Goal: Task Accomplishment & Management: Manage account settings

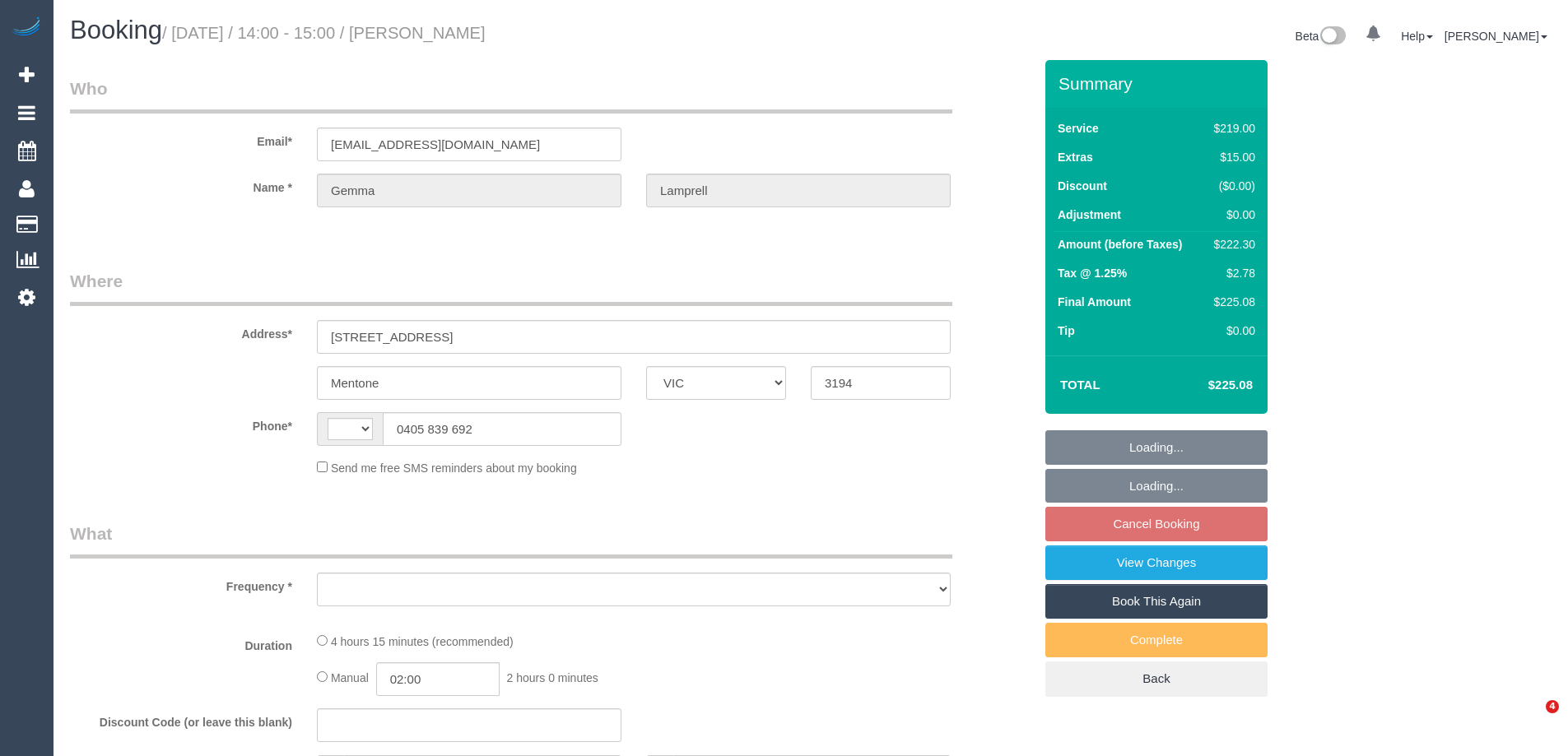
select select "VIC"
select select "string:AU"
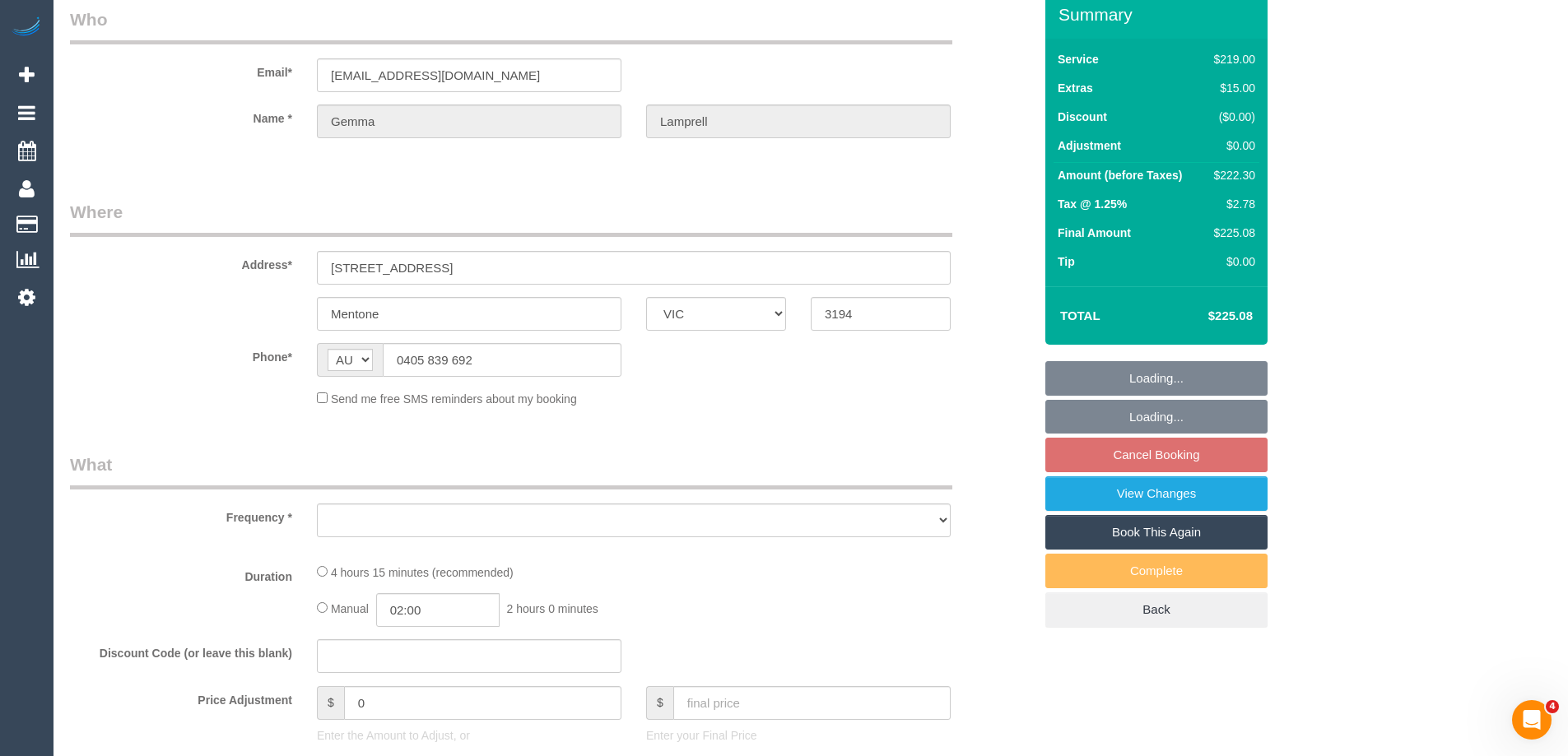
select select "object:562"
select select "string:stripe-pm_1QERNH2GScqysDRVEhwaD0jM"
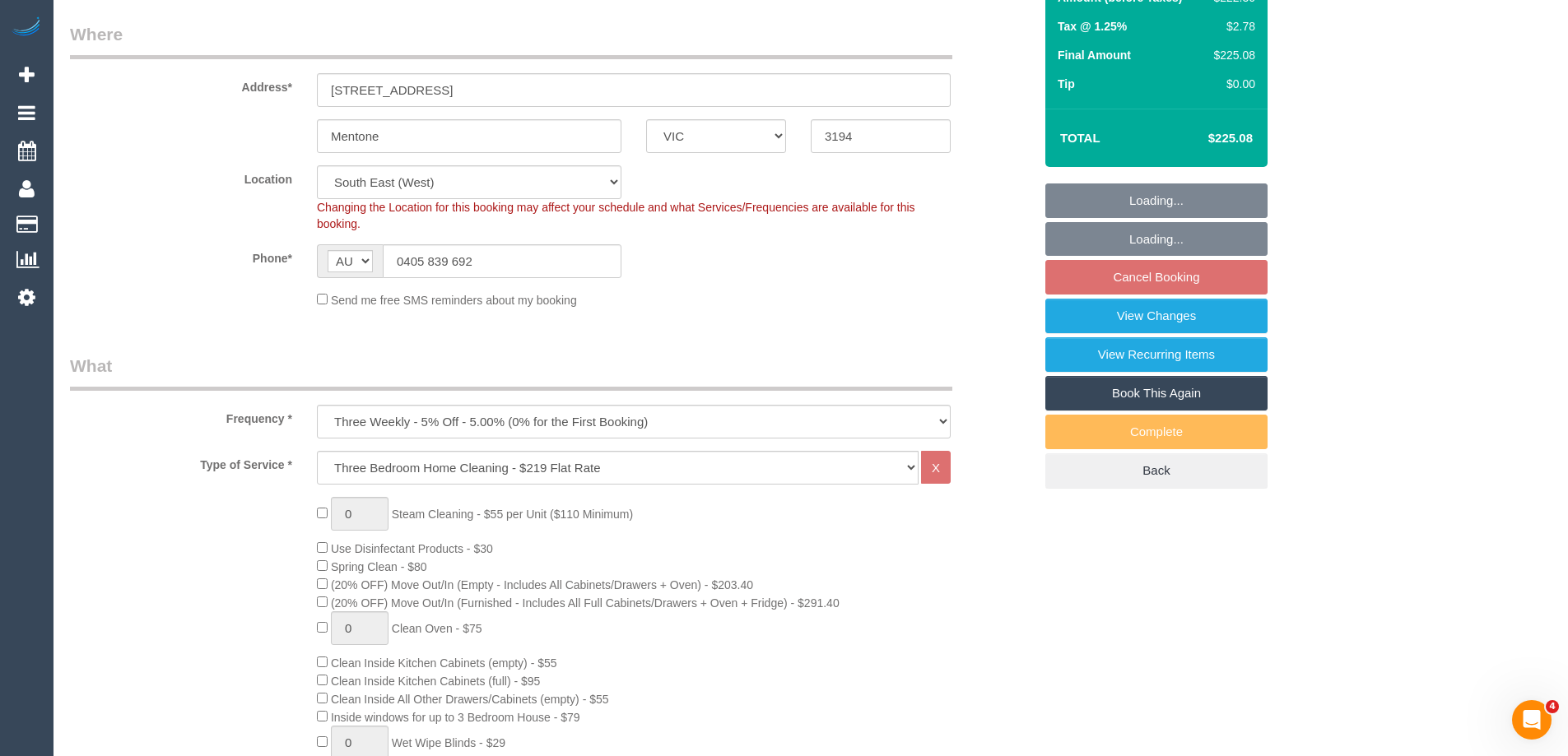
select select "number:27"
select select "number:14"
select select "number:19"
select select "number:25"
select select "number:34"
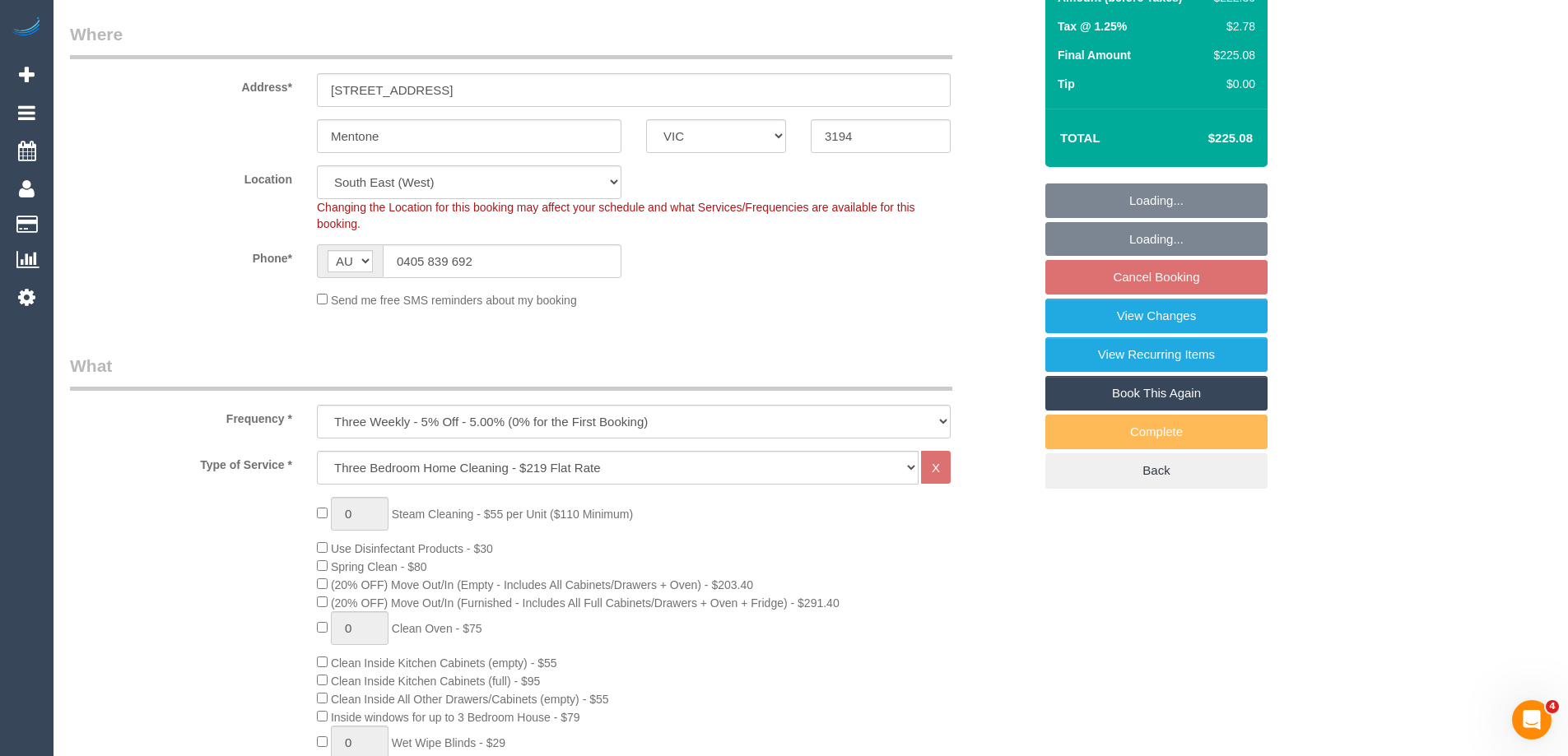
select select "number:26"
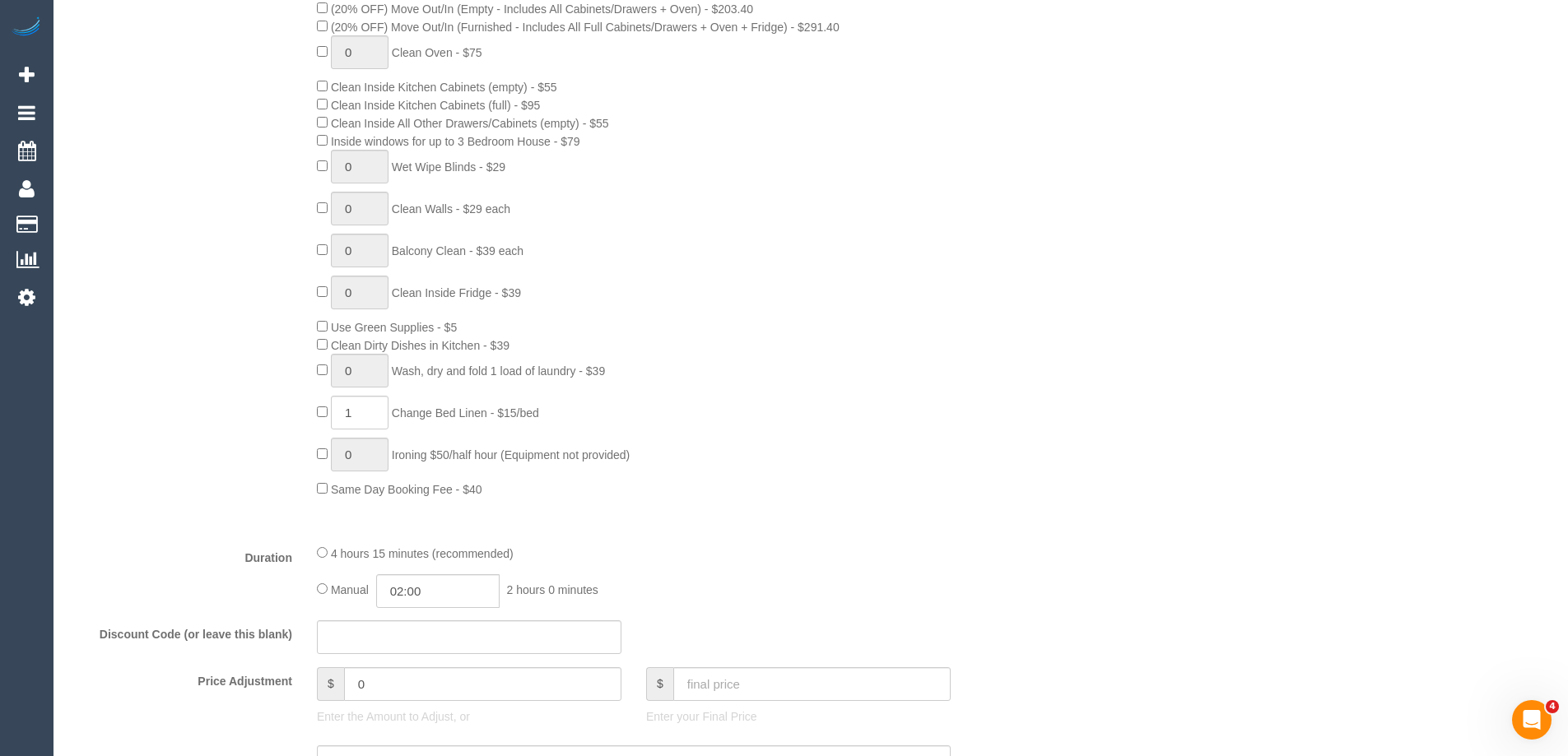
select select "object:813"
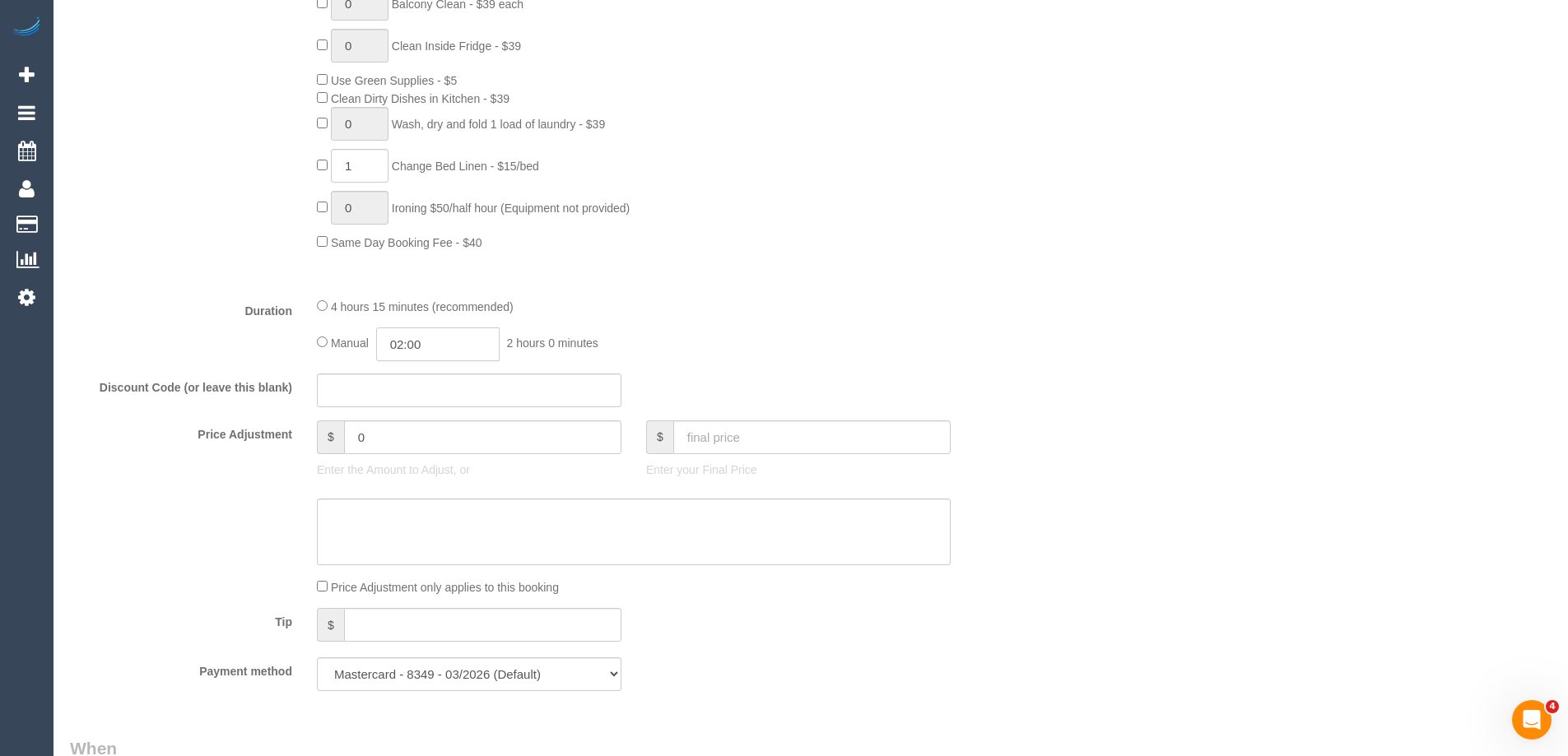
click at [397, 345] on input "02:00" at bounding box center [437, 345] width 123 height 34
click at [634, 313] on div "4 hours 15 minutes (recommended)" at bounding box center [634, 306] width 634 height 18
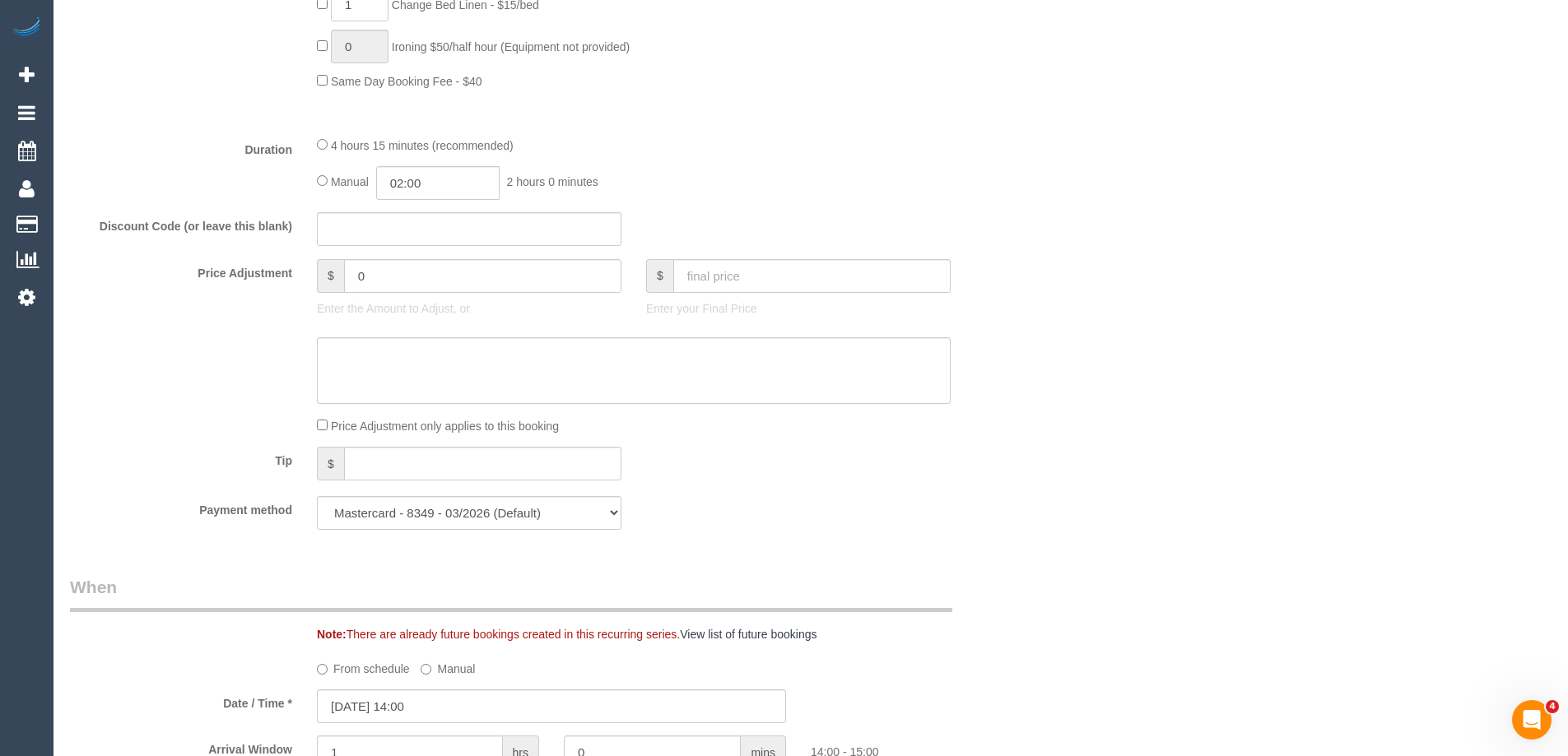
scroll to position [1564, 0]
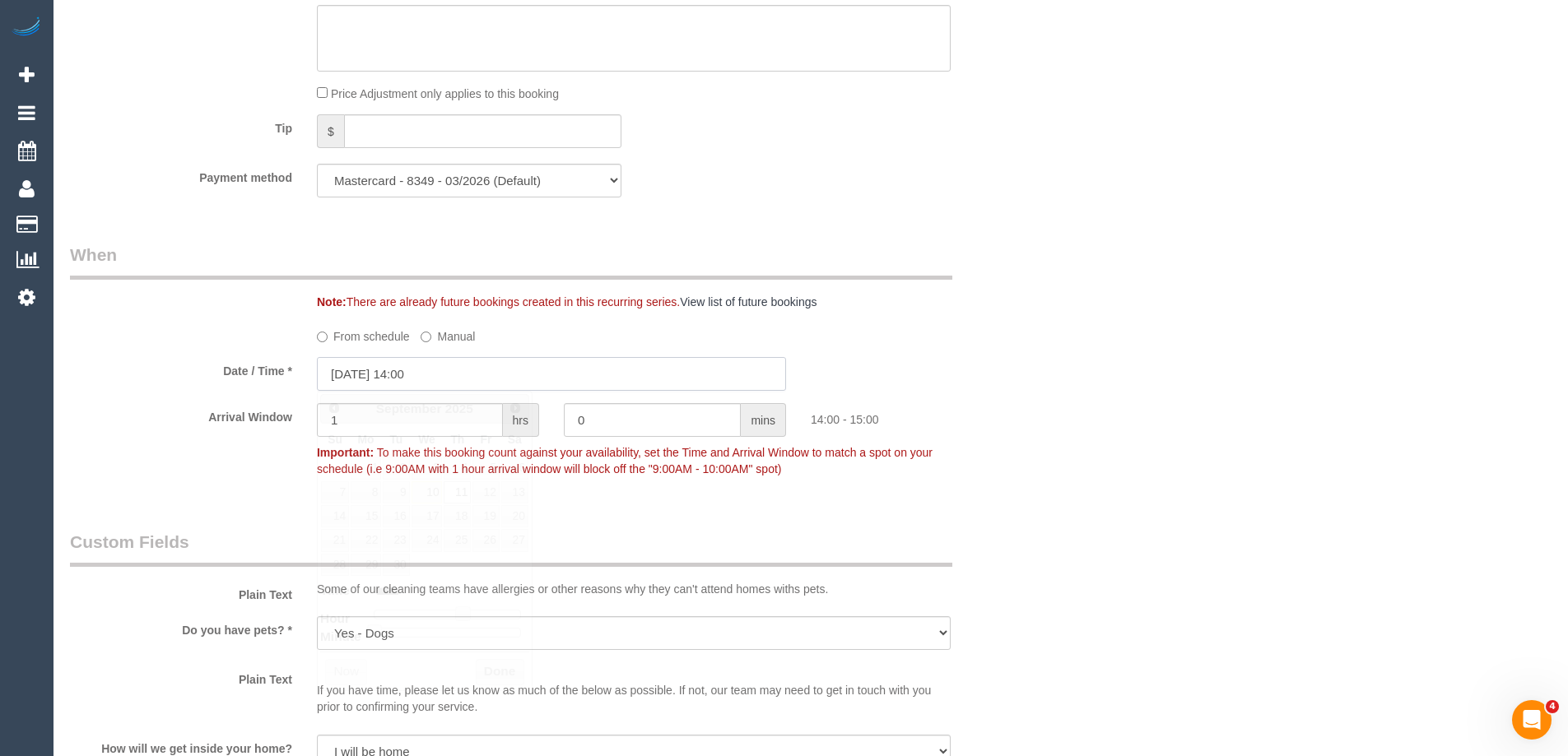
click at [370, 384] on input "11/09/2025 14:00" at bounding box center [551, 374] width 469 height 34
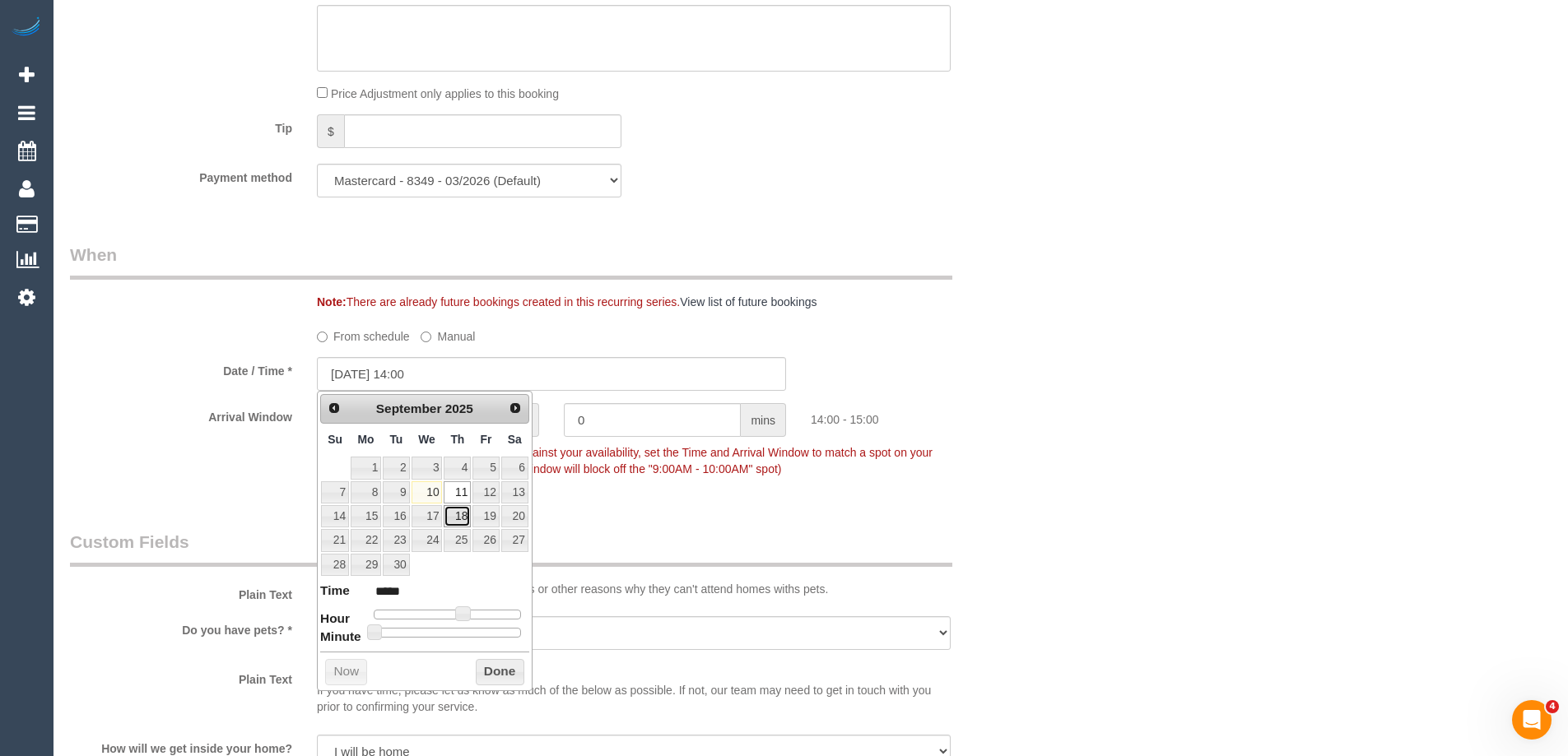
click at [458, 516] on link "18" at bounding box center [457, 516] width 27 height 22
click at [500, 670] on button "Done" at bounding box center [500, 672] width 49 height 26
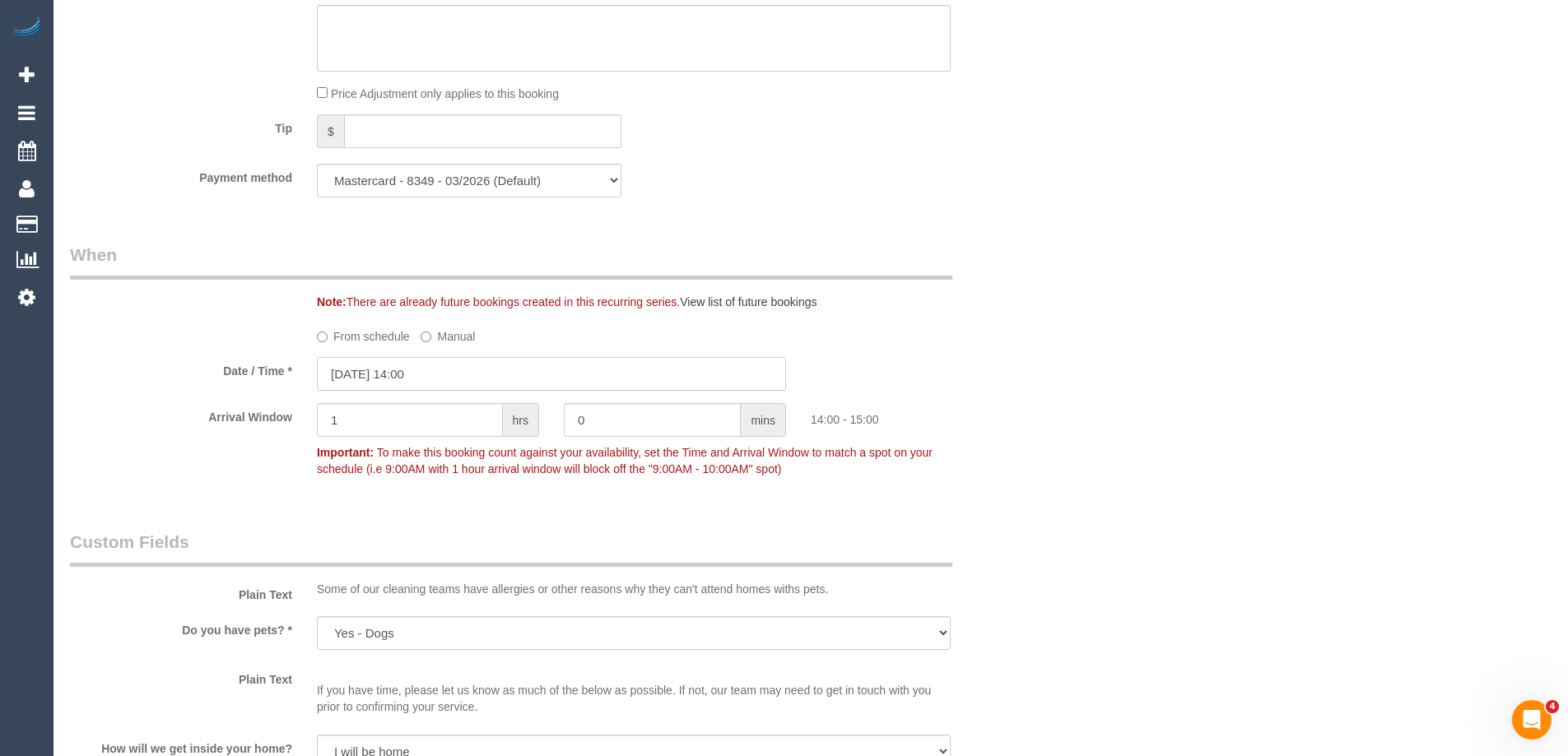
click at [435, 378] on input "18/09/2025 14:00" at bounding box center [551, 374] width 469 height 34
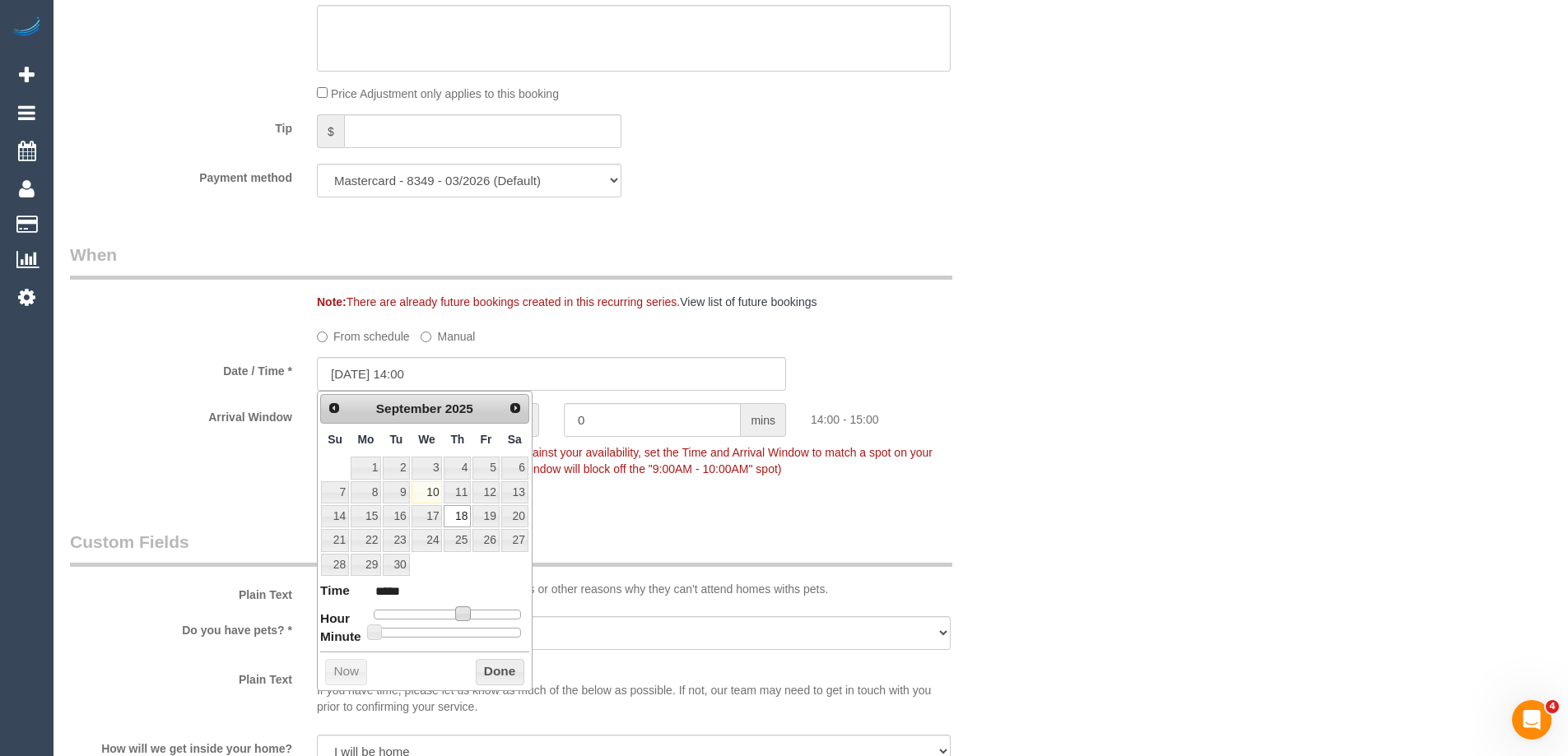
type input "18/09/2025 13:00"
type input "*****"
type input "18/09/2025 12:00"
type input "*****"
type input "18/09/2025 11:00"
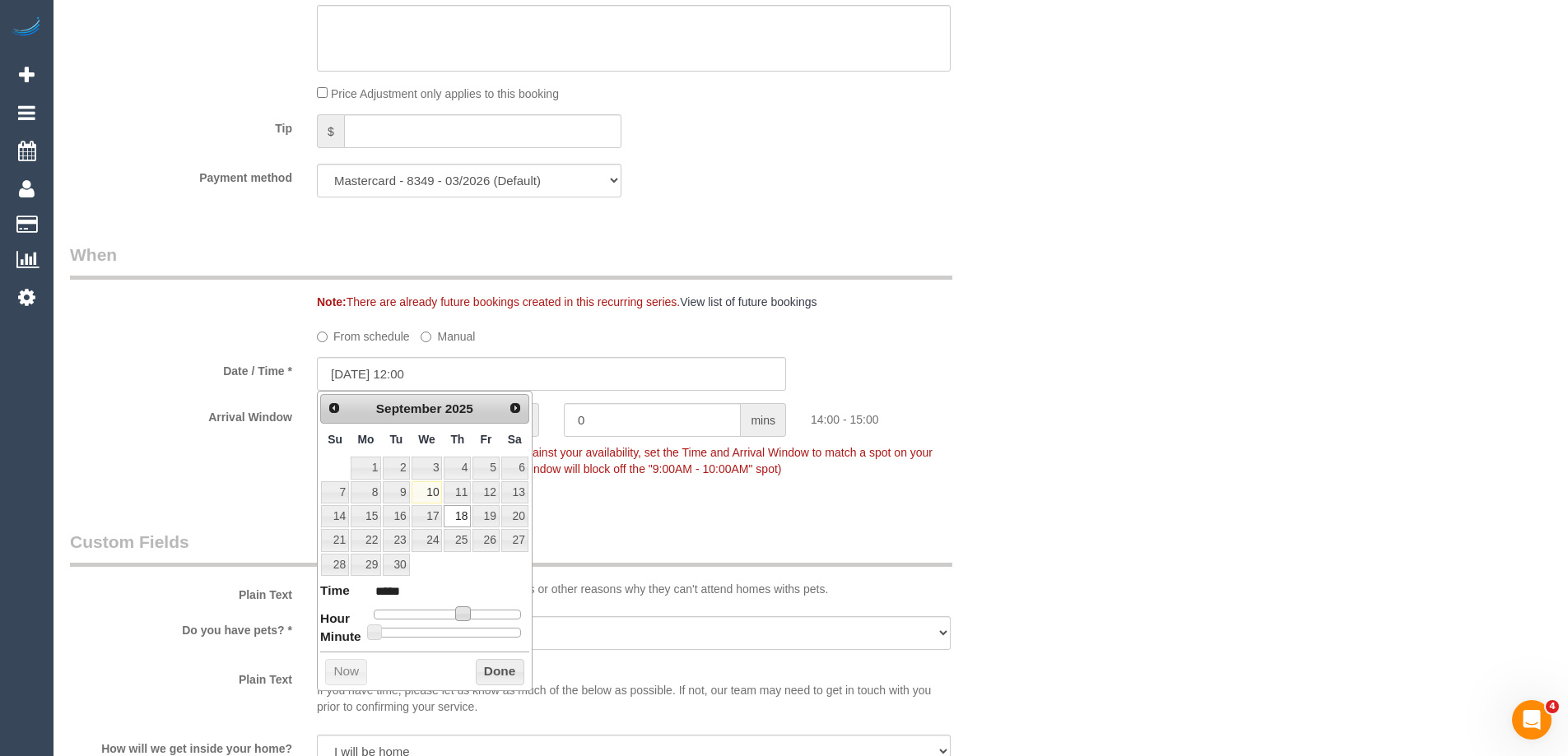
type input "*****"
type input "18/09/2025 10:00"
type input "*****"
type input "18/09/2025 09:00"
type input "*****"
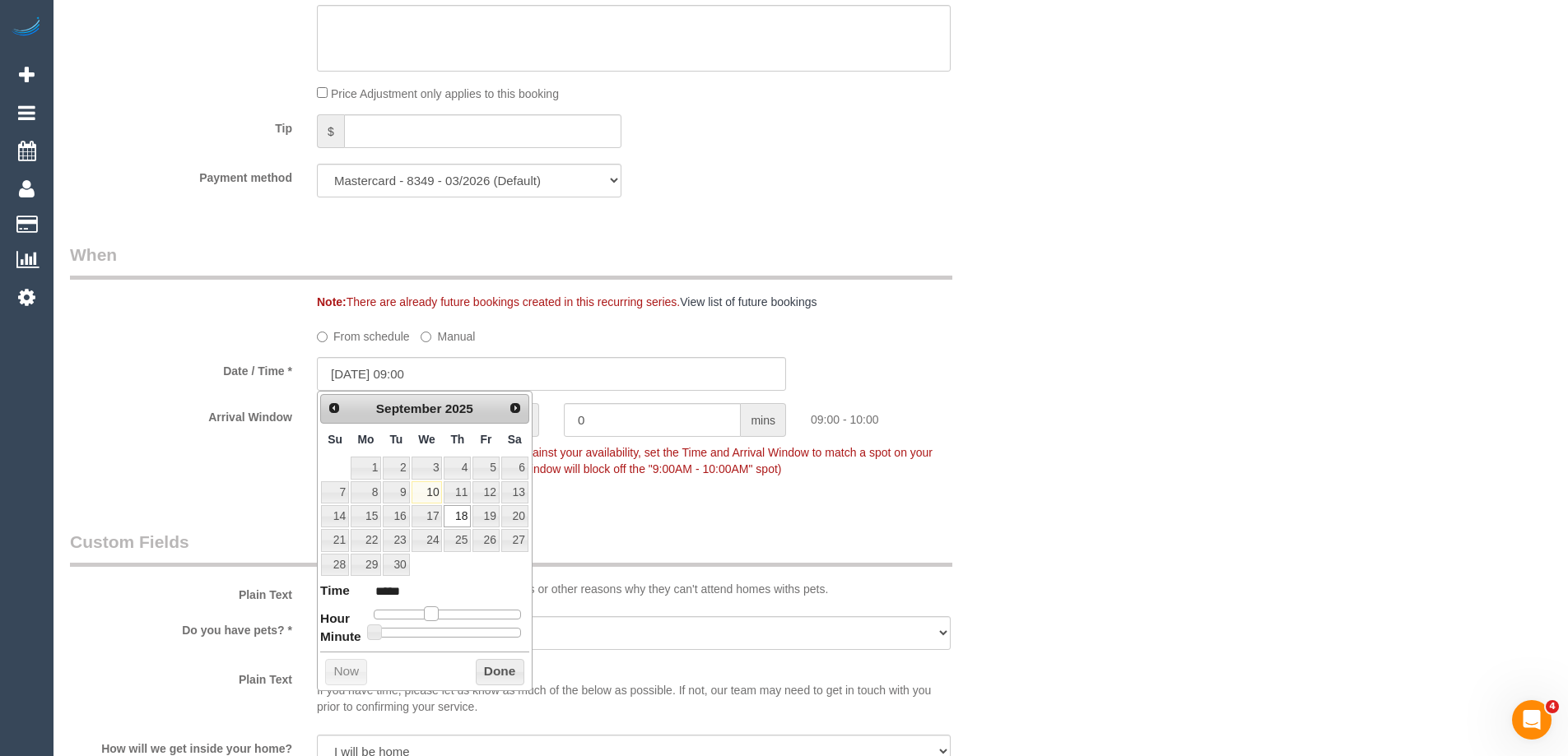
type input "18/09/2025 10:00"
type input "*****"
type input "18/09/2025 11:00"
type input "*****"
type input "18/09/2025 12:00"
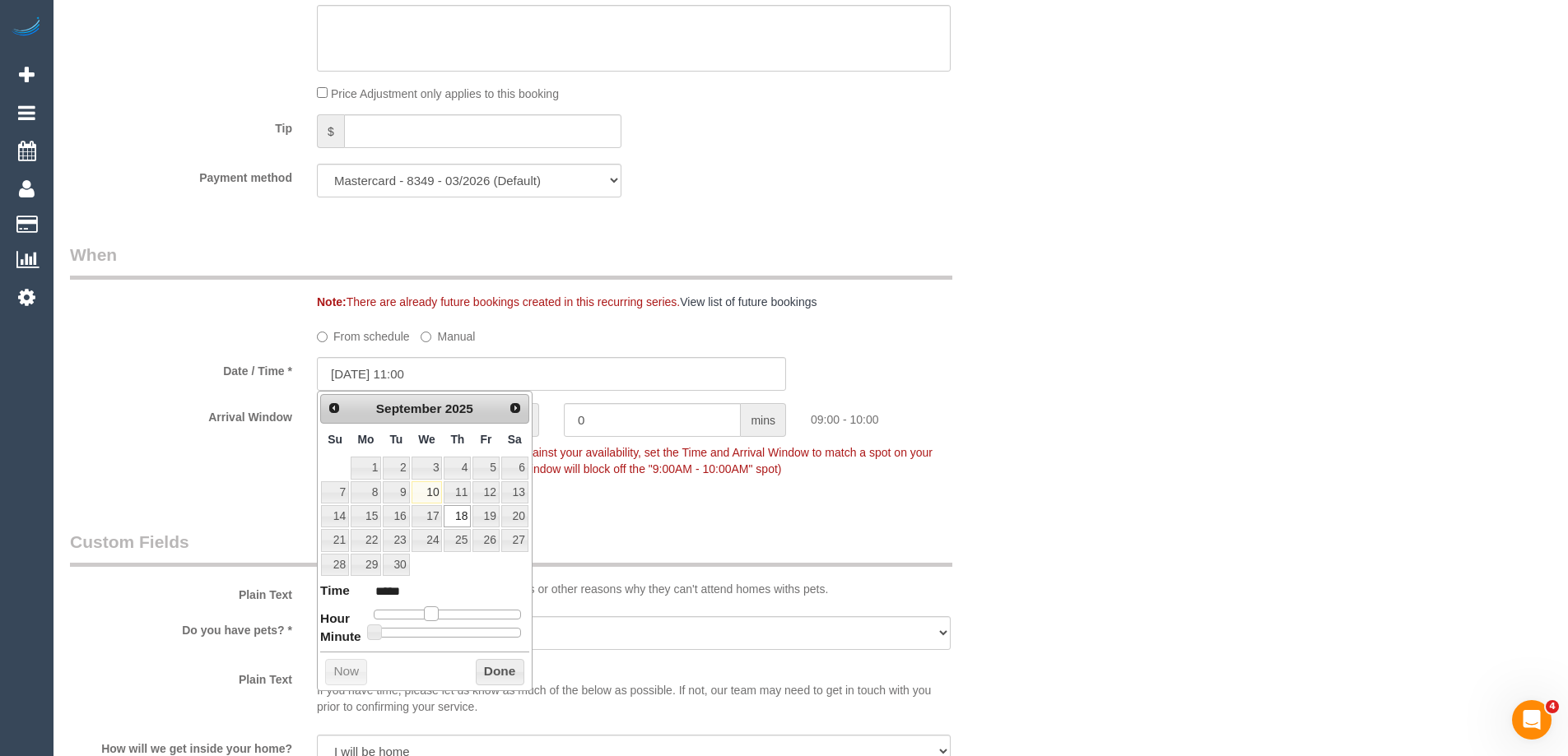
type input "*****"
type input "18/09/2025 11:00"
type input "*****"
type input "18/09/2025 10:00"
type input "*****"
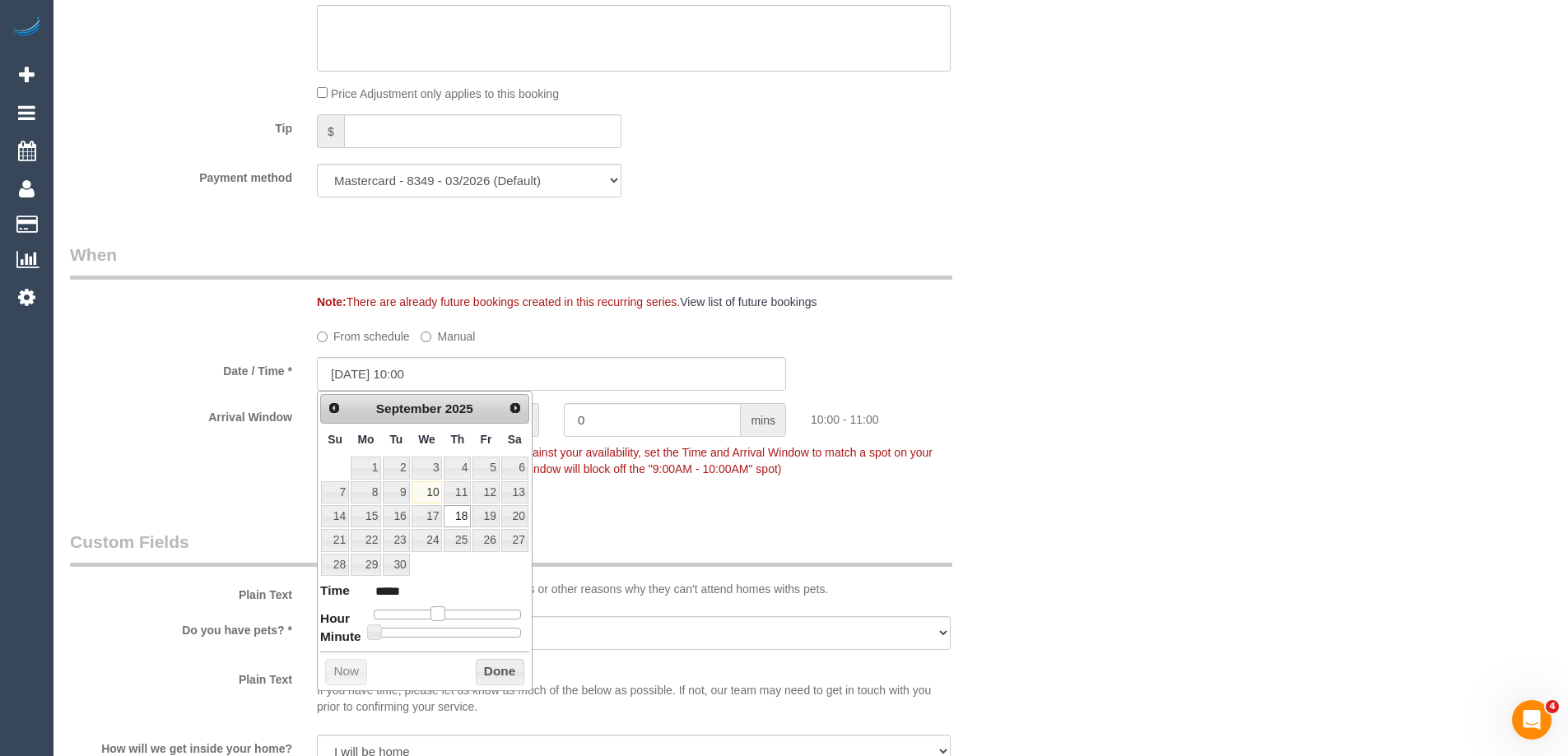
drag, startPoint x: 467, startPoint y: 618, endPoint x: 441, endPoint y: 619, distance: 25.5
click at [441, 619] on span at bounding box center [437, 614] width 15 height 15
click at [481, 664] on button "Done" at bounding box center [500, 672] width 49 height 26
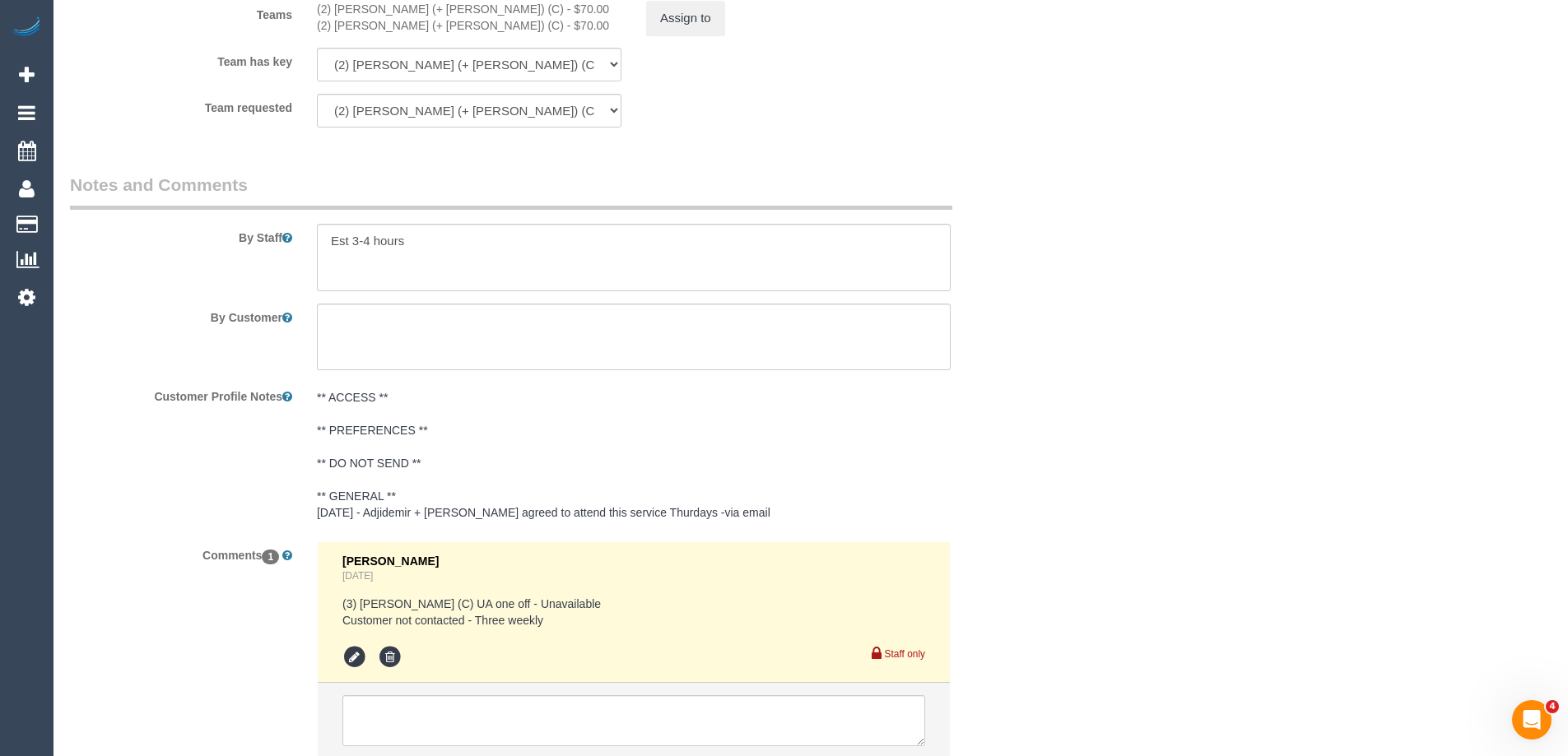
scroll to position [2787, 0]
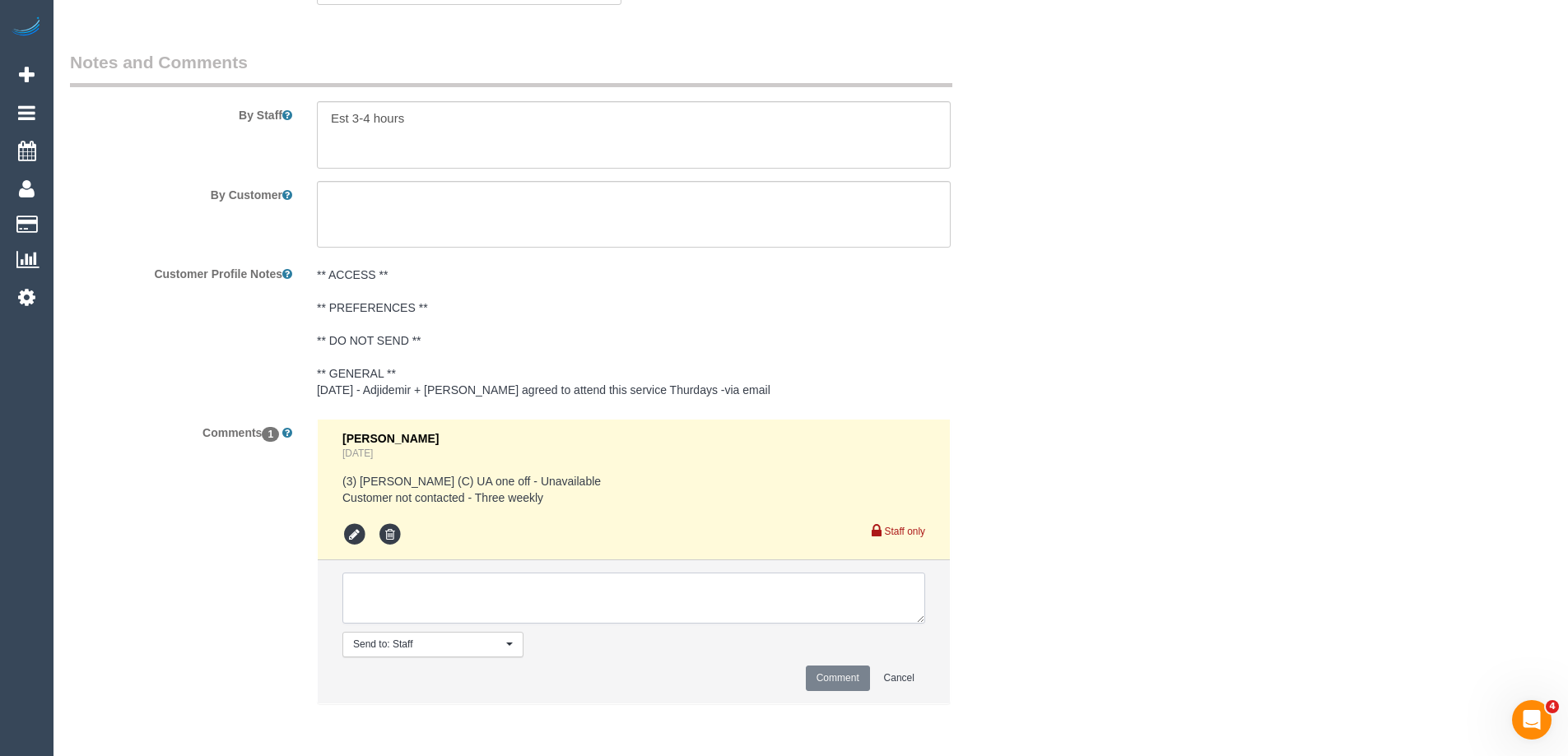
click at [379, 587] on textarea at bounding box center [633, 598] width 583 height 51
type textarea "Customer confirmed to reschedule to the 18/09 - via text"
click at [839, 679] on button "Comment" at bounding box center [838, 679] width 64 height 26
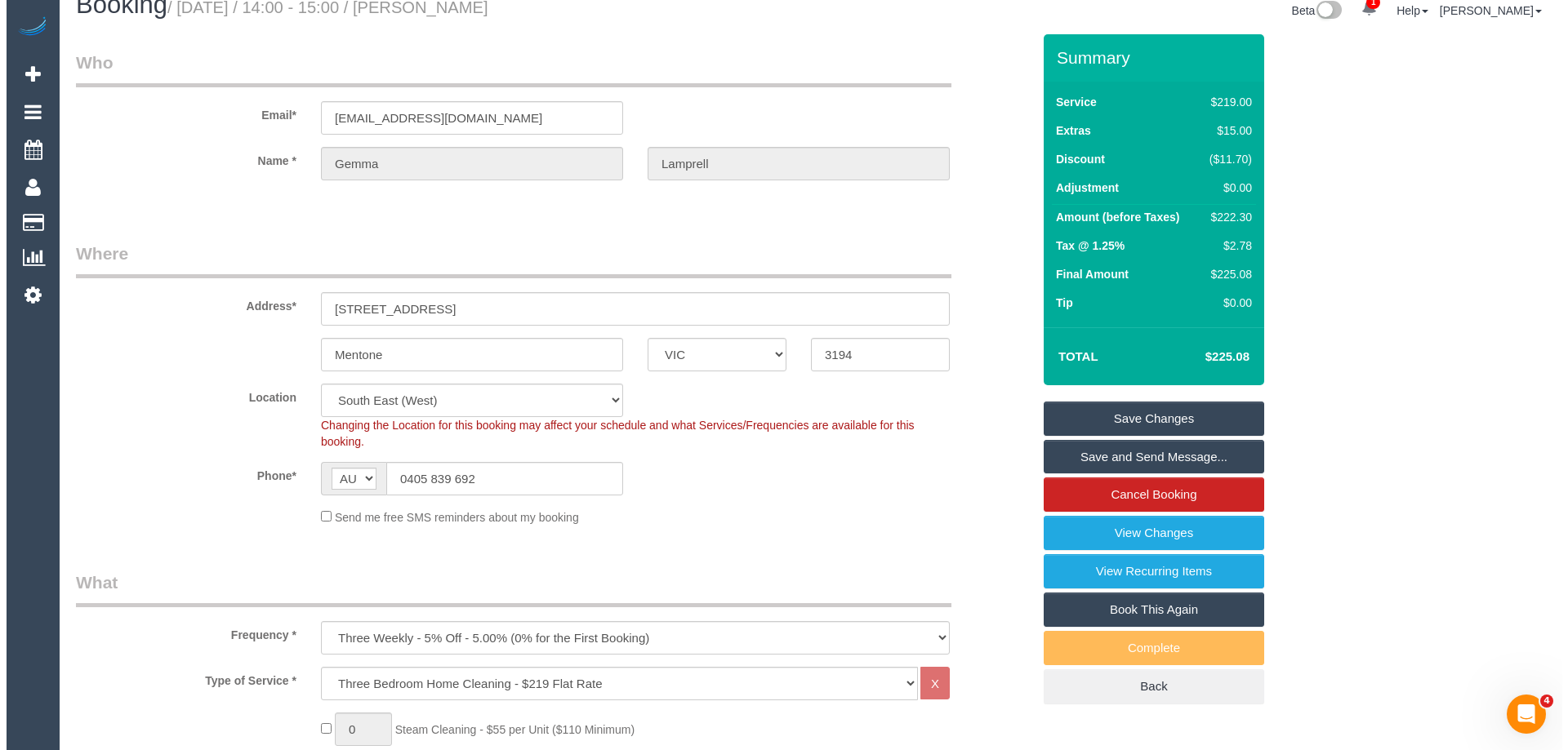
scroll to position [0, 0]
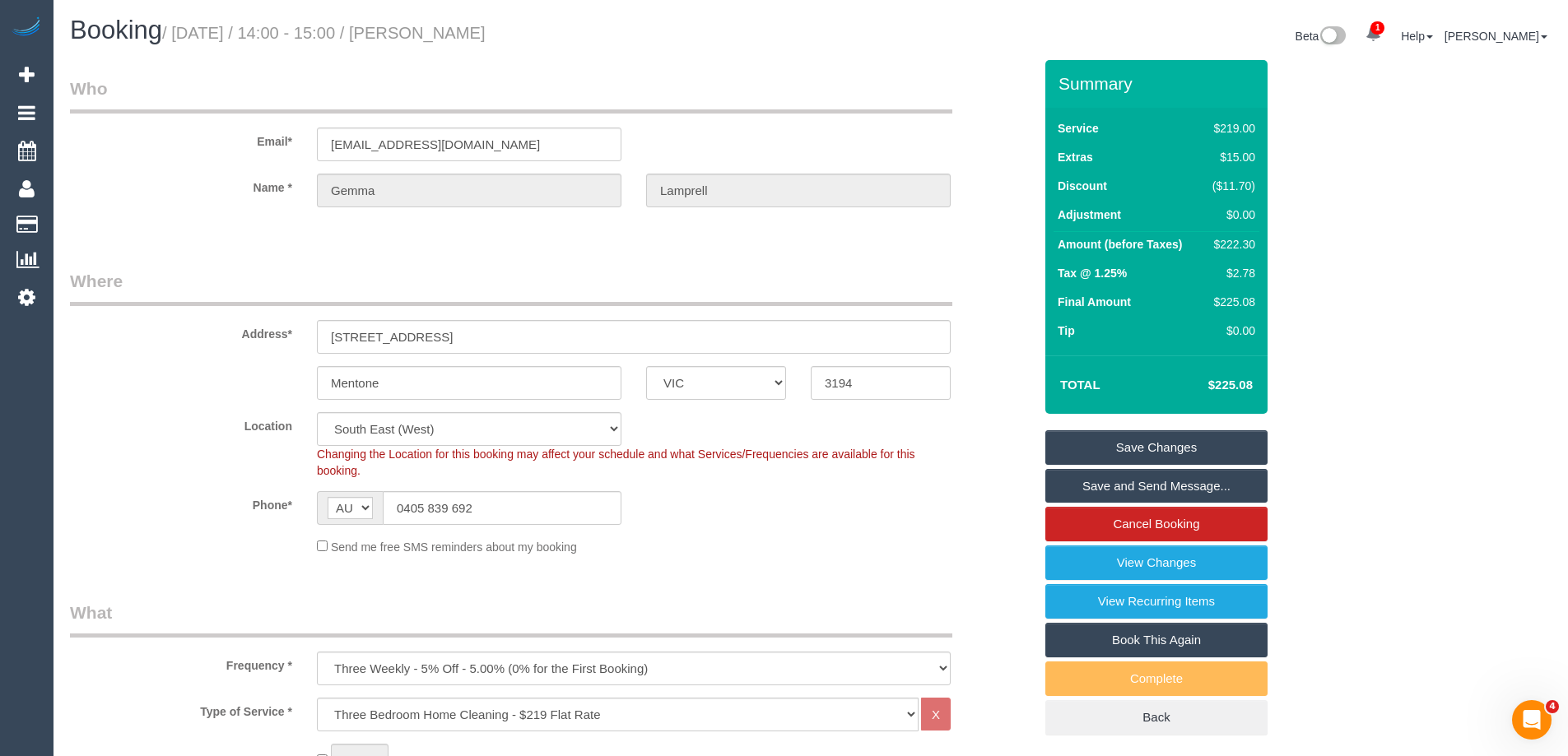
click at [1071, 486] on link "Save and Send Message..." at bounding box center [1156, 486] width 222 height 35
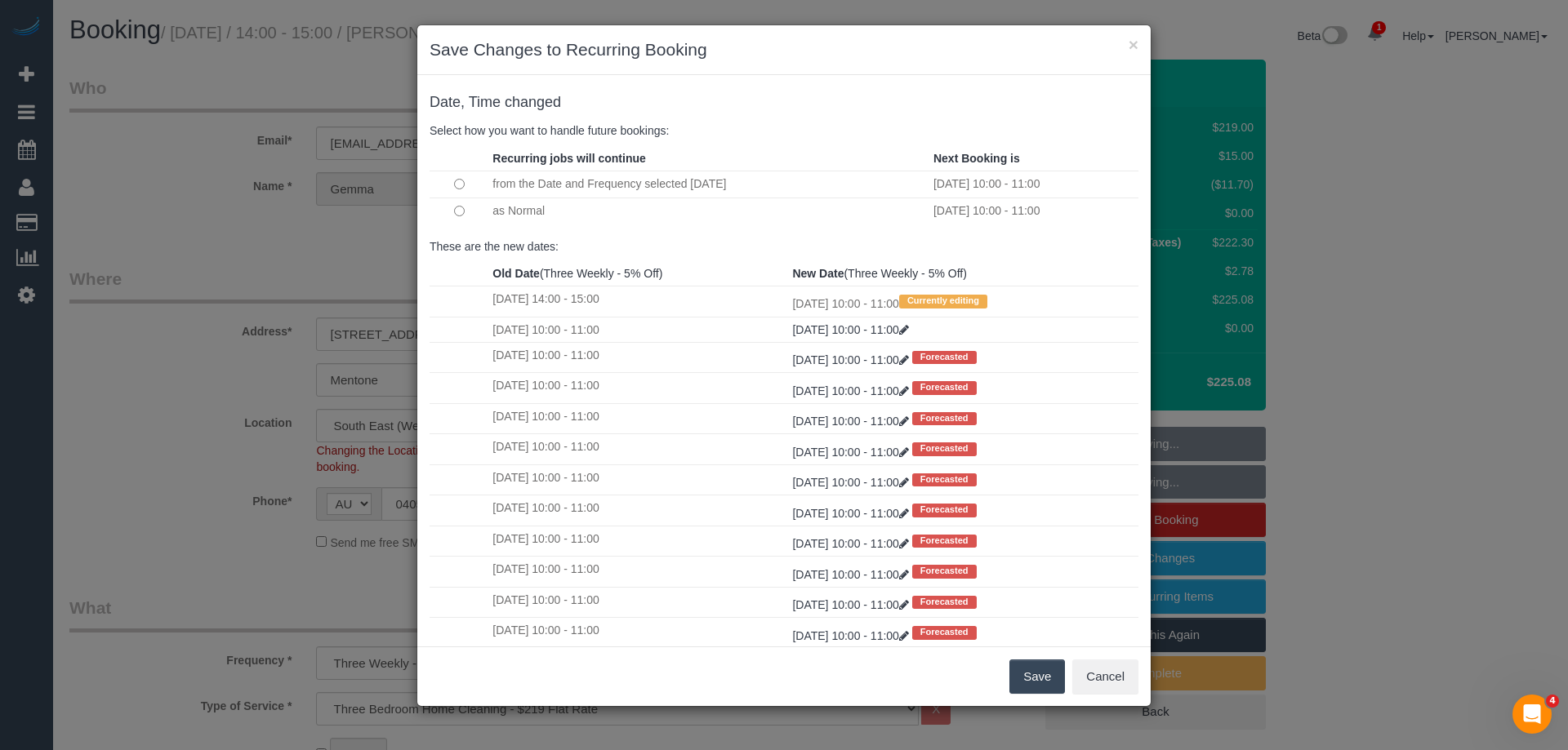
click at [1036, 676] on button "Save" at bounding box center [1037, 677] width 56 height 35
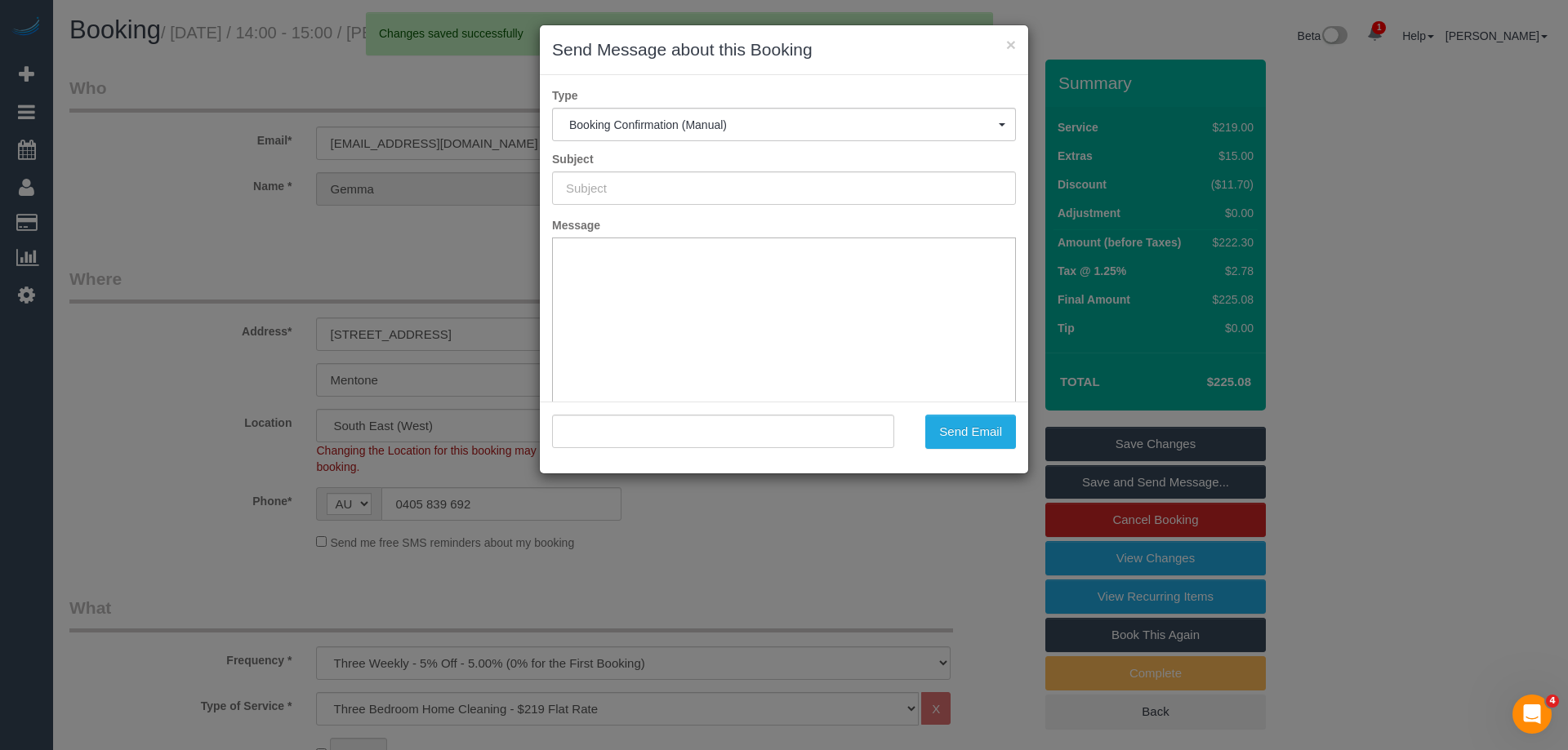
type input "Booking Confirmed"
type input ""Gemma Lamprell" <gemmatiernan@gmail.com>"
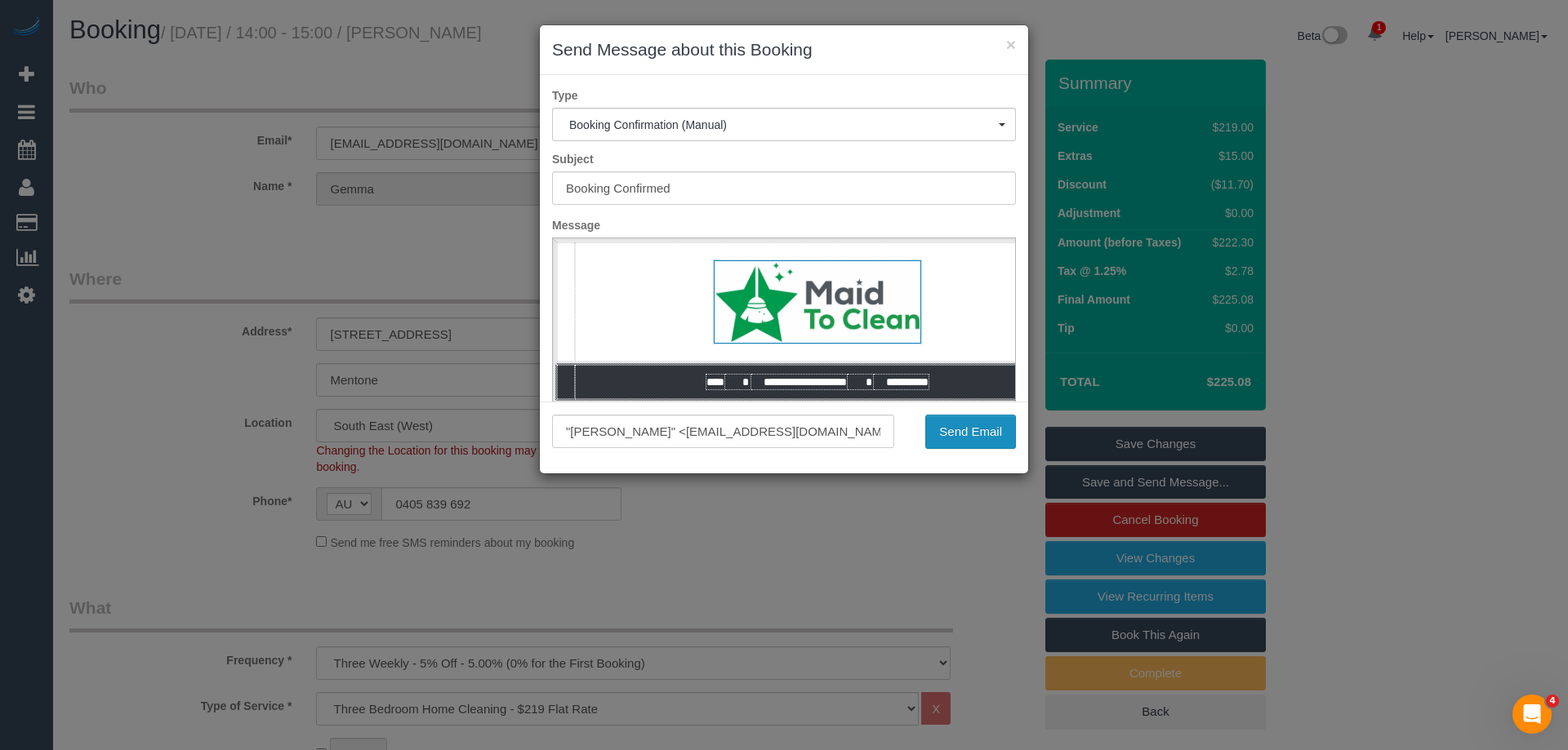
click at [960, 436] on button "Send Email" at bounding box center [970, 432] width 90 height 35
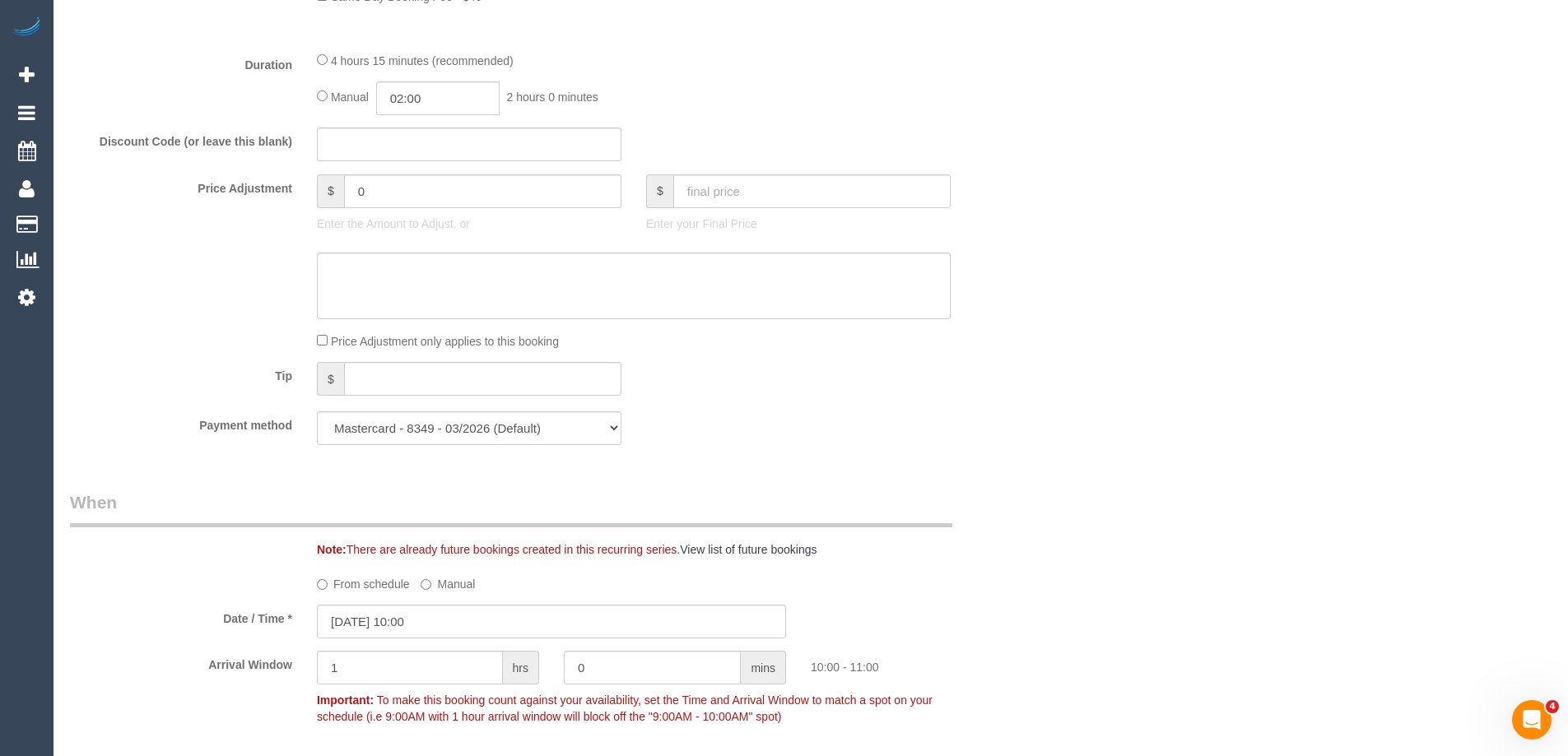
scroll to position [1646, 0]
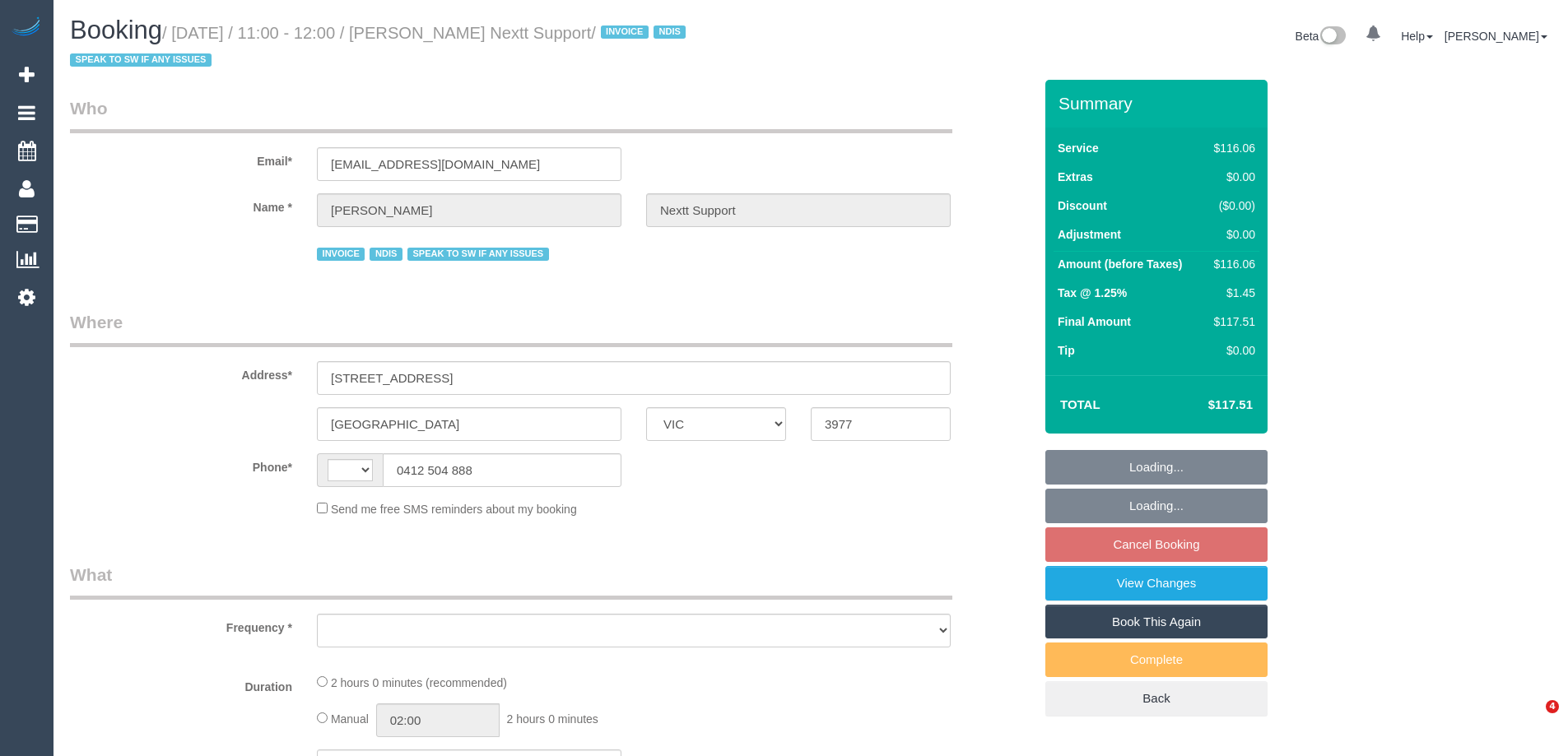
select select "VIC"
select select "string:AU"
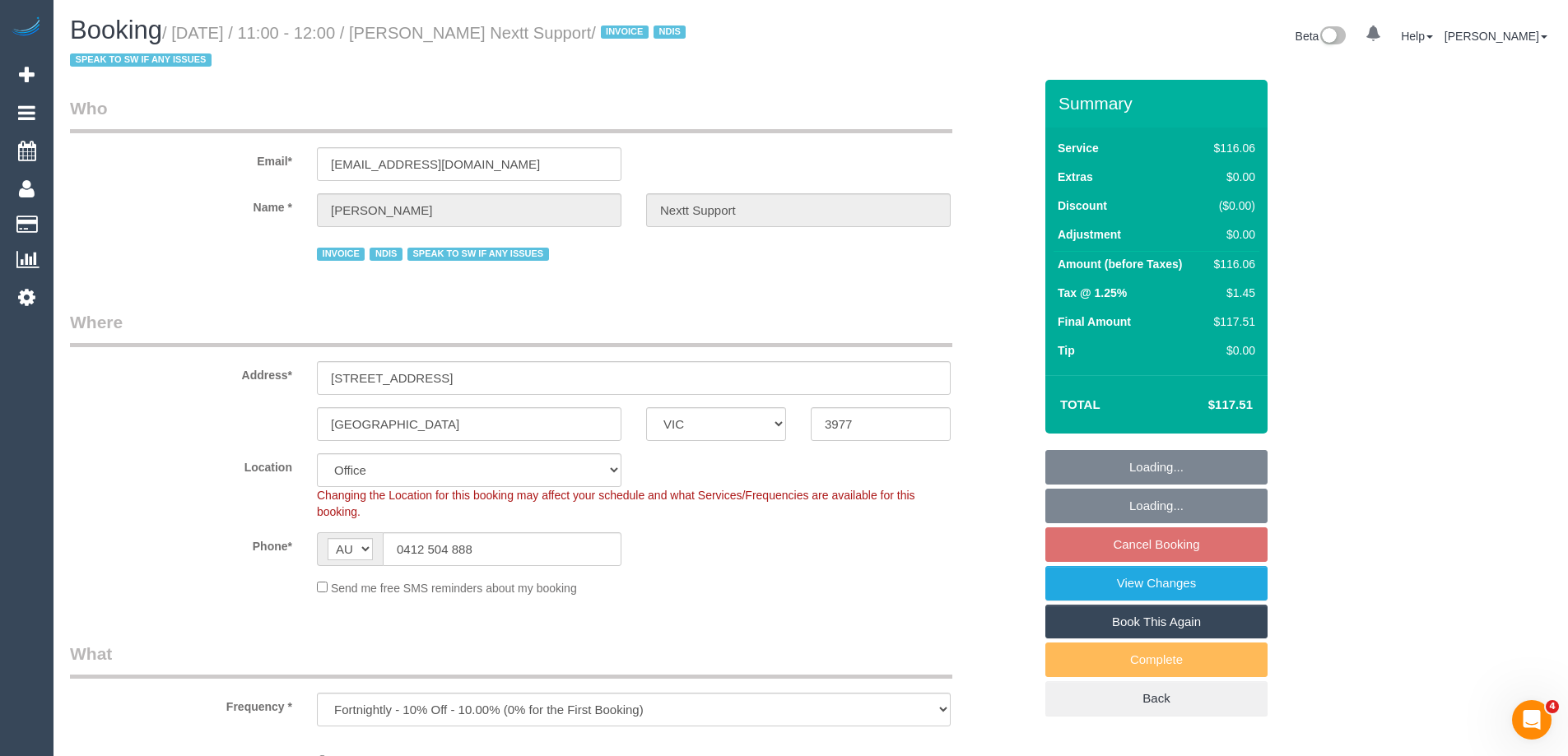
select select "object:789"
select select "number:28"
select select "number:14"
select select "number:19"
select select "number:25"
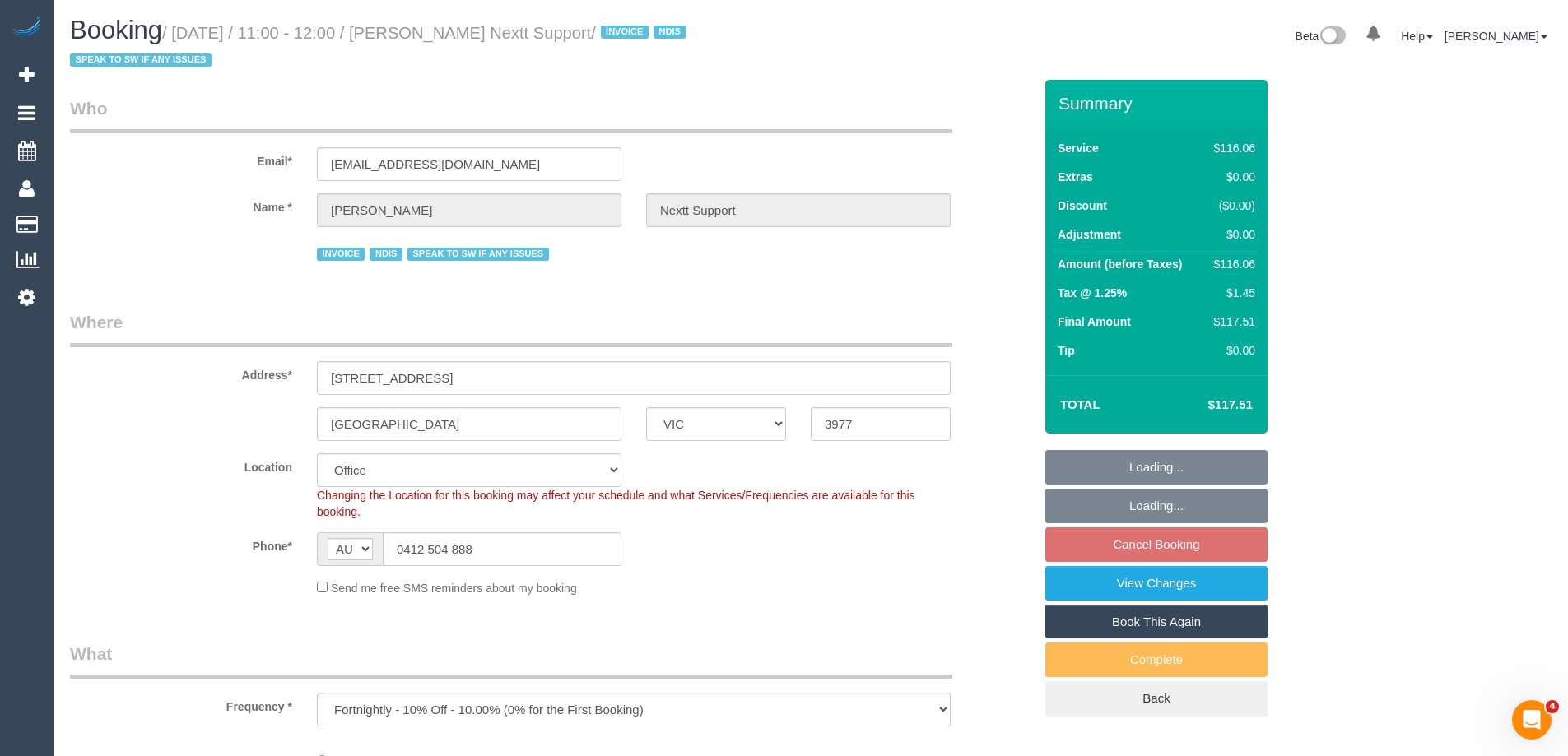
select select "number:34"
select select "number:11"
drag, startPoint x: 481, startPoint y: 555, endPoint x: 294, endPoint y: 520, distance: 190.0
click at [278, 534] on div "Phone* AF AL DZ AD AO AI AQ AG AR AM AW AU AT AZ BS BH BD BB BY BE BZ BJ BM BT …" at bounding box center [552, 549] width 988 height 34
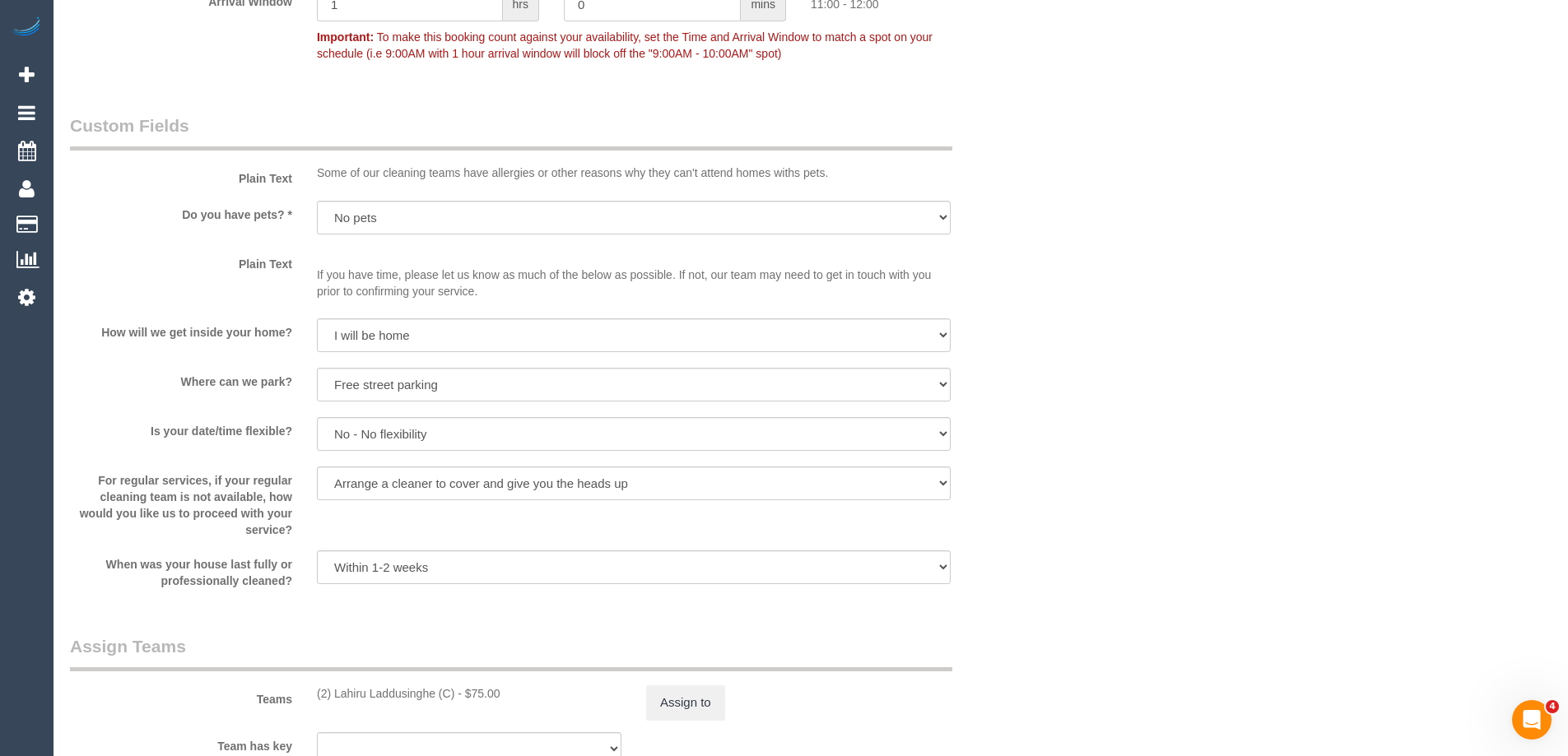
scroll to position [2657, 0]
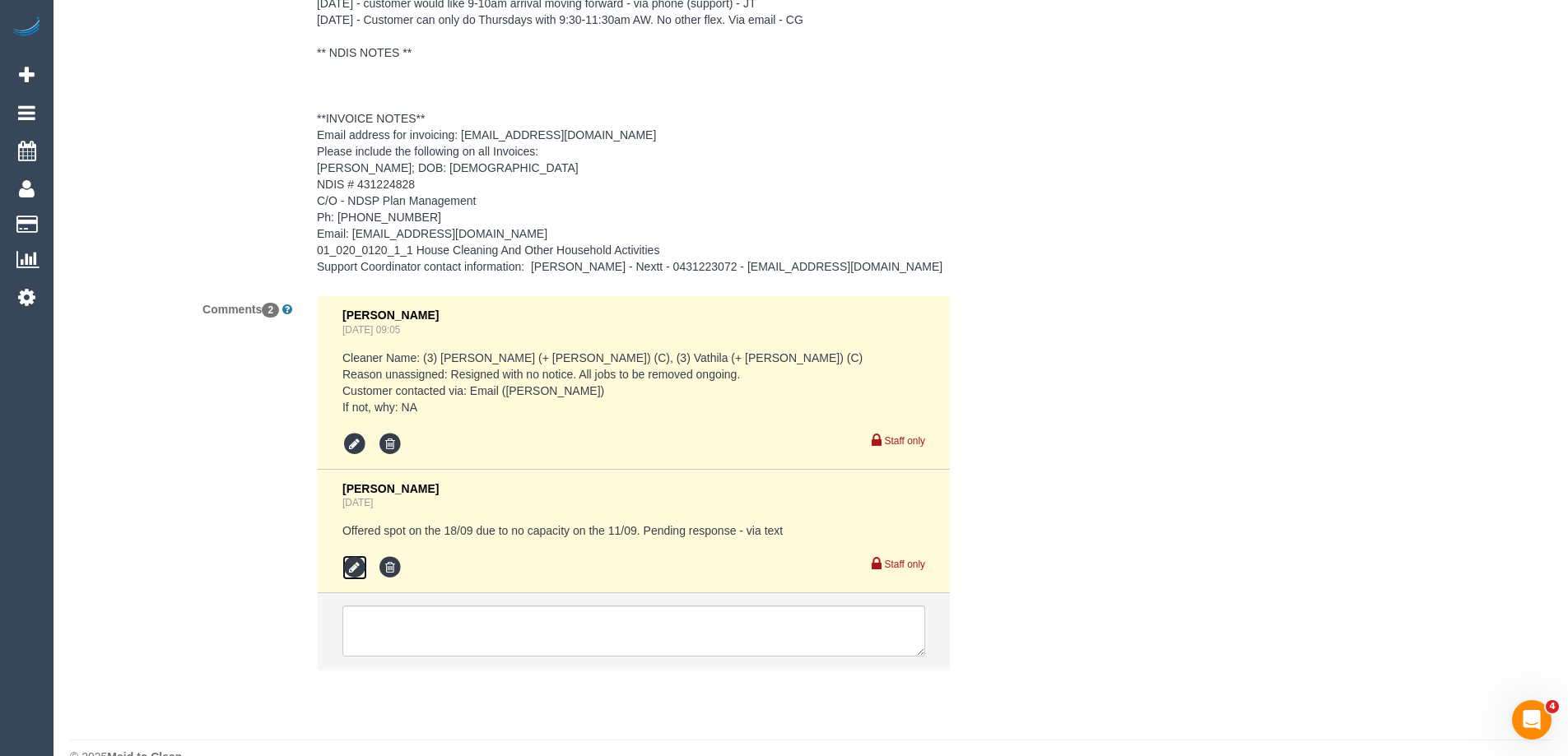
click at [350, 555] on icon at bounding box center [354, 567] width 25 height 25
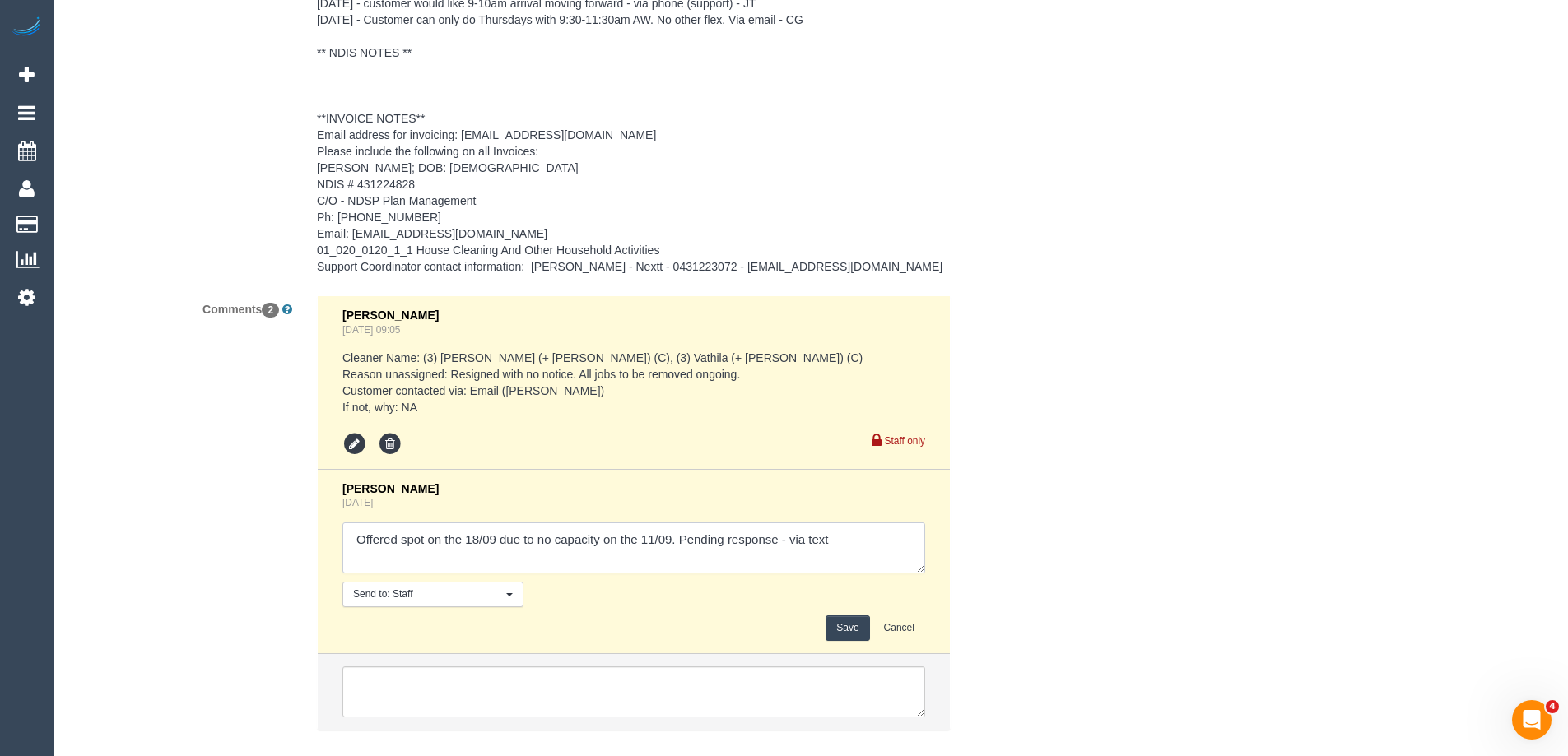
drag, startPoint x: 777, startPoint y: 509, endPoint x: 677, endPoint y: 507, distance: 99.6
click at [677, 523] on textarea at bounding box center [633, 548] width 583 height 51
type textarea "Offered spot on the 18/09 due to no capacity on the 11/09. Deadline of 4pm for …"
click at [835, 616] on button "Save" at bounding box center [847, 629] width 44 height 26
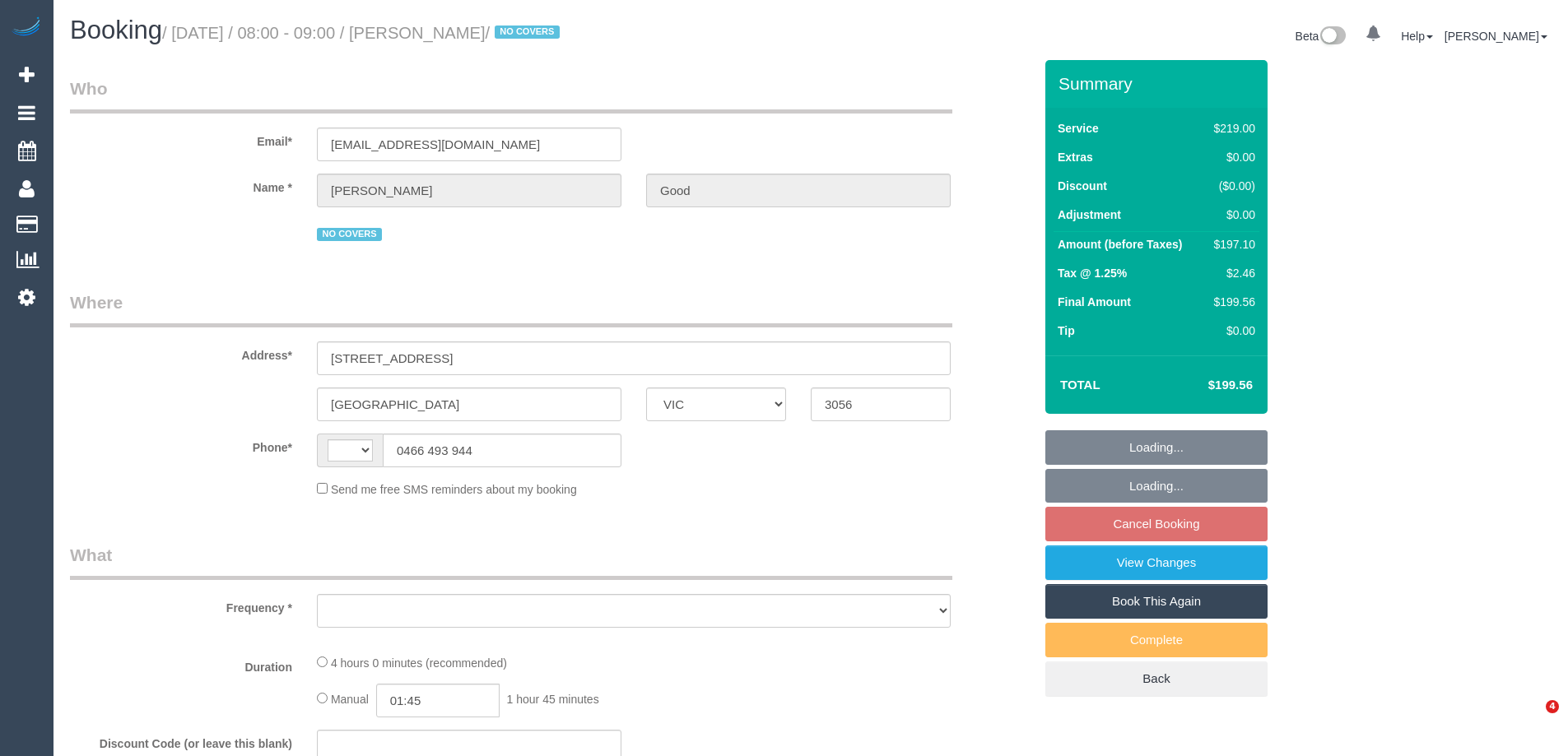
select select "VIC"
select select "string:AU"
select select "object:561"
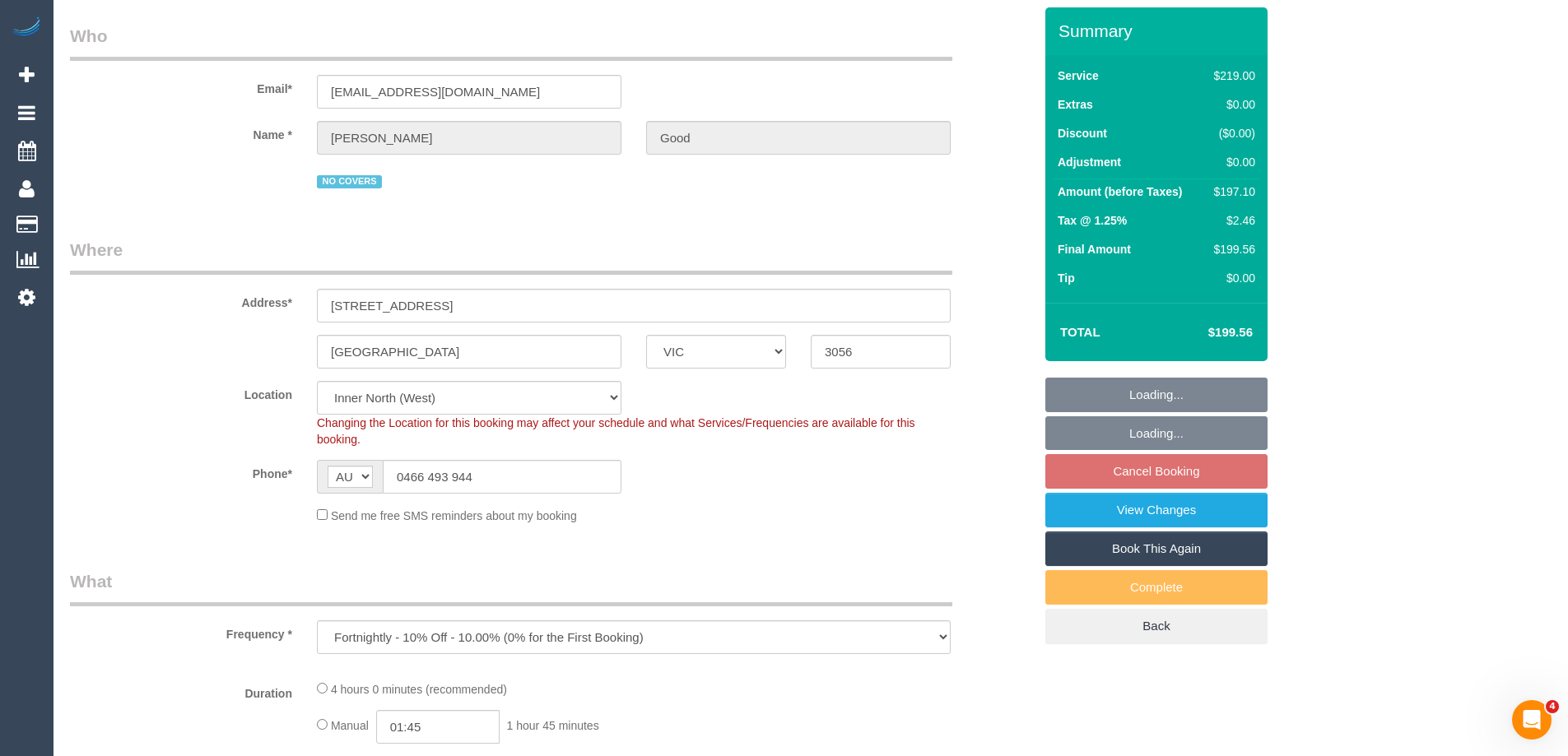
select select "string:stripe-pm_1MzIFF2GScqysDRV3l35c8su"
select select "number:27"
select select "number:14"
select select "number:19"
select select "number:24"
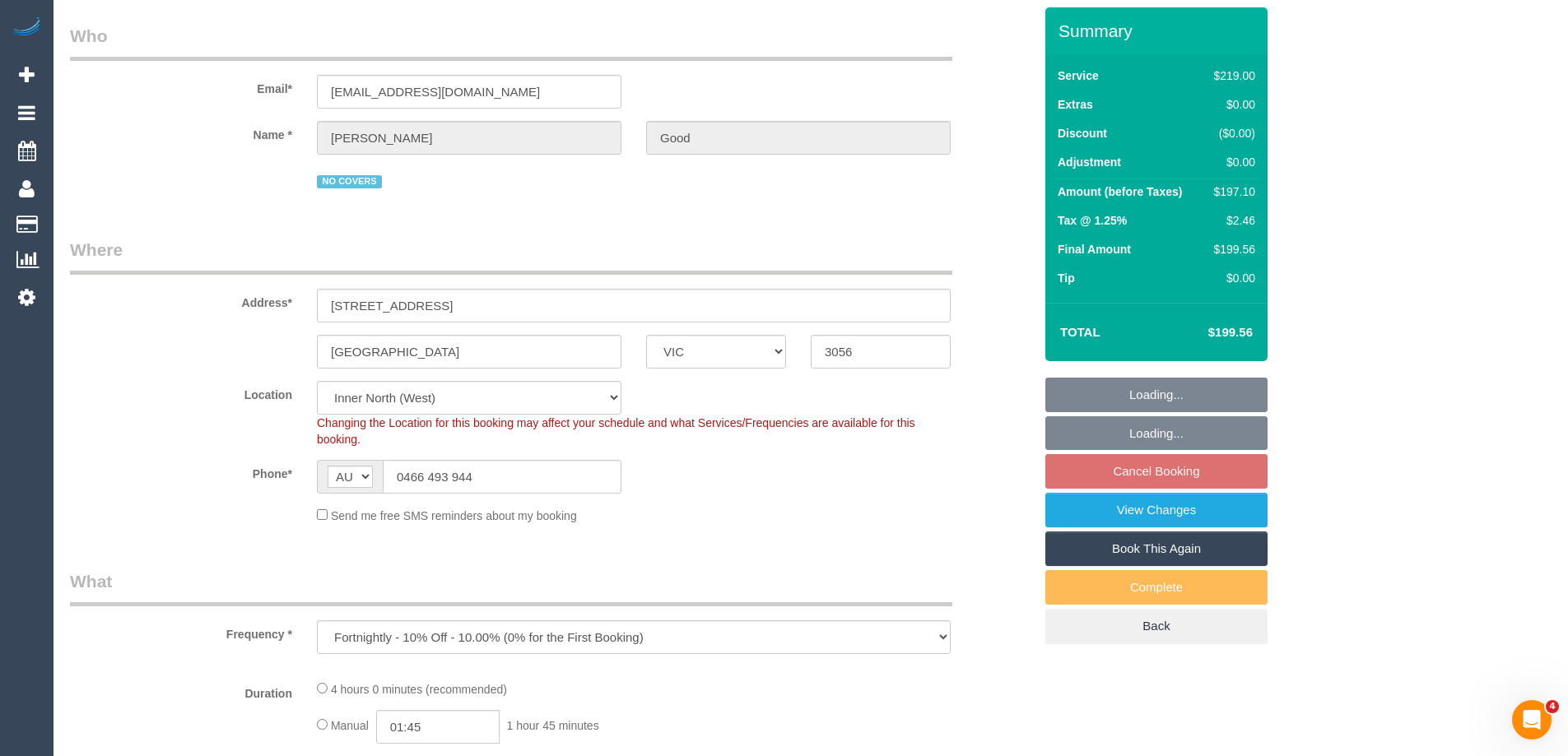
select select "number:34"
select select "number:13"
select select "object:1691"
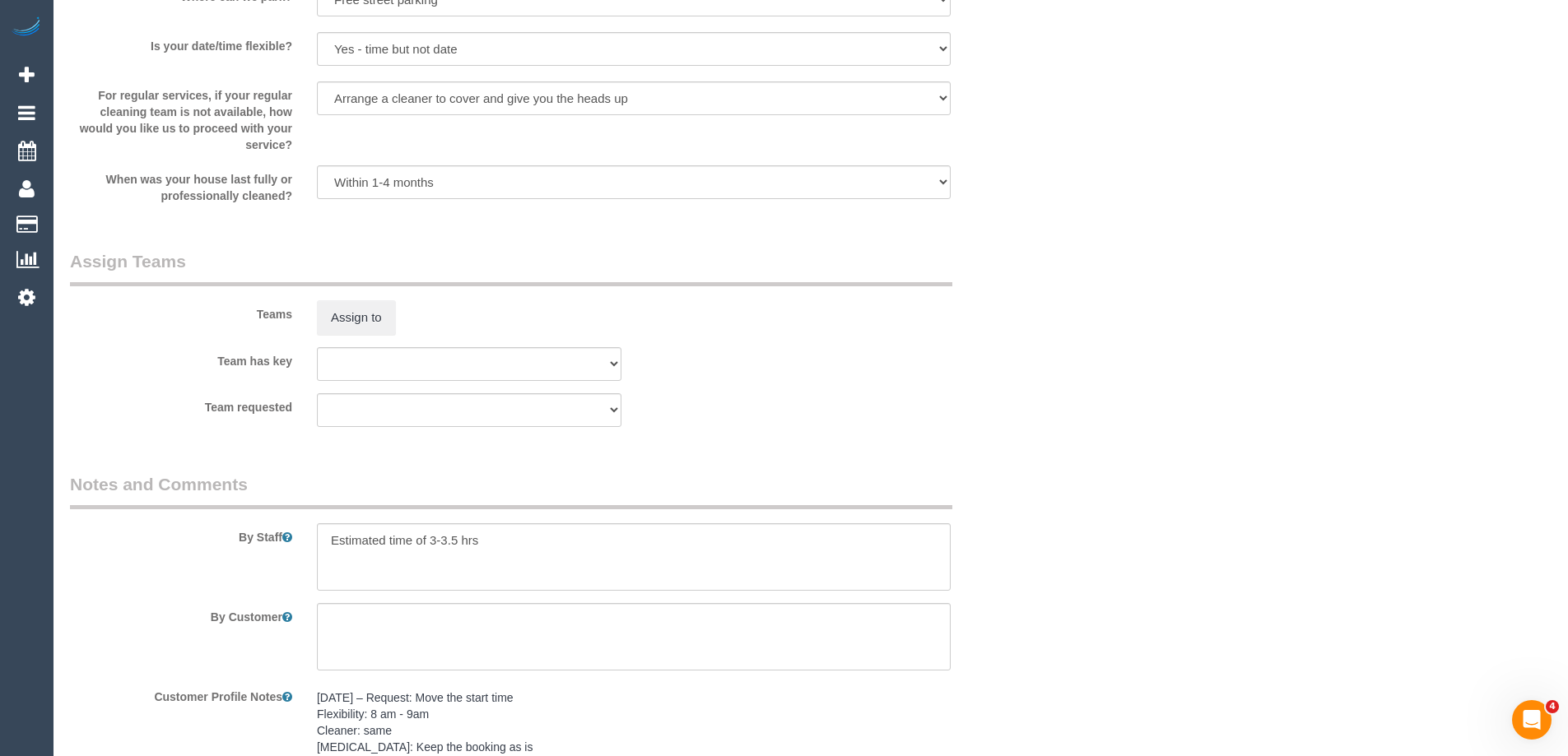
scroll to position [2798, 0]
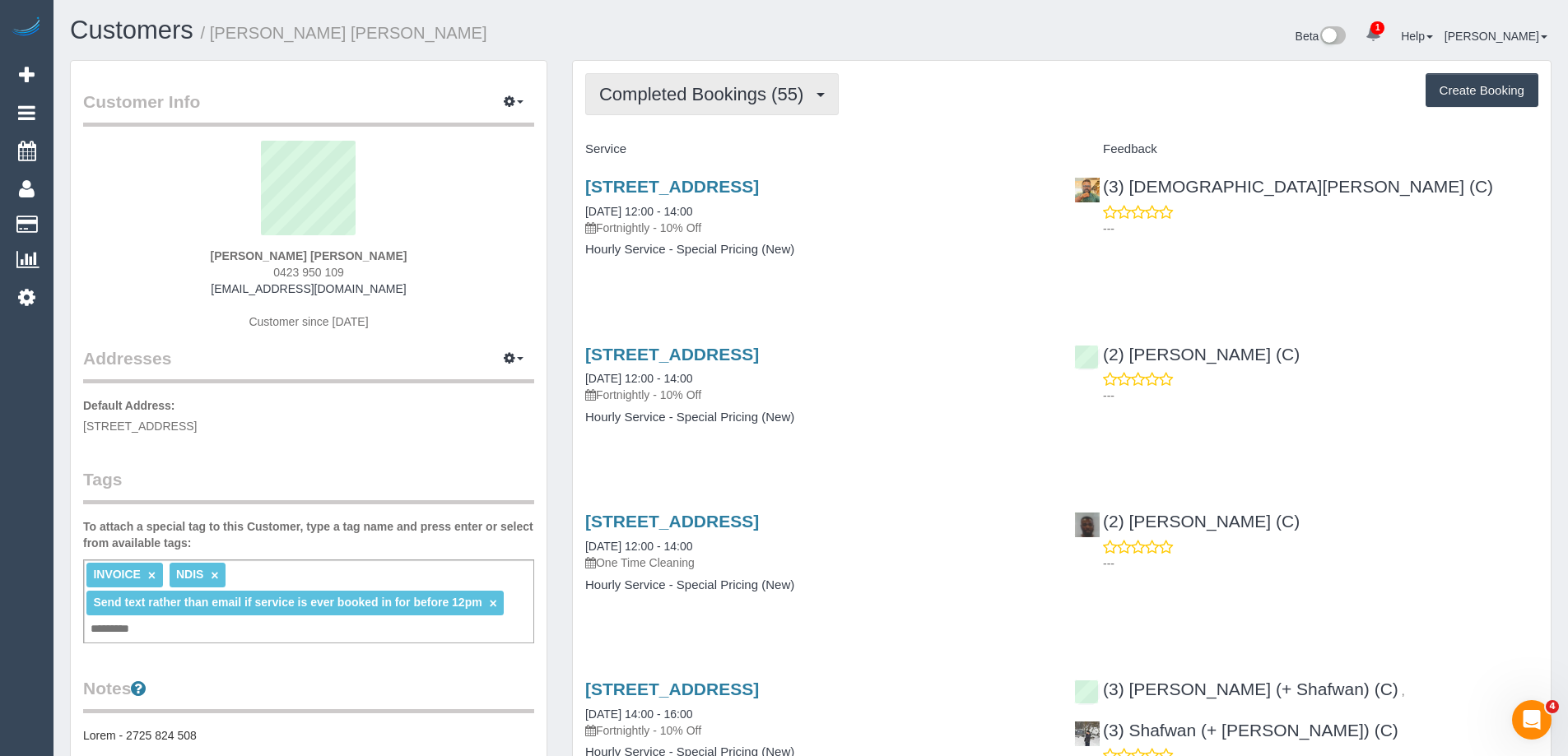
click at [693, 101] on span "Completed Bookings (55)" at bounding box center [705, 94] width 212 height 21
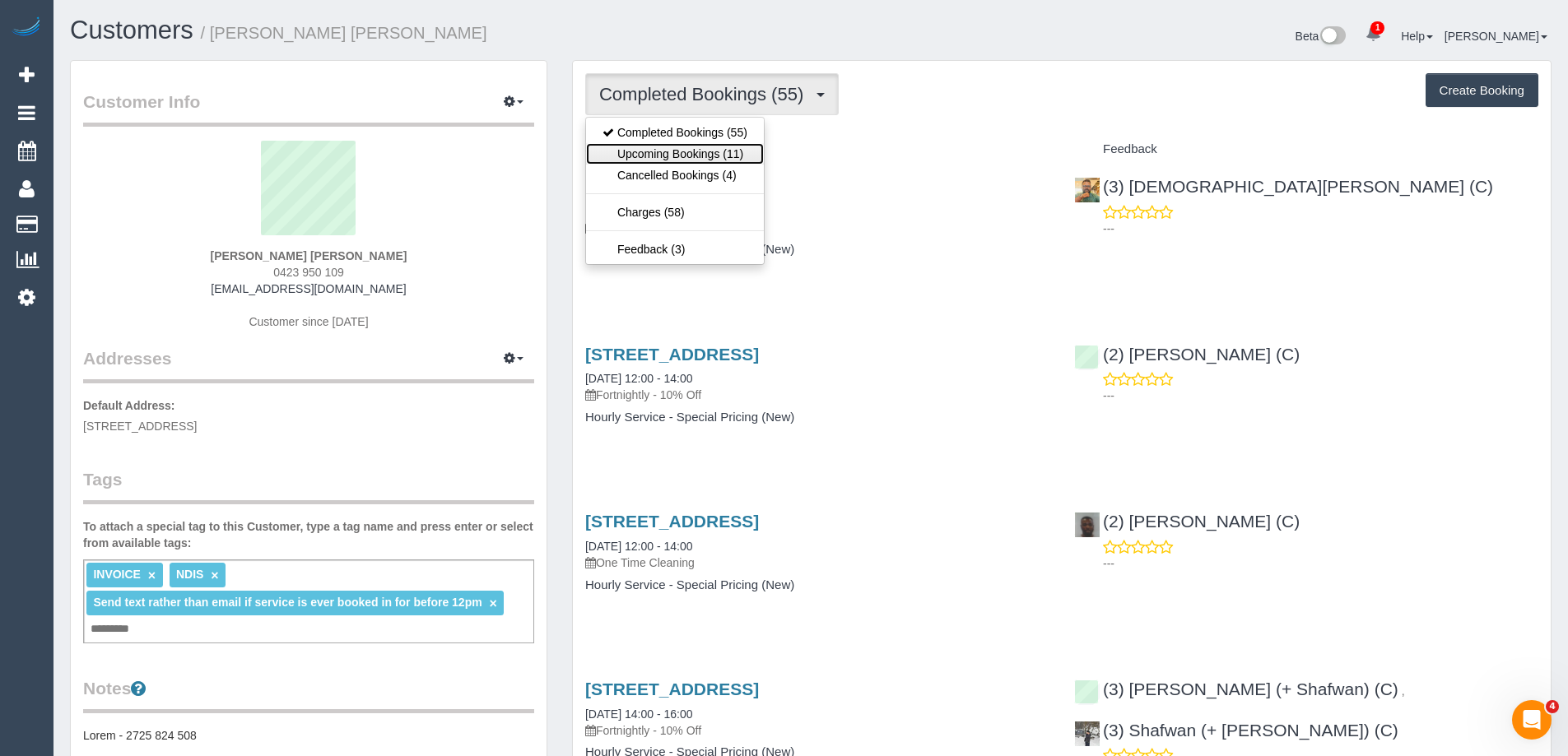
click at [691, 148] on link "Upcoming Bookings (11)" at bounding box center [675, 153] width 178 height 21
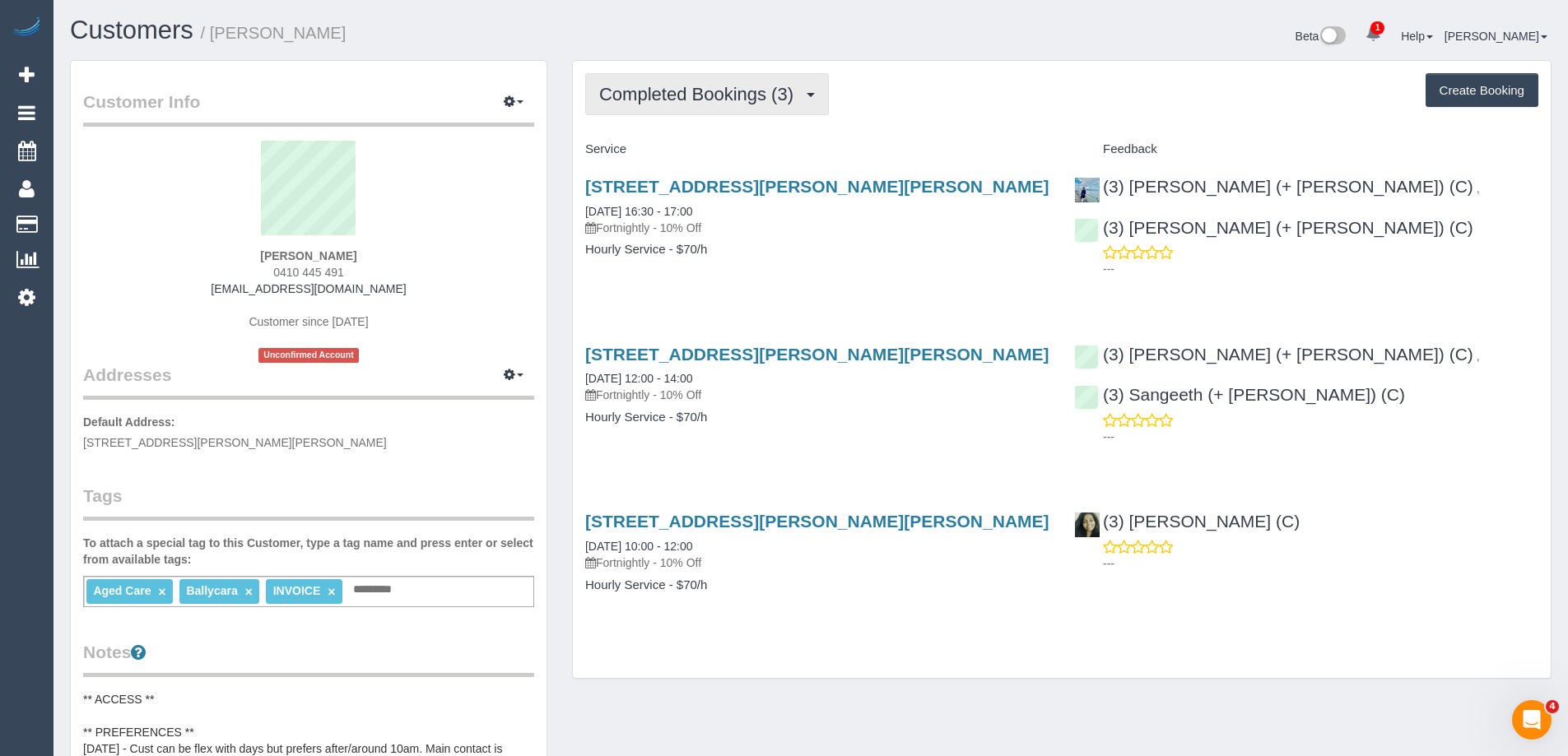
click at [728, 107] on button "Completed Bookings (3)" at bounding box center [707, 94] width 244 height 42
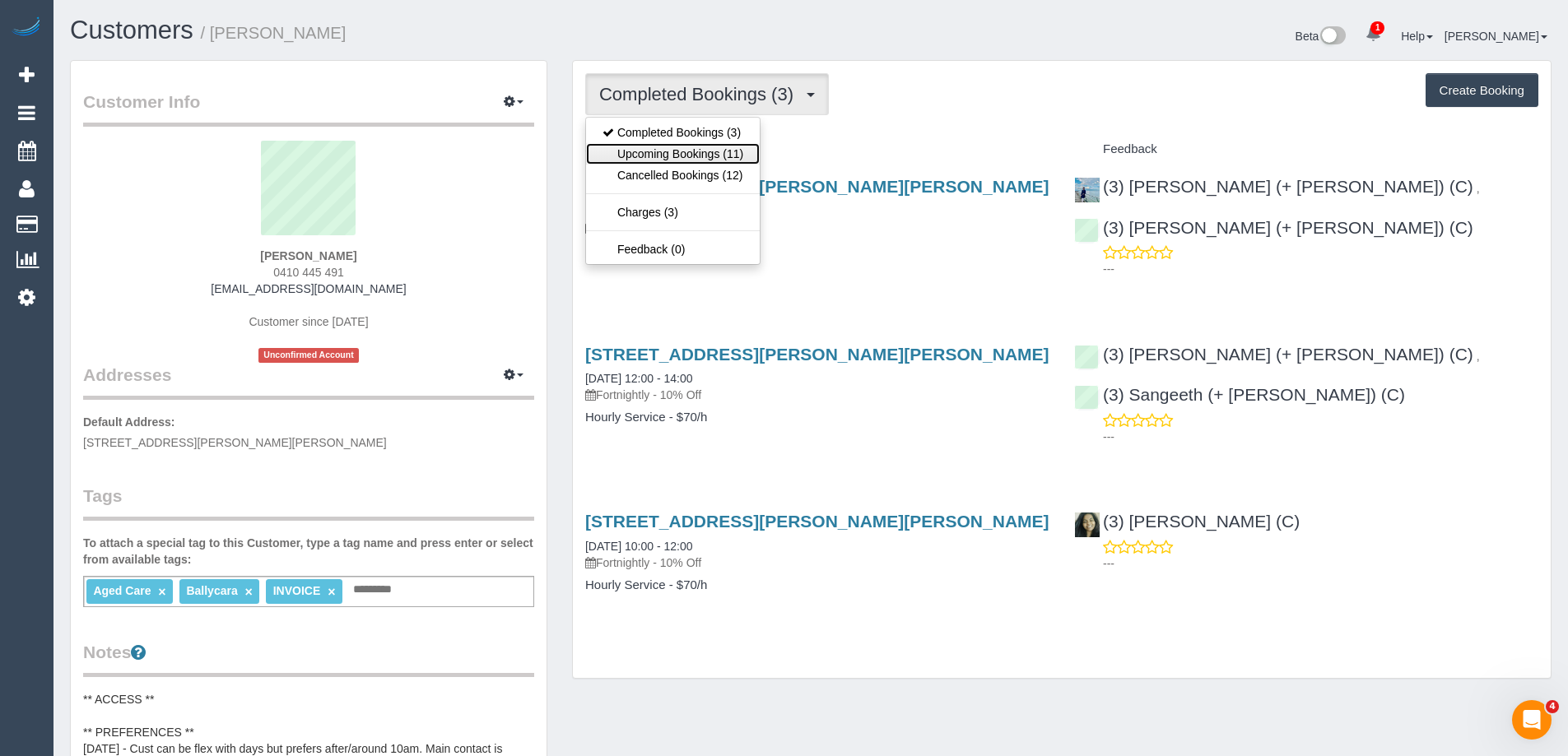
click at [721, 148] on link "Upcoming Bookings (11)" at bounding box center [673, 153] width 174 height 21
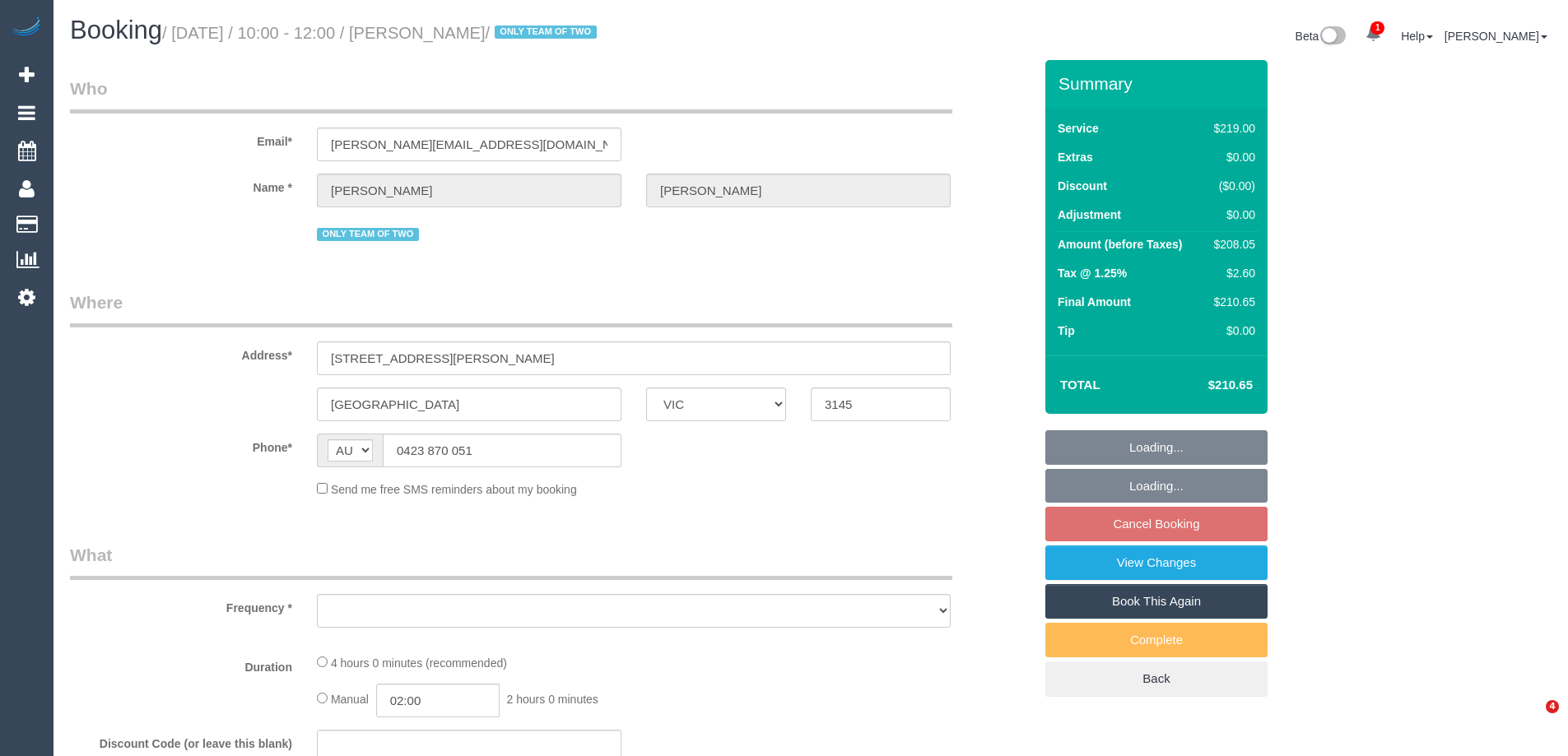
select select "VIC"
select select "string:stripe-pm_1RtRVU2GScqysDRVtxDDunYG"
select select "number:28"
select select "number:14"
select select "number:19"
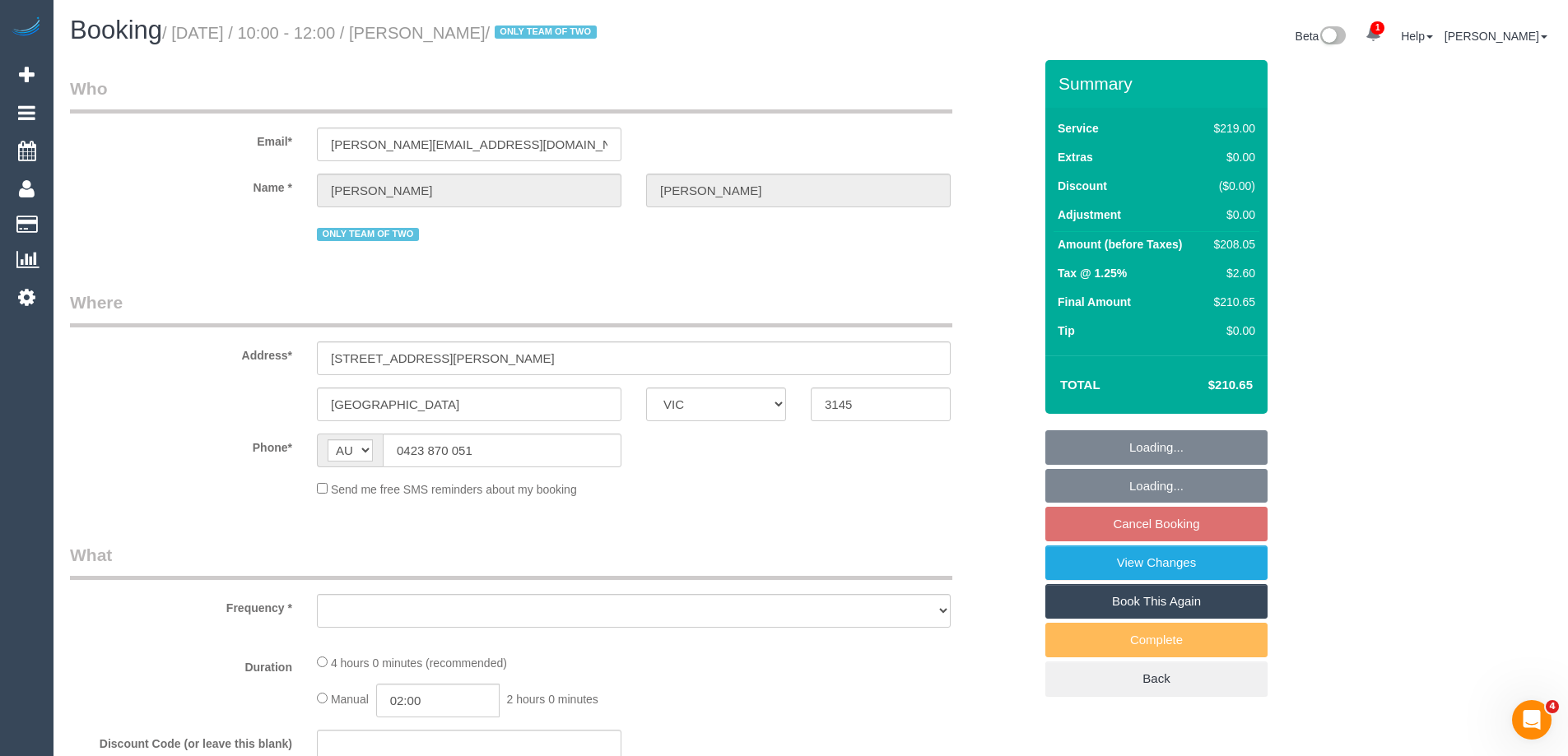
select select "number:24"
select select "number:35"
select select "number:12"
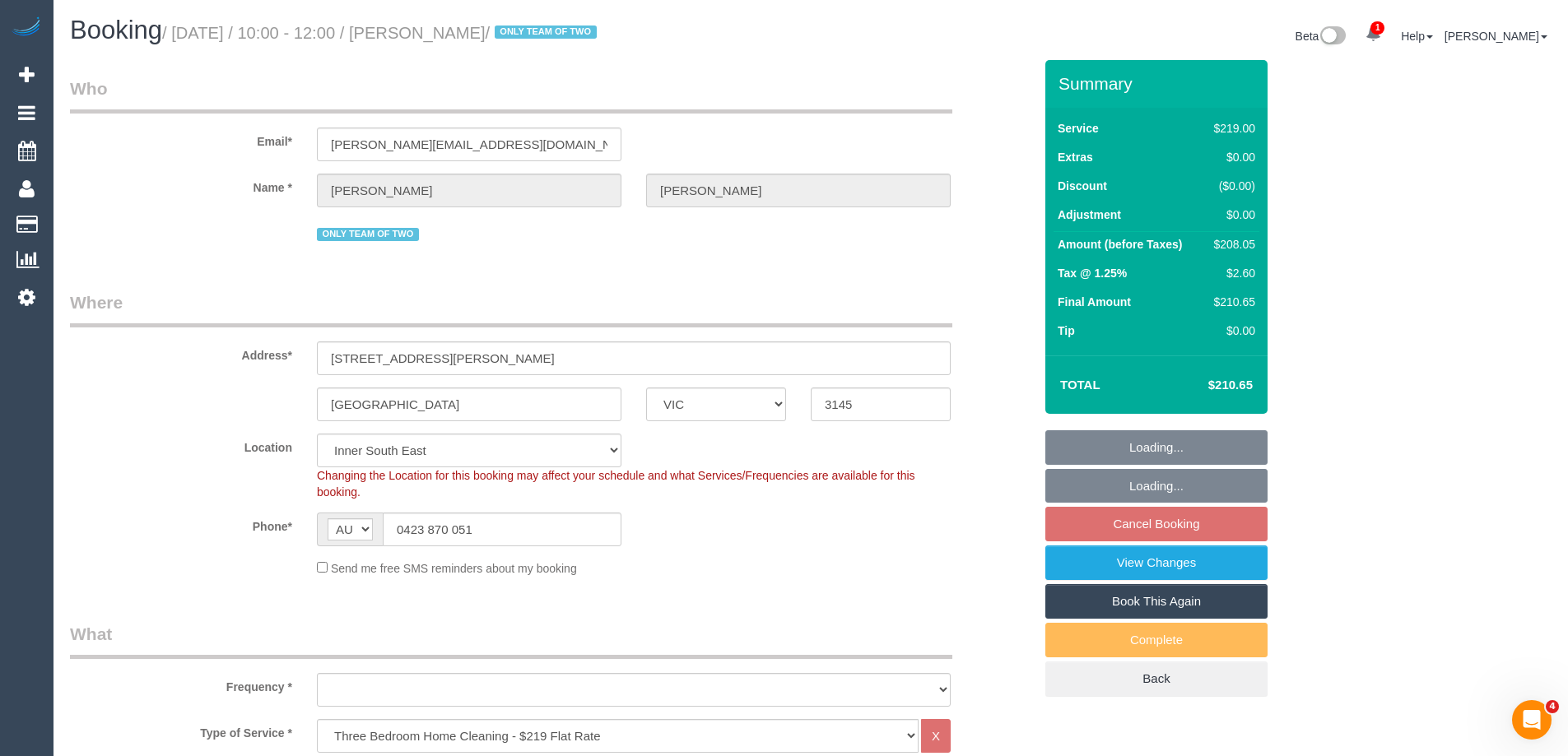
select select "object:862"
select select "spot3"
select select "object:875"
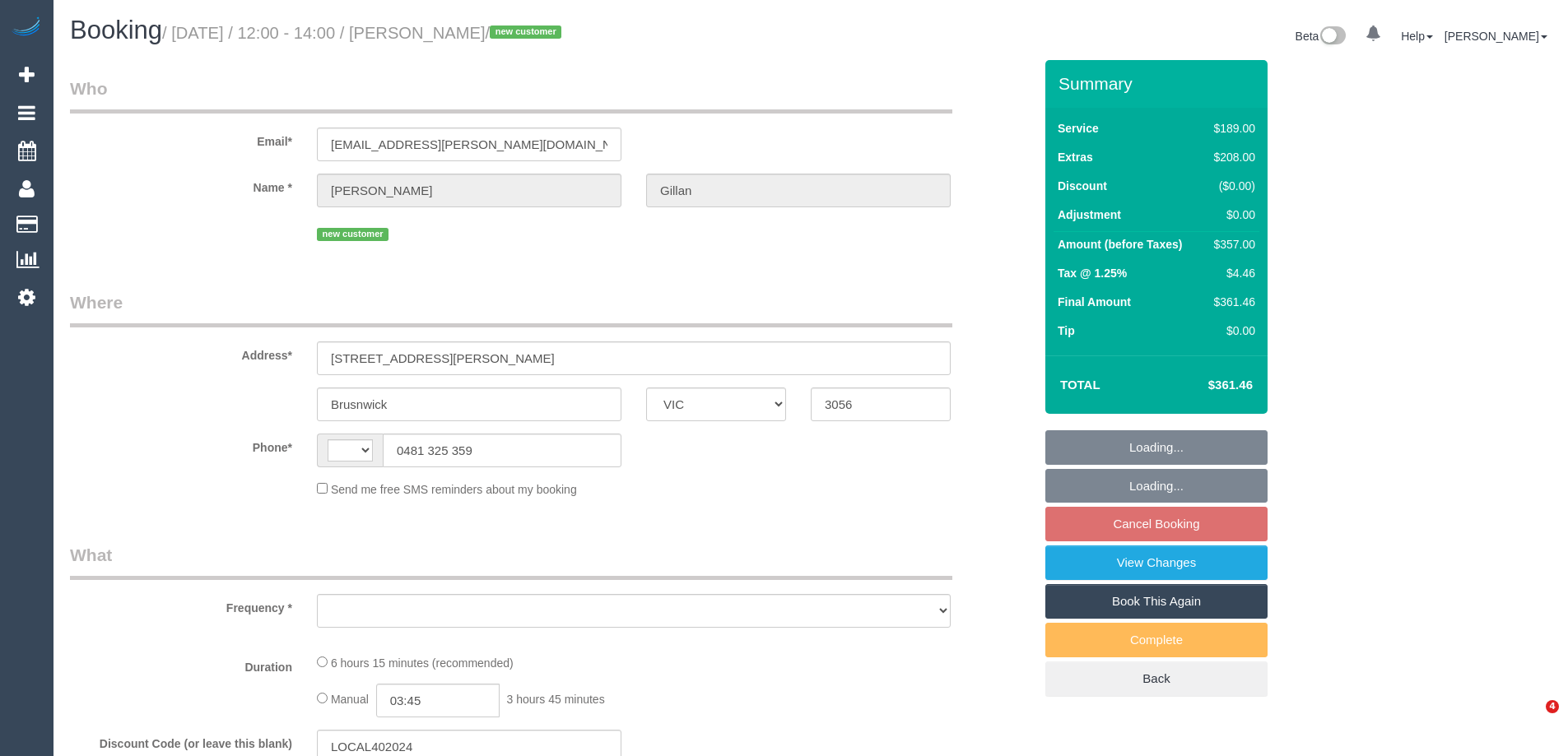
select select "VIC"
select select "string:stripe-pm_1S4bqn2GScqysDRVzMpaZfKa"
select select "string:AU"
select select "object:594"
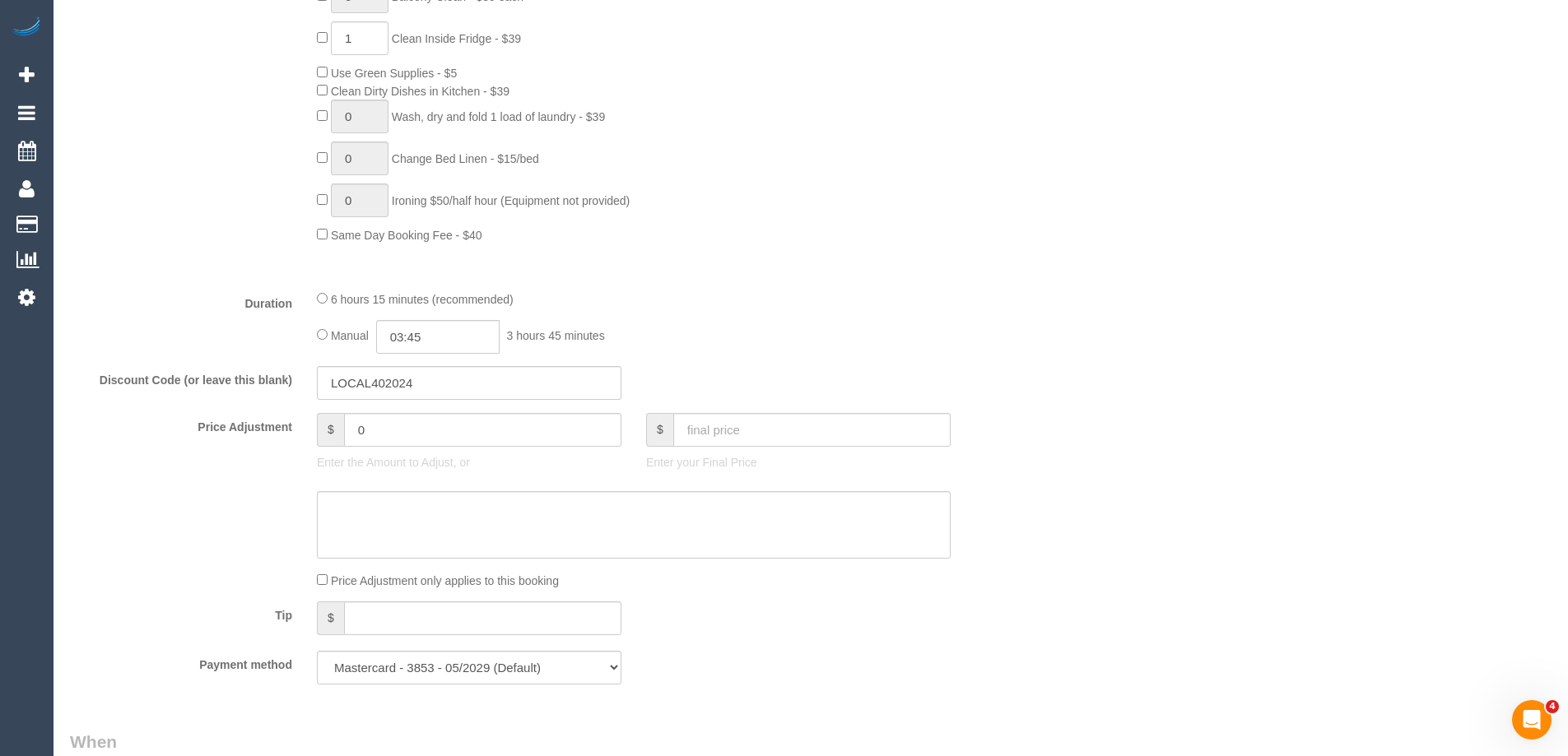
select select "number:29"
select select "number:15"
select select "number:19"
select select "number:24"
select select "number:33"
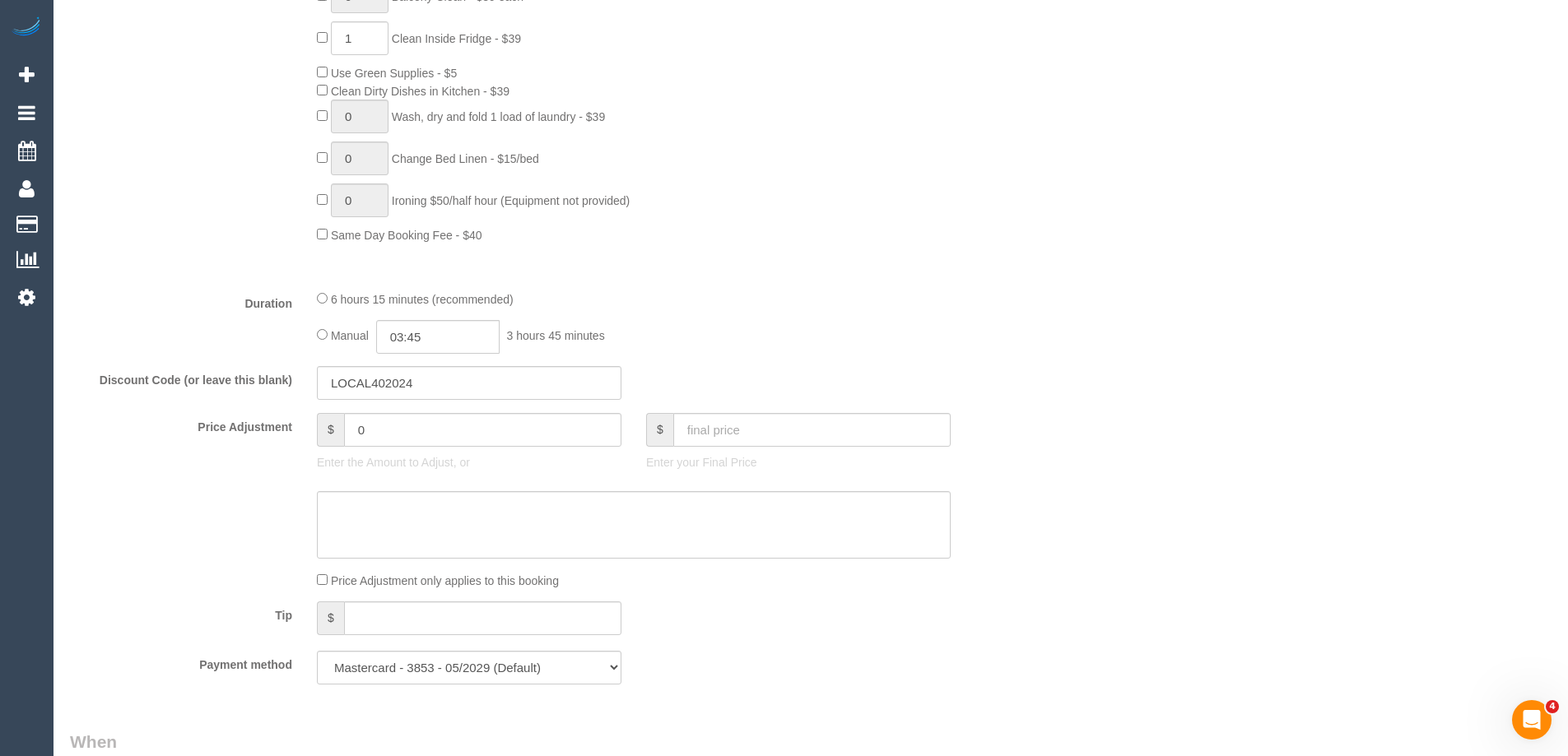
select select "number:26"
select select "object:1742"
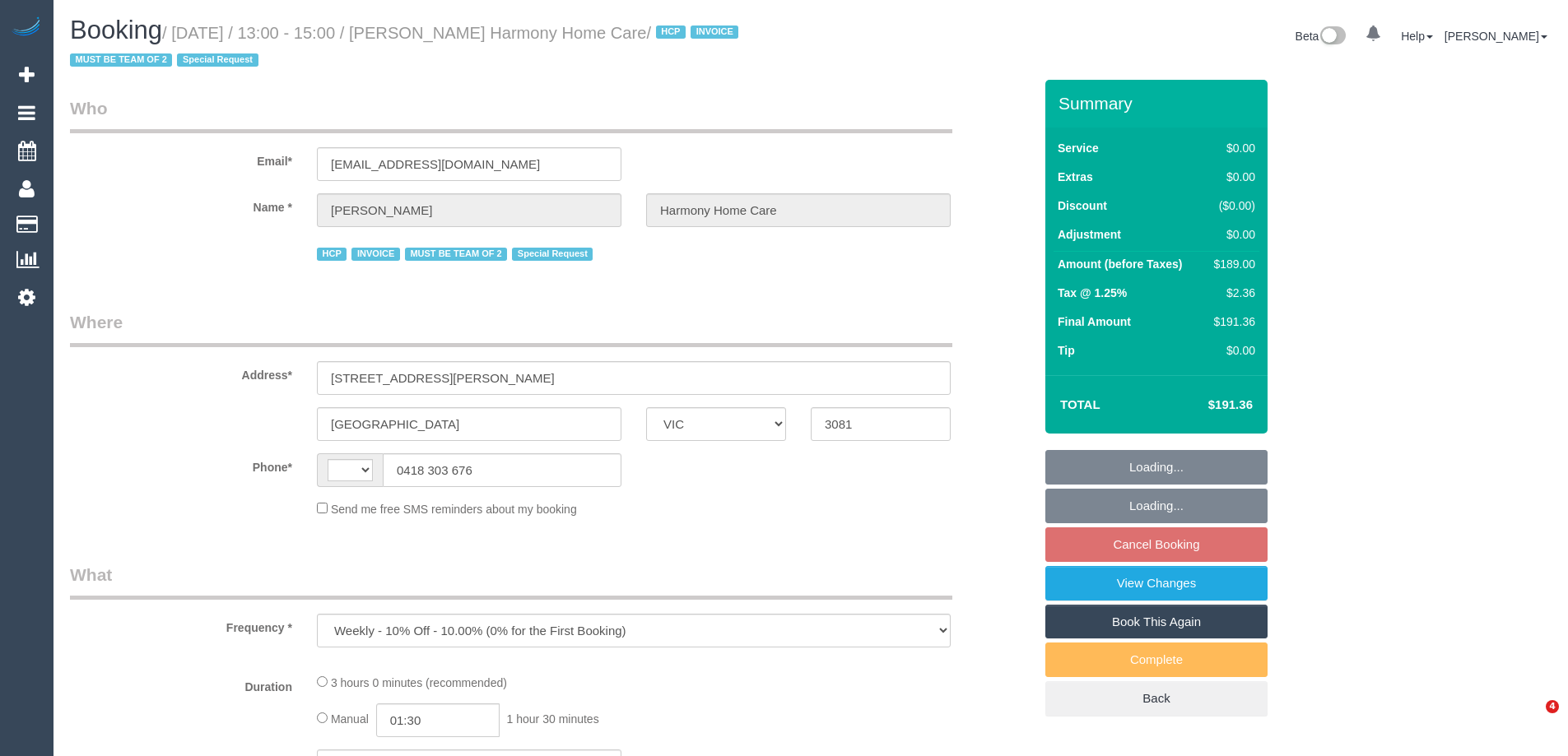
select select "VIC"
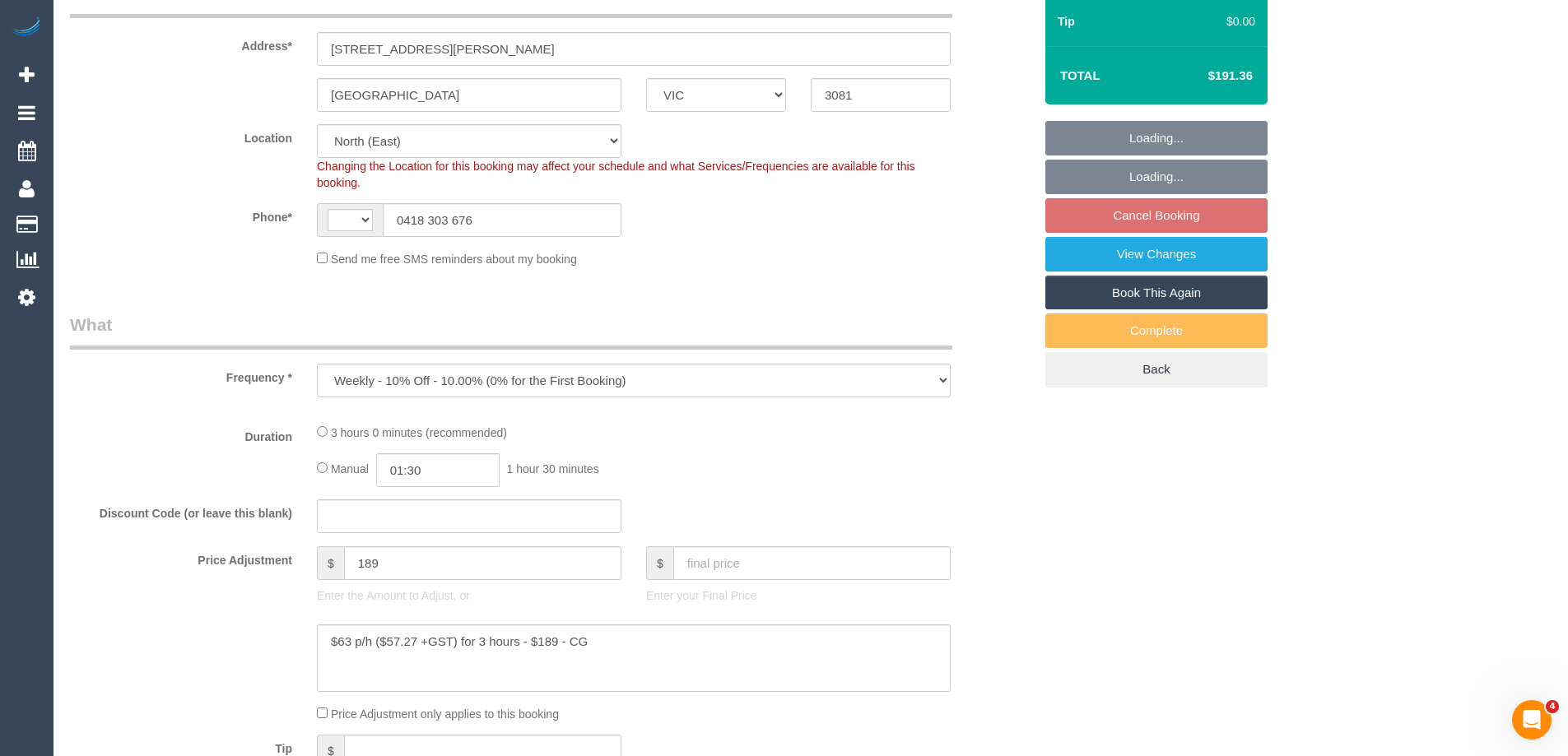
select select "object:570"
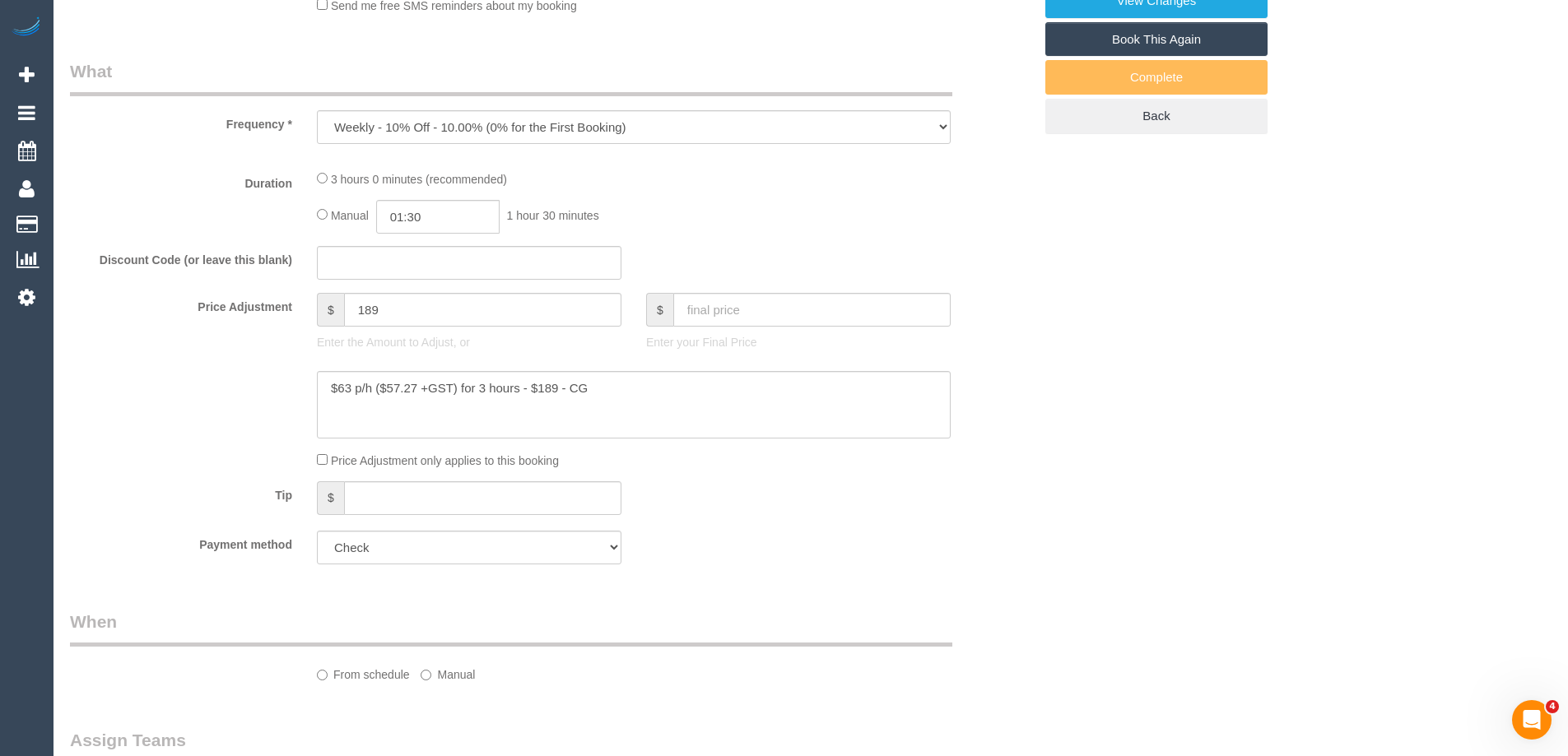
select select "string:AU"
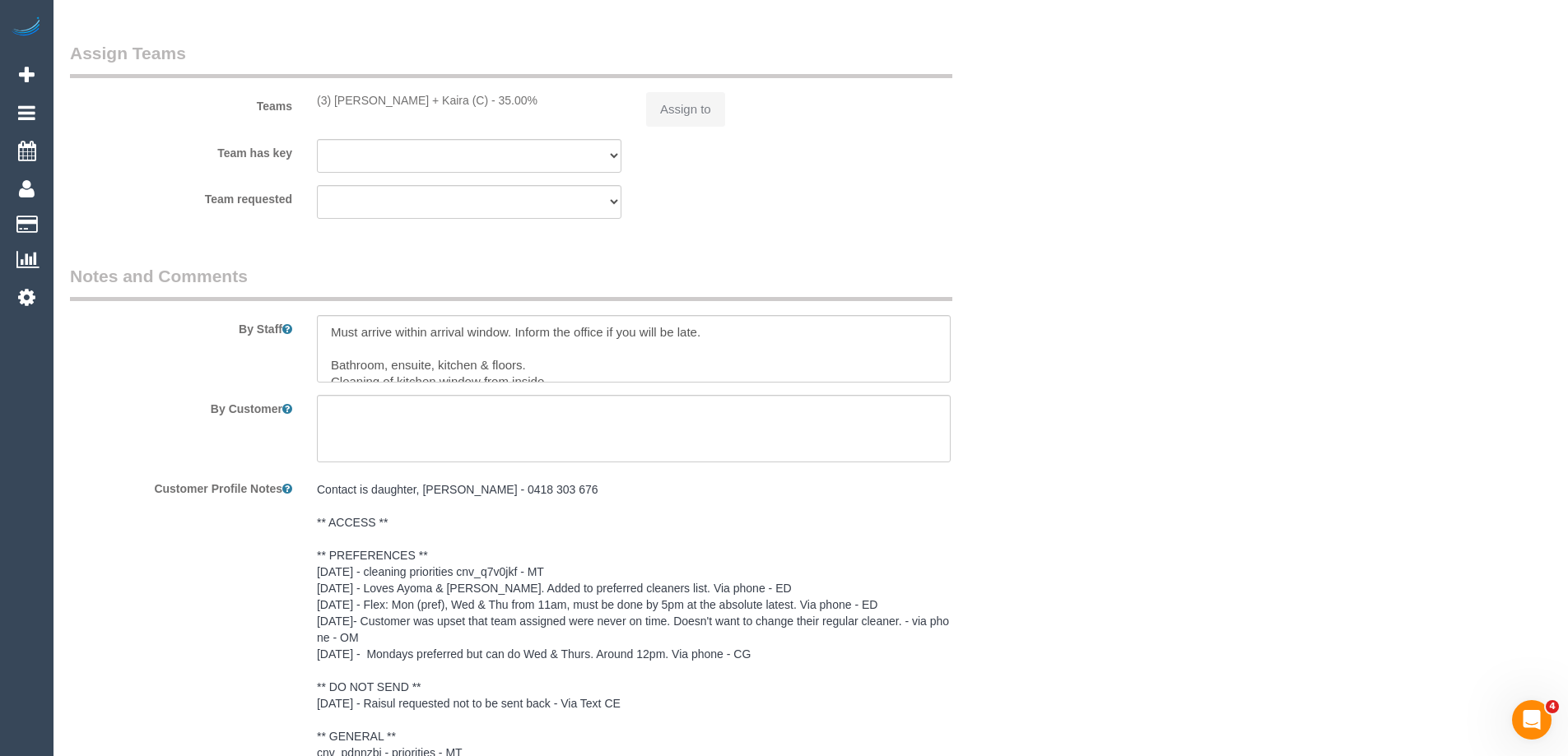
select select "180"
select select "number:28"
select select "number:14"
select select "number:19"
select select "number:36"
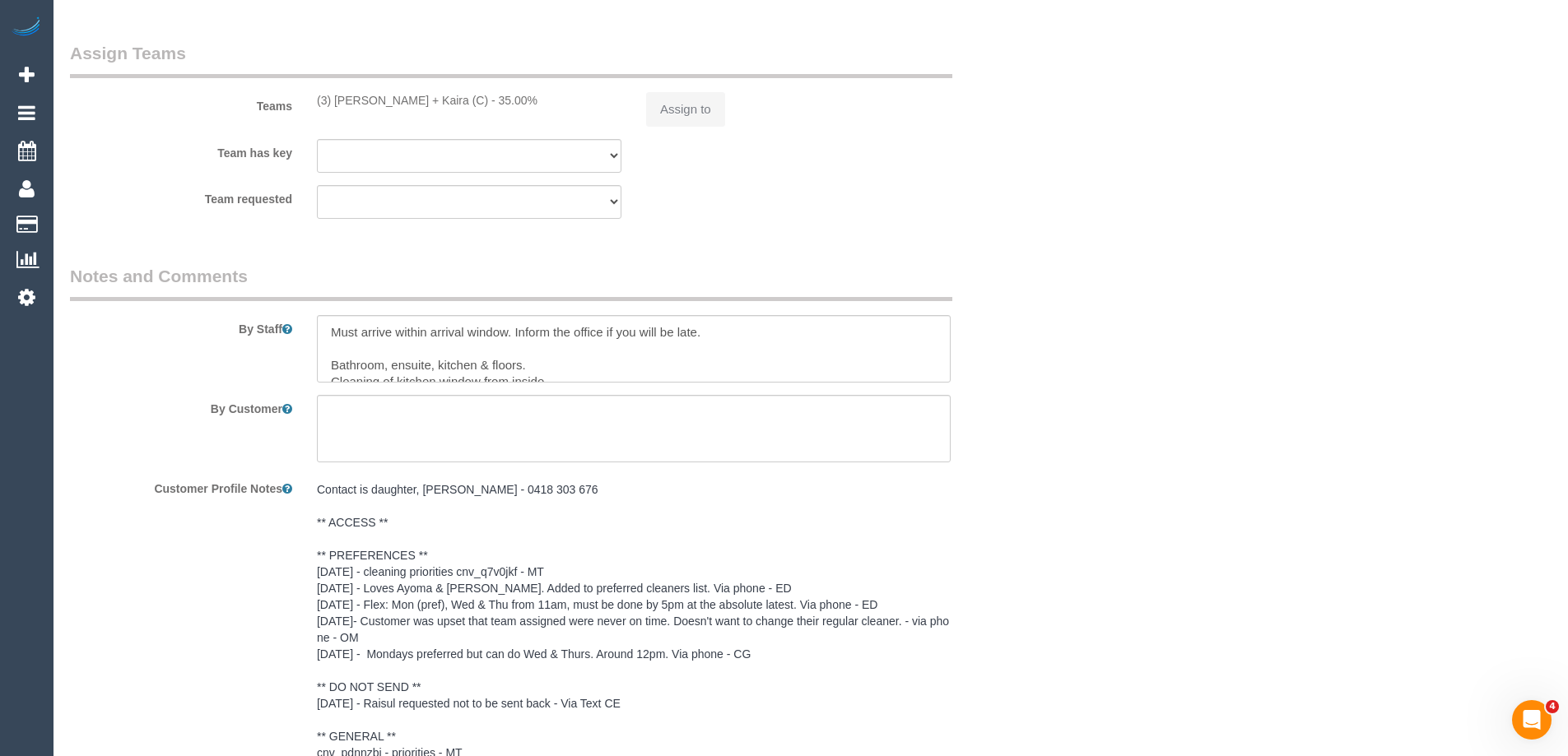
select select "number:35"
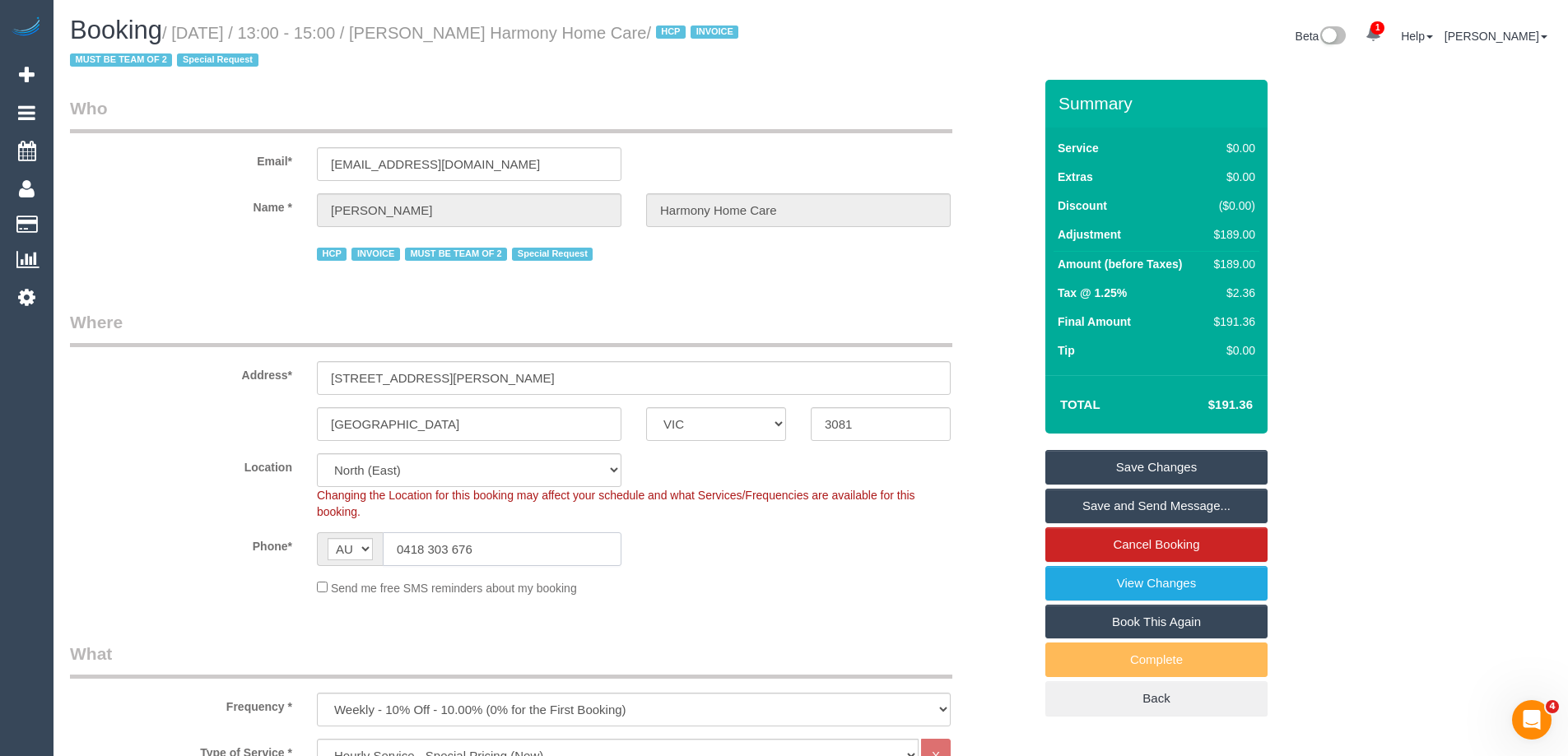
drag, startPoint x: 498, startPoint y: 547, endPoint x: 165, endPoint y: 519, distance: 333.6
click at [165, 519] on sui-booking-location "Location [GEOGRAPHIC_DATA] (North) East (South) [GEOGRAPHIC_DATA] (East) [GEOGR…" at bounding box center [551, 524] width 963 height 143
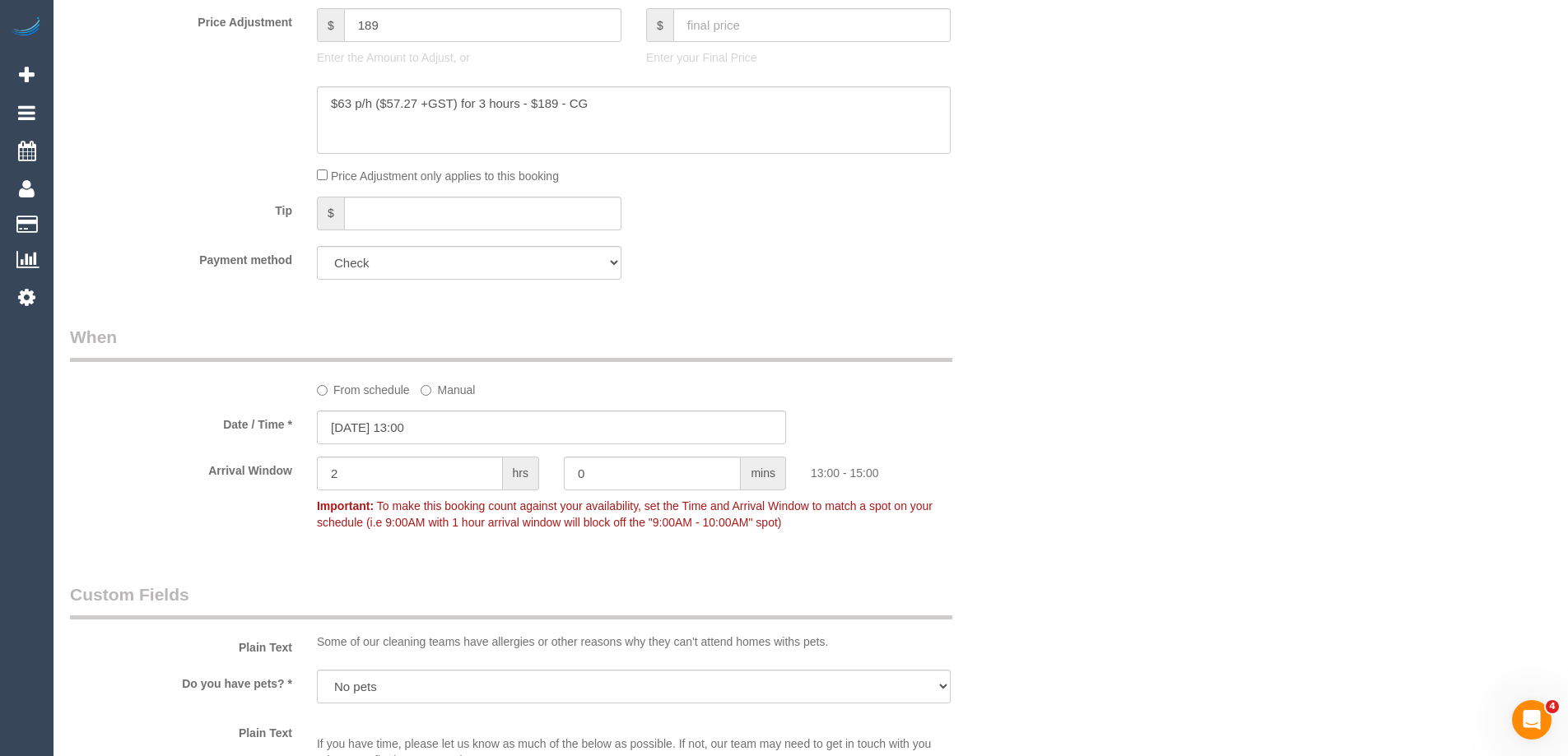
scroll to position [823, 0]
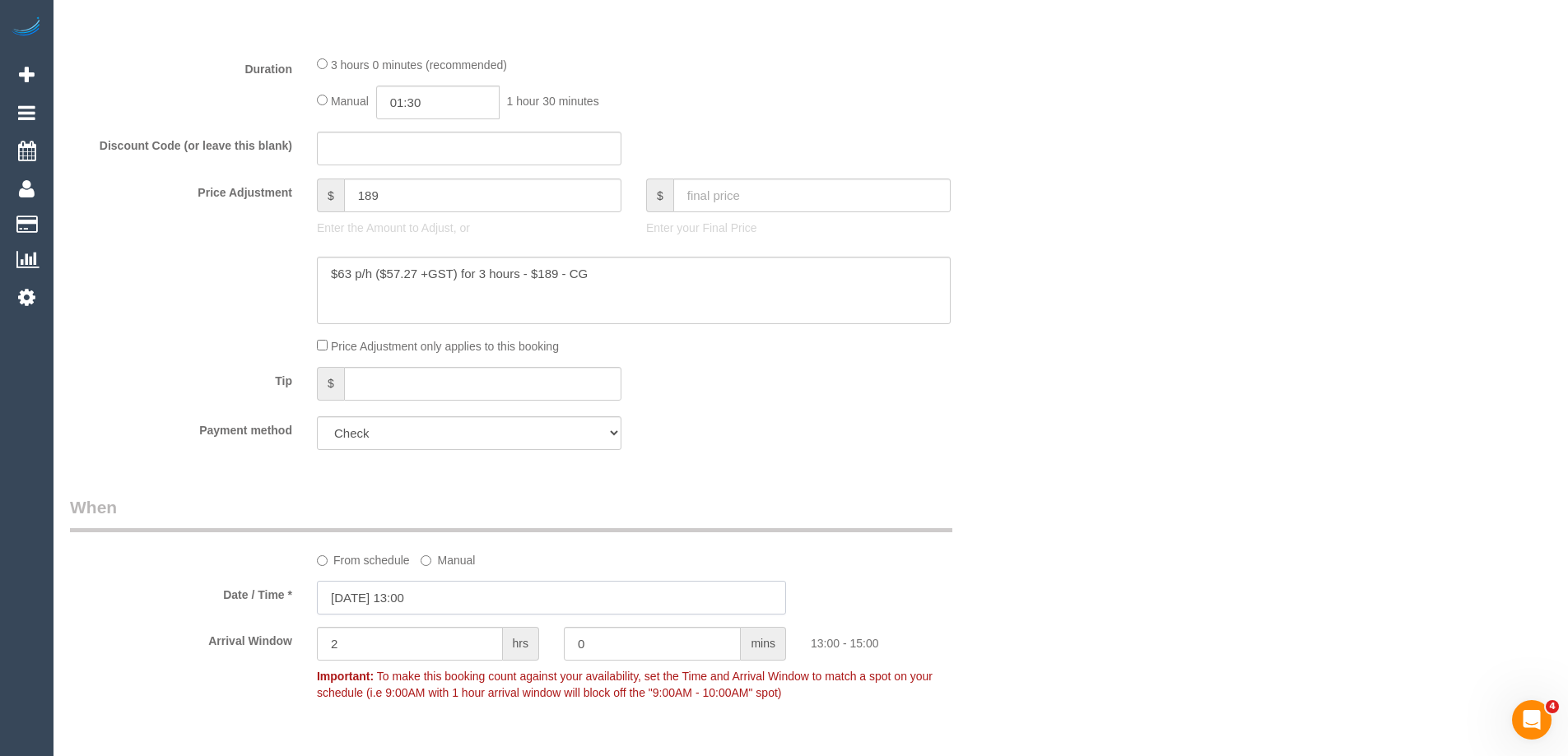
click at [394, 602] on input "[DATE] 13:00" at bounding box center [551, 598] width 469 height 34
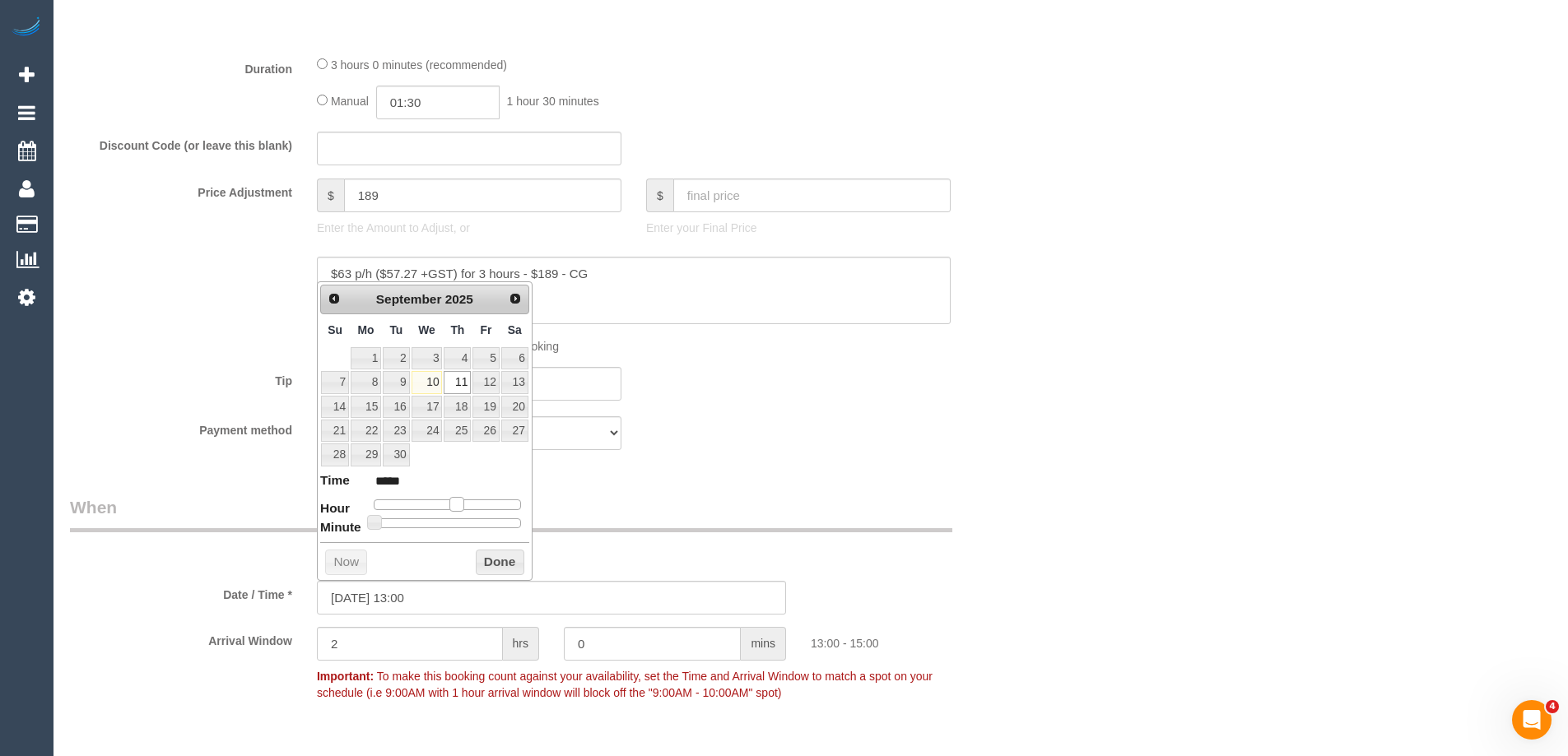
type input "[DATE] 12:00"
type input "*****"
type input "[DATE] 11:00"
type input "*****"
drag, startPoint x: 452, startPoint y: 511, endPoint x: 441, endPoint y: 507, distance: 11.5
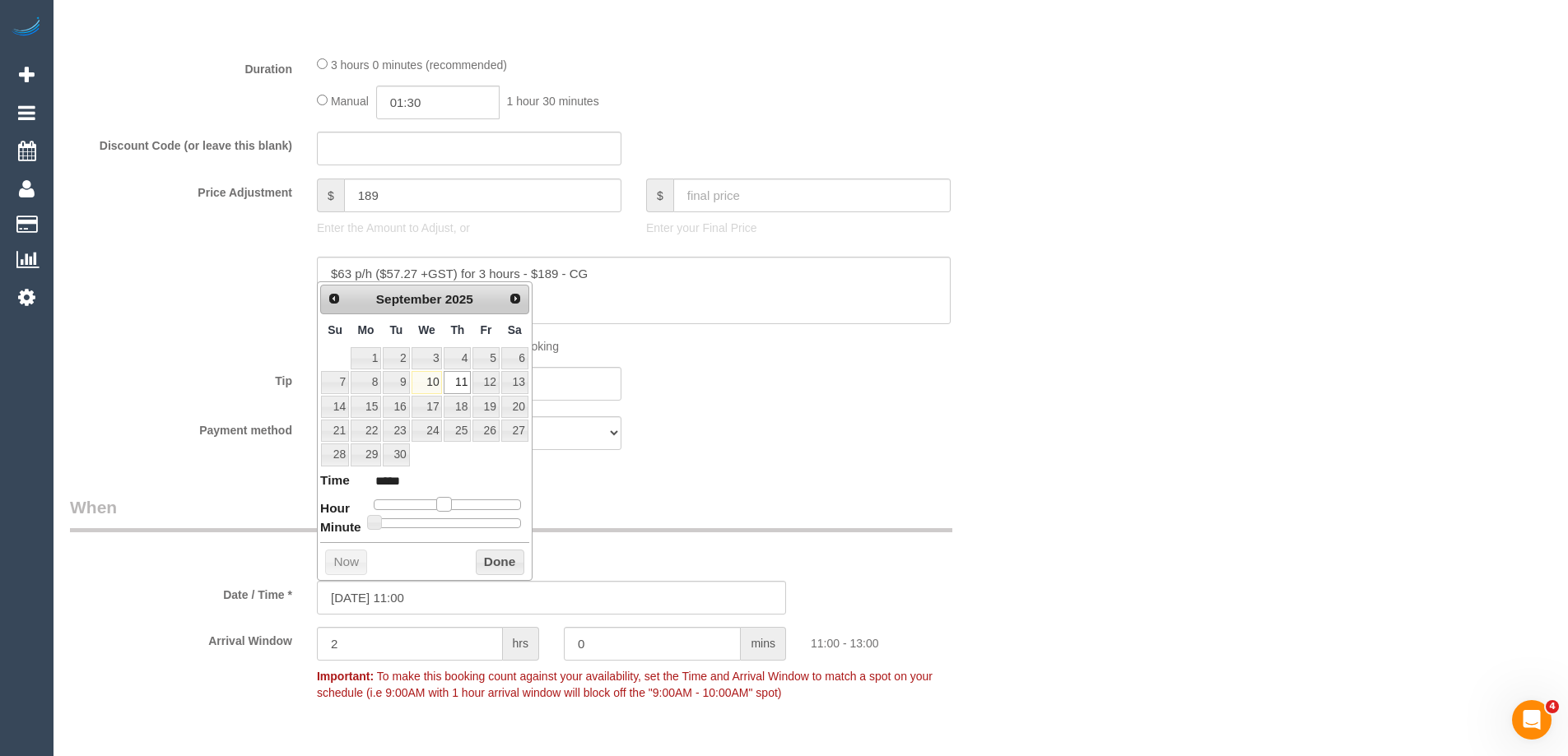
click at [441, 507] on span at bounding box center [443, 504] width 15 height 15
click at [506, 566] on button "Done" at bounding box center [500, 563] width 49 height 26
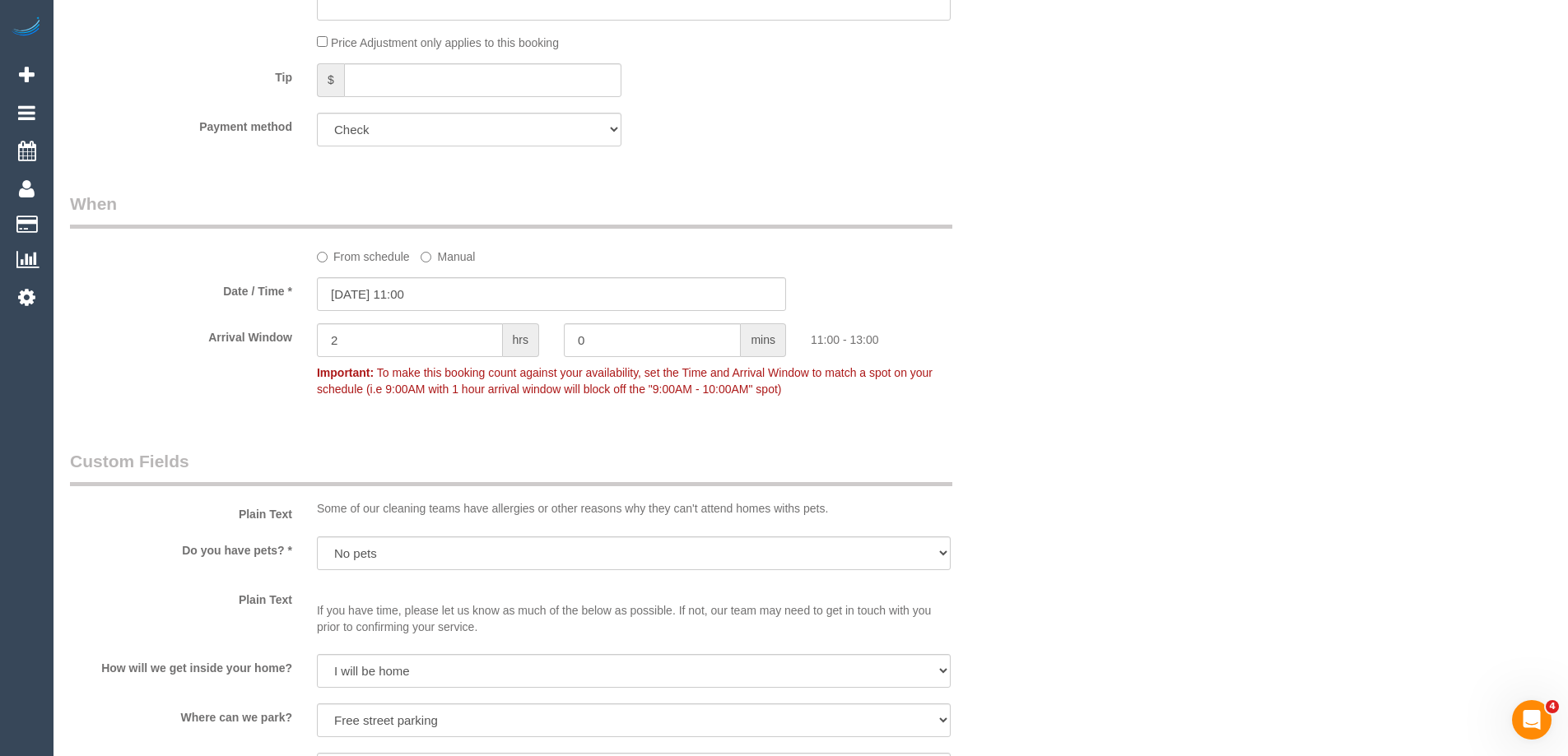
scroll to position [1152, 0]
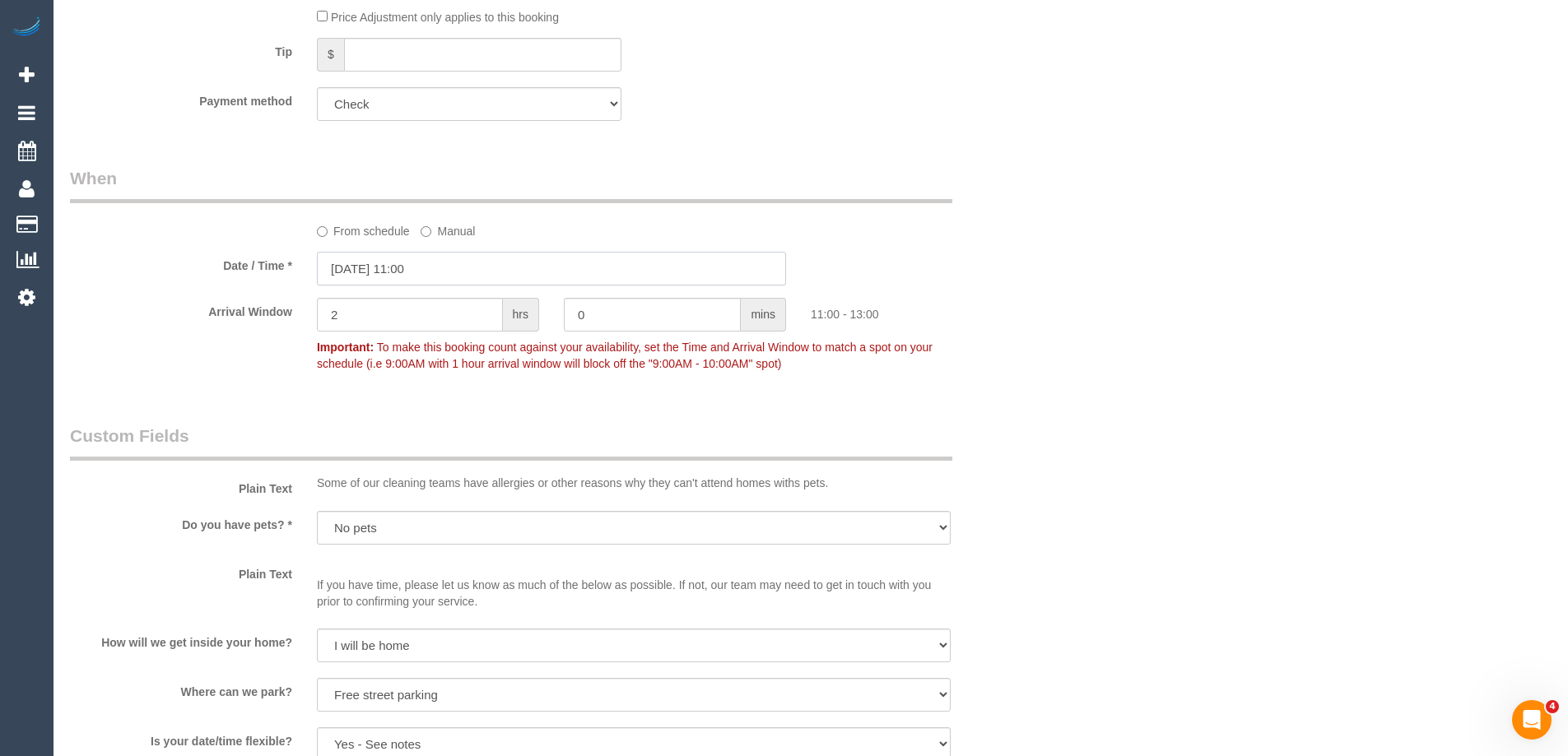
click at [375, 262] on input "[DATE] 11:00" at bounding box center [551, 269] width 469 height 34
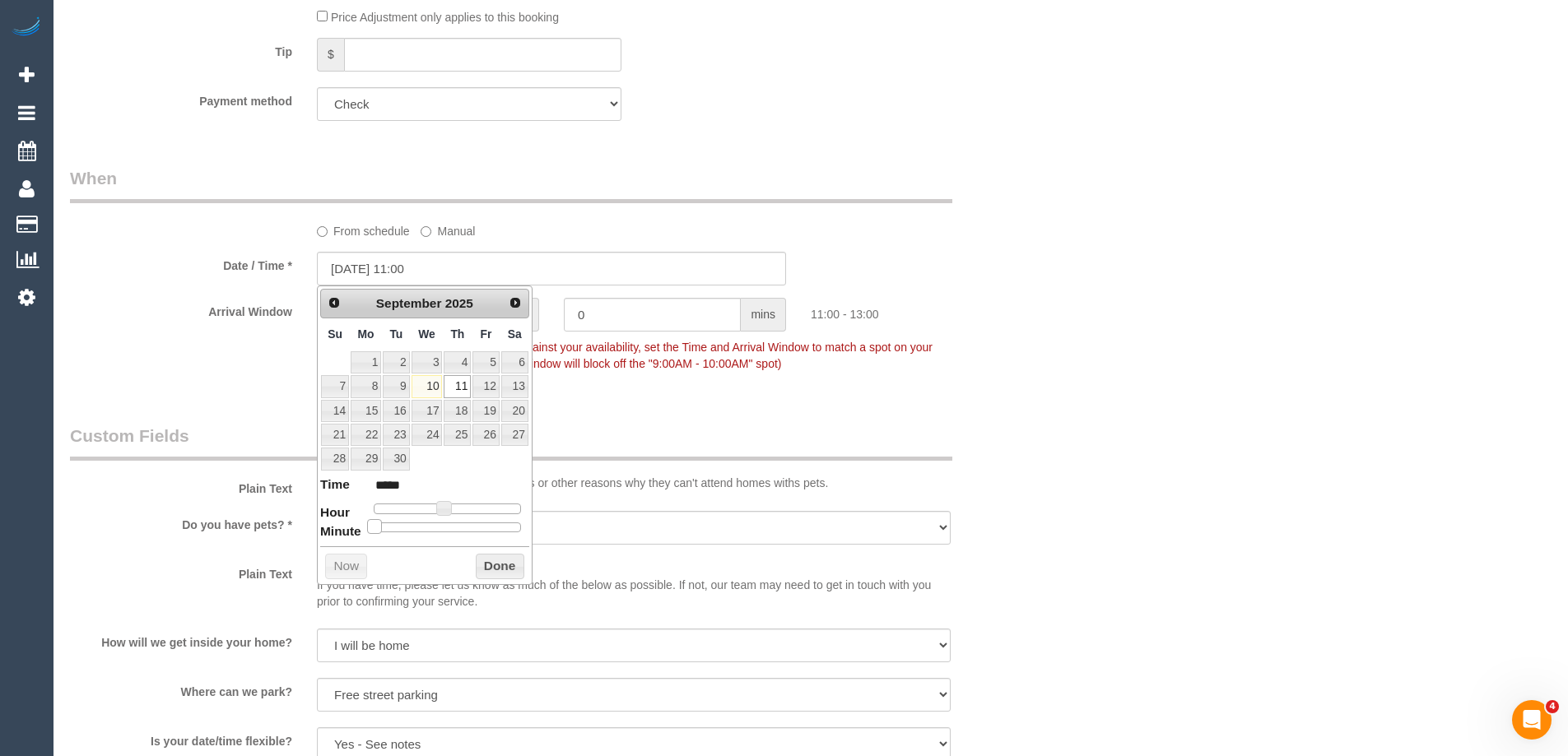
type input "[DATE] 11:05"
type input "*****"
type input "[DATE] 11:10"
type input "*****"
type input "[DATE] 11:15"
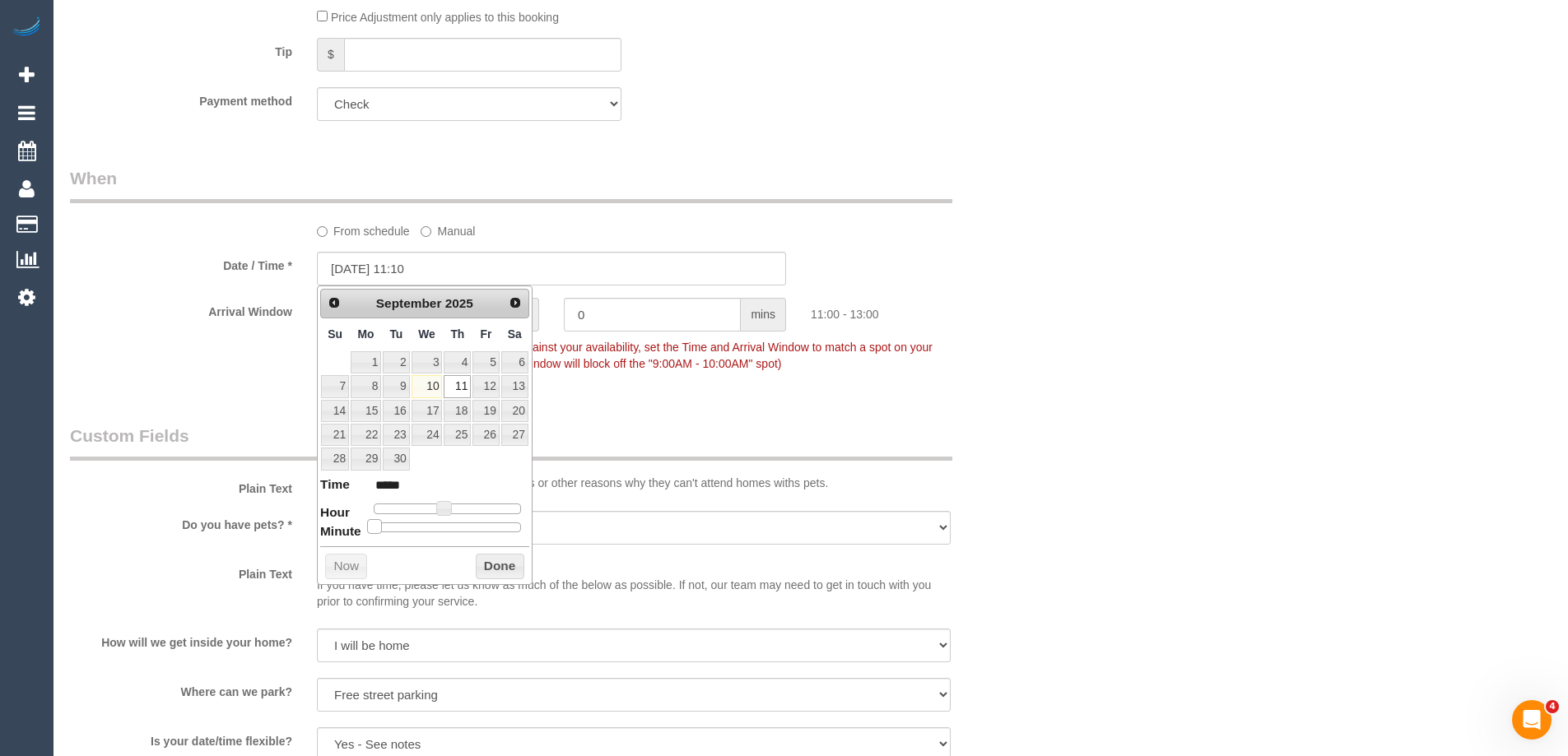
type input "*****"
type input "[DATE] 11:20"
type input "*****"
type input "[DATE] 11:25"
type input "*****"
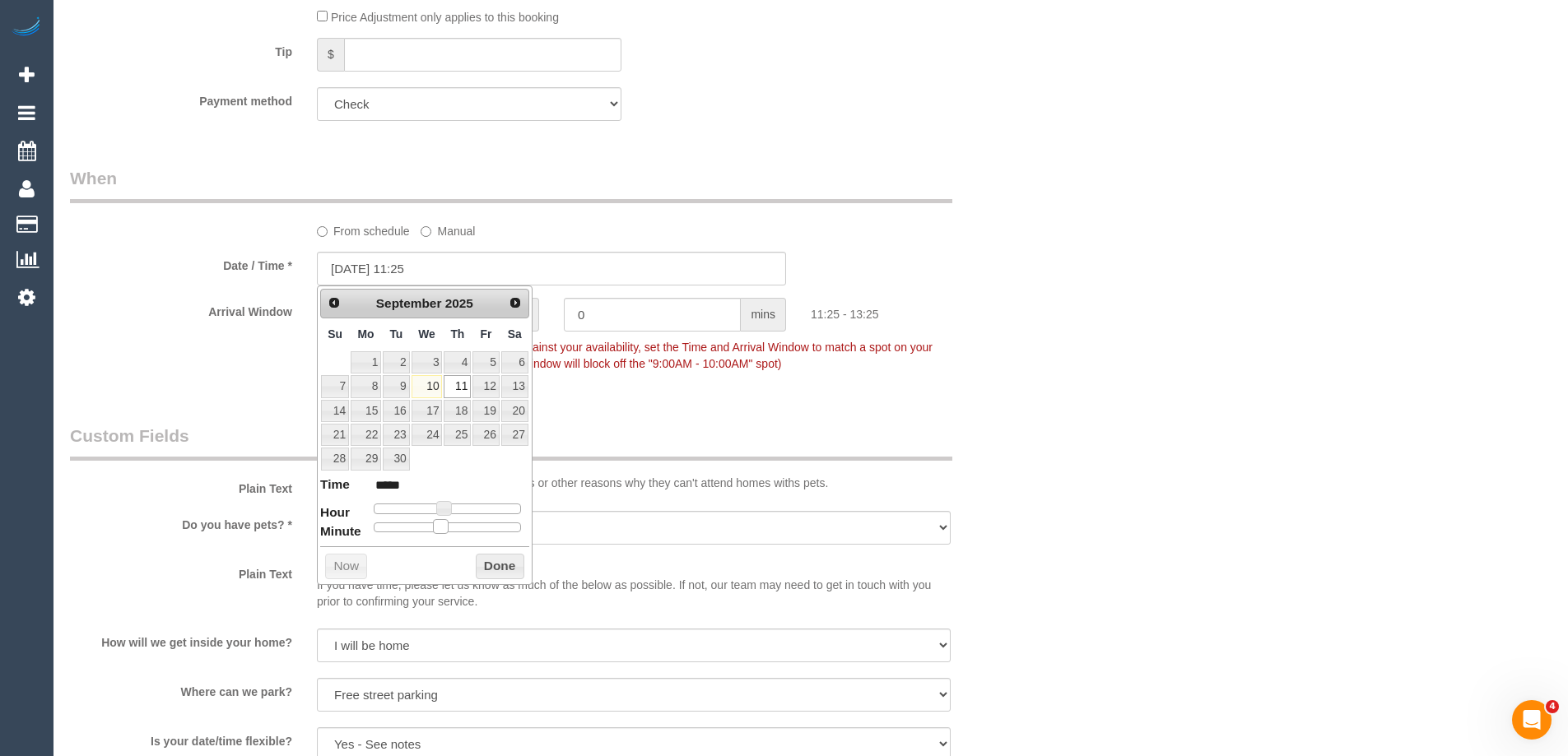
type input "[DATE] 11:30"
type input "*****"
drag, startPoint x: 372, startPoint y: 532, endPoint x: 449, endPoint y: 530, distance: 76.6
click at [449, 530] on span at bounding box center [453, 526] width 15 height 15
click at [487, 565] on button "Done" at bounding box center [500, 567] width 49 height 26
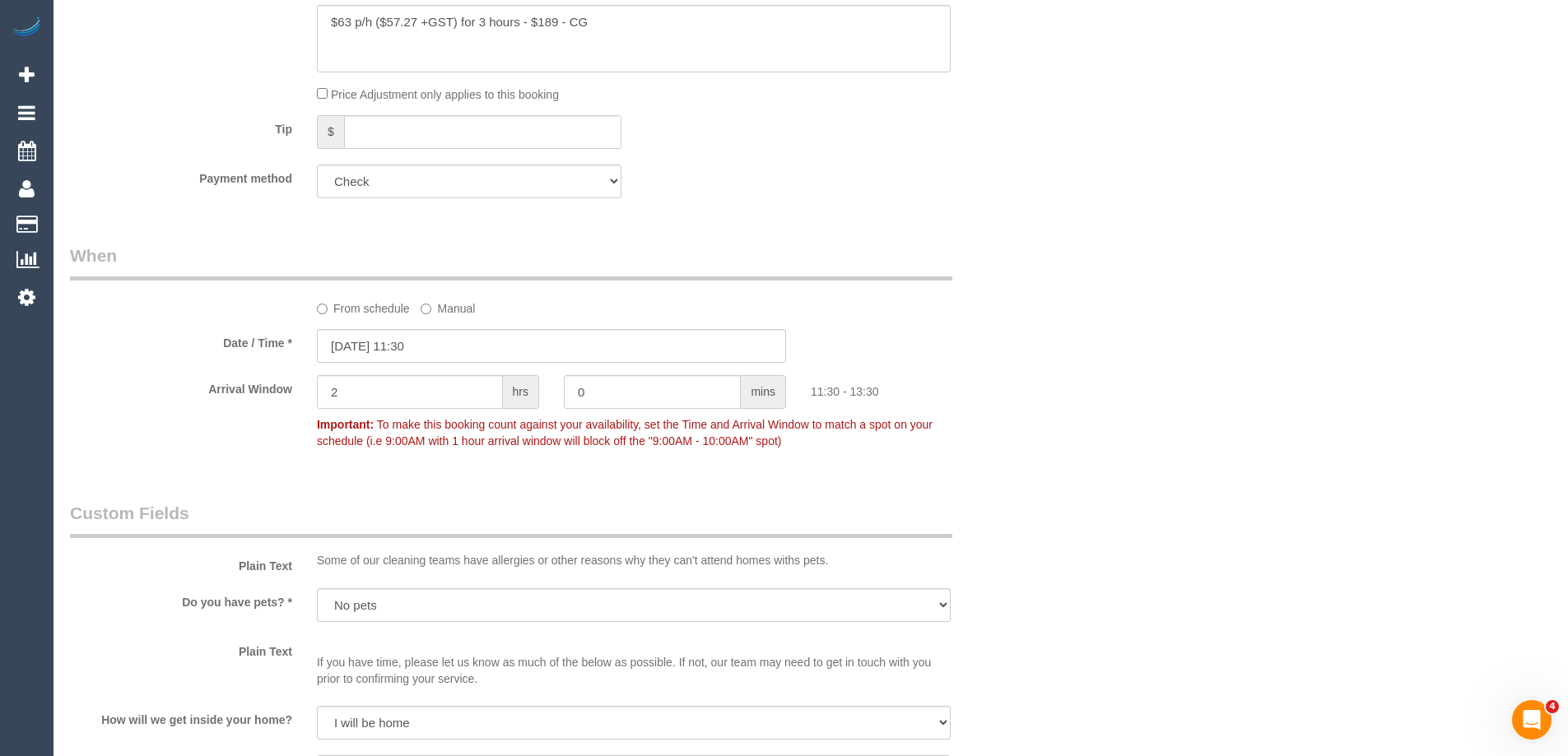
scroll to position [1070, 0]
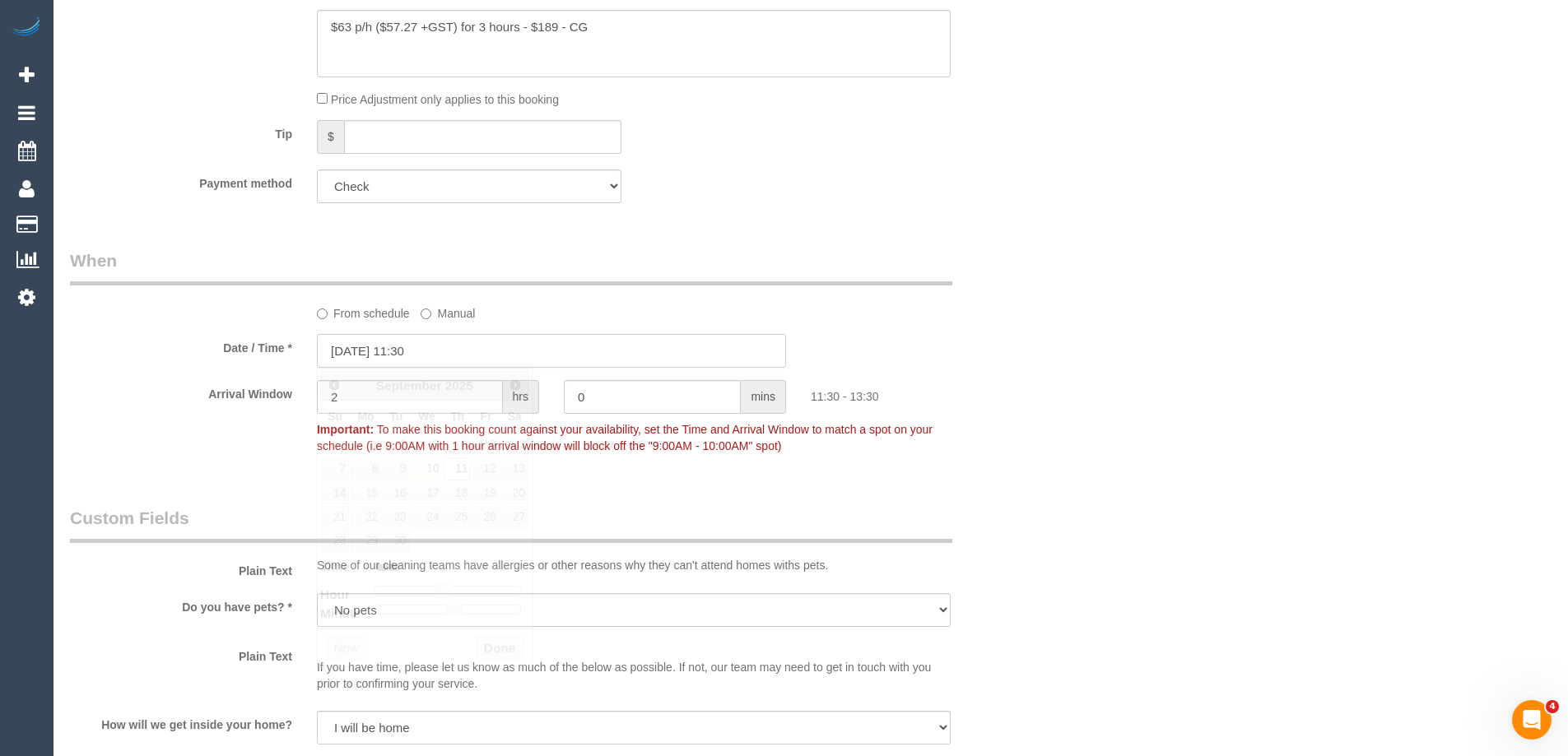
click at [400, 355] on input "11/09/2025 11:30" at bounding box center [551, 351] width 469 height 34
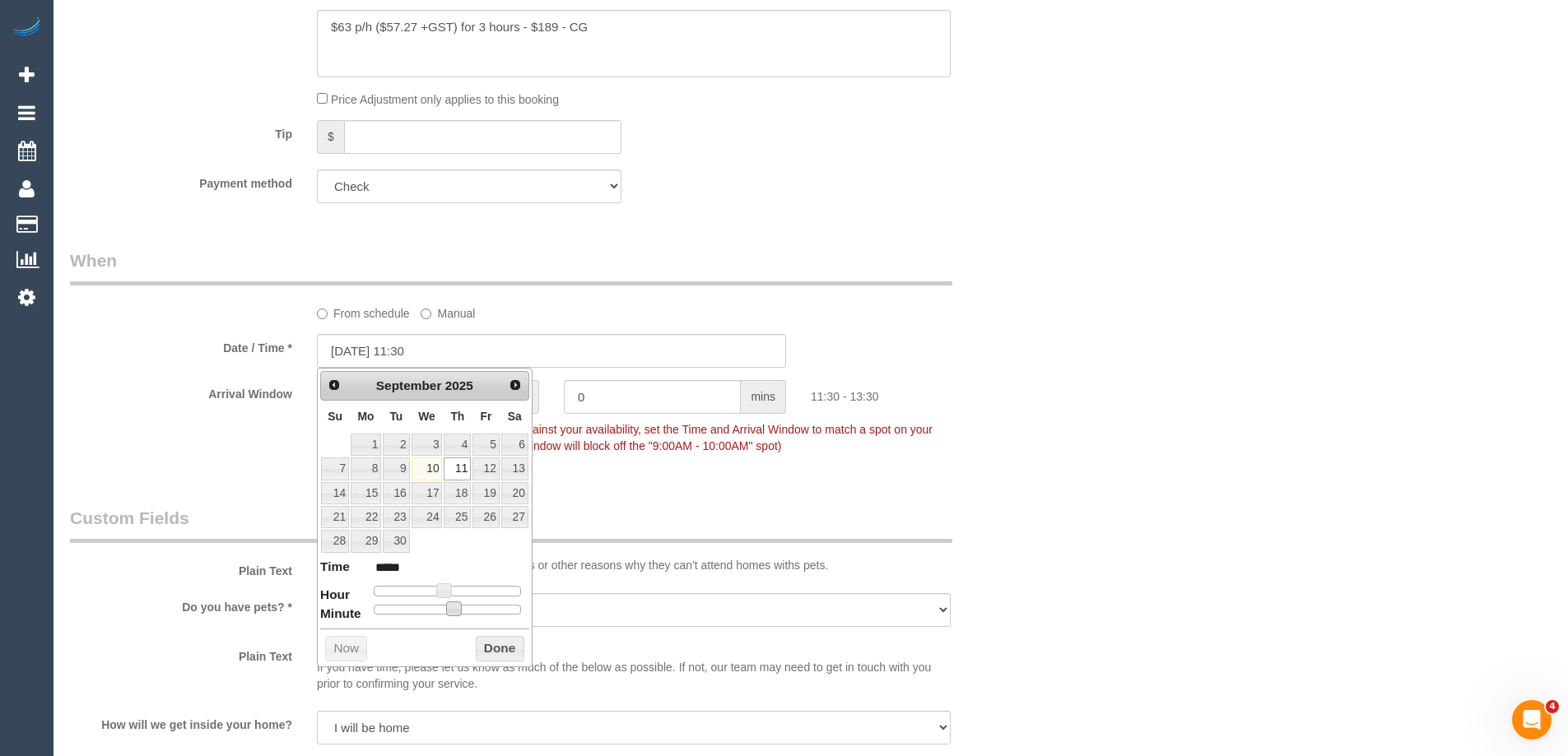
type input "11/09/2025 11:15"
type input "*****"
type input "11/09/2025 11:05"
type input "*****"
type input "11/09/2025 11:00"
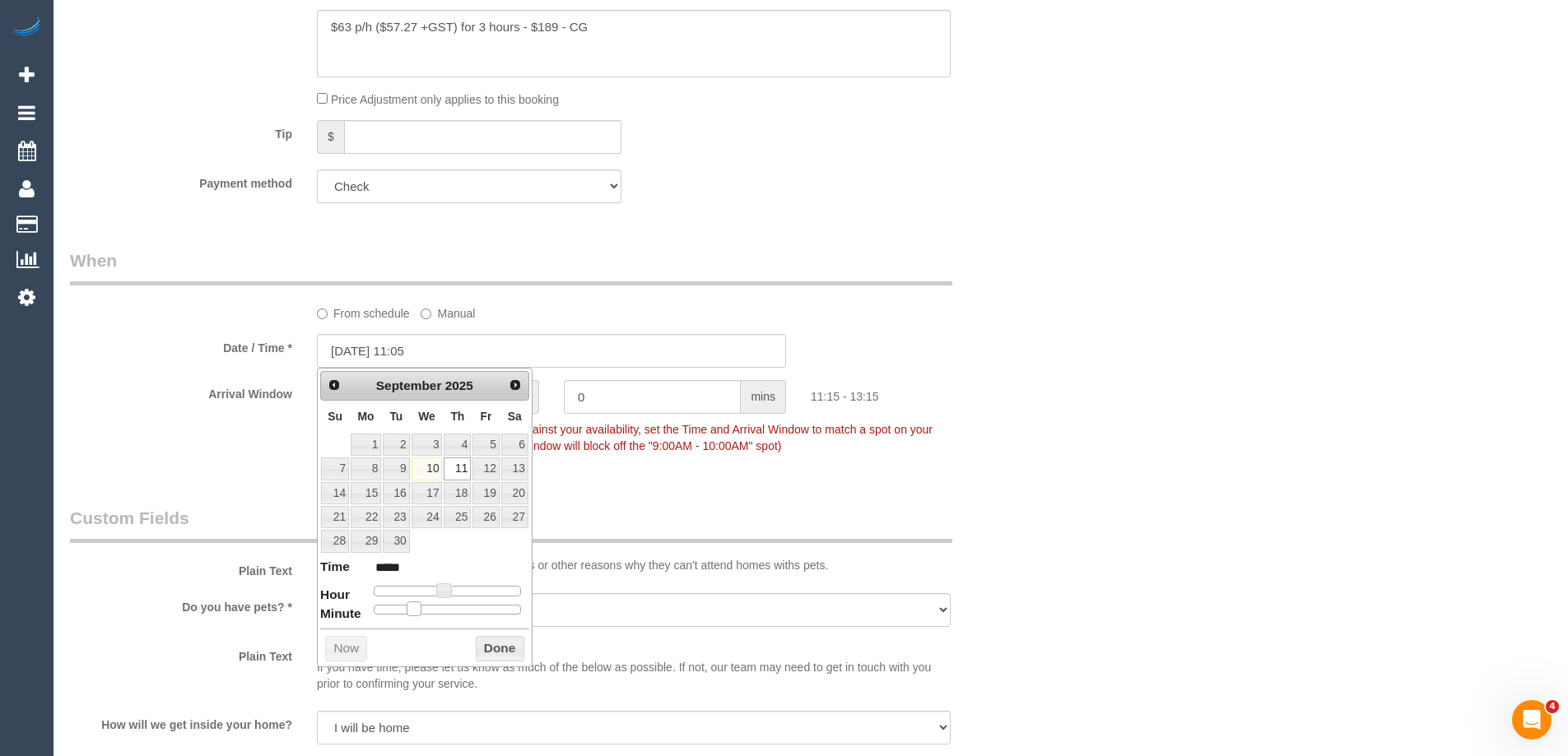
type input "*****"
drag, startPoint x: 452, startPoint y: 608, endPoint x: 341, endPoint y: 610, distance: 111.1
click at [341, 610] on dl "Time ***** Hour Minute Second Millisecond Microsecond Time Zone ***** ***** ***…" at bounding box center [424, 586] width 209 height 57
click at [486, 644] on button "Done" at bounding box center [500, 649] width 49 height 26
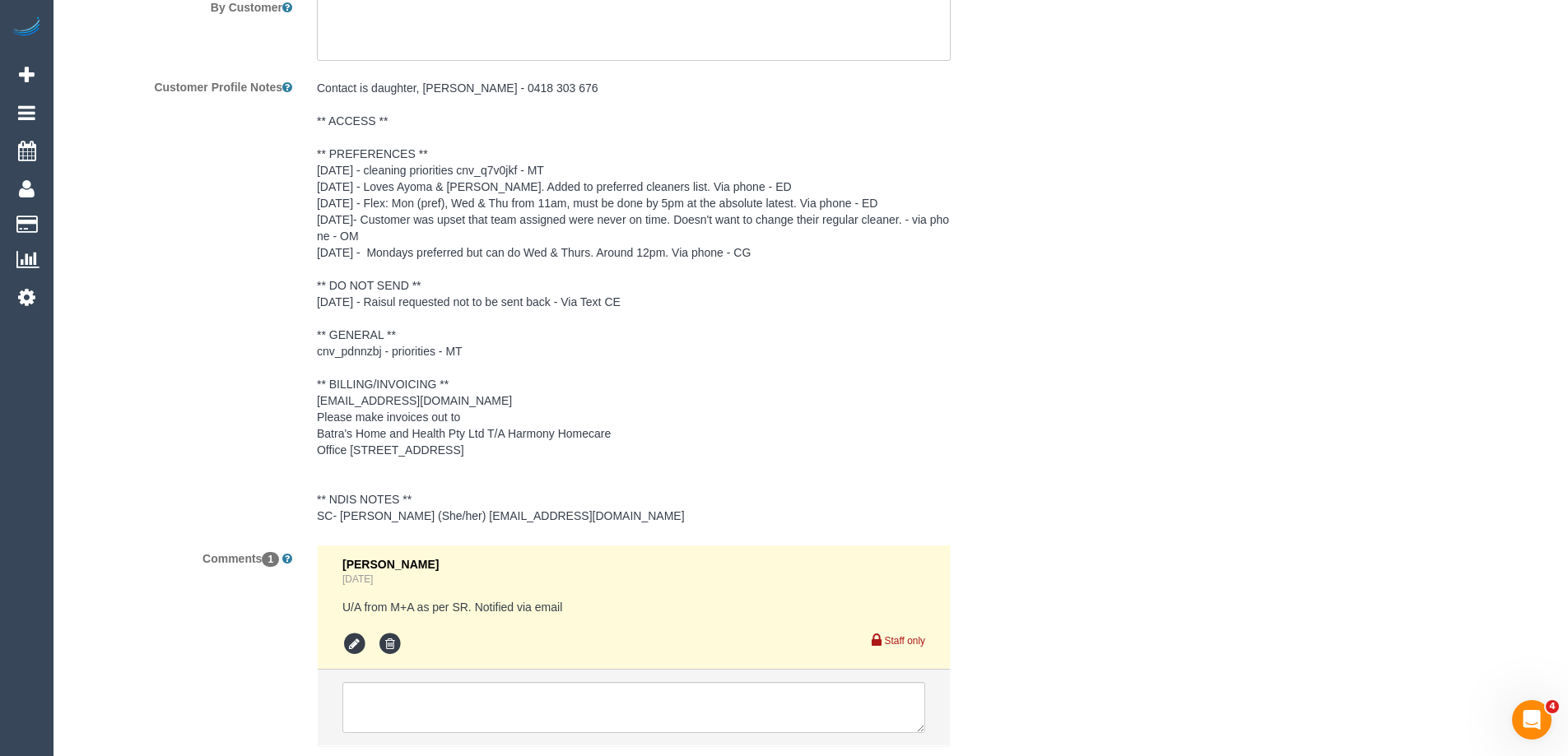
scroll to position [2551, 0]
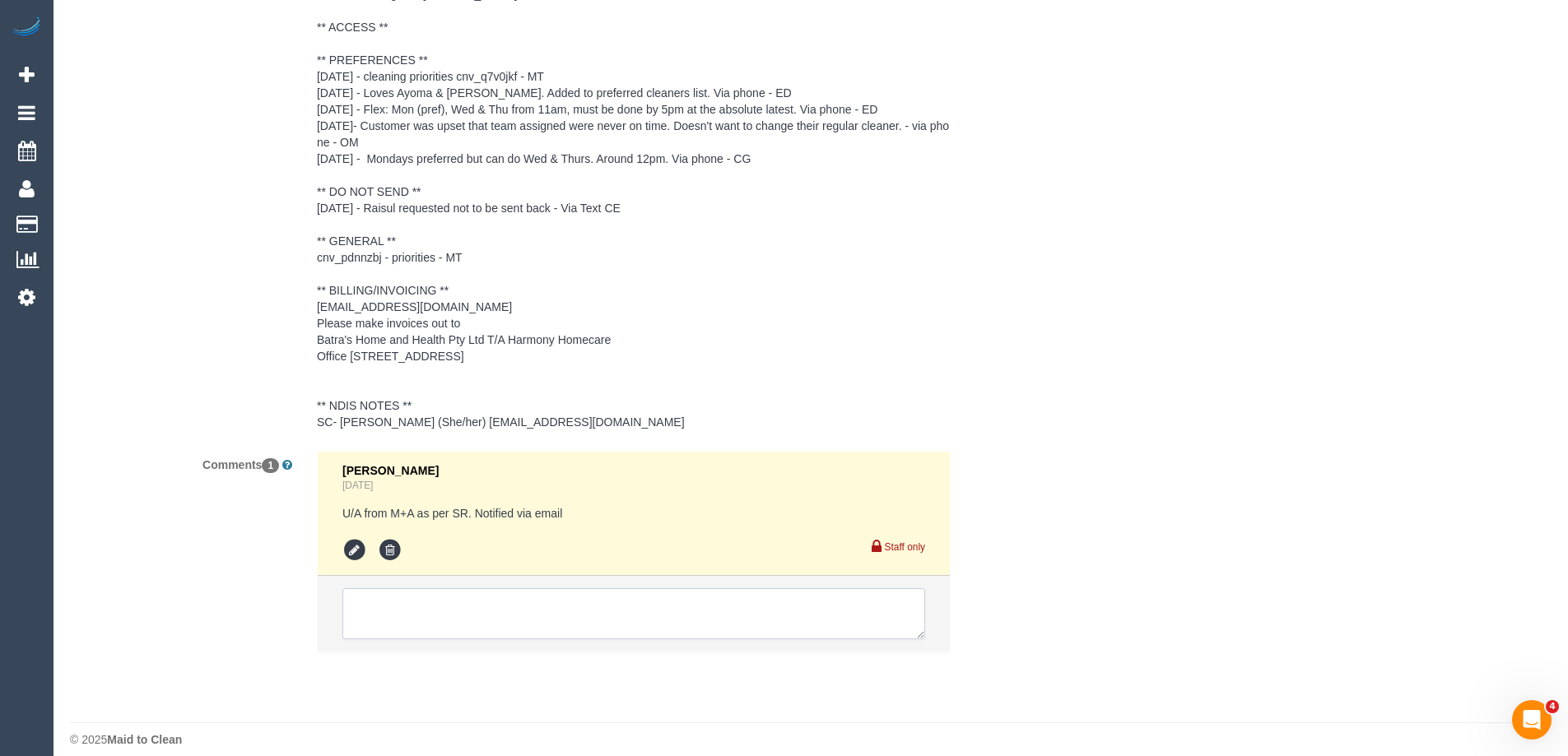
click at [385, 622] on textarea at bounding box center [633, 613] width 583 height 51
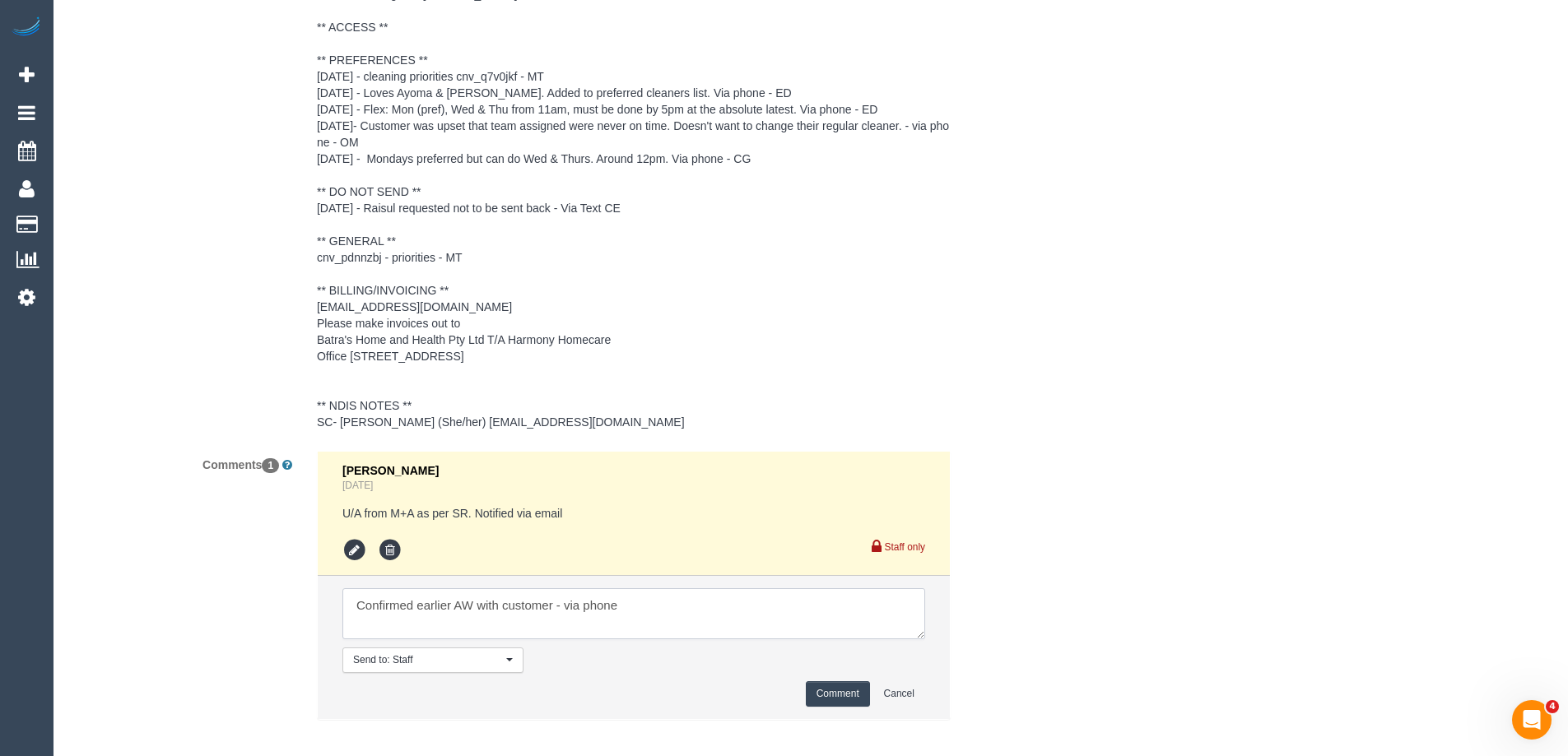
type textarea "Confirmed earlier AW with customer - via phone"
click at [834, 707] on button "Comment" at bounding box center [838, 694] width 64 height 26
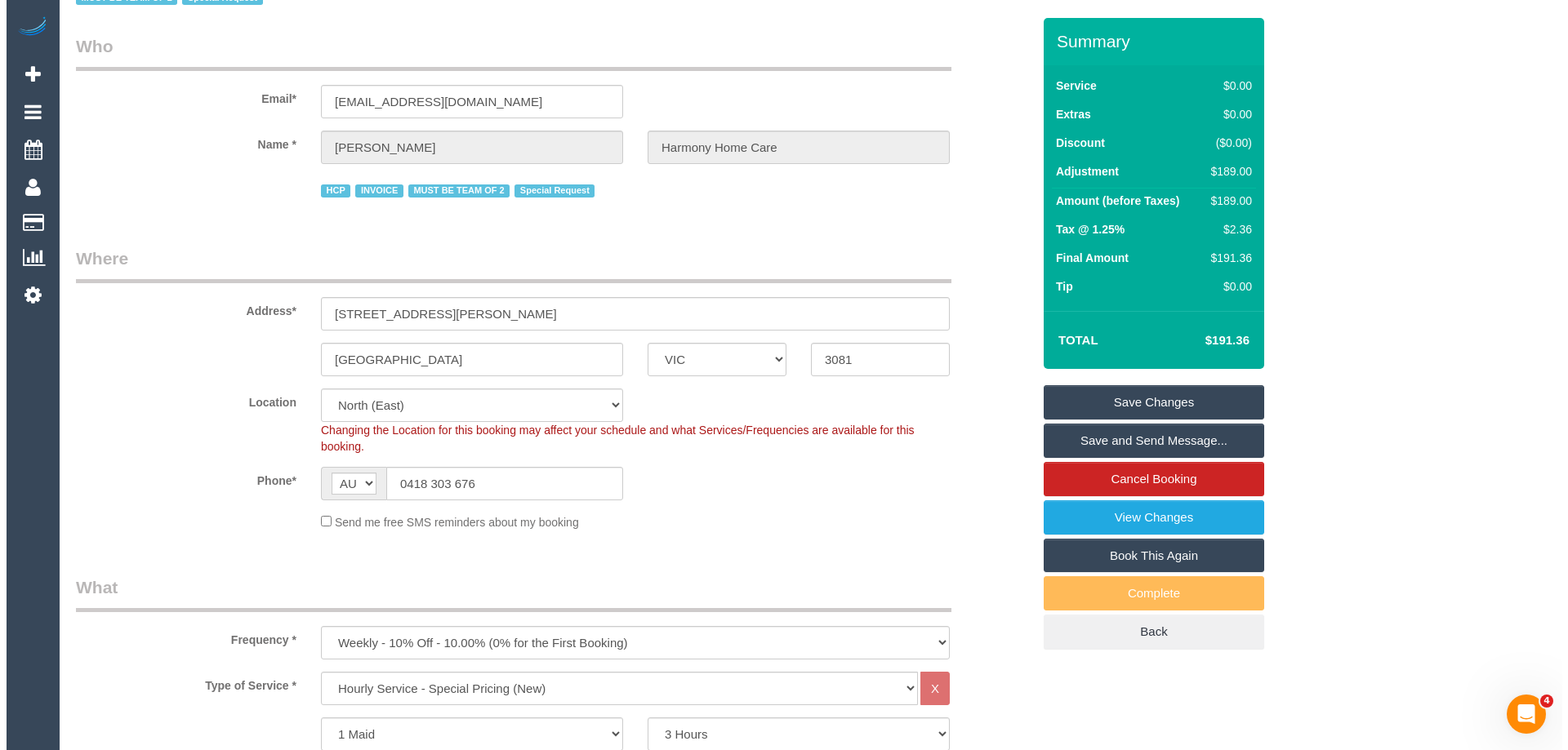
scroll to position [0, 0]
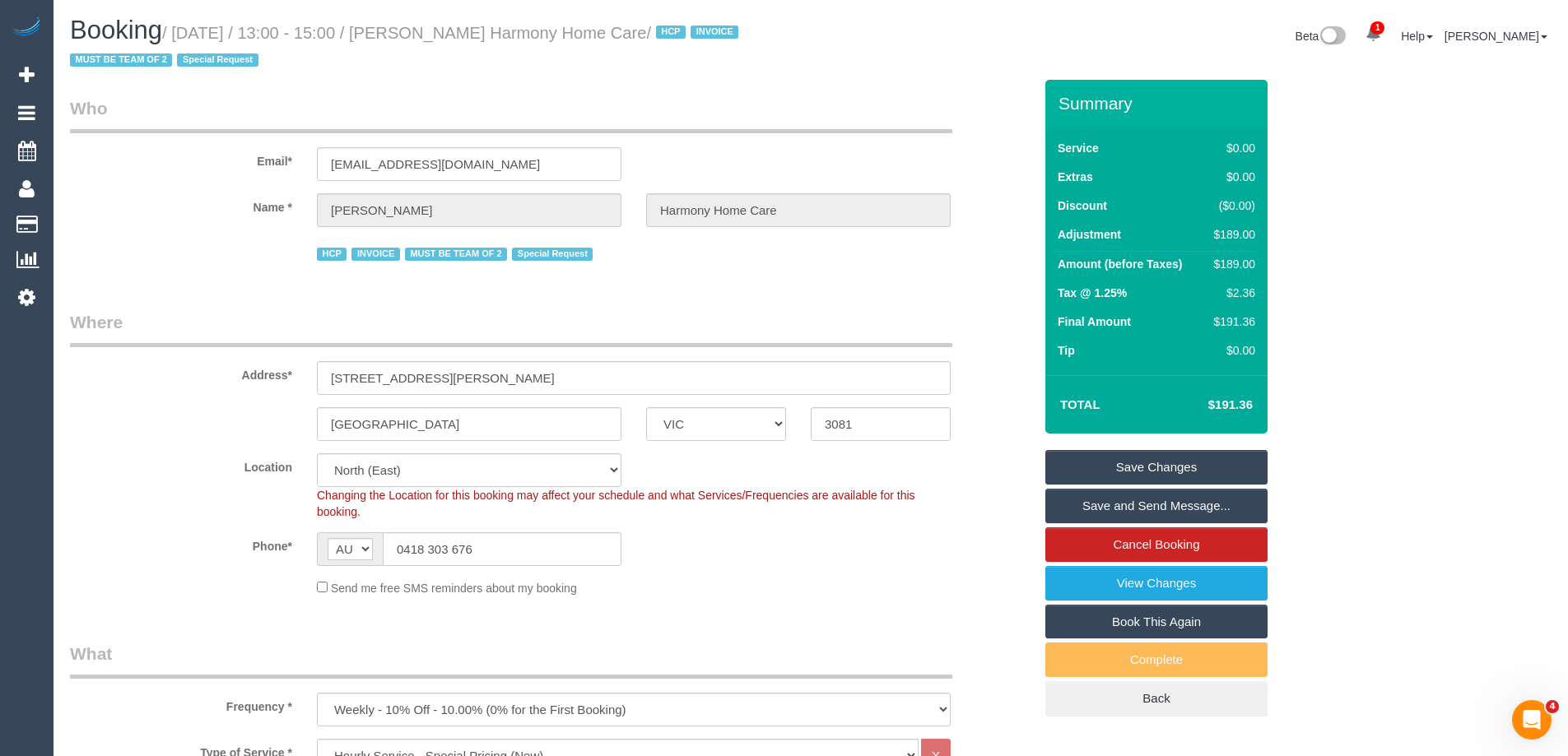
click at [1067, 502] on link "Save and Send Message..." at bounding box center [1156, 506] width 222 height 35
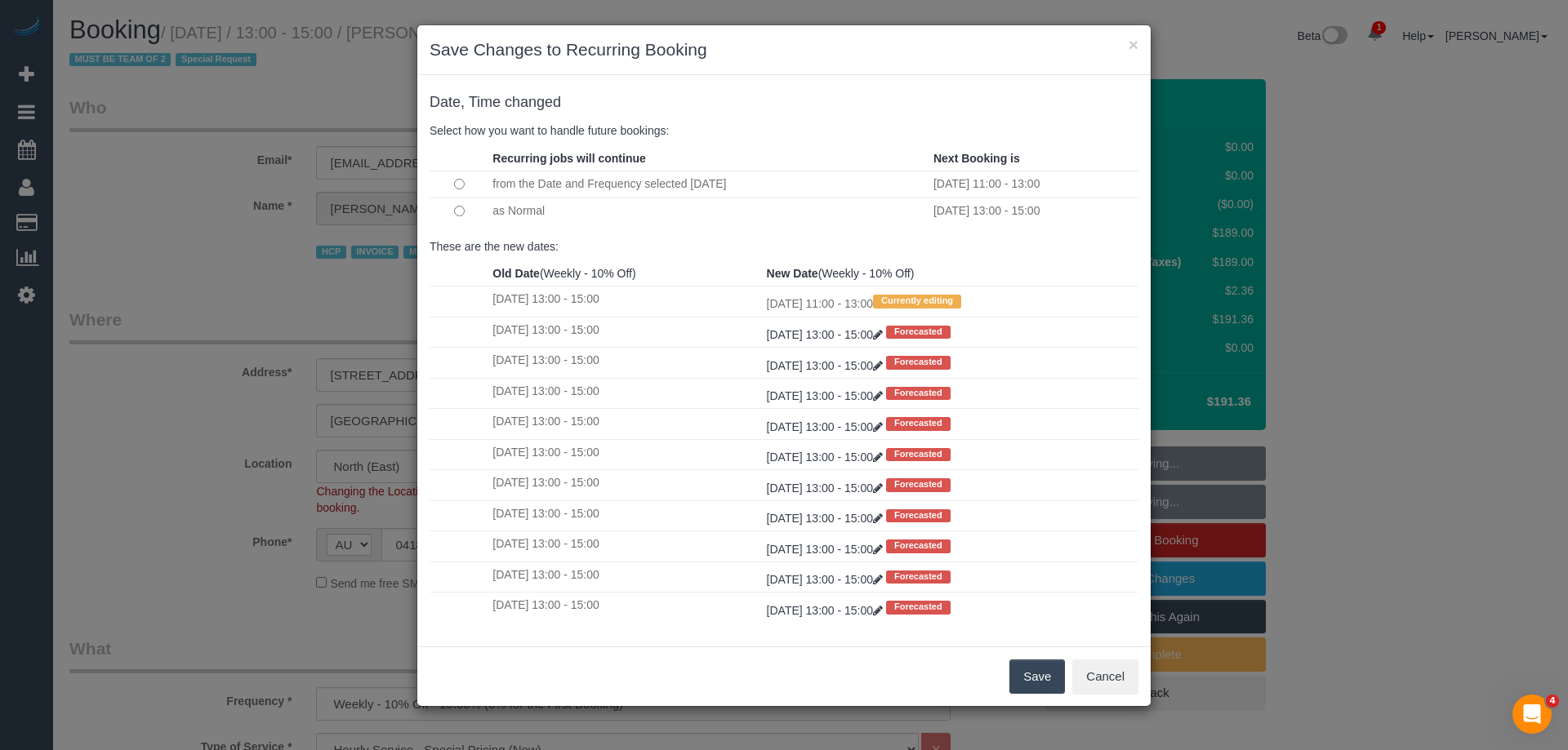
click at [1048, 687] on button "Save" at bounding box center [1037, 677] width 56 height 35
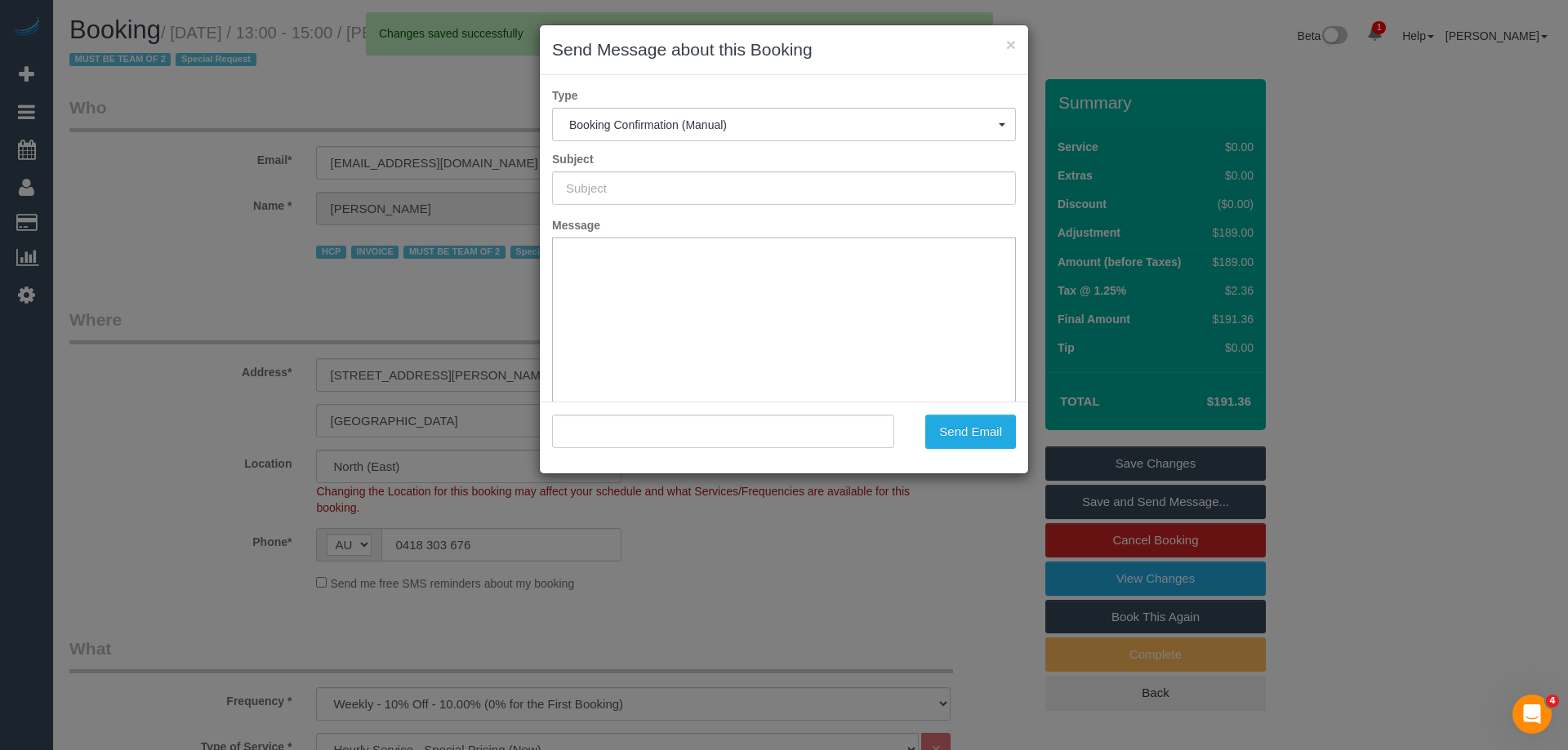
type input "Booking Confirmed"
type input ""Guiseppe Lombardo Harmony Home Care" <blombardo97@outlook.com>"
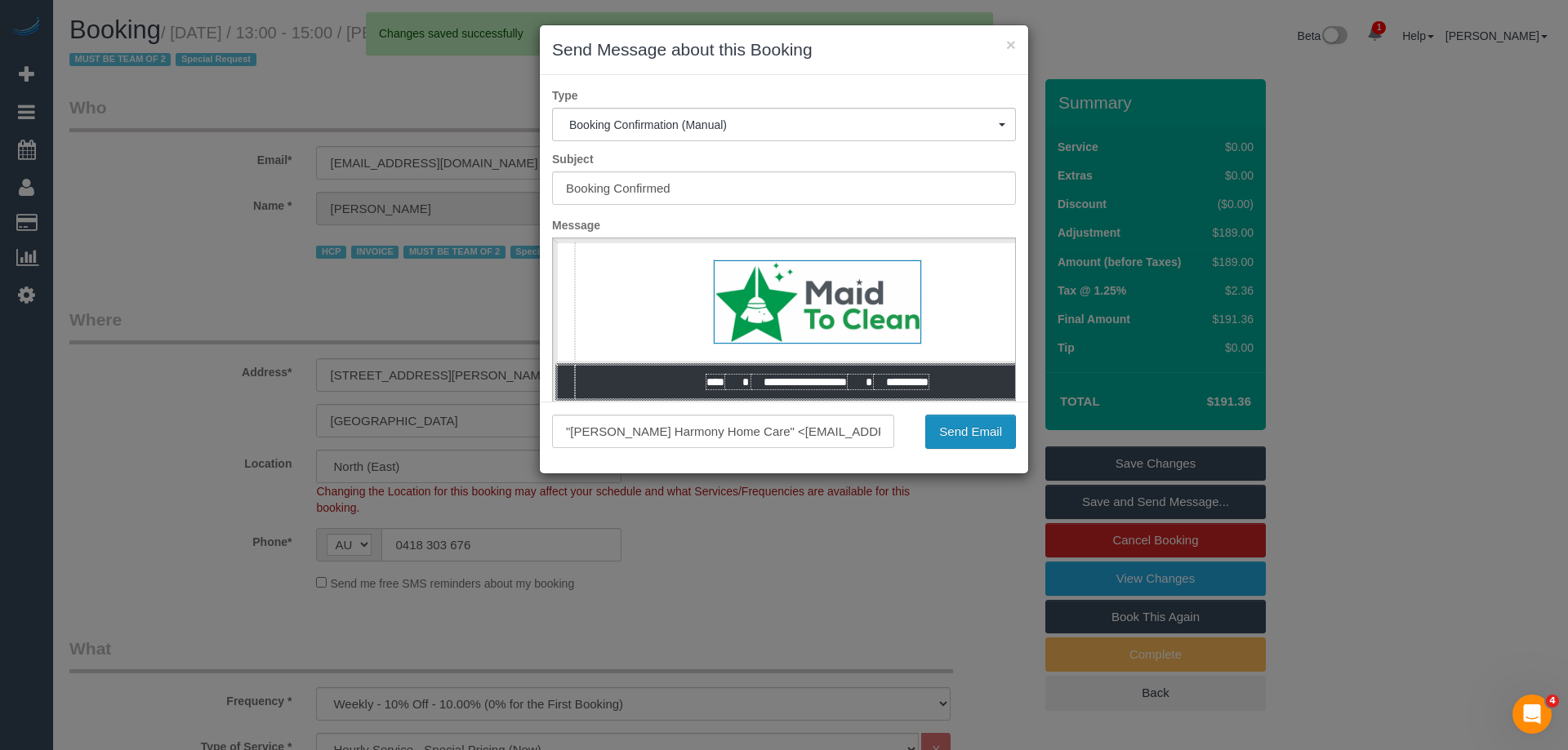
click at [975, 438] on button "Send Email" at bounding box center [970, 432] width 90 height 35
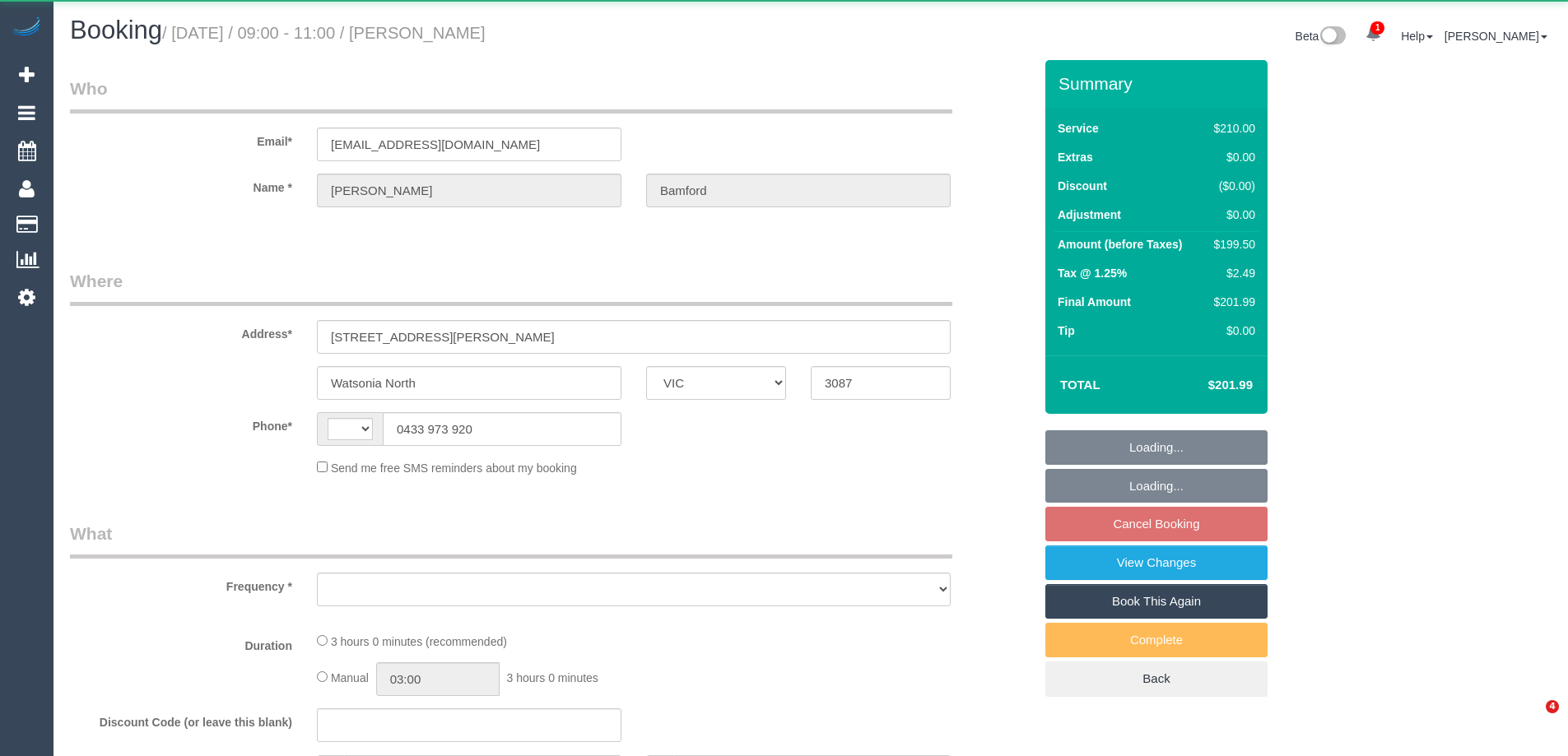
select select "VIC"
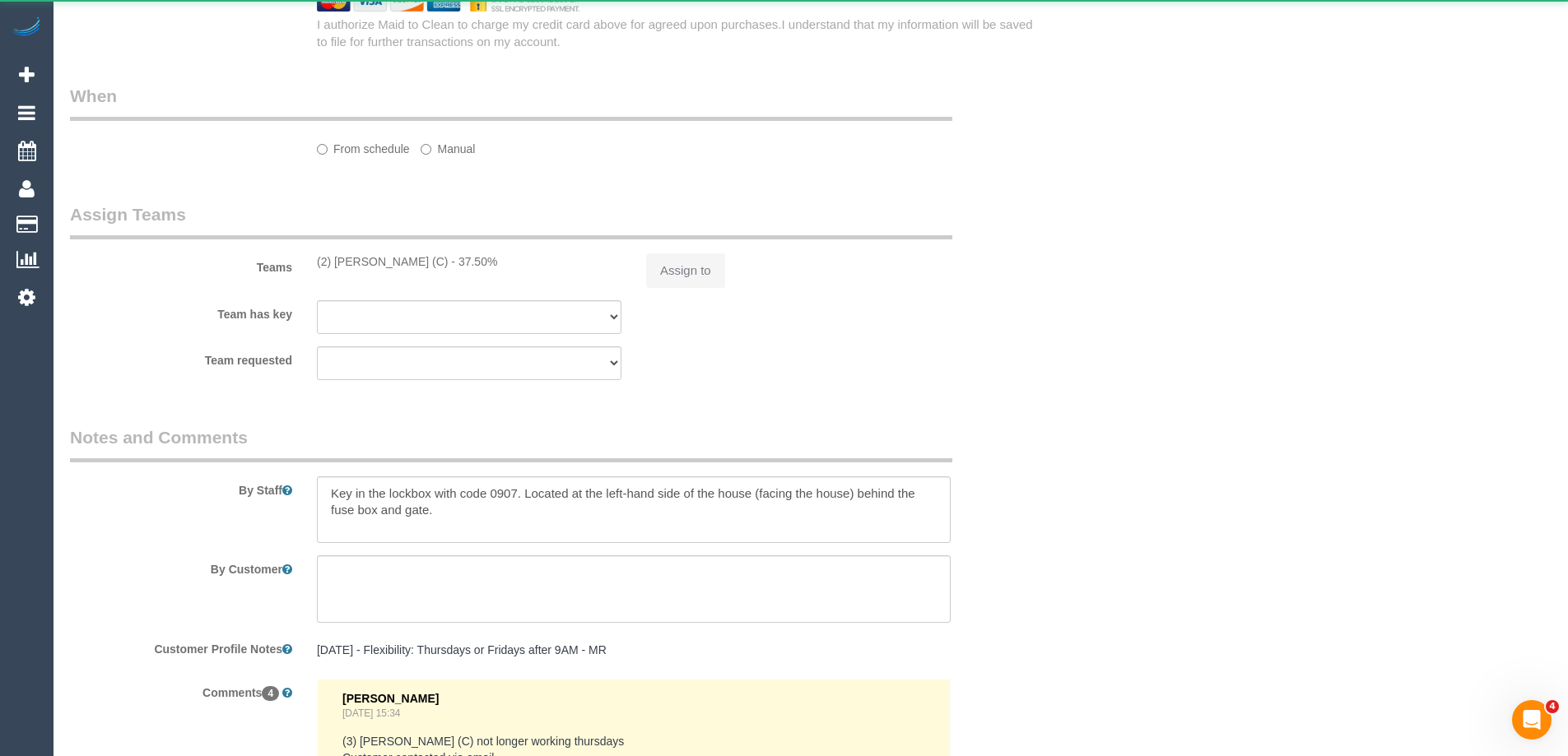
select select "string:AU"
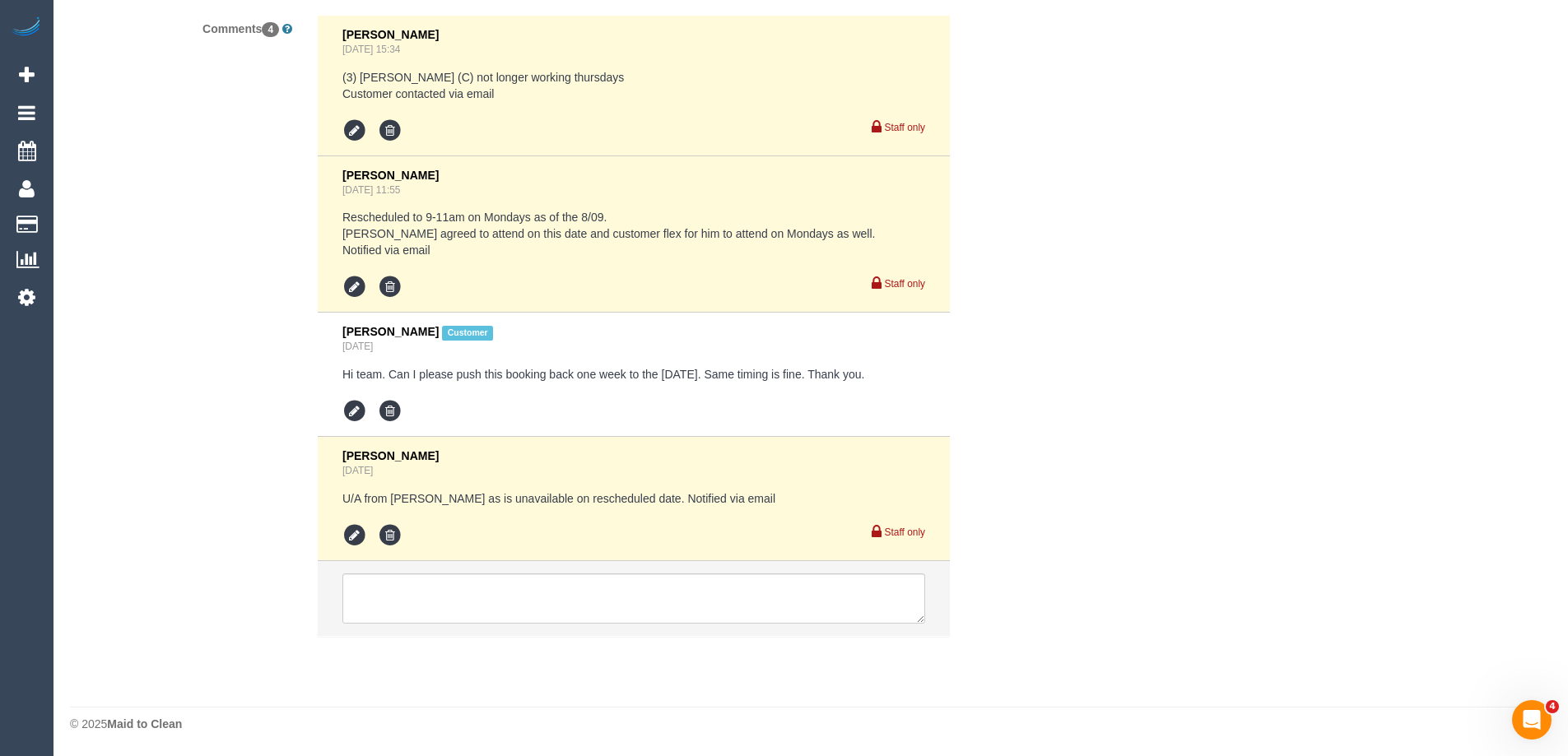
select select "object:614"
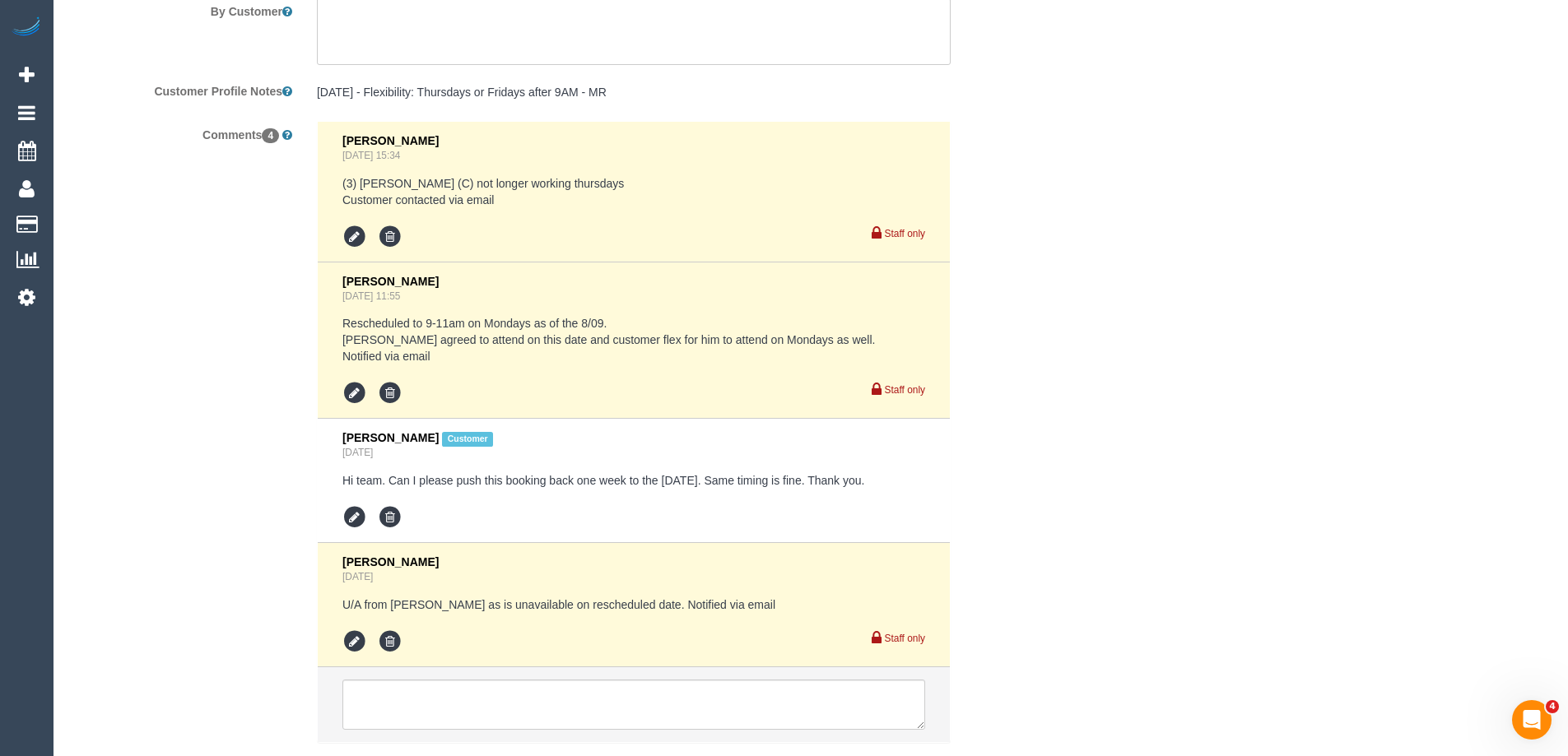
select select "string:stripe-pm_1QN4ET2GScqysDRV3QSwj3Gx"
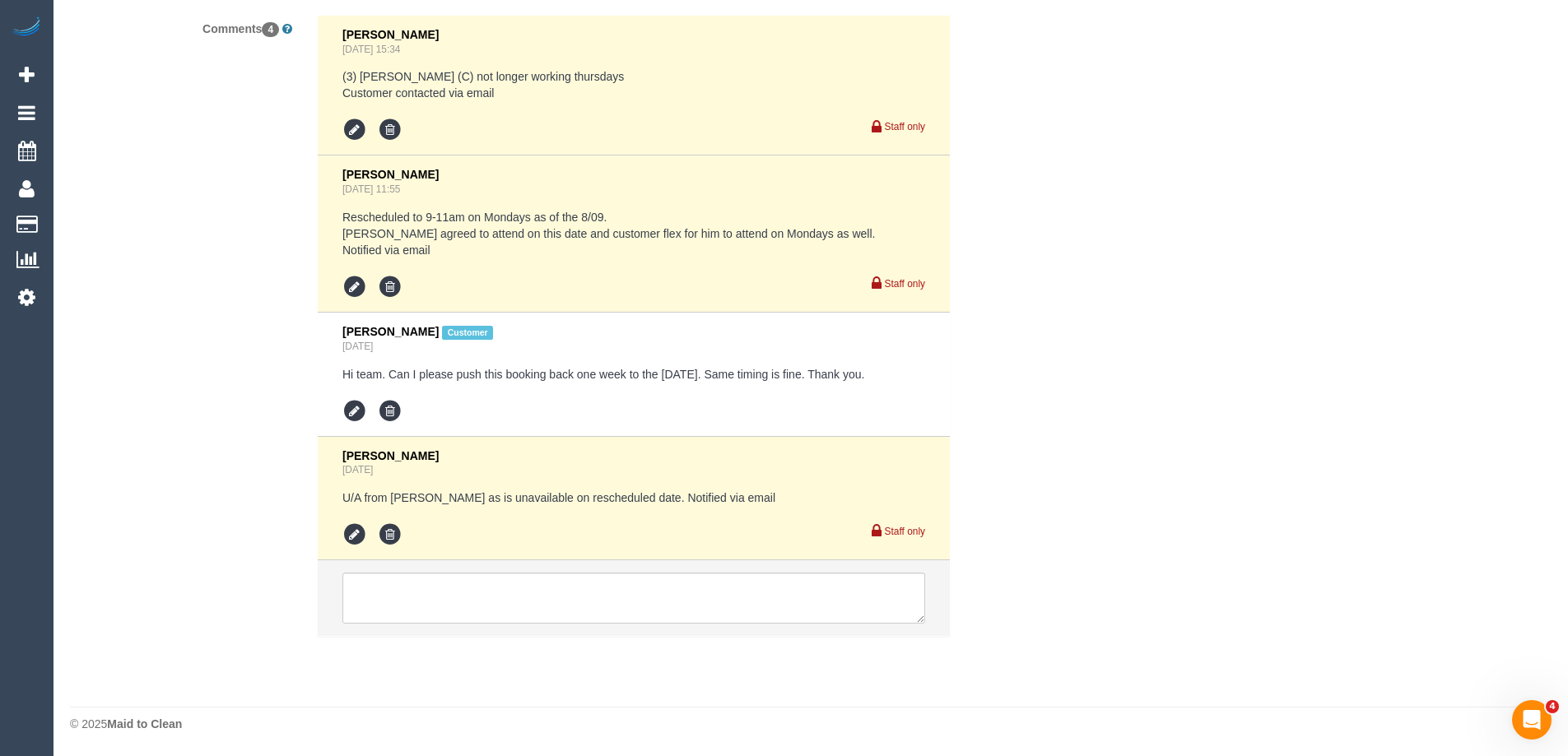
scroll to position [3003, 0]
select select "180"
select select "number:28"
select select "number:14"
select select "number:19"
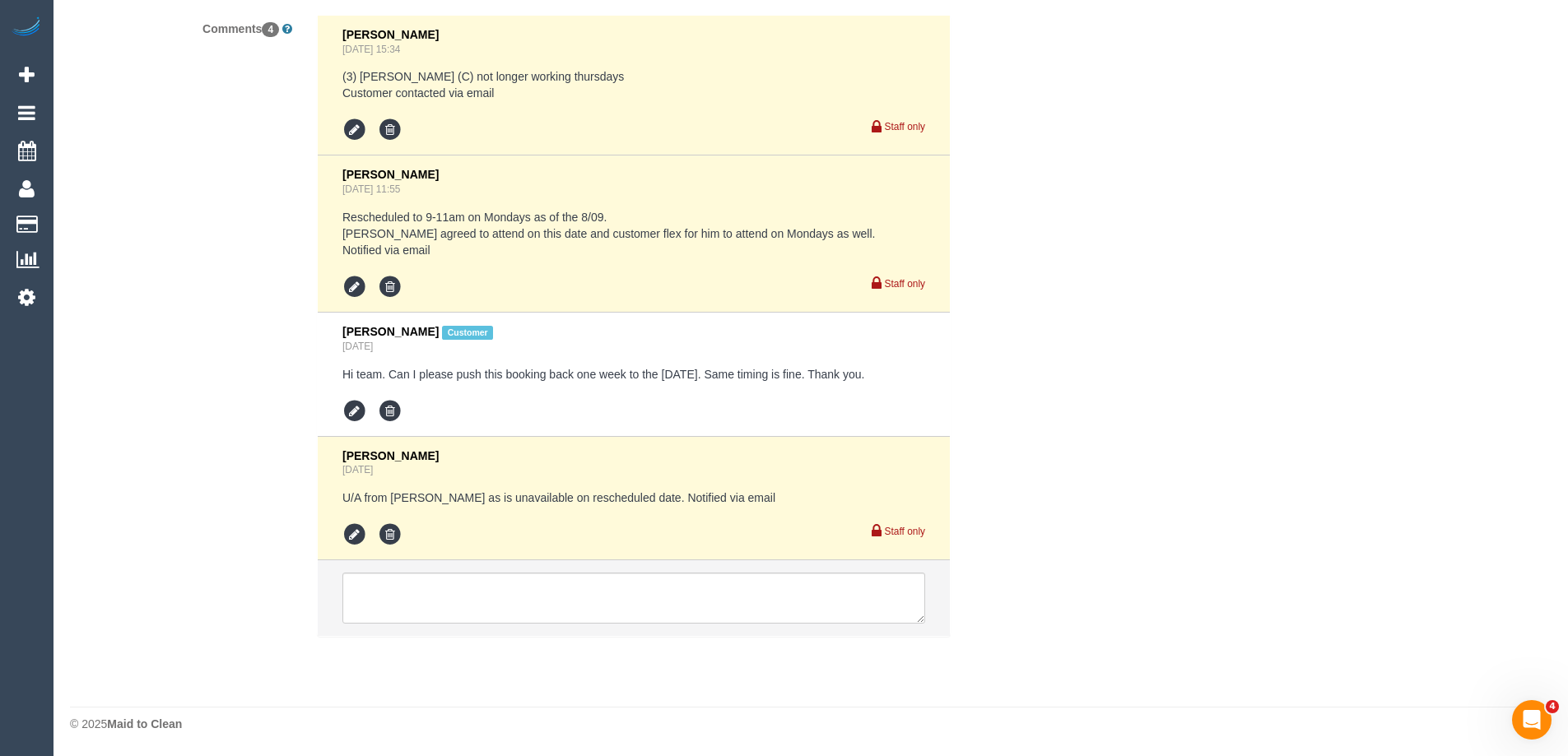
select select "number:36"
select select "number:33"
select select "object:1583"
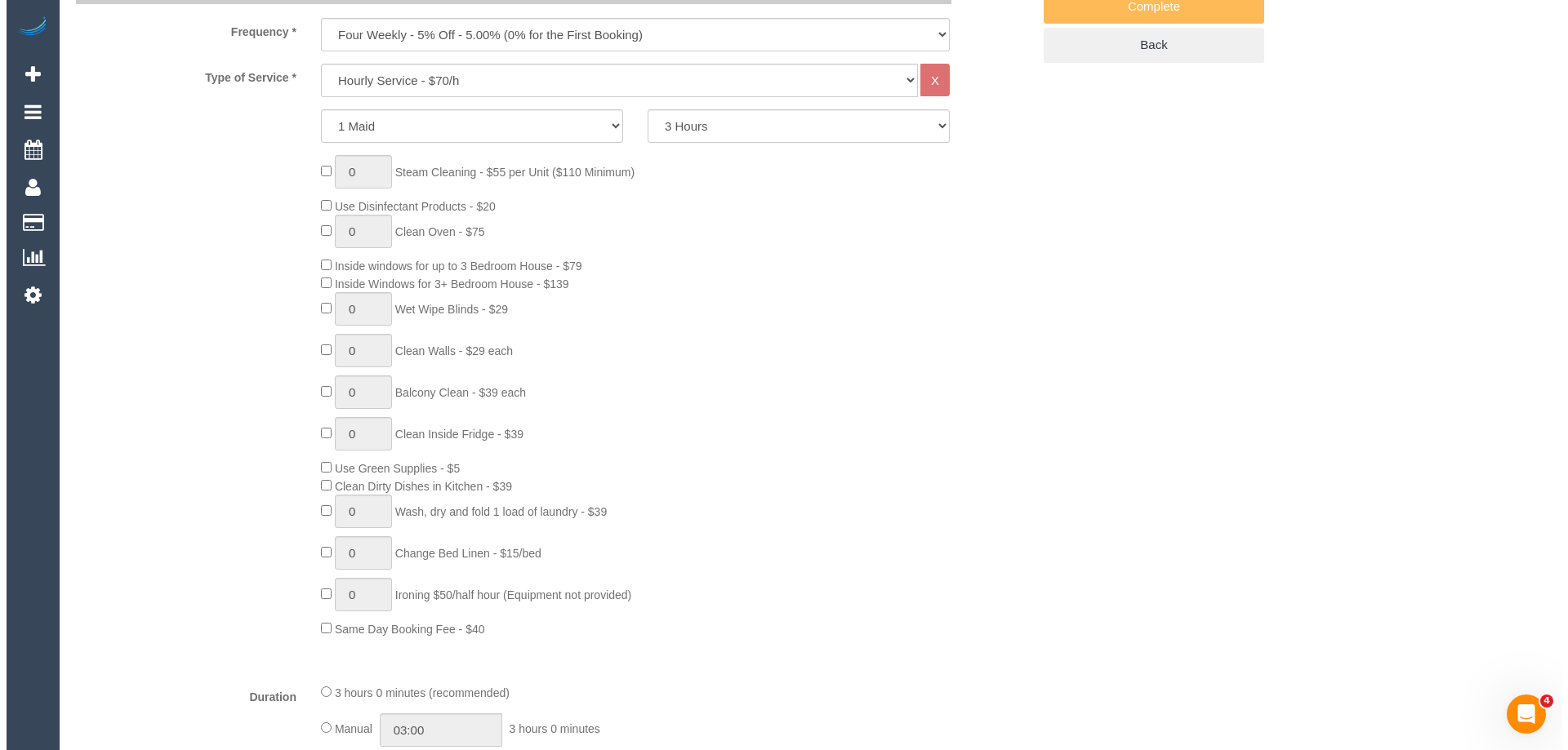
scroll to position [0, 0]
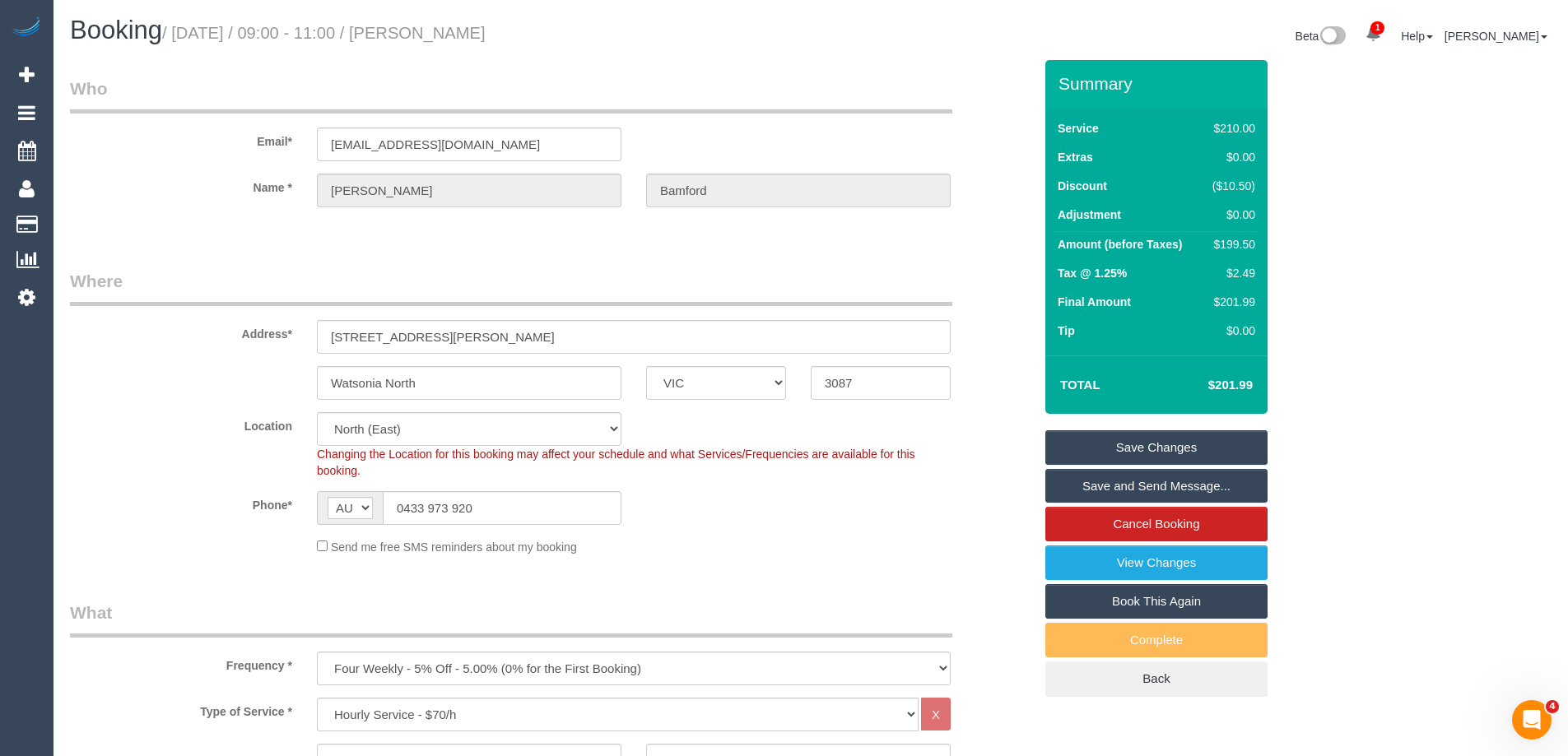
click at [1090, 484] on link "Save and Send Message..." at bounding box center [1156, 486] width 222 height 35
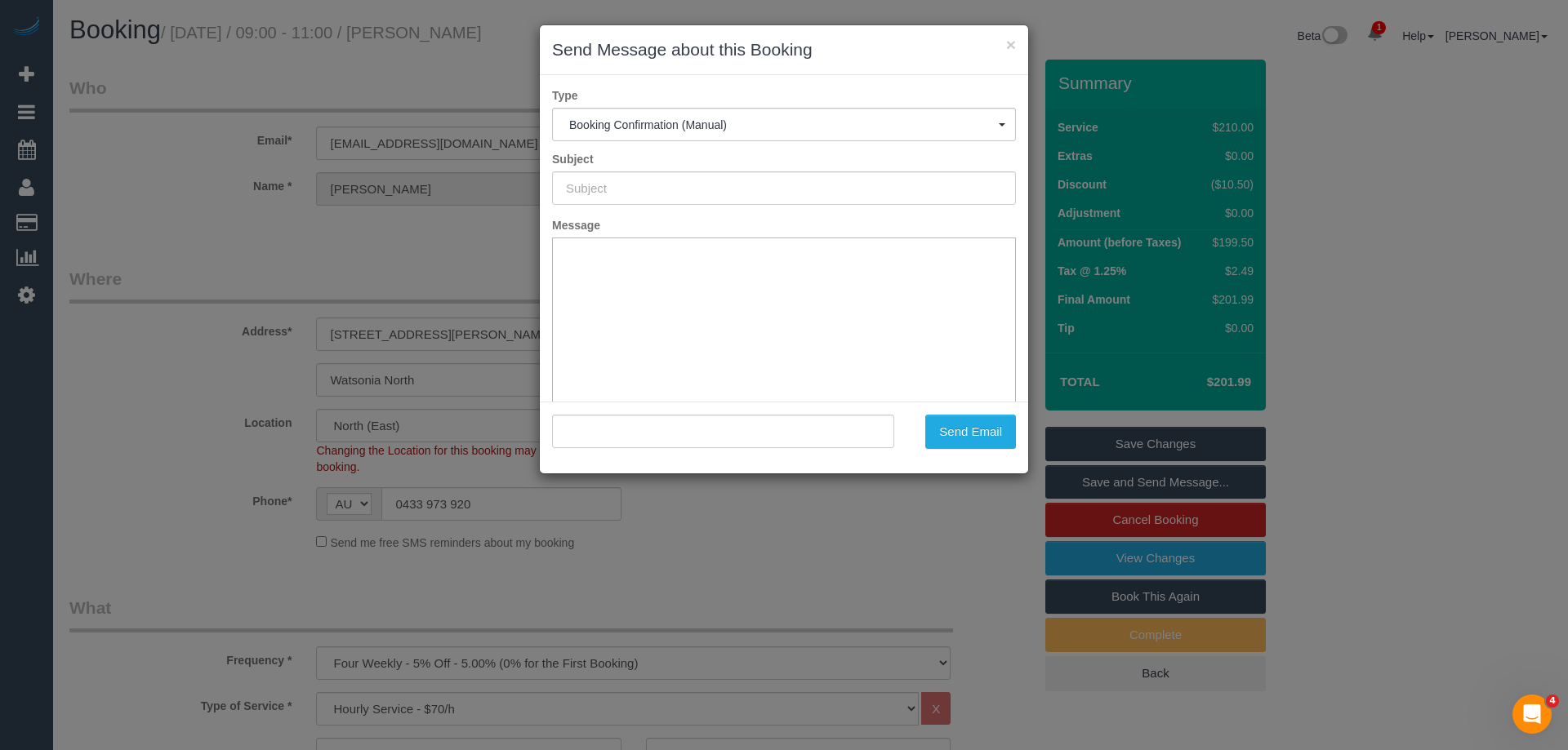
type input "Booking Confirmed"
type input ""[PERSON_NAME]" <[EMAIL_ADDRESS][DOMAIN_NAME]>"
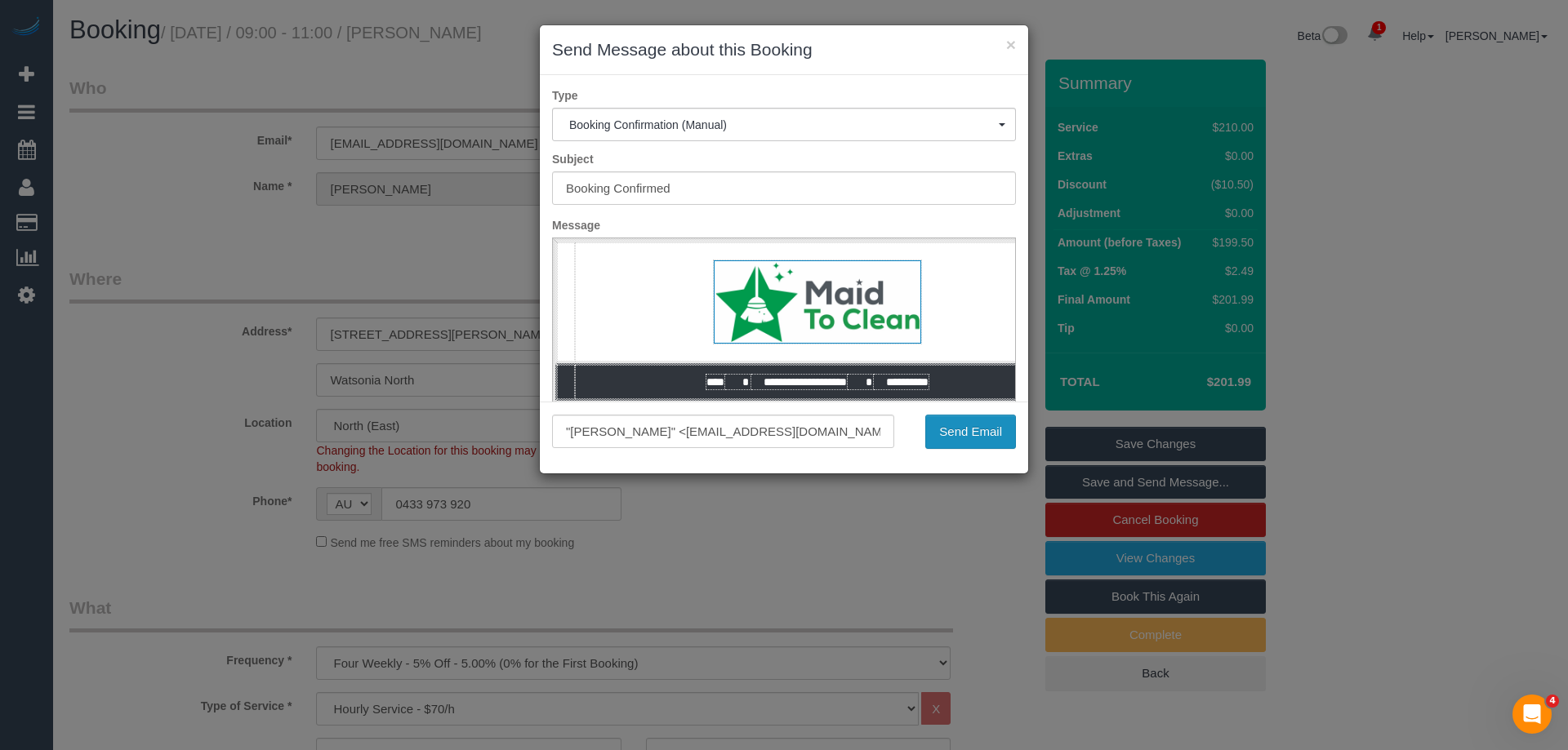
click at [978, 427] on button "Send Email" at bounding box center [970, 432] width 90 height 35
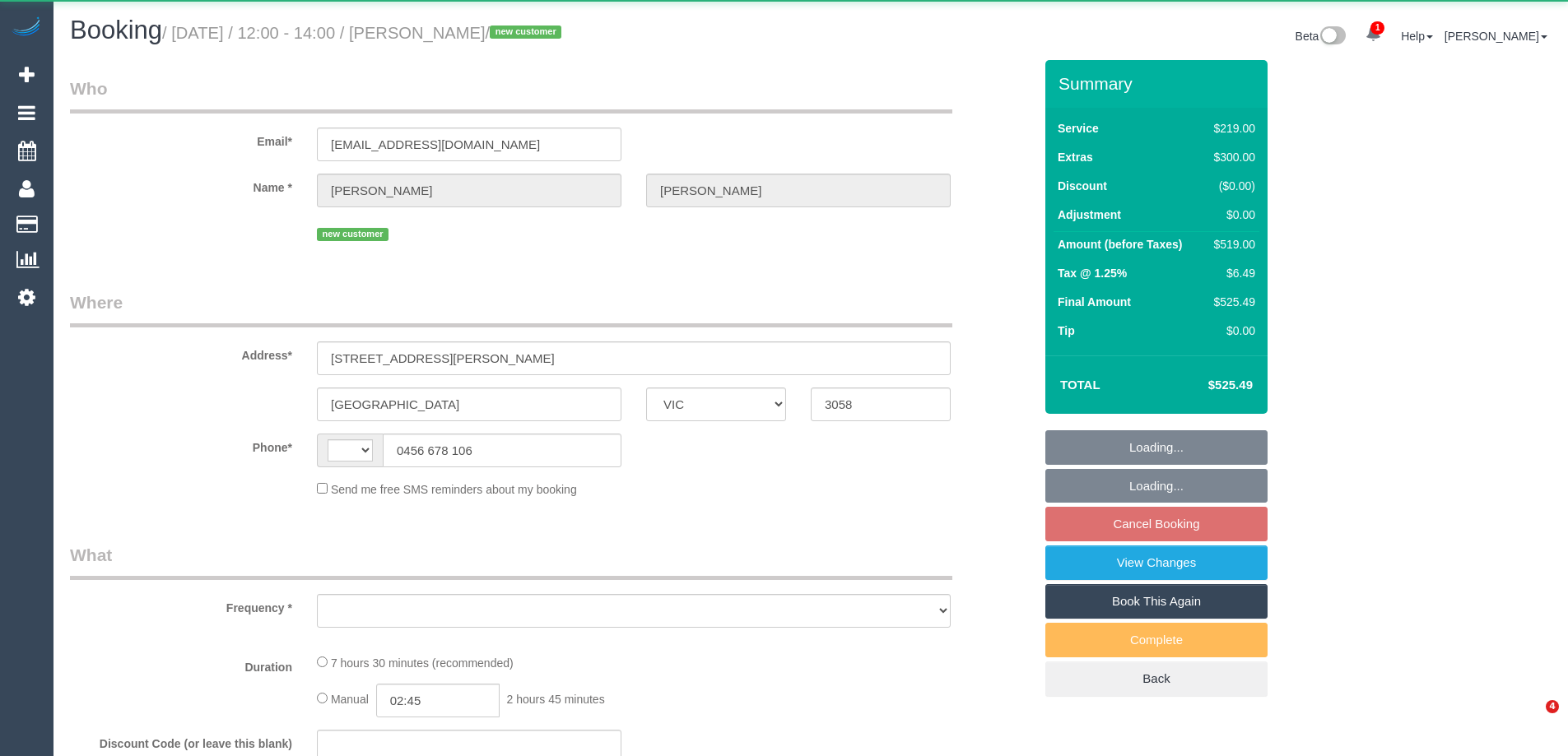
select select "VIC"
select select "object:299"
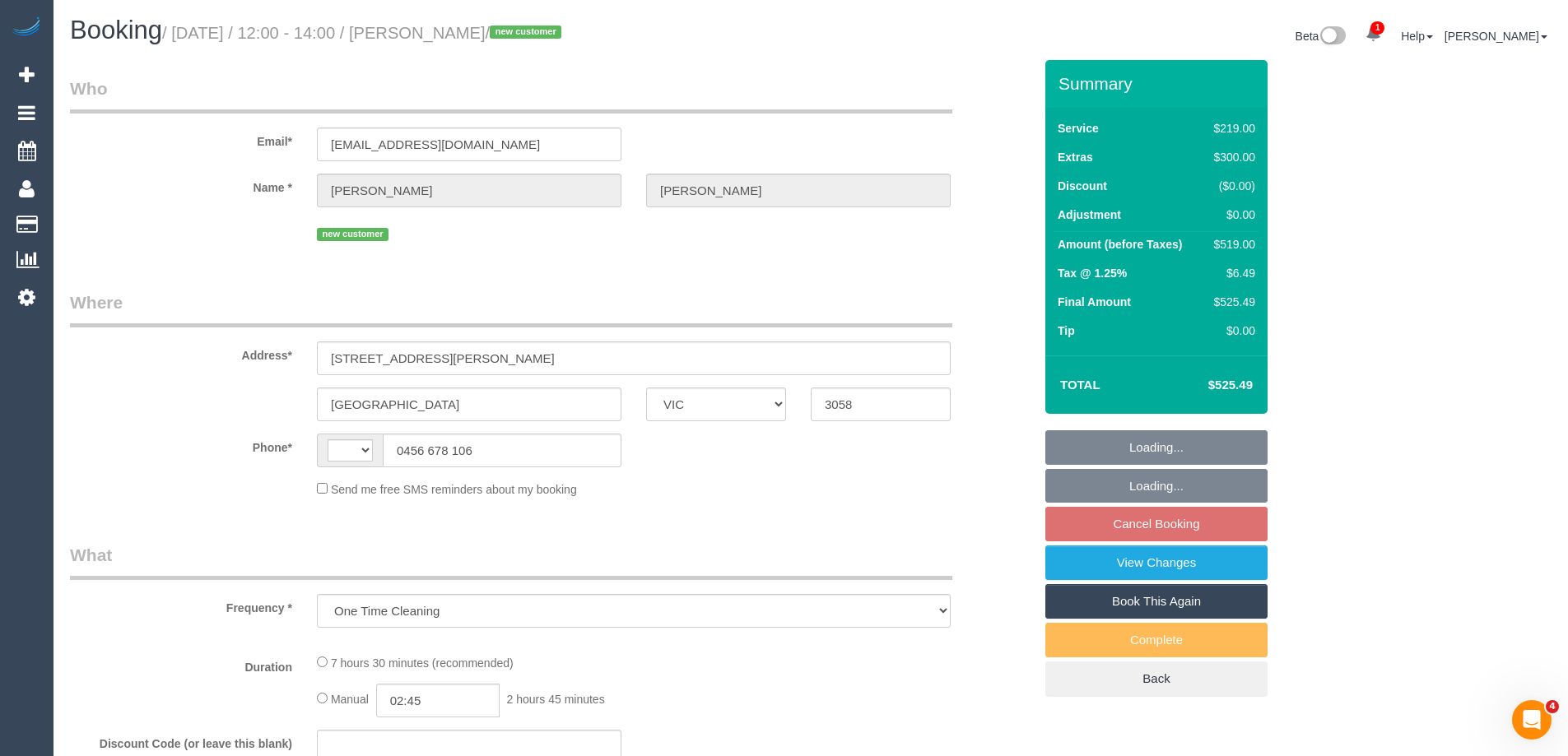
select select "string:AU"
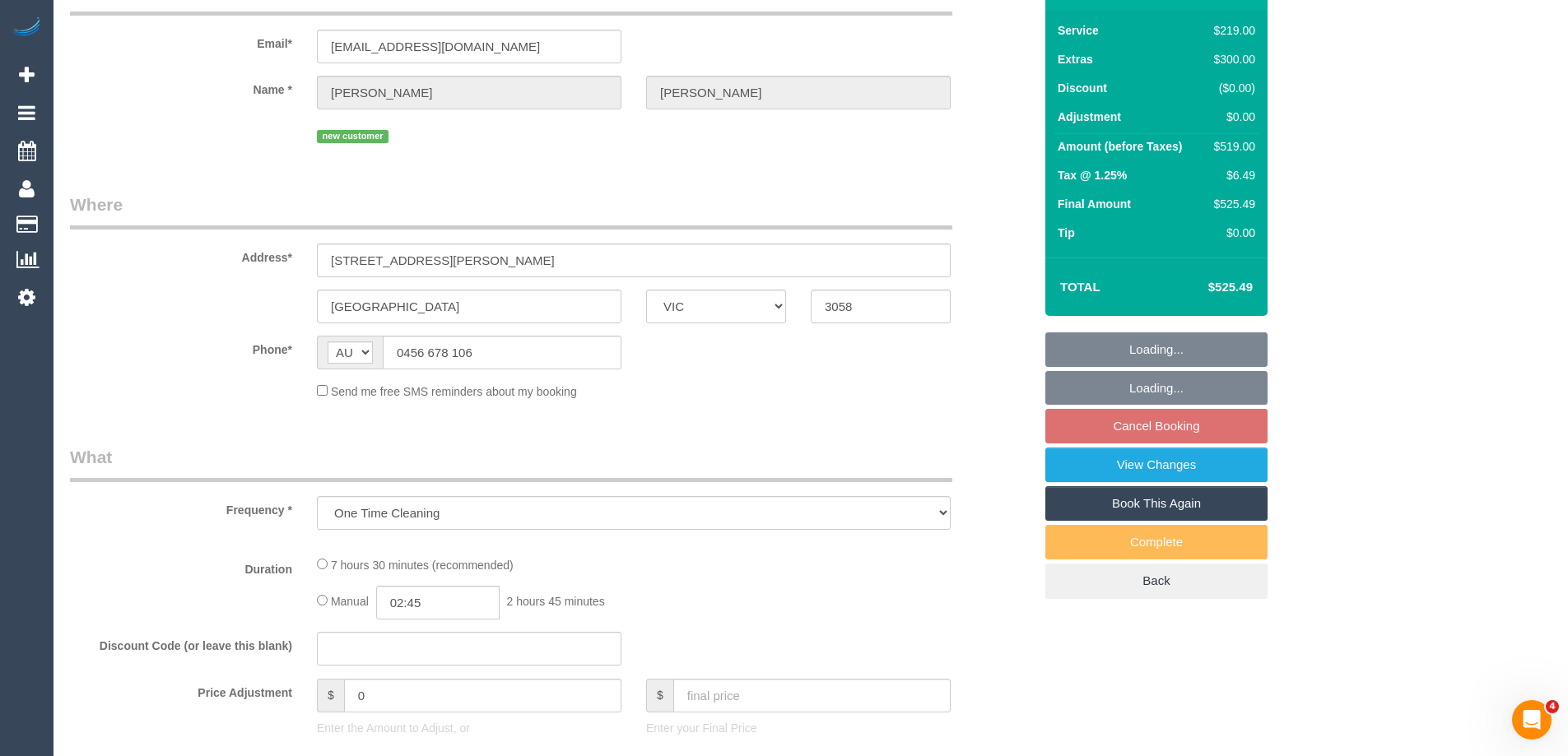
select select "number:29"
select select "number:14"
select select "number:18"
select select "number:36"
select select "number:13"
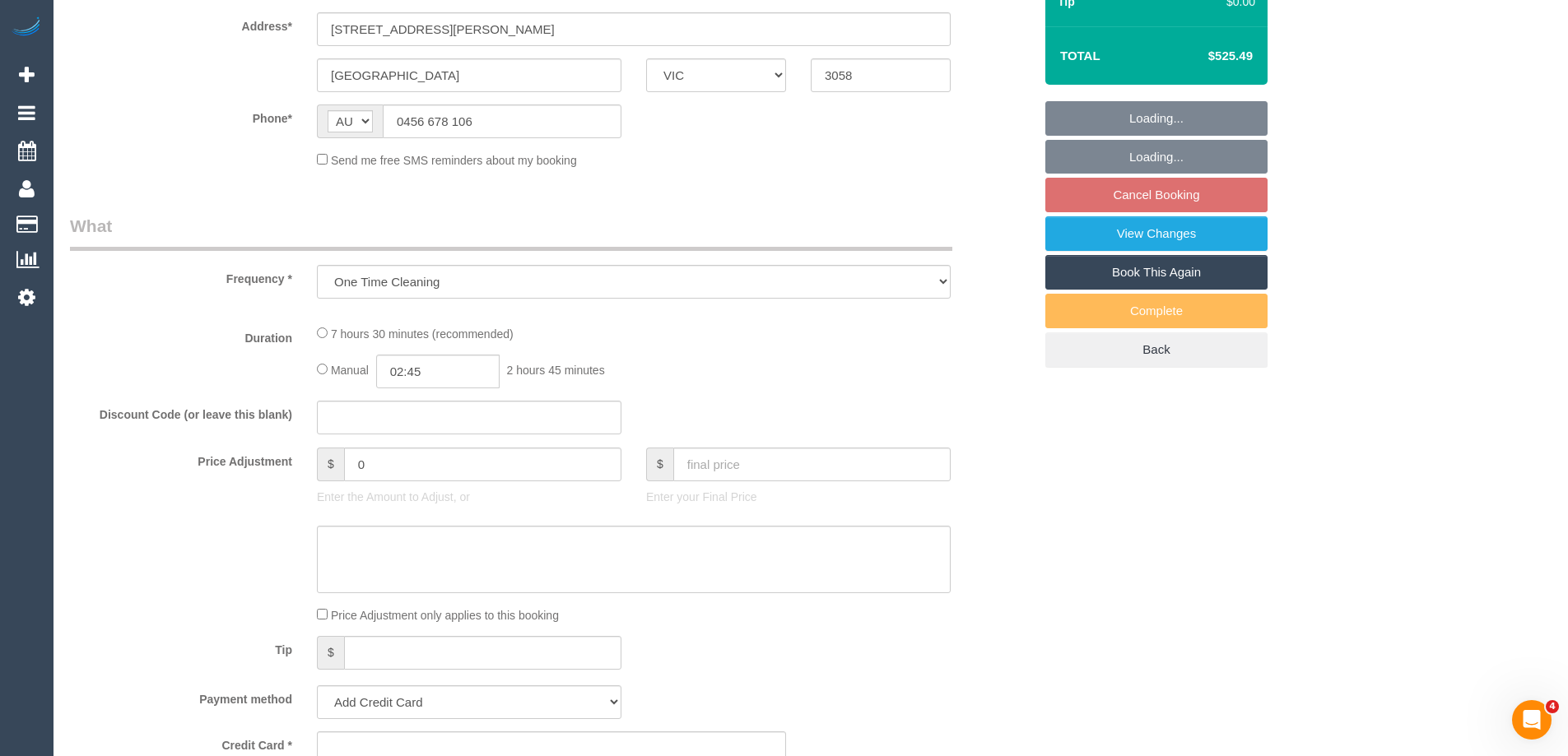
select select "string:stripe-pm_1S3sFx2GScqysDRVje8hflX7"
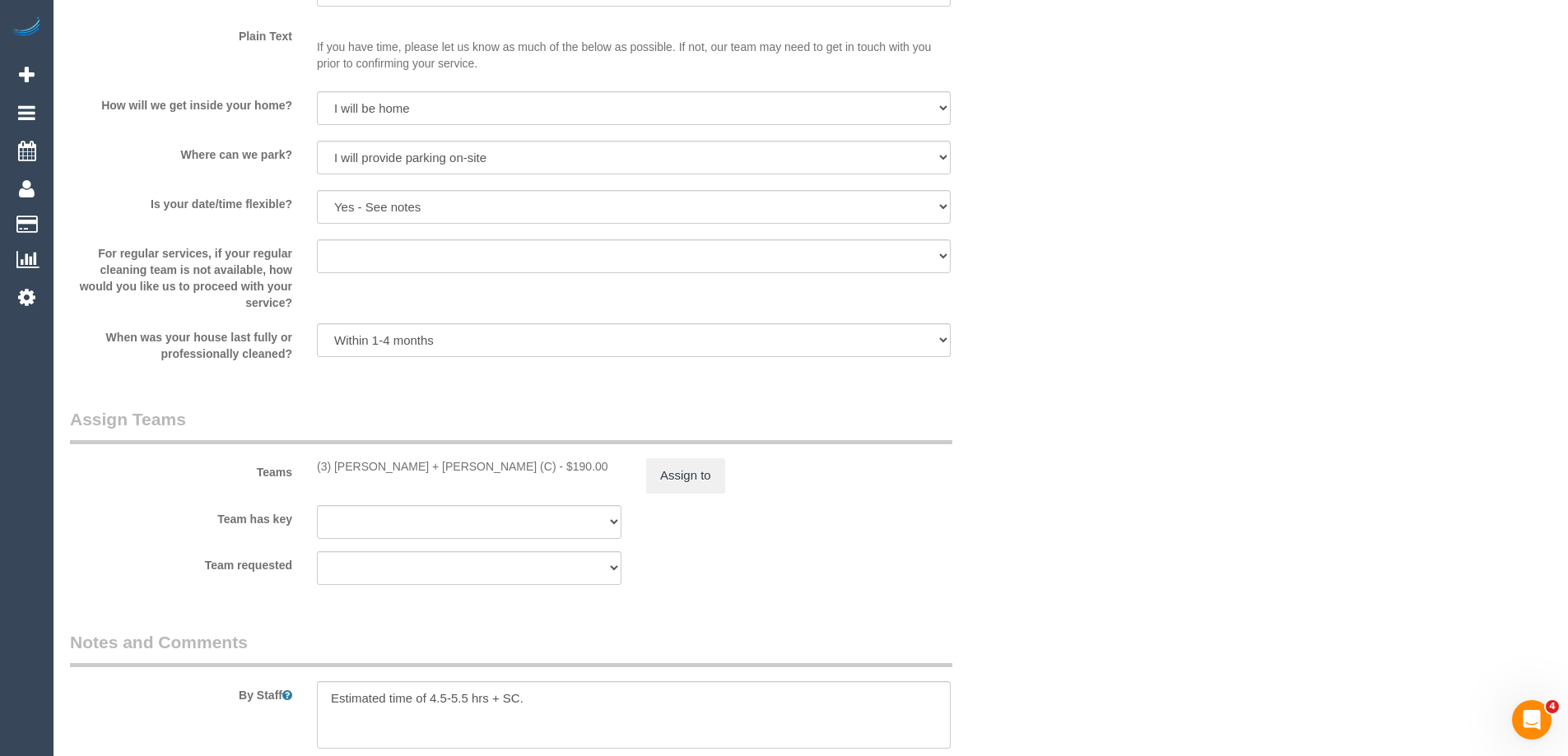
select select "spot3"
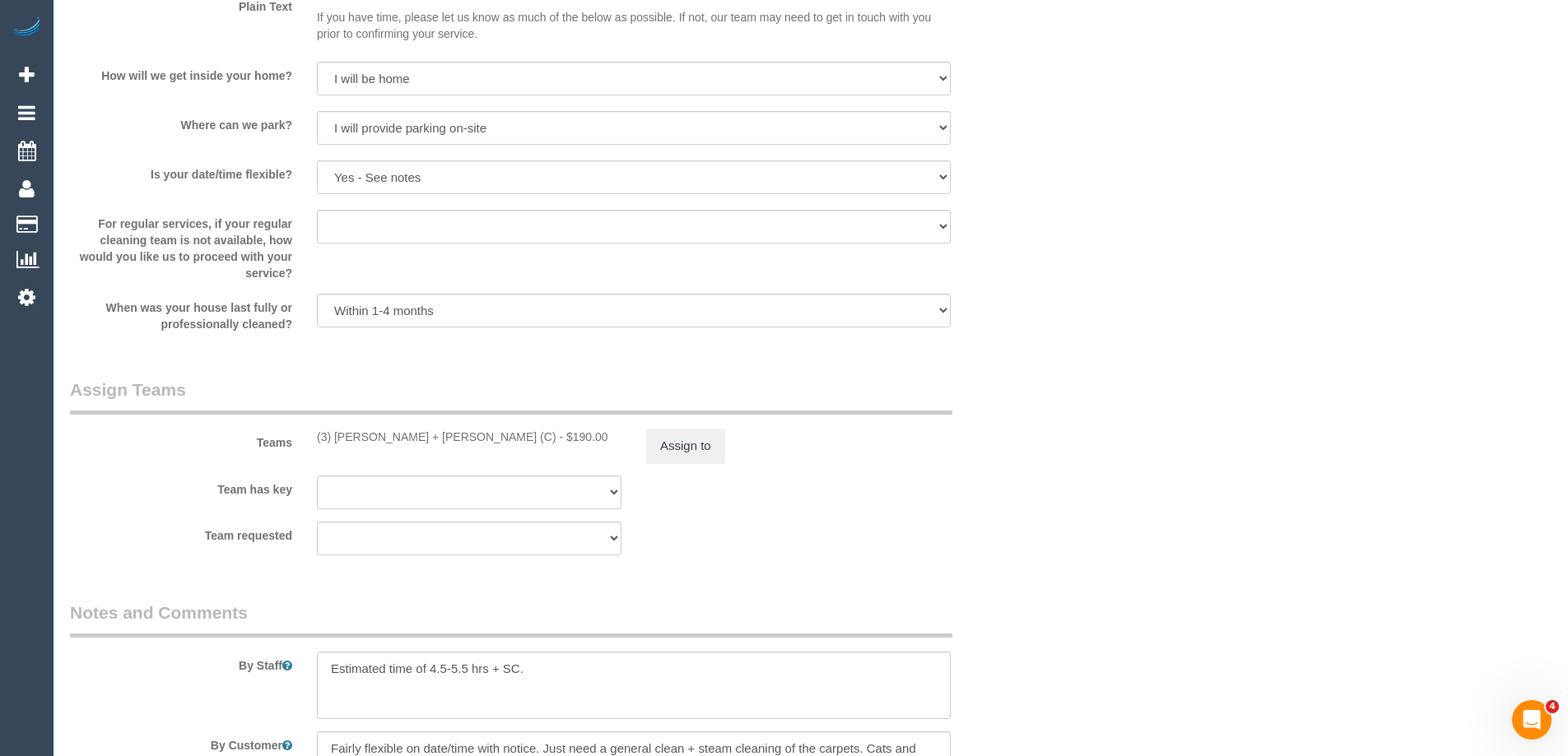
select select "object:1533"
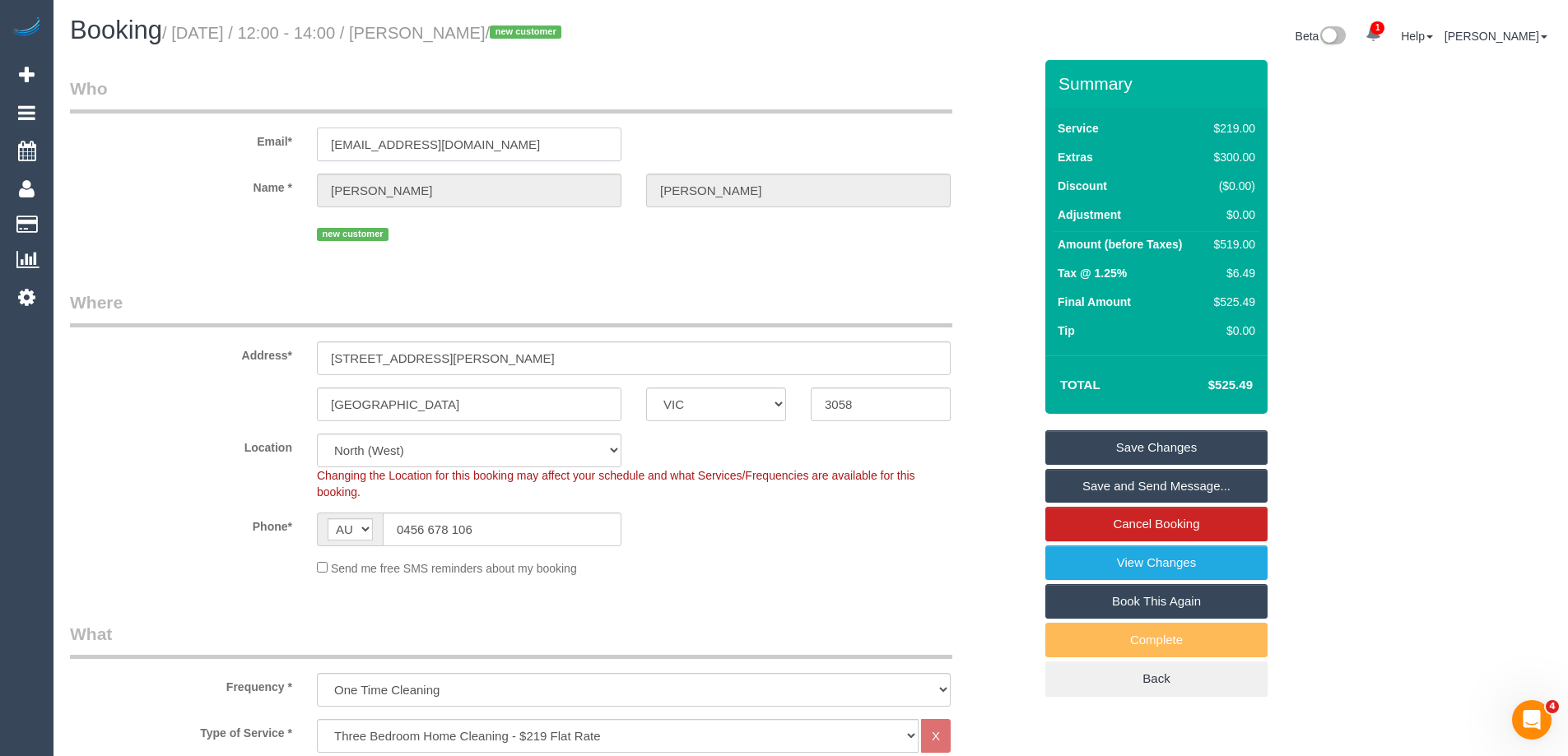
drag, startPoint x: 512, startPoint y: 145, endPoint x: 267, endPoint y: 127, distance: 245.1
click at [267, 127] on div "Email* joelbarry10@hotmail.com" at bounding box center [552, 119] width 988 height 85
drag, startPoint x: 481, startPoint y: 364, endPoint x: 206, endPoint y: 341, distance: 275.8
click at [206, 341] on div "Address* 12A Baxter Street" at bounding box center [552, 333] width 988 height 85
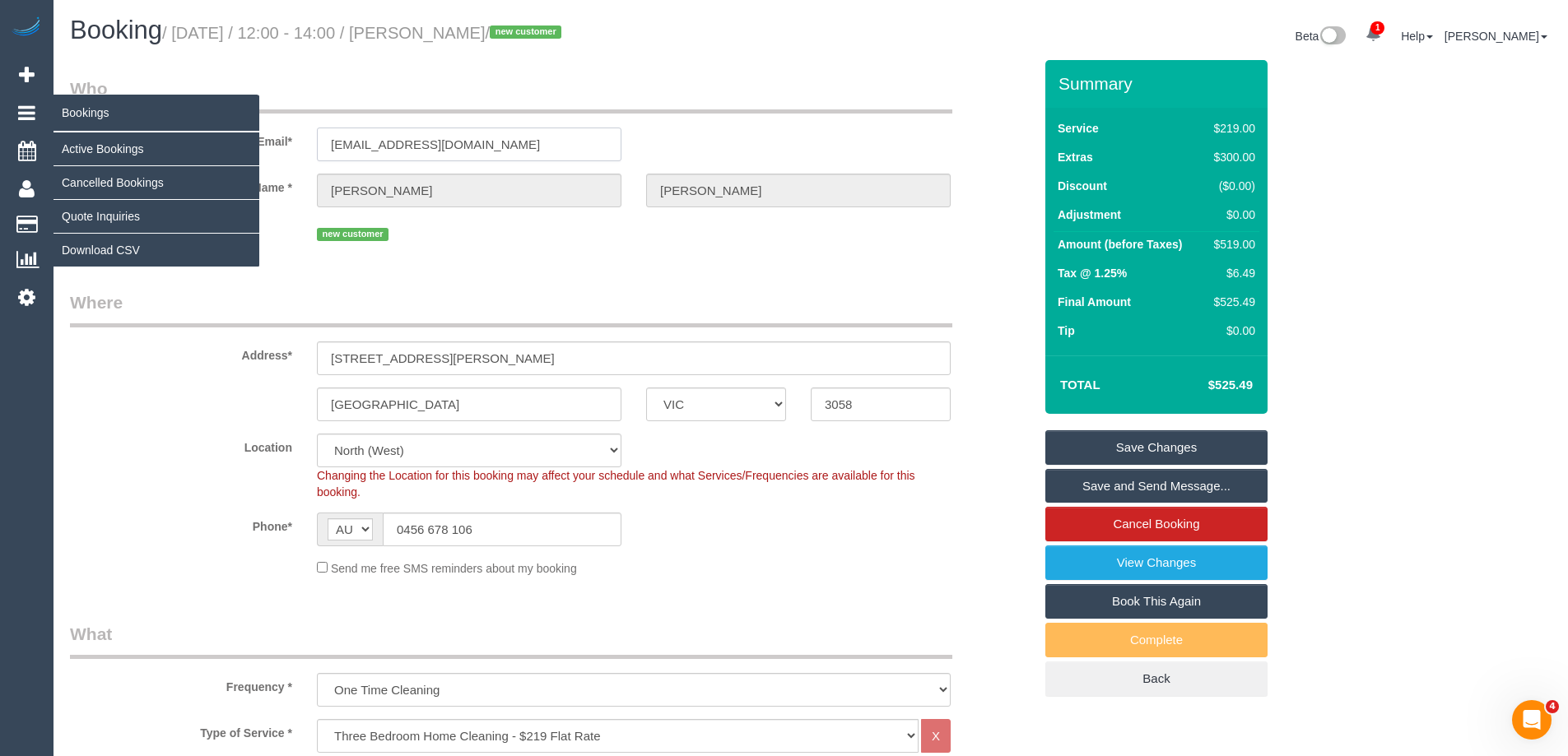
drag, startPoint x: 557, startPoint y: 132, endPoint x: 0, endPoint y: 128, distance: 557.2
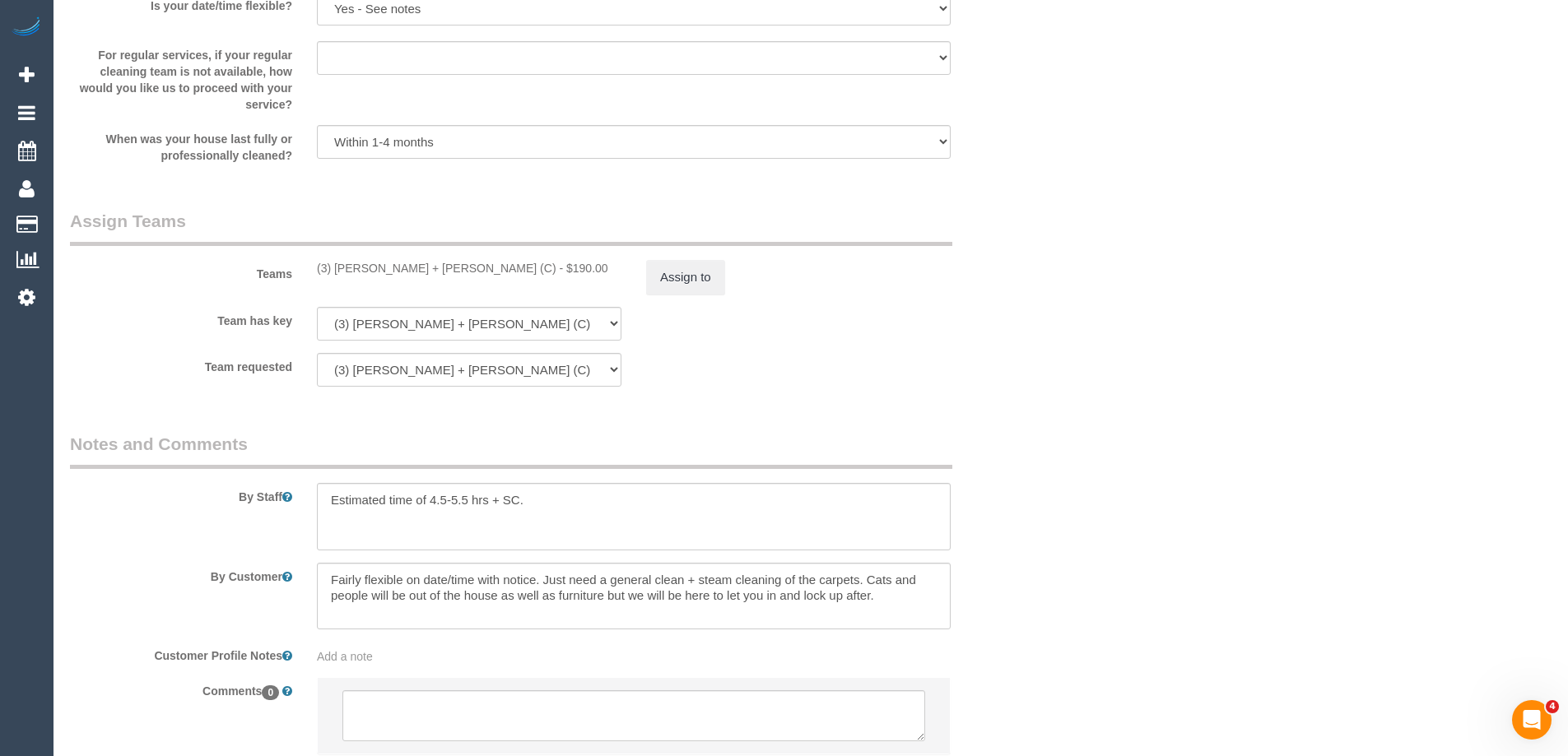
scroll to position [2426, 0]
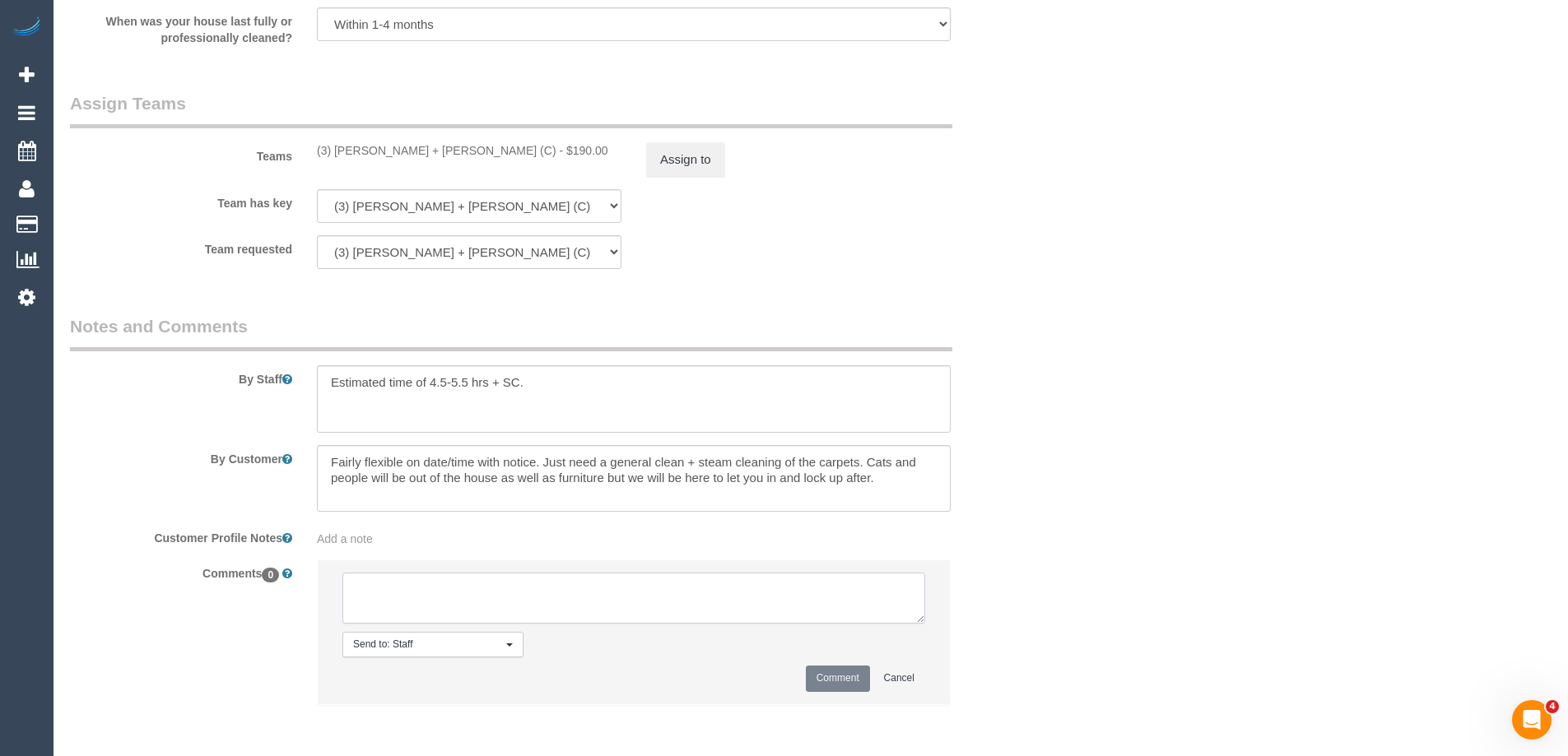
click at [370, 607] on textarea at bounding box center [633, 598] width 583 height 51
type textarea "Email sent to confirm SC areas + parking. Pending response"
click at [837, 676] on button "Comment" at bounding box center [838, 679] width 64 height 26
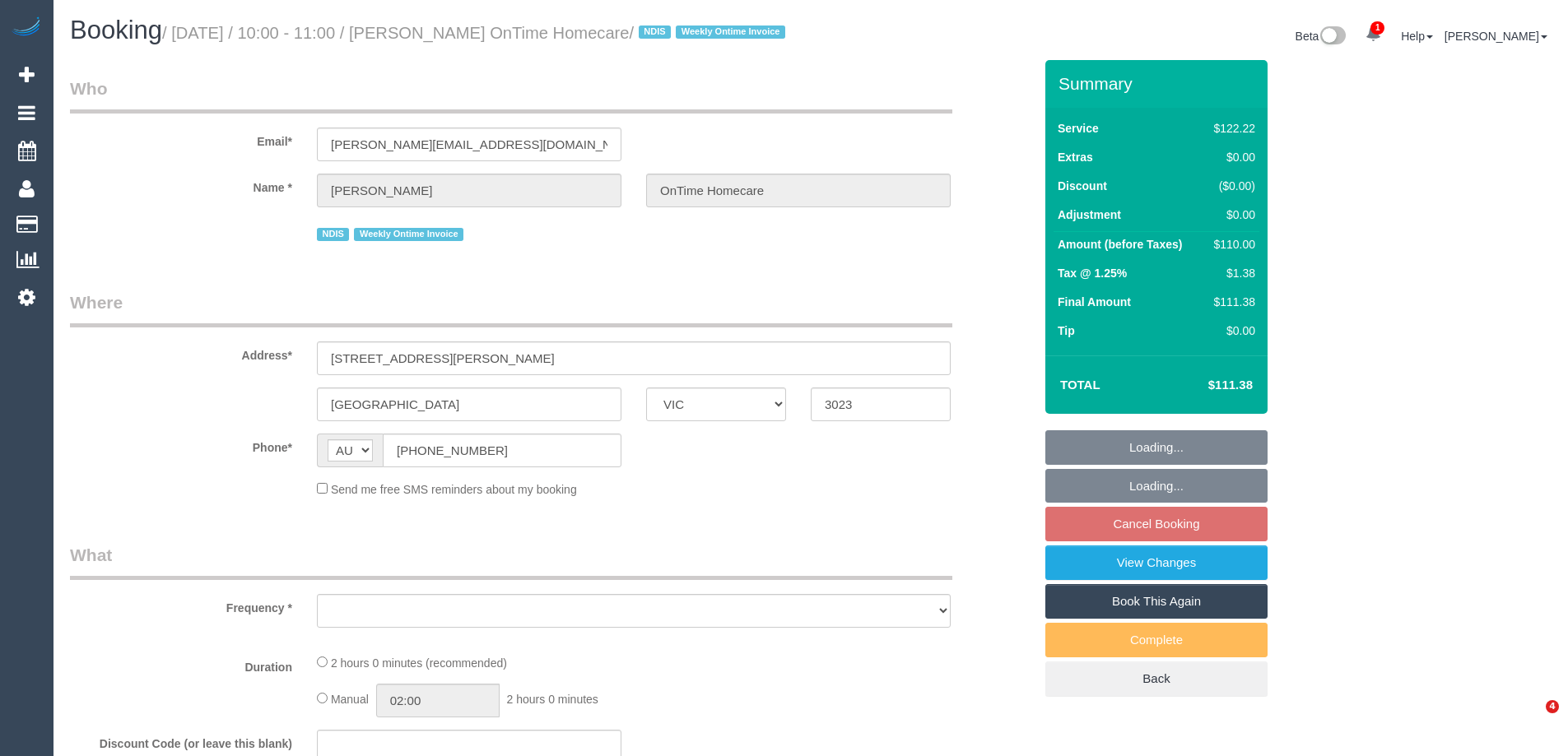
select select "VIC"
select select "number:27"
select select "number:14"
select select "number:19"
select select "number:36"
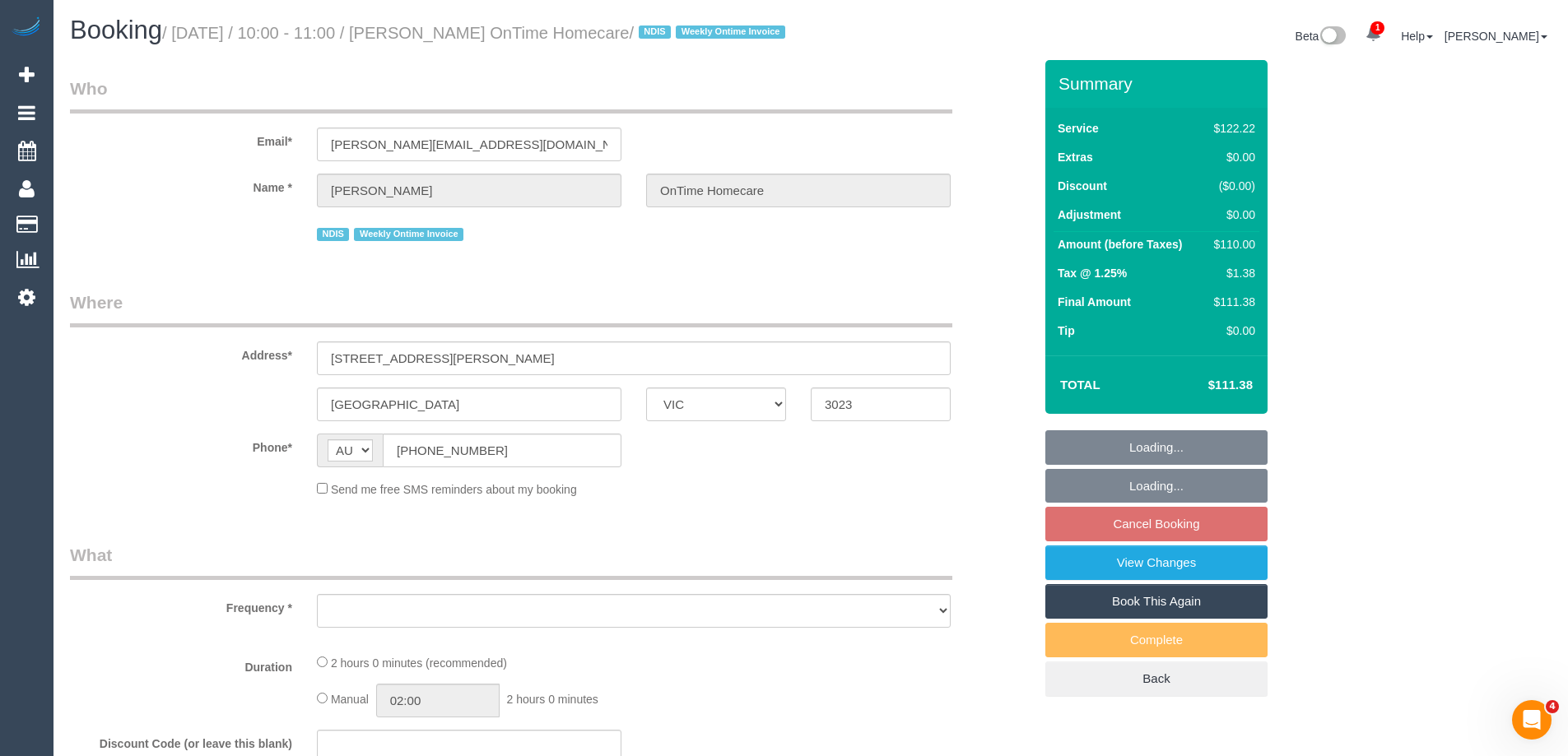
select select "number:35"
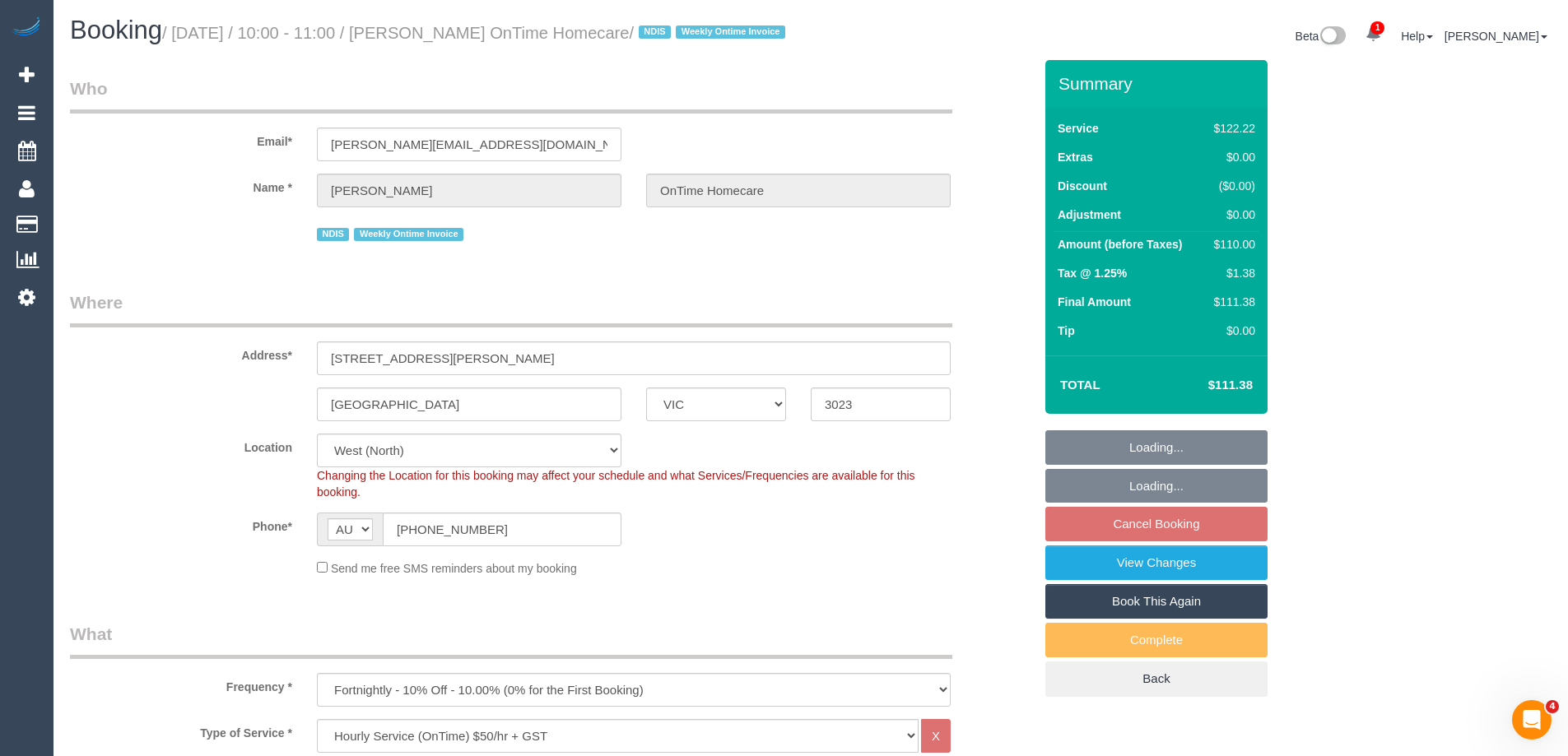
select select "object:802"
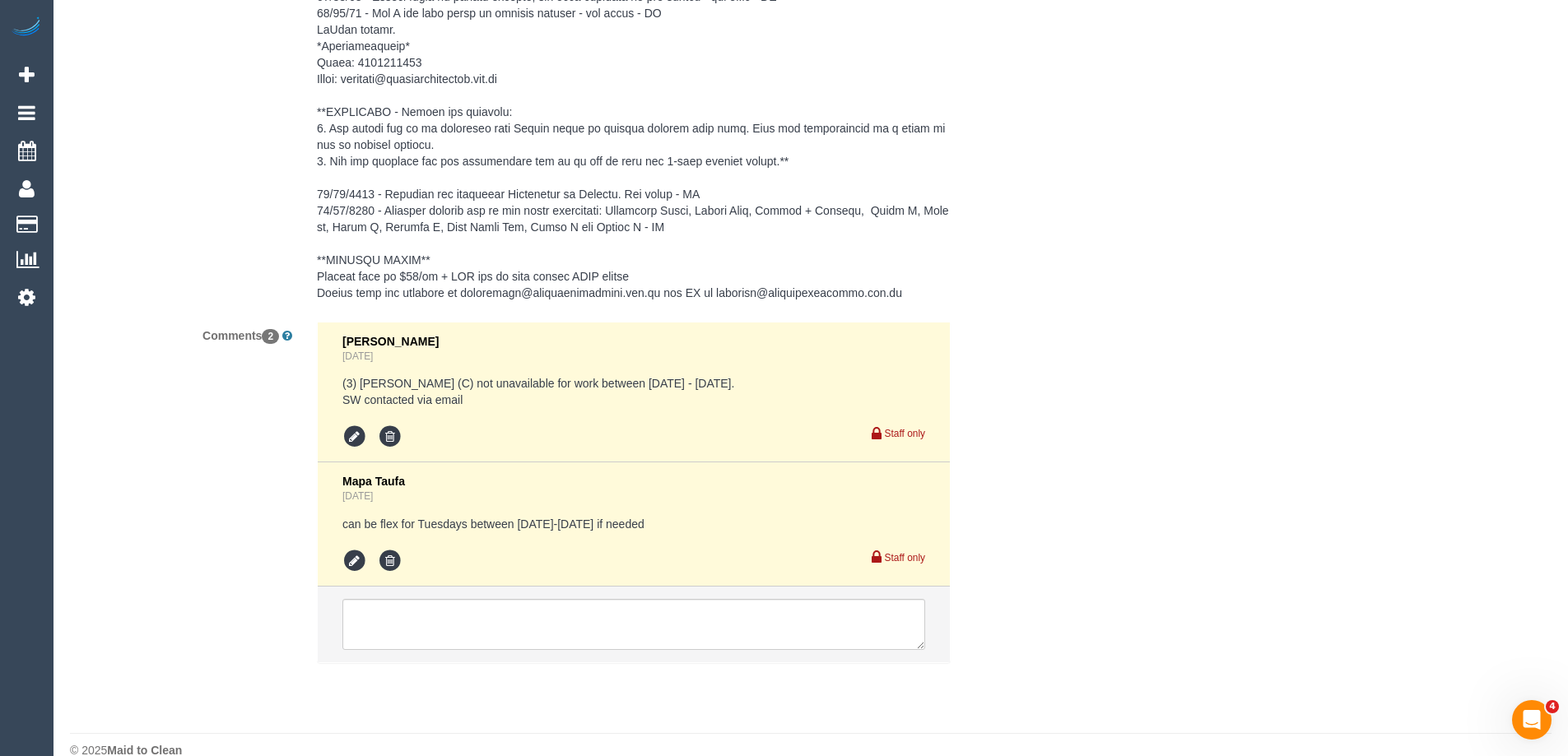
scroll to position [2653, 0]
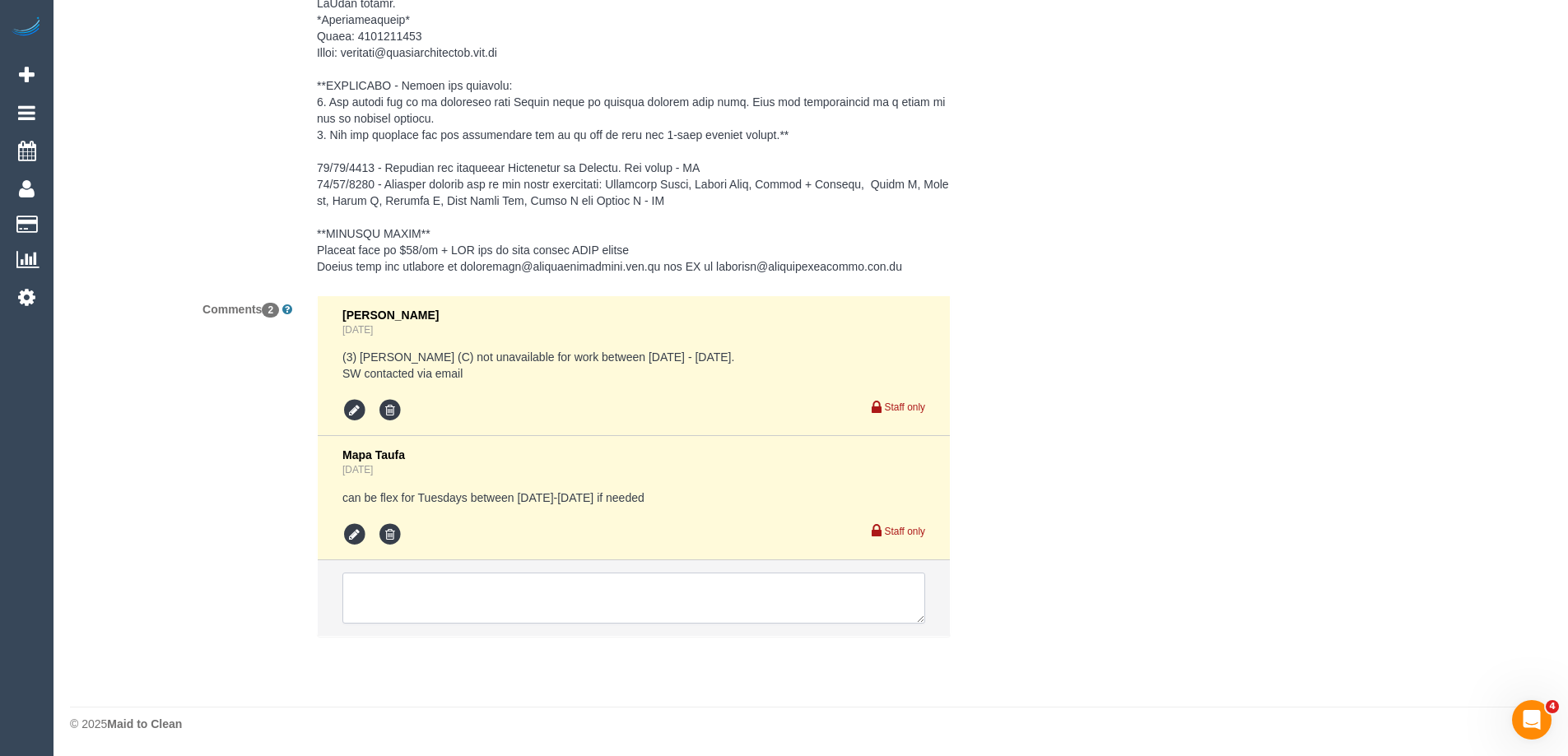
click at [410, 608] on textarea at bounding box center [633, 598] width 583 height 51
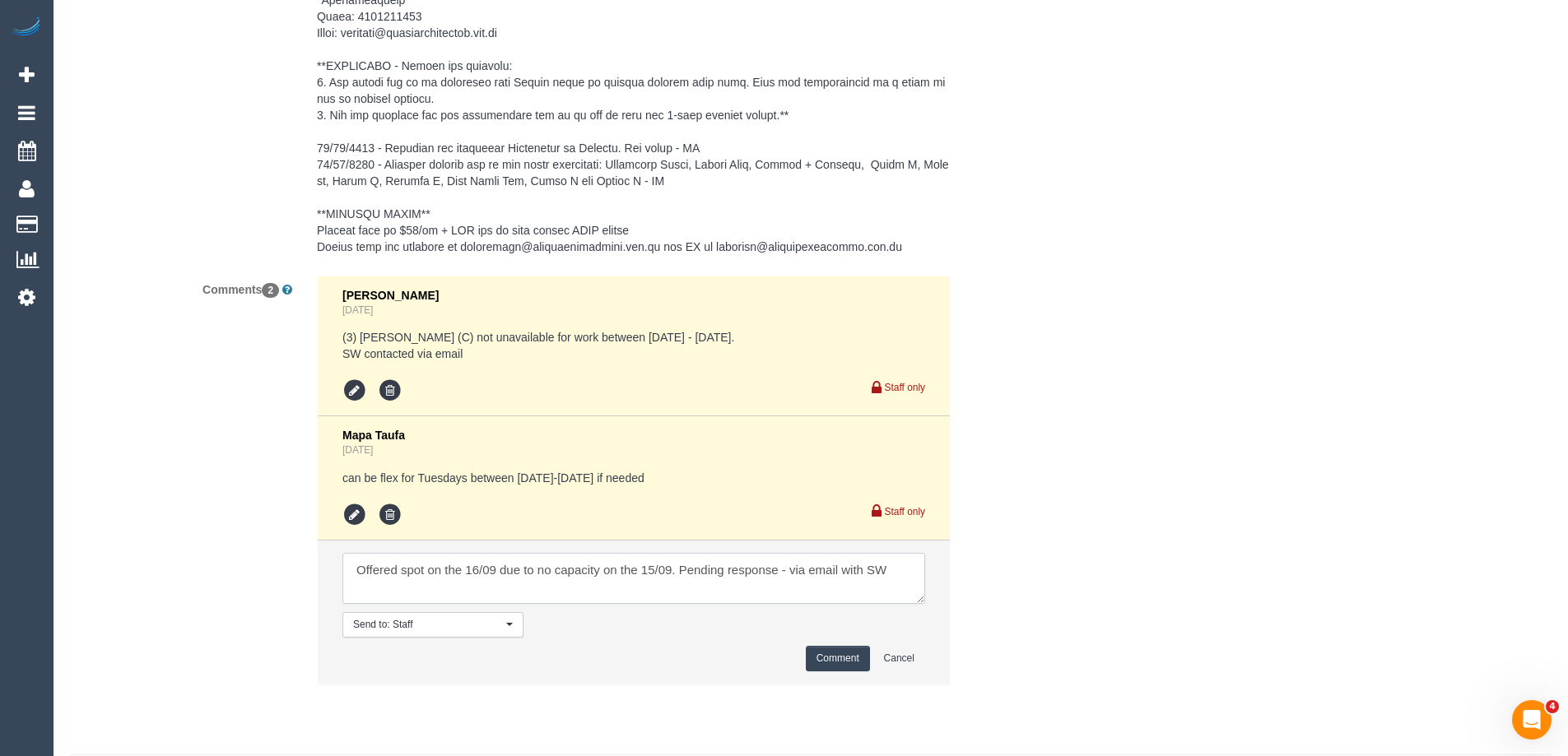
type textarea "Offered spot on the 16/09 due to no capacity on the 15/09. Pending response - v…"
click at [834, 672] on button "Comment" at bounding box center [838, 659] width 64 height 26
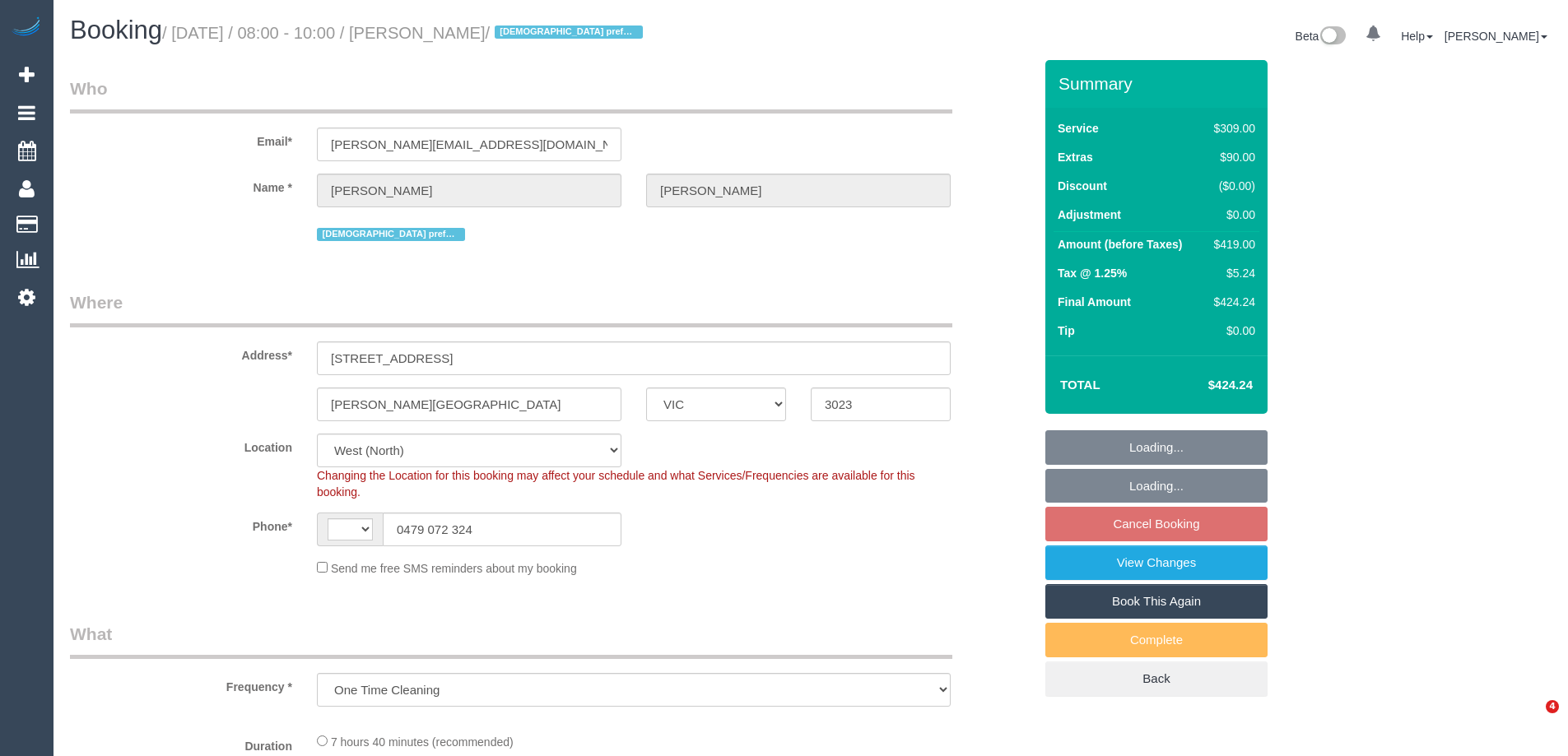
select select "VIC"
select select "string:stripe-pm_1PxfbW2GScqysDRVeM5F8nHP"
select select "number:27"
select select "number:14"
select select "number:19"
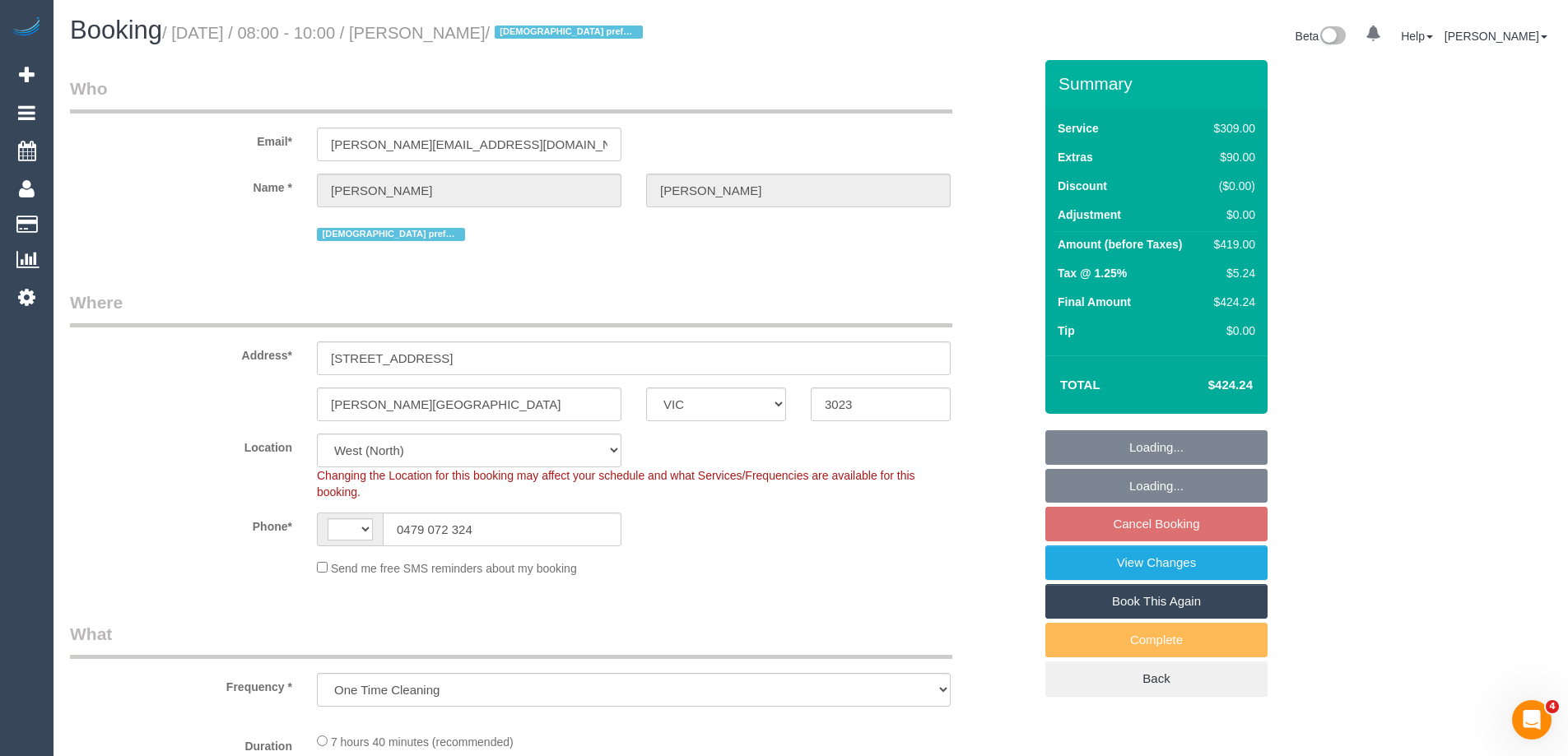
select select "number:36"
select select "object:820"
select select "string:AU"
select select "spot2"
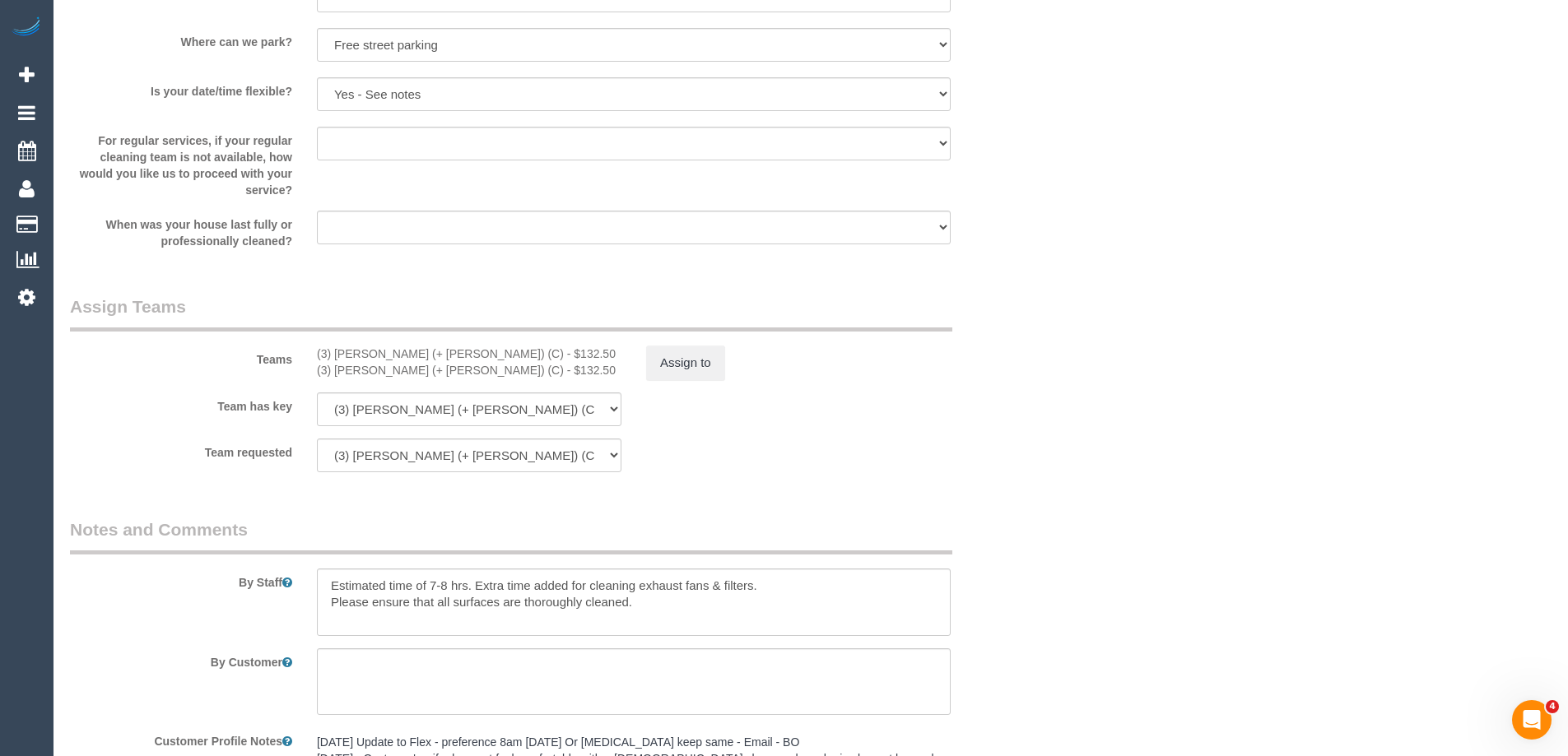
scroll to position [2674, 0]
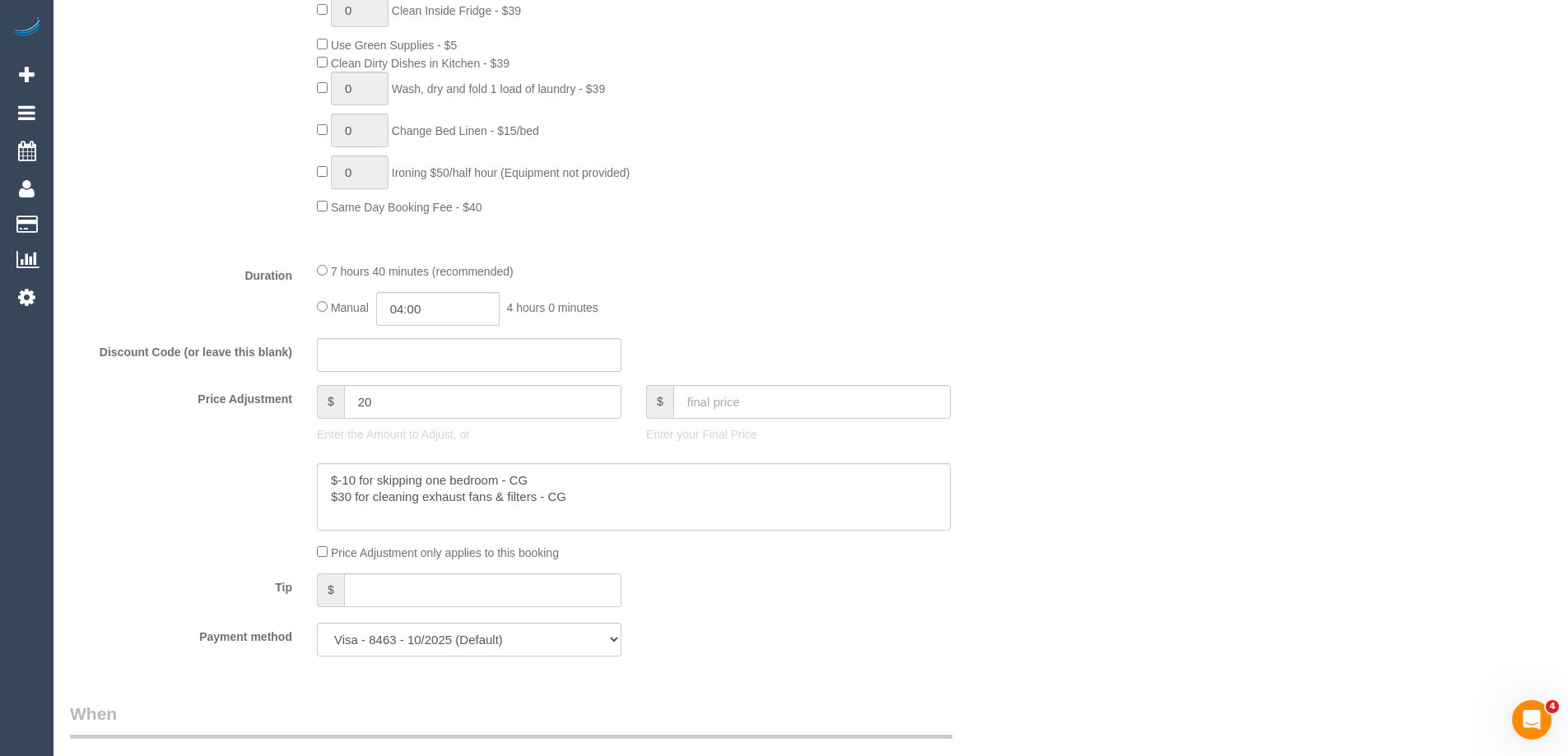
scroll to position [0, 0]
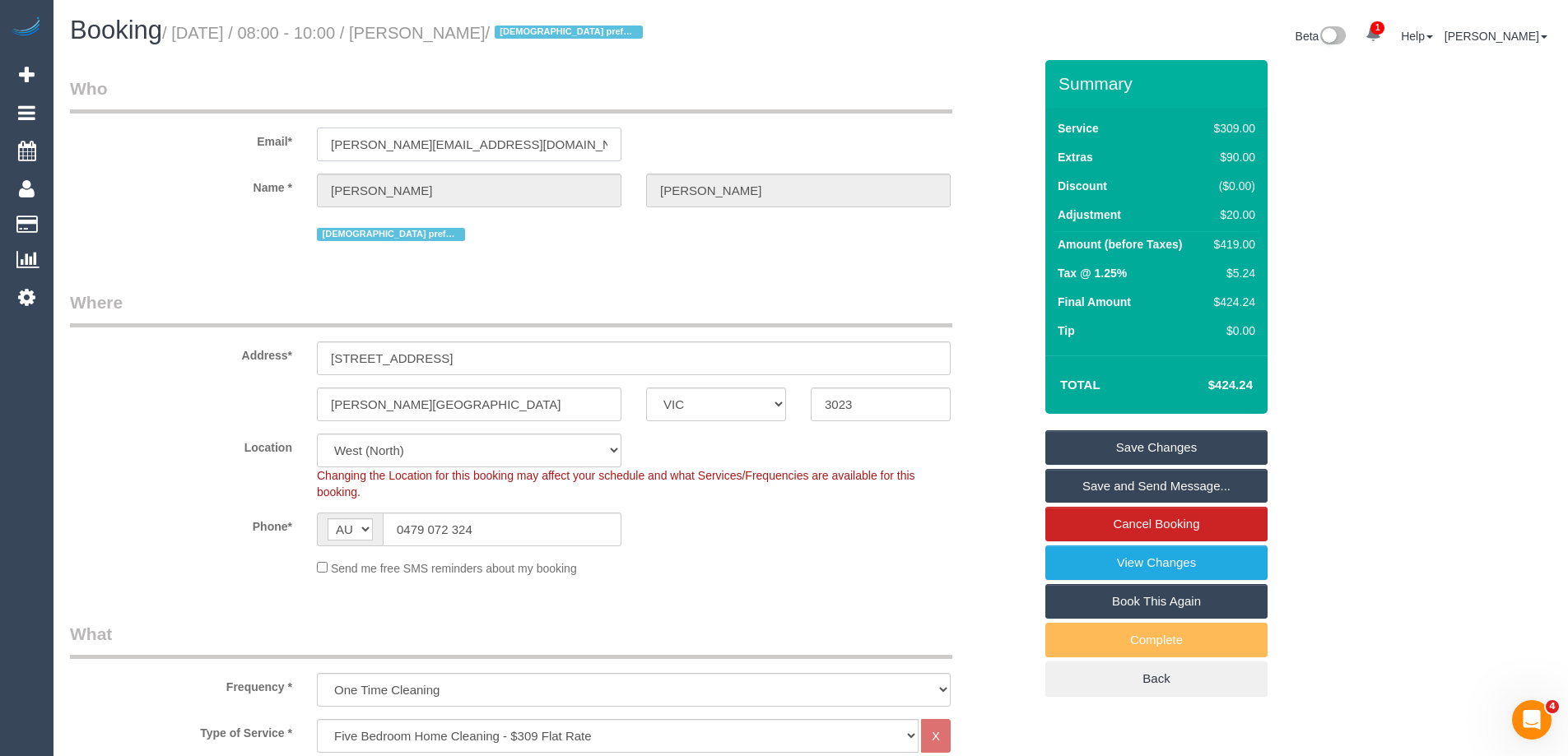
drag, startPoint x: 488, startPoint y: 145, endPoint x: 246, endPoint y: 138, distance: 242.0
click at [246, 138] on div "Email* jamiewri@me.com" at bounding box center [552, 119] width 988 height 85
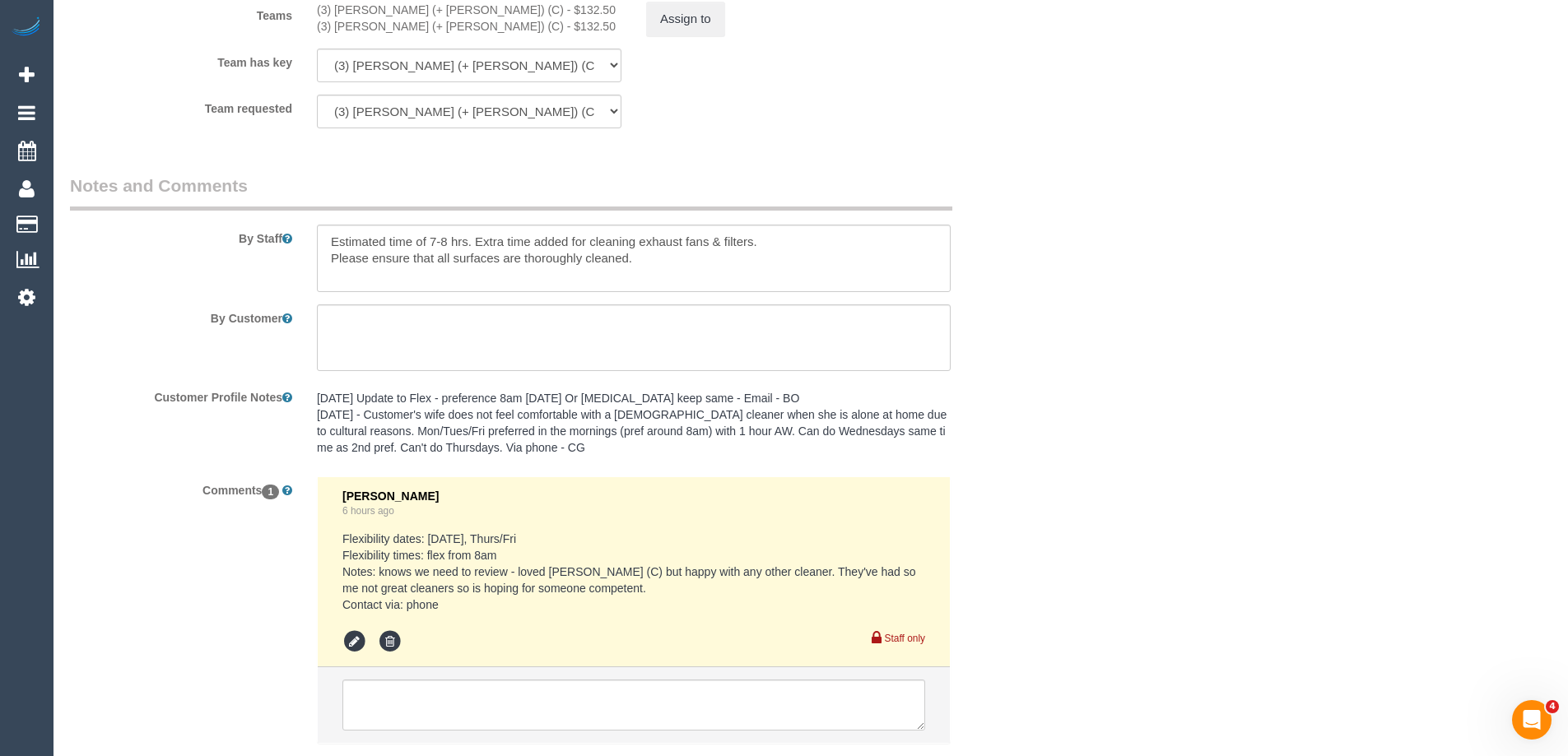
scroll to position [2674, 0]
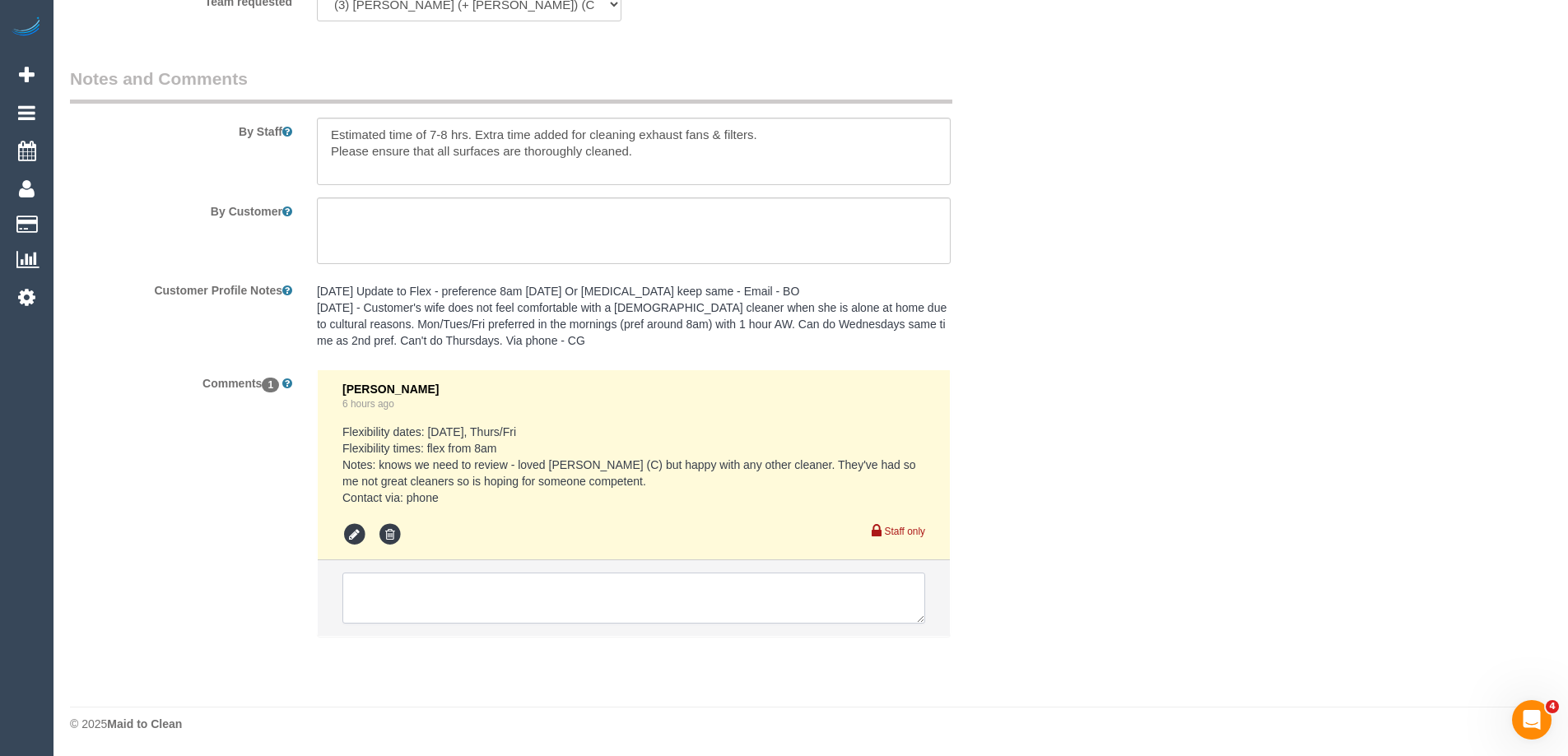
click at [424, 595] on textarea at bounding box center [633, 598] width 583 height 51
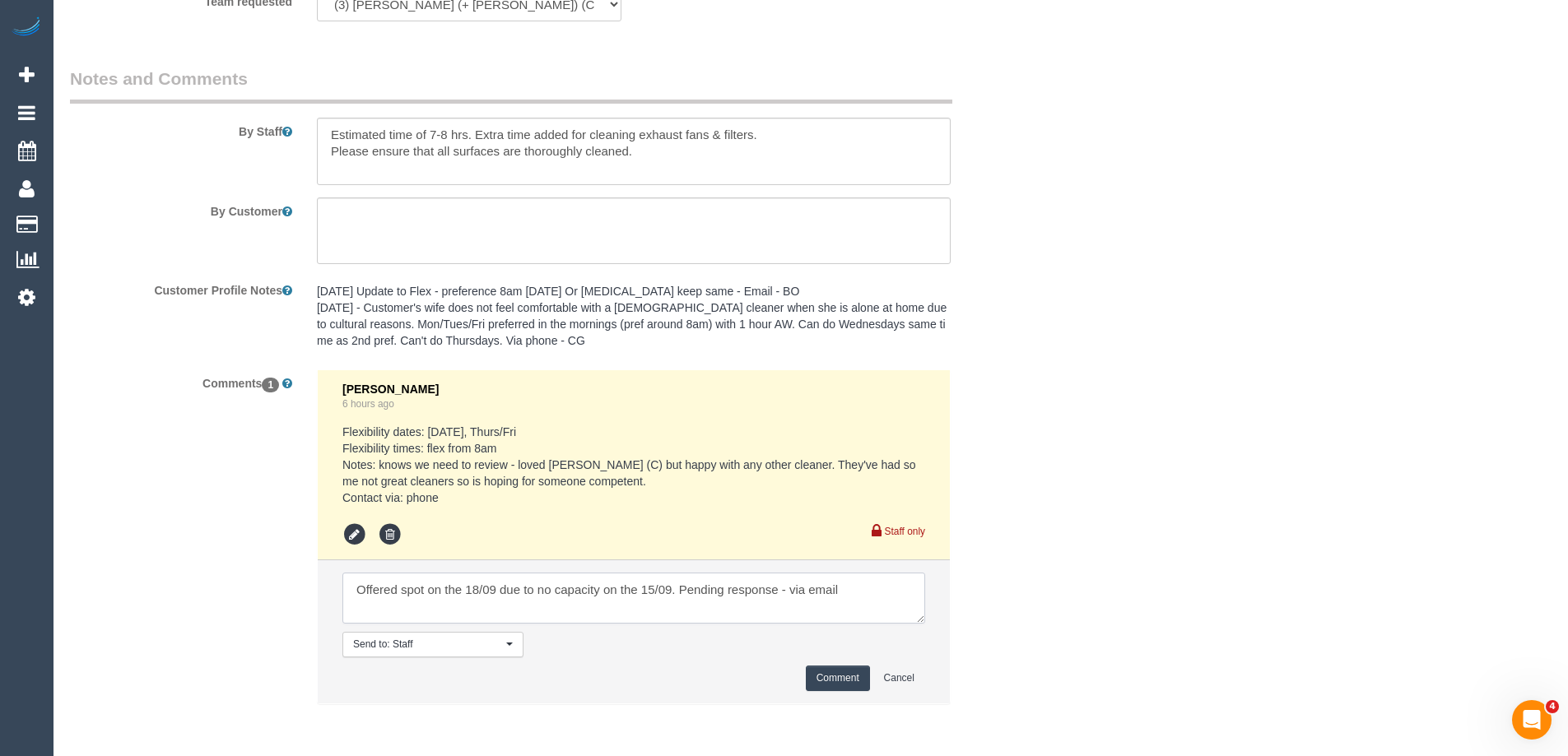
type textarea "Offered spot on the 18/09 due to no capacity on the 15/09. Pending response - v…"
click at [816, 681] on button "Comment" at bounding box center [838, 679] width 64 height 26
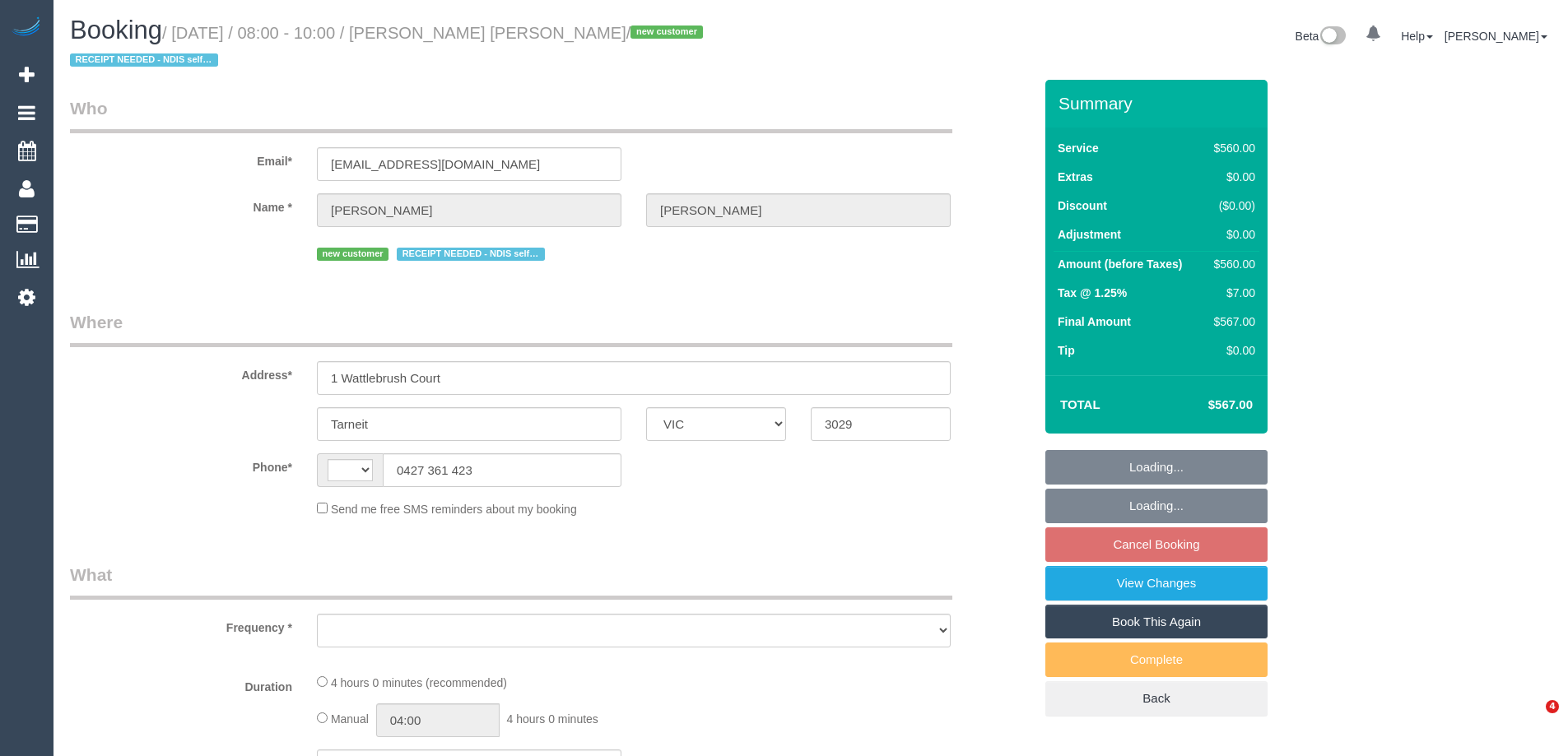
select select "VIC"
select select "string:stripe-pm_1S5G8T2GScqysDRV8dxTIIC2"
select select "number:28"
select select "number:14"
select select "number:19"
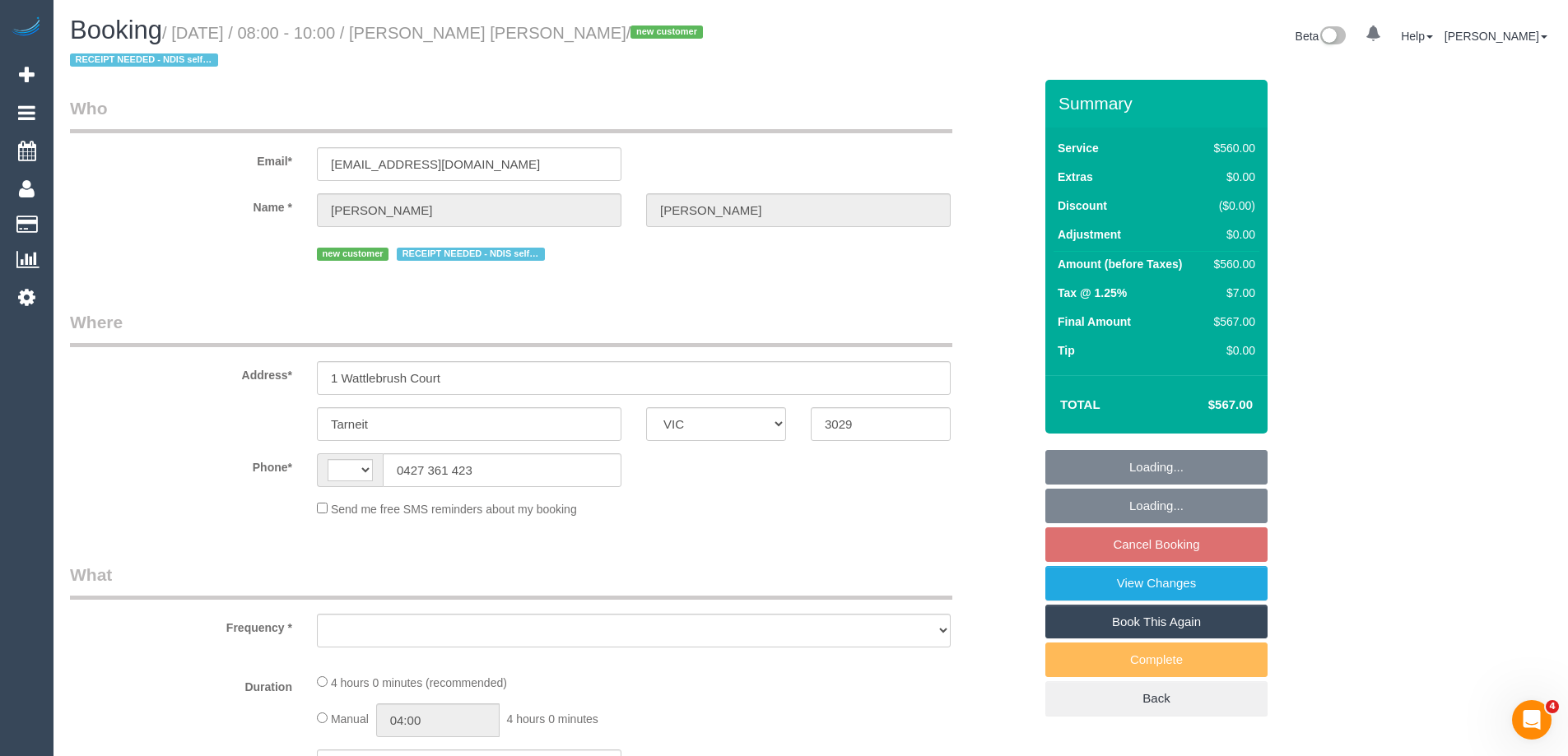
select select "number:36"
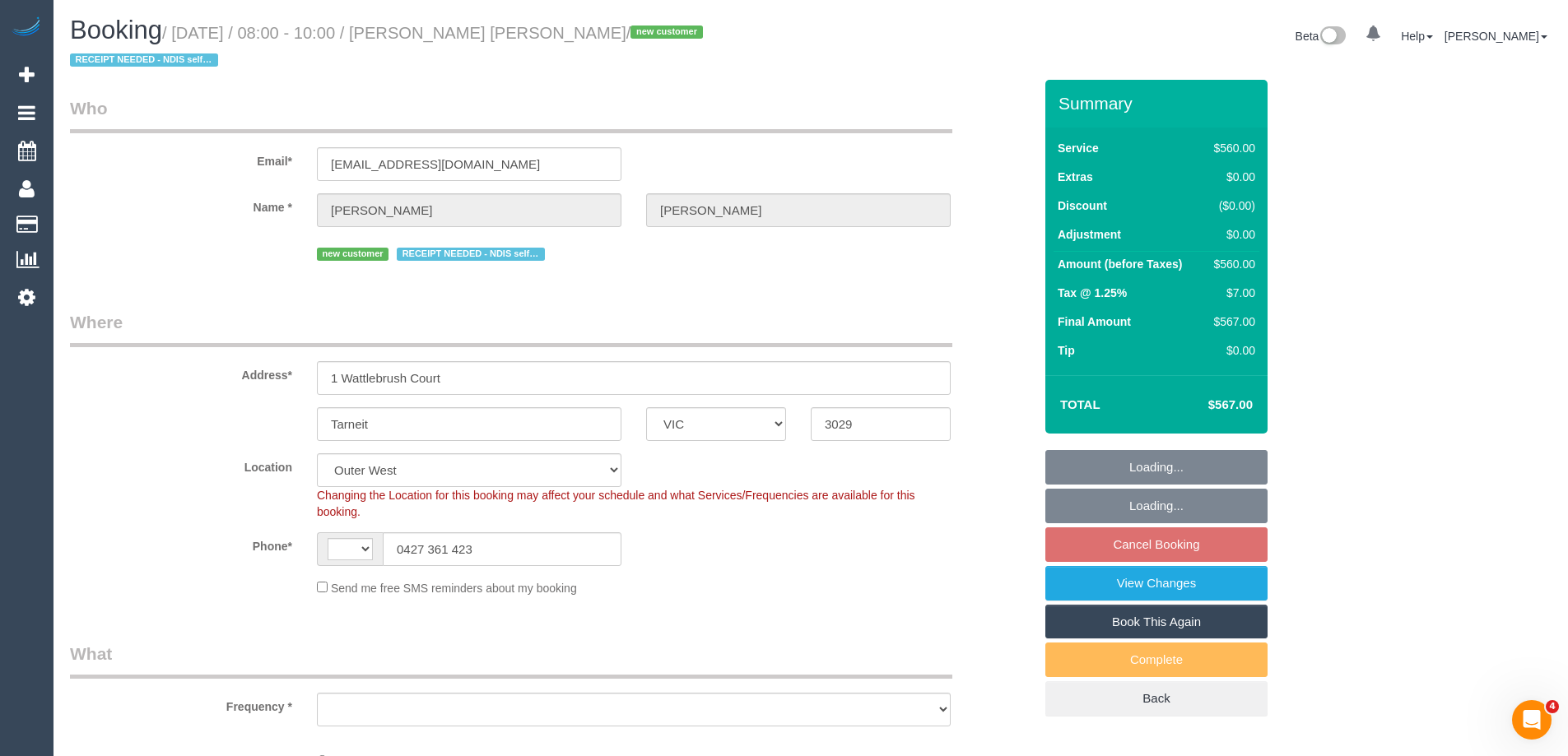
select select "string:AU"
select select "object:892"
select select "2"
select select "240"
select select "spot2"
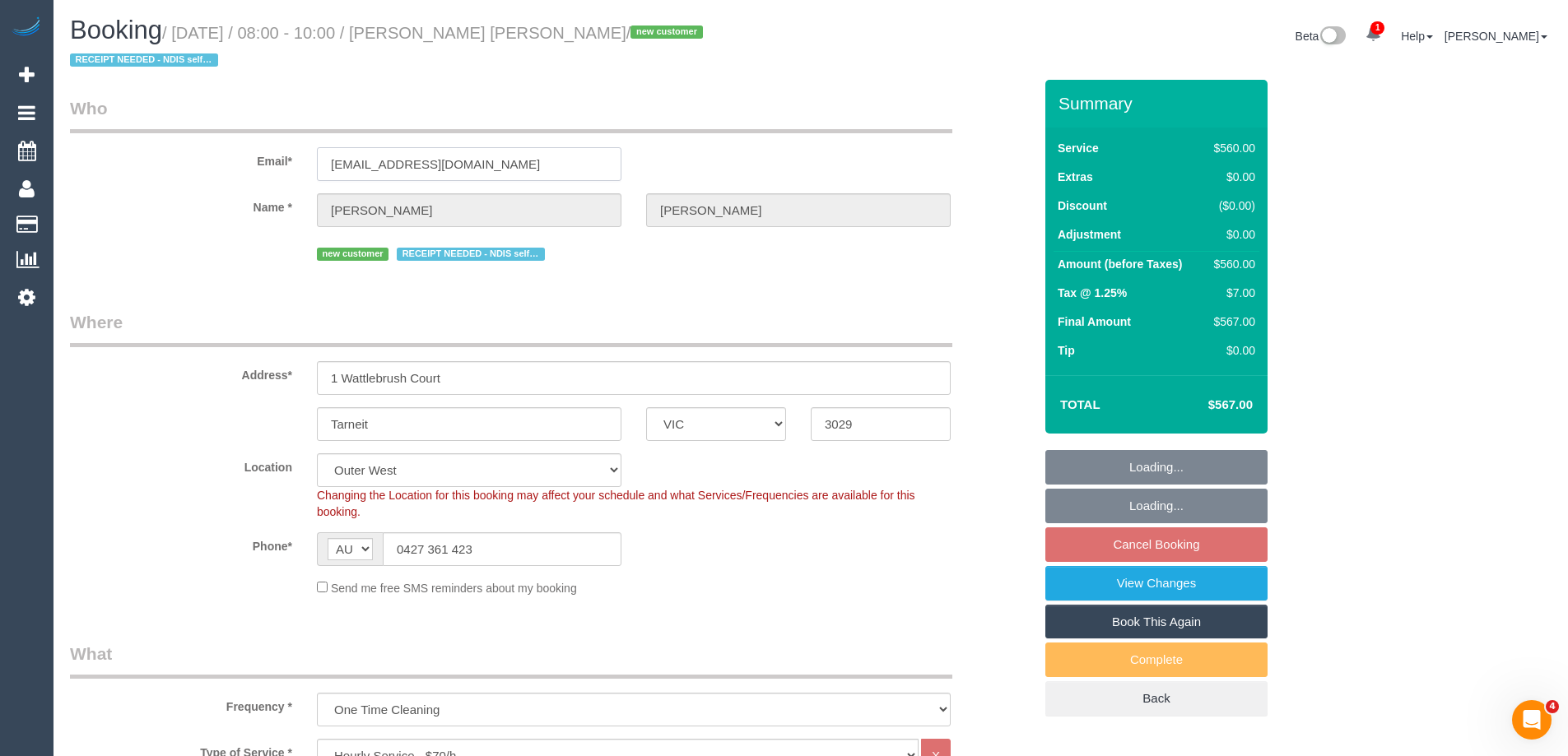
drag, startPoint x: 510, startPoint y: 176, endPoint x: 235, endPoint y: 170, distance: 275.7
click at [235, 170] on div "Email* [EMAIL_ADDRESS][DOMAIN_NAME]" at bounding box center [552, 138] width 988 height 85
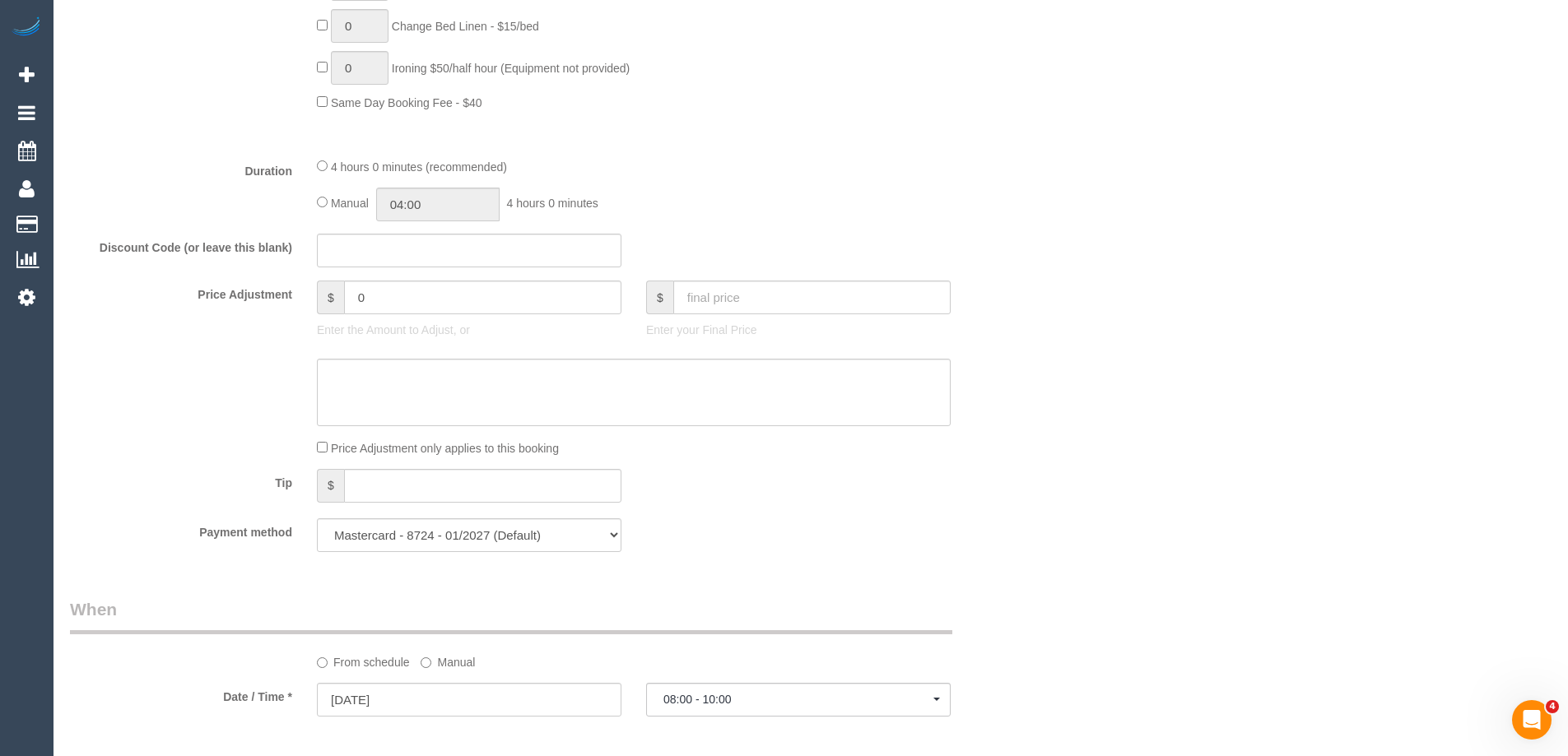
scroll to position [2575, 0]
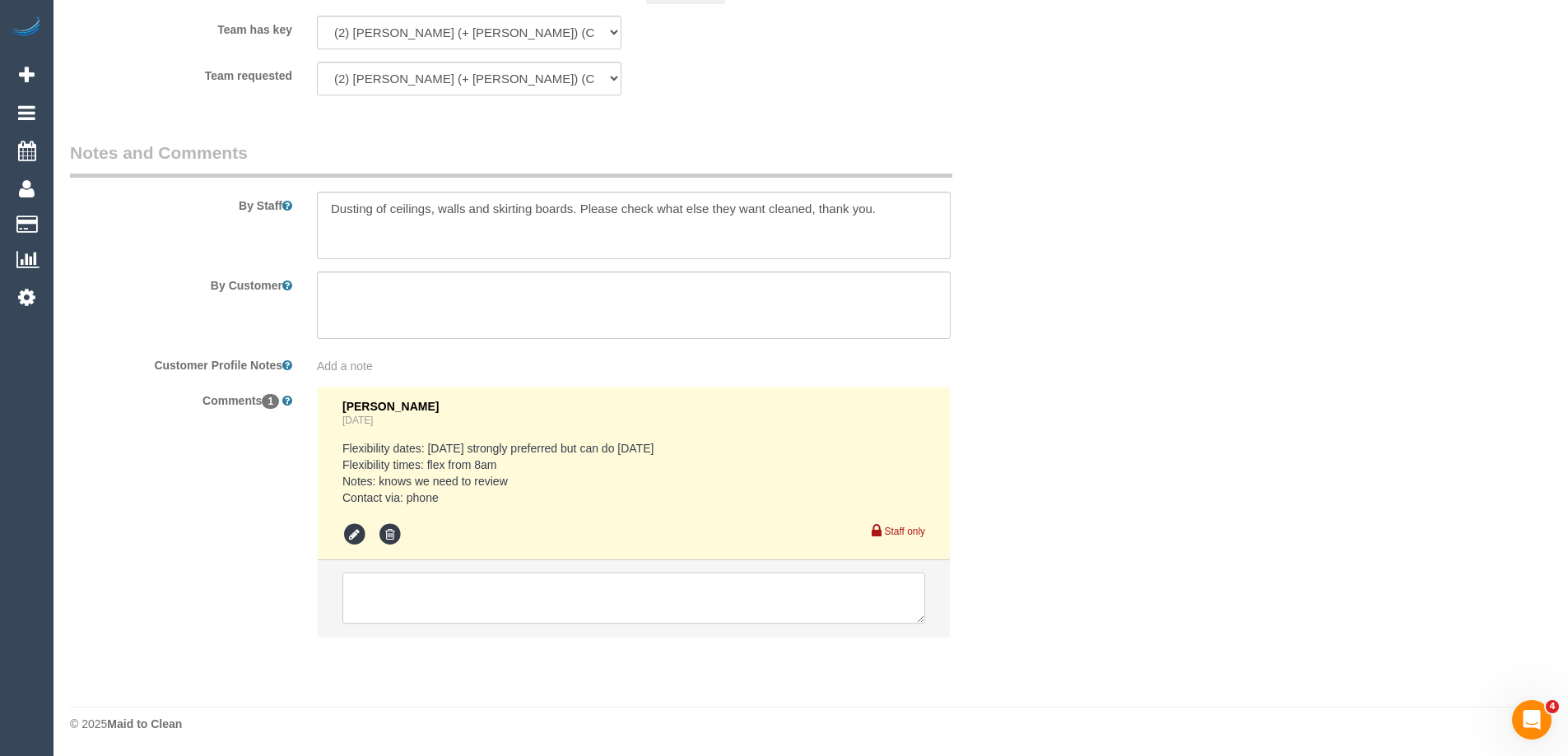
click at [415, 604] on textarea at bounding box center [633, 598] width 583 height 51
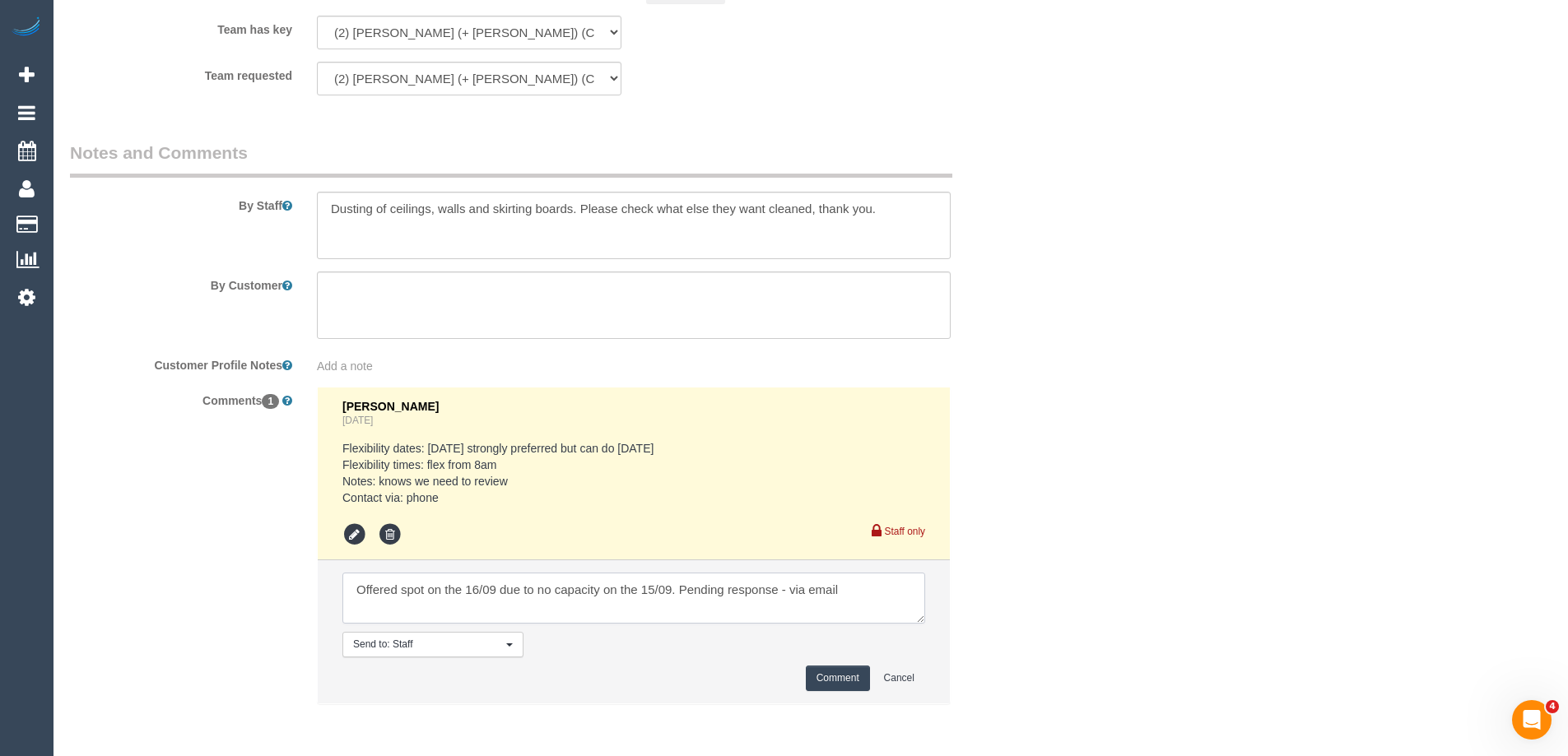
type textarea "Offered spot on the 16/09 due to no capacity on the 15/09. Pending response - v…"
click at [820, 680] on button "Comment" at bounding box center [838, 679] width 64 height 26
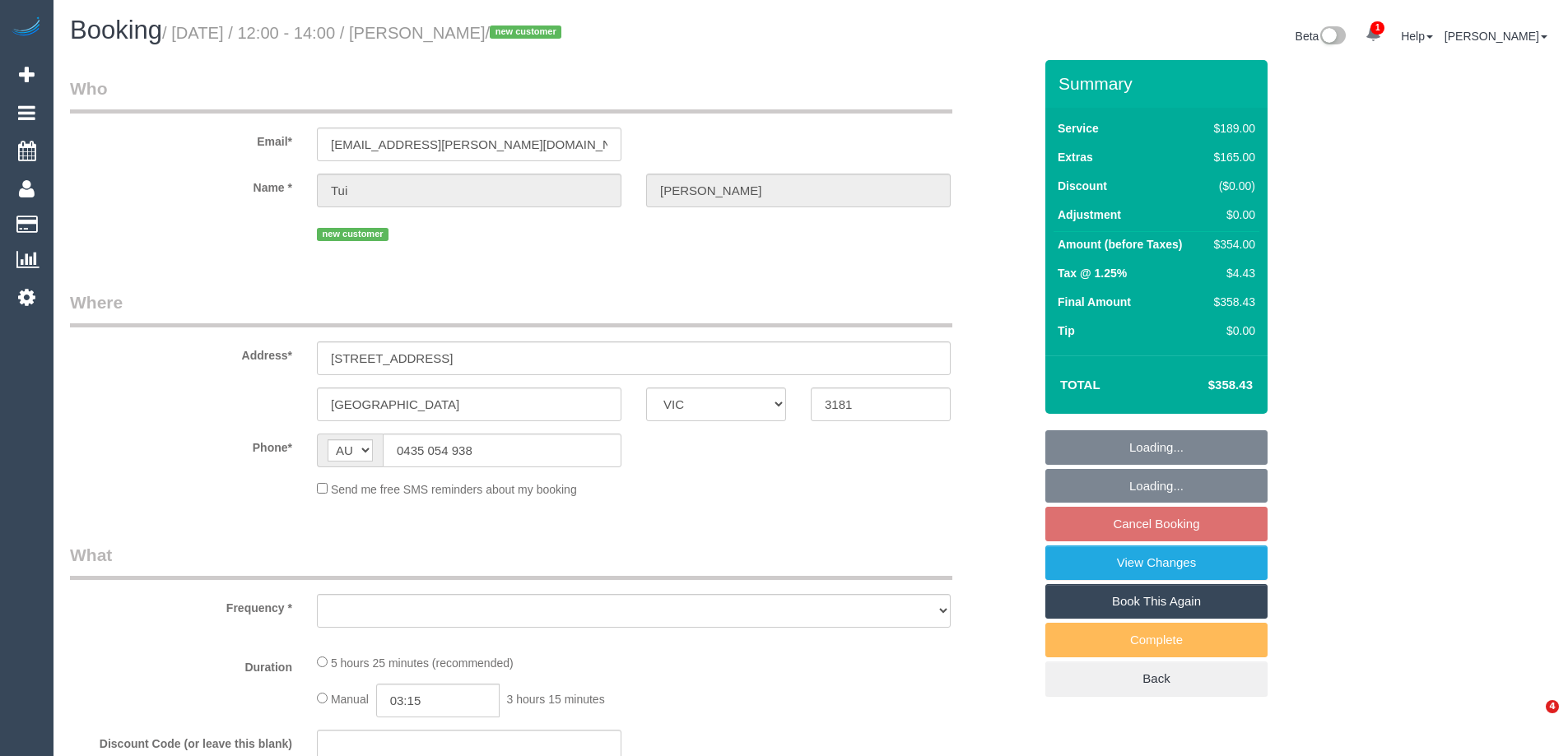
select select "VIC"
select select "string:stripe-pm_1S5KAc2GScqysDRViRFOdfkr"
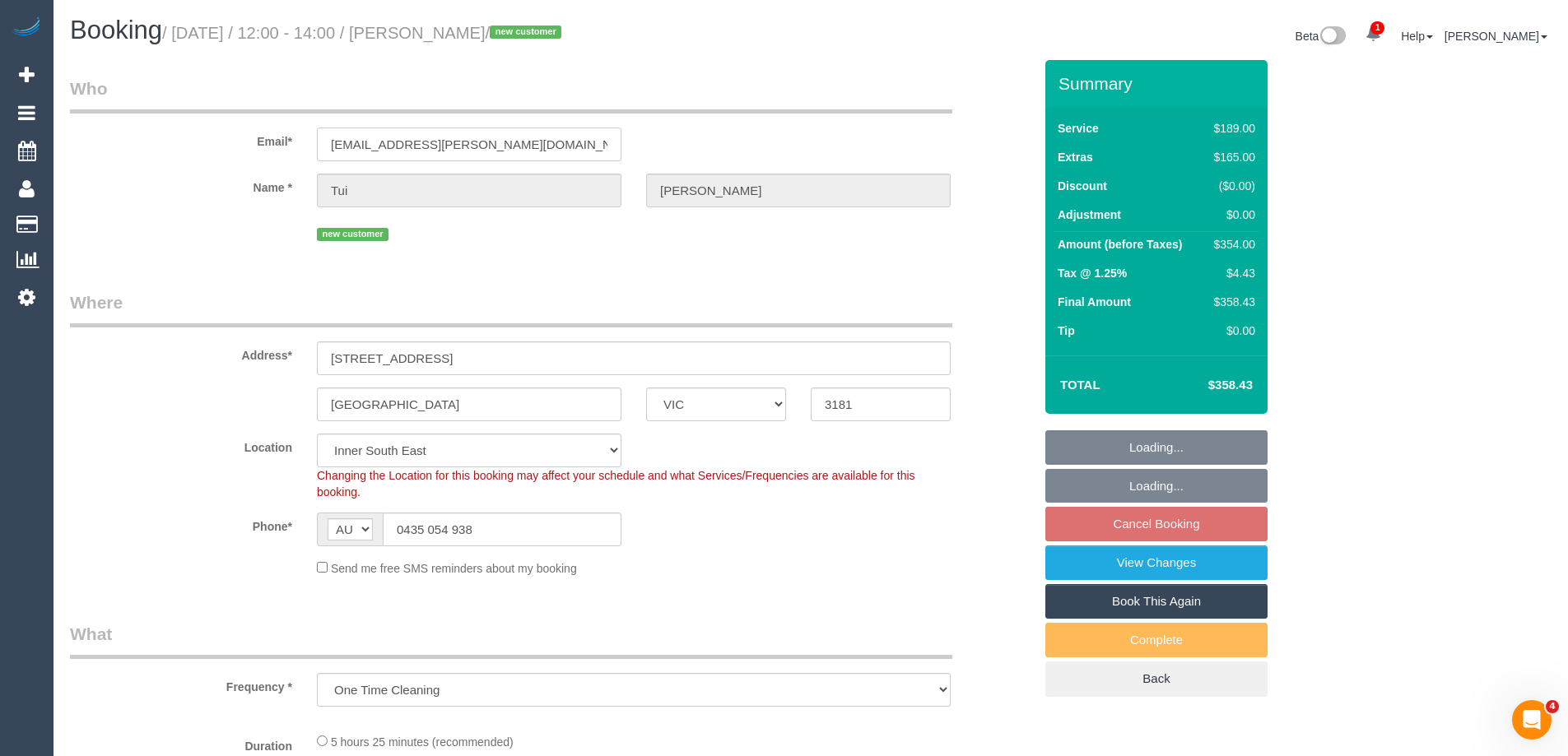
drag, startPoint x: 513, startPoint y: 148, endPoint x: 195, endPoint y: 151, distance: 317.7
click at [195, 151] on div "Email* [EMAIL_ADDRESS][PERSON_NAME][DOMAIN_NAME]" at bounding box center [552, 119] width 988 height 85
select select "object:804"
select select "spot4"
select select "number:29"
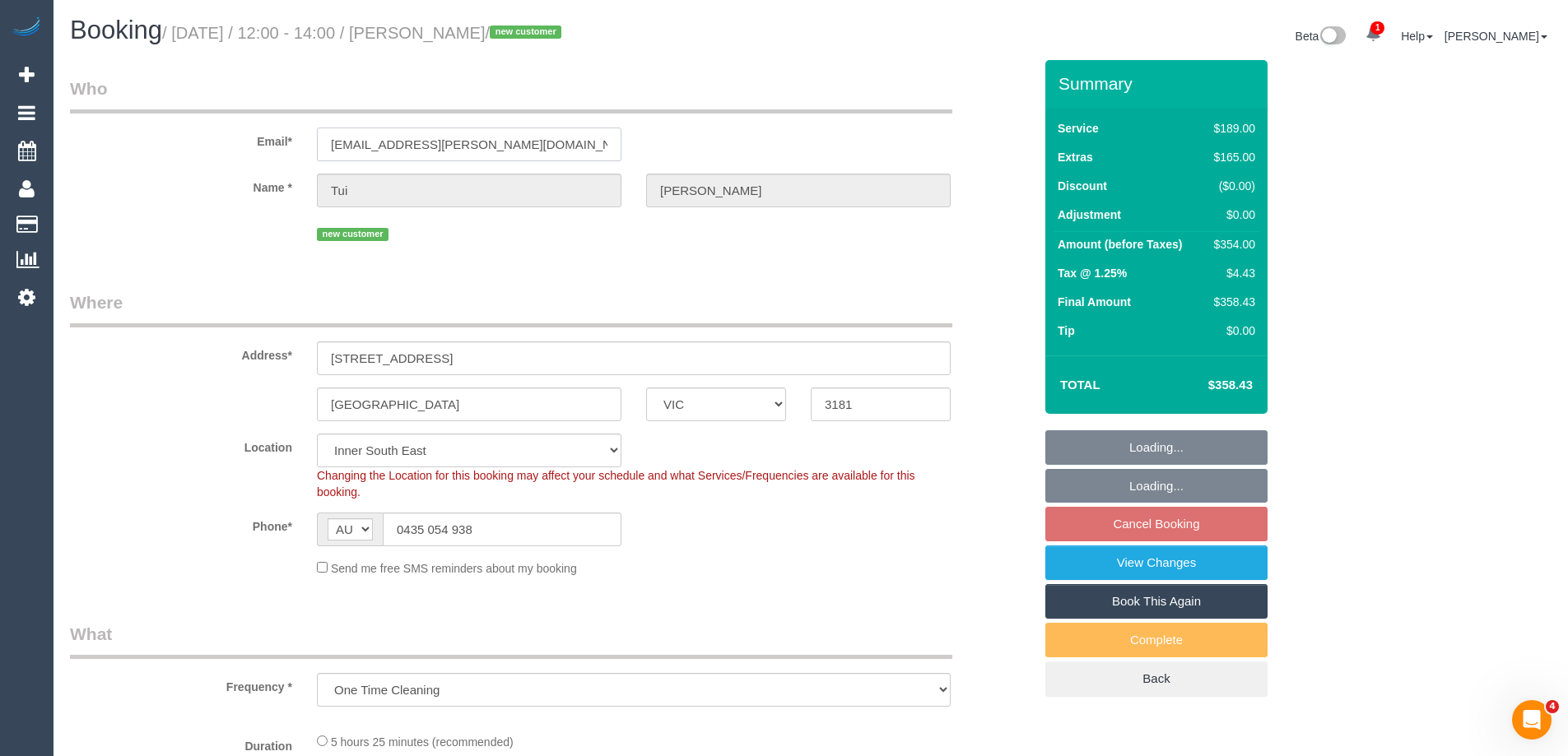
select select "number:14"
select select "number:19"
select select "number:36"
select select "number:34"
select select "number:26"
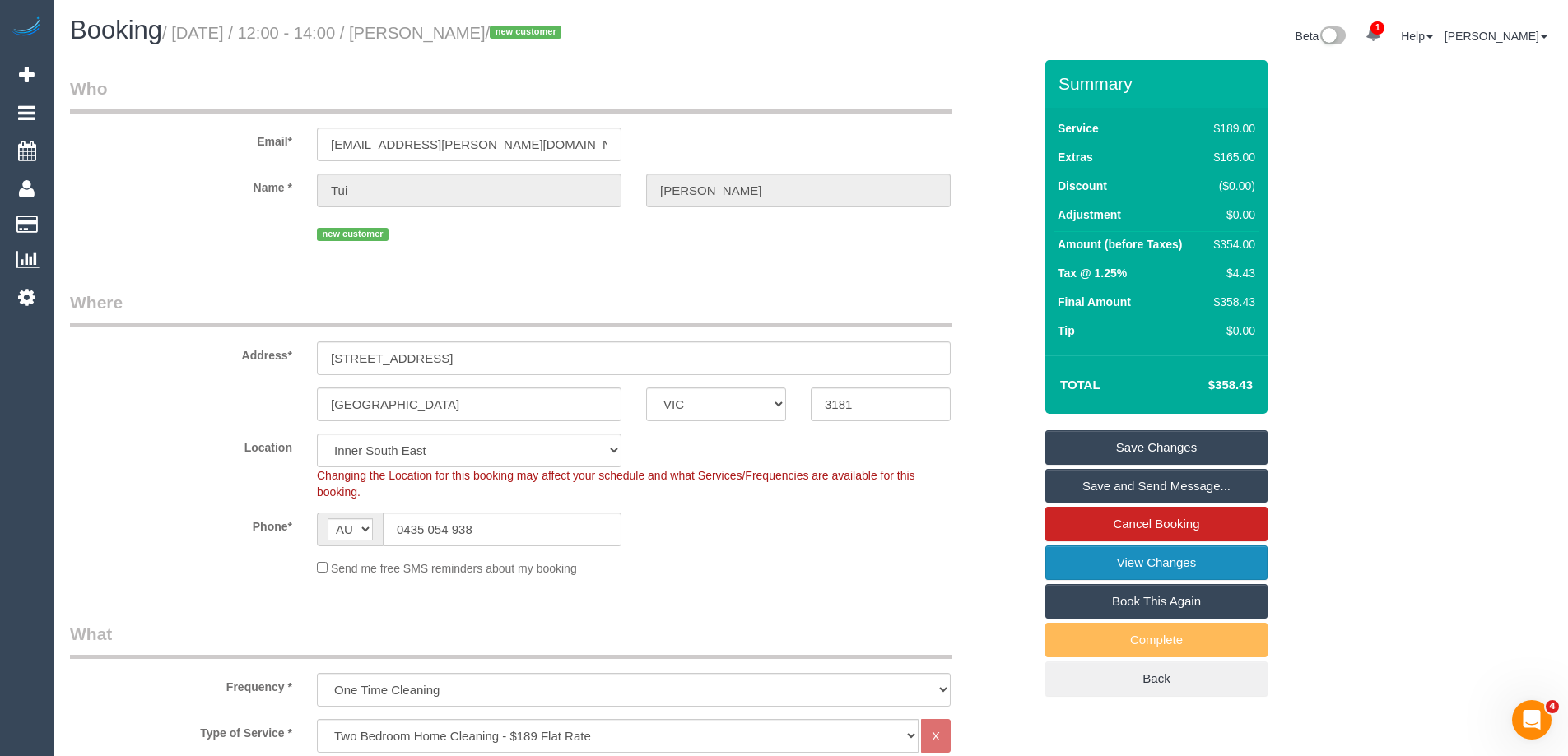
click at [1084, 576] on link "View Changes" at bounding box center [1156, 563] width 222 height 35
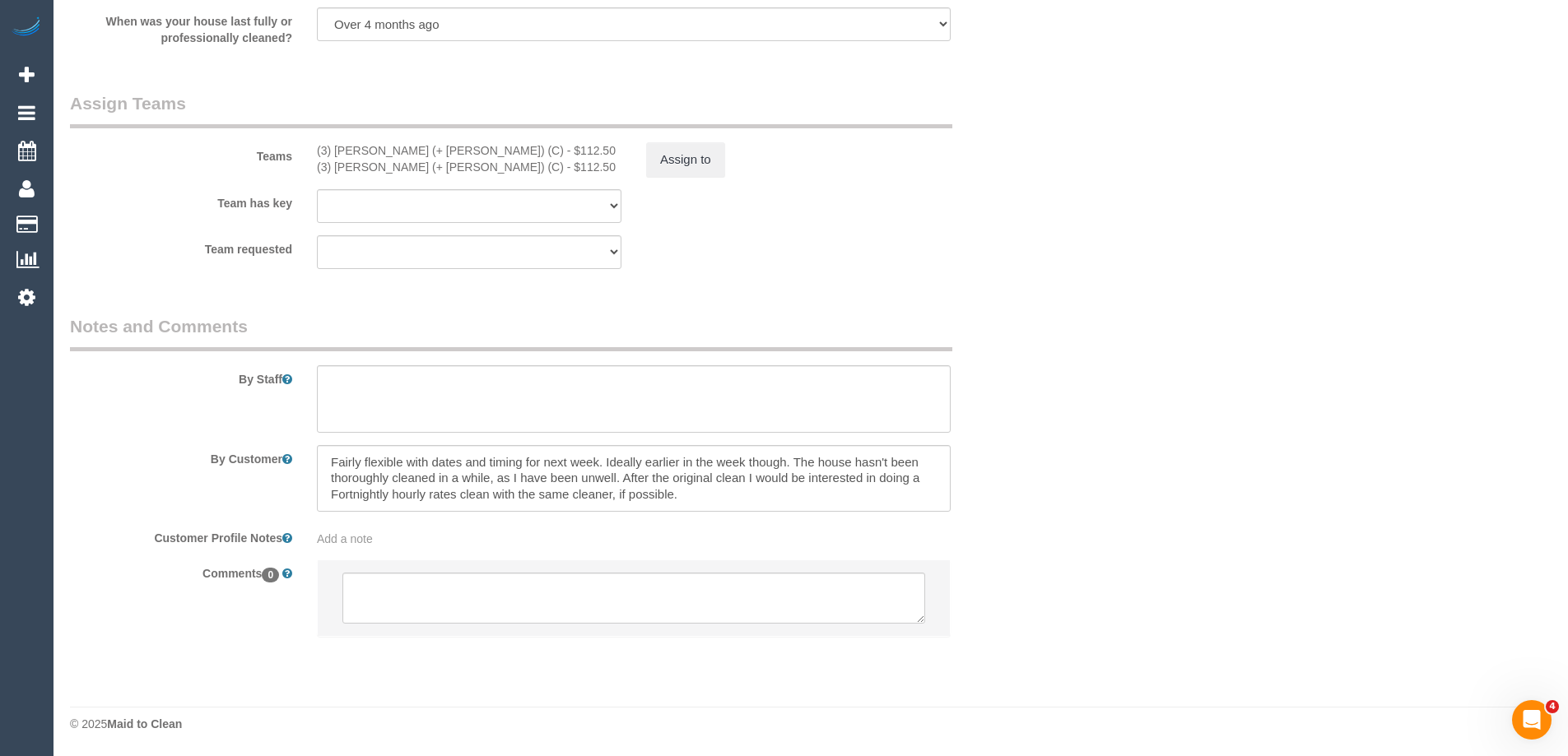
drag, startPoint x: 1573, startPoint y: 158, endPoint x: 22, endPoint y: 33, distance: 1556.3
click at [425, 598] on textarea at bounding box center [633, 598] width 583 height 51
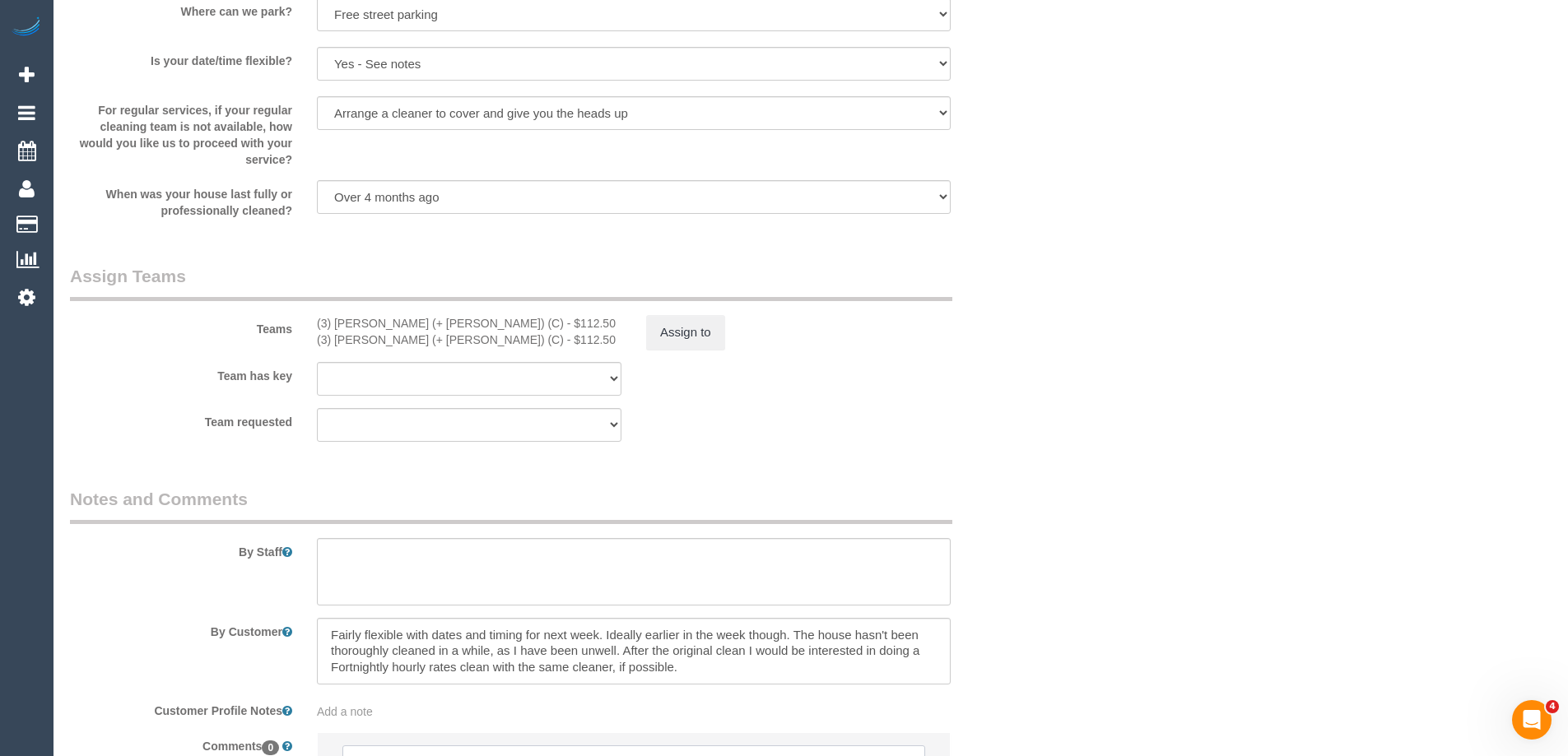
scroll to position [2344, 0]
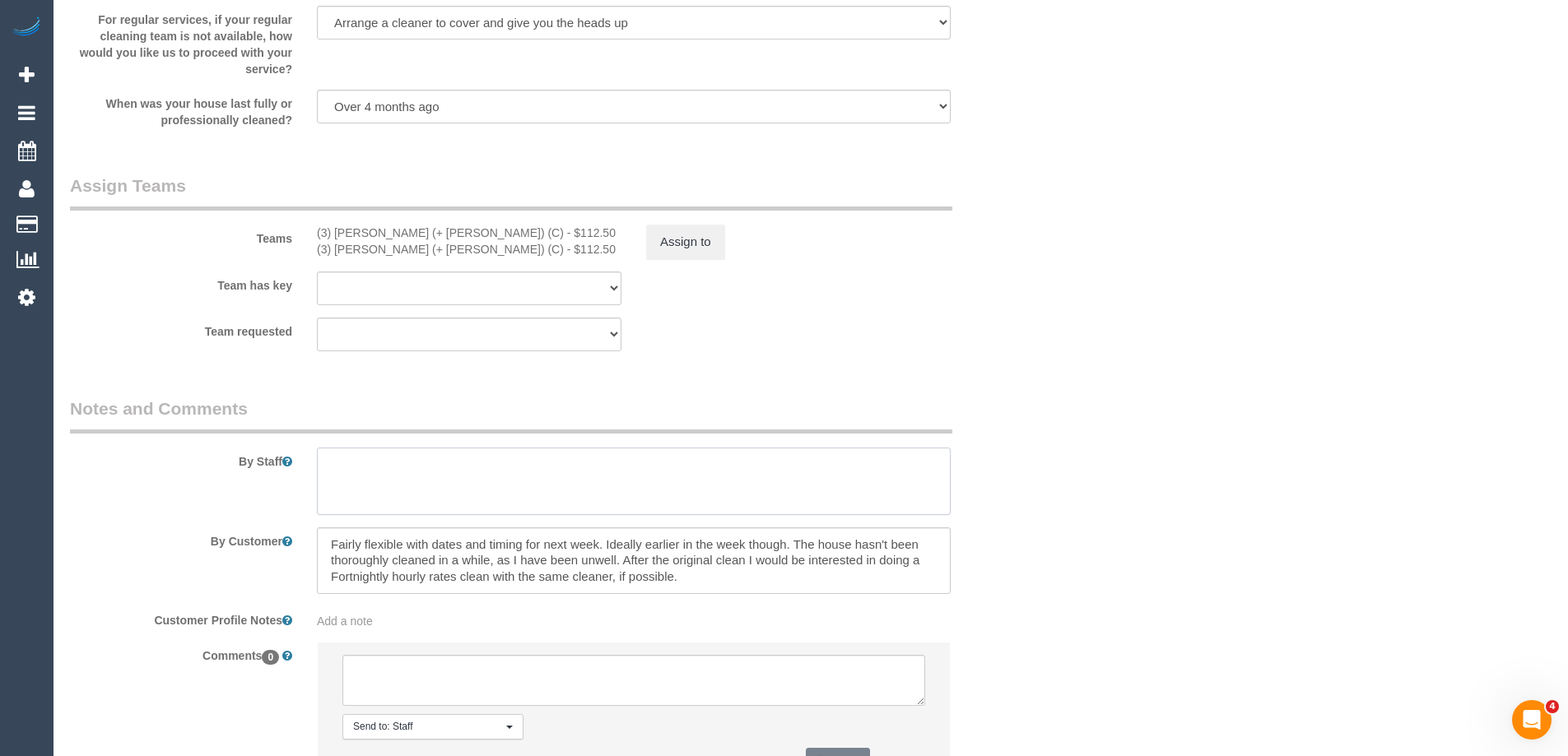
click at [370, 462] on textarea at bounding box center [634, 481] width 634 height 67
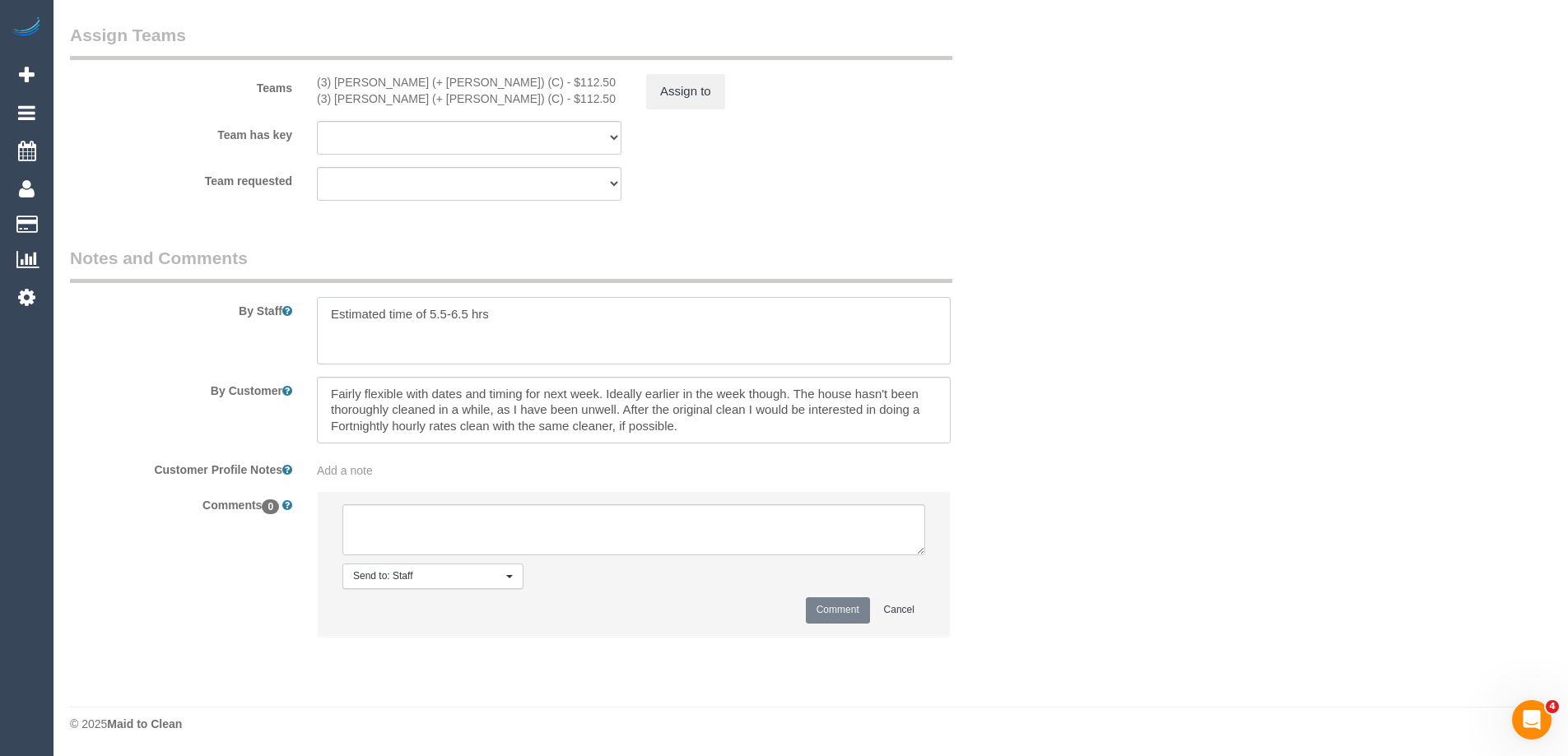
type textarea "Estimated time of 5.5-6.5 hrs"
click at [385, 533] on textarea at bounding box center [633, 529] width 583 height 51
type textarea "Offered spot on the 16/09 due to no capacity on the 15/09. Pending response - v…"
click at [839, 611] on button "Comment" at bounding box center [838, 610] width 64 height 26
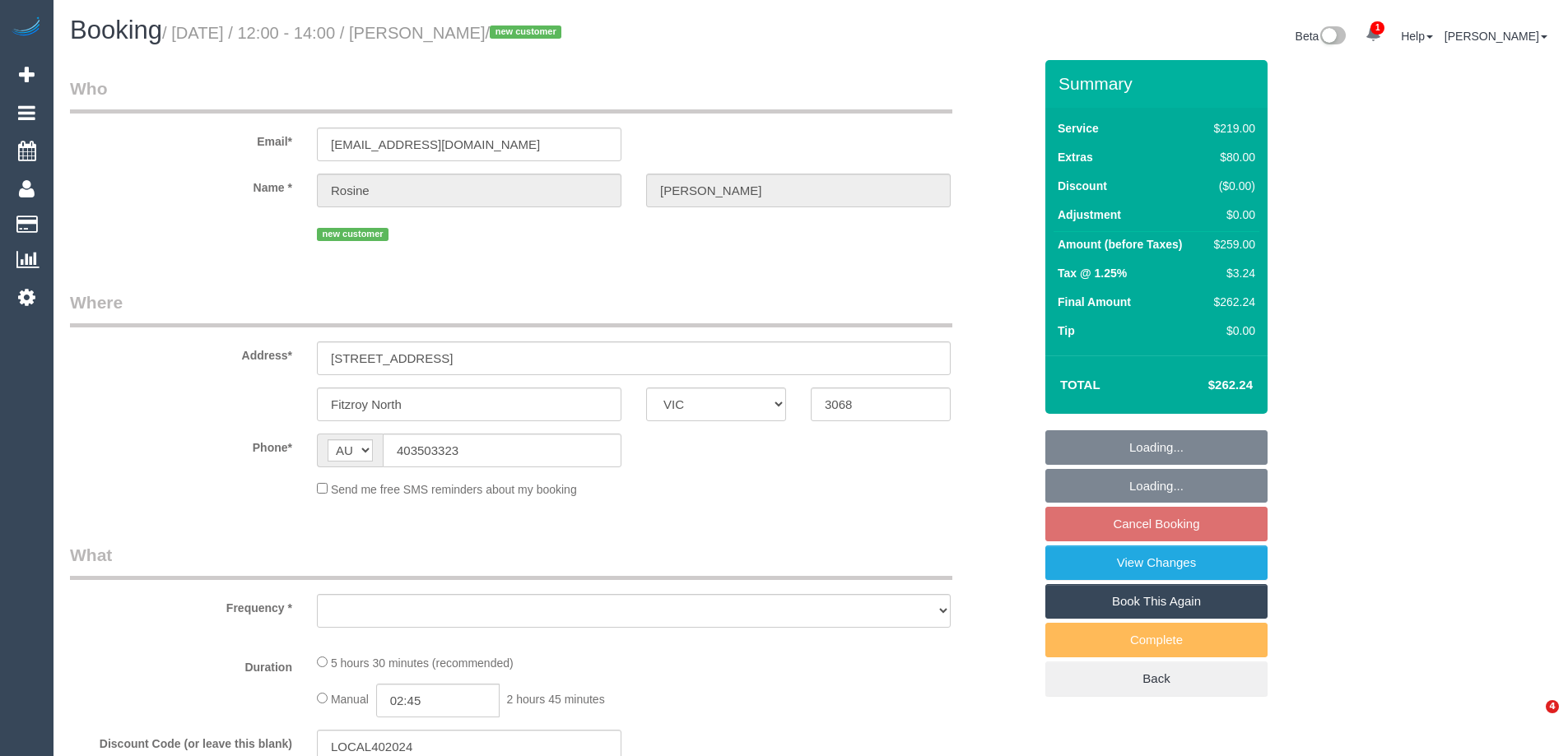
select select "VIC"
select select "object:548"
select select "string:stripe-pm_1S5I0P2GScqysDRV9yaMJEgd"
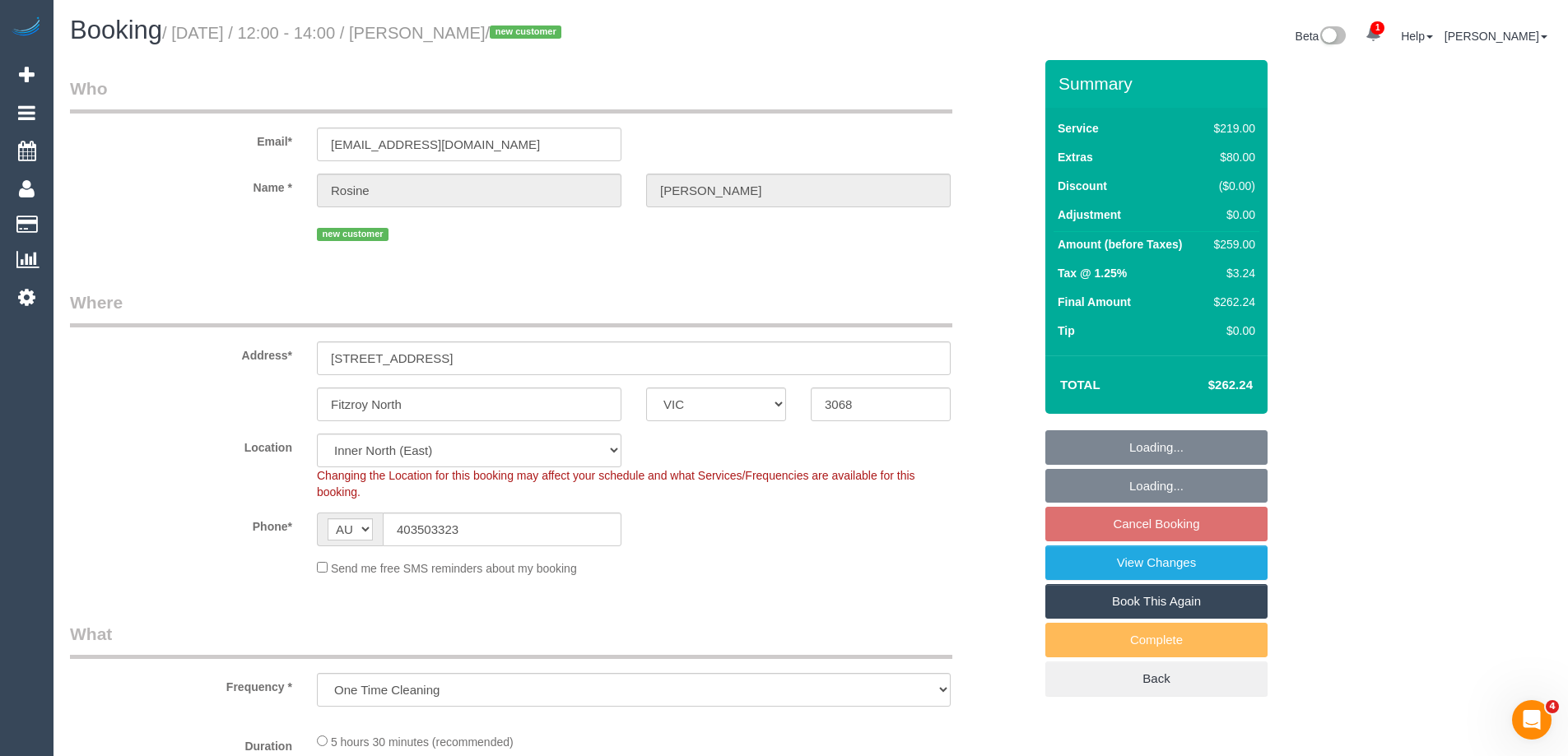
select select "object:649"
select select "number:28"
select select "number:17"
select select "number:19"
select select "number:25"
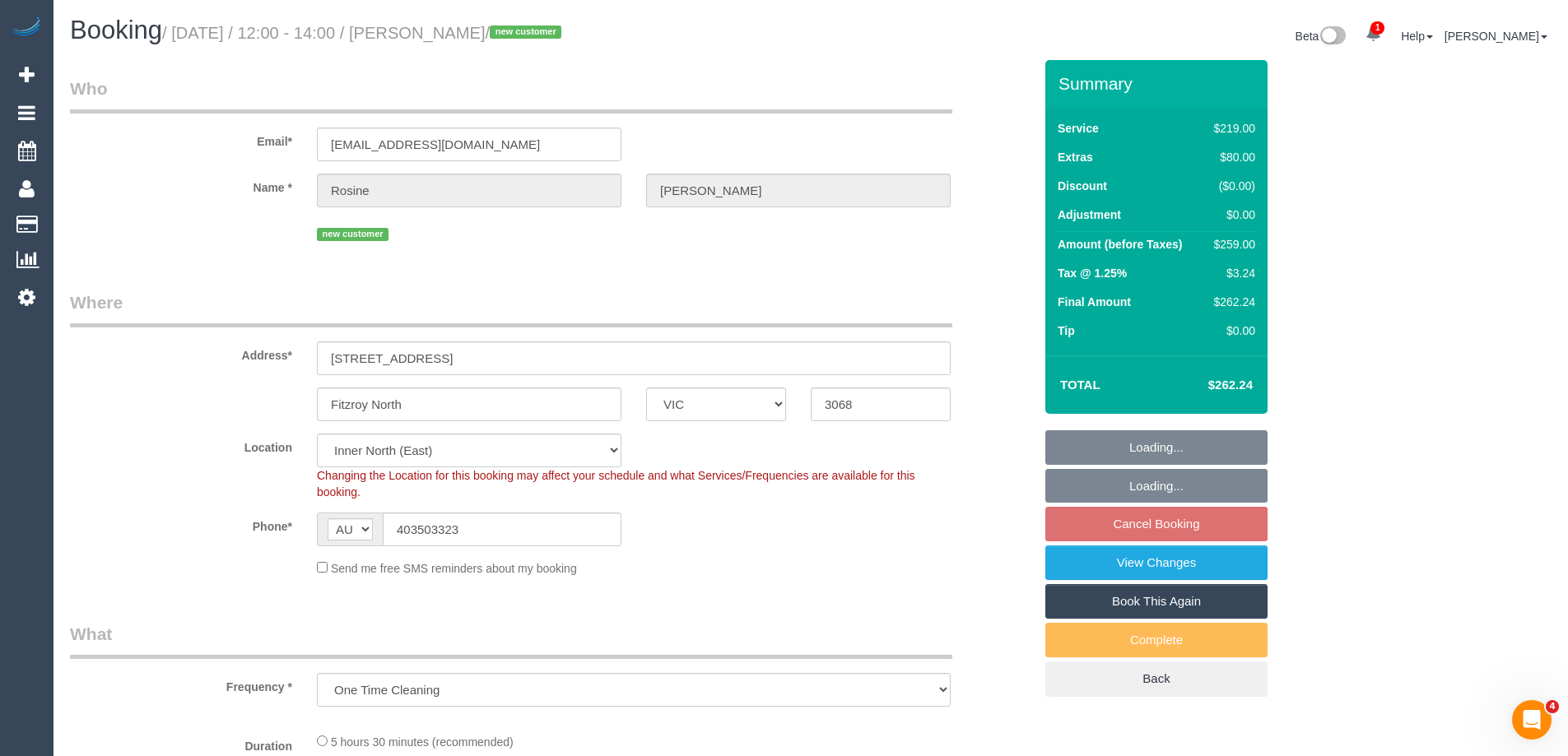
select select "number:13"
select select "spot3"
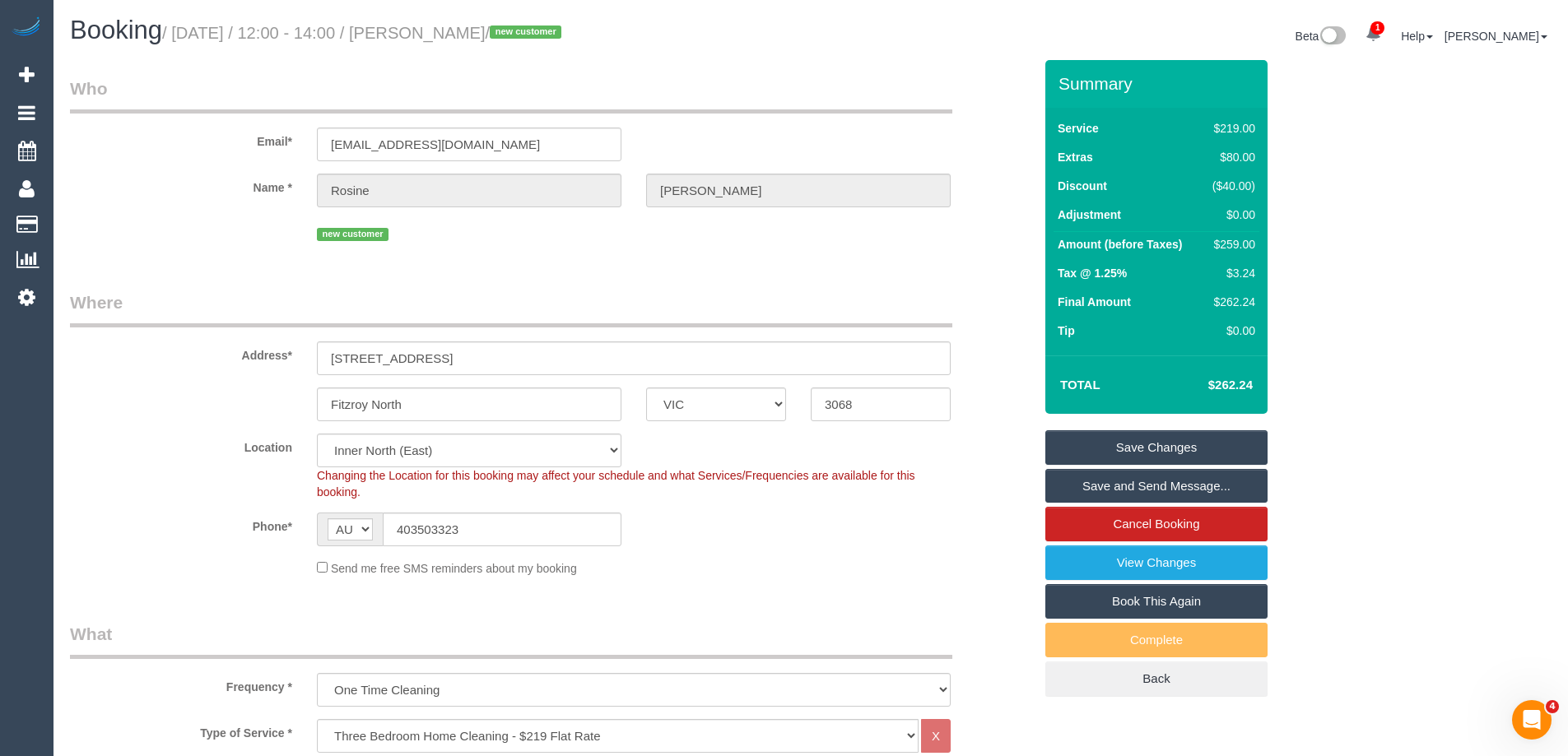
scroll to position [2426, 0]
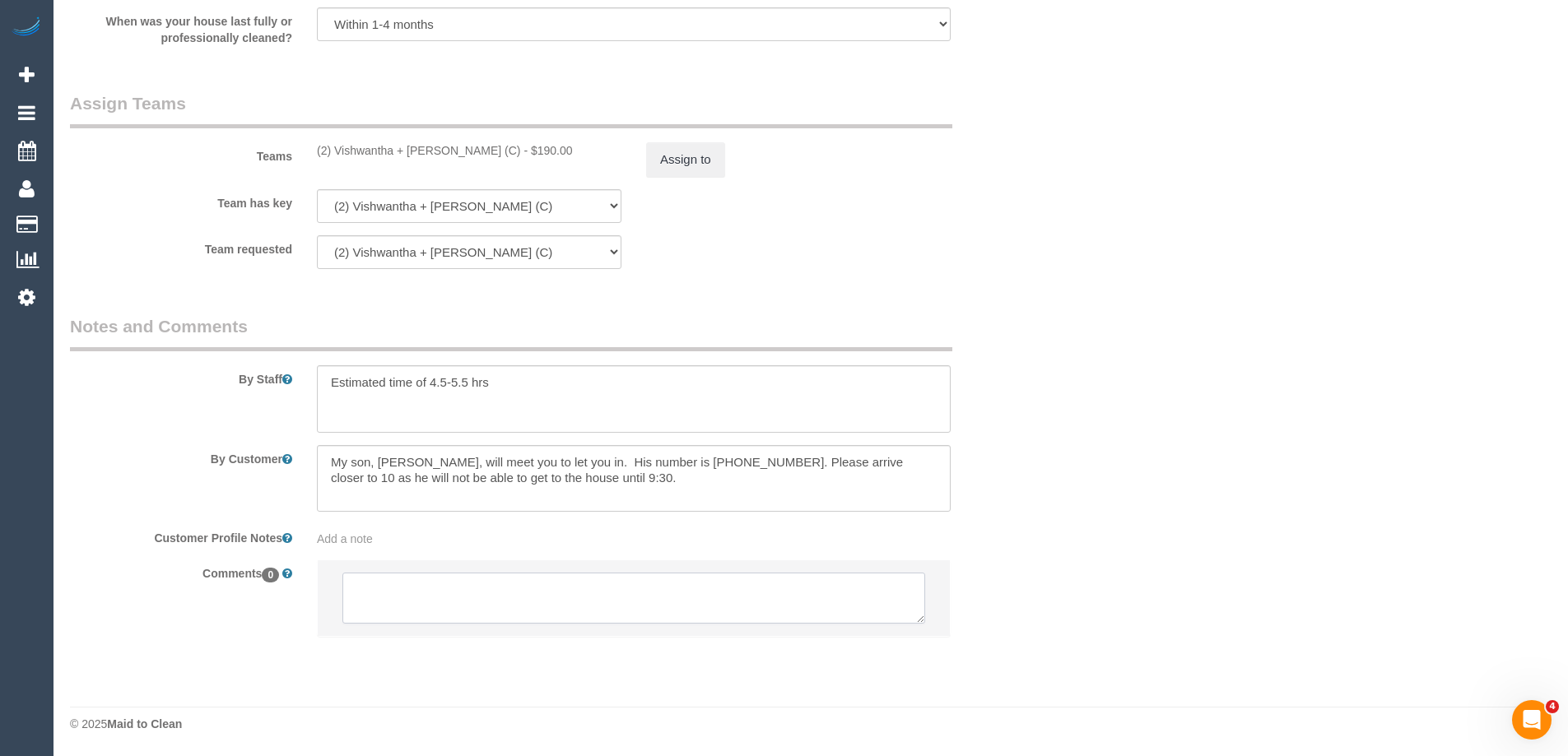
click at [468, 594] on textarea at bounding box center [633, 598] width 583 height 51
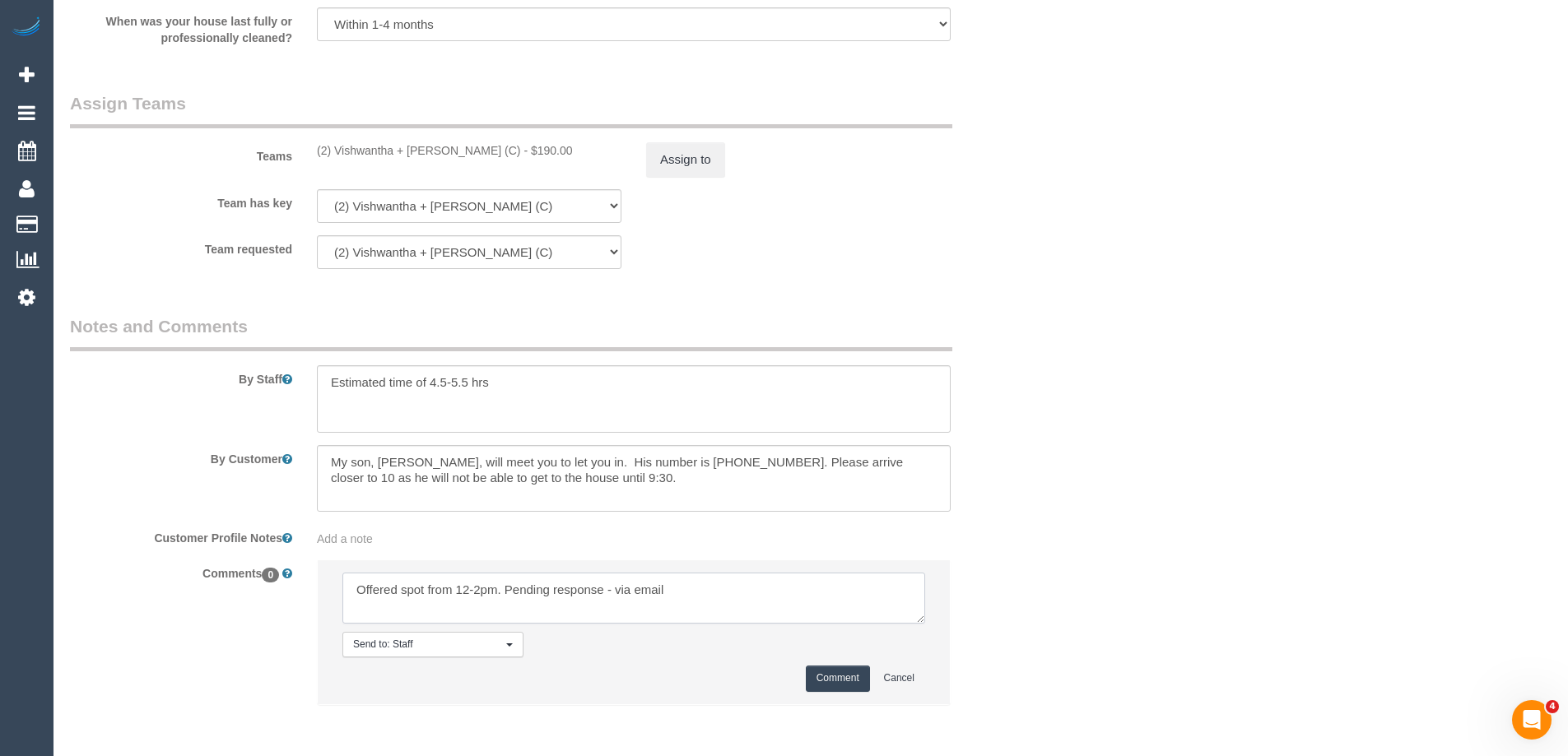
type textarea "Offered spot from 12-2pm. Pending response - via email"
click at [850, 681] on button "Comment" at bounding box center [838, 679] width 64 height 26
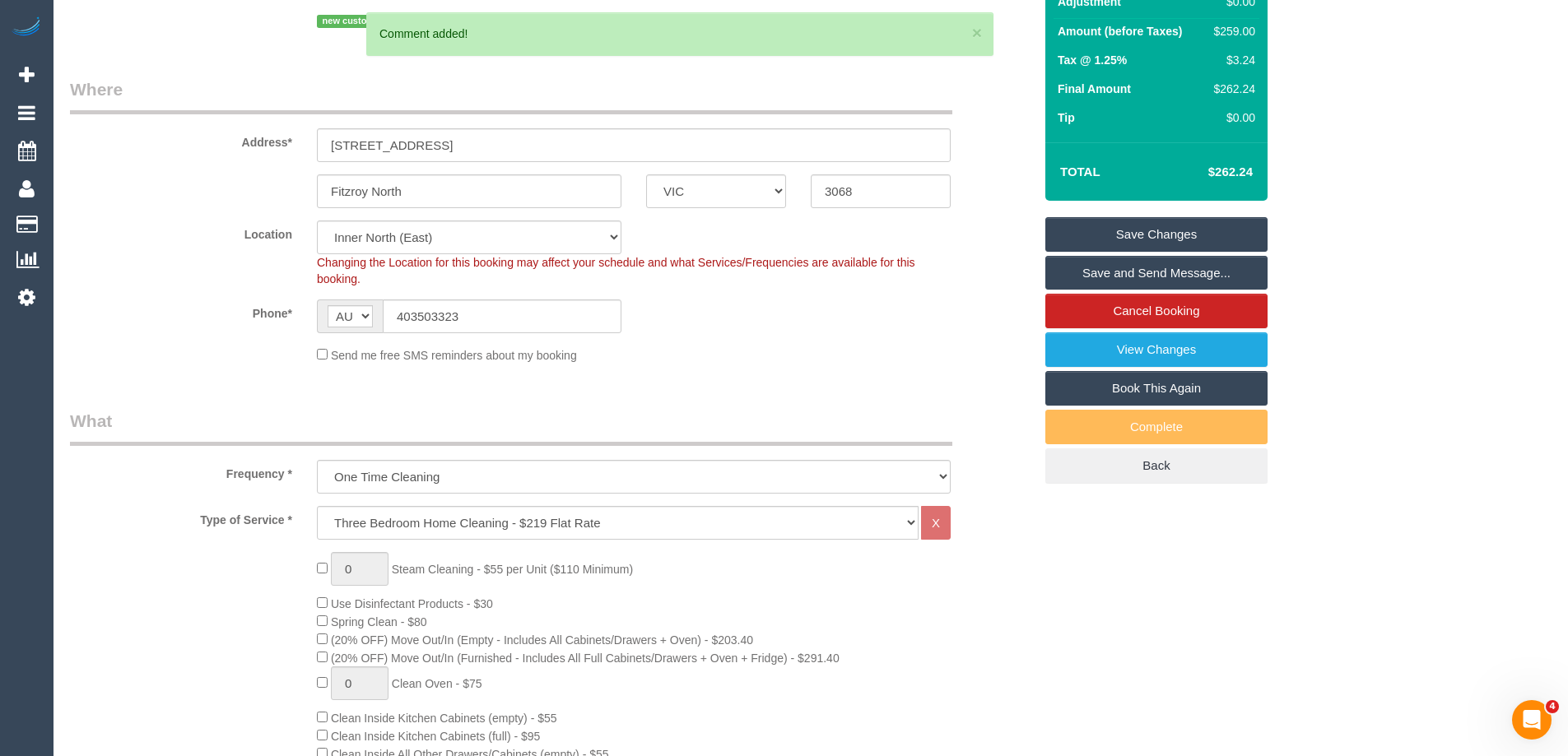
scroll to position [0, 0]
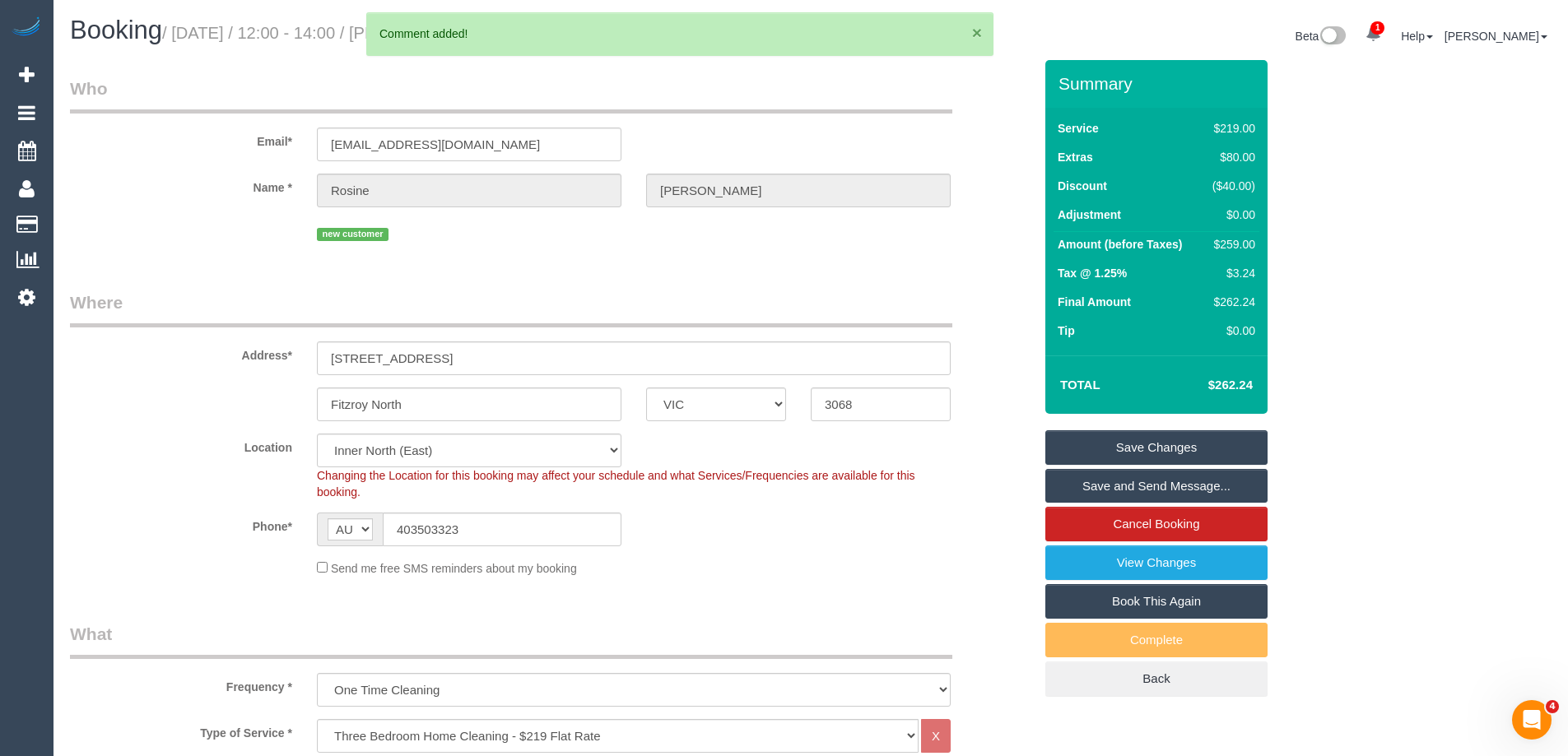
click at [977, 34] on button "×" at bounding box center [977, 32] width 10 height 17
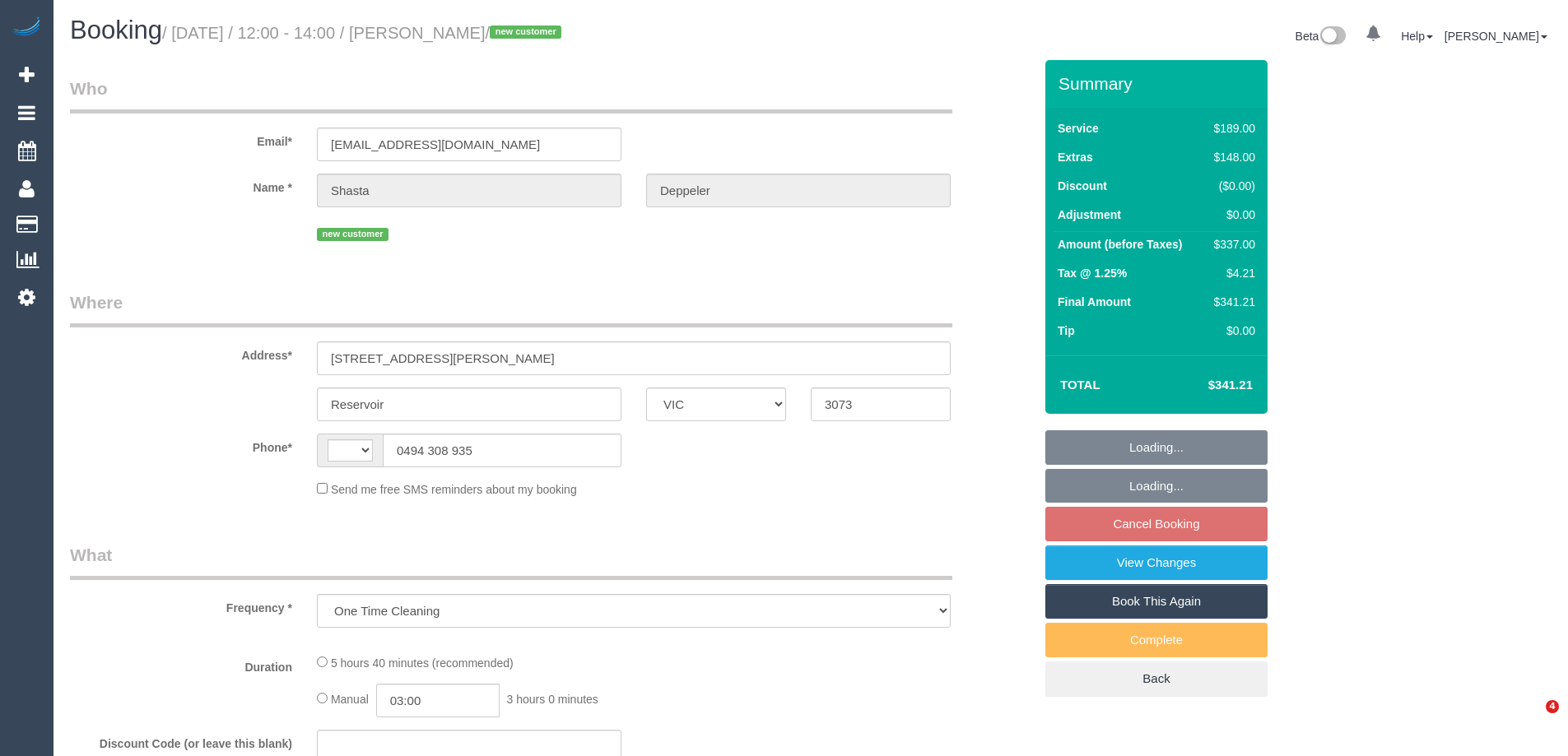
select select "VIC"
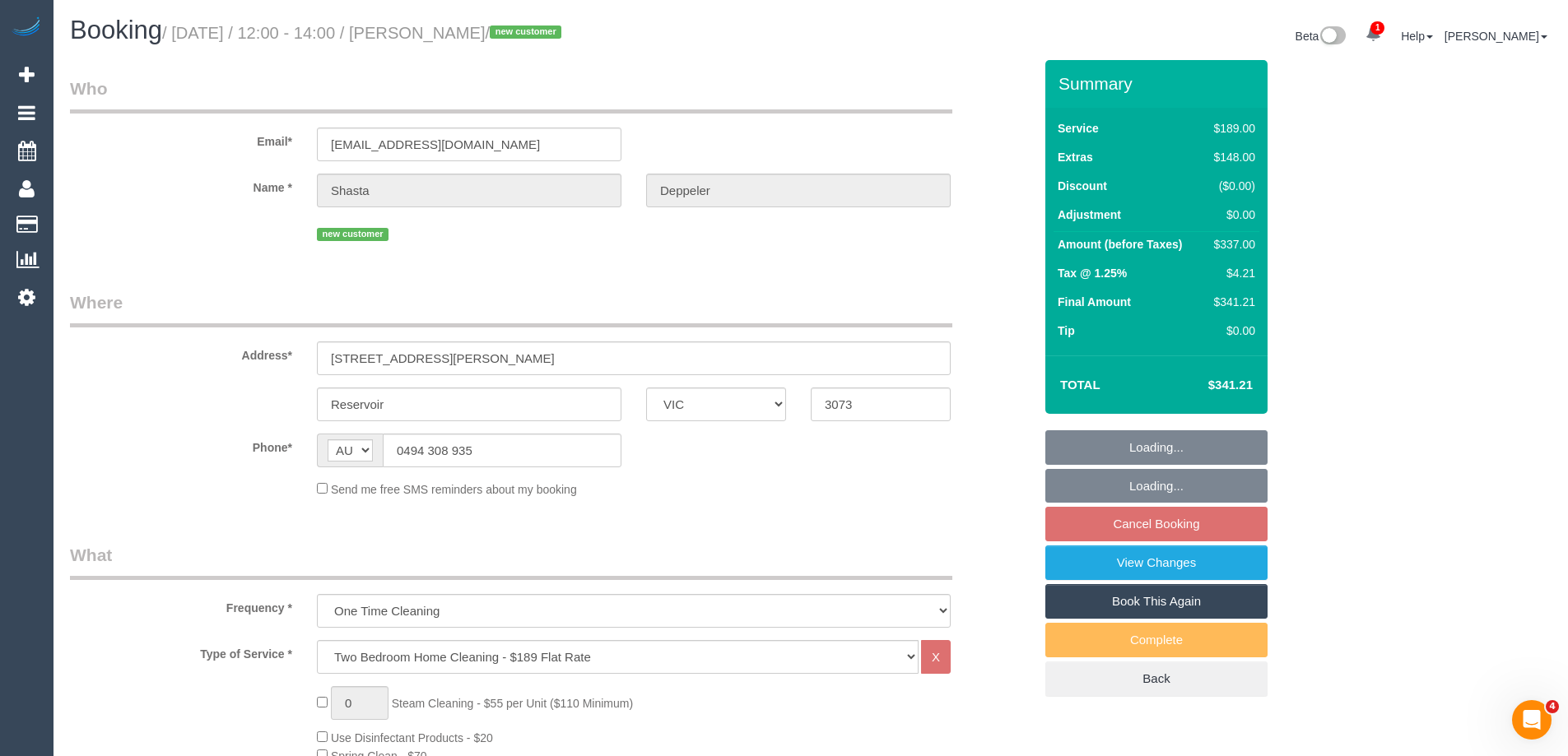
select select "string:AU"
select select "string:stripe-pm_1S33XX2GScqysDRVeHb4Jnkr"
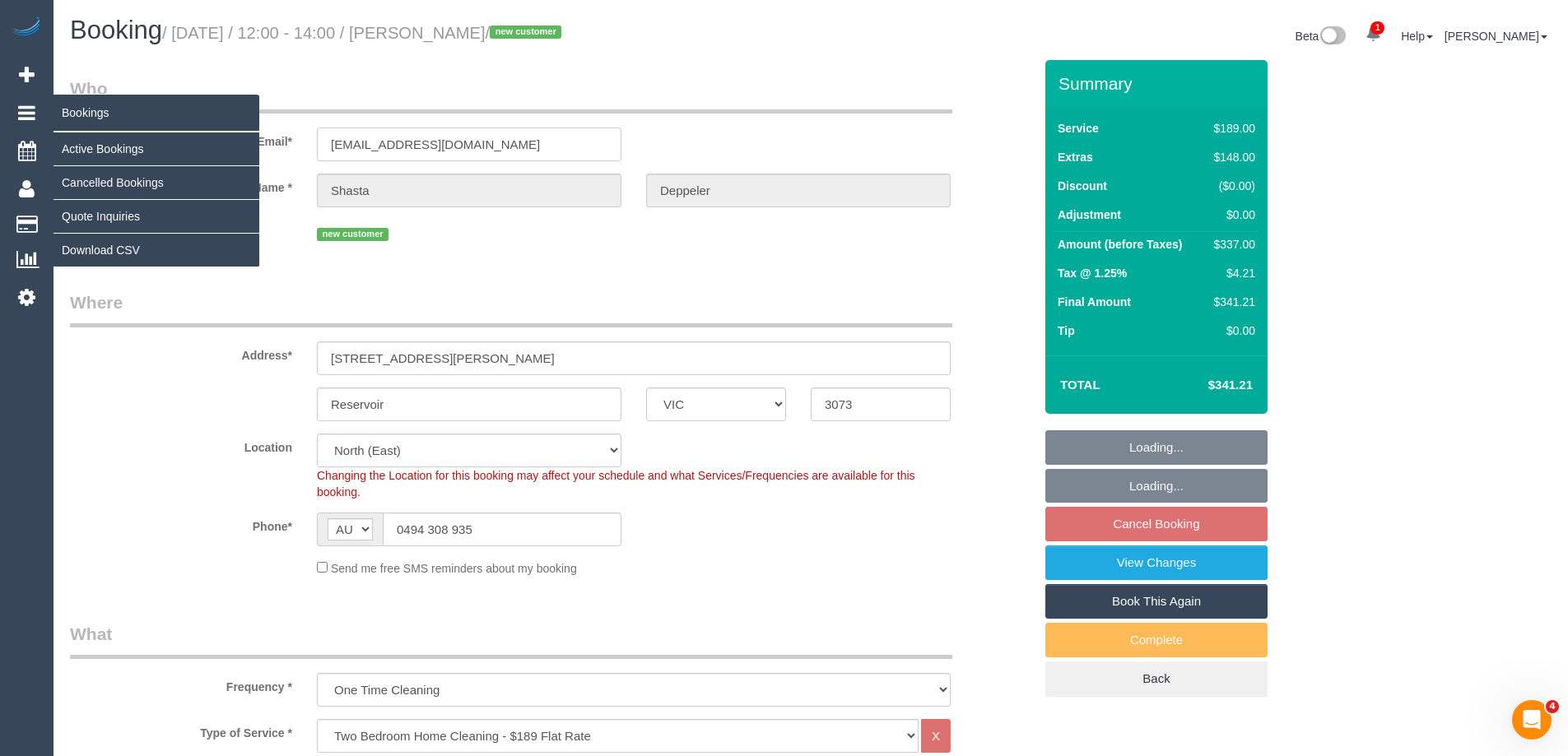
drag, startPoint x: 518, startPoint y: 144, endPoint x: 5, endPoint y: 128, distance: 513.8
select select "number:27"
select select "number:15"
select select "number:19"
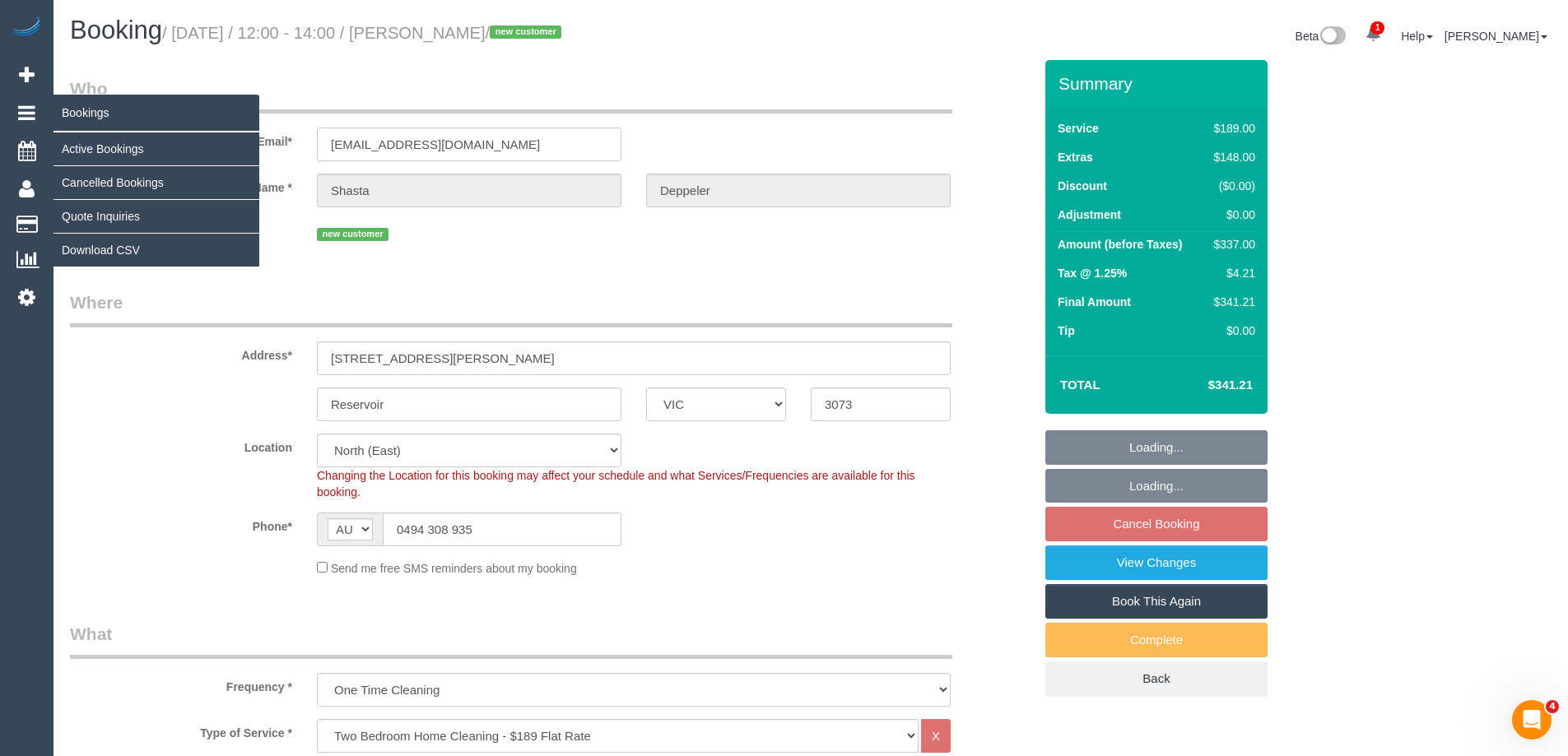
select select "number:24"
select select "number:26"
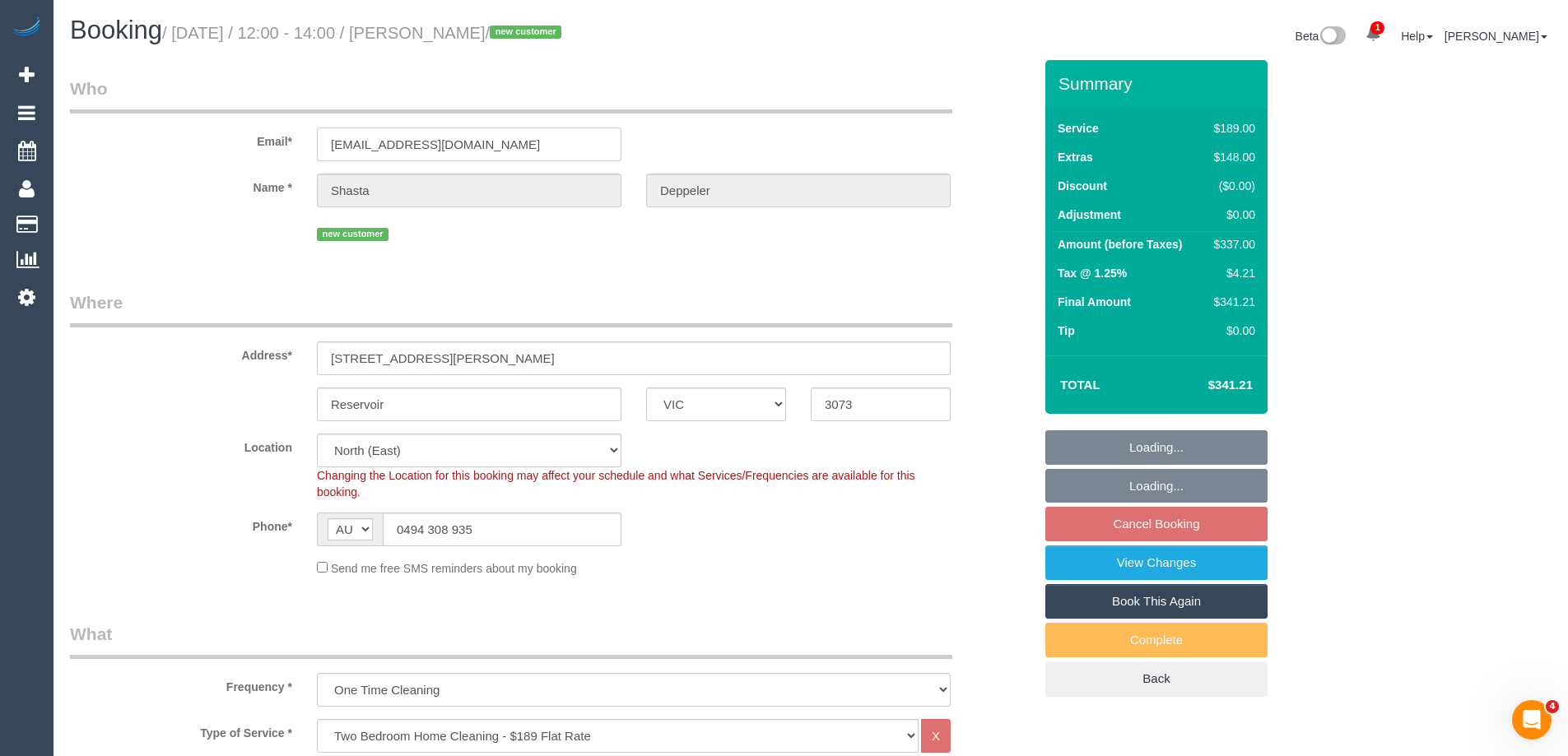
select select "object:1439"
select select "spot3"
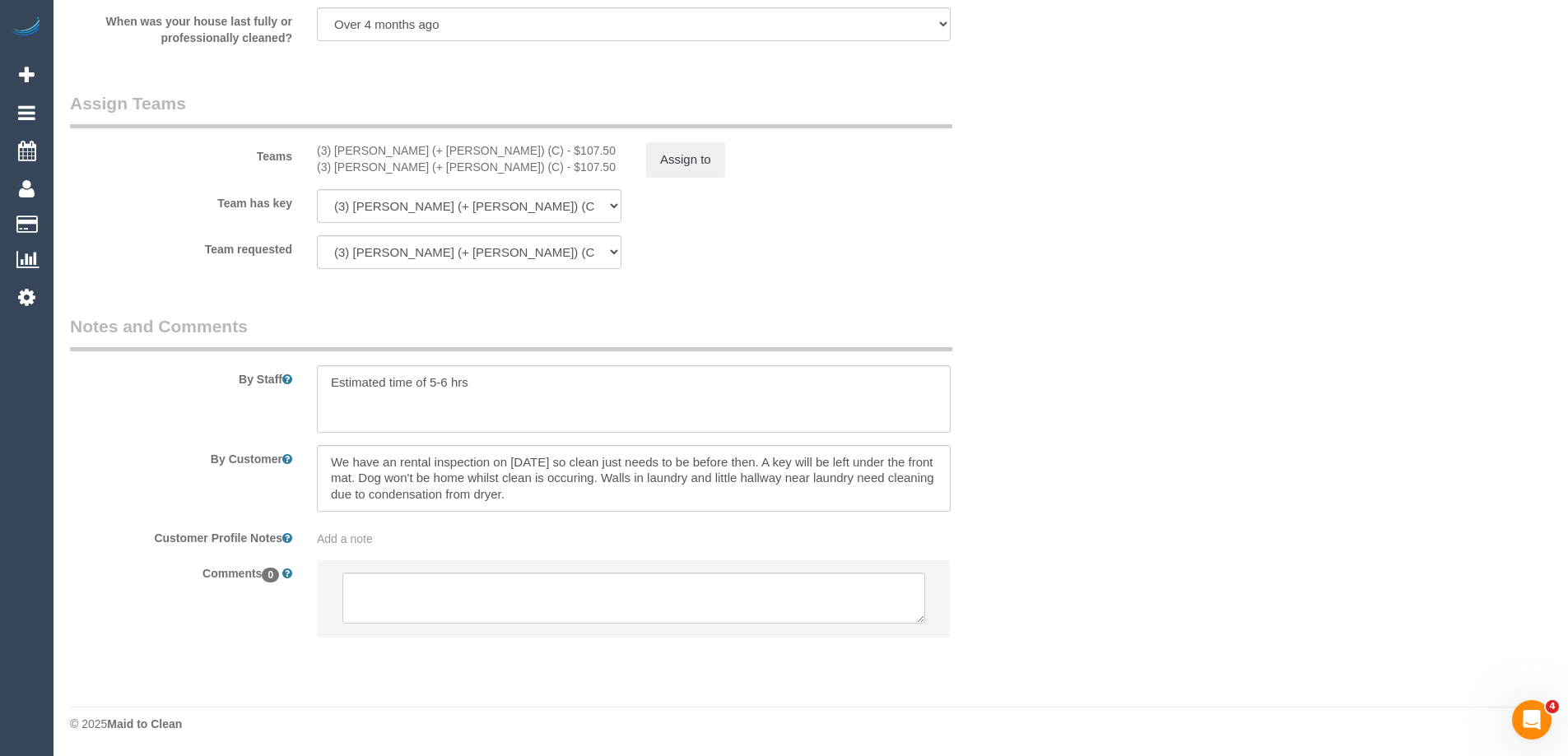
scroll to position [2097, 0]
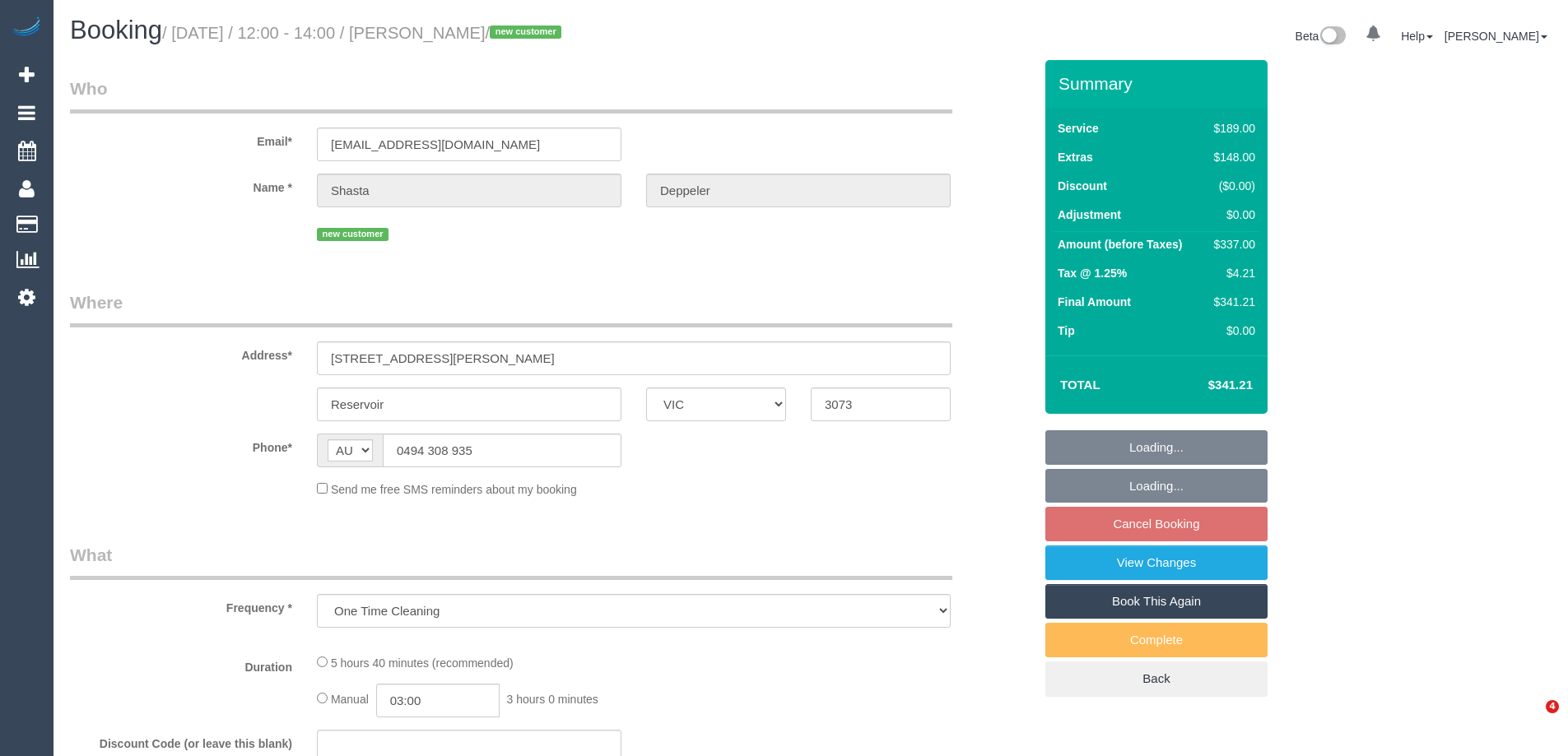
select select "VIC"
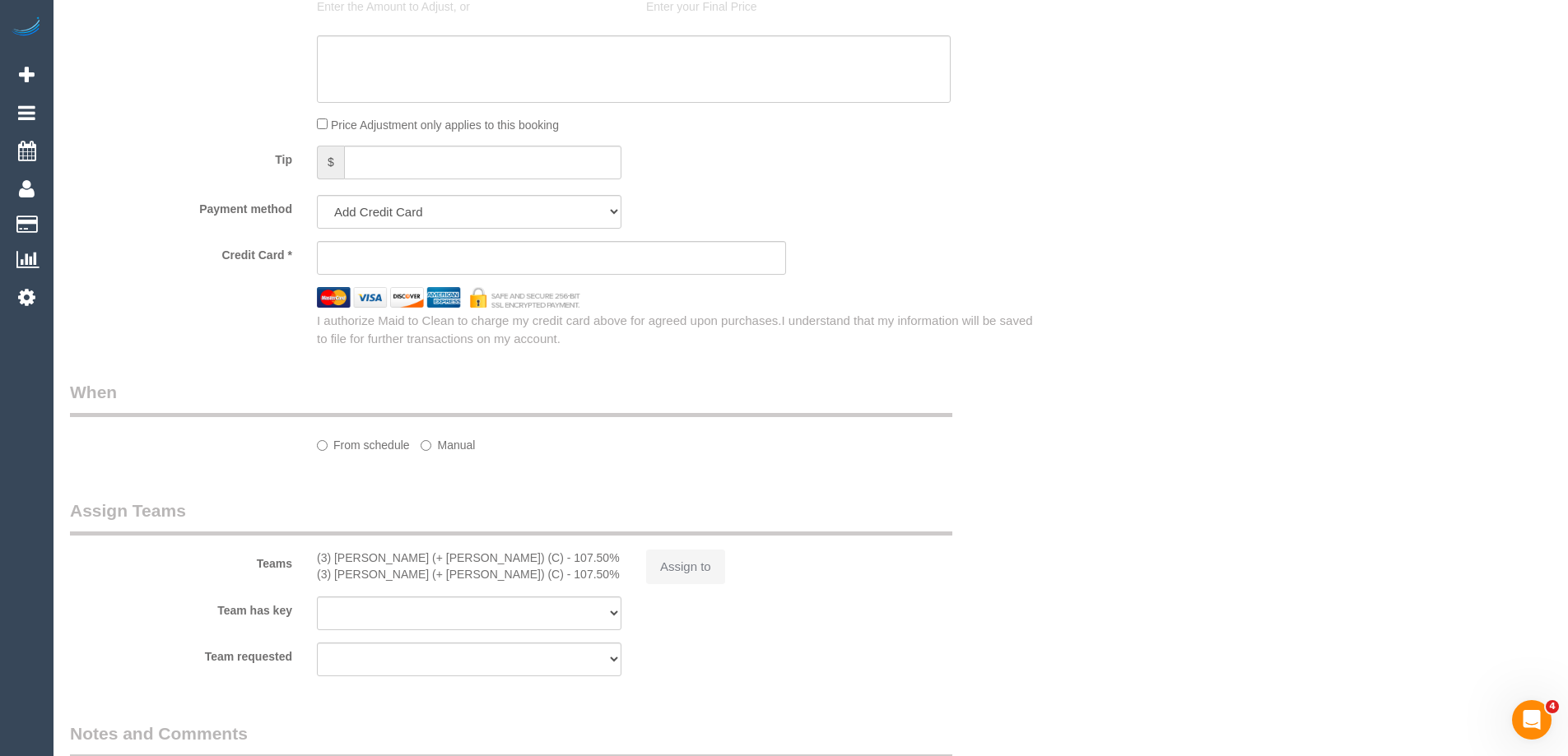
select select "string:stripe-pm_1S33XX2GScqysDRVeHb4Jnkr"
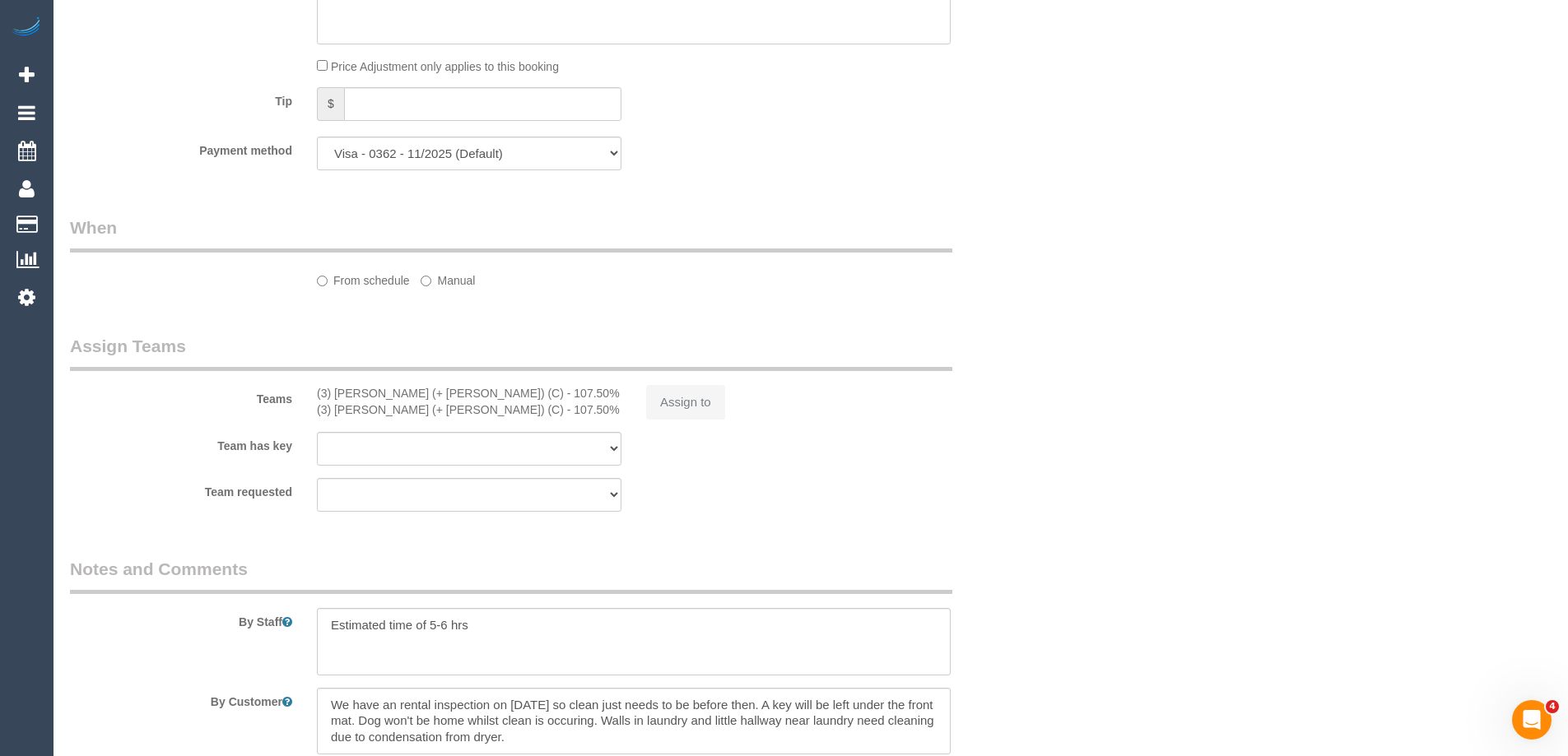
select select "object:703"
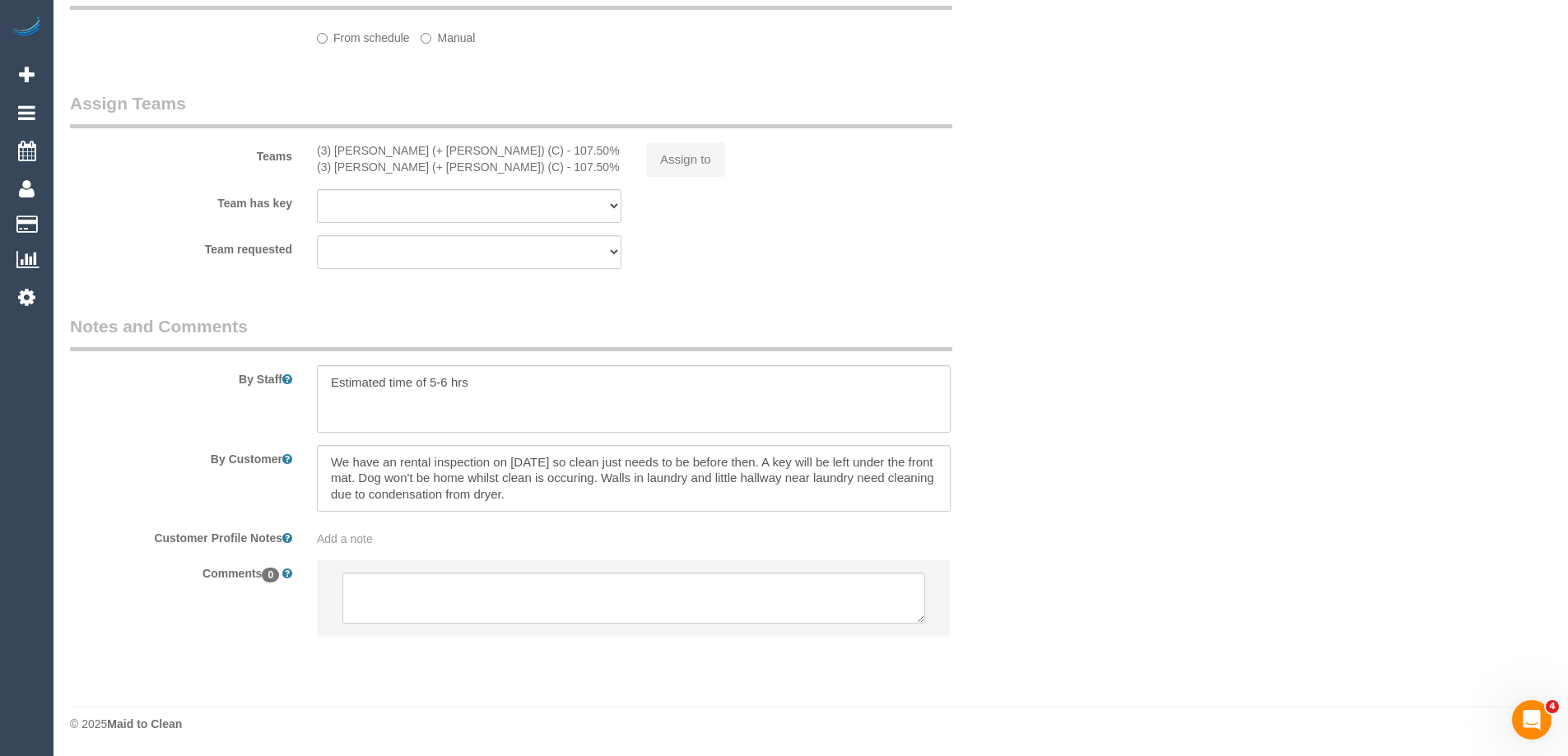
select select "number:27"
select select "number:15"
select select "number:19"
select select "number:24"
select select "number:26"
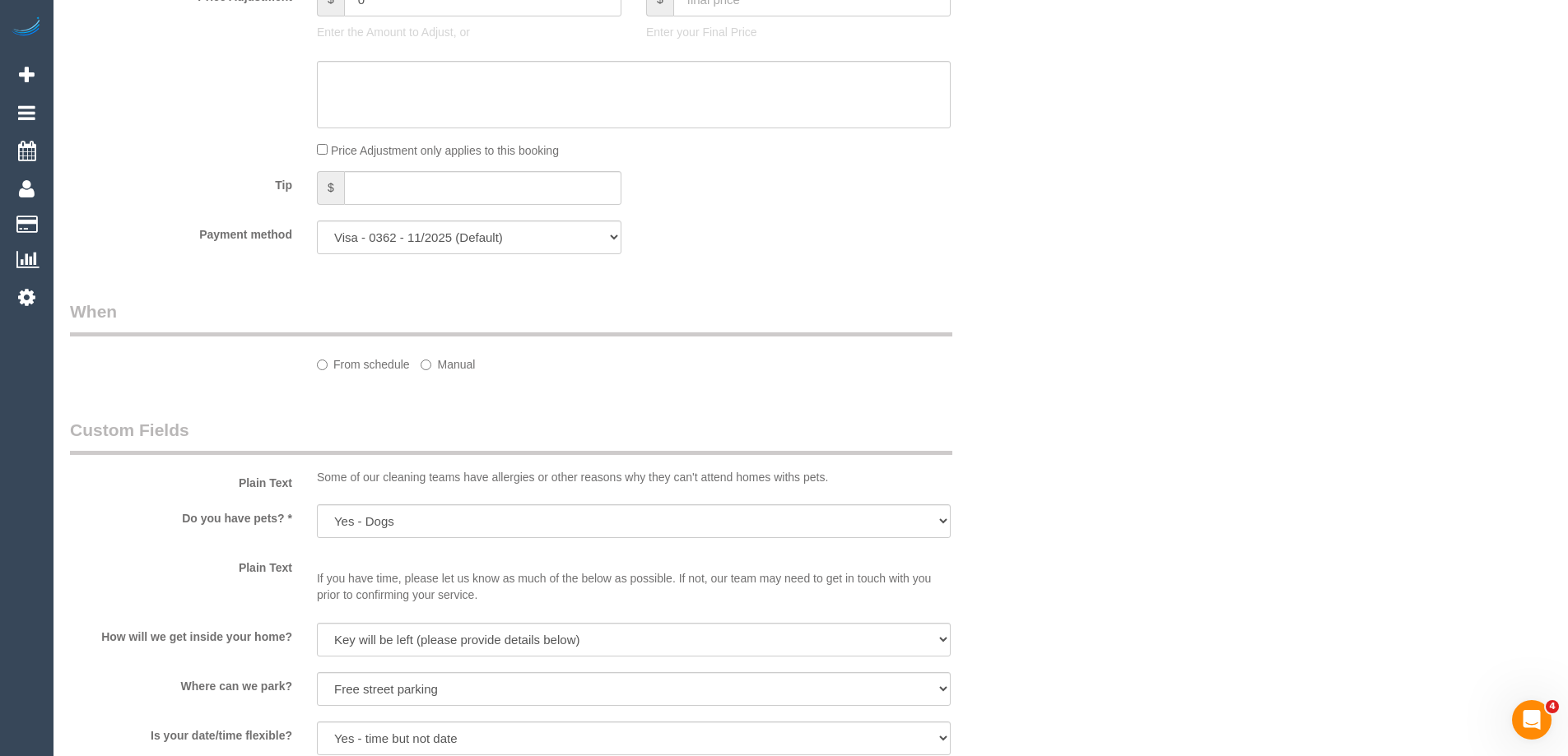
scroll to position [2426, 0]
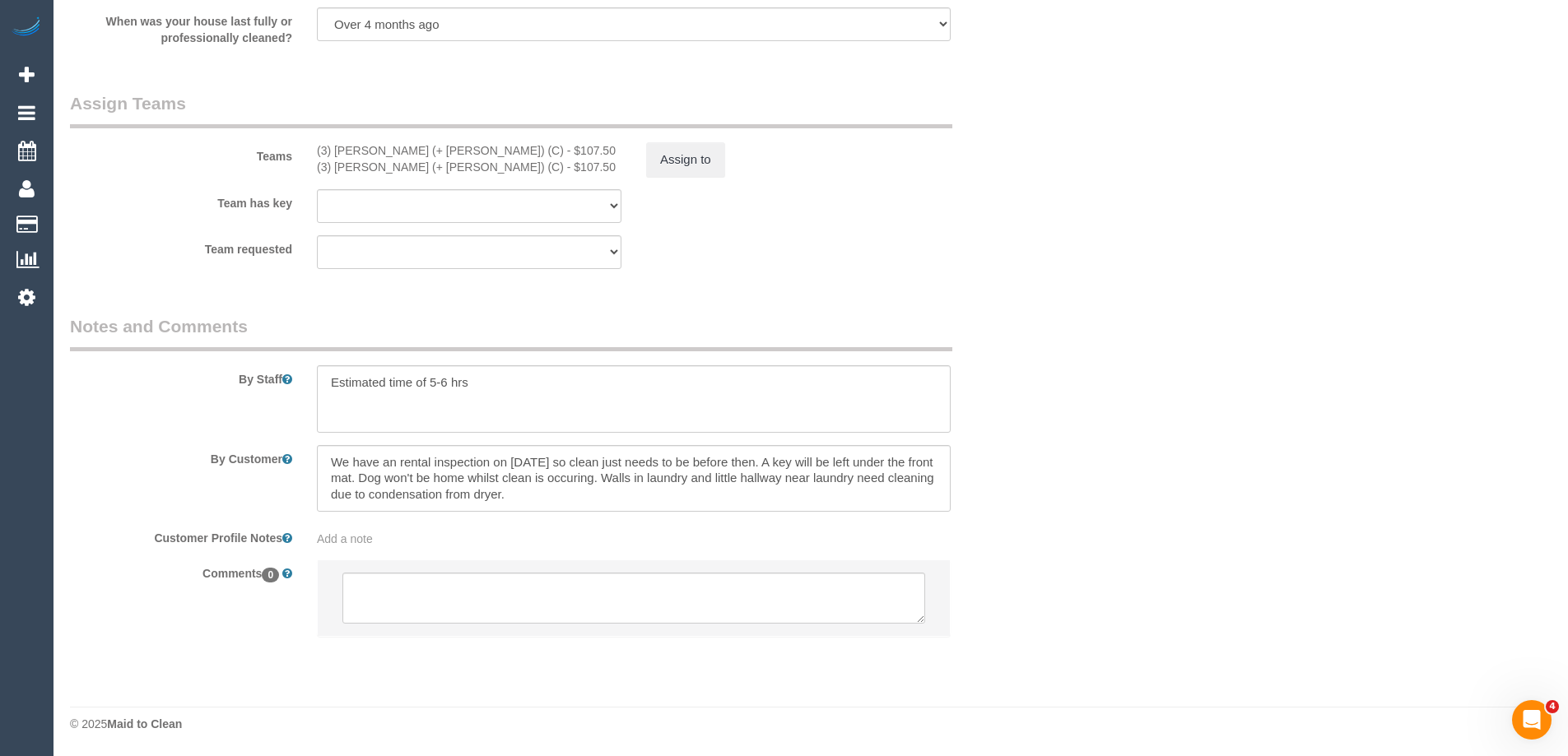
select select "spot3"
click at [372, 586] on textarea at bounding box center [633, 598] width 583 height 51
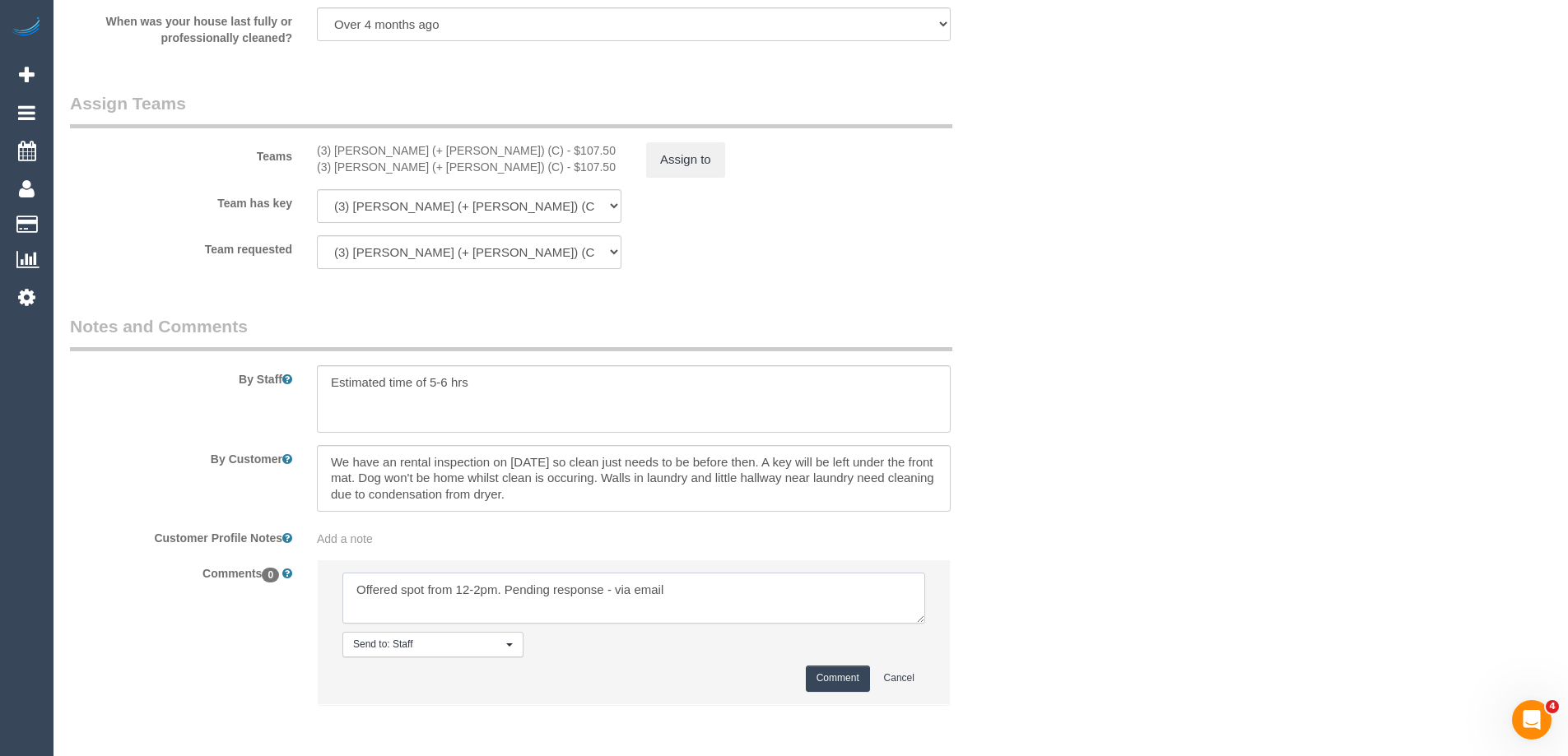
type textarea "Offered spot from 12-2pm. Pending response - via email"
click at [816, 667] on button "Comment" at bounding box center [838, 679] width 64 height 26
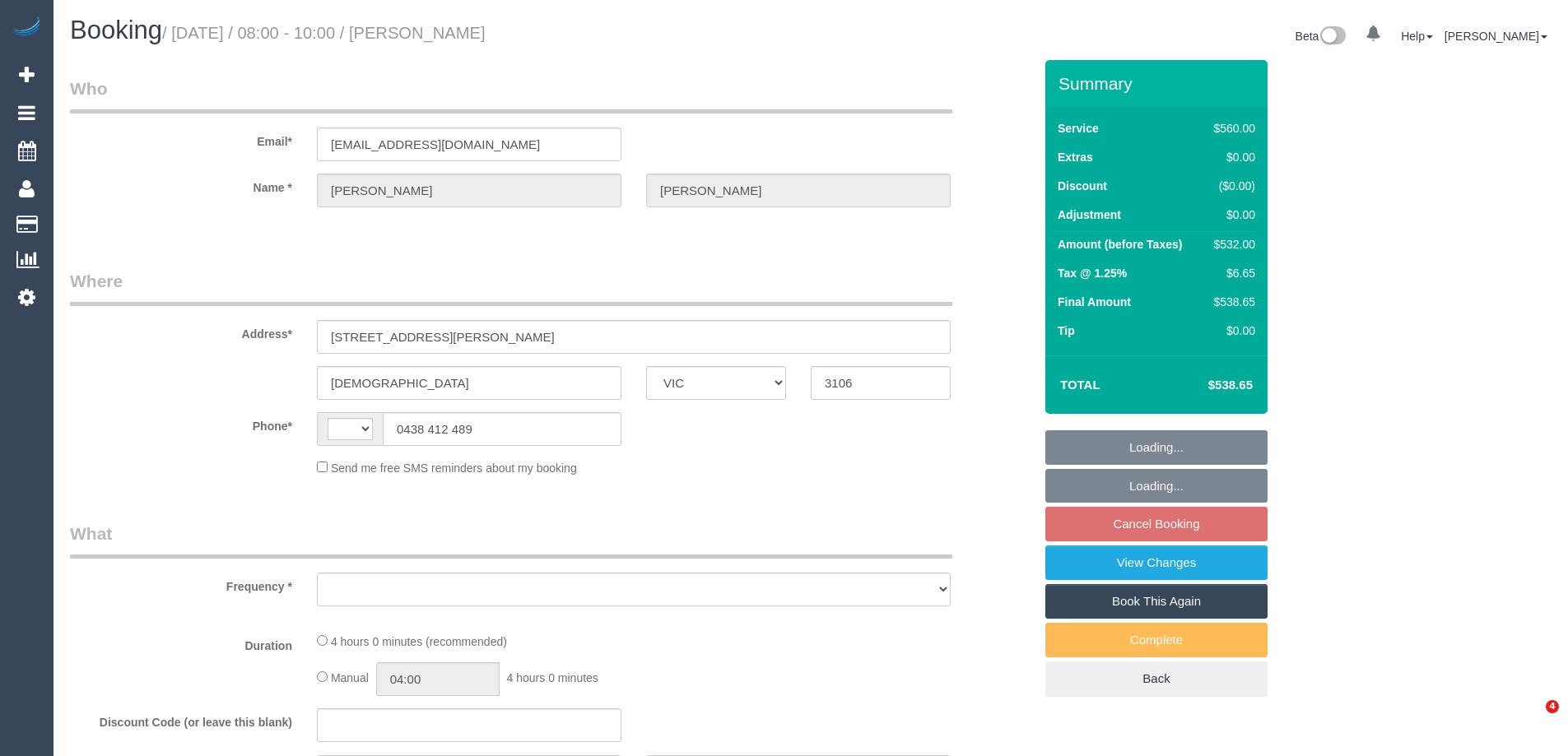
select select "VIC"
select select "string:AU"
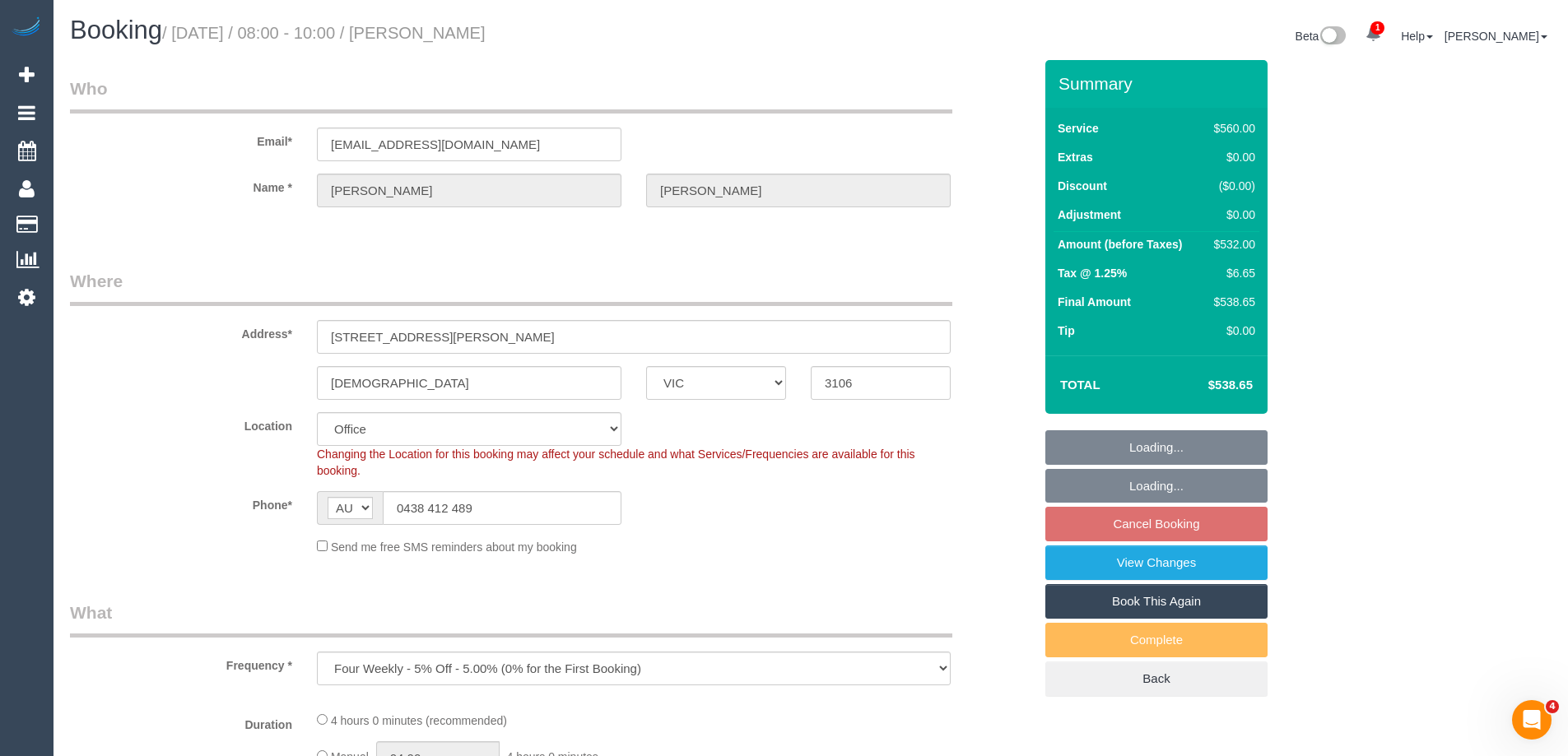
select select "object:548"
select select "string:stripe-pm_1QIMEW2GScqysDRVTgV6DieV"
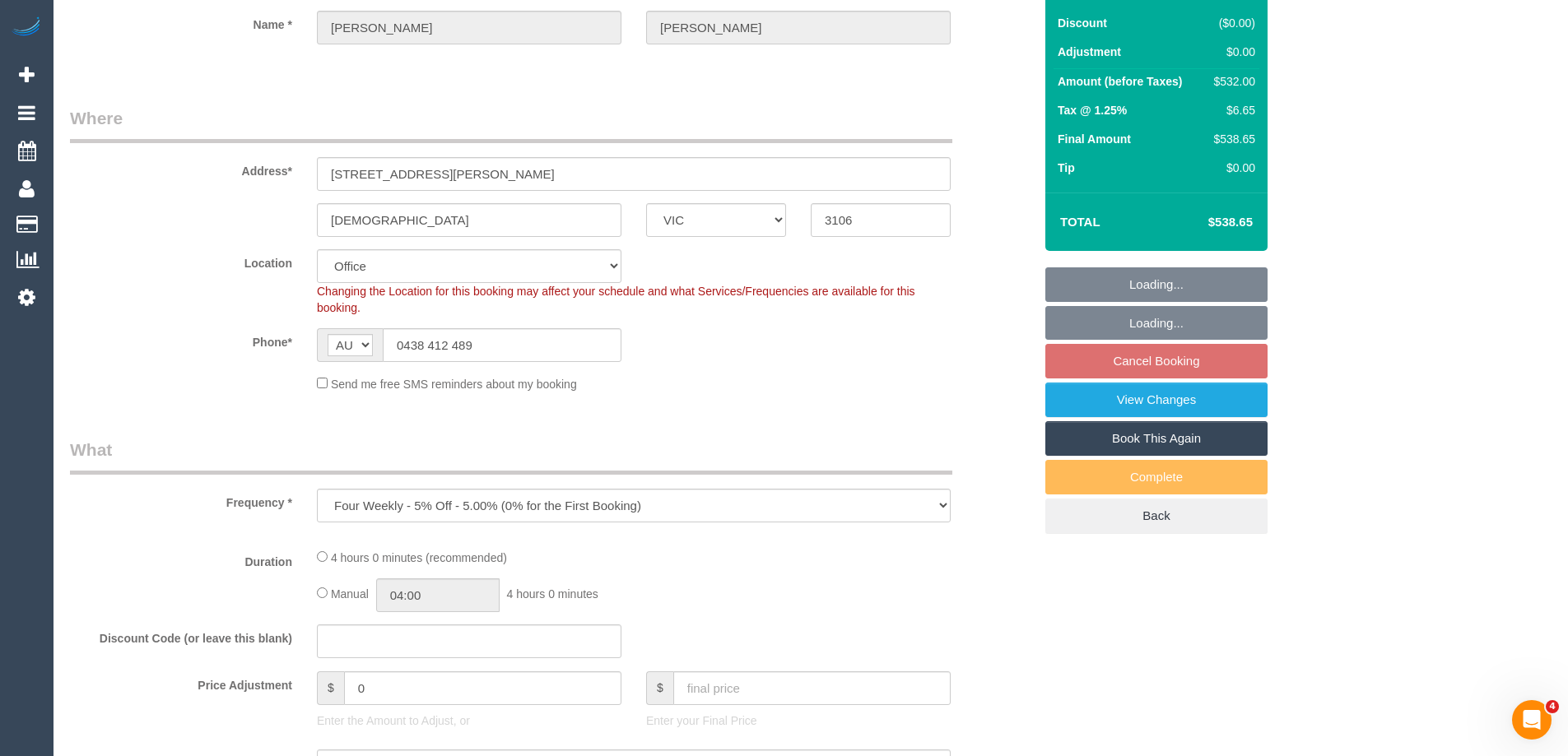
select select "2"
select select "240"
select select "number:28"
select select "number:14"
select select "number:19"
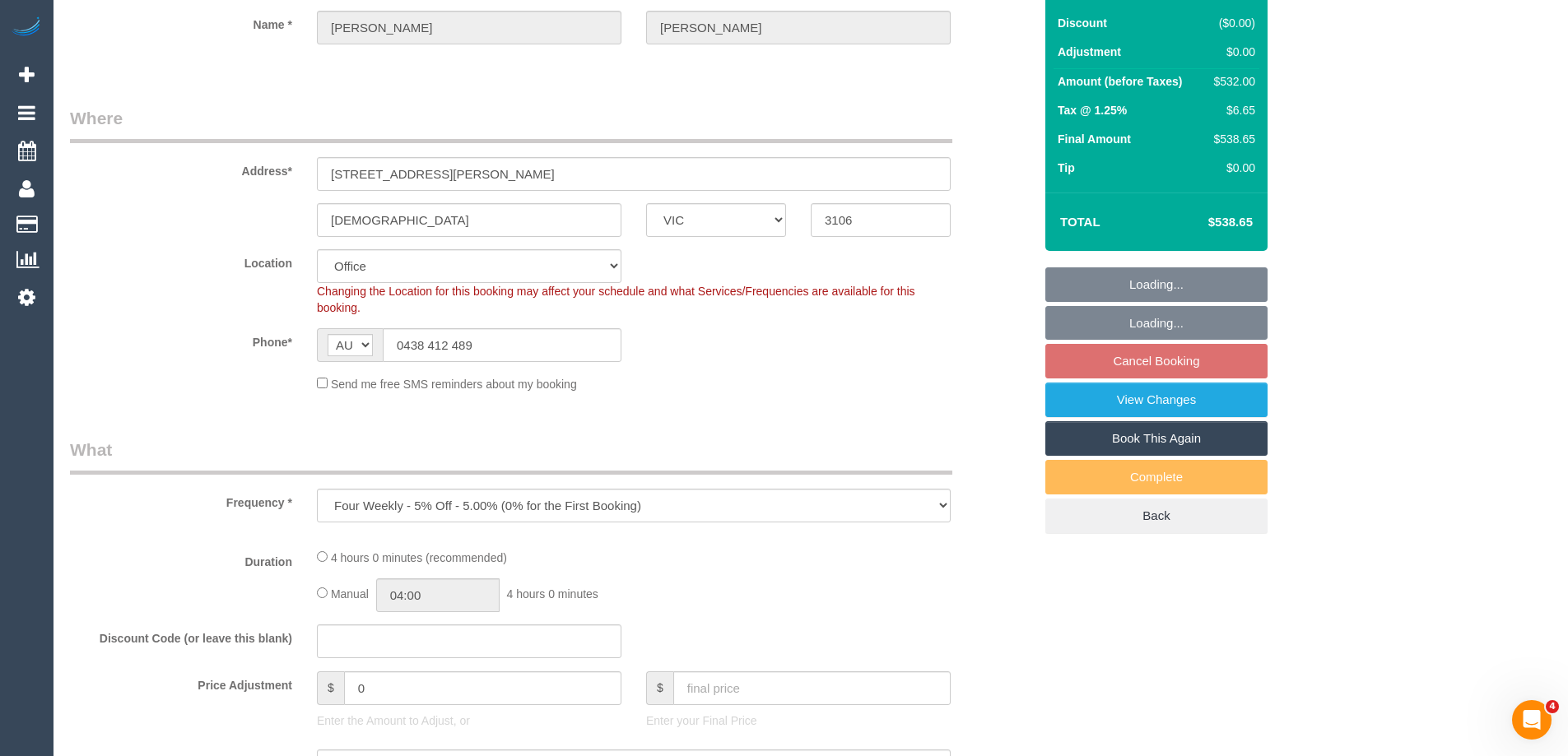
select select "number:25"
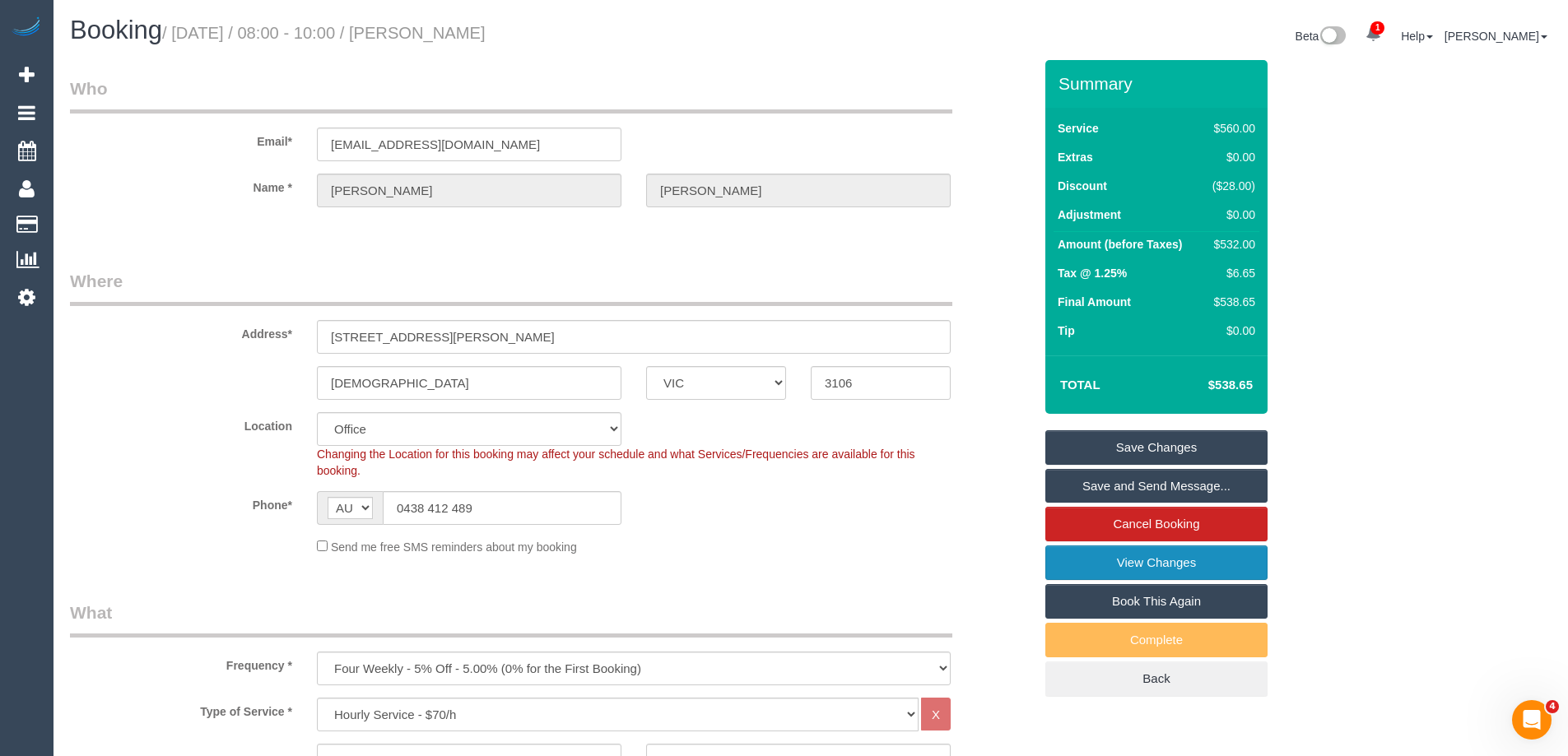
click at [1062, 560] on link "View Changes" at bounding box center [1156, 563] width 222 height 35
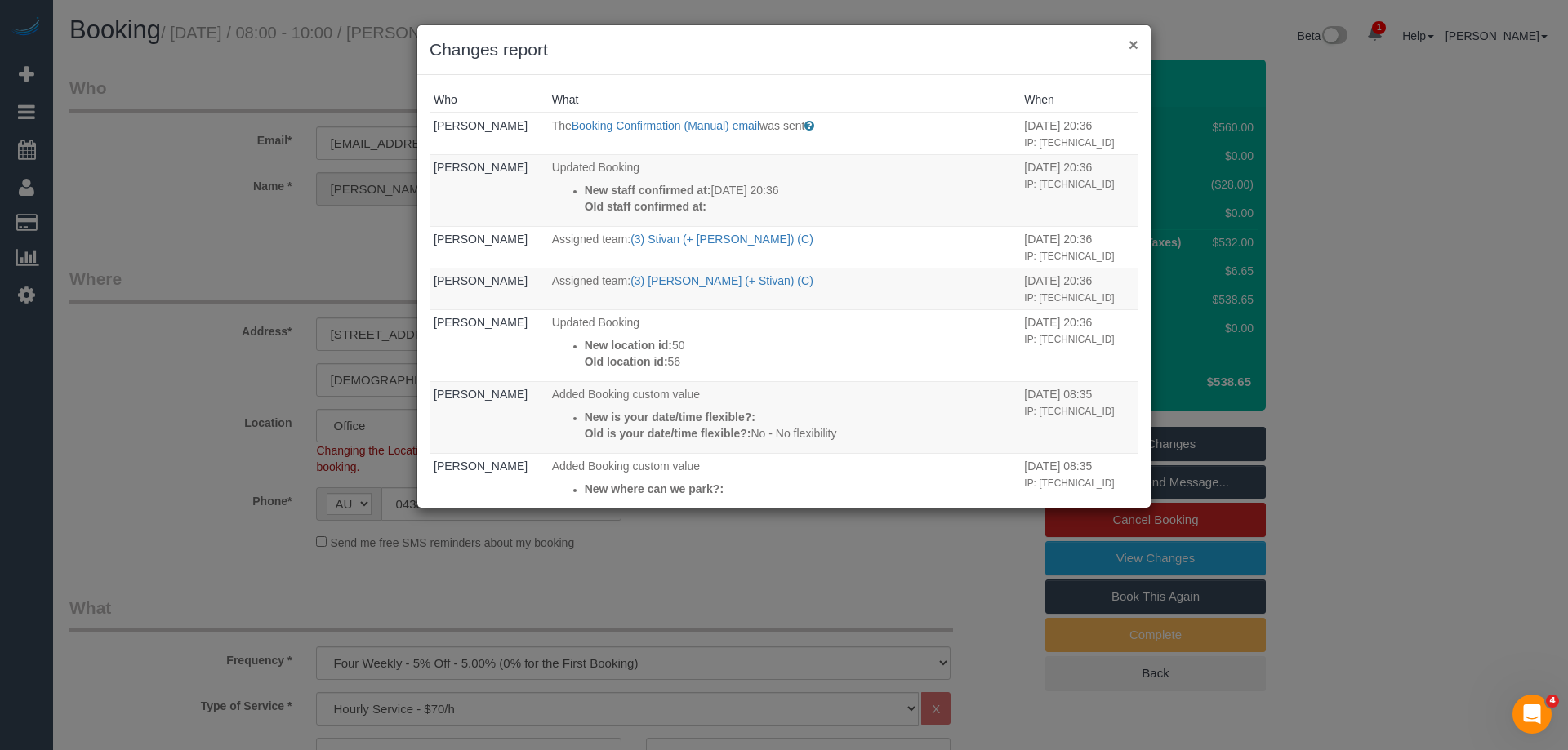
click at [1128, 48] on button "×" at bounding box center [1133, 44] width 10 height 17
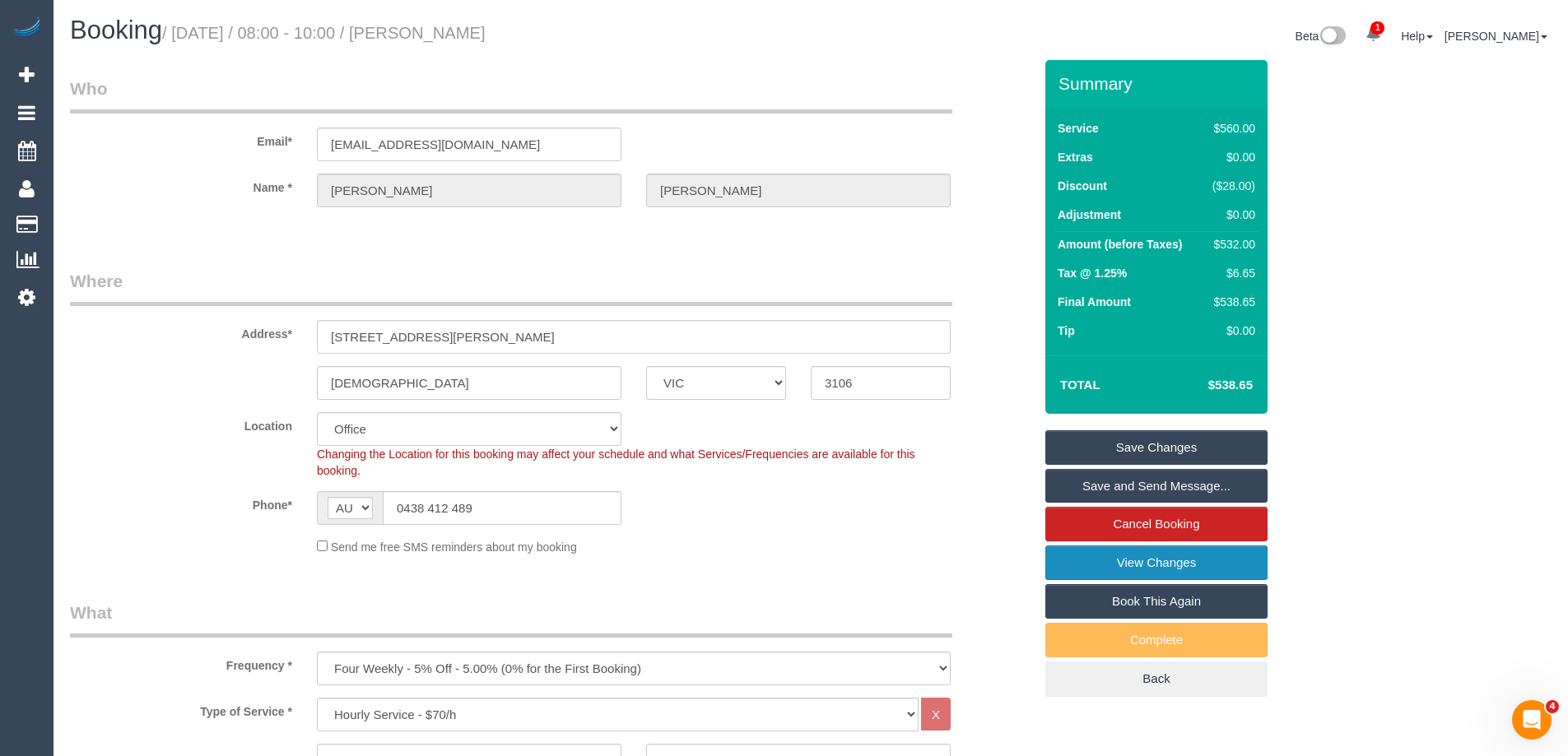
click at [1109, 560] on link "View Changes" at bounding box center [1156, 563] width 222 height 35
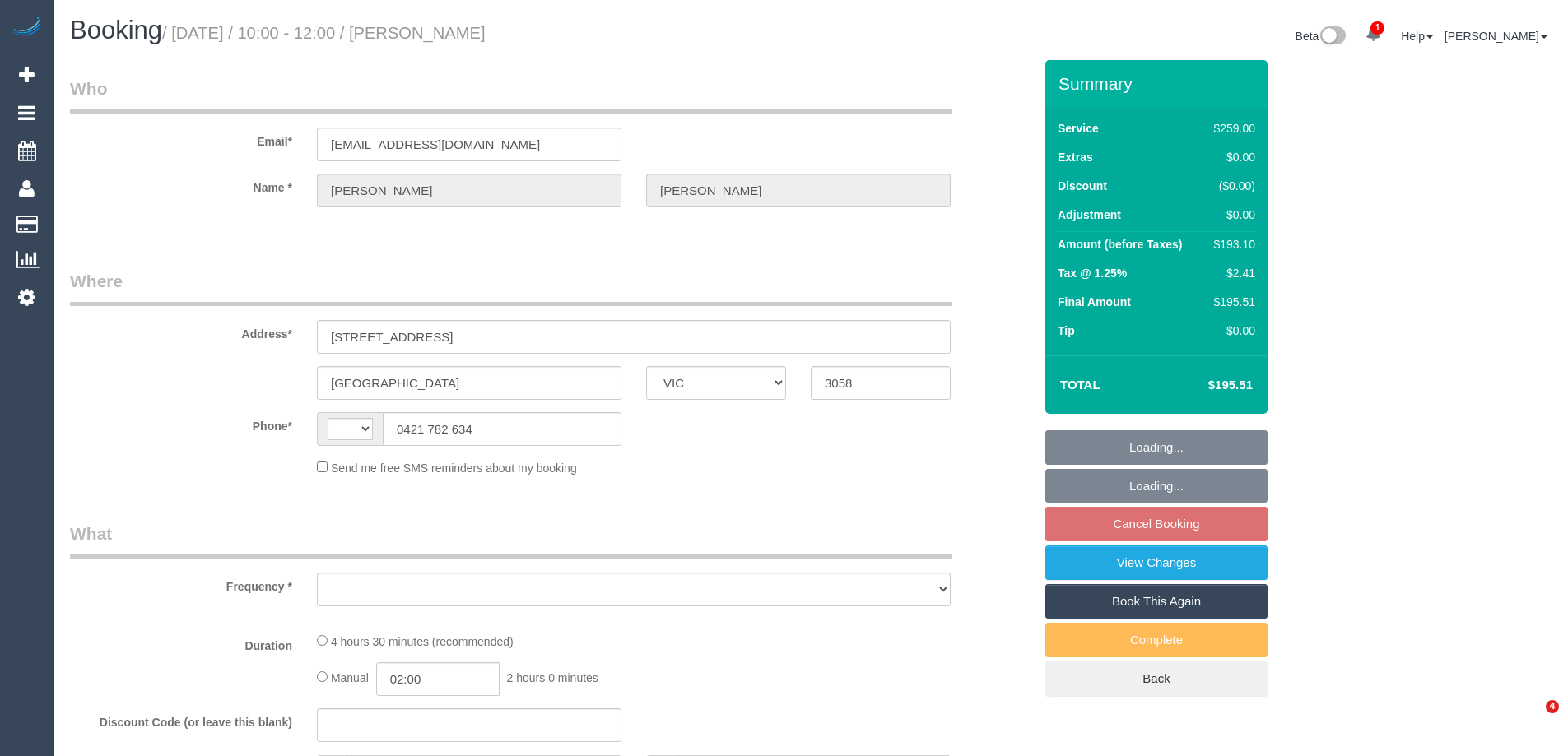
select select "VIC"
select select "string:stripe-pm_1RijRh2GScqysDRVJYZBd2he"
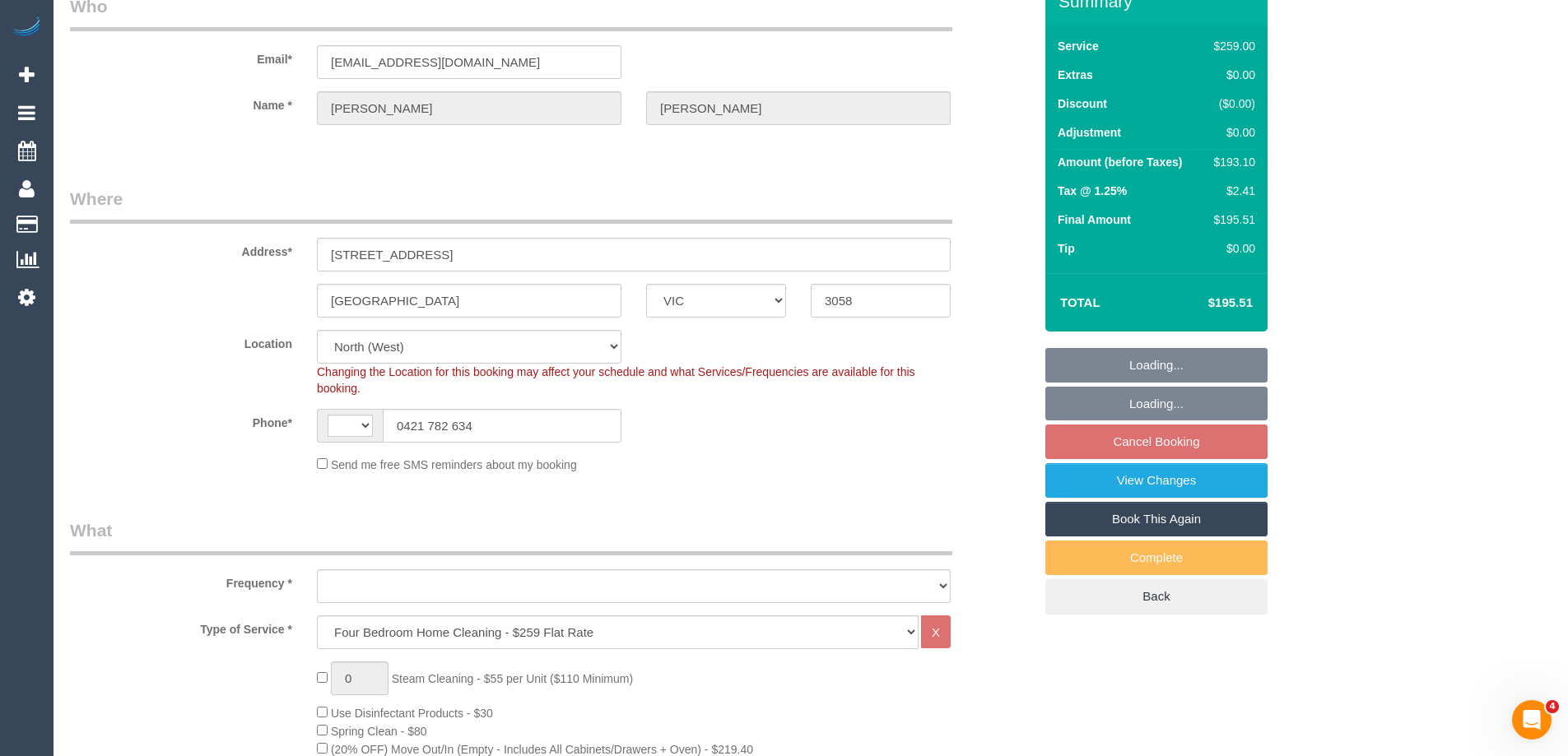
select select "string:AU"
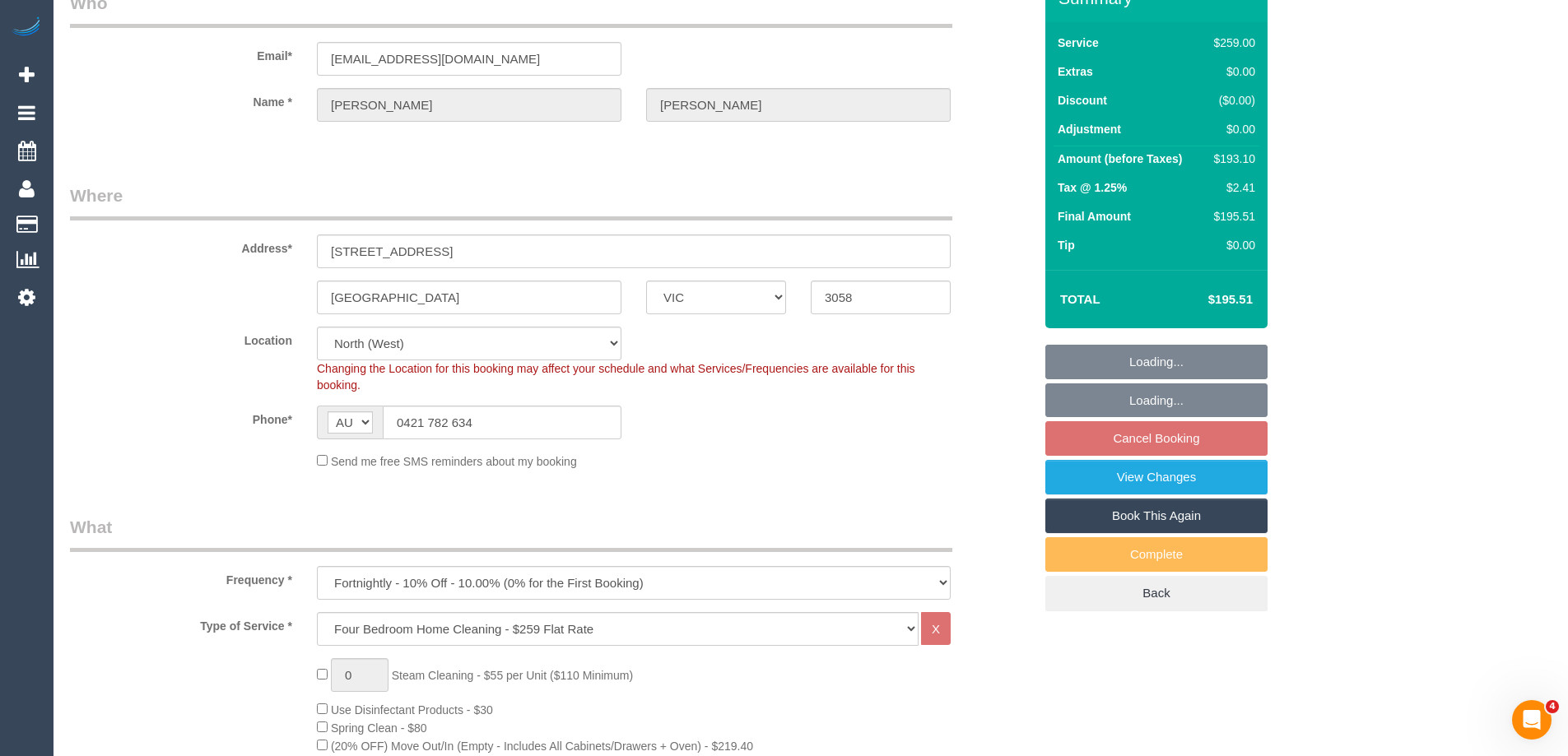
select select "object:807"
select select "number:28"
select select "number:14"
select select "number:19"
select select "number:24"
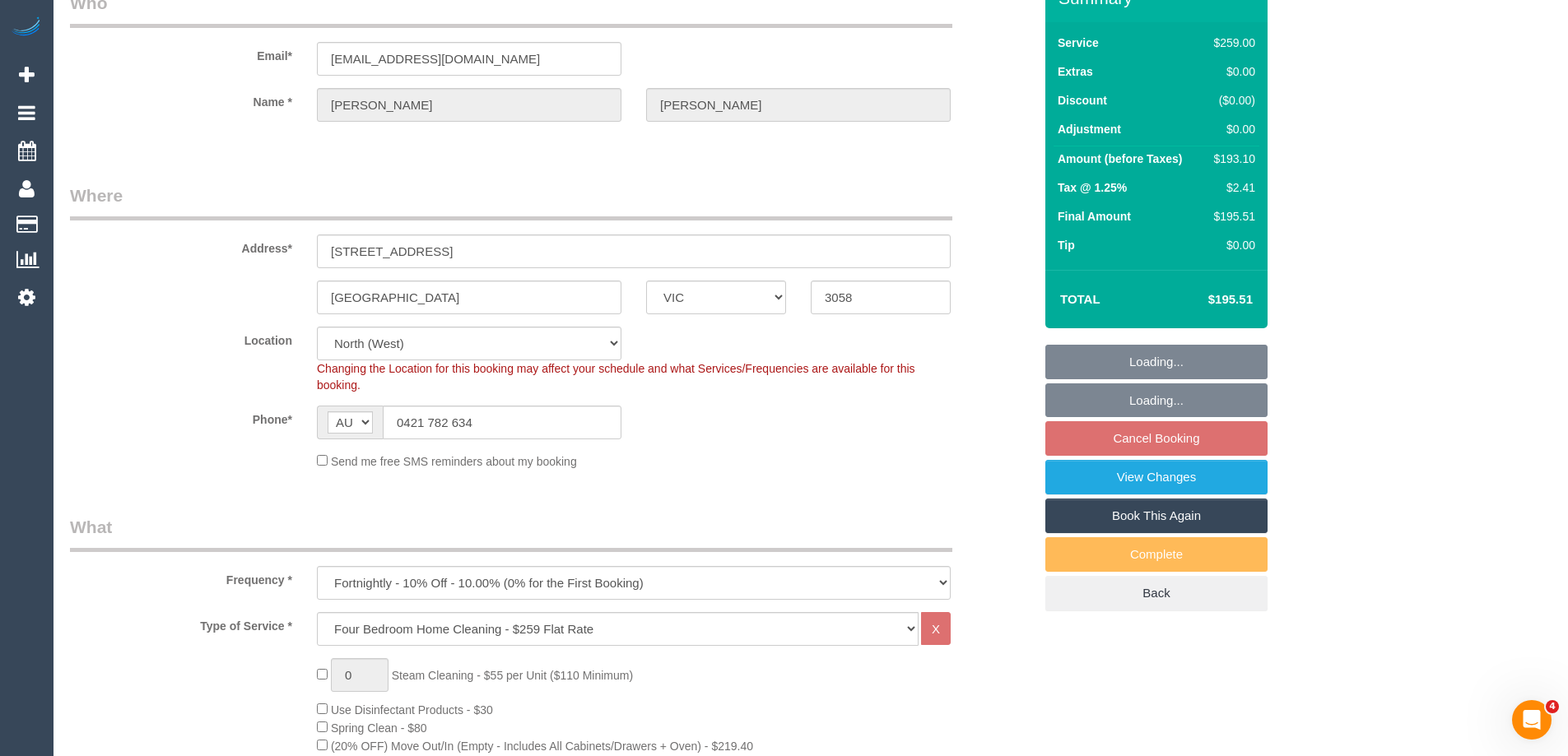
select select "number:34"
select select "number:11"
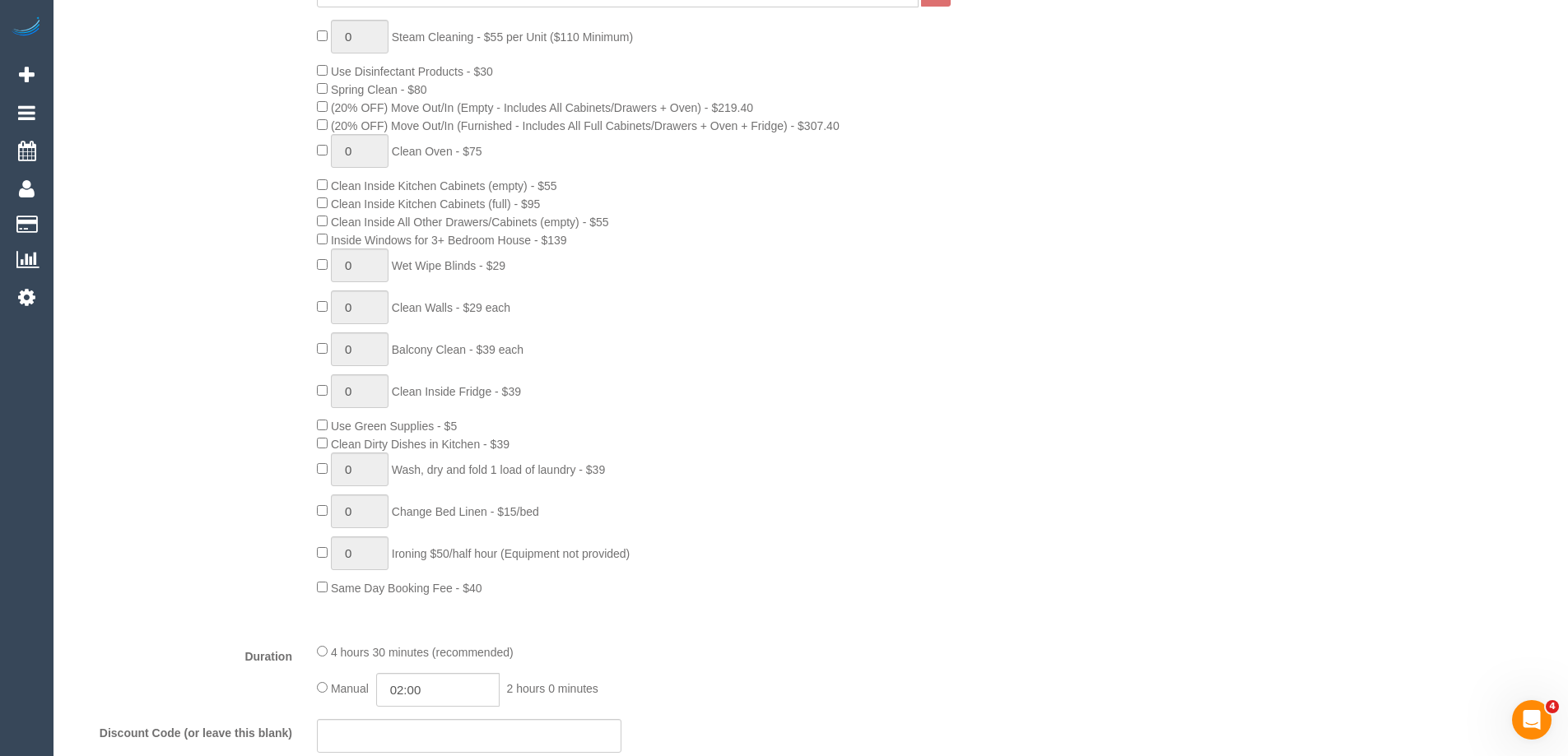
select select "spot3"
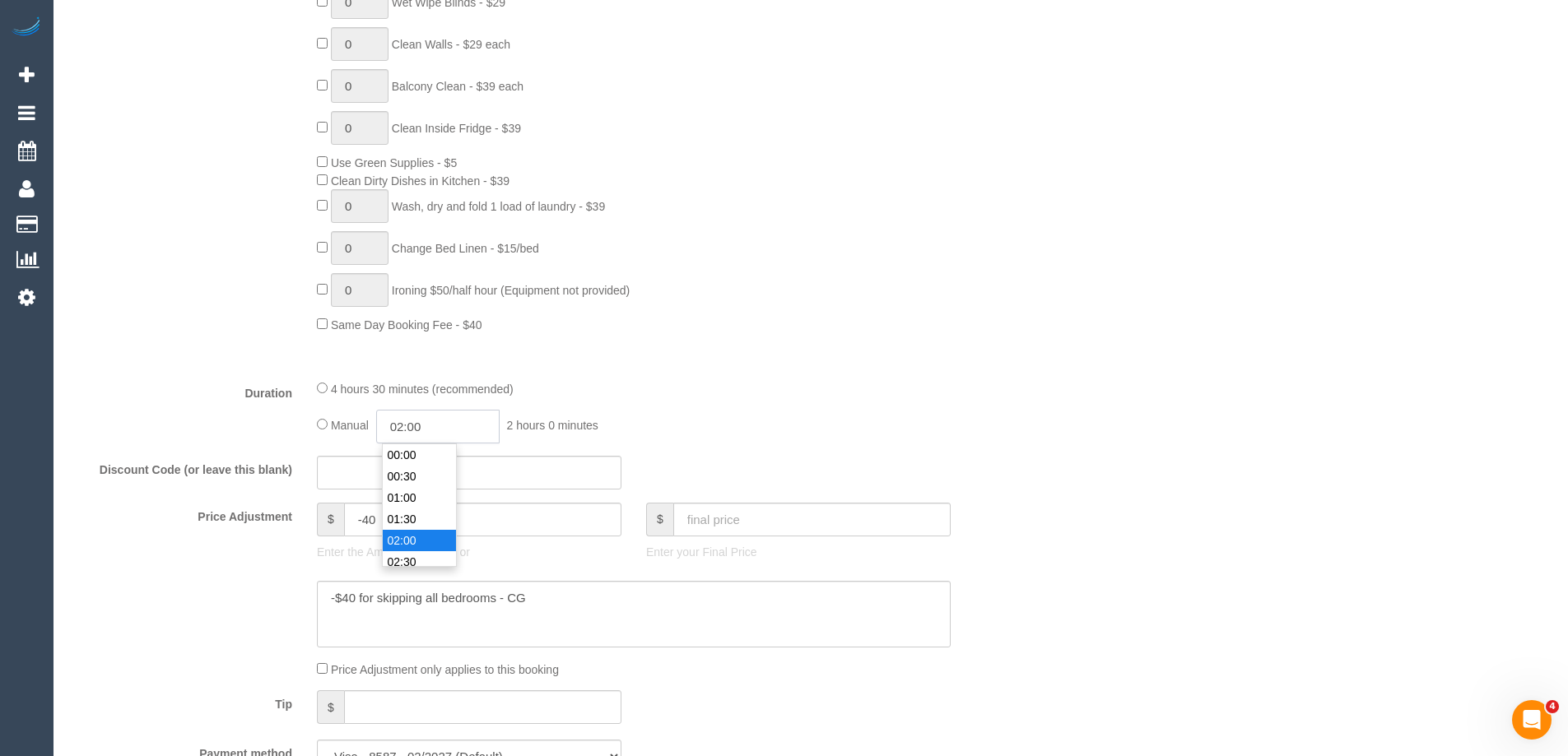
click at [434, 435] on input "02:00" at bounding box center [437, 427] width 123 height 34
click at [424, 558] on li "04:00" at bounding box center [419, 561] width 73 height 21
type input "04:00"
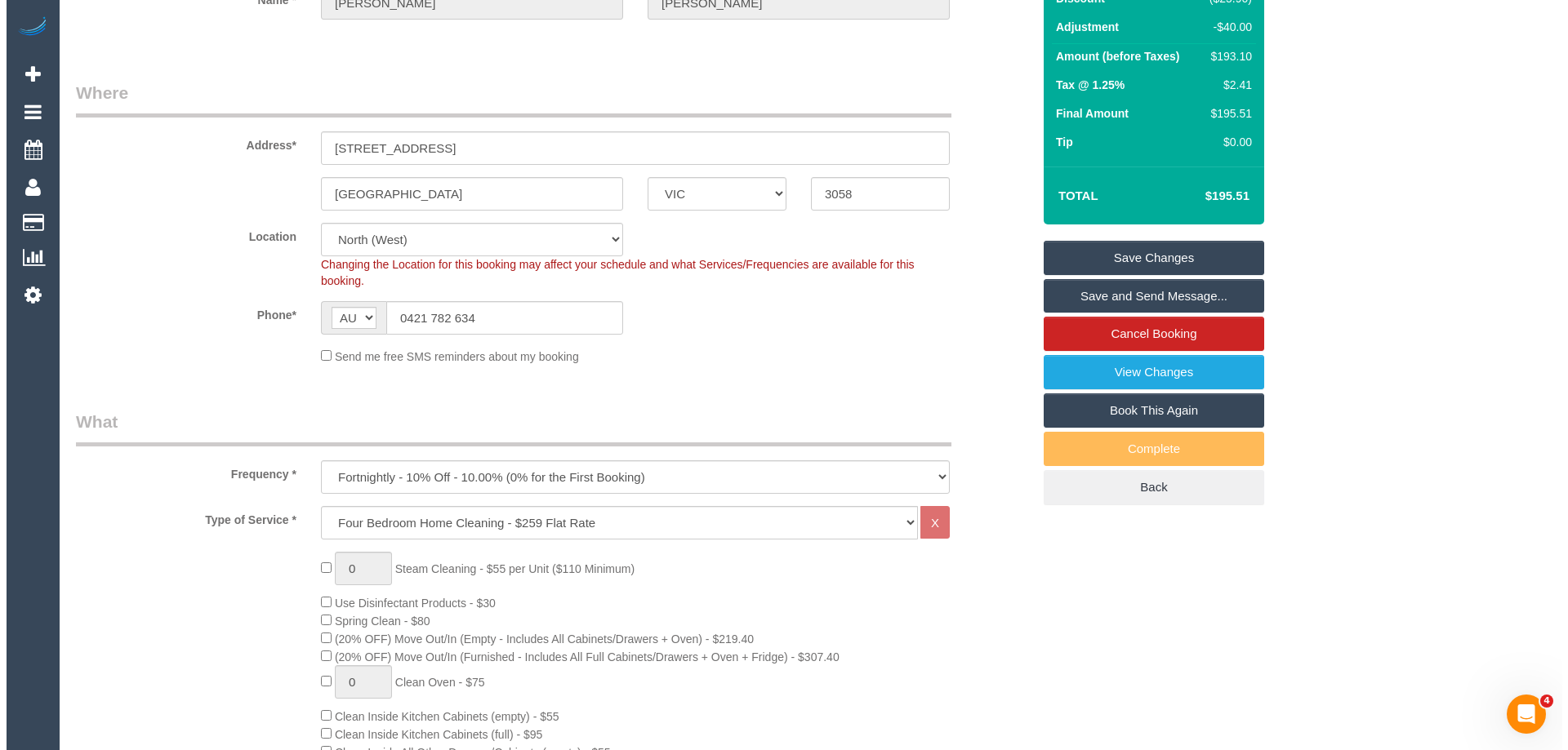
scroll to position [0, 0]
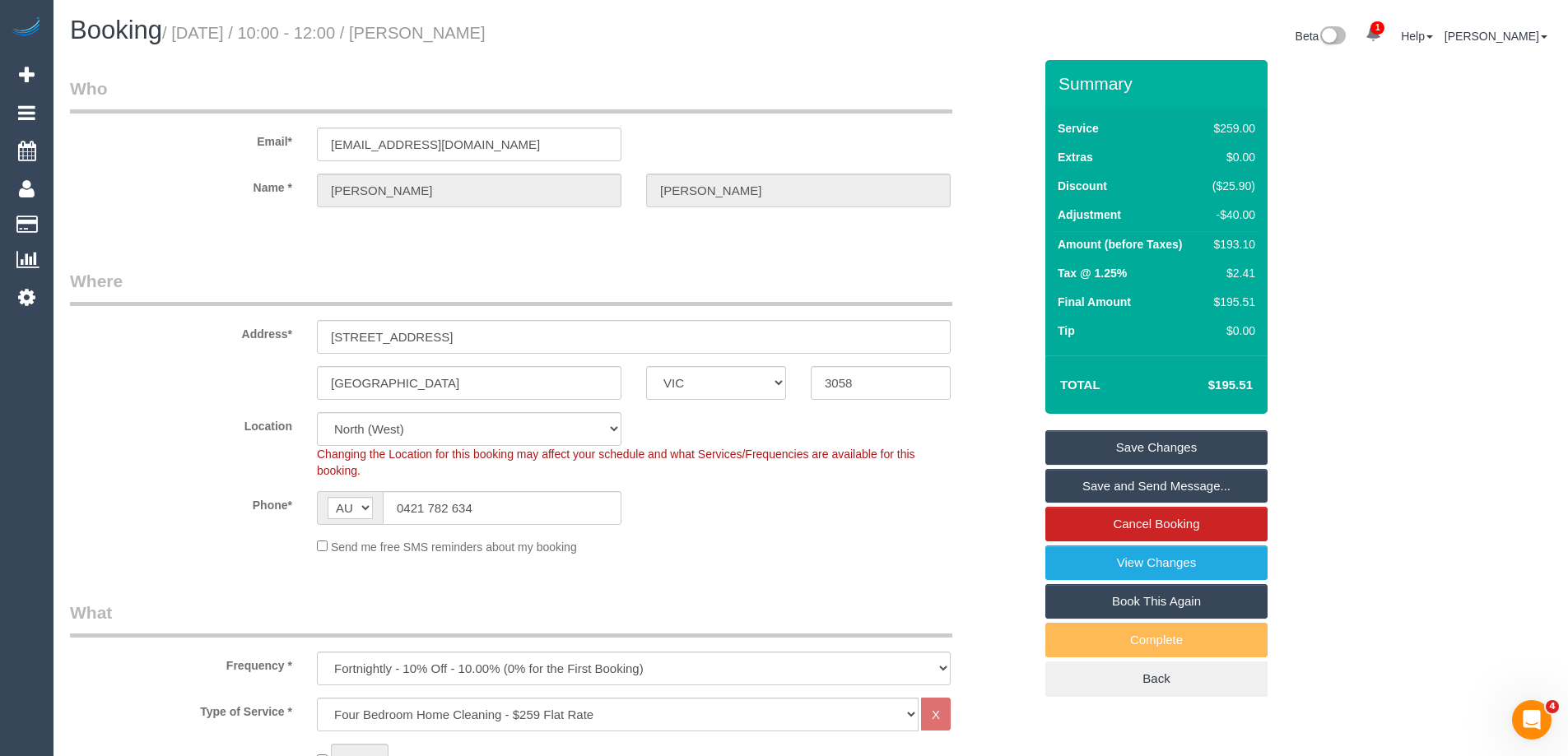
select select "spot28"
click at [1074, 445] on link "Save Changes" at bounding box center [1156, 447] width 222 height 35
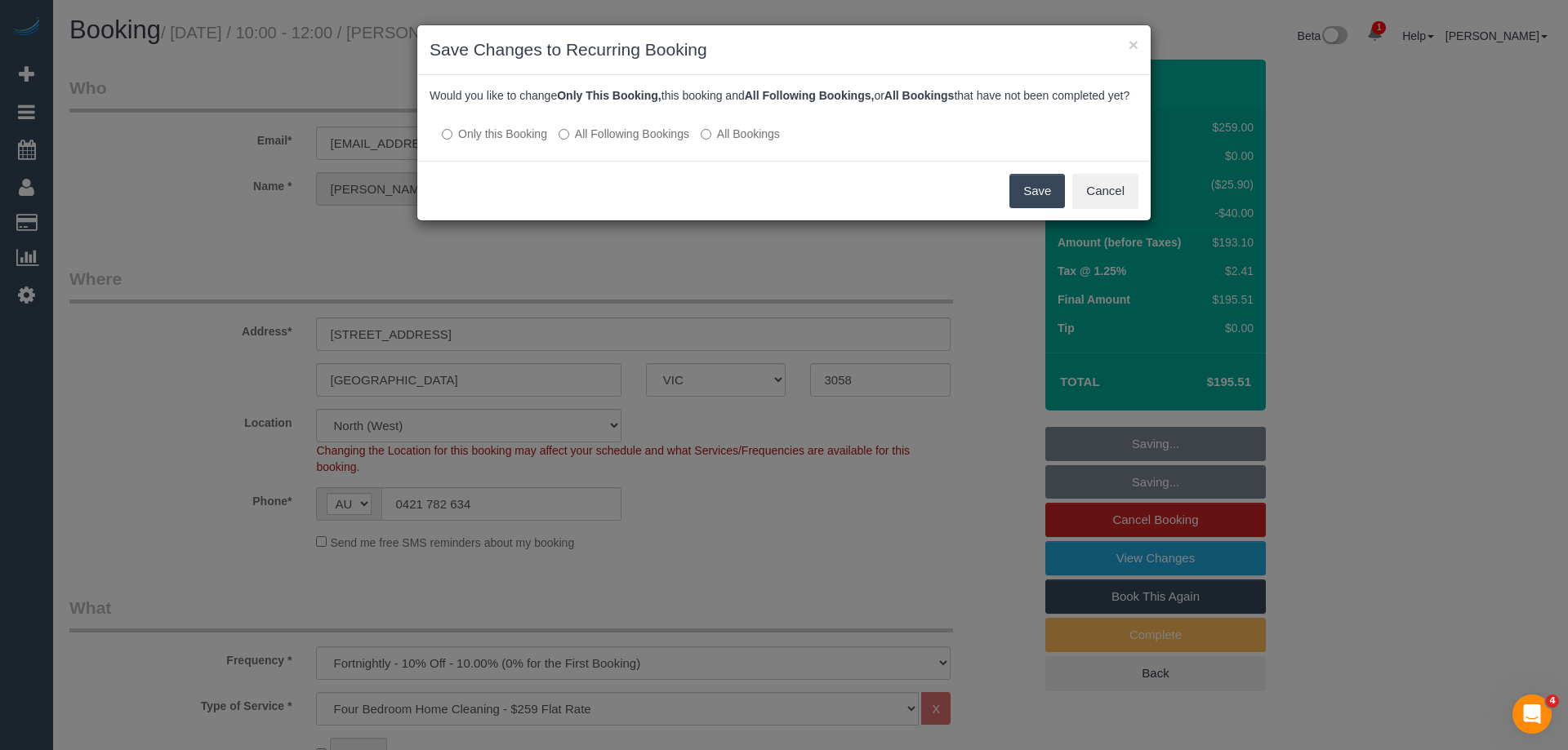
click at [610, 142] on label "All Following Bookings" at bounding box center [624, 134] width 131 height 16
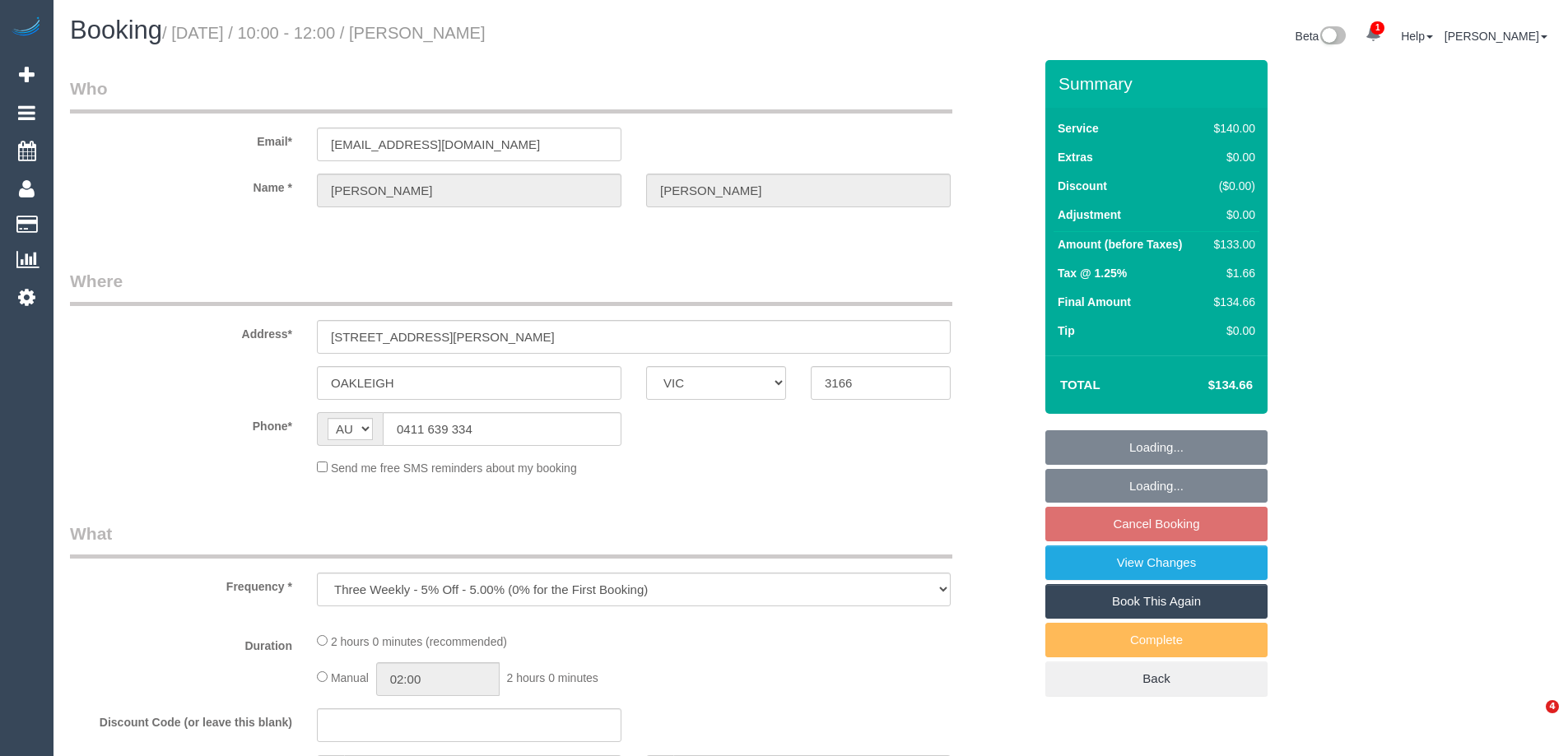
select select "VIC"
select select "string:stripe-pm_1NLEDv2GScqysDRVOlLXiYlA"
select select "number:29"
select select "number:14"
select select "number:18"
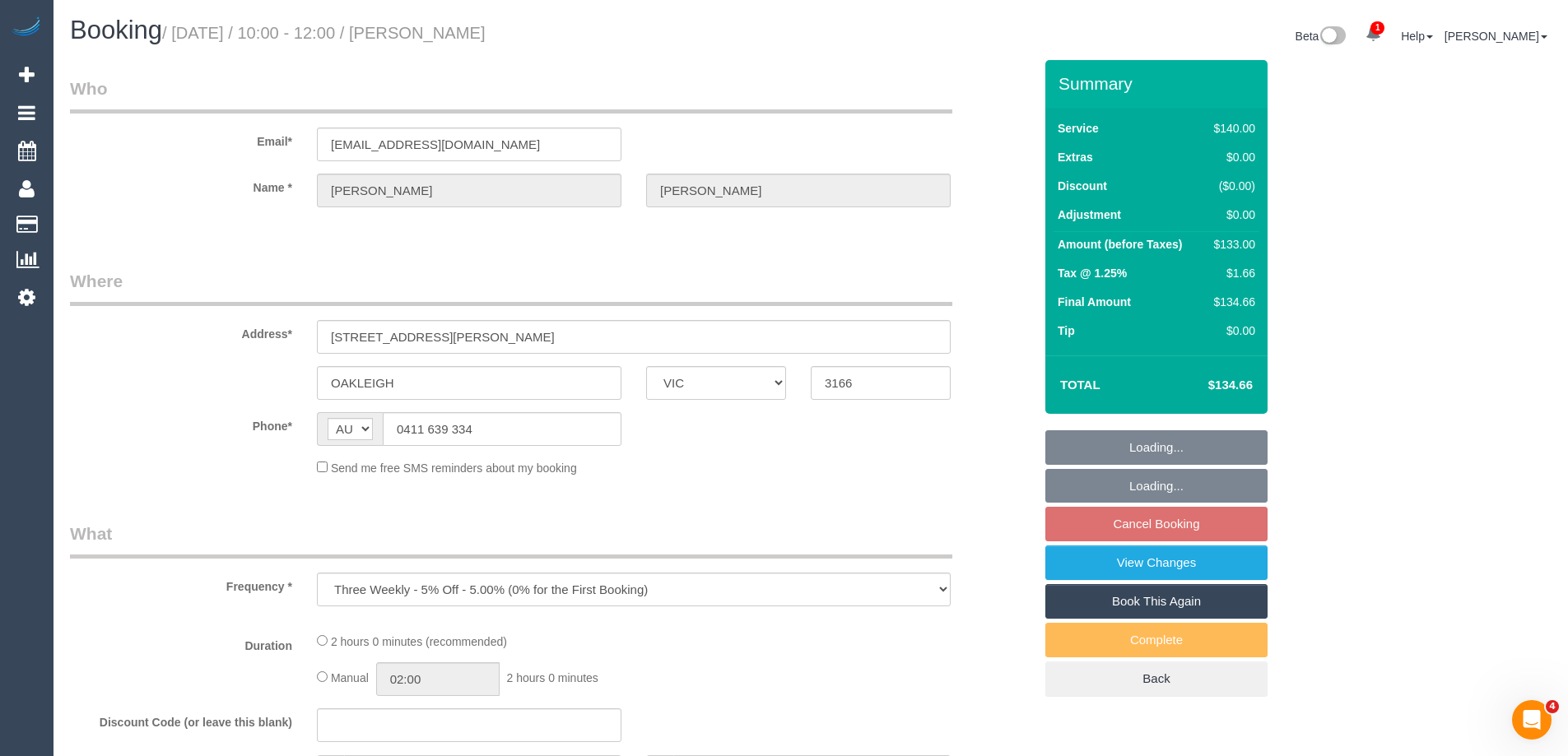
select select "number:24"
select select "number:34"
select select "number:26"
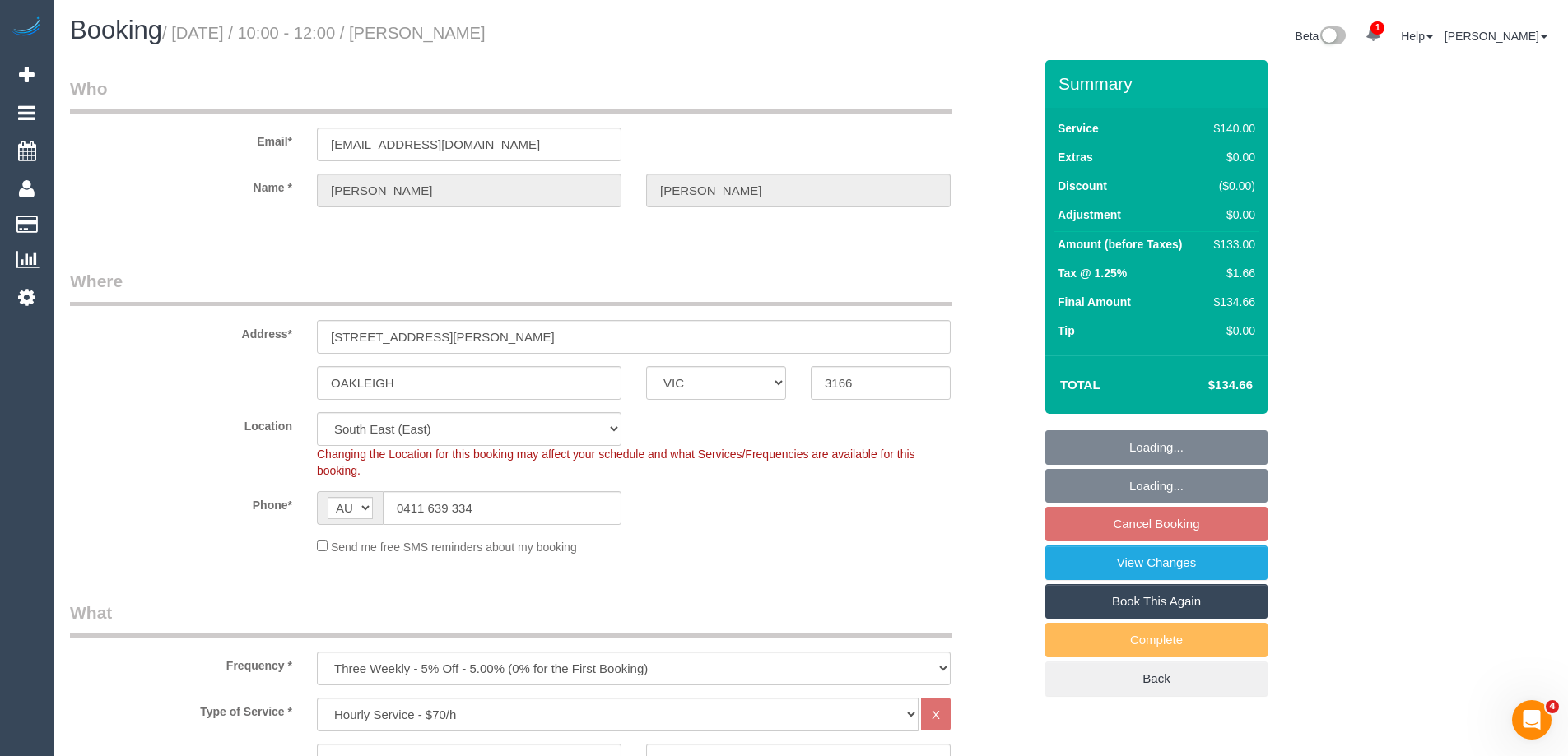
select select "object:854"
select select "spot3"
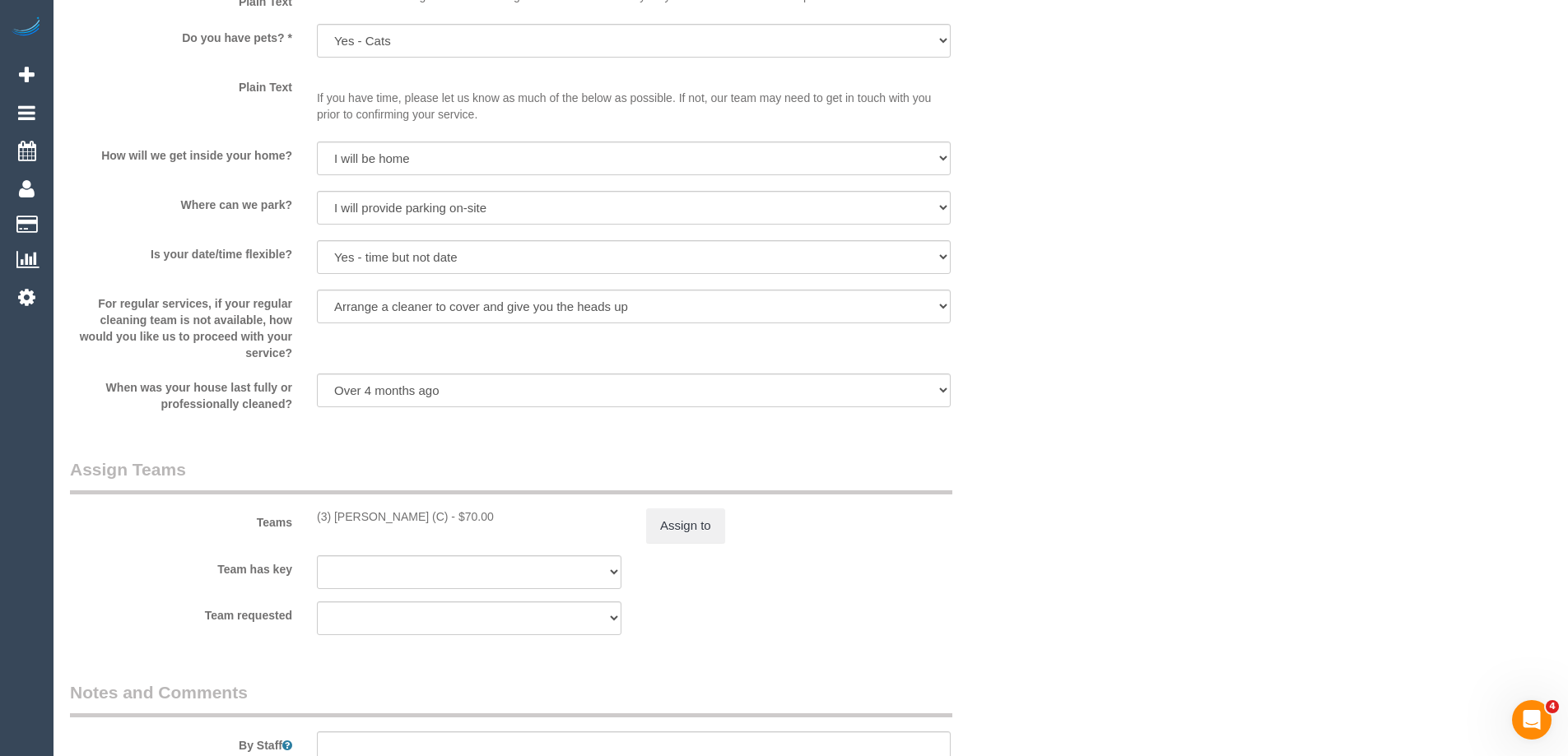
scroll to position [2140, 0]
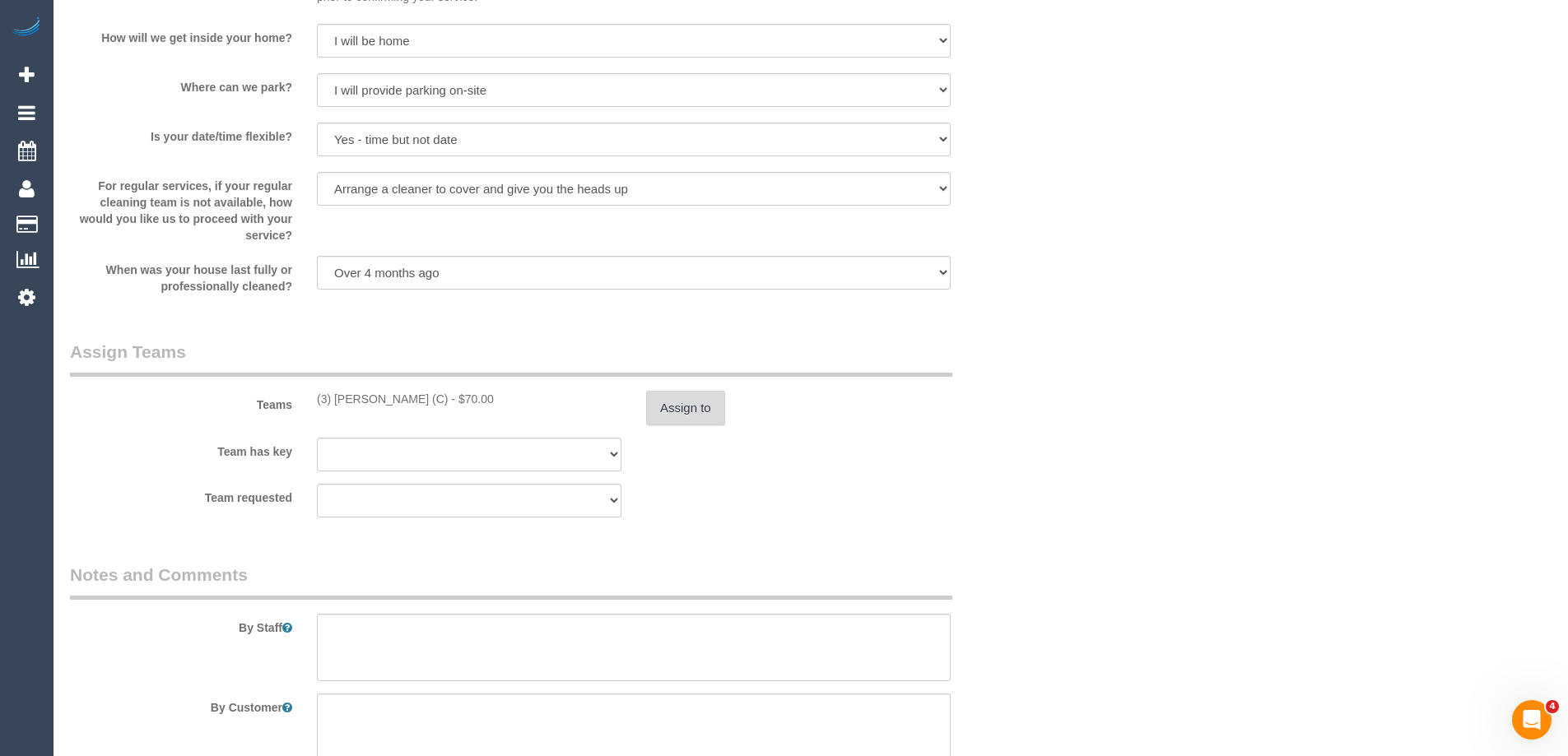
click at [675, 403] on button "Assign to" at bounding box center [685, 408] width 79 height 35
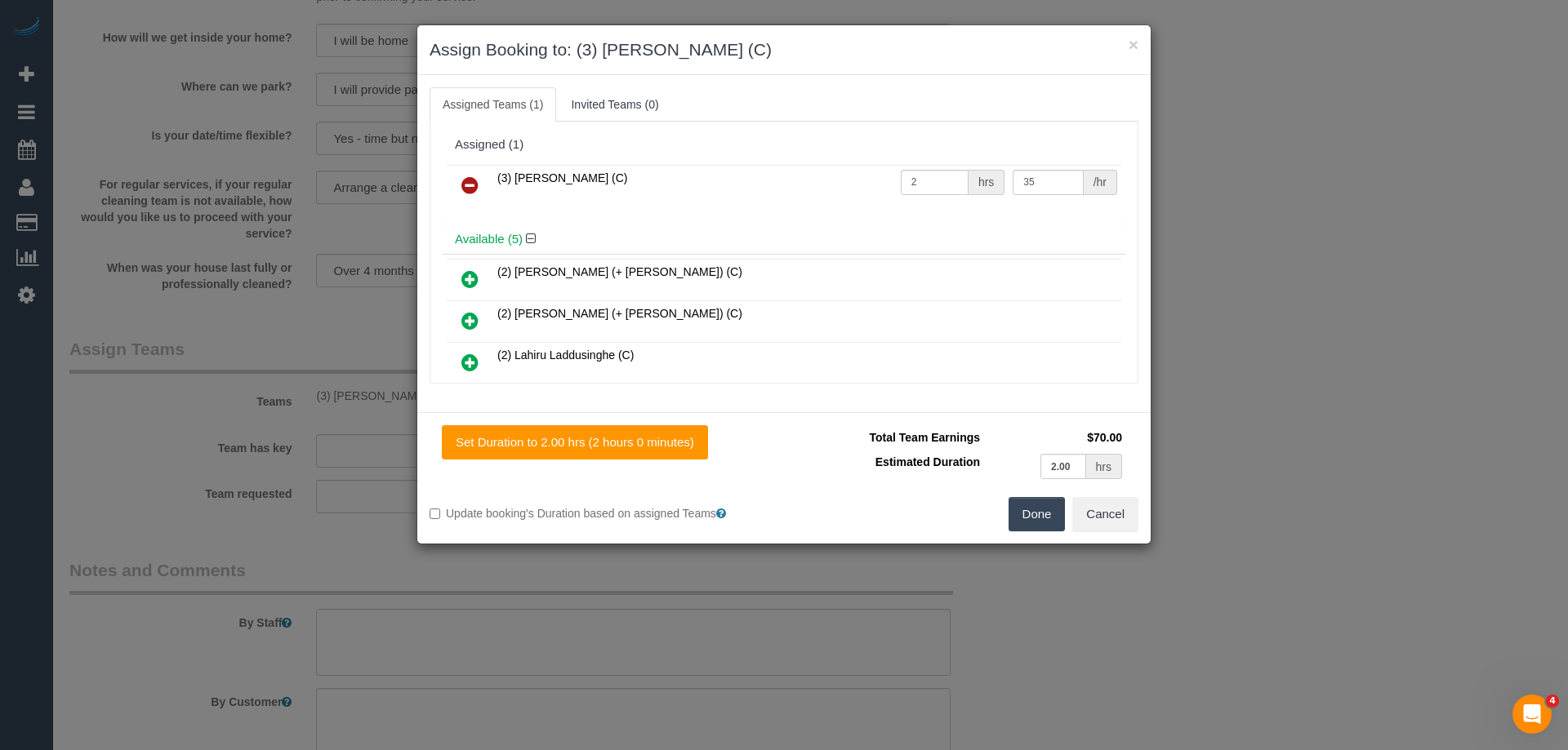
click at [467, 185] on icon at bounding box center [469, 186] width 17 height 20
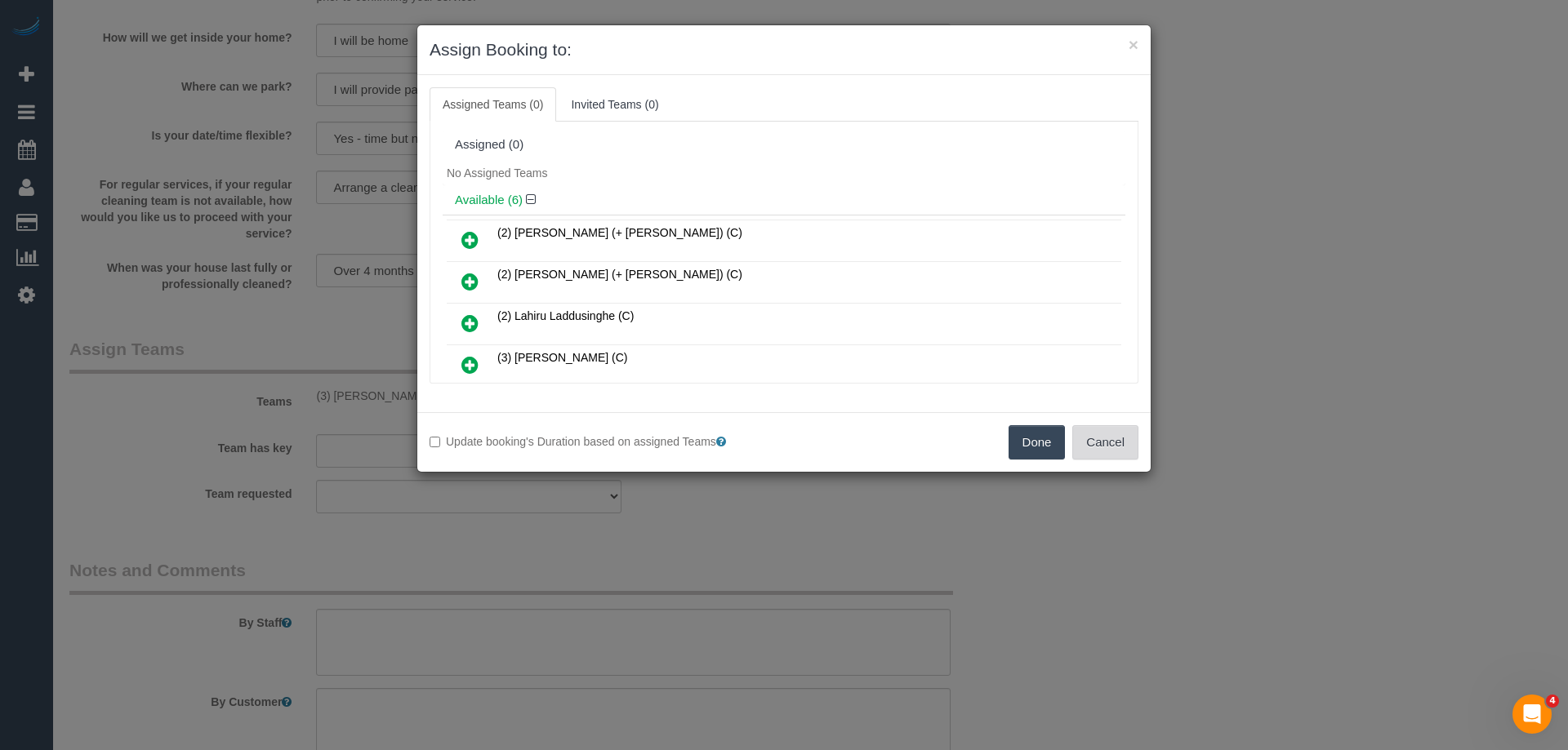
click at [1083, 445] on button "Cancel" at bounding box center [1106, 442] width 66 height 35
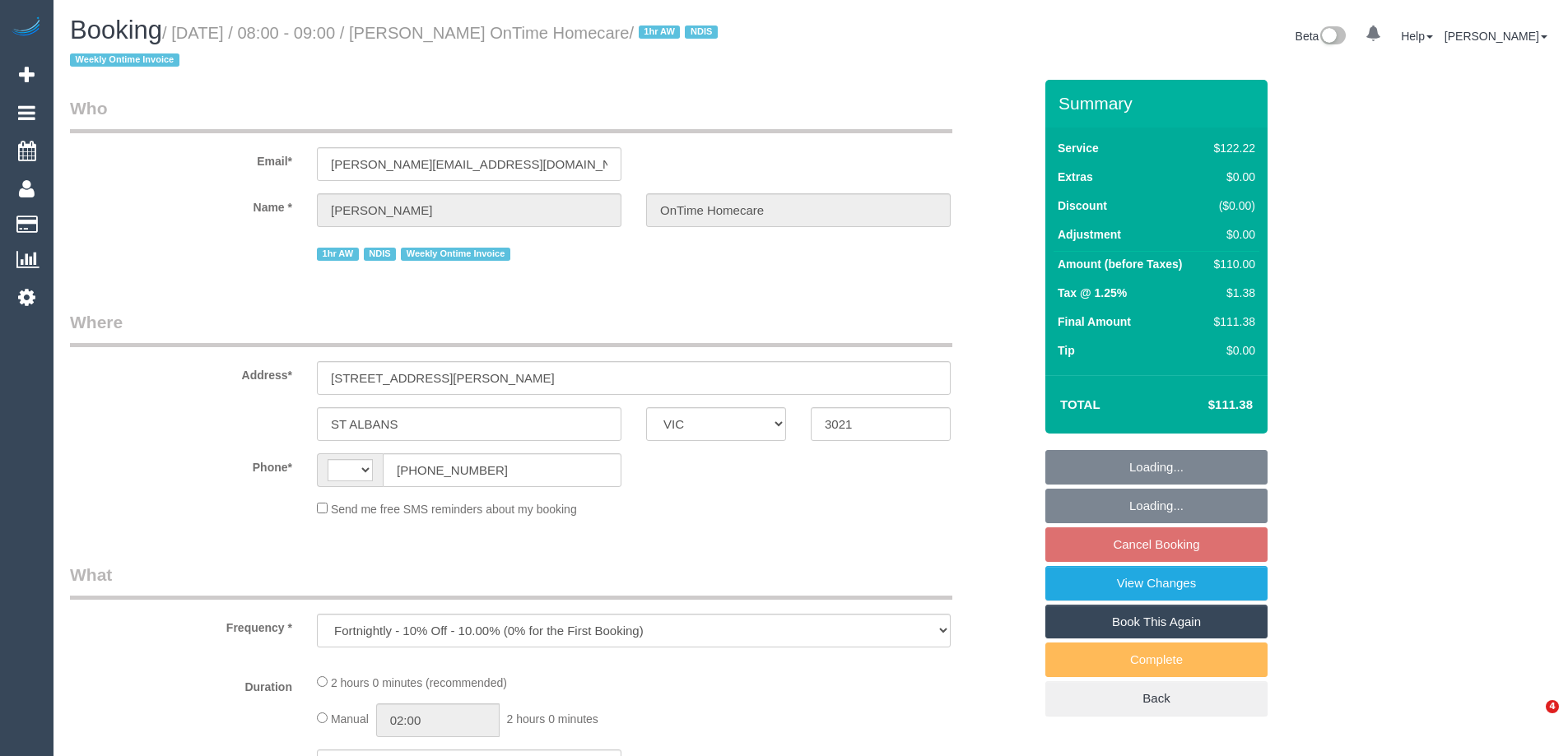
select select "VIC"
select select "number:28"
select select "number:14"
select select "number:19"
select select "number:22"
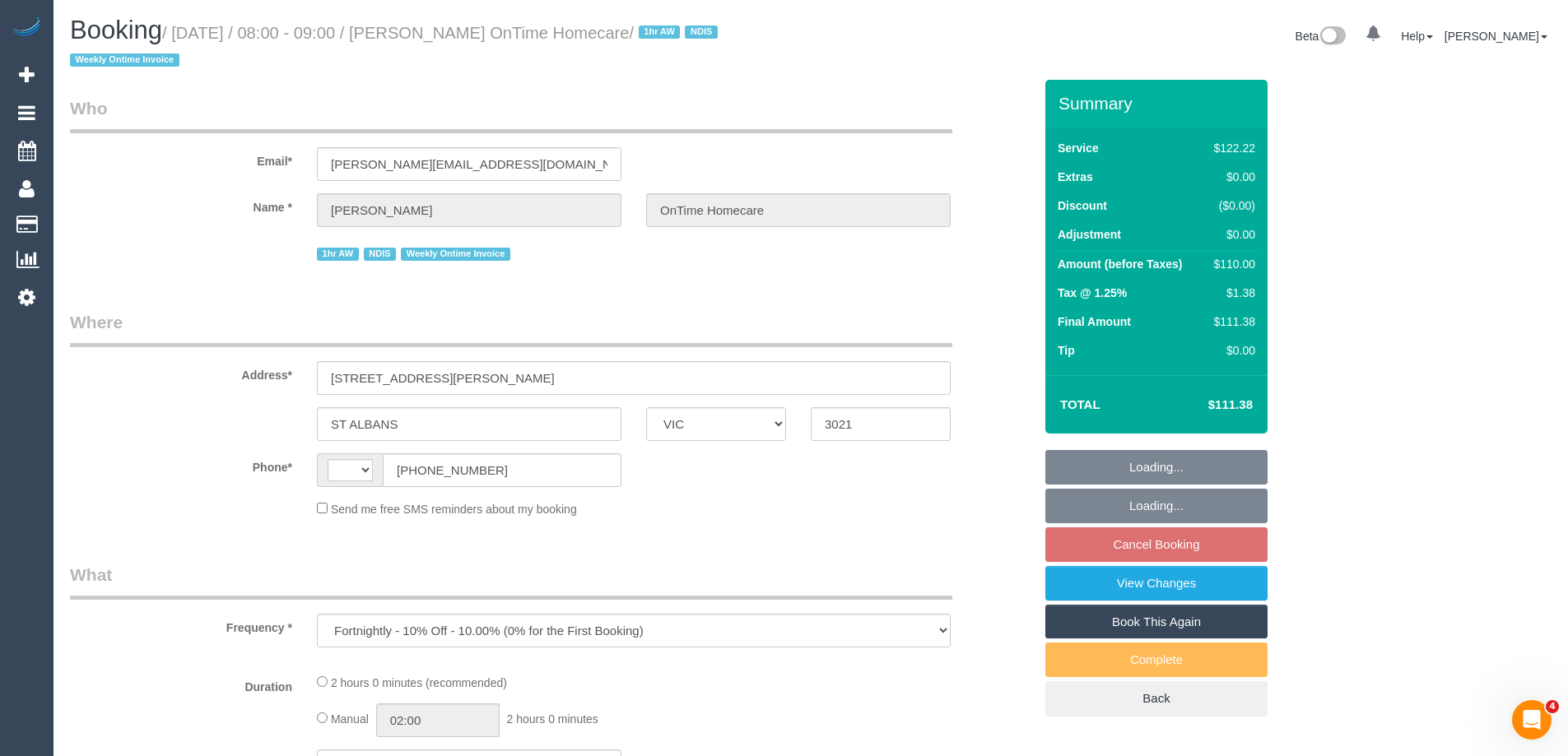
select select "number:35"
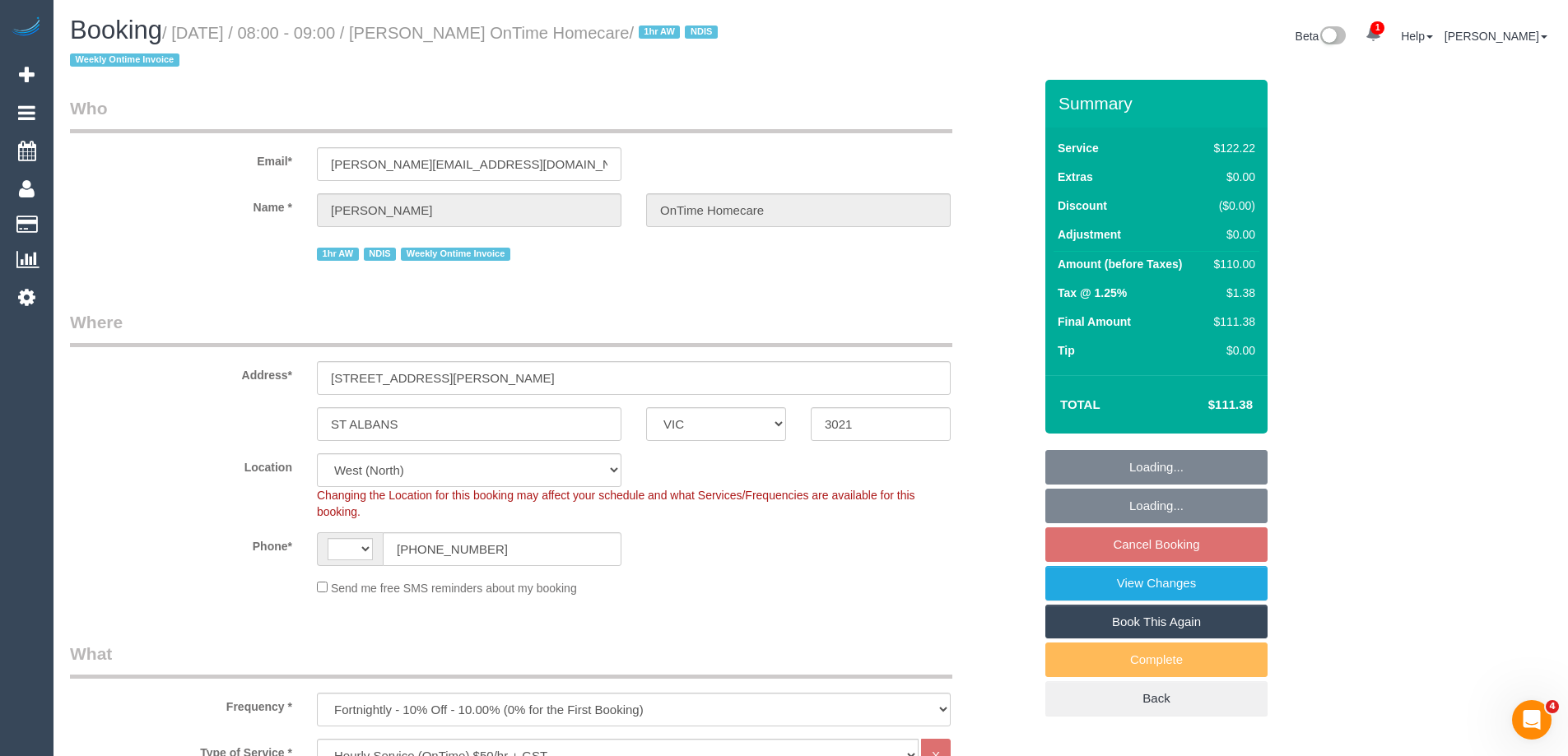
select select "object:765"
select select "string:AU"
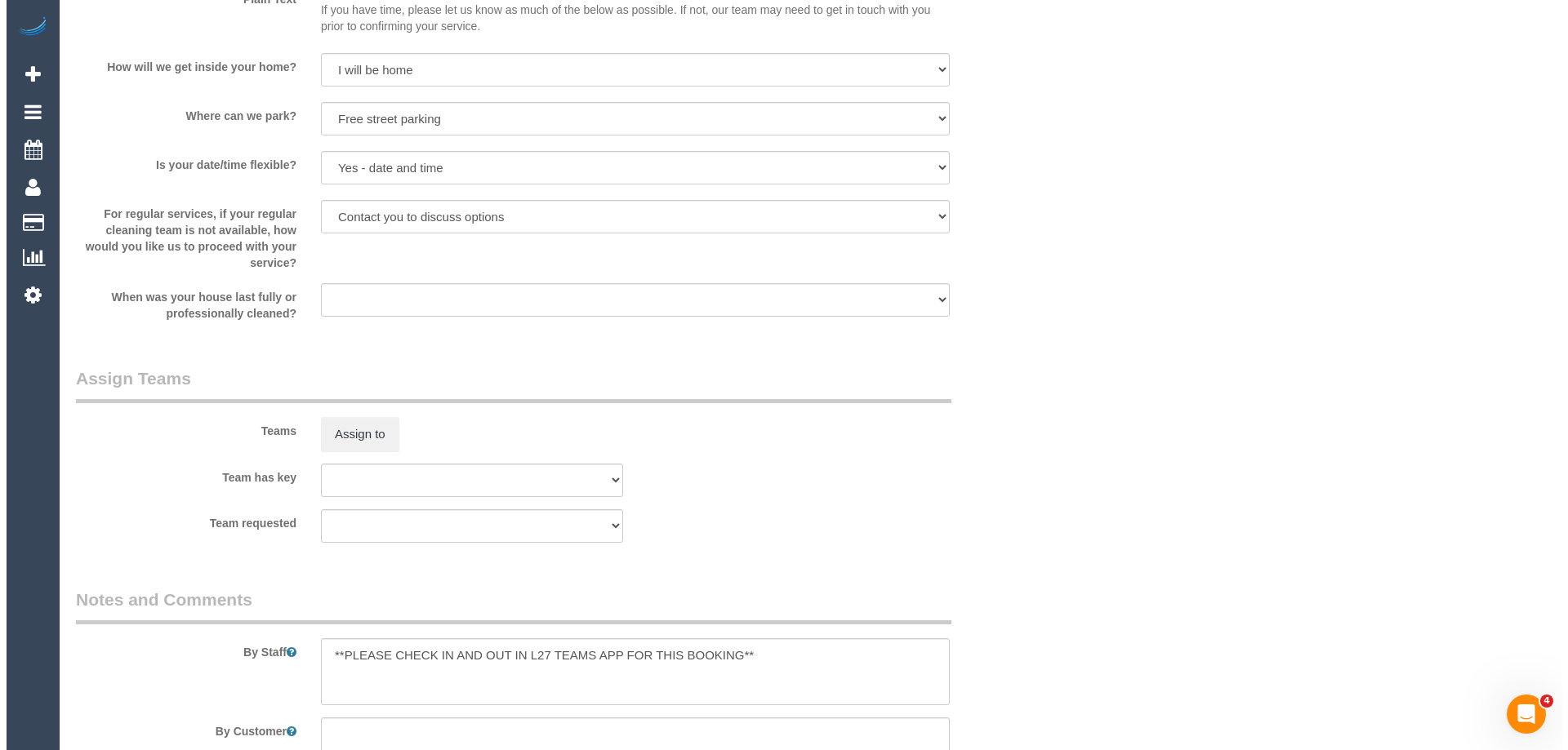
scroll to position [2041, 0]
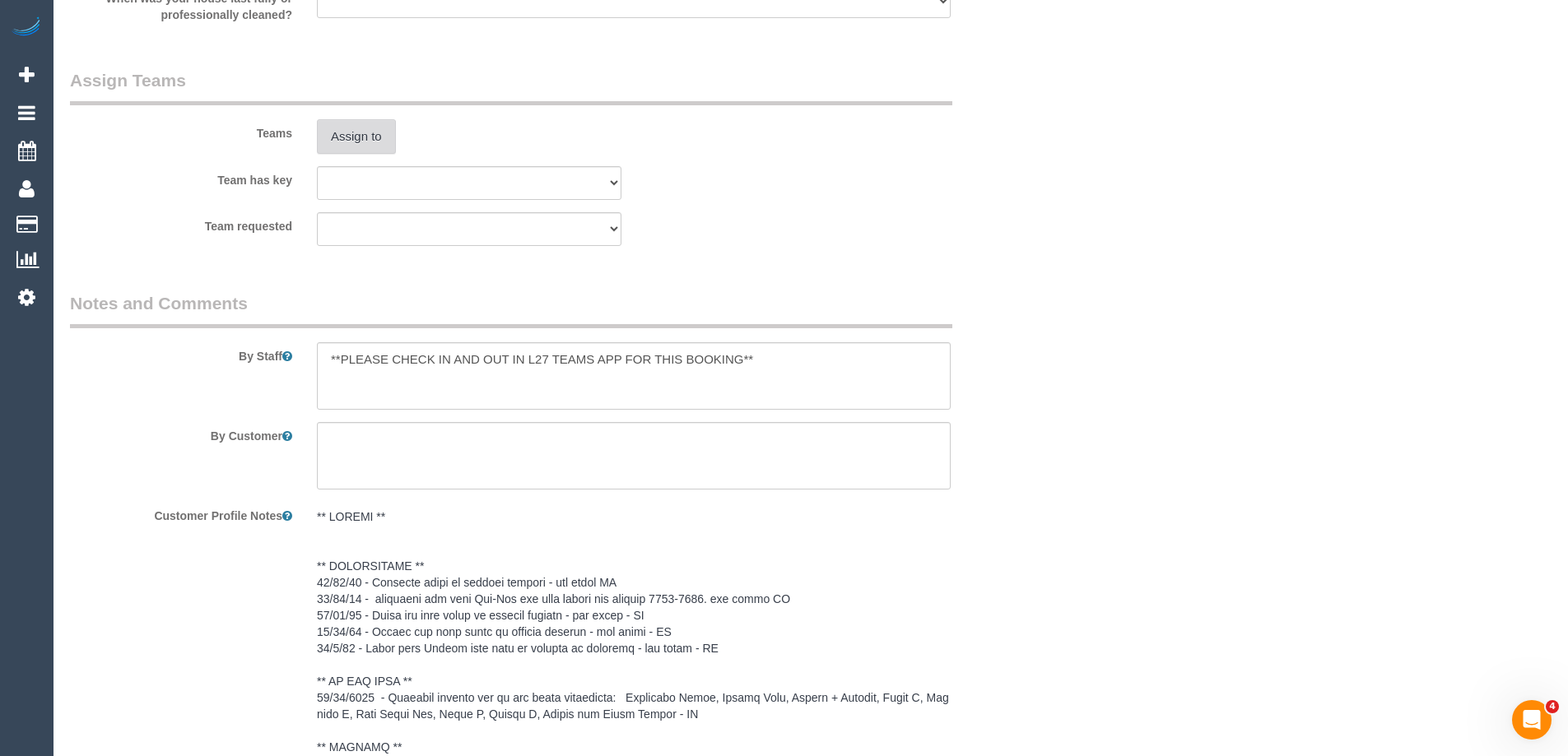
click at [362, 134] on button "Assign to" at bounding box center [356, 136] width 79 height 35
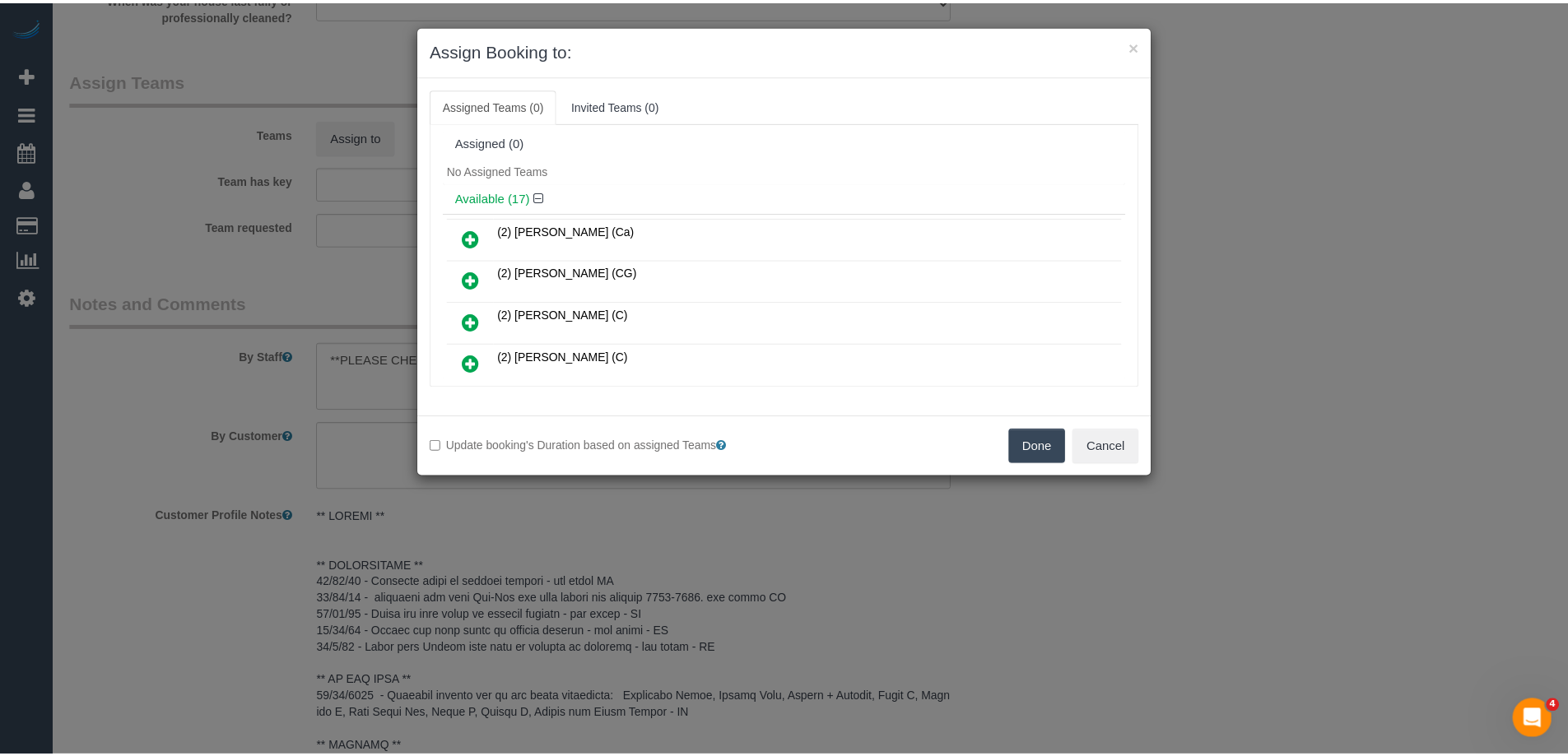
scroll to position [0, 0]
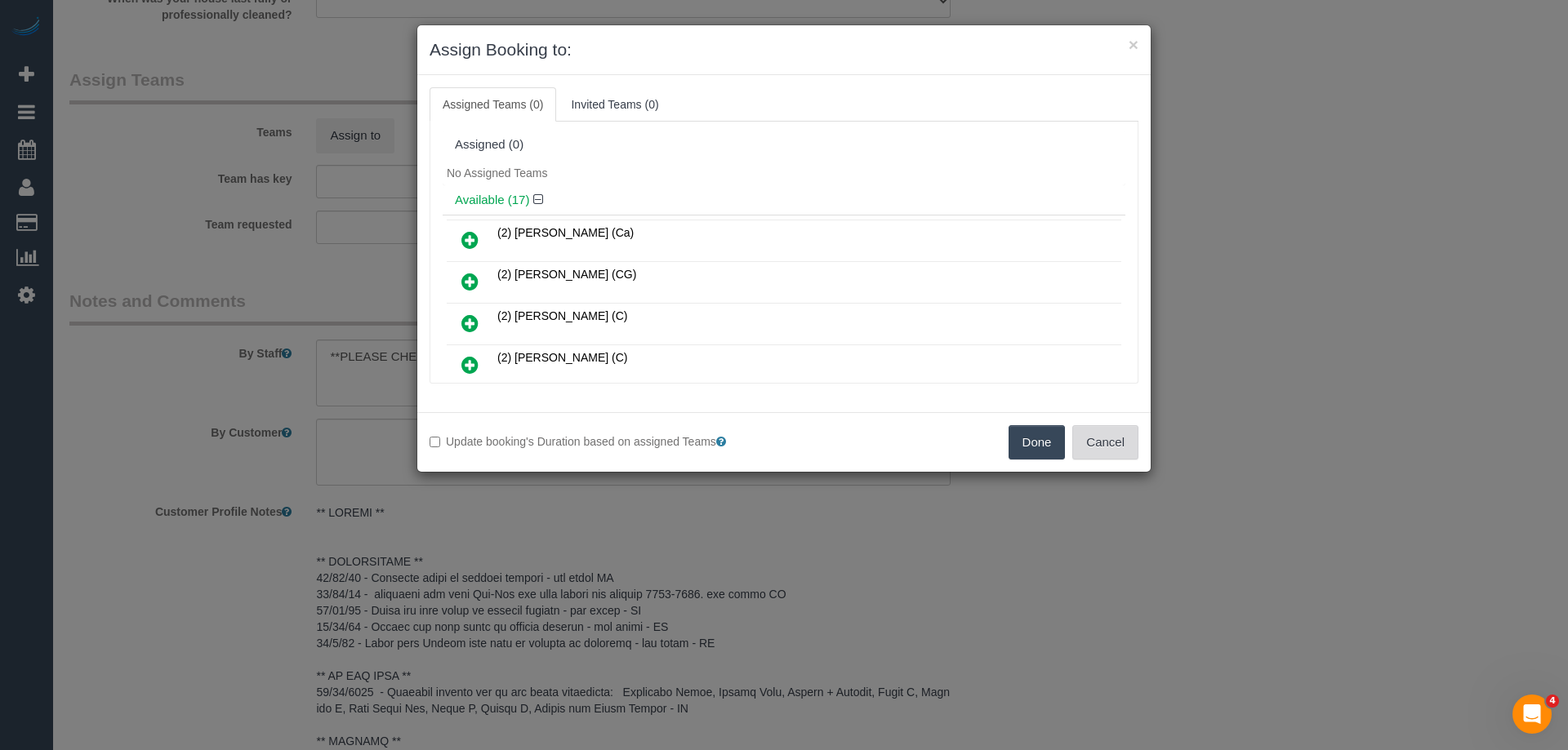
click at [1107, 432] on button "Cancel" at bounding box center [1106, 442] width 66 height 35
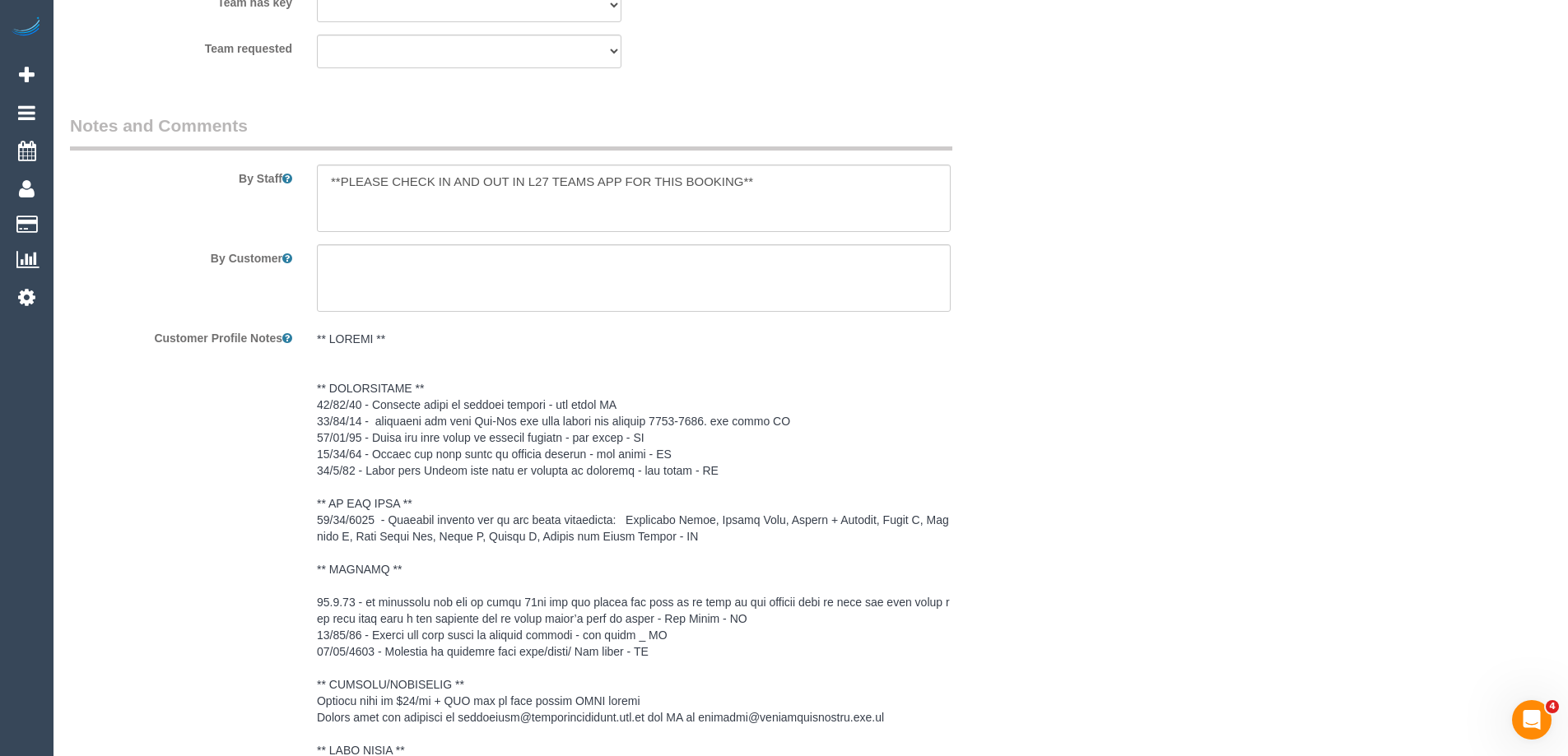
scroll to position [2222, 0]
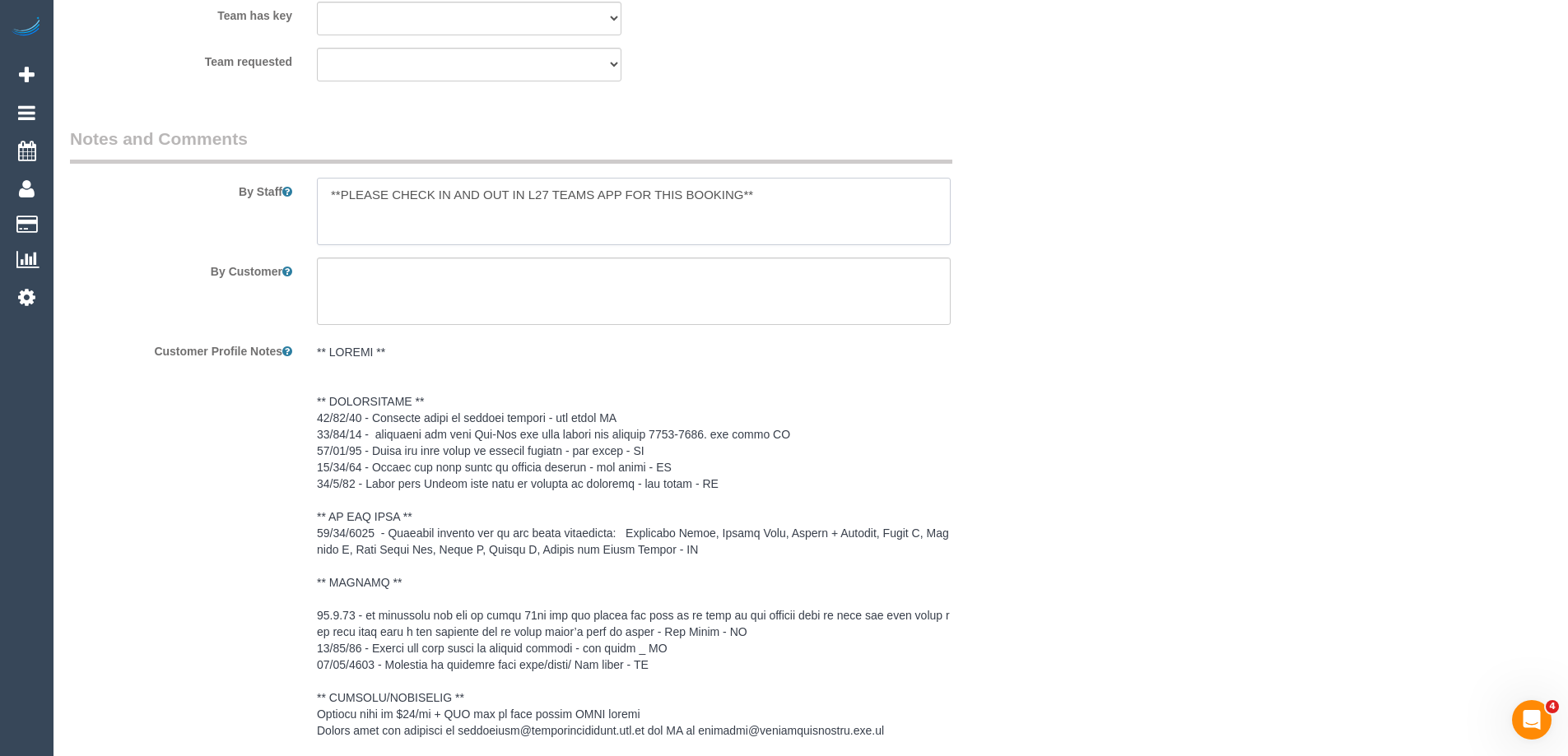
click at [317, 190] on textarea at bounding box center [634, 211] width 634 height 67
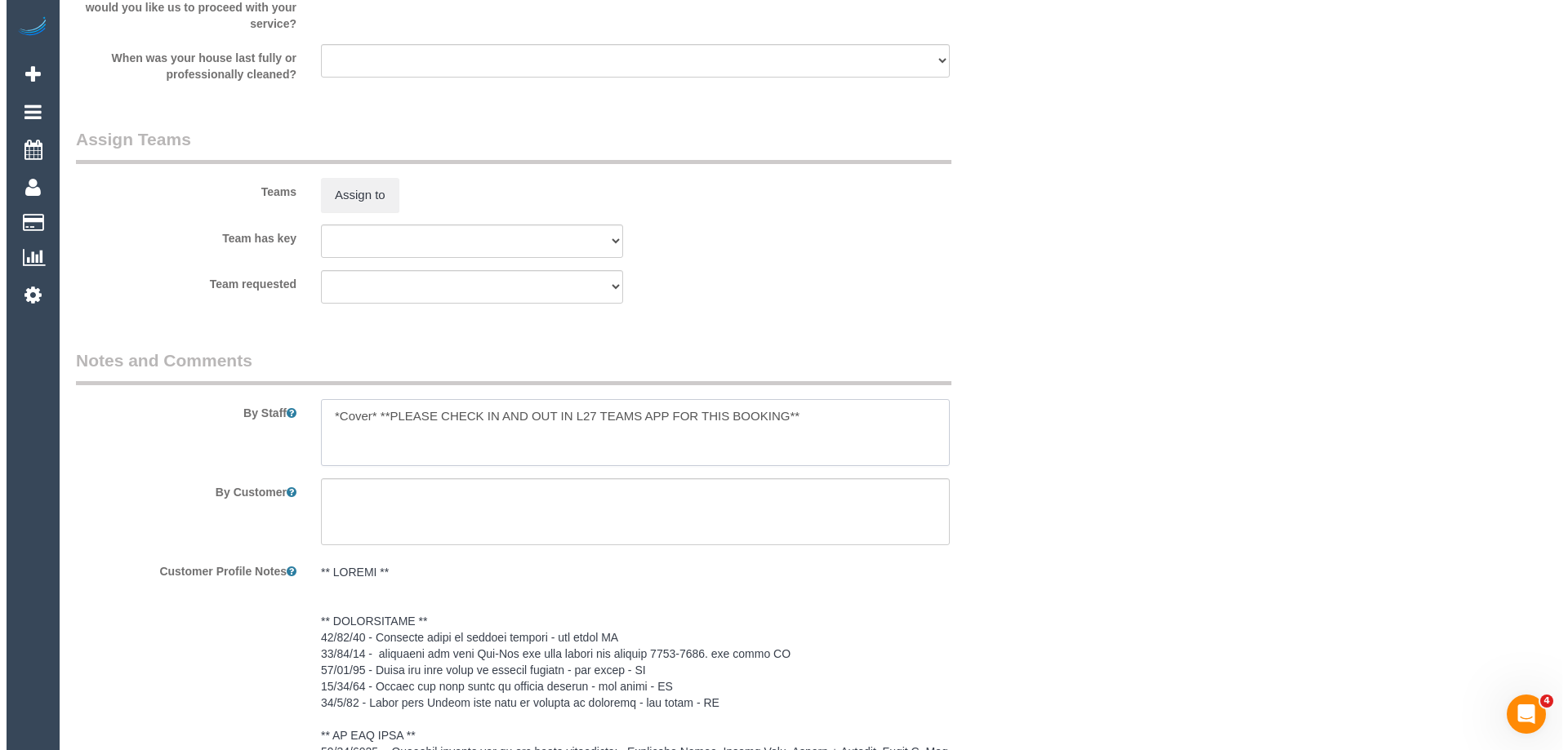
scroll to position [1959, 0]
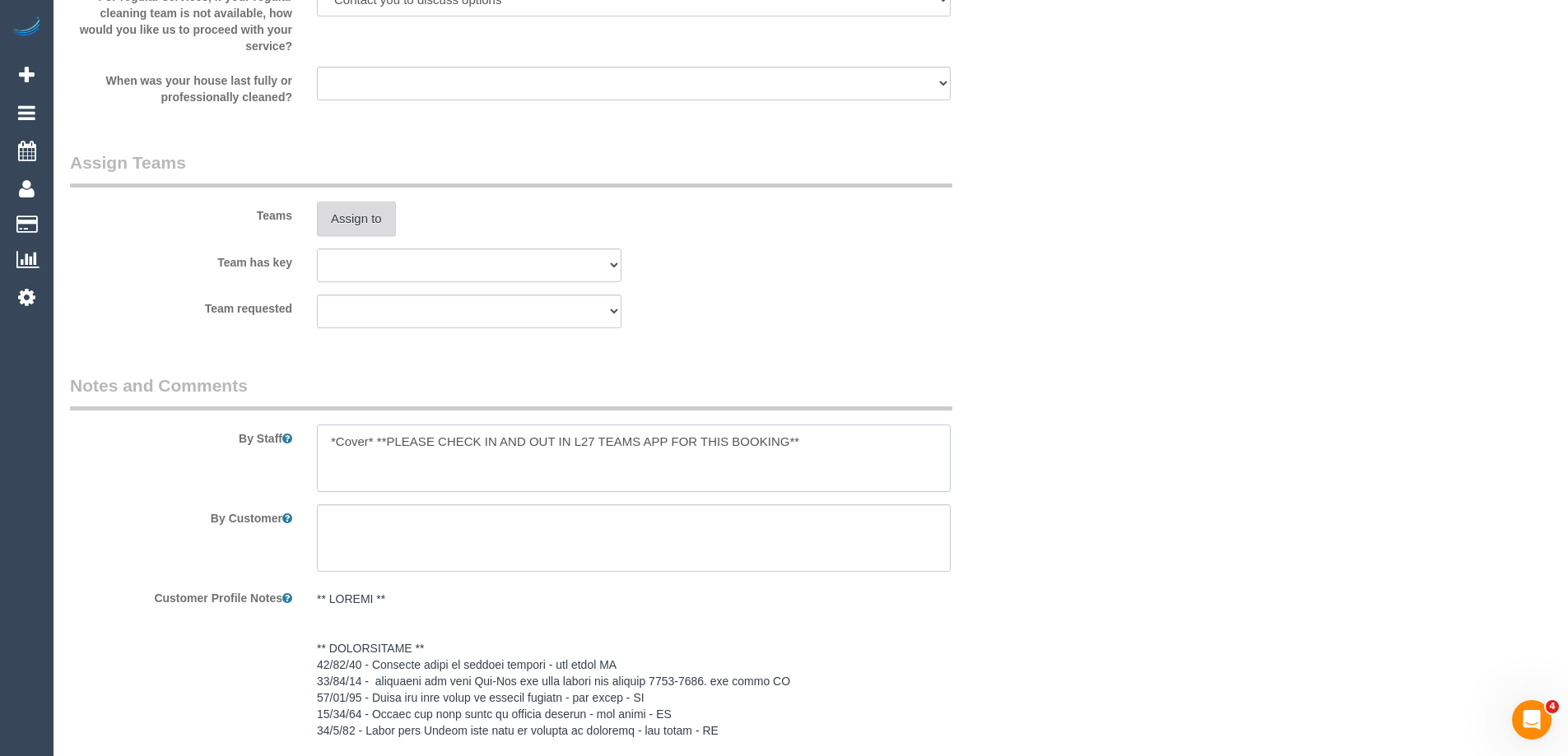
type textarea "*Cover* **PLEASE CHECK IN AND OUT IN L27 TEAMS APP FOR THIS BOOKING**"
click at [337, 213] on button "Assign to" at bounding box center [356, 219] width 79 height 35
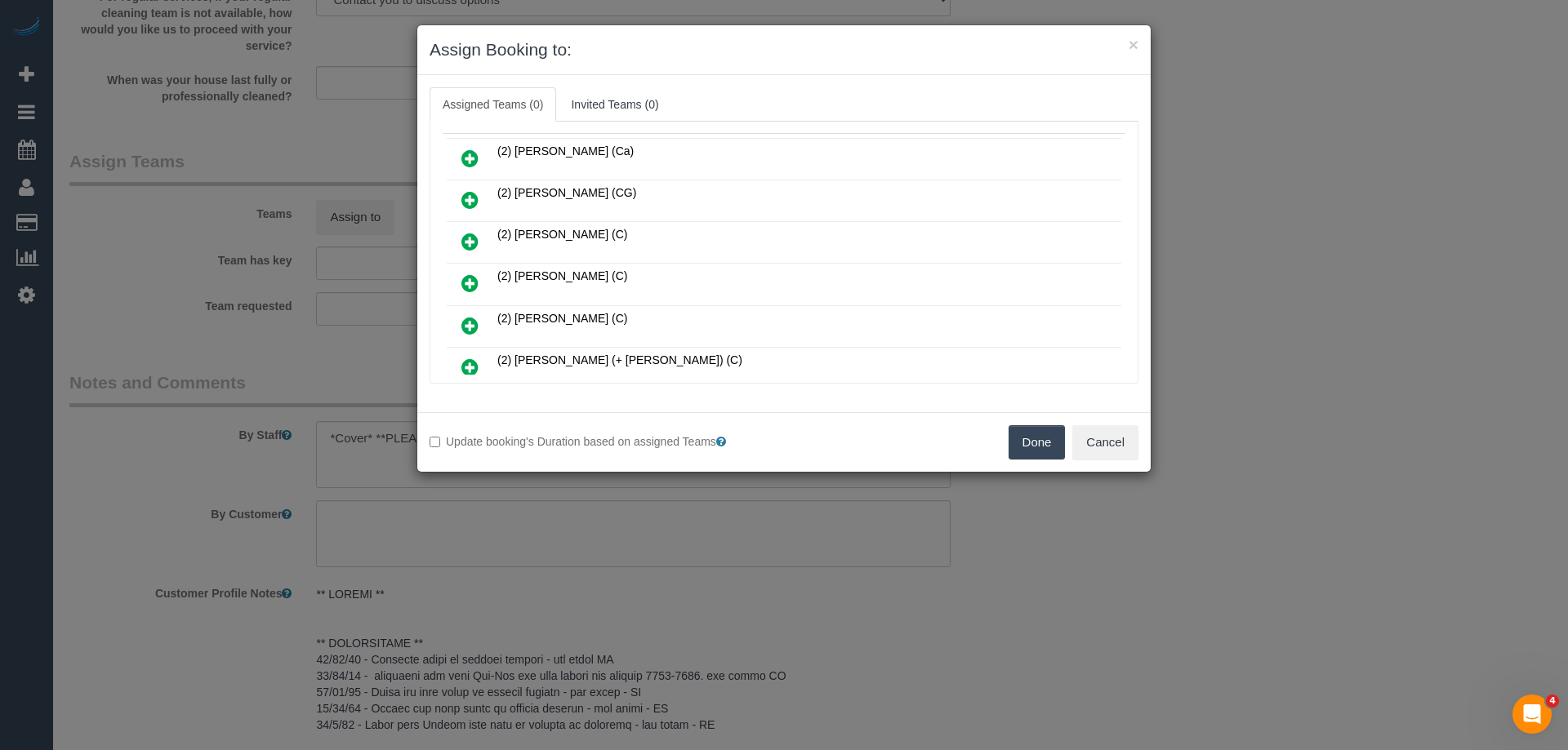
scroll to position [164, 0]
click at [459, 317] on link at bounding box center [469, 327] width 39 height 33
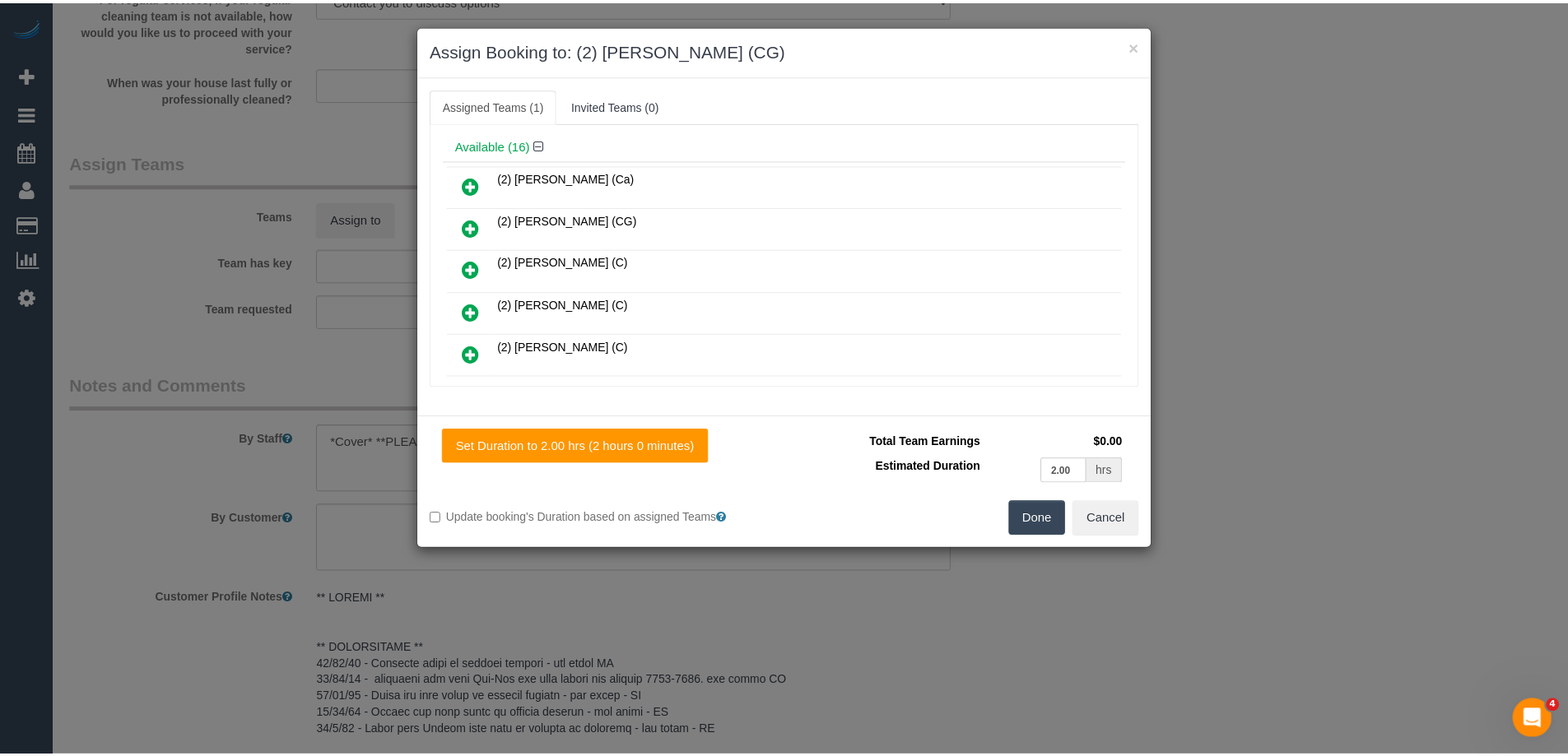
scroll to position [0, 0]
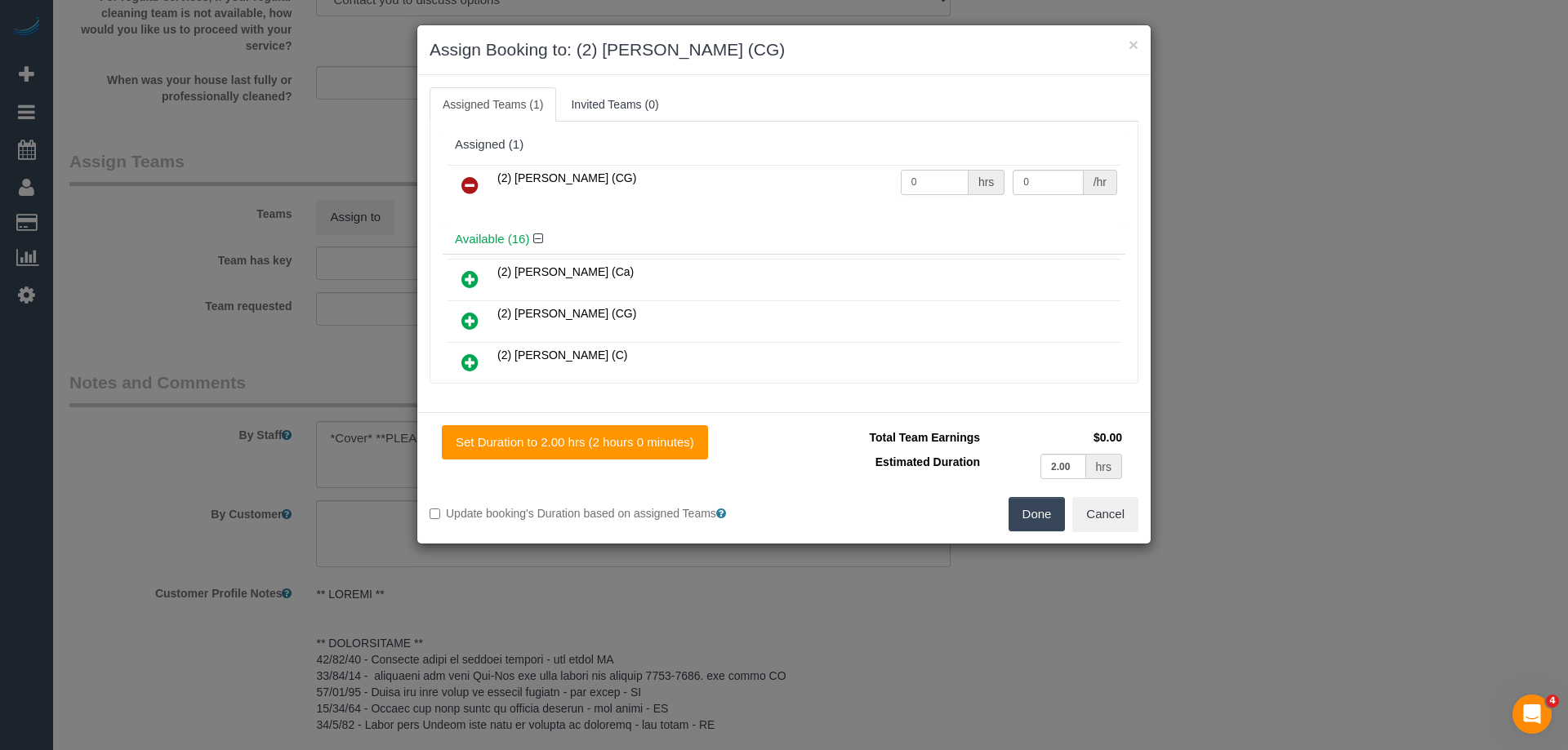
drag, startPoint x: 921, startPoint y: 179, endPoint x: 838, endPoint y: 171, distance: 83.4
click at [843, 173] on tr "(2) [PERSON_NAME] (CG) 0 hrs 0 /hr" at bounding box center [784, 186] width 675 height 42
drag, startPoint x: 903, startPoint y: 183, endPoint x: 844, endPoint y: 179, distance: 59.1
click at [844, 179] on tr "(2) [PERSON_NAME] (CG) 5 hrs 0 /hr" at bounding box center [784, 186] width 675 height 42
type input "2"
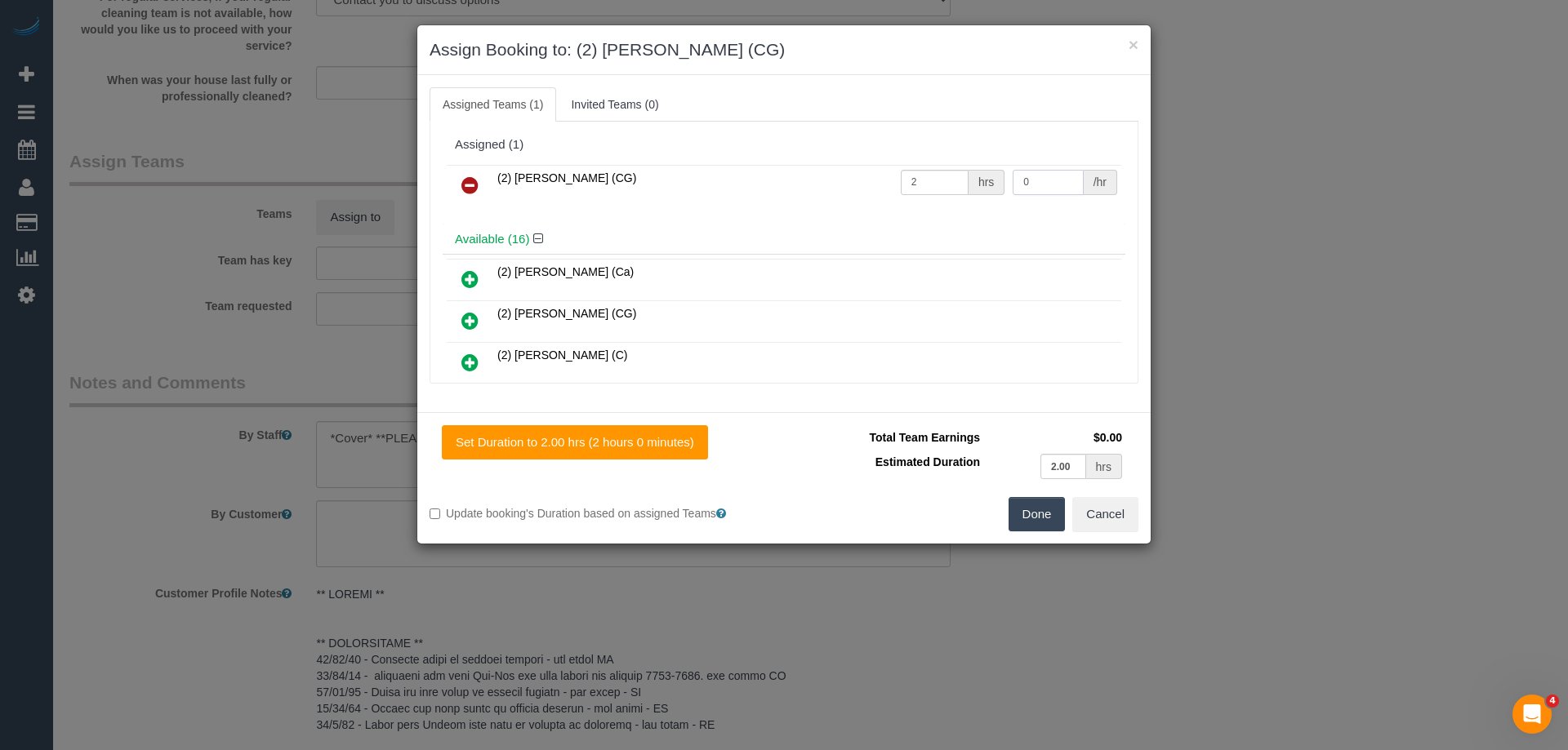
drag, startPoint x: 1020, startPoint y: 184, endPoint x: 958, endPoint y: 176, distance: 62.5
click at [958, 176] on tr "(2) [PERSON_NAME] (CG) 2 hrs 0 /hr" at bounding box center [784, 186] width 675 height 42
type input "41.25"
click at [1040, 524] on button "Done" at bounding box center [1037, 514] width 58 height 35
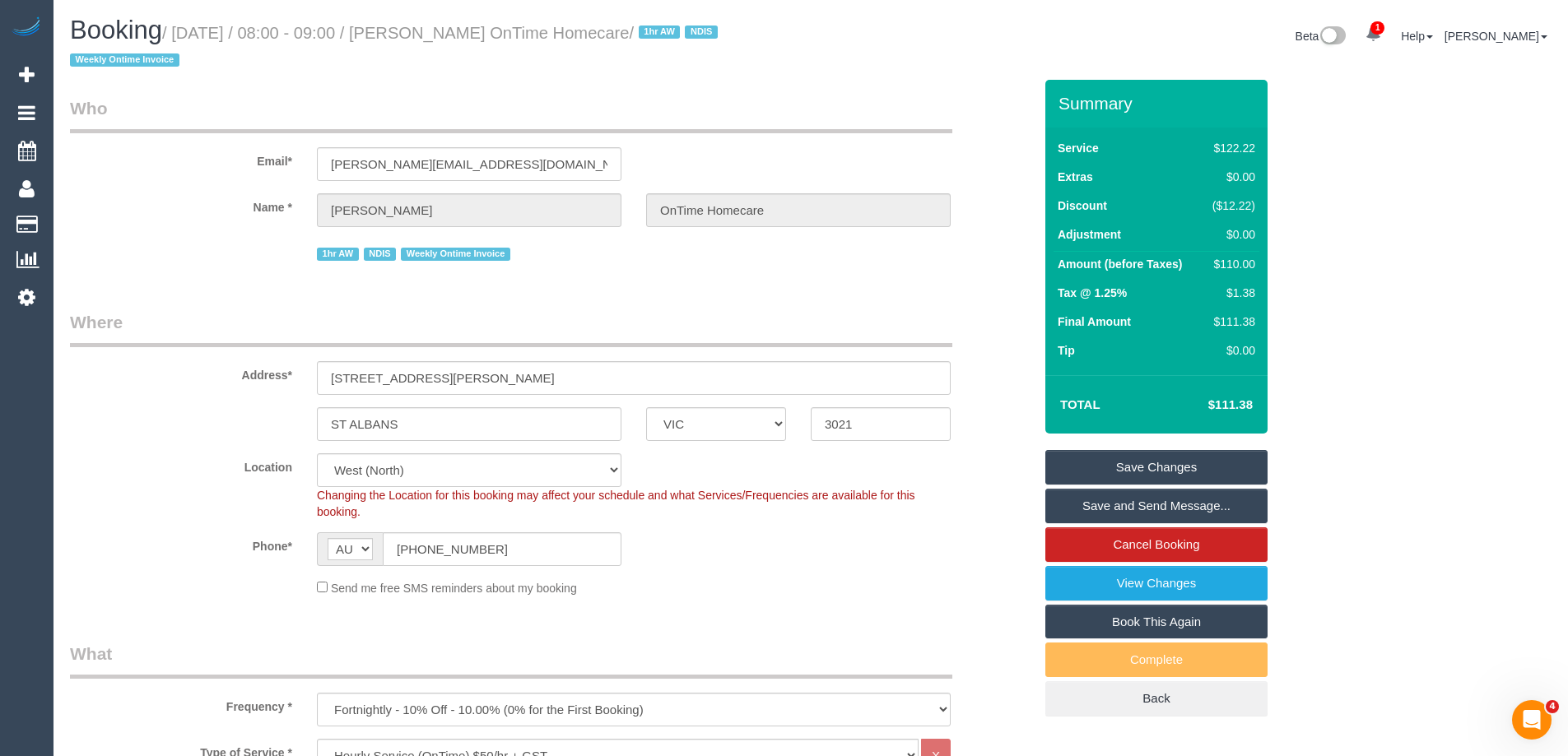
drag, startPoint x: 728, startPoint y: 34, endPoint x: 458, endPoint y: 22, distance: 271.0
click at [458, 22] on h1 "Booking / [DATE] / 08:00 - 09:00 / [PERSON_NAME] OnTime Homecare / 1hr AW NDIS …" at bounding box center [434, 44] width 728 height 56
copy small "[PERSON_NAME] OnTime Homecare"
click at [1121, 466] on link "Save Changes" at bounding box center [1156, 467] width 222 height 35
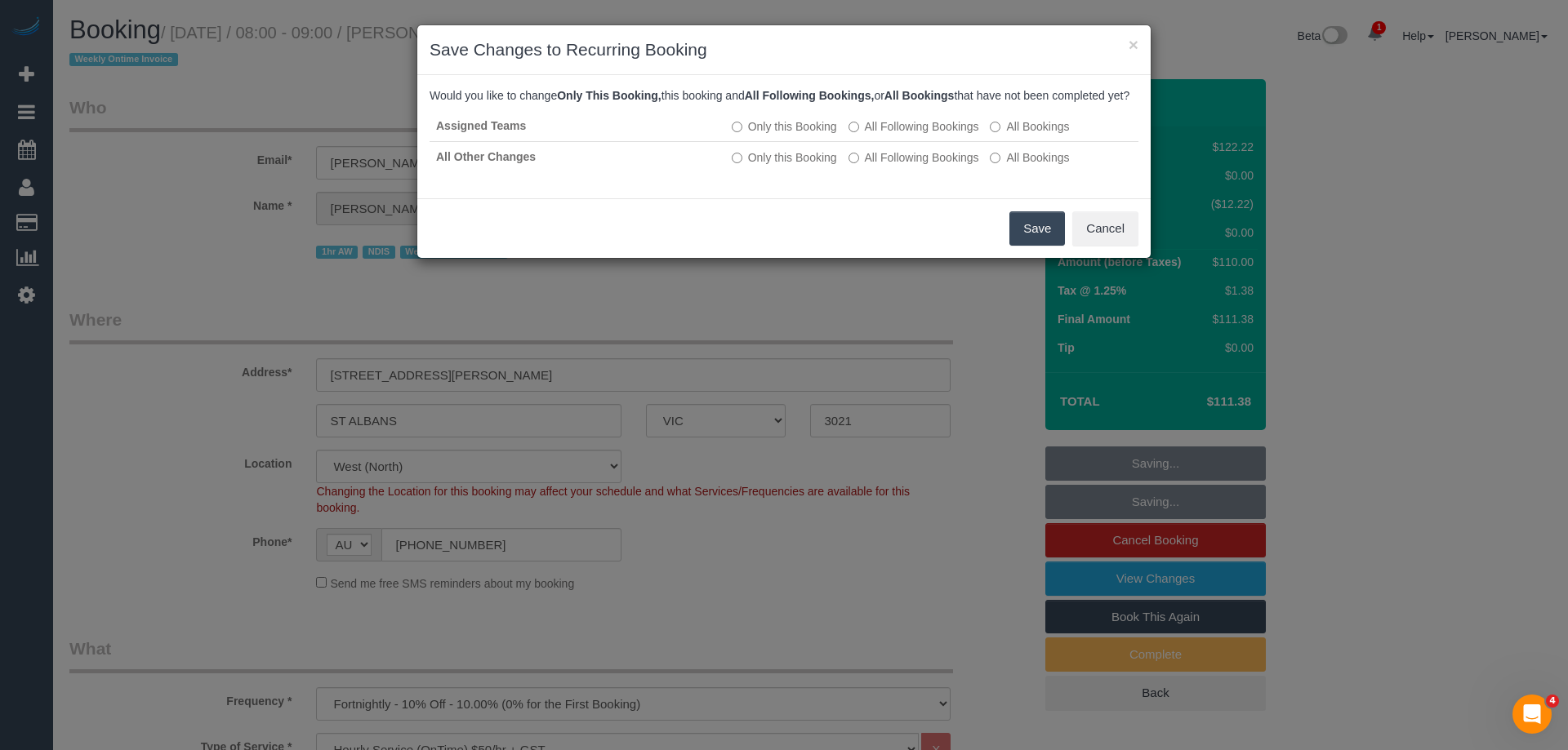
click at [1030, 246] on button "Save" at bounding box center [1037, 228] width 56 height 35
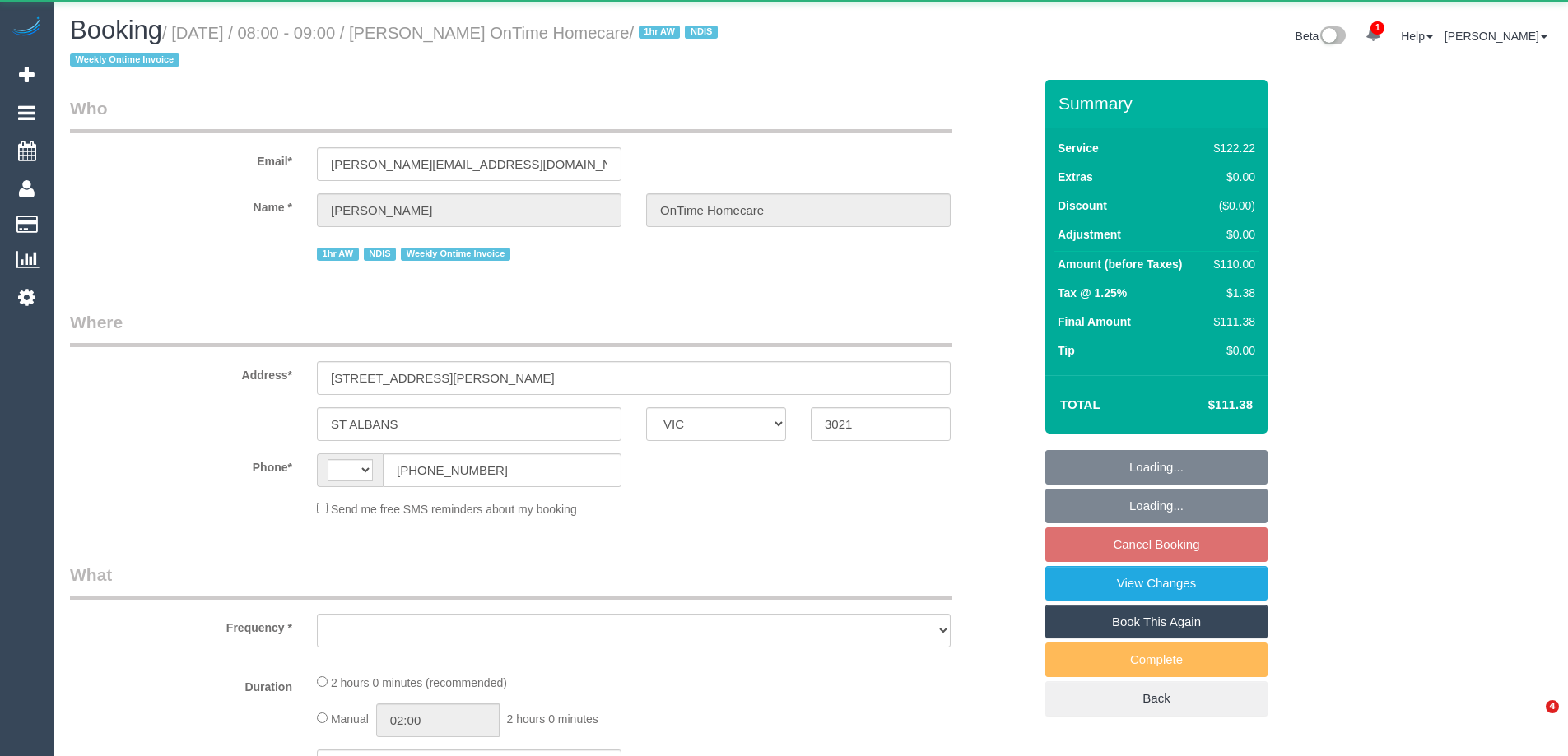
select select "VIC"
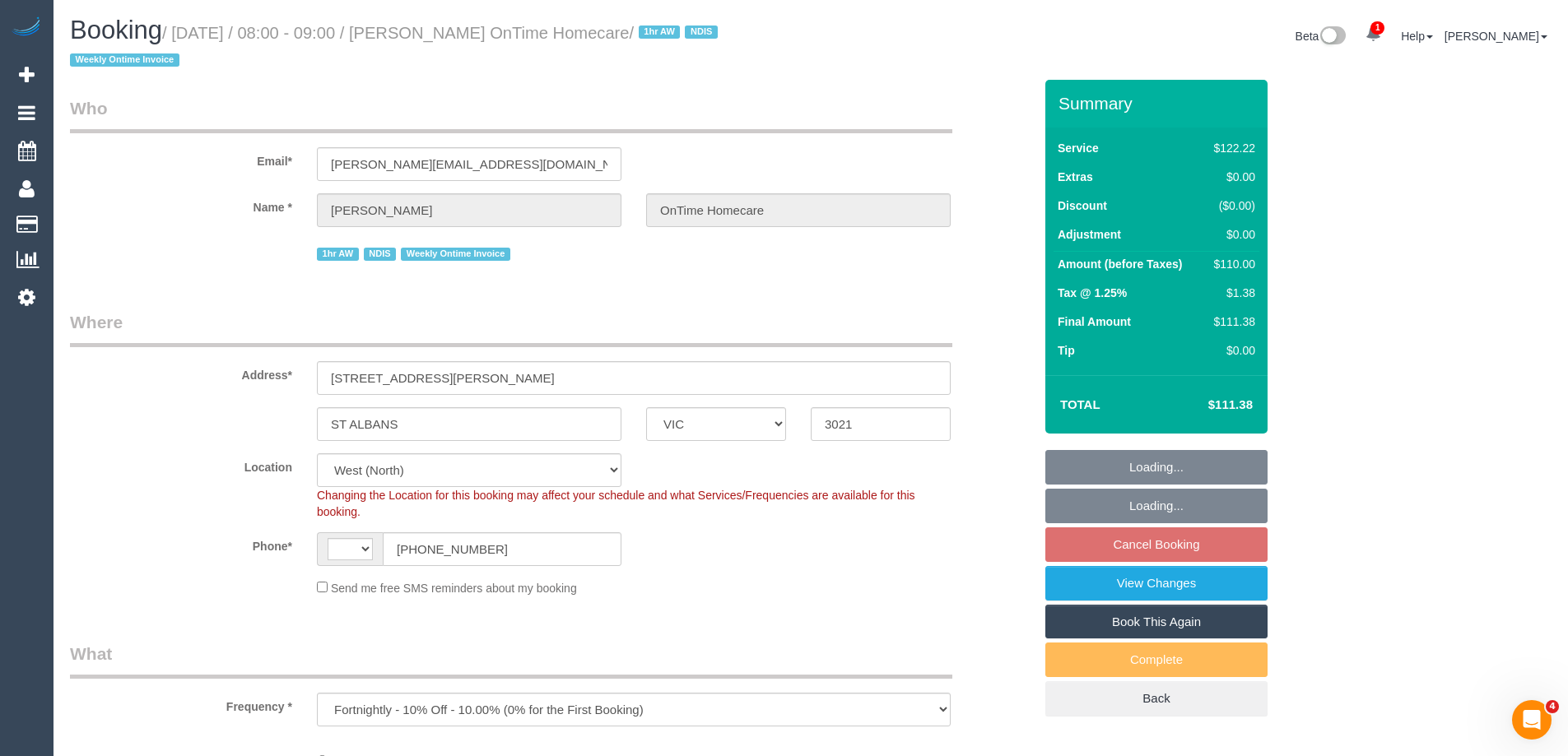
select select "object:298"
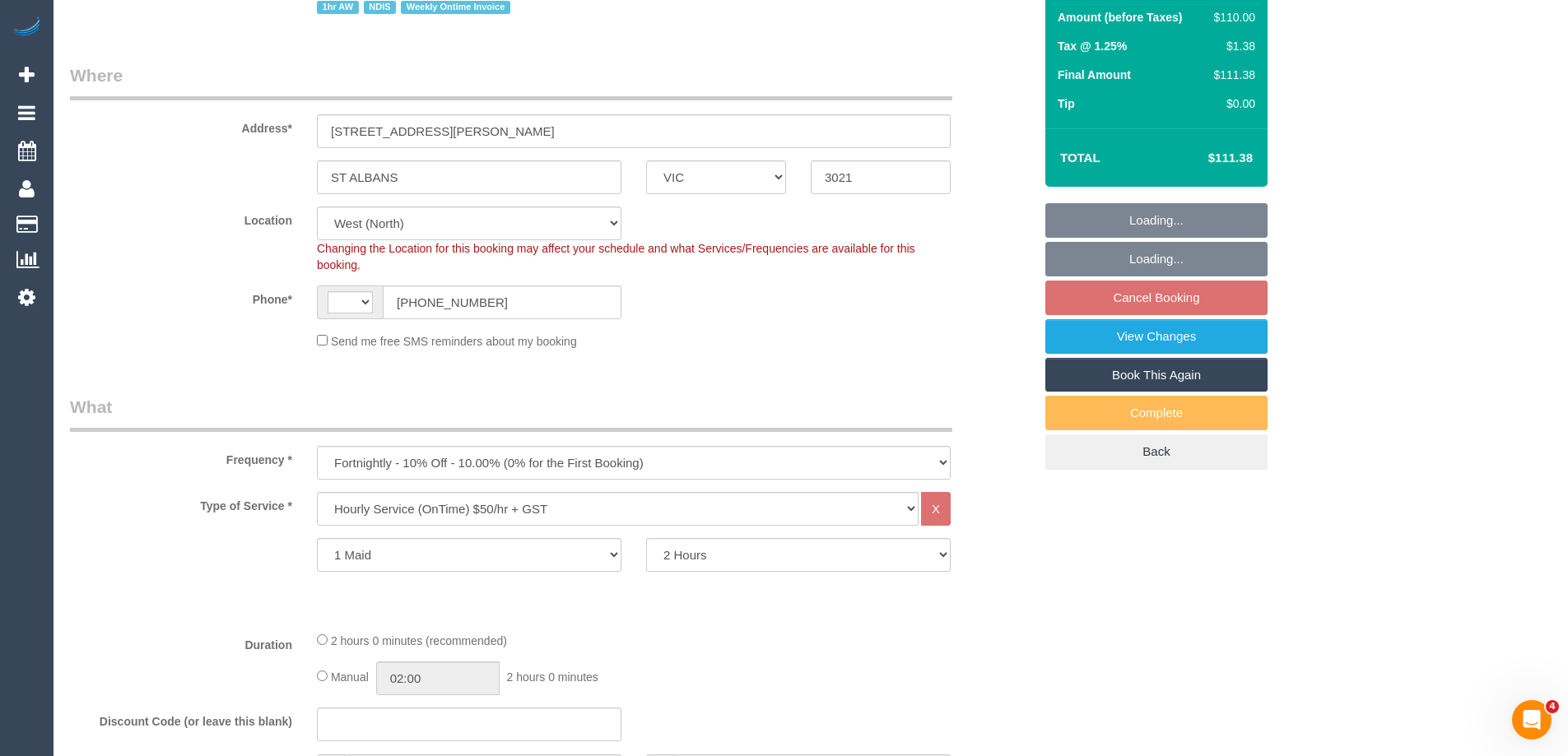
select select "string:AU"
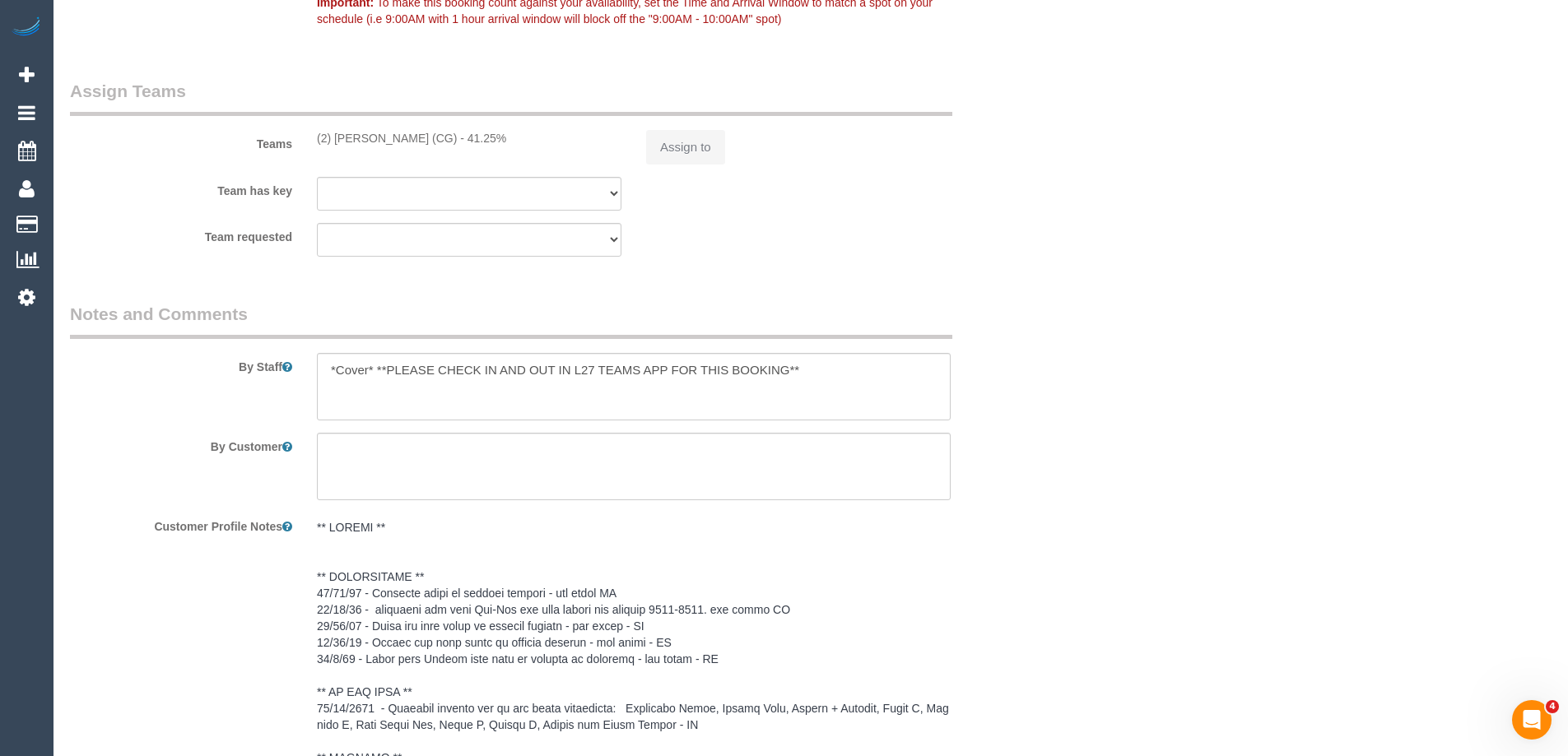
select select "number:28"
select select "number:14"
select select "number:19"
select select "number:22"
select select "number:35"
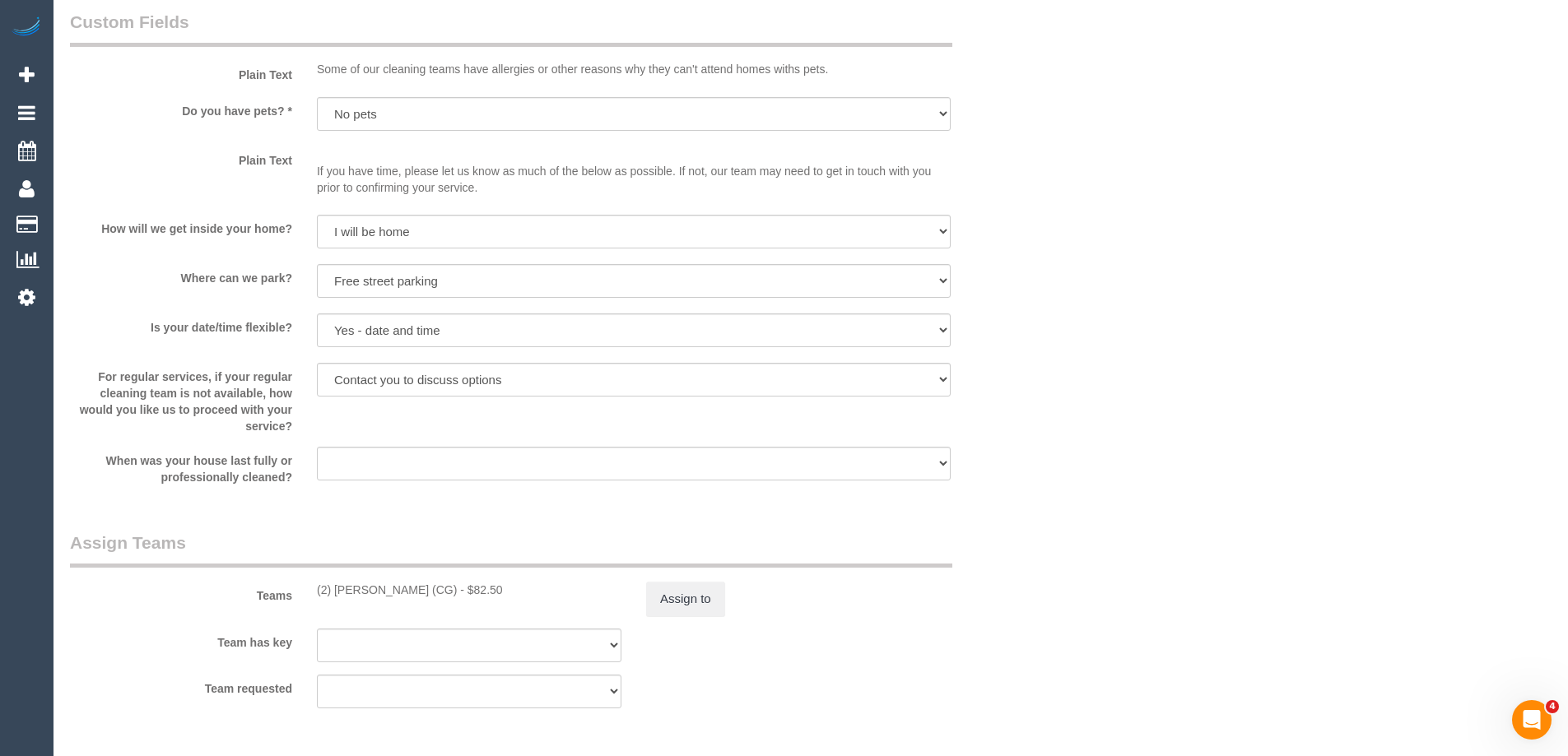
scroll to position [1592, 0]
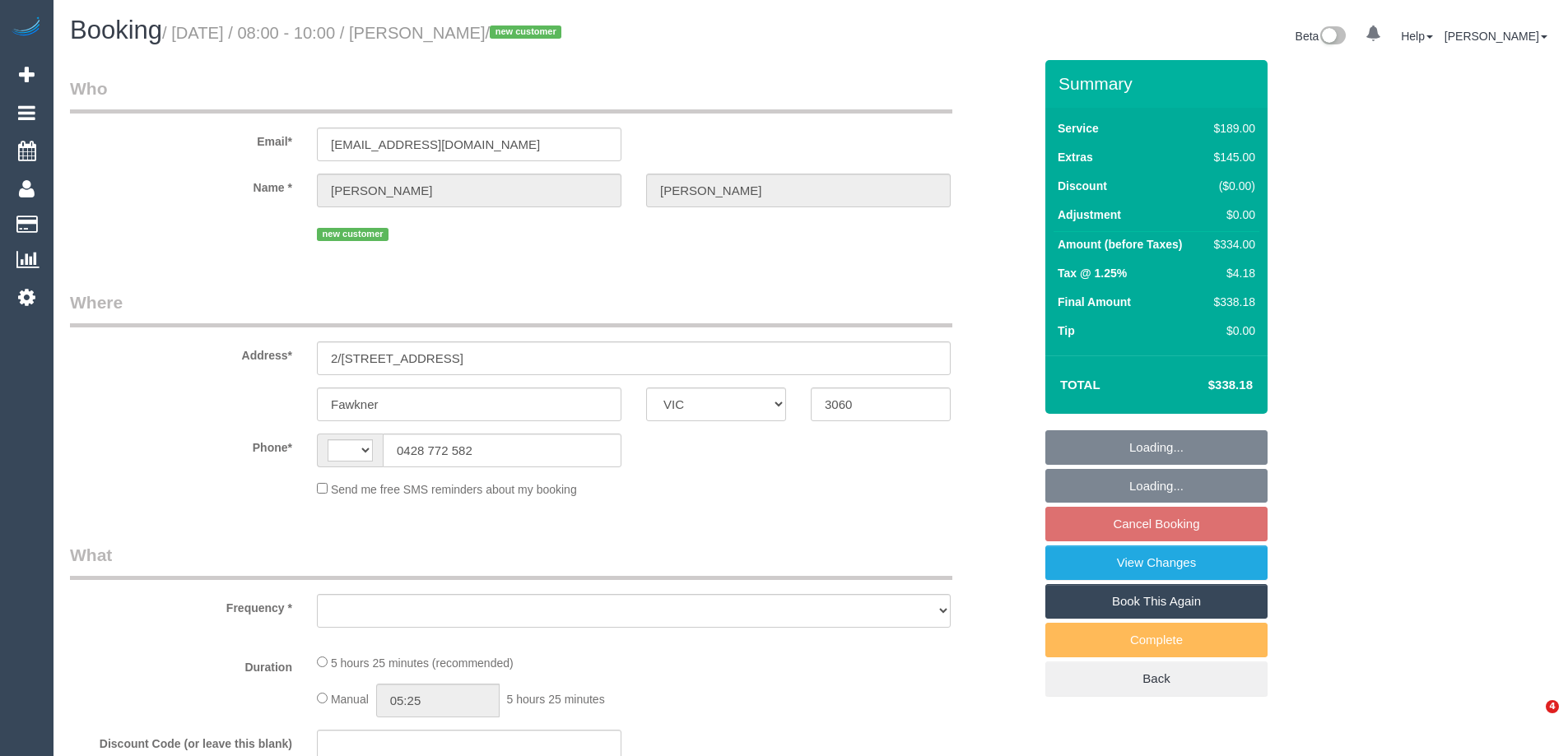
select select "VIC"
select select "string:stripe-pm_1S5fpJ2GScqysDRVDareYmbU"
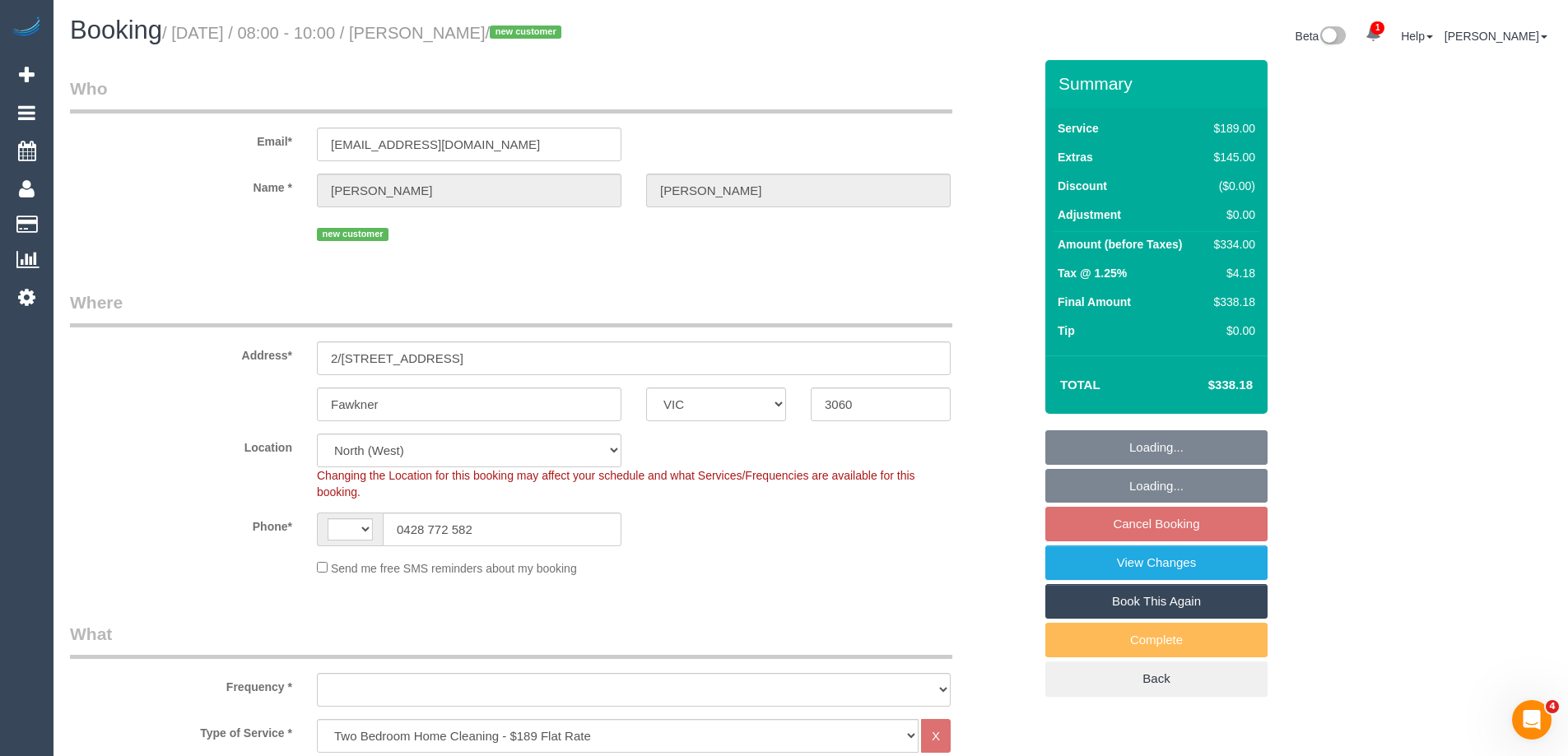
select select "string:AU"
select select "object:810"
select select "number:27"
select select "number:14"
select select "number:19"
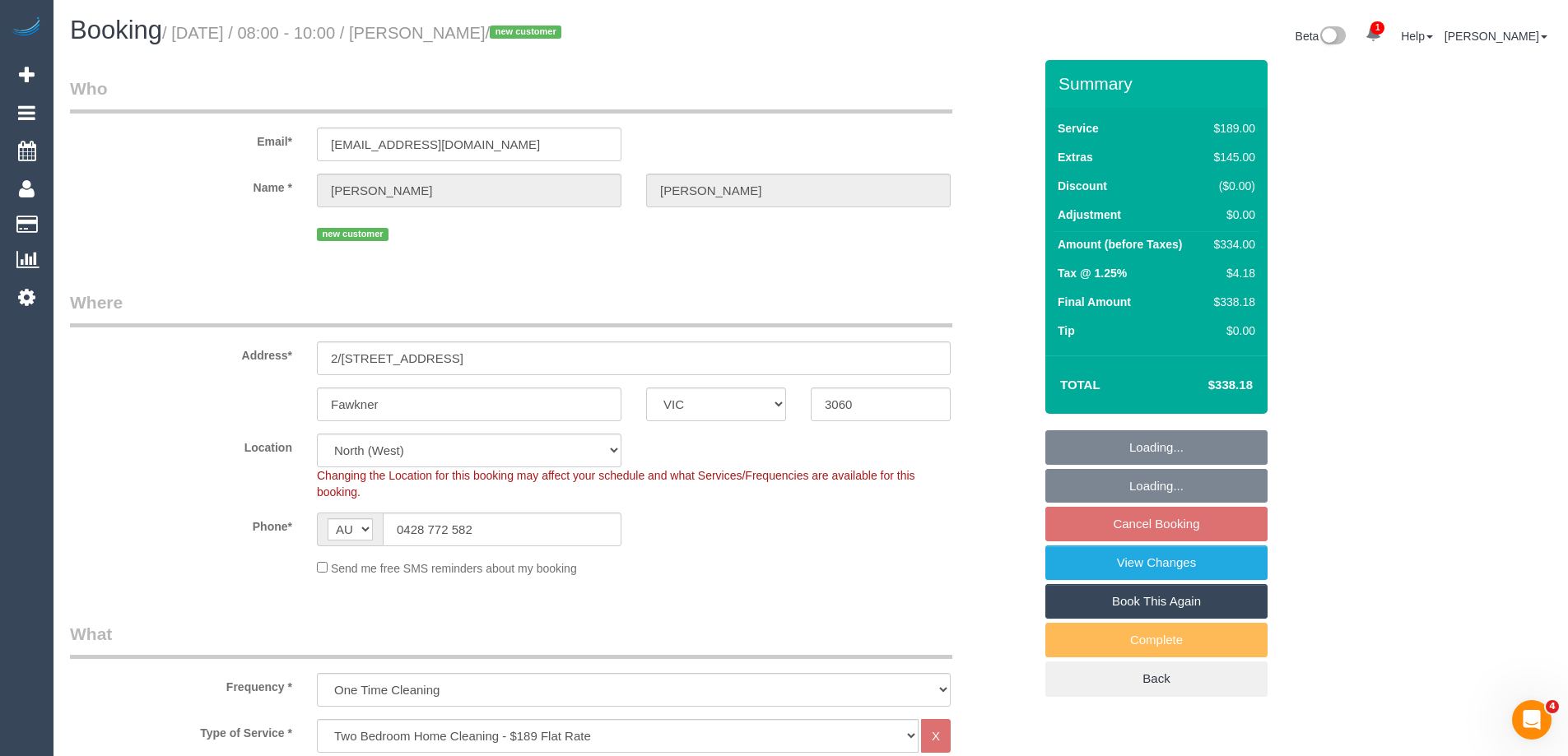
select select "number:24"
select select "spot2"
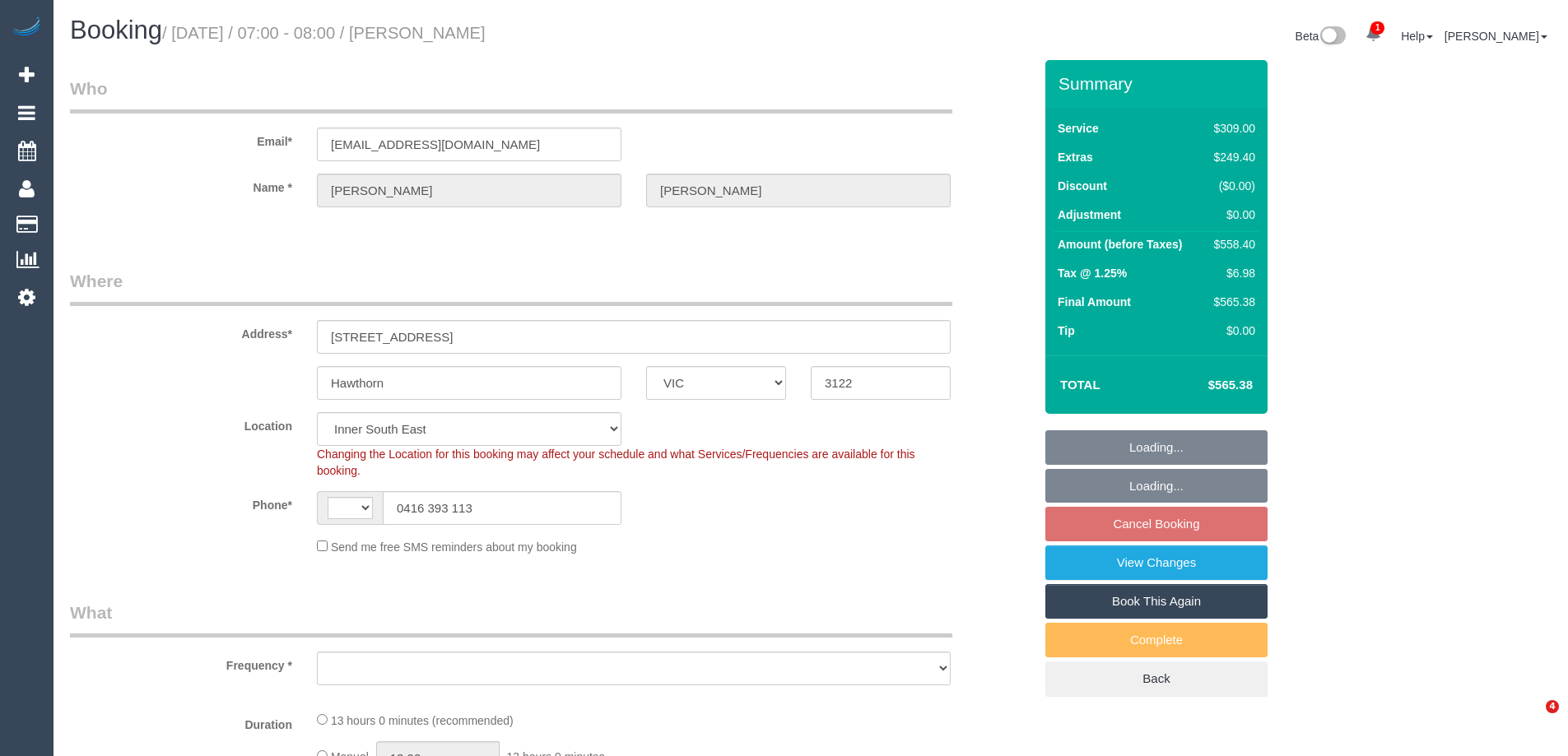
select select "VIC"
select select "string:AU"
select select "object:700"
select select "spot1"
select select "number:28"
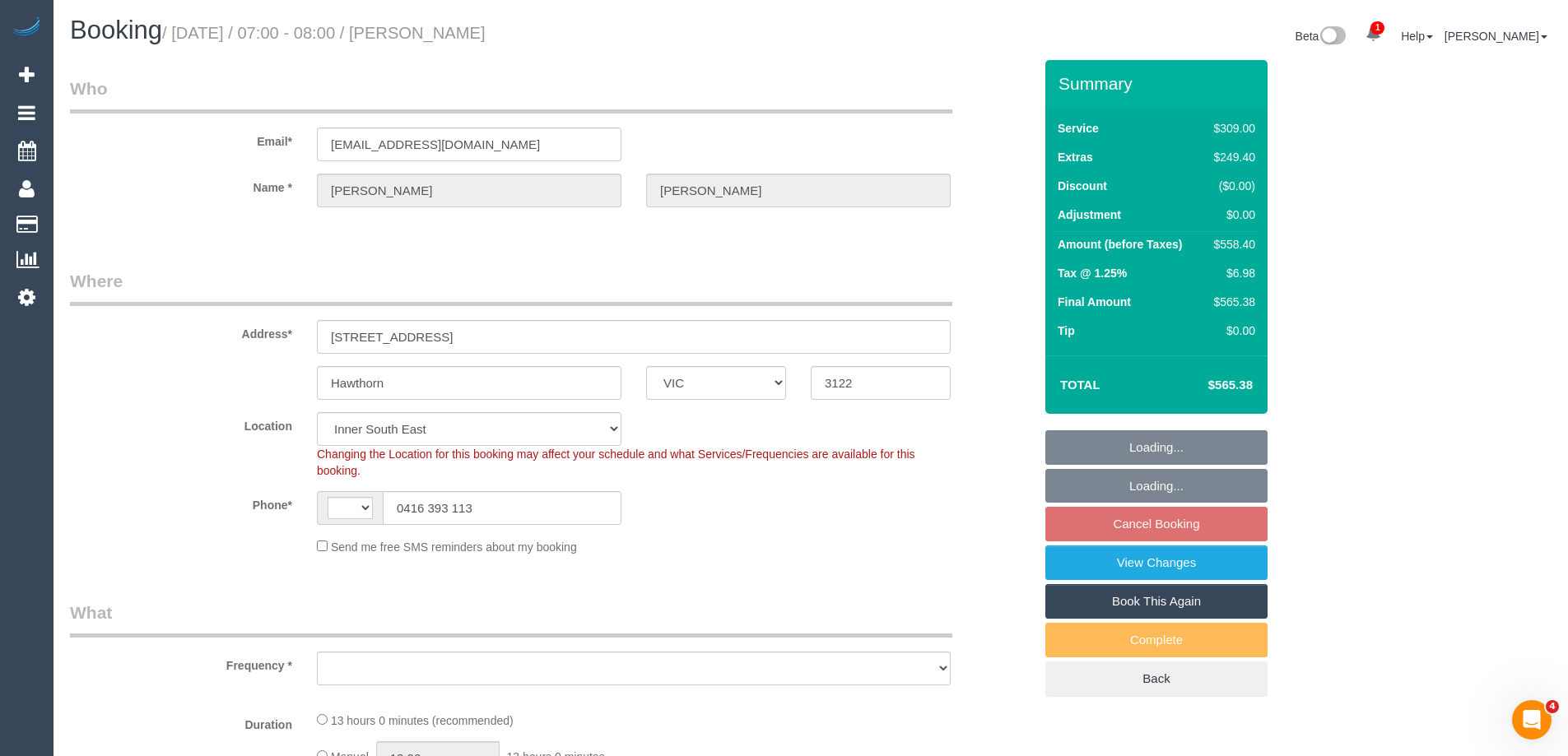
select select "number:14"
select select "number:20"
select select "number:36"
select select "number:11"
select select "object:710"
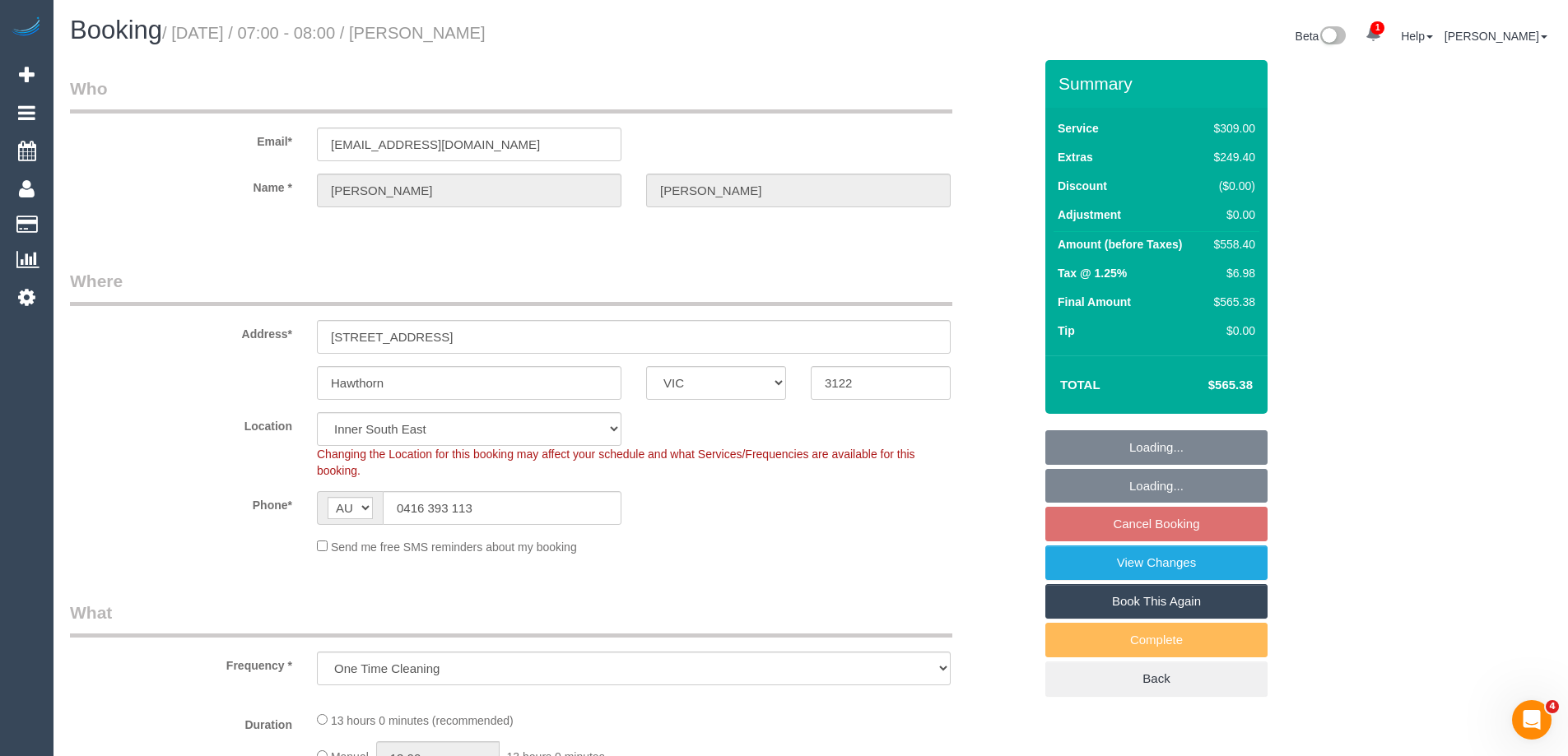
select select "string:stripe-pm_1OA9bE2GScqysDRV9SMz1VR2"
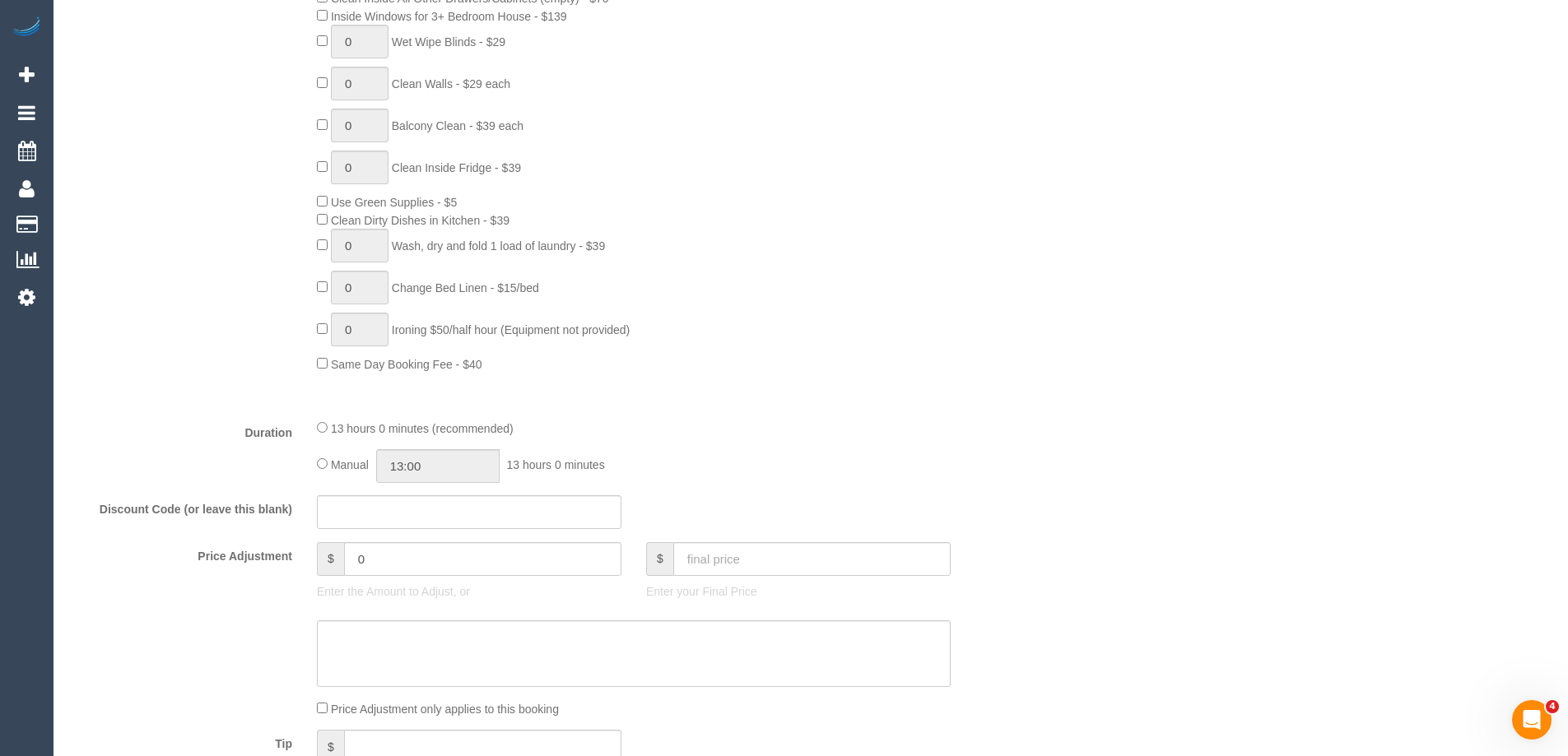
scroll to position [988, 0]
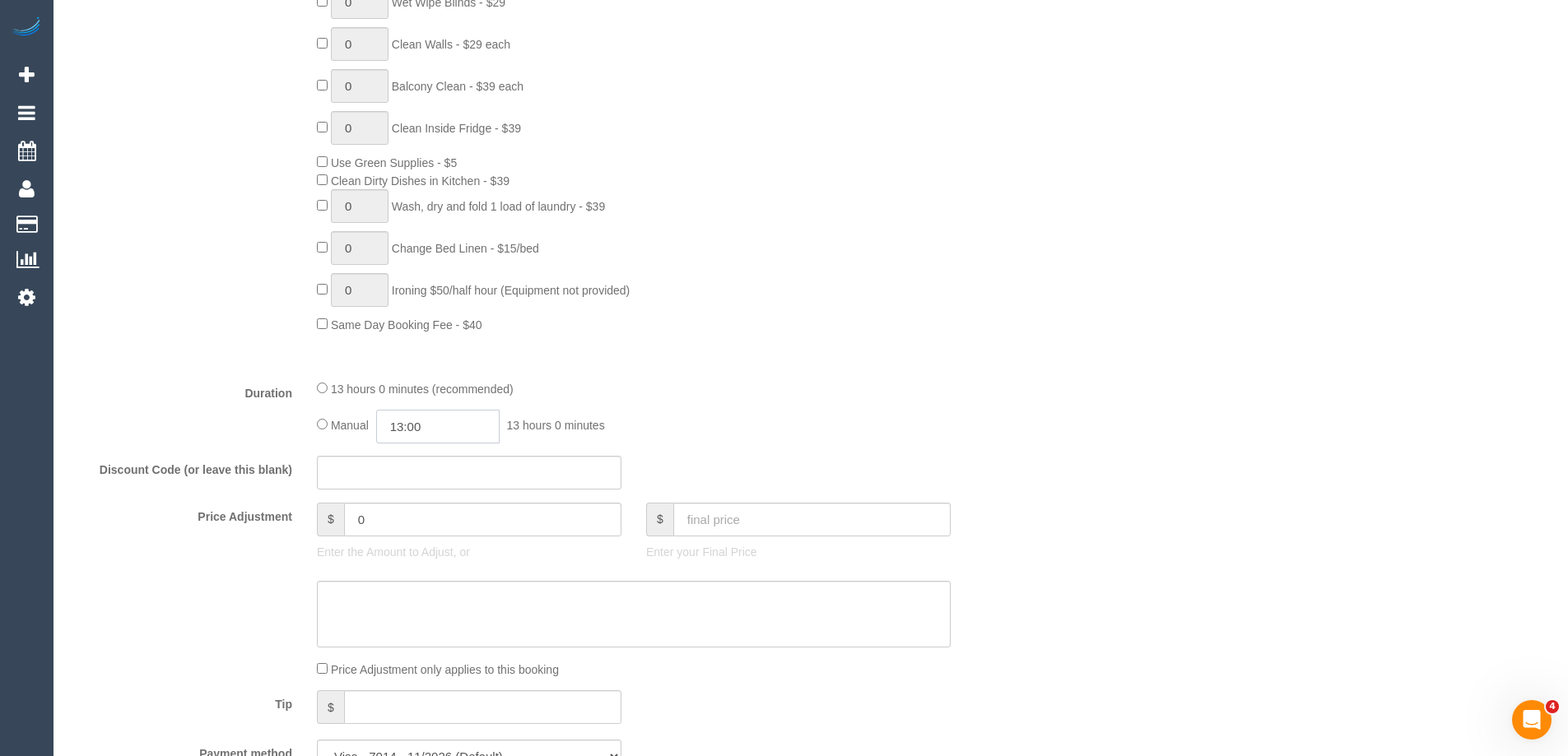
click at [481, 421] on input "13:00" at bounding box center [437, 427] width 123 height 34
type input "10:30"
click at [411, 500] on li "10:30" at bounding box center [419, 500] width 73 height 21
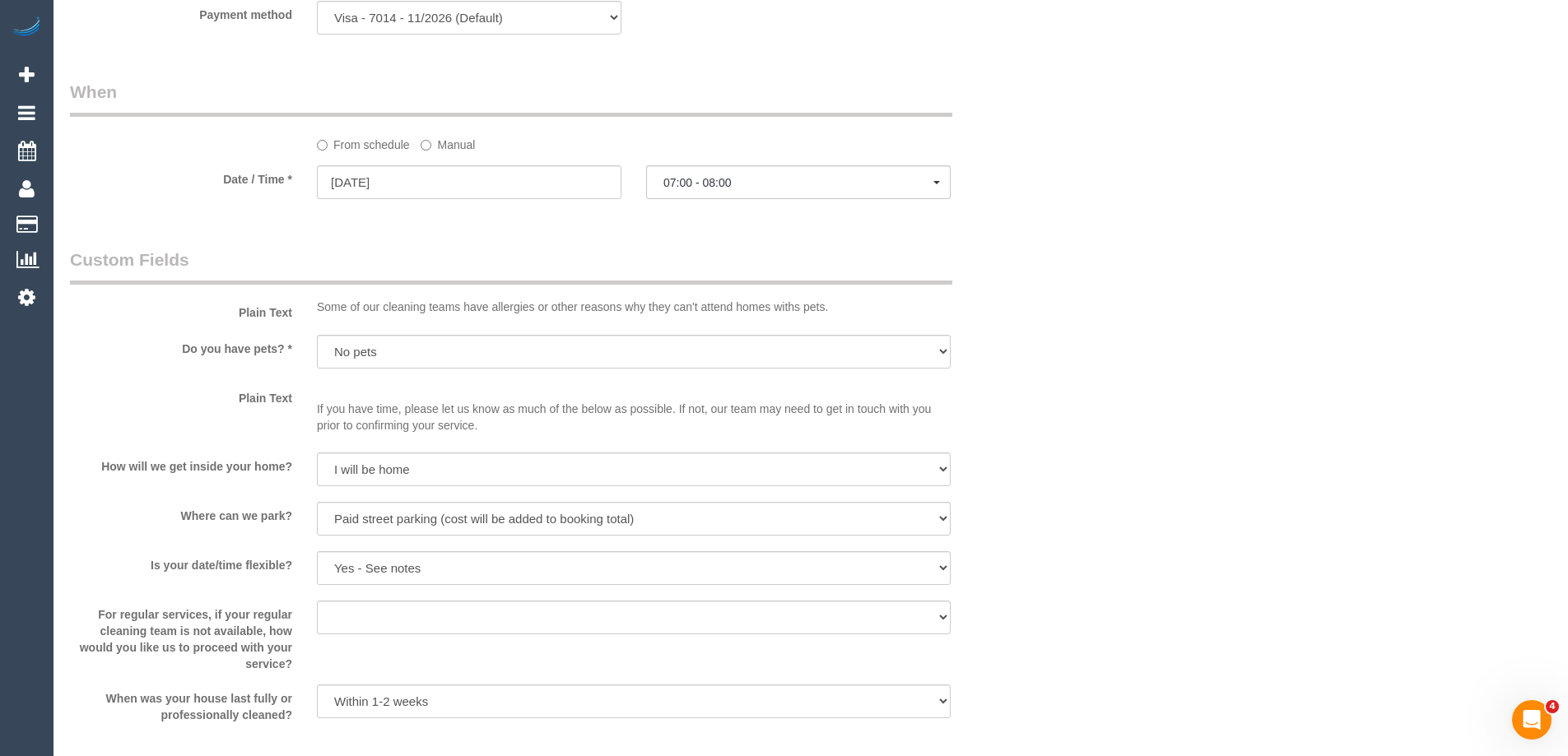
select select "spot21"
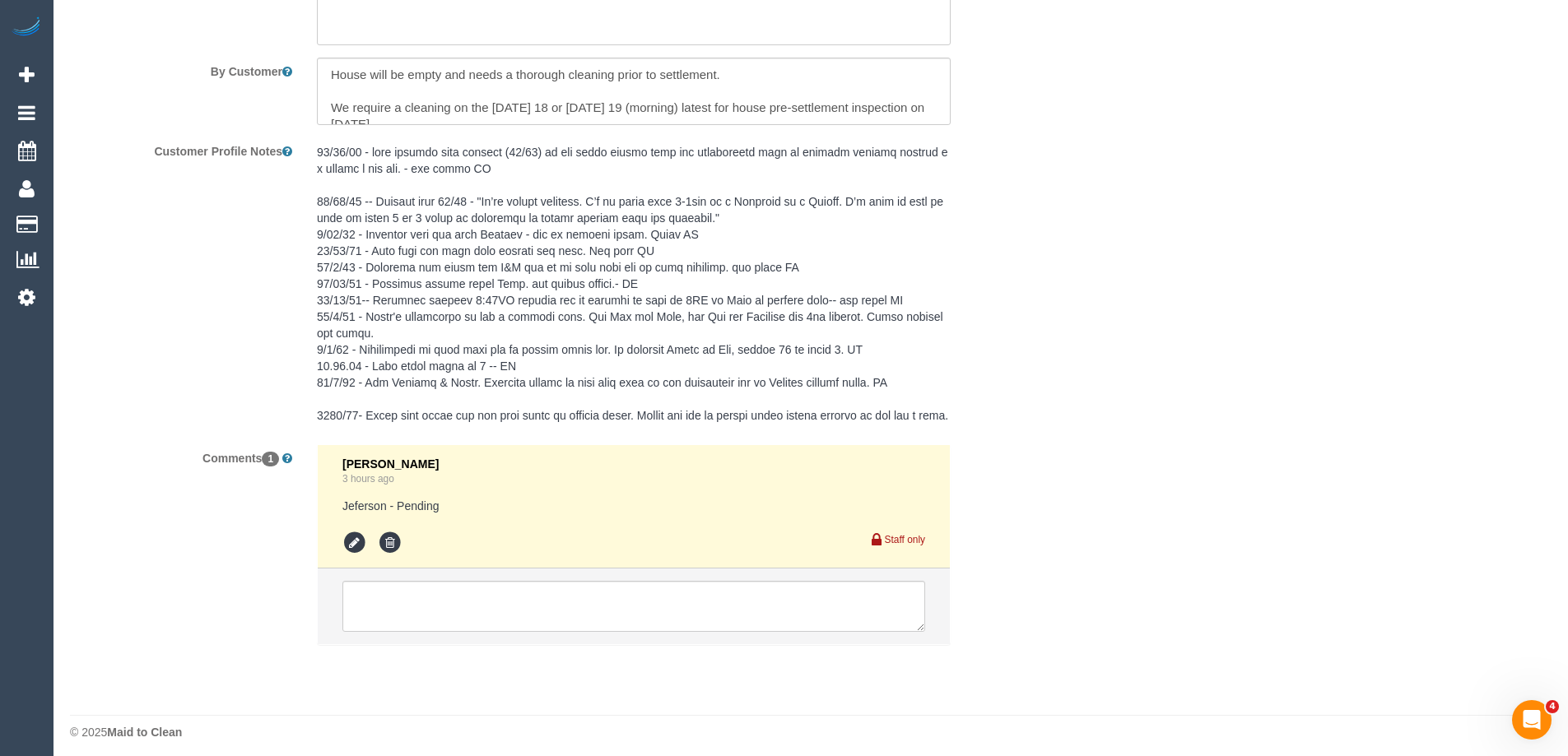
scroll to position [2798, 0]
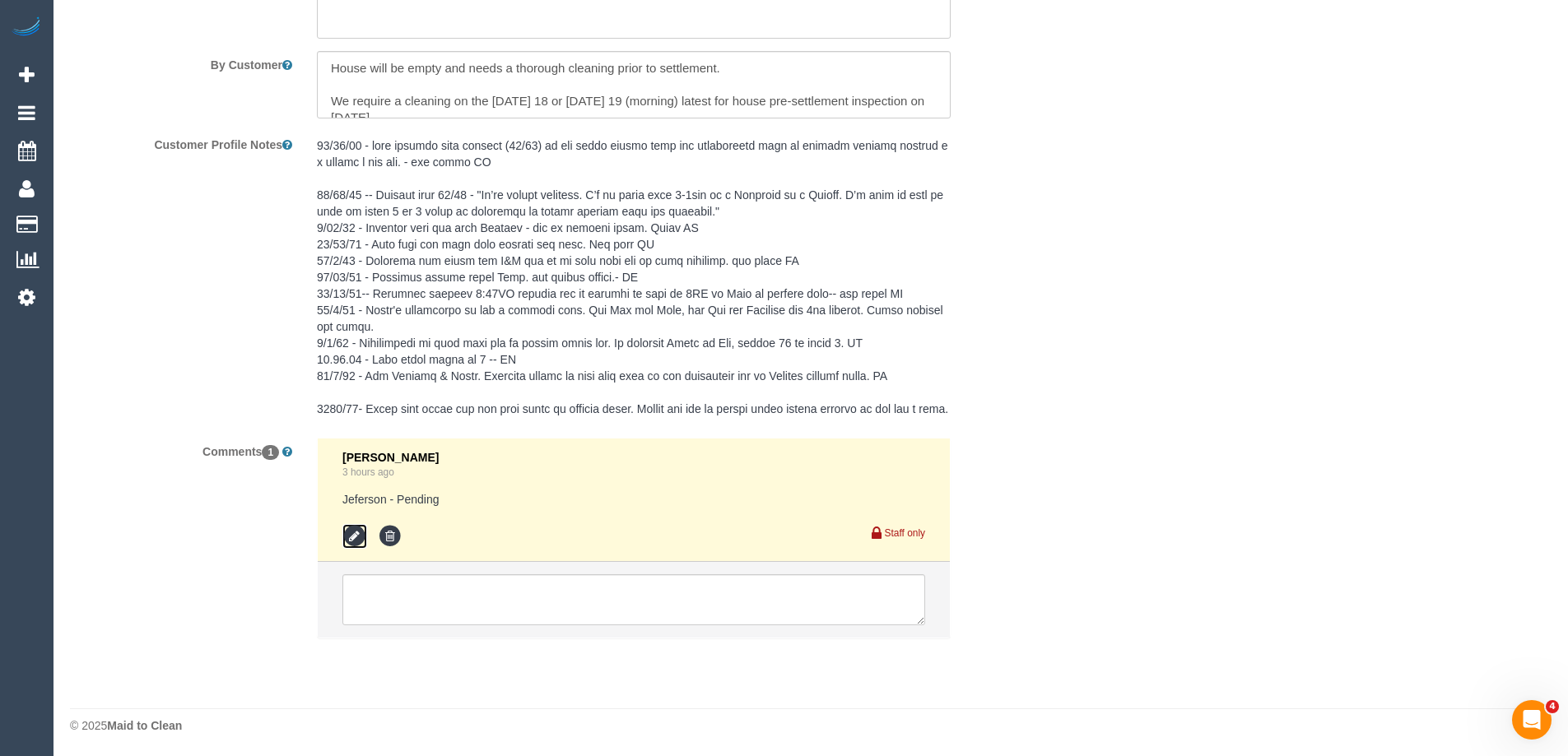
click at [348, 549] on icon at bounding box center [354, 536] width 25 height 25
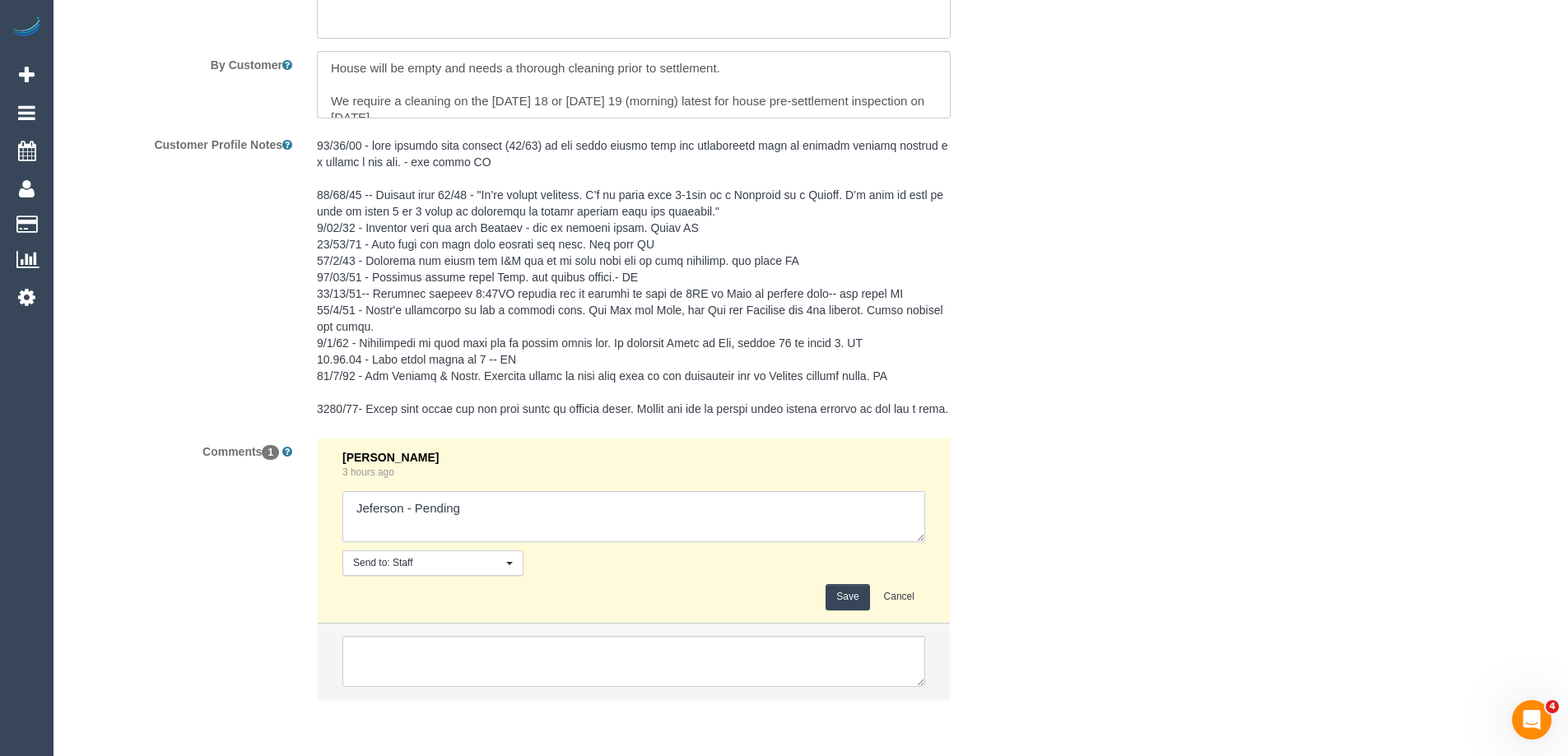
drag, startPoint x: 446, startPoint y: 528, endPoint x: 546, endPoint y: 522, distance: 100.6
click at [546, 522] on textarea at bounding box center [633, 516] width 583 height 51
type textarea "Jeferson - Confirmed"
click at [837, 610] on button "Save" at bounding box center [847, 597] width 44 height 26
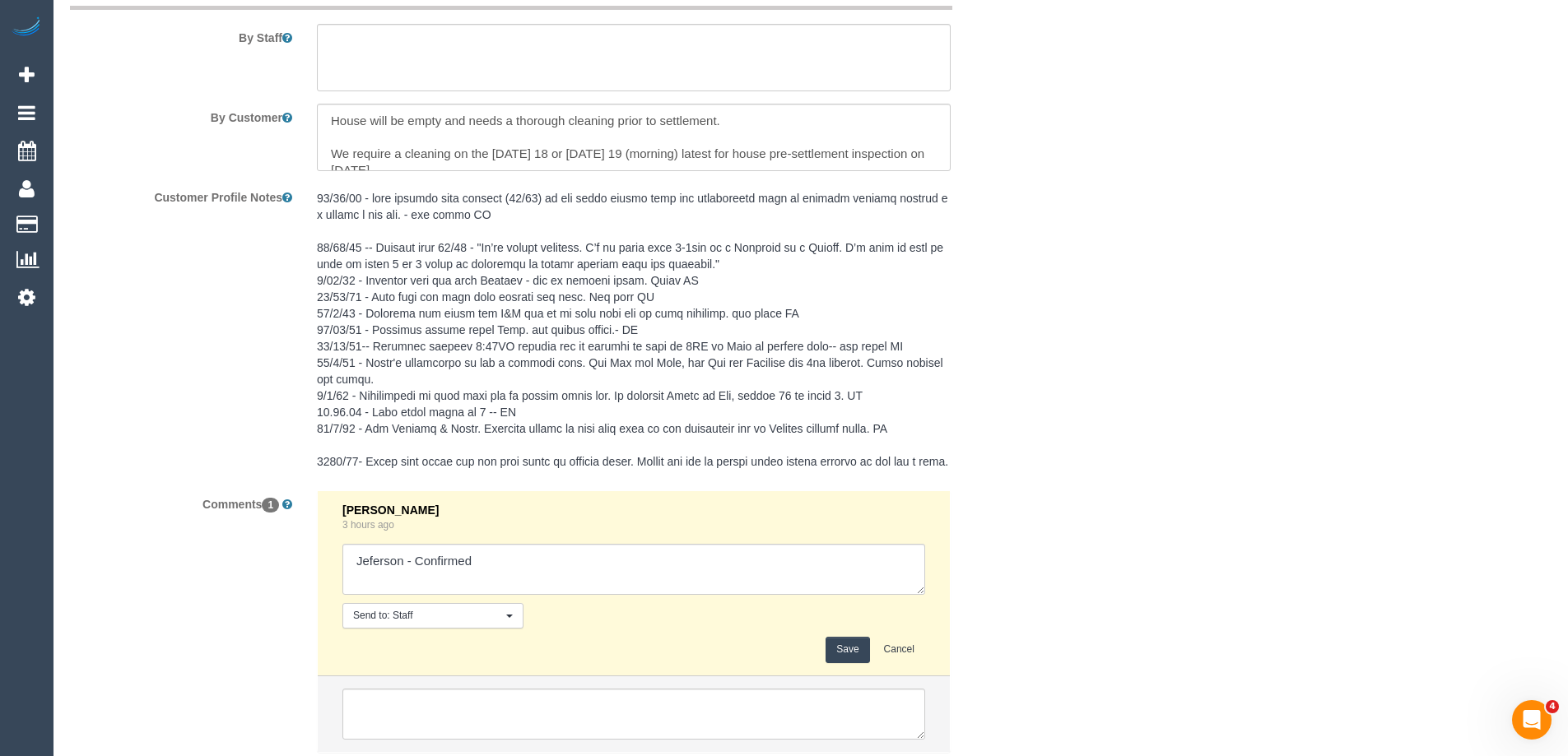
scroll to position [2551, 0]
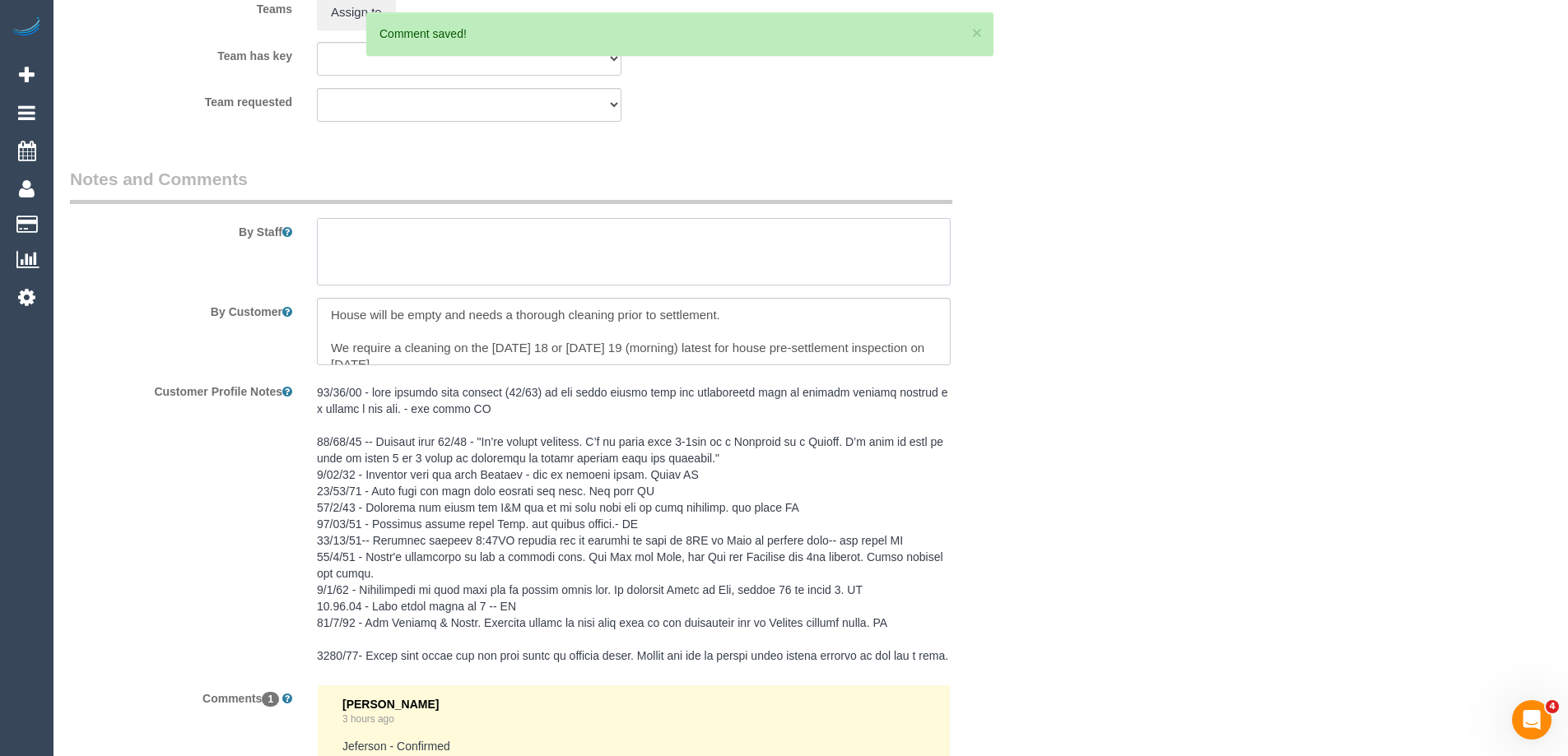
click at [364, 240] on textarea at bounding box center [634, 251] width 634 height 67
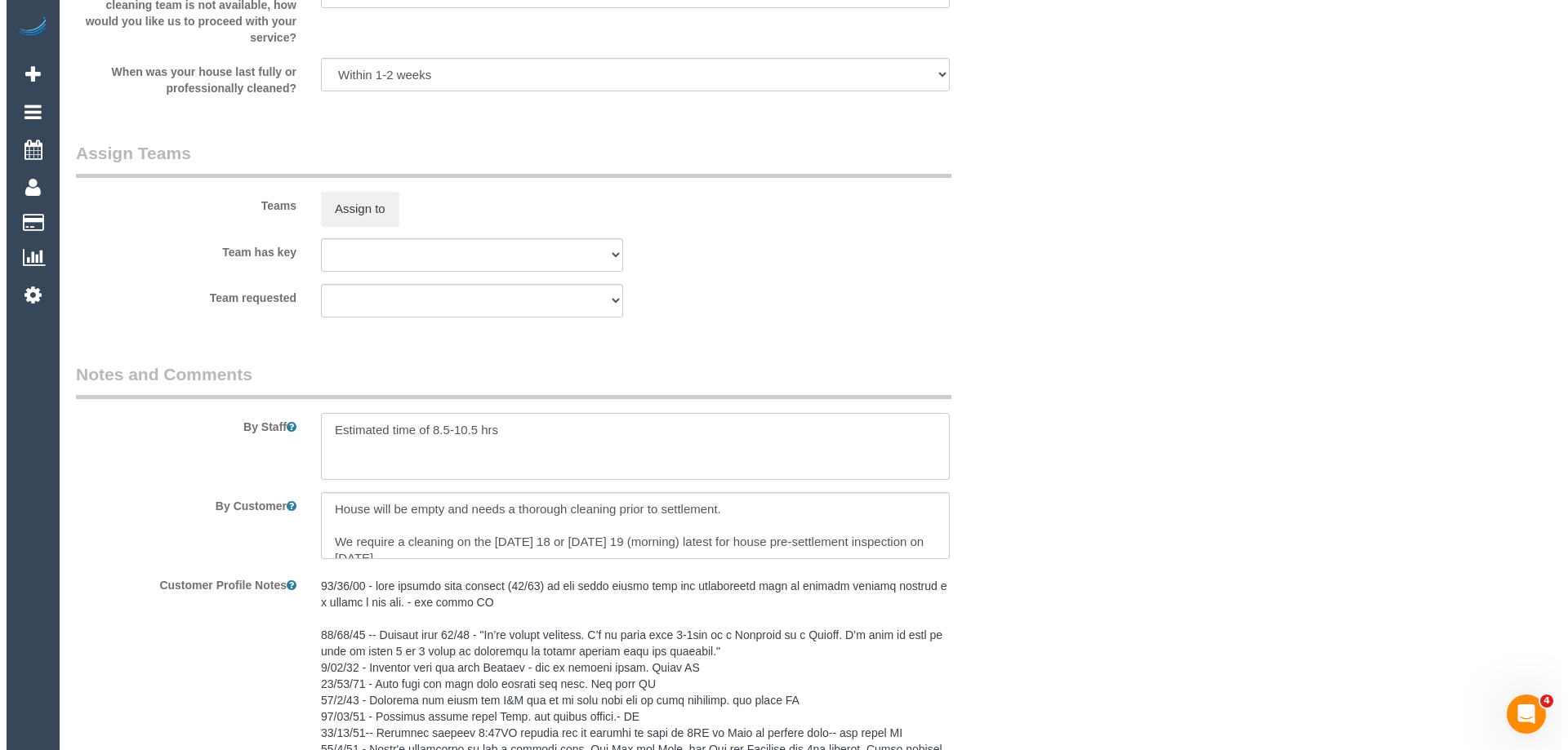
scroll to position [2286, 0]
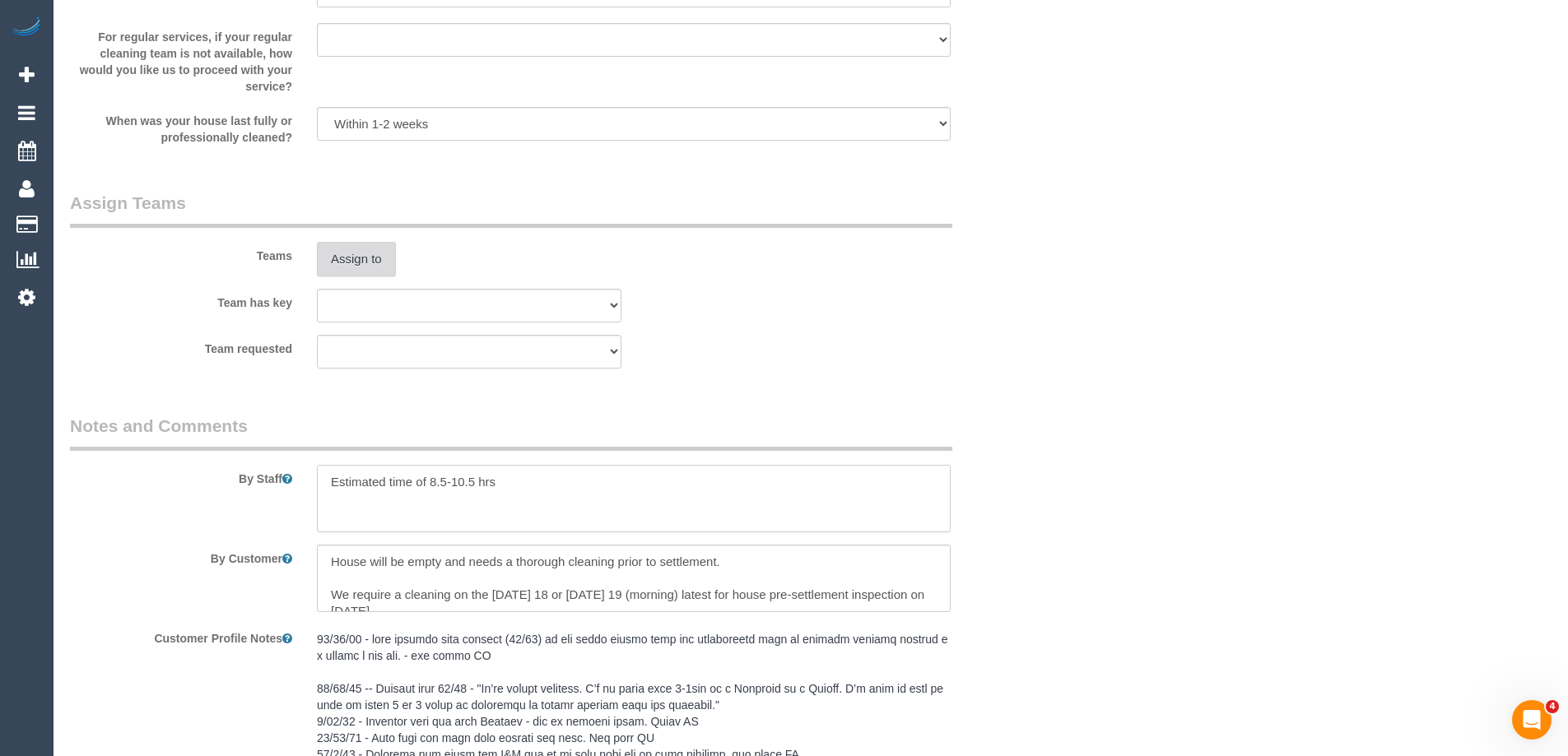
type textarea "Estimated time of 8.5-10.5 hrs"
click at [359, 270] on button "Assign to" at bounding box center [356, 259] width 79 height 35
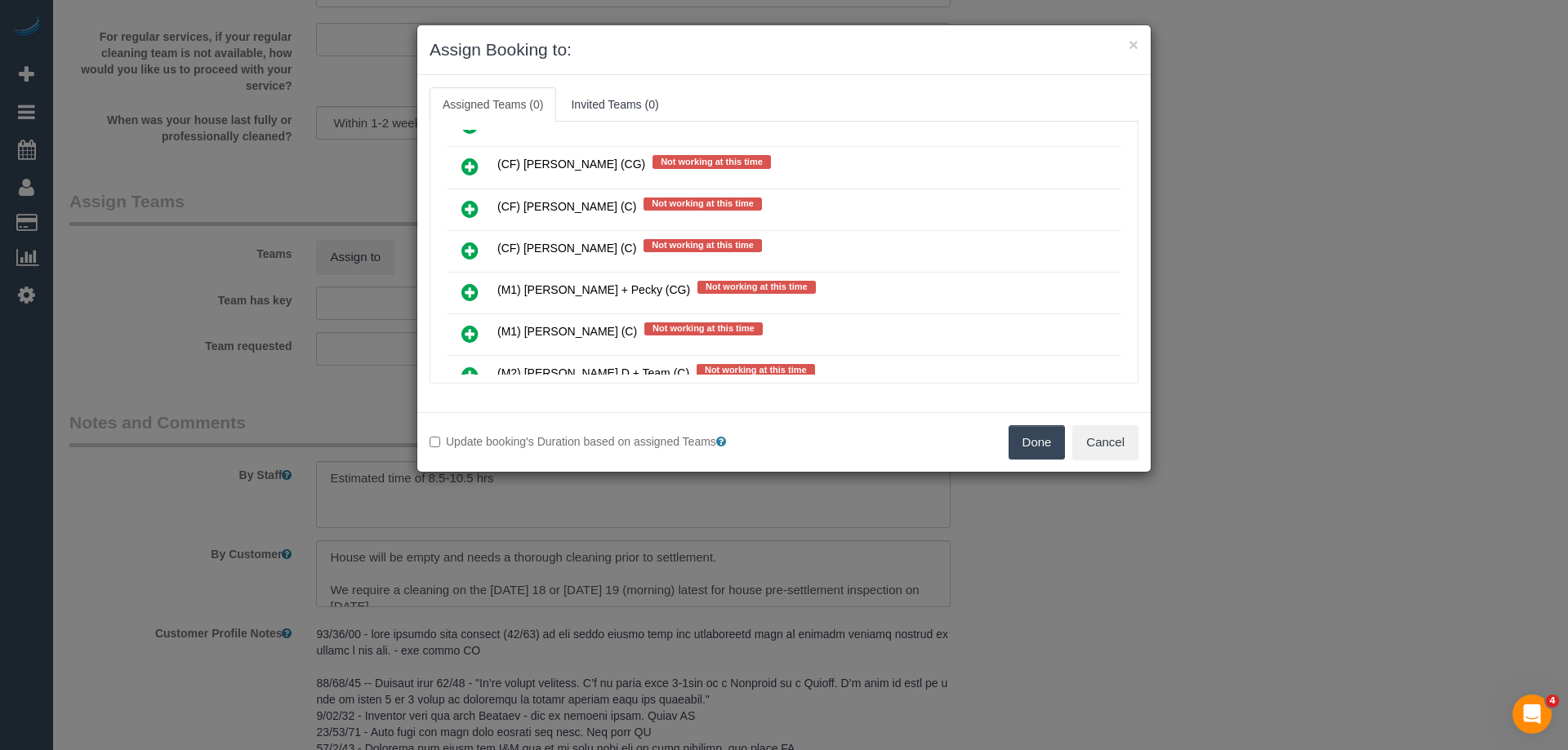
scroll to position [3919, 0]
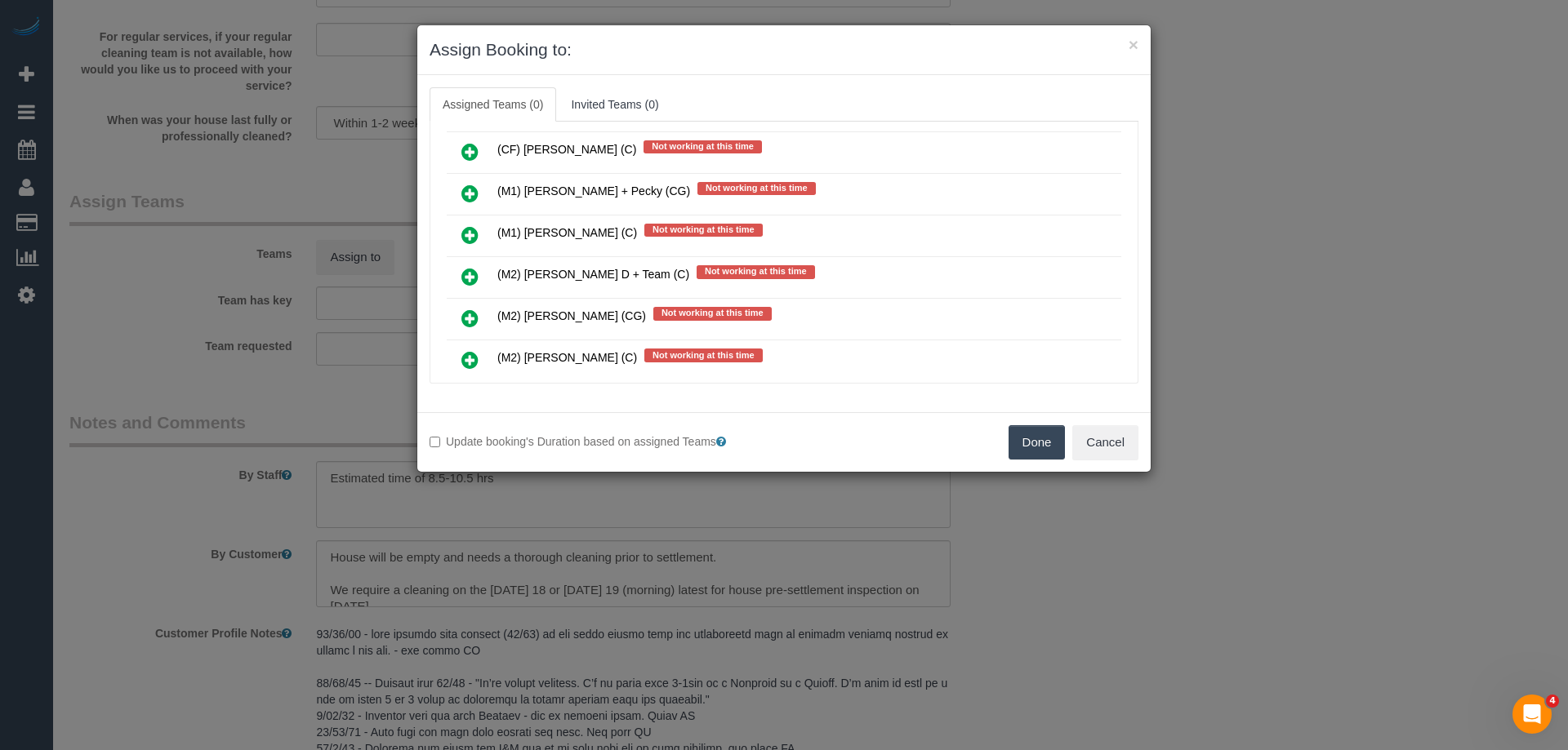
click at [467, 233] on icon at bounding box center [469, 235] width 17 height 20
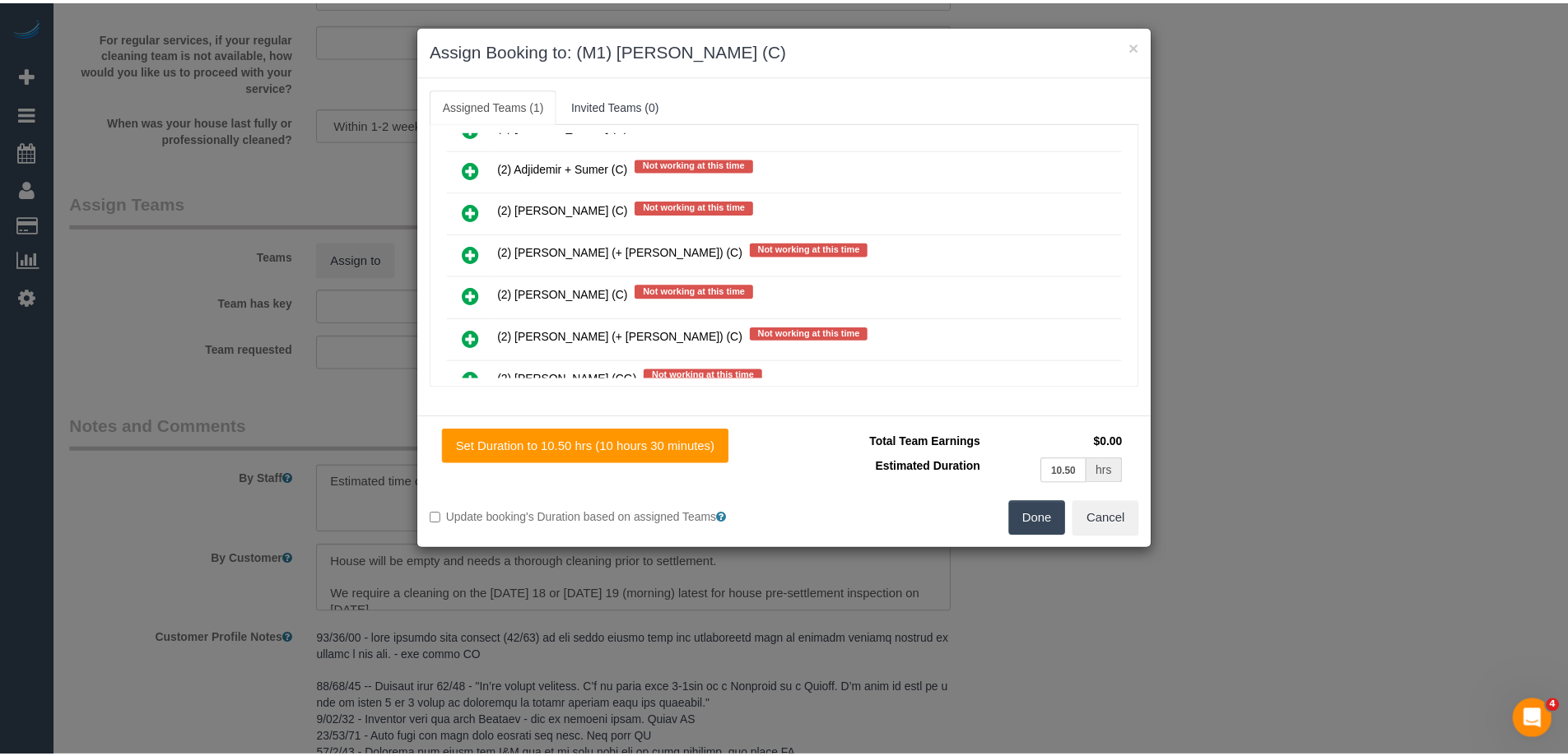
scroll to position [0, 0]
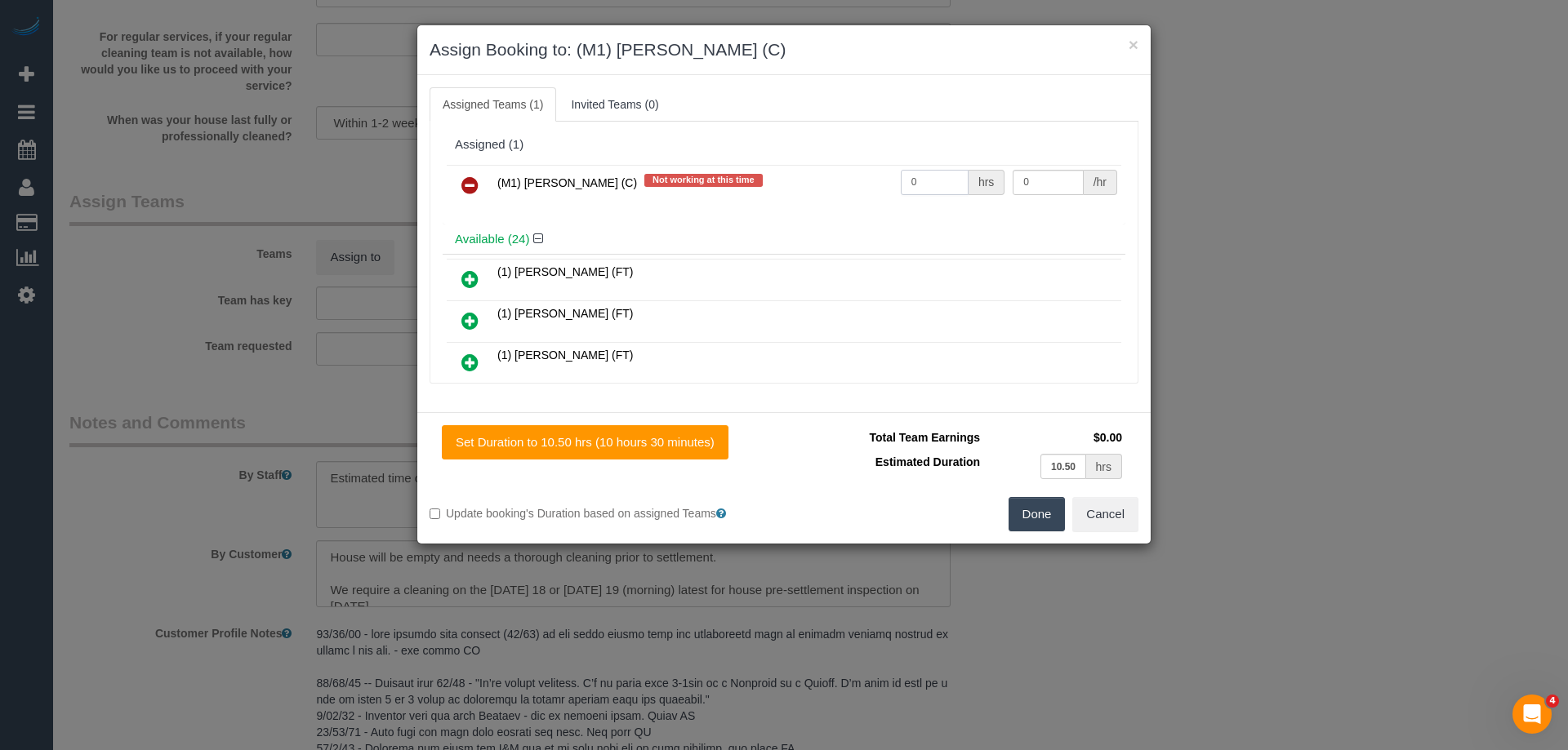
drag, startPoint x: 940, startPoint y: 189, endPoint x: 892, endPoint y: 175, distance: 50.0
click at [901, 175] on input "0" at bounding box center [935, 183] width 67 height 26
type input "1"
drag, startPoint x: 1044, startPoint y: 179, endPoint x: 951, endPoint y: 172, distance: 93.3
click at [951, 172] on tr "(M1) Jeferson Ortiz (C) Not working at this time 1 hrs 0 /hr" at bounding box center [784, 186] width 675 height 42
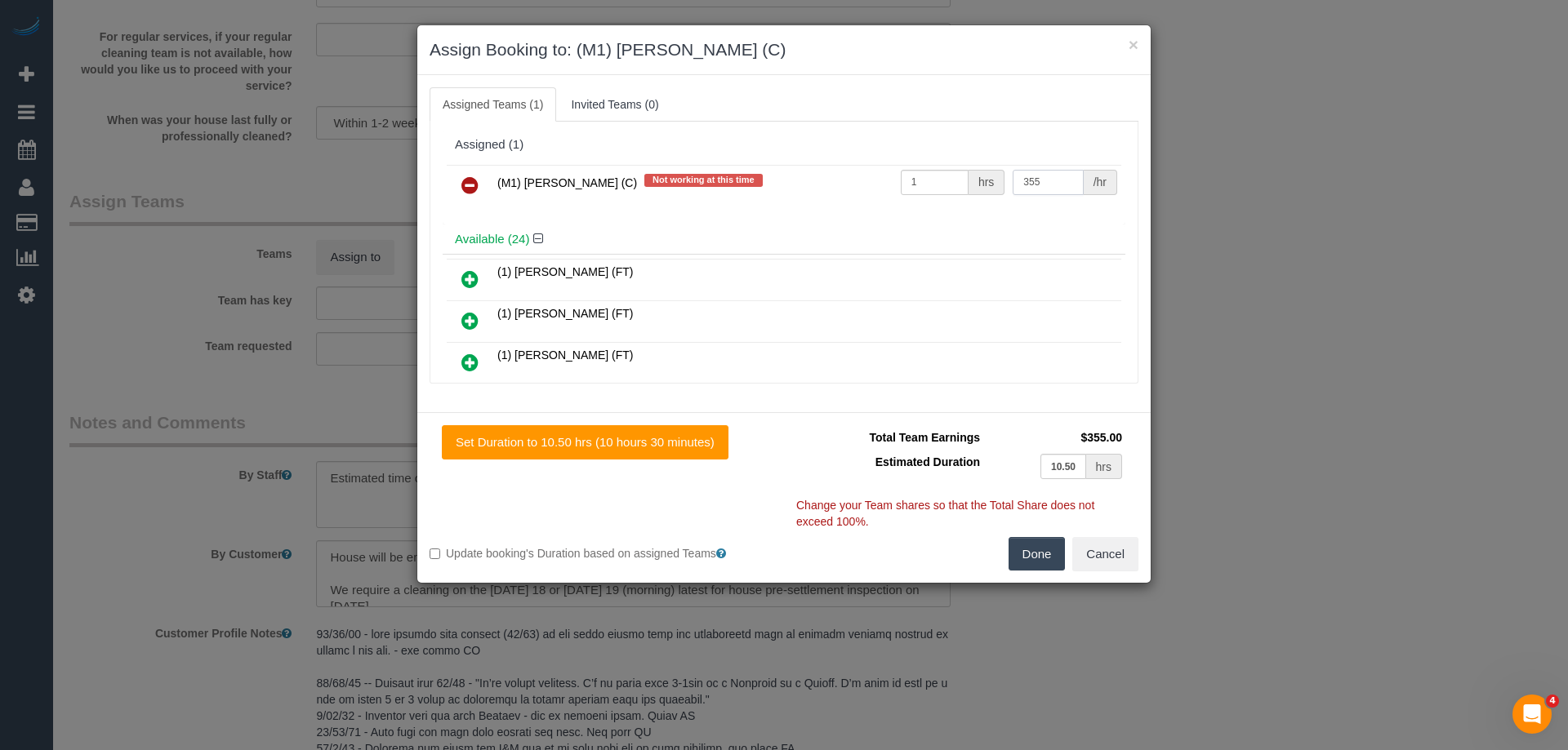
type input "355"
click at [1036, 552] on button "Done" at bounding box center [1037, 555] width 58 height 35
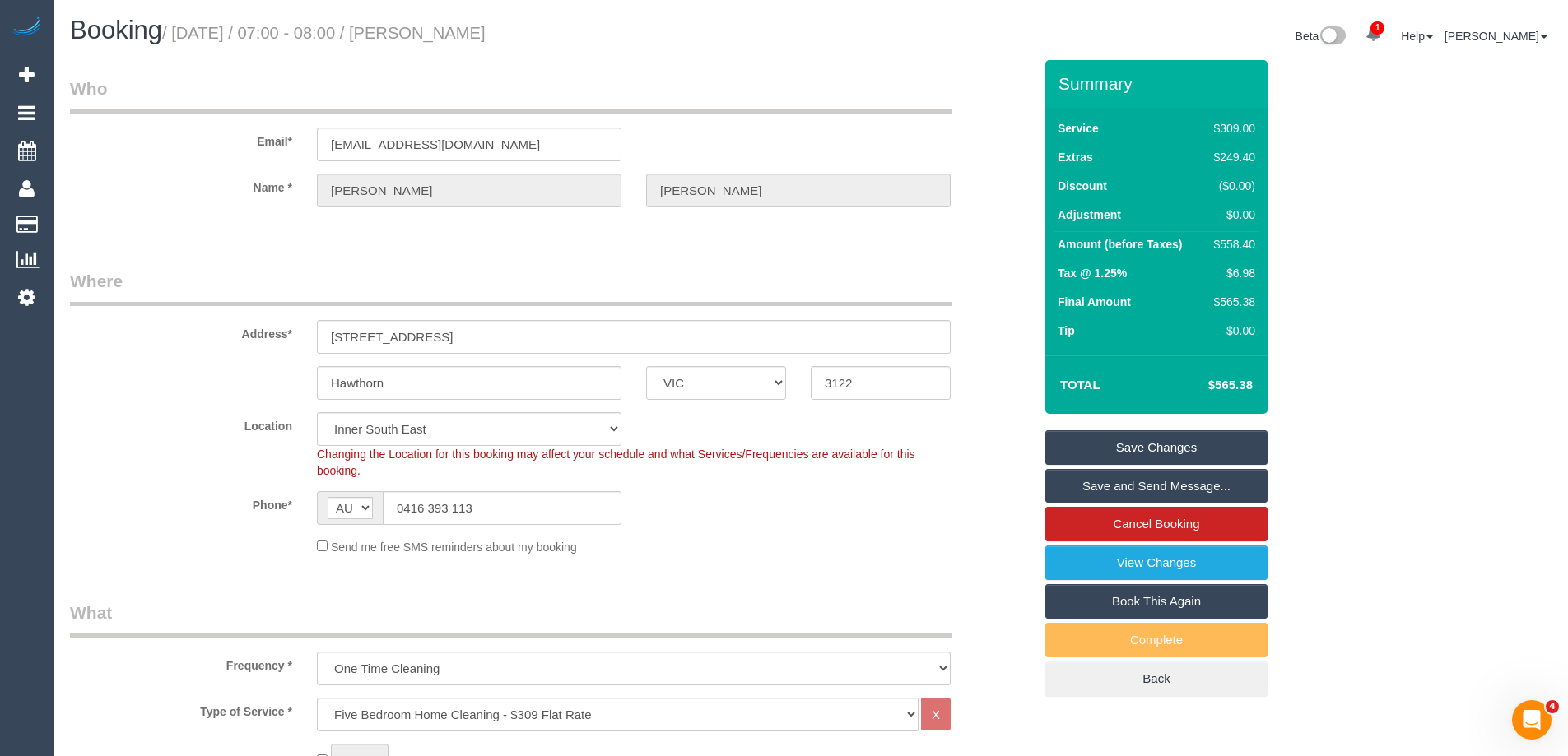
drag, startPoint x: 542, startPoint y: 32, endPoint x: 455, endPoint y: 35, distance: 87.3
click at [455, 35] on small "/ September 18, 2025 / 07:00 - 08:00 / Annie Lewis" at bounding box center [323, 33] width 323 height 18
copy small "Annie Lewis"
click at [1121, 487] on link "Save and Send Message..." at bounding box center [1156, 486] width 222 height 35
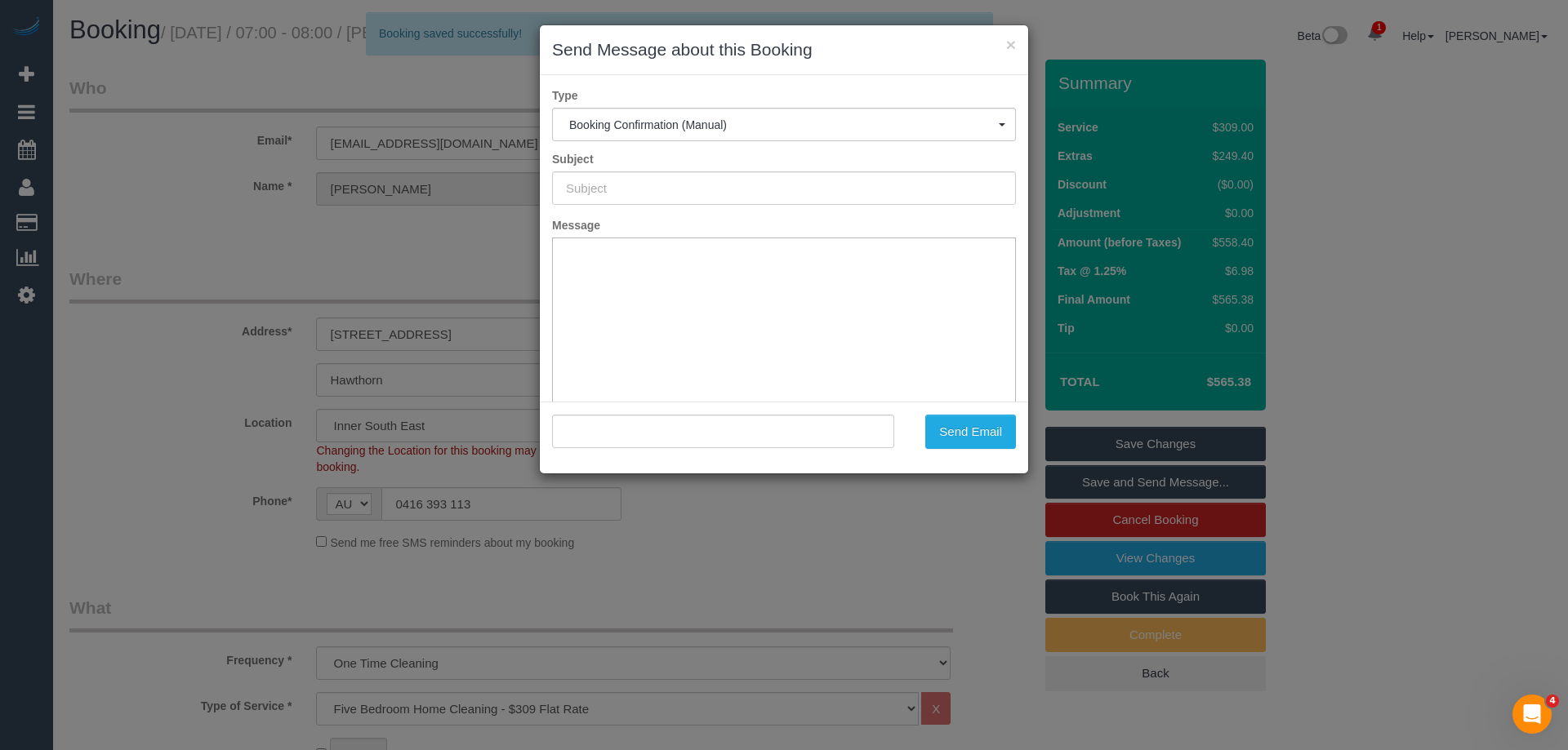
type input "Booking Confirmed"
type input ""Annie Lewis" <kearneyandlewis@gmail.com>"
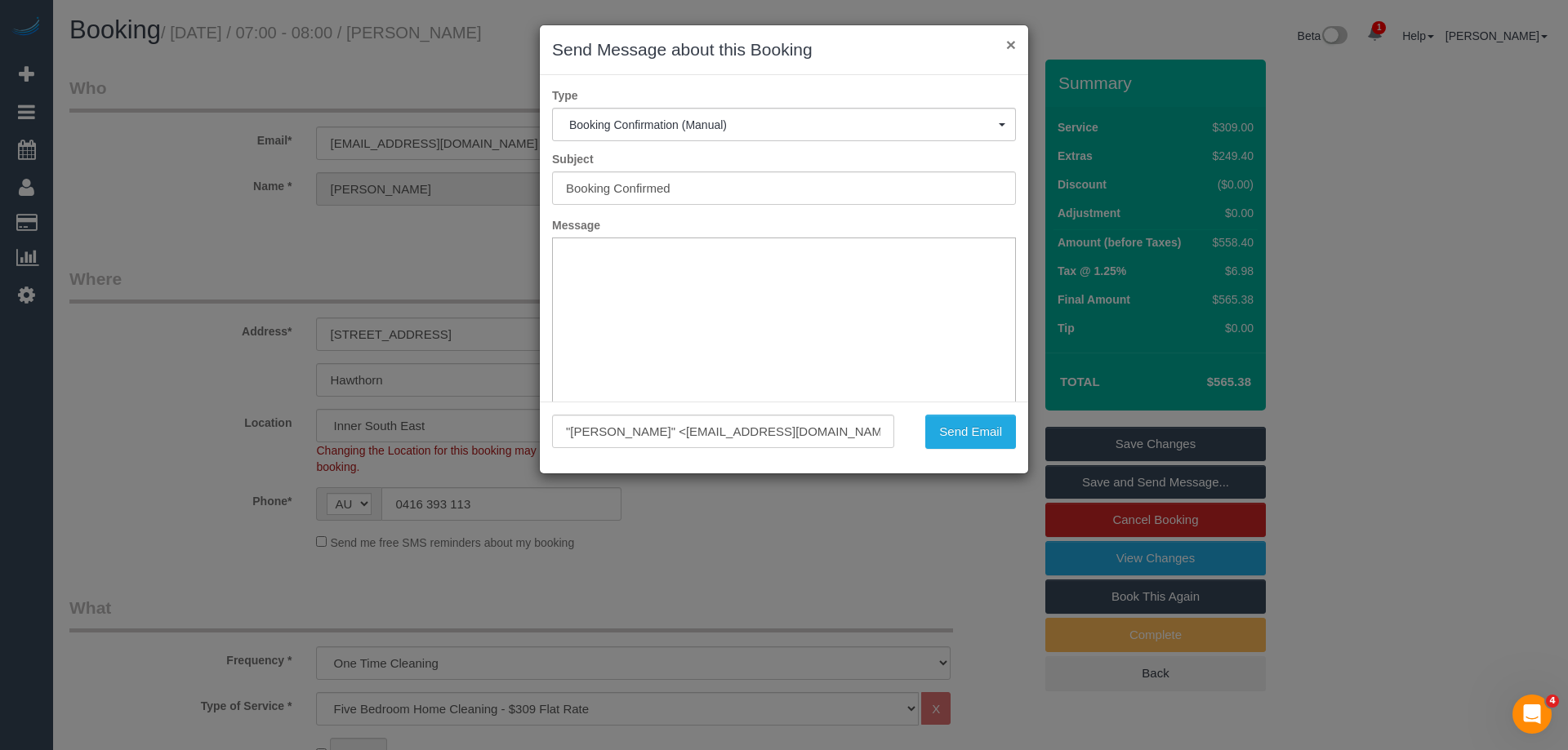
click at [1012, 47] on button "×" at bounding box center [1011, 44] width 10 height 17
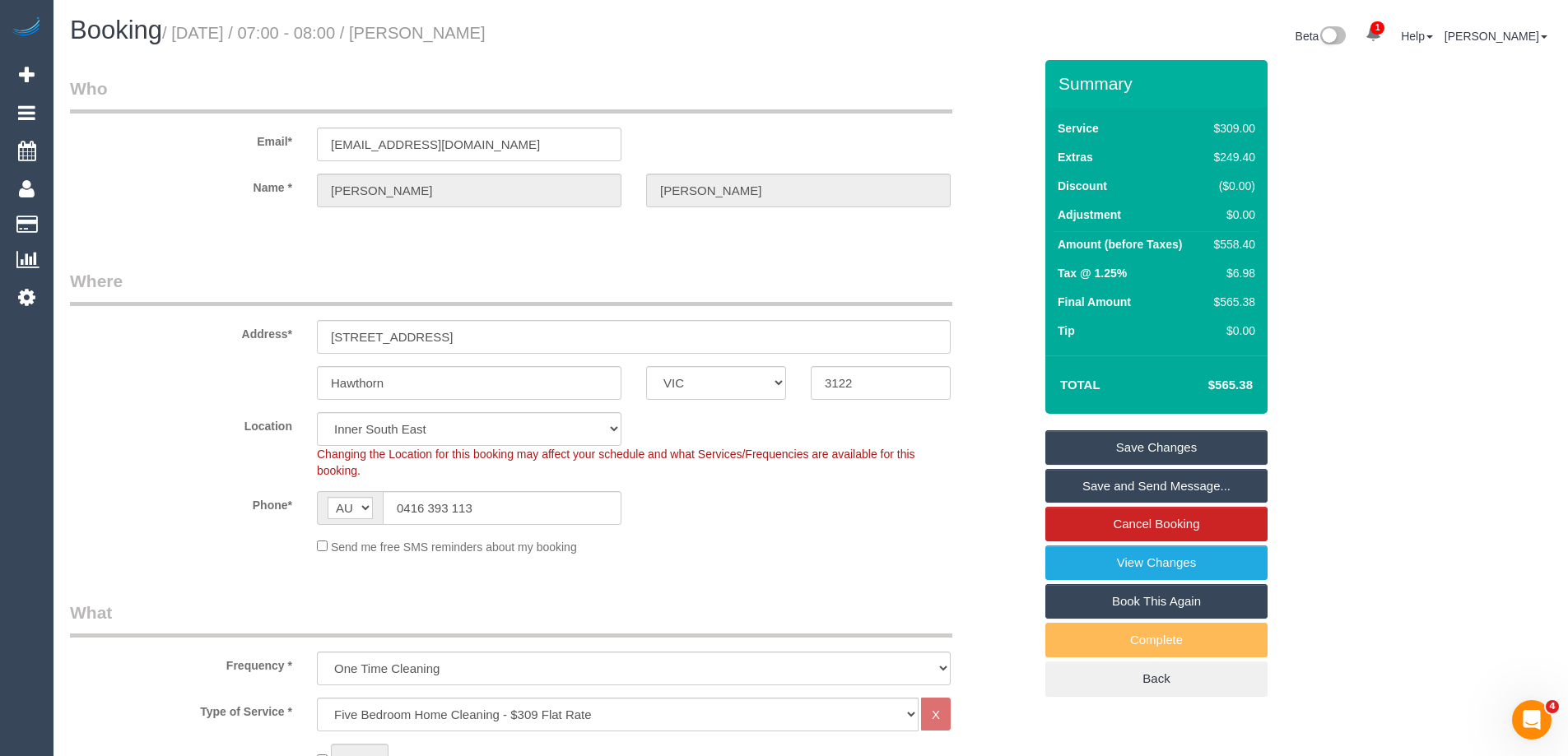
click at [1065, 483] on link "Save and Send Message..." at bounding box center [1156, 486] width 222 height 35
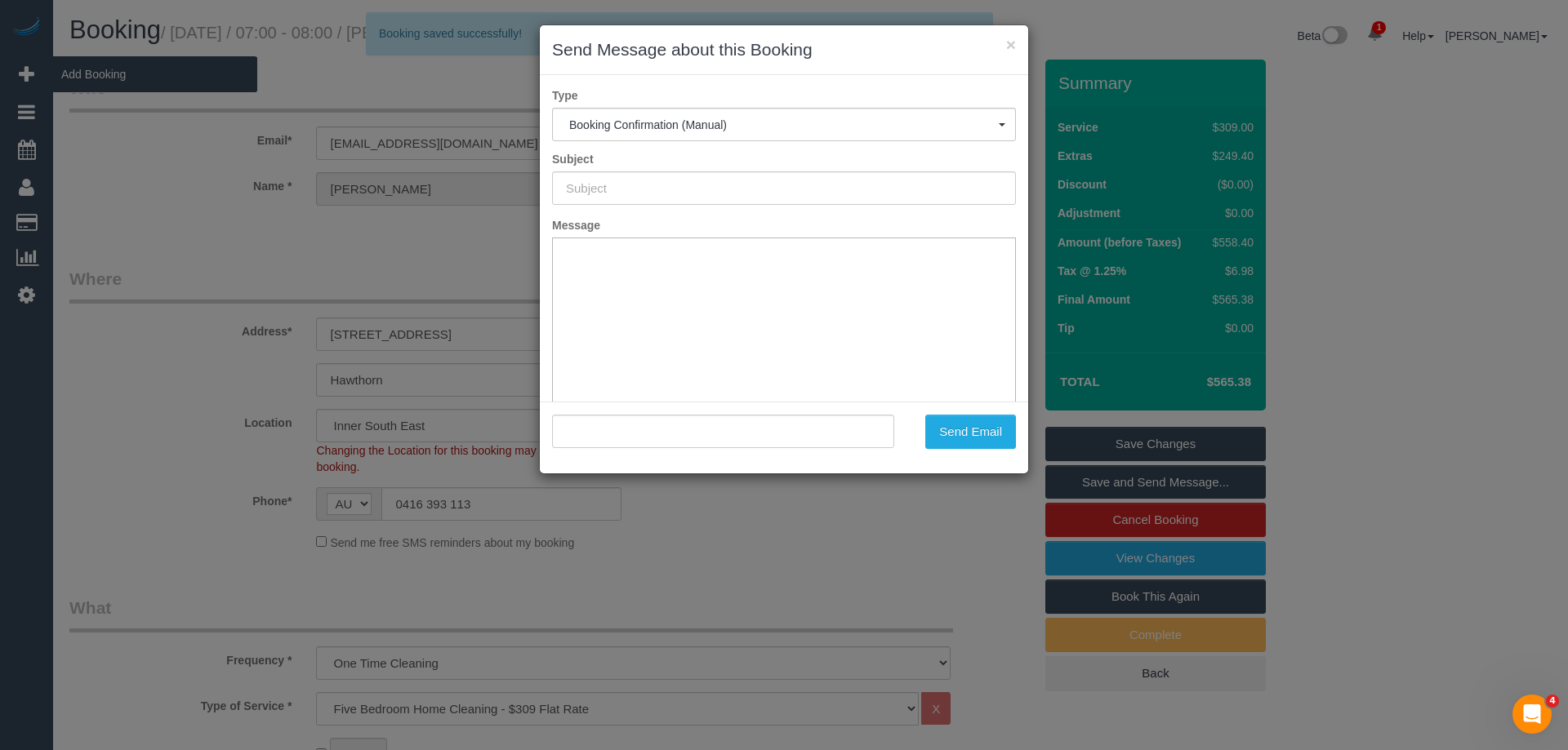
type input "Booking Confirmed"
type input ""Annie Lewis" <kearneyandlewis@gmail.com>"
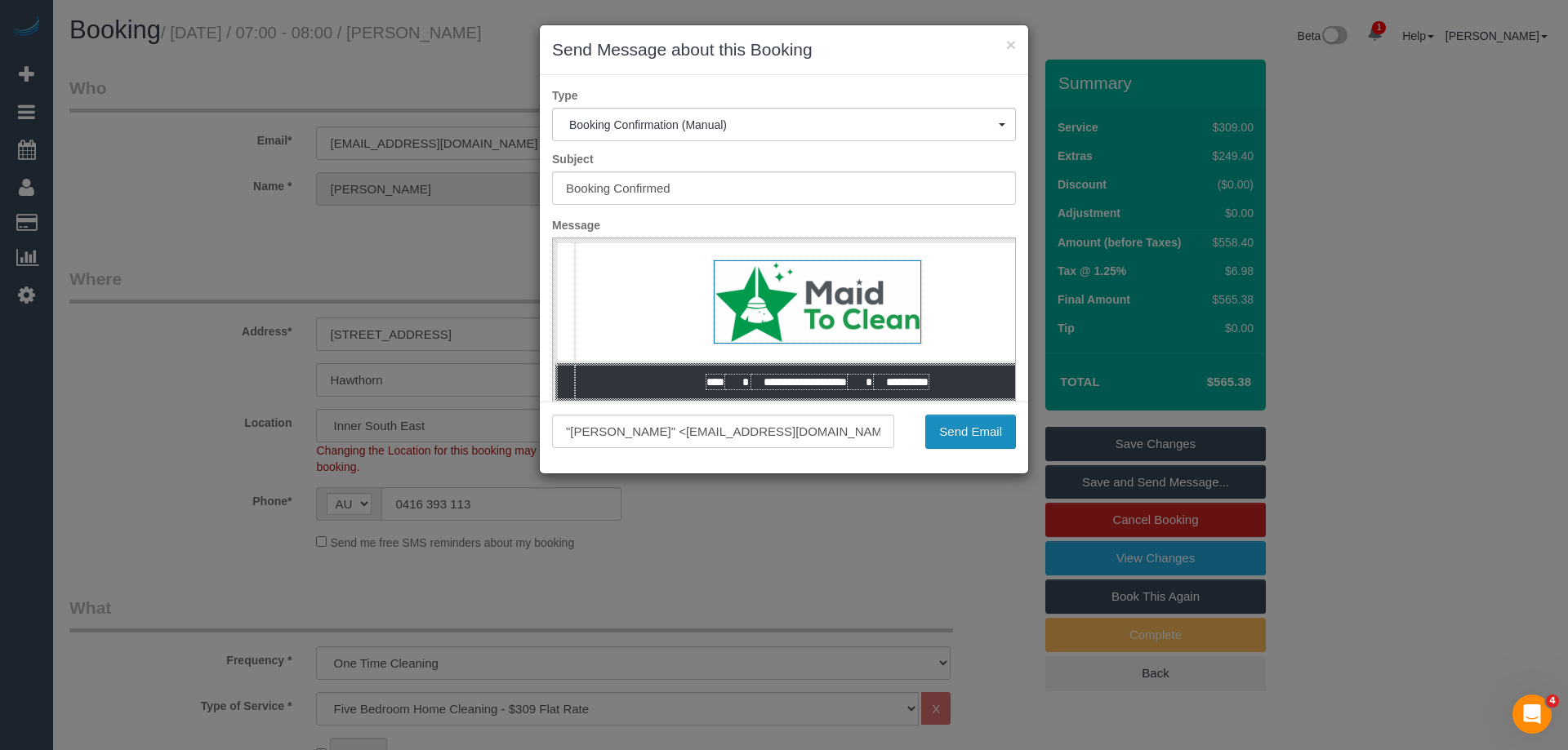
click at [967, 424] on button "Send Email" at bounding box center [970, 432] width 90 height 35
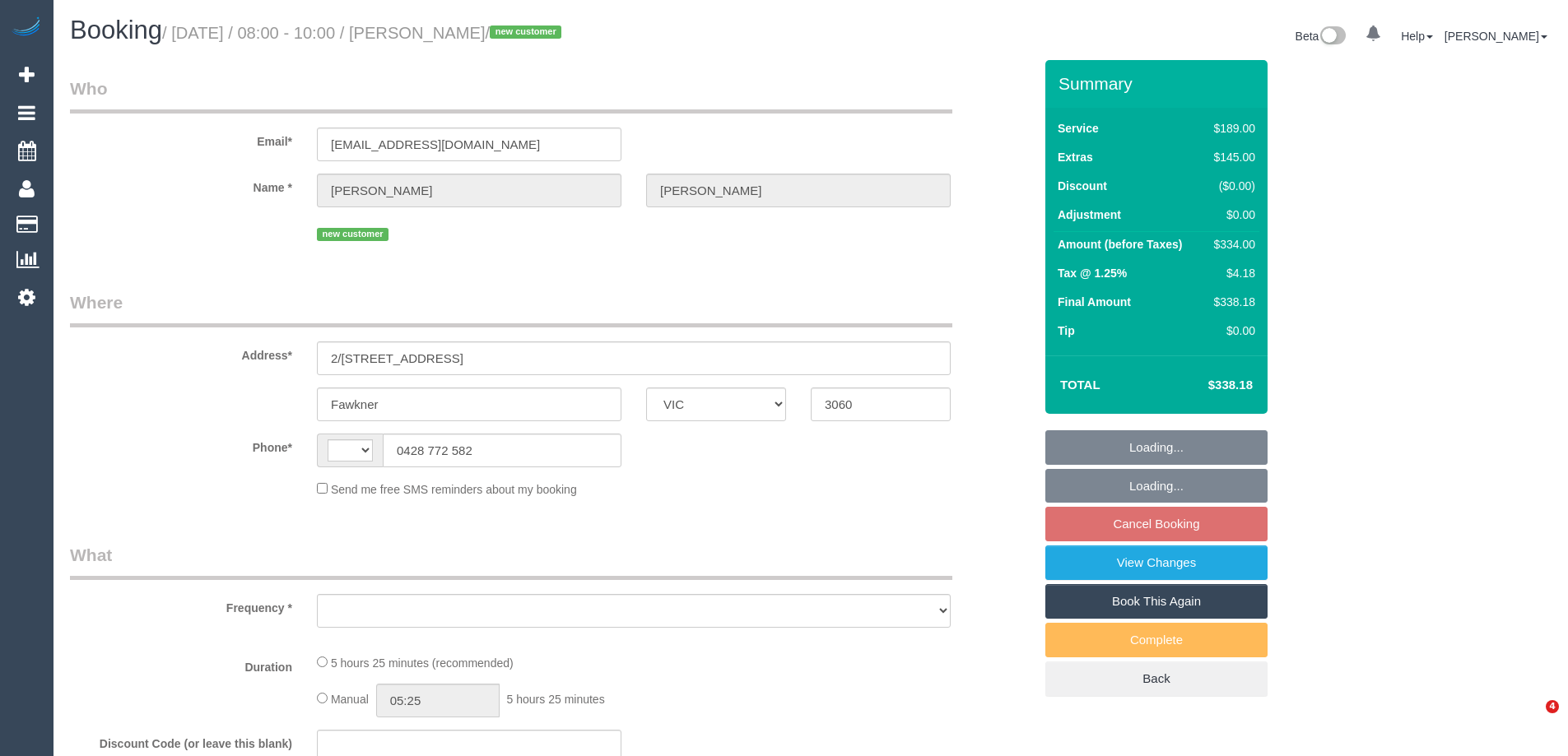
select select "VIC"
select select "number:27"
select select "number:14"
select select "number:19"
select select "number:24"
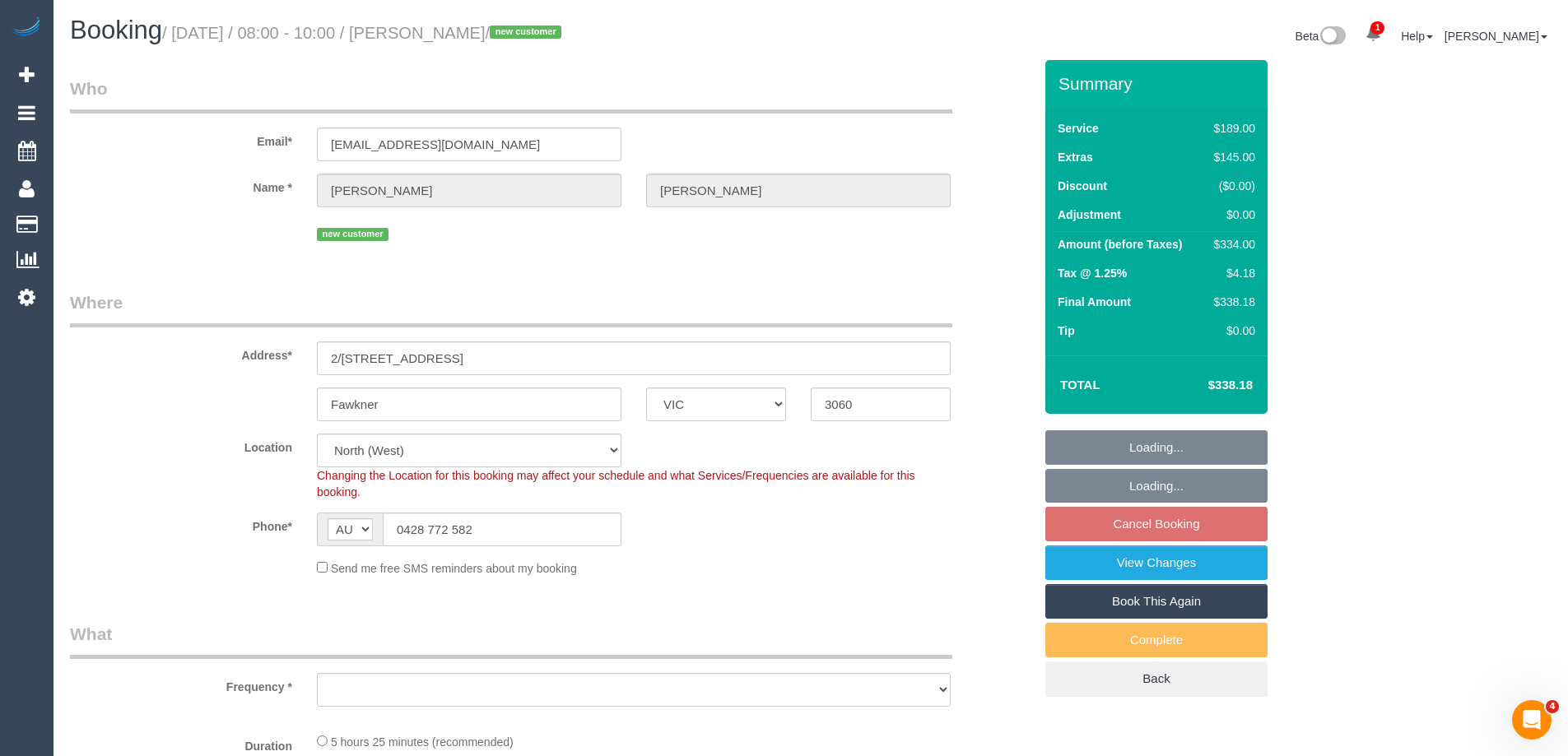
select select "string:AU"
select select "object:805"
select select "string:stripe-pm_1S5fpJ2GScqysDRVDareYmbU"
select select "object:1541"
select select "spot2"
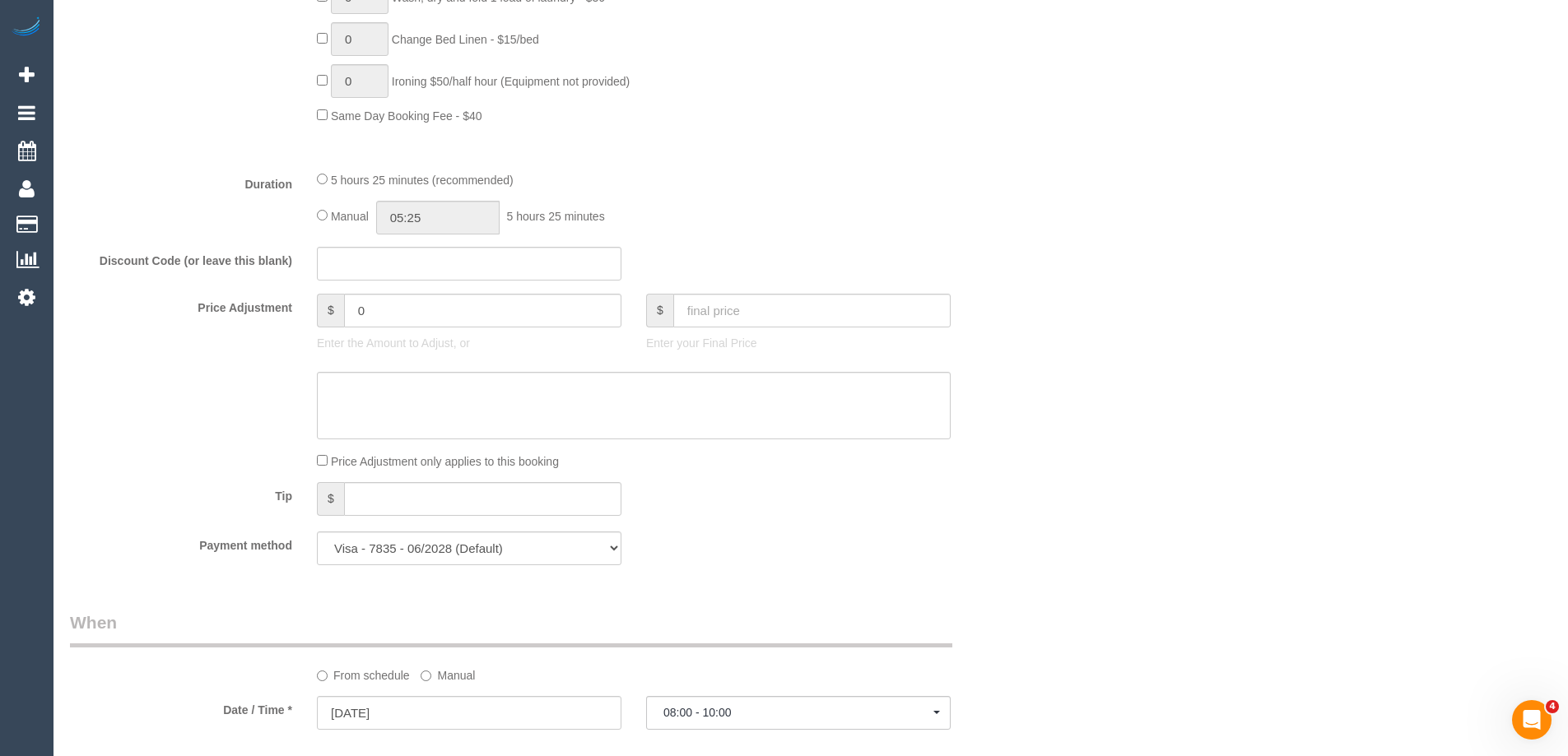
scroll to position [1234, 0]
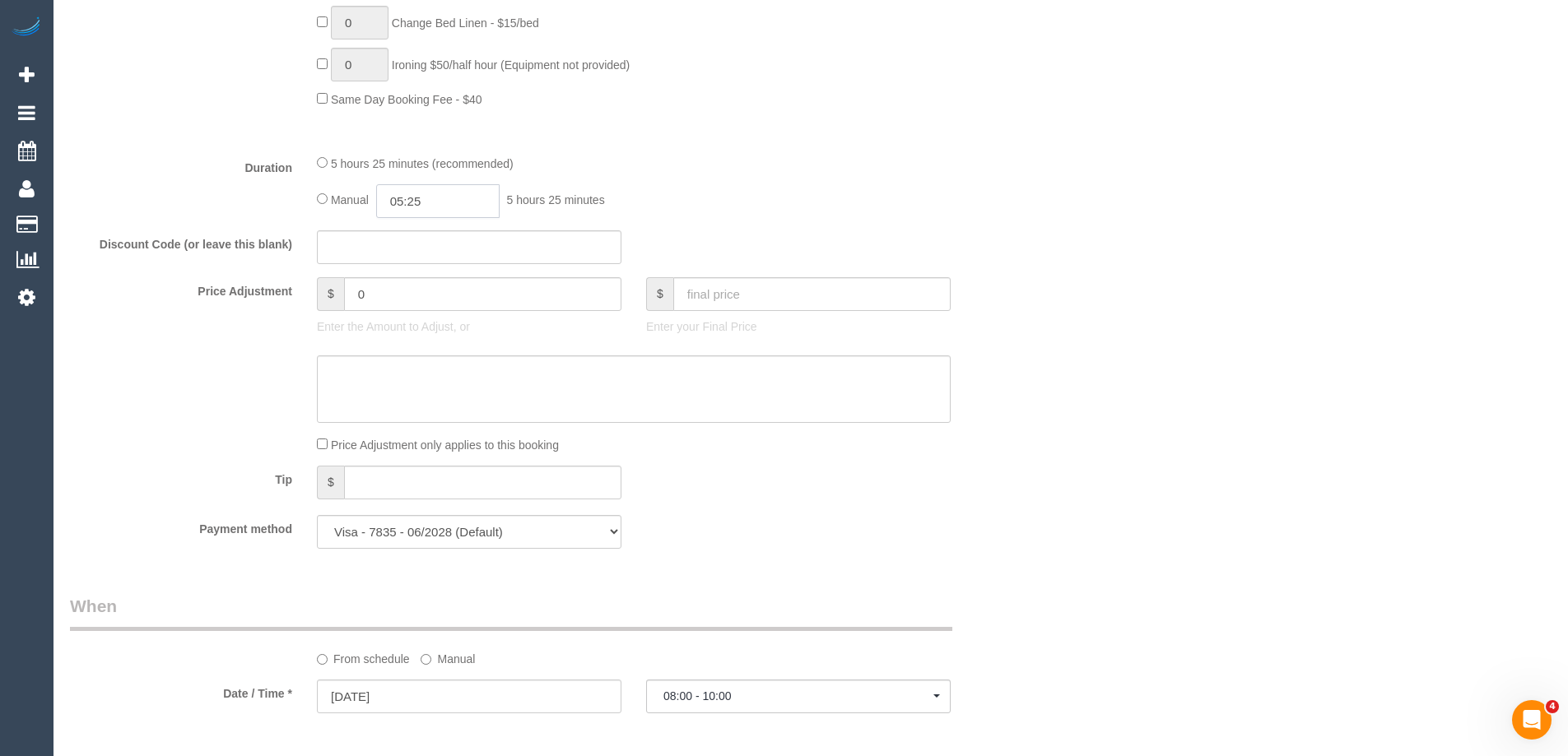
click at [479, 204] on input "05:25" at bounding box center [437, 201] width 123 height 34
type input "06:00"
click at [414, 286] on li "06:00" at bounding box center [419, 288] width 73 height 21
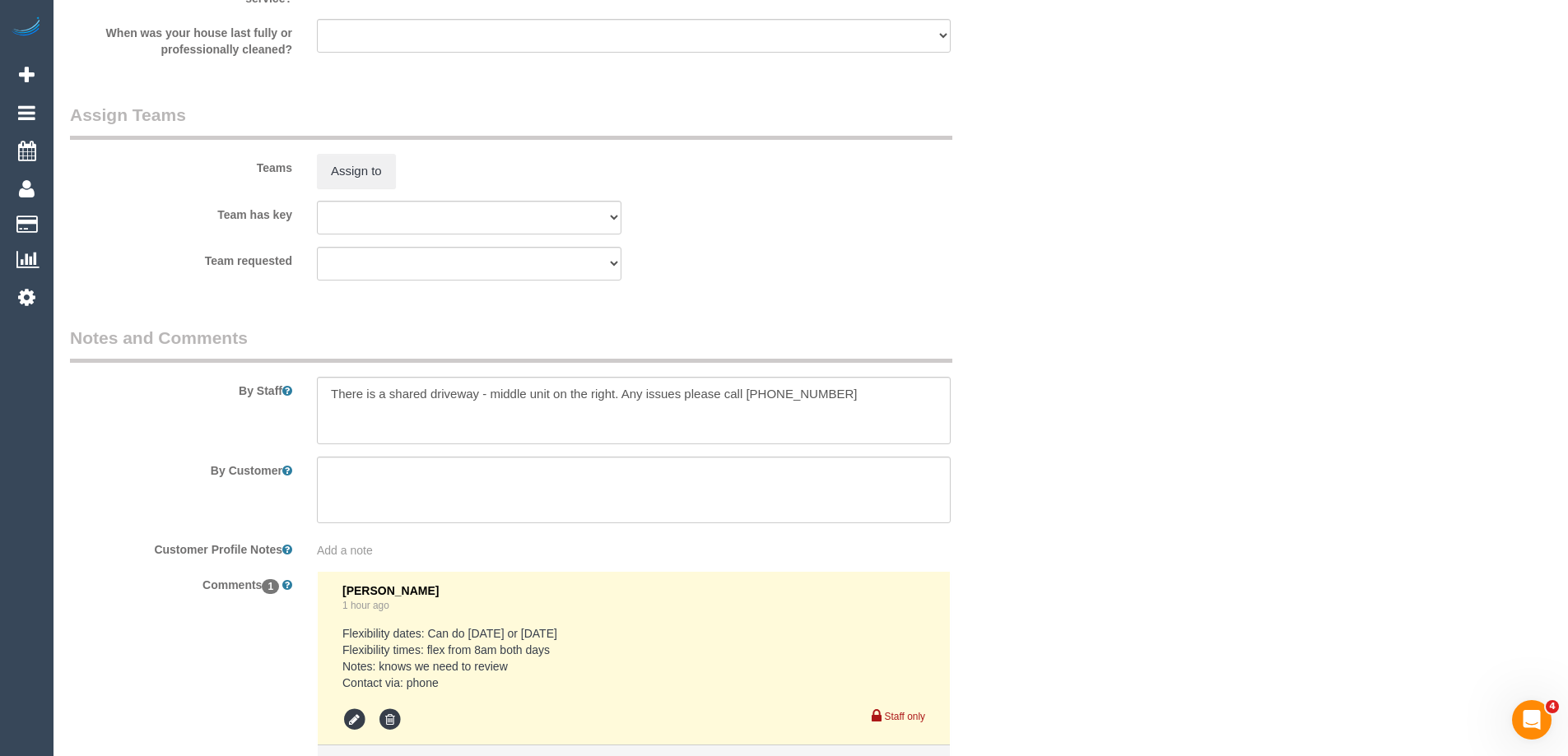
select select "spot26"
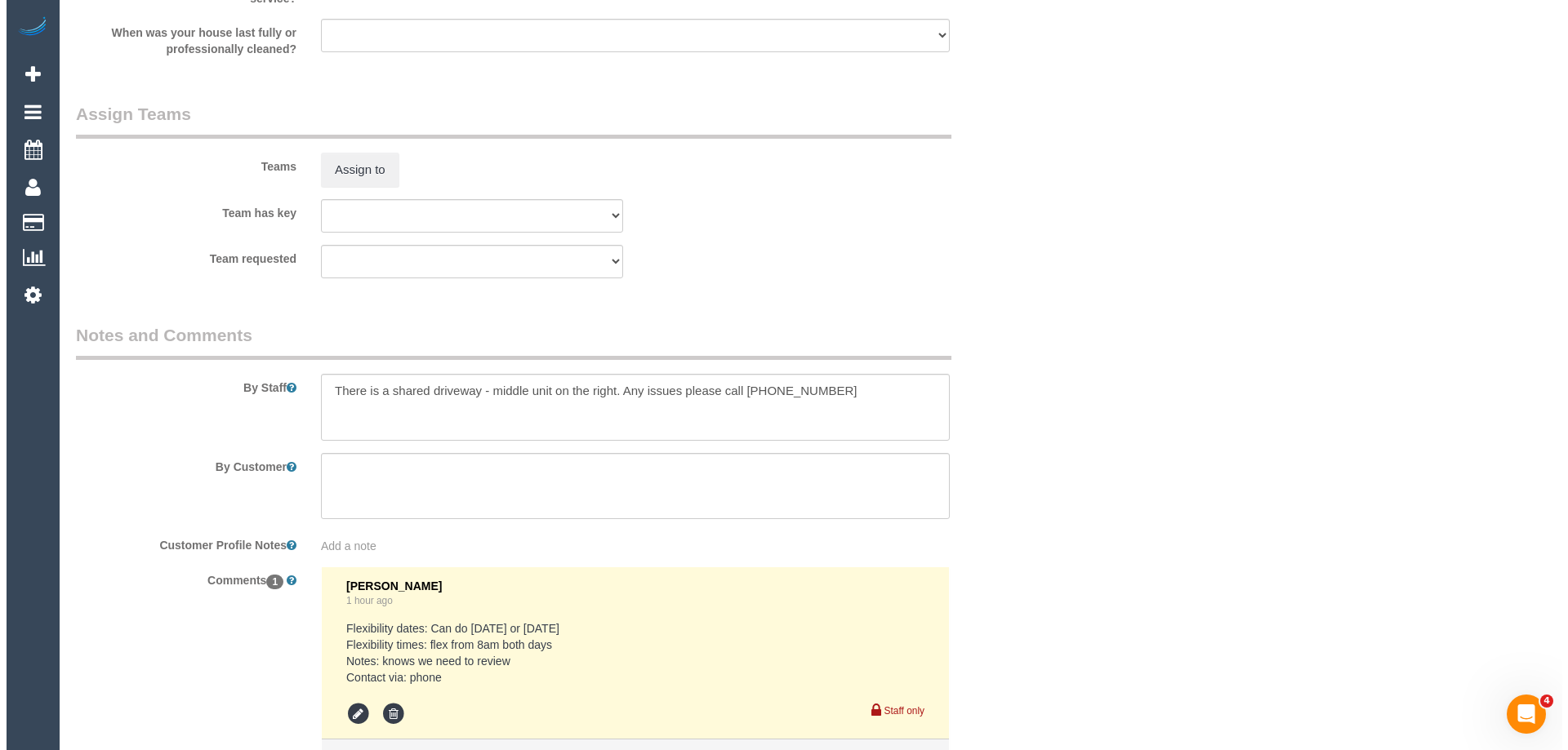
scroll to position [2449, 0]
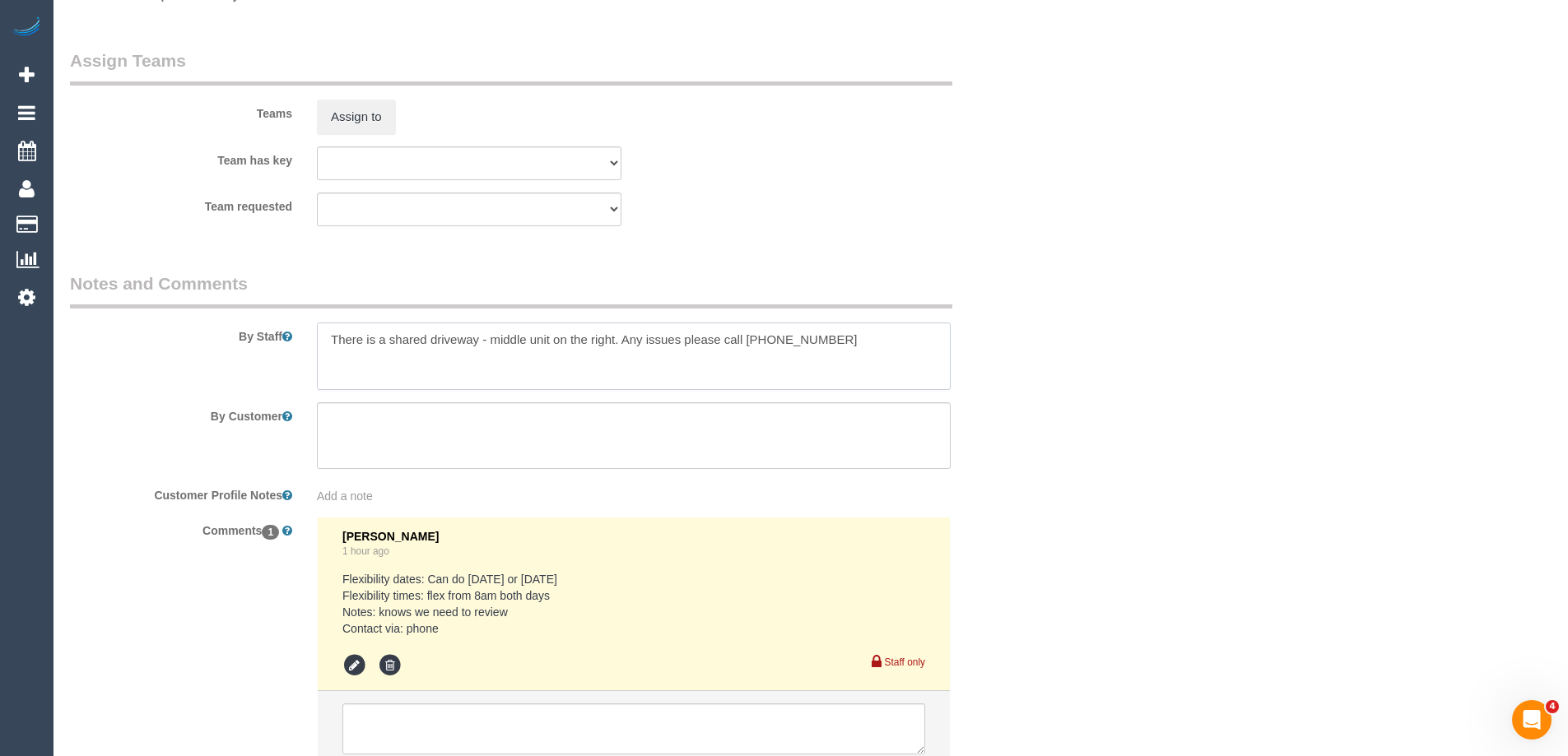
click at [330, 337] on textarea at bounding box center [634, 356] width 634 height 67
type textarea "Estimated time of 5-6 hrs. There is a shared driveway - middle unit on the righ…"
click at [344, 119] on button "Assign to" at bounding box center [356, 117] width 79 height 35
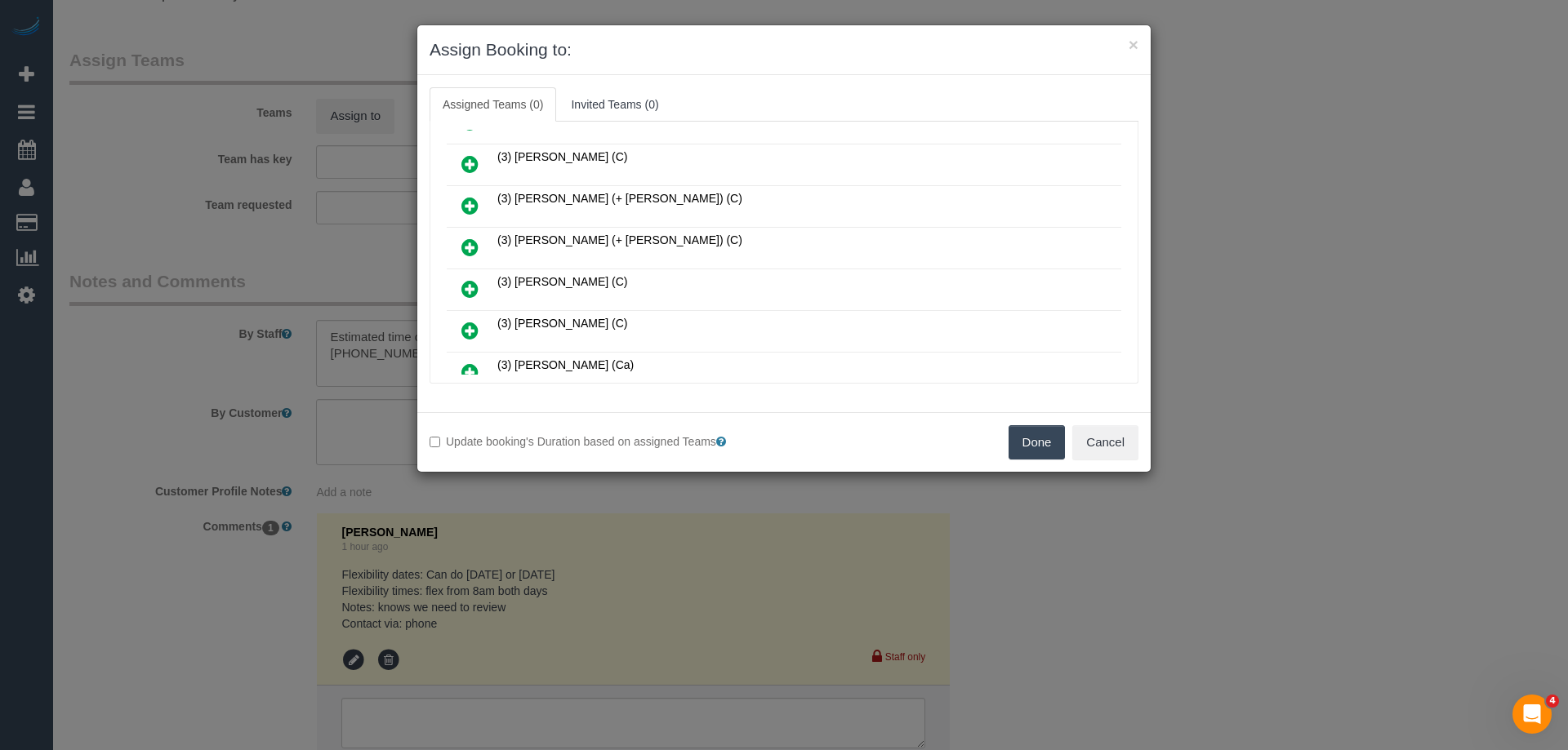
scroll to position [571, 0]
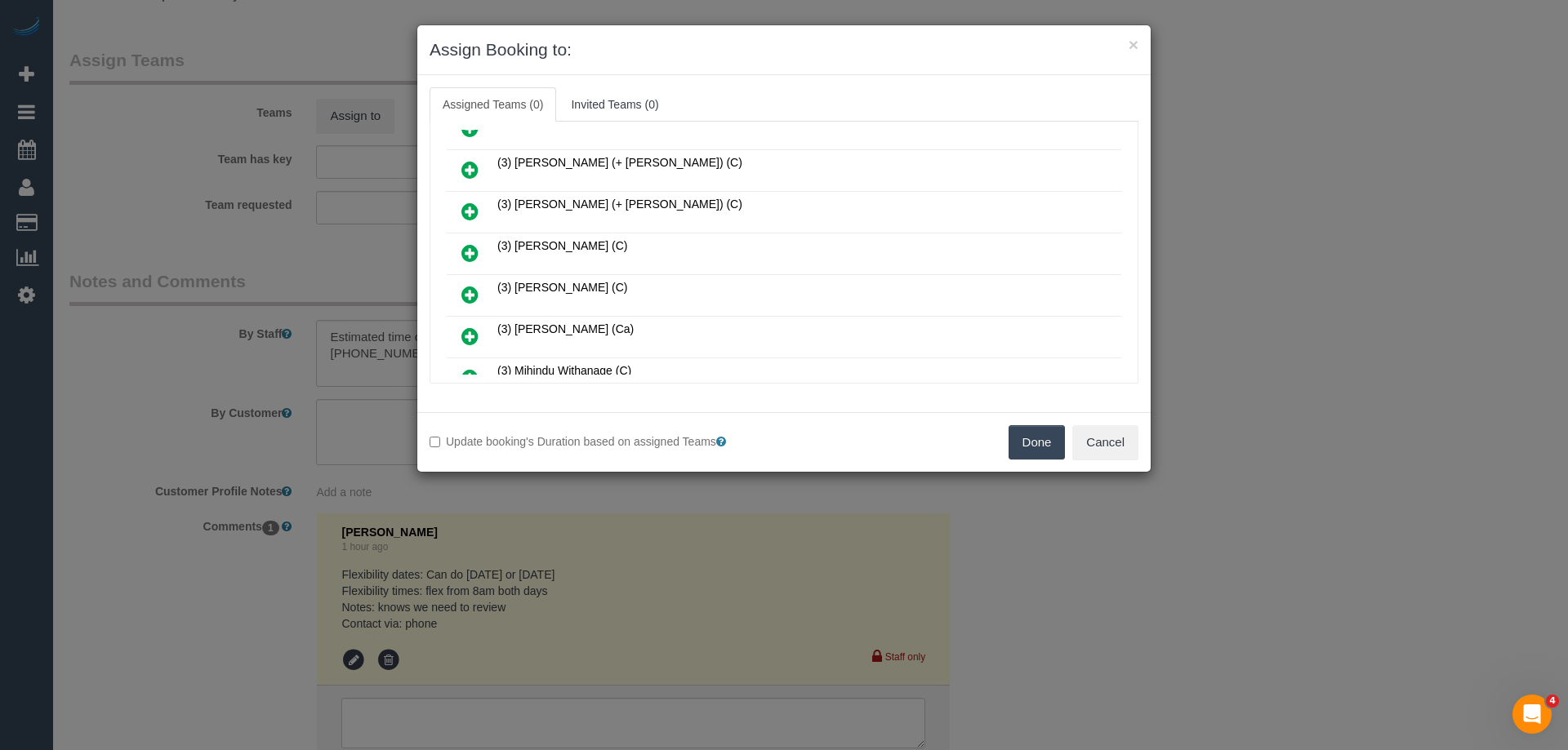
click at [463, 205] on icon at bounding box center [469, 211] width 17 height 20
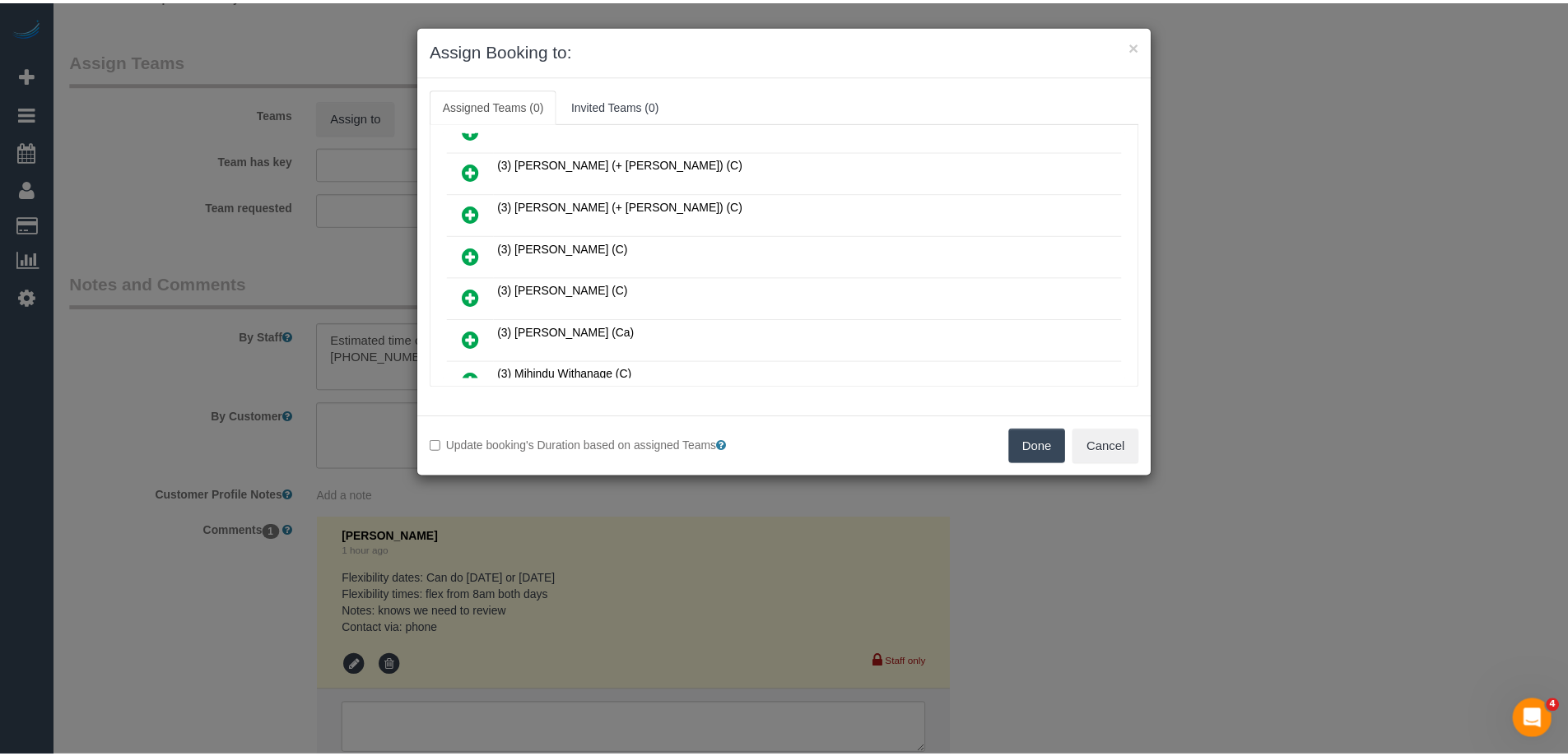
scroll to position [616, 0]
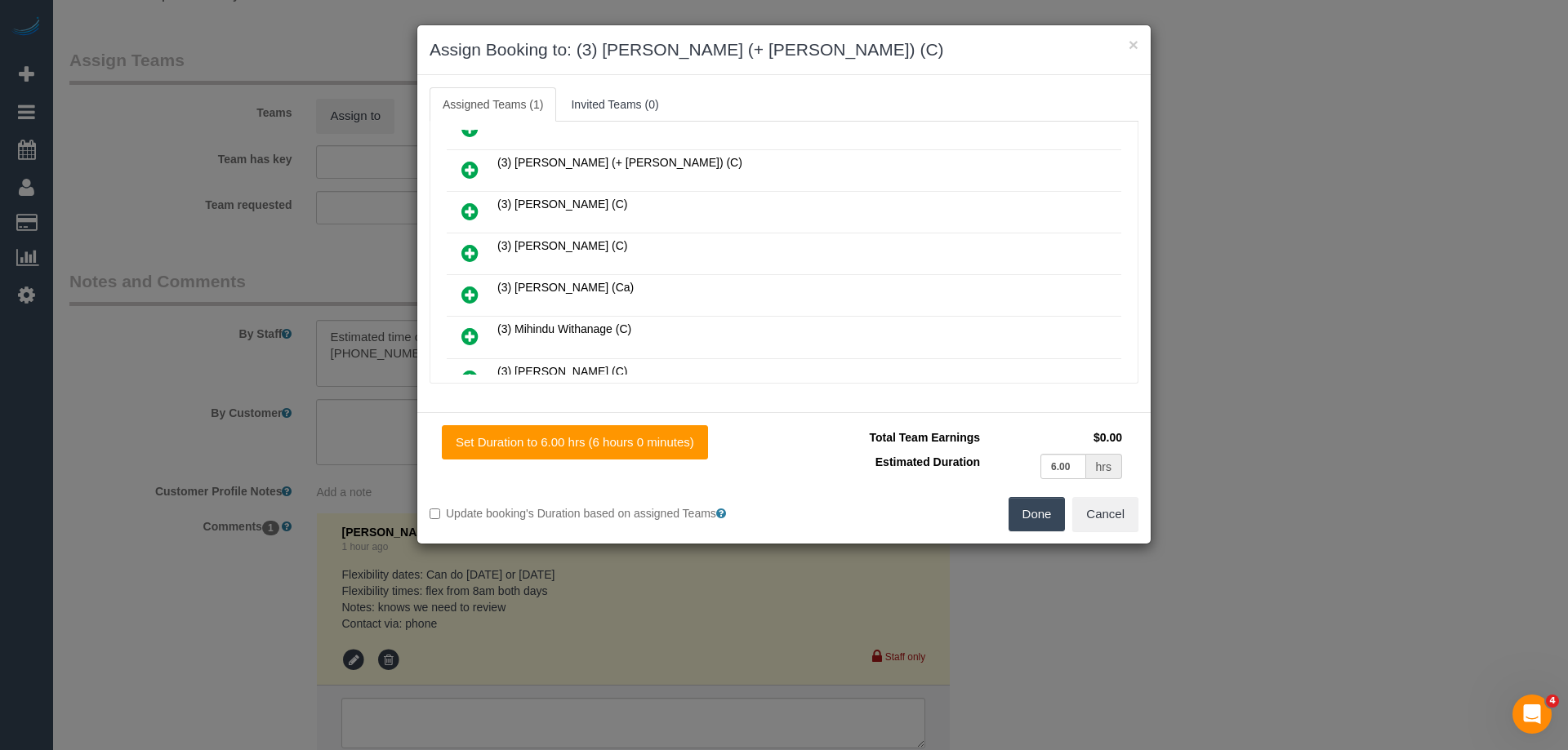
click at [1041, 510] on button "Done" at bounding box center [1037, 514] width 58 height 35
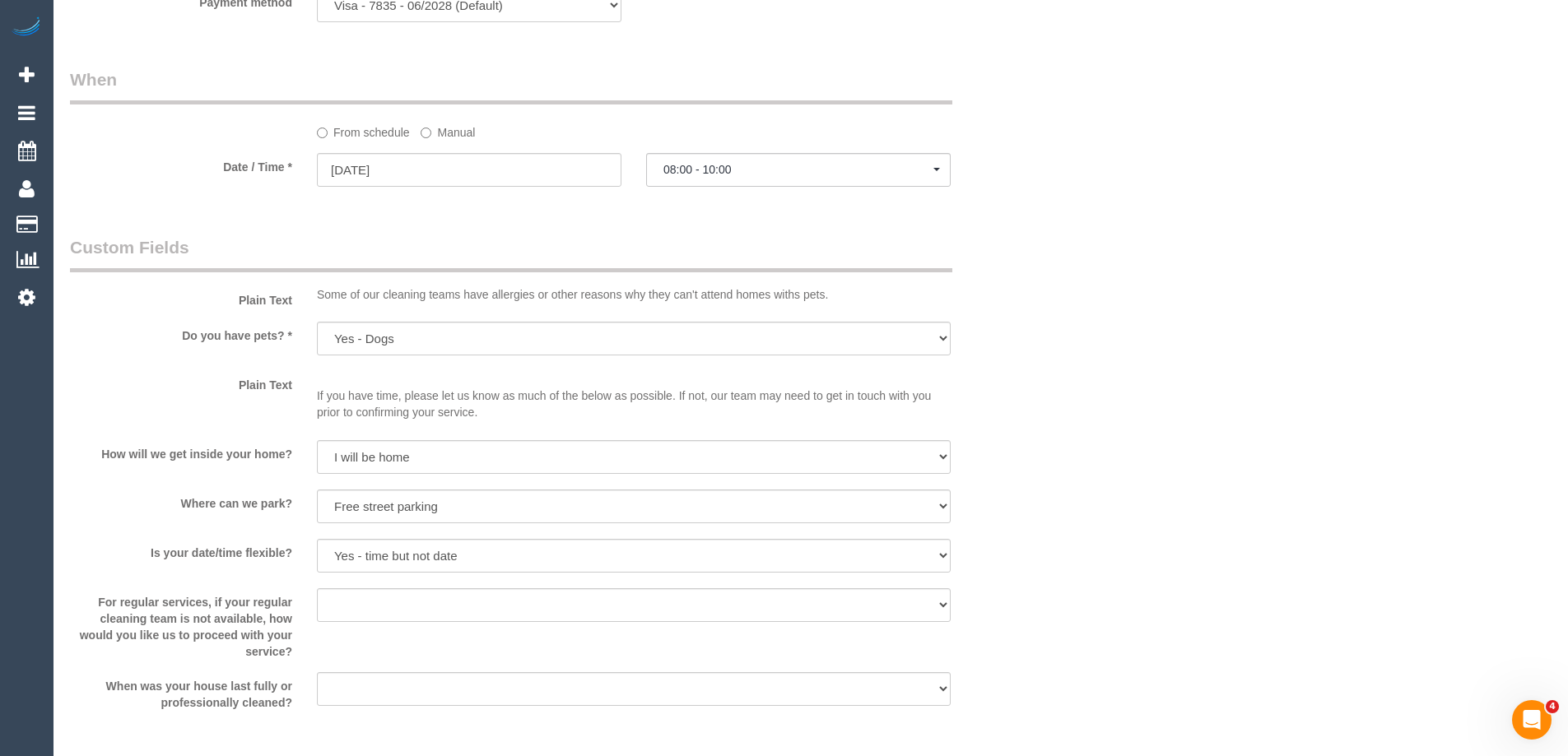
scroll to position [1481, 0]
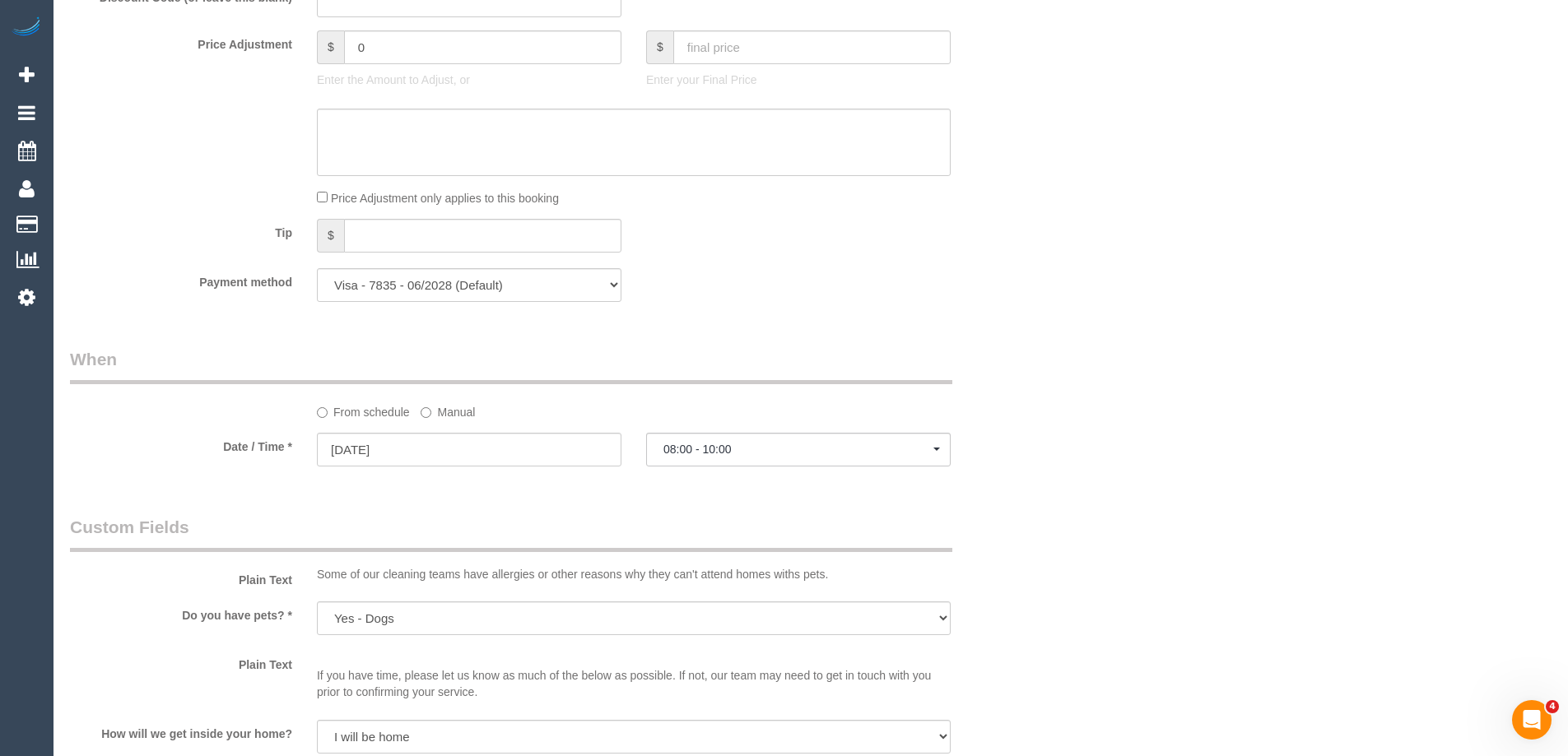
click at [437, 403] on label "Manual" at bounding box center [448, 409] width 54 height 22
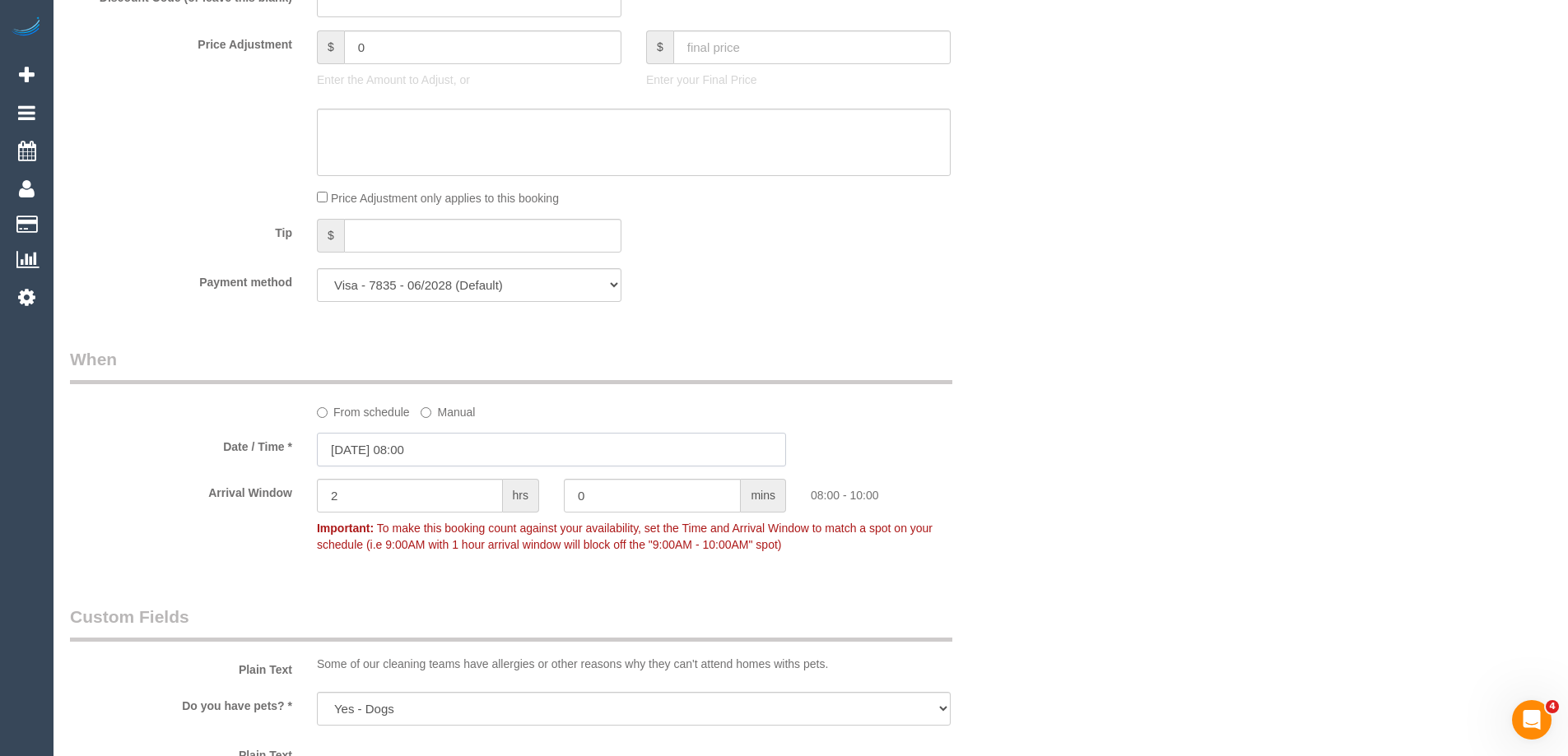
click at [384, 453] on input "15/09/2025 08:00" at bounding box center [551, 450] width 469 height 34
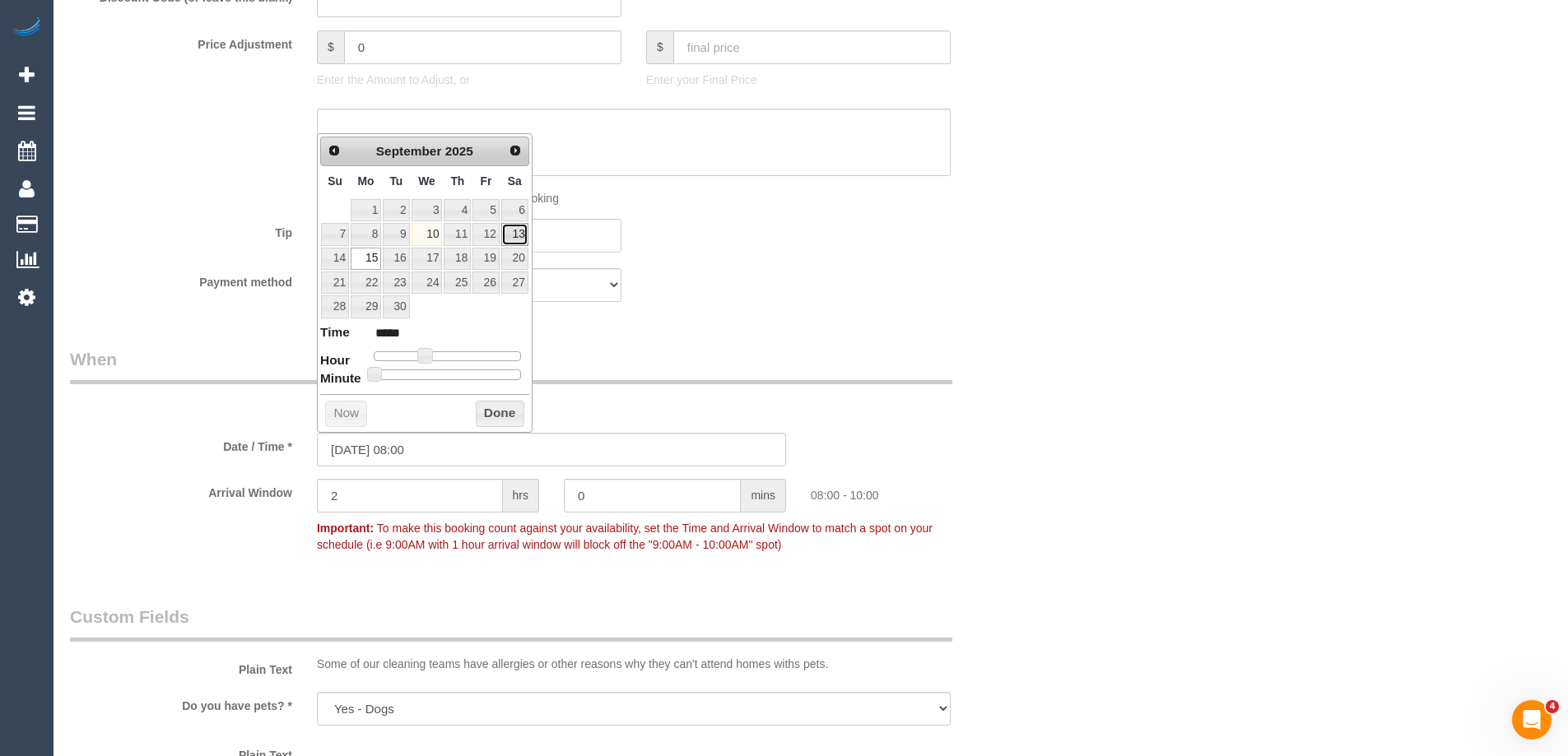
click at [522, 229] on link "13" at bounding box center [514, 234] width 27 height 22
type input "13/09/2025 08:00"
click at [498, 423] on button "Done" at bounding box center [500, 414] width 49 height 26
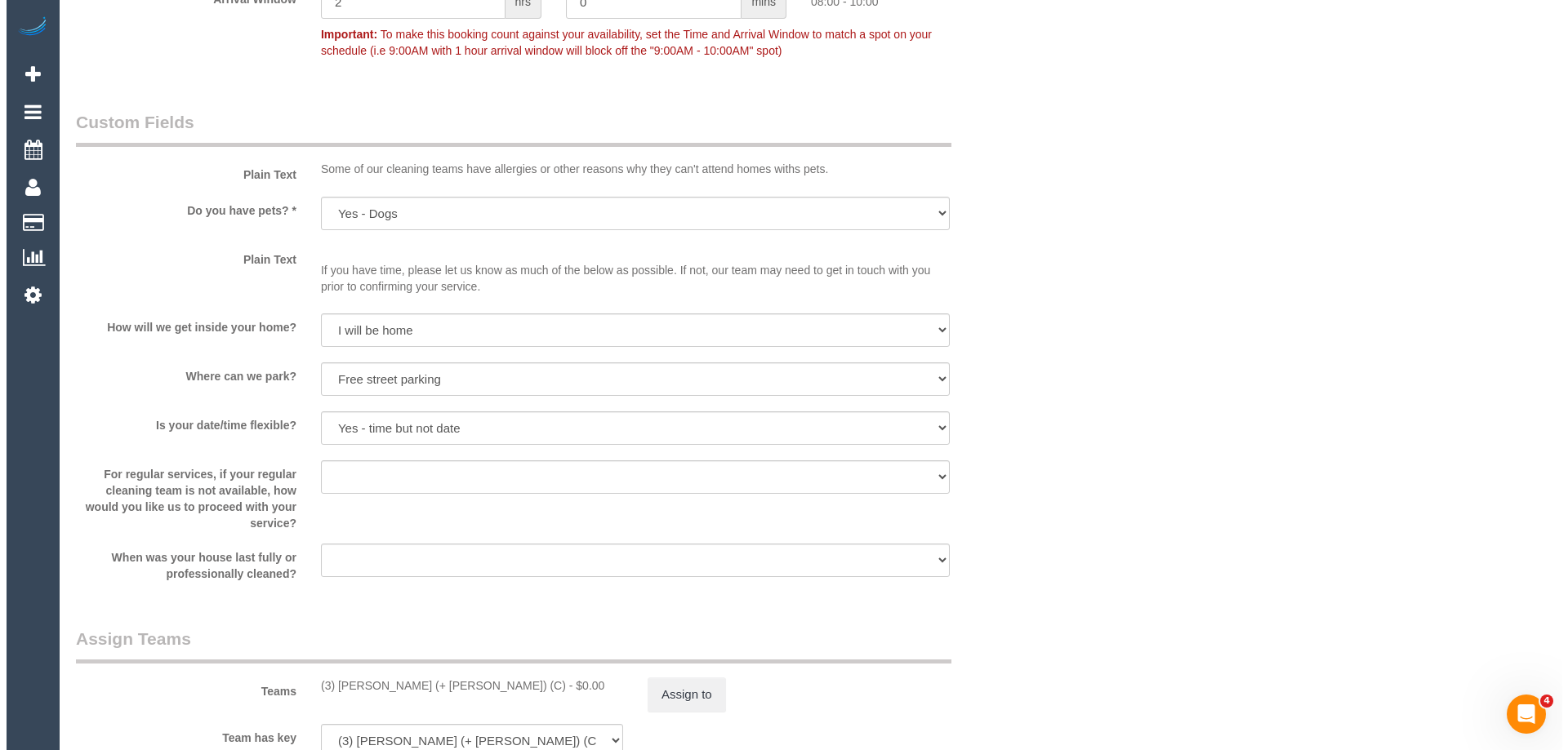
scroll to position [2286, 0]
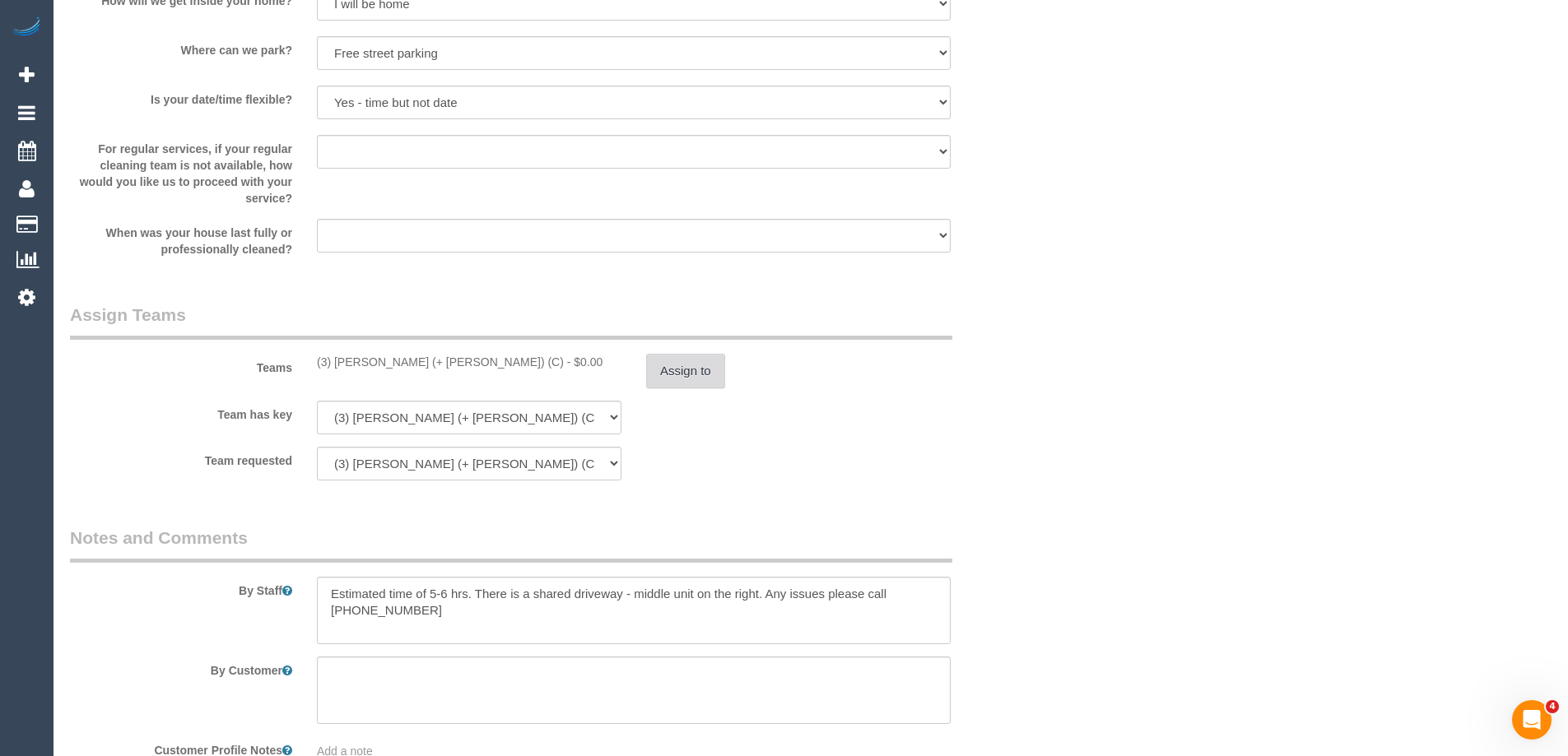
click at [677, 376] on button "Assign to" at bounding box center [685, 371] width 79 height 35
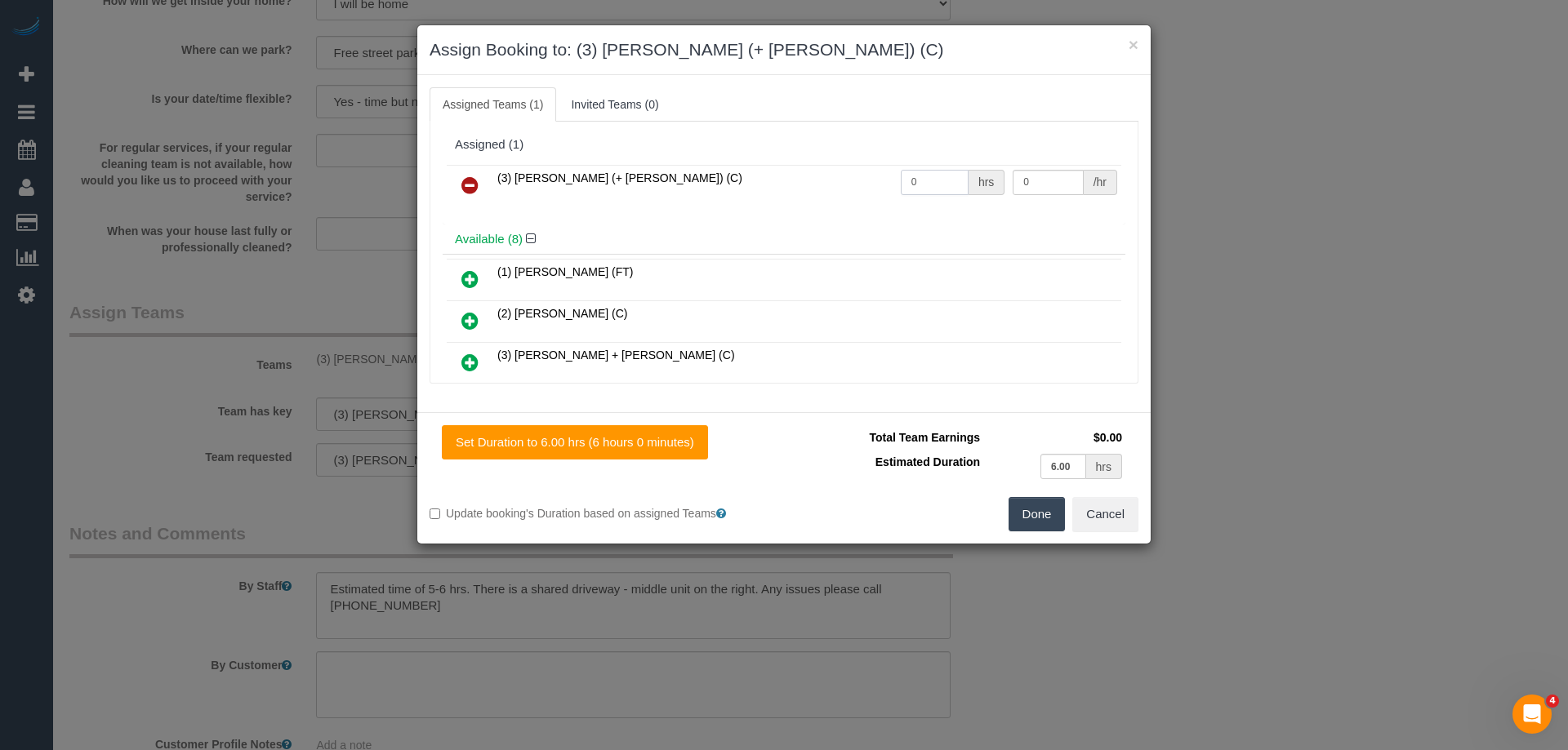
drag, startPoint x: 929, startPoint y: 175, endPoint x: 789, endPoint y: 178, distance: 140.0
click at [783, 178] on tr "(3) Kaveen (+ Sangeeth) (C) 0 hrs 0 /hr" at bounding box center [784, 186] width 675 height 42
type input "1"
drag, startPoint x: 1026, startPoint y: 183, endPoint x: 898, endPoint y: 173, distance: 128.4
click at [898, 173] on tr "(3) Kaveen (+ Sangeeth) (C) 1 hrs 0 /hr" at bounding box center [784, 186] width 675 height 42
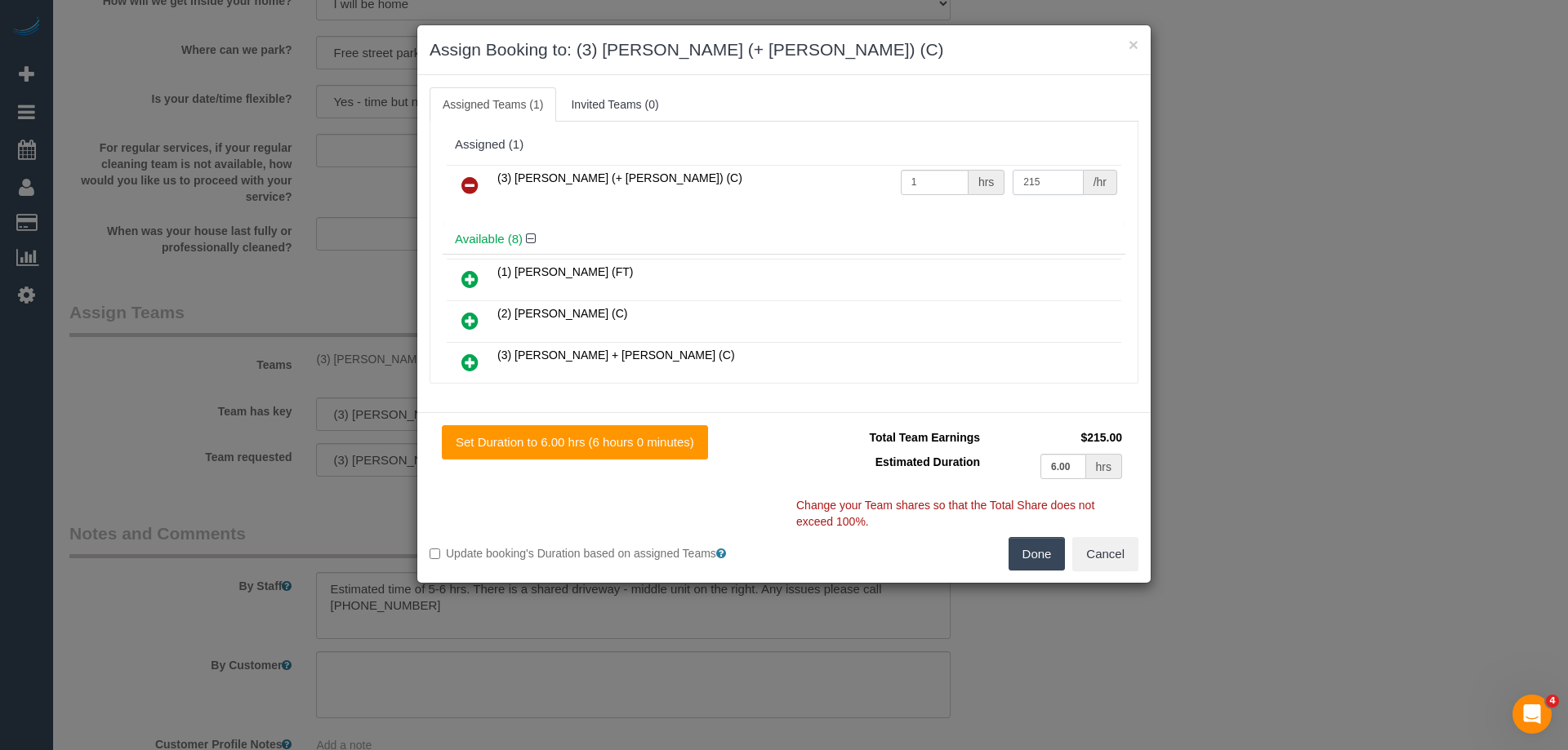
type input "215"
click at [1039, 555] on button "Done" at bounding box center [1037, 555] width 58 height 35
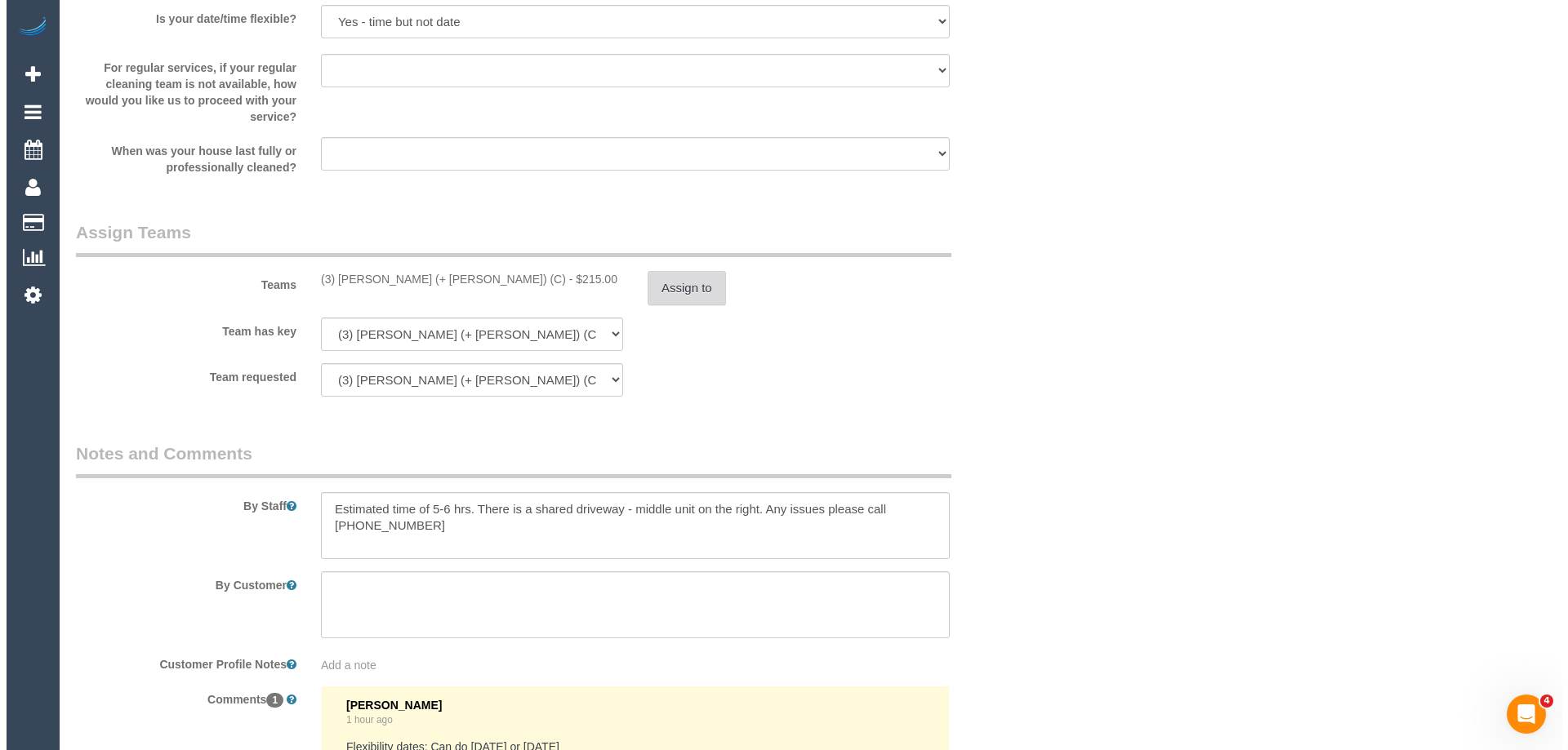
scroll to position [0, 0]
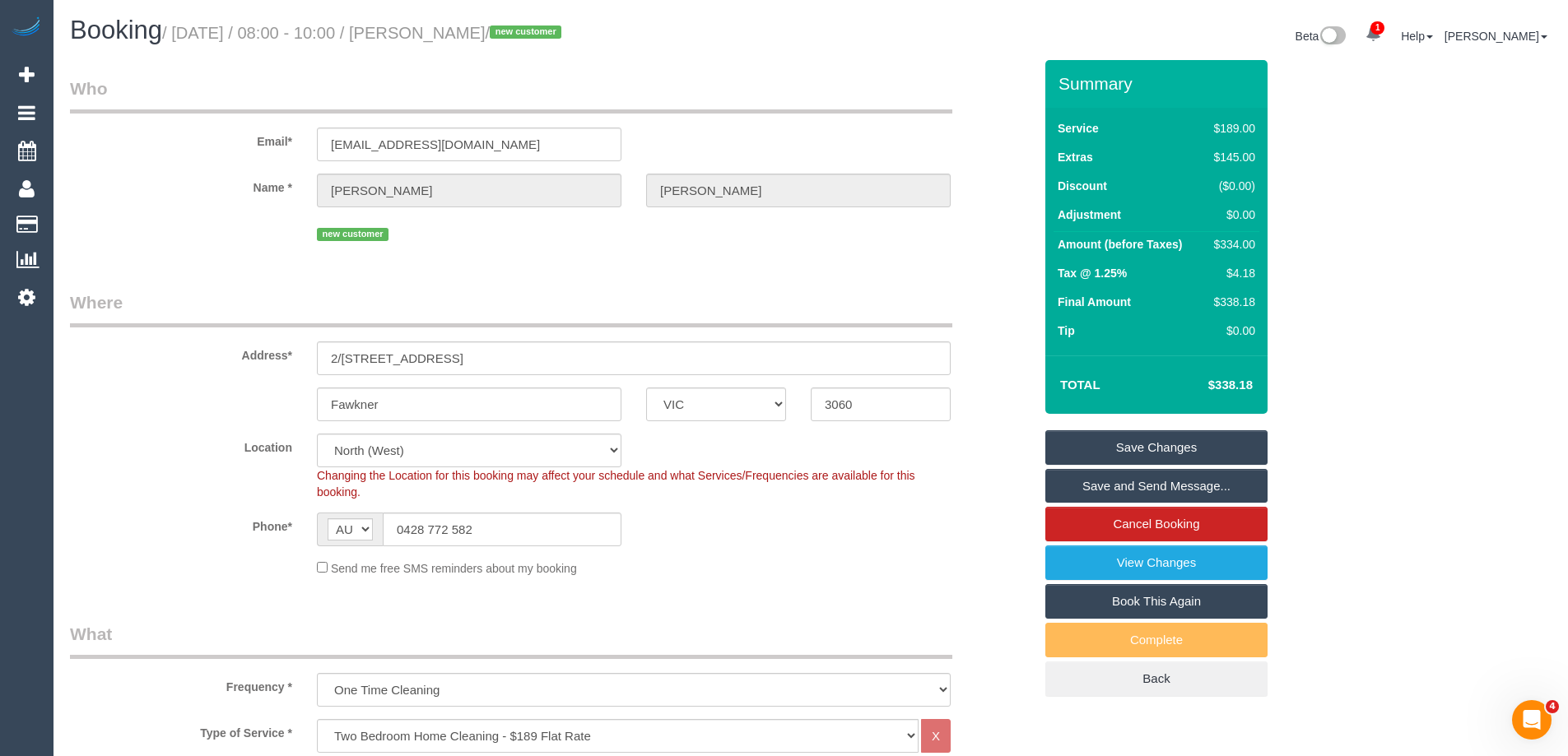
drag, startPoint x: 531, startPoint y: 32, endPoint x: 455, endPoint y: 28, distance: 75.8
click at [455, 28] on small "/ September 15, 2025 / 08:00 - 10:00 / Alison Bice / new customer" at bounding box center [364, 33] width 404 height 18
copy small "Alison Bice"
click at [1100, 444] on link "Save Changes" at bounding box center [1156, 447] width 222 height 35
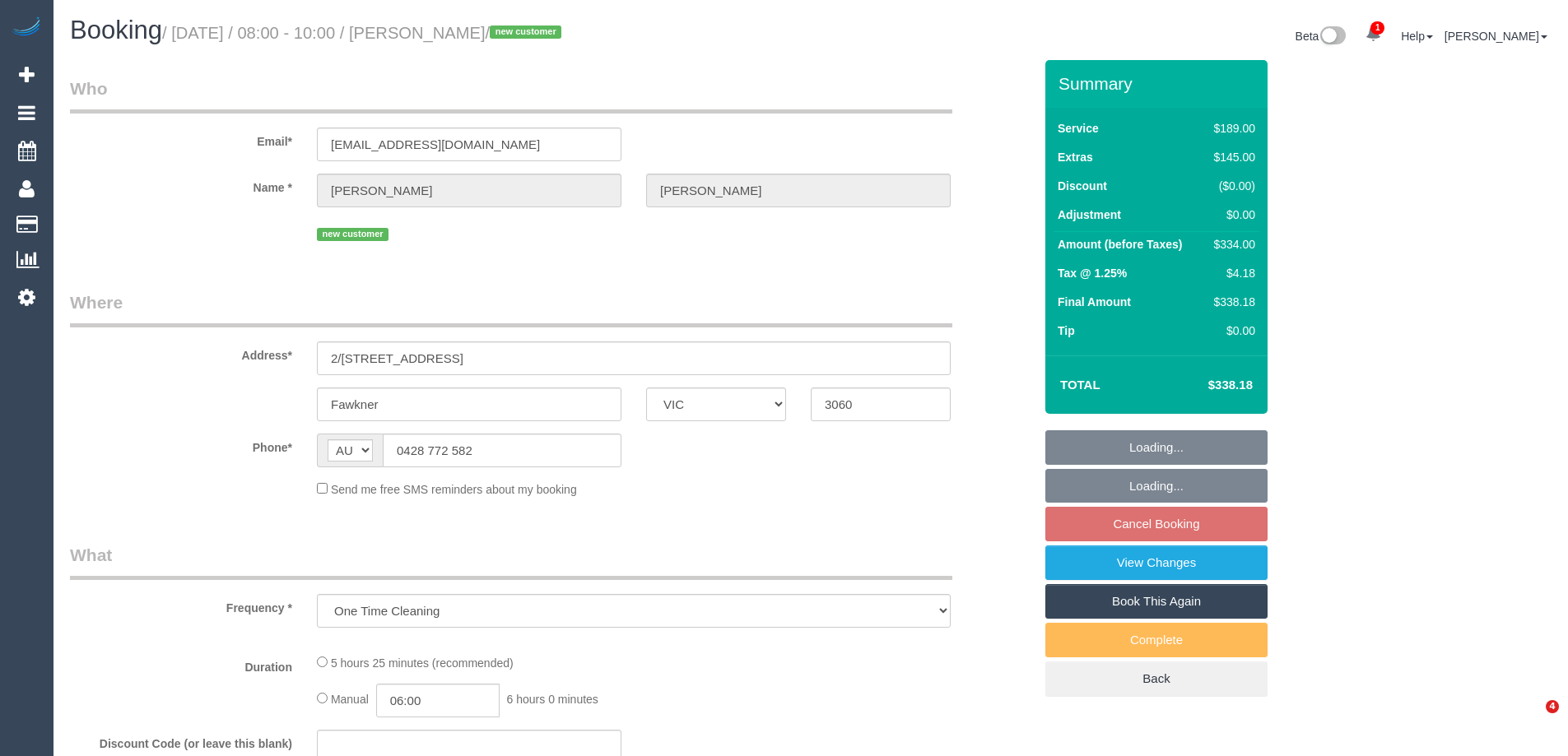
select select "VIC"
select select "string:stripe-pm_1S5fpJ2GScqysDRVDareYmbU"
select select "number:27"
select select "number:14"
select select "number:19"
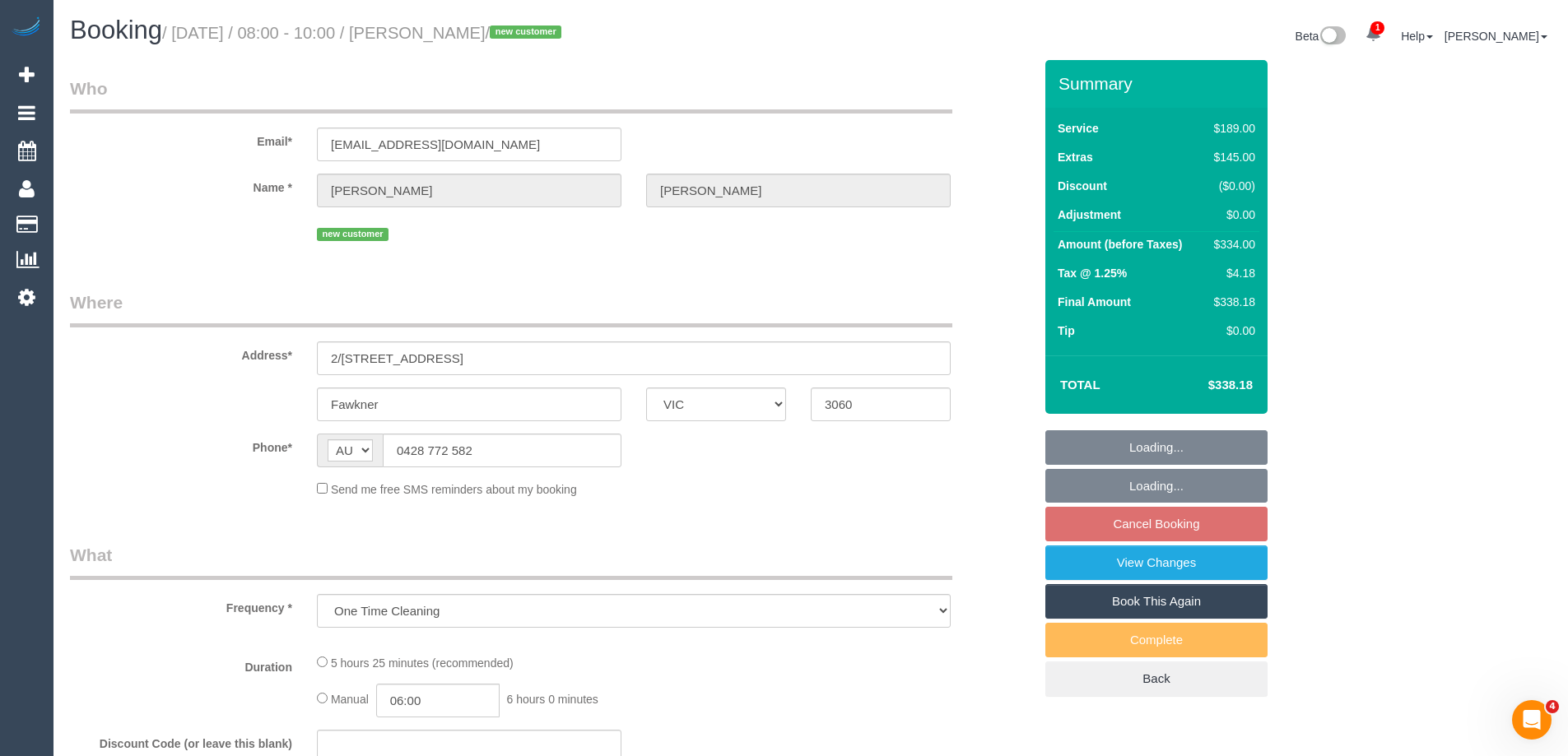
select select "number:24"
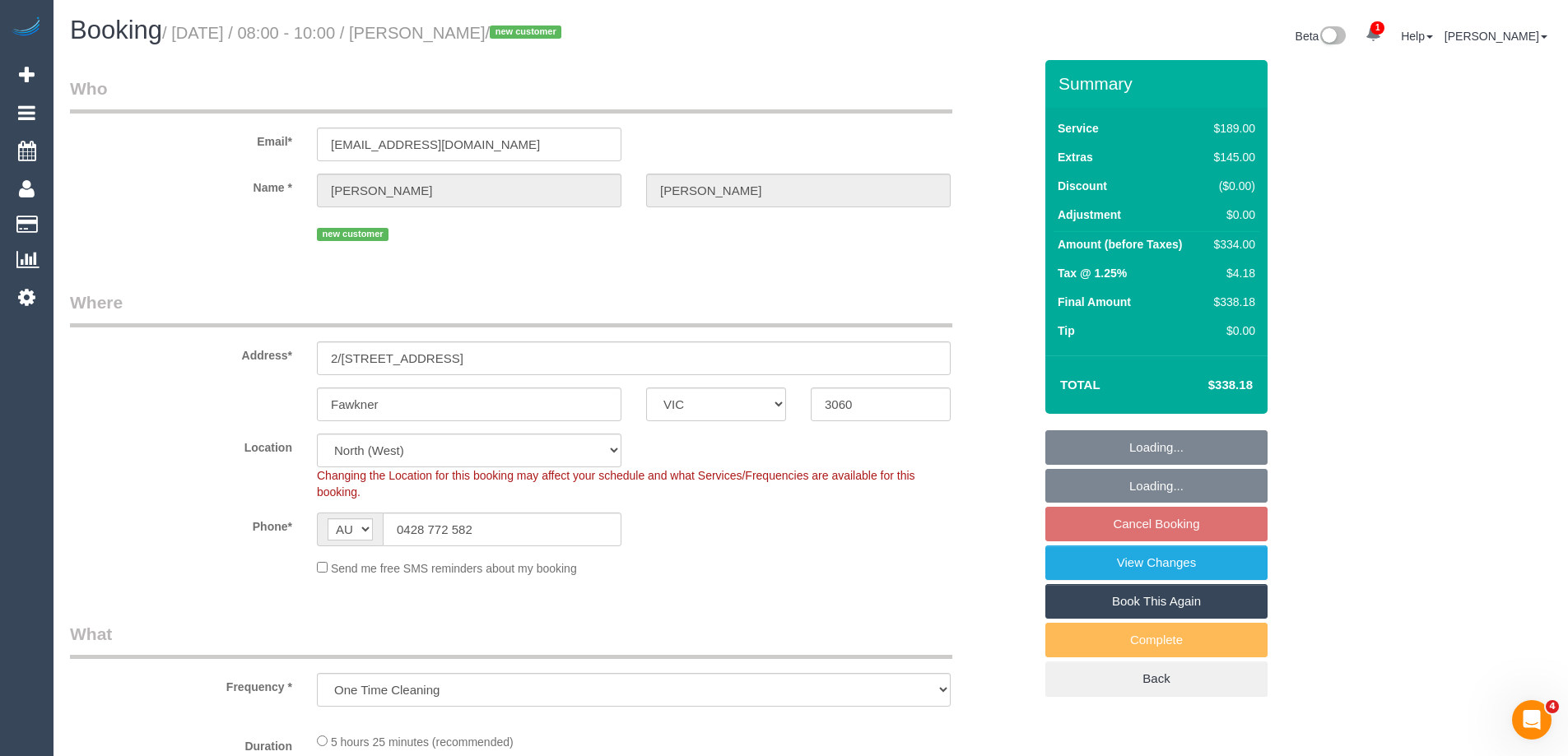
select select "object:720"
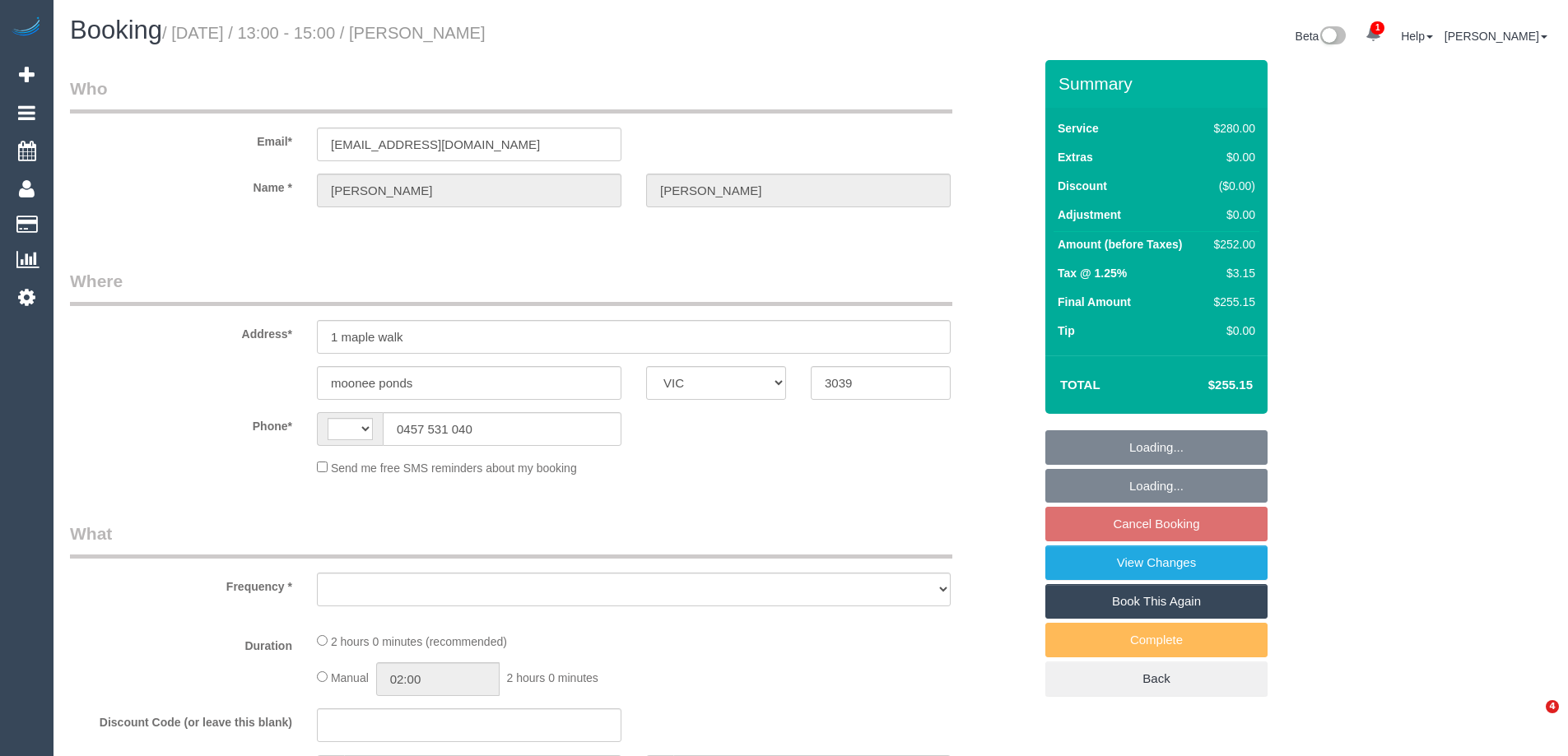
select select "VIC"
select select "string:AU"
select select "object:537"
select select "string:stripe-pm_1RhJ8u2GScqysDRVO0PfDDnT"
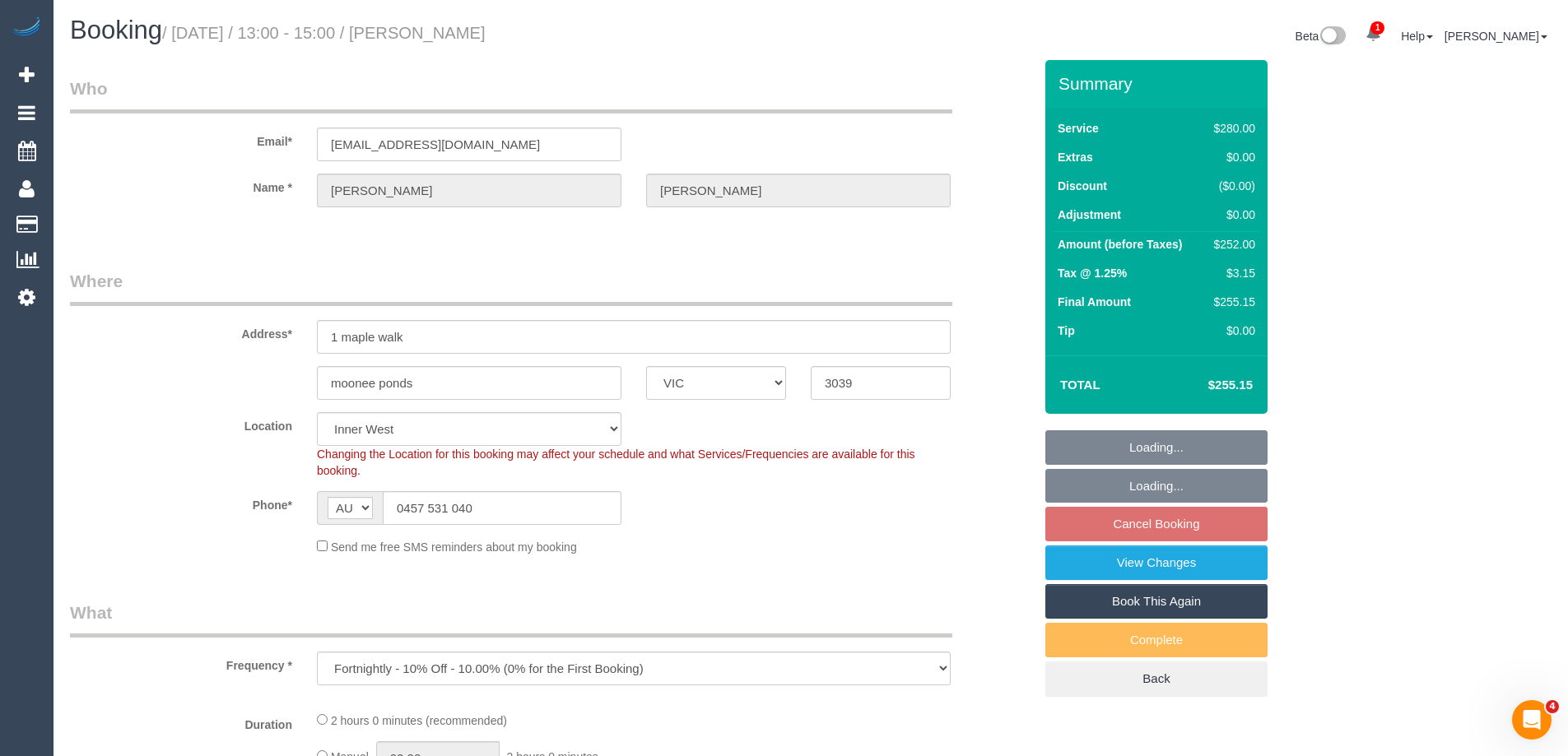
select select "object:708"
select select "2"
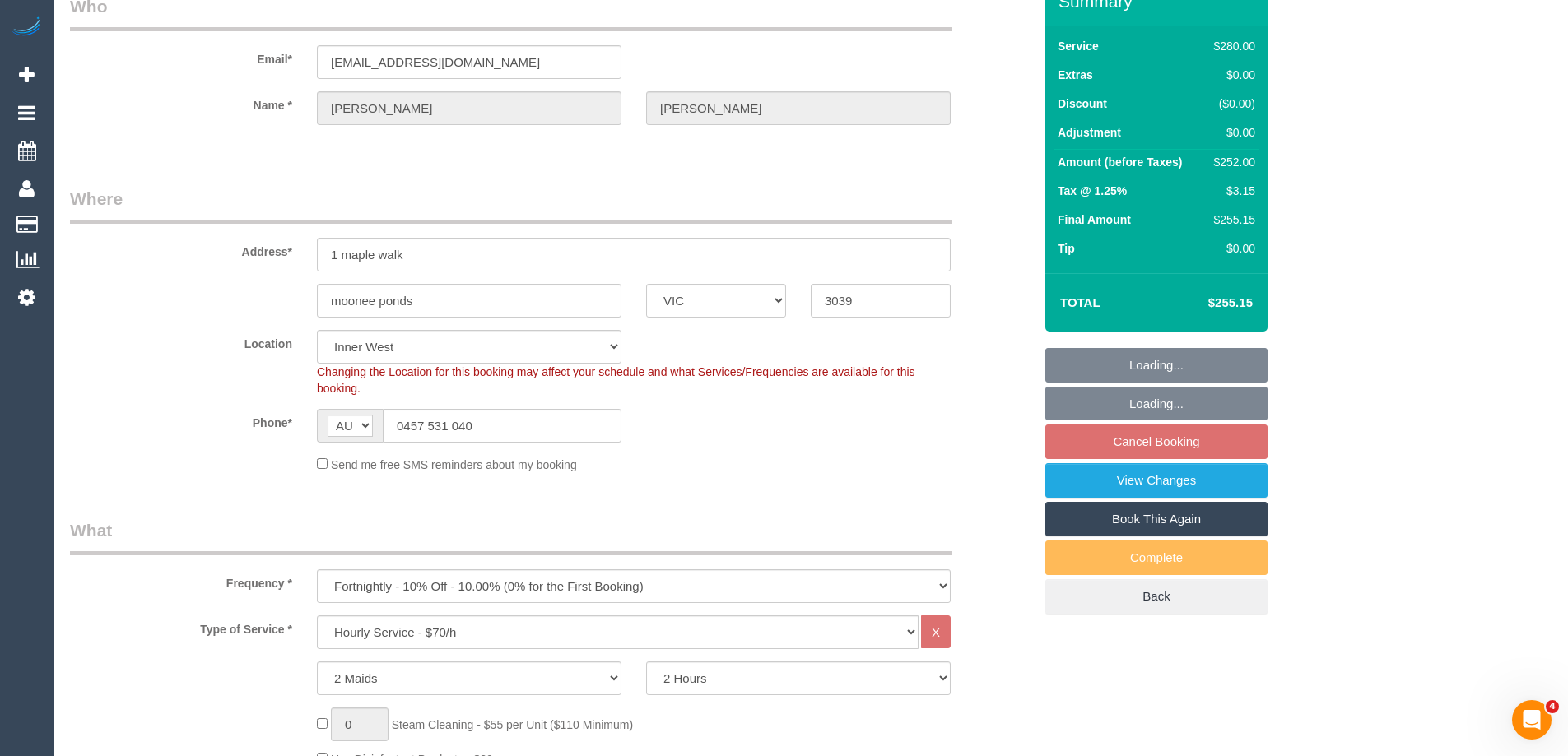
select select "number:30"
select select "number:15"
select select "number:19"
select select "number:22"
select select "number:34"
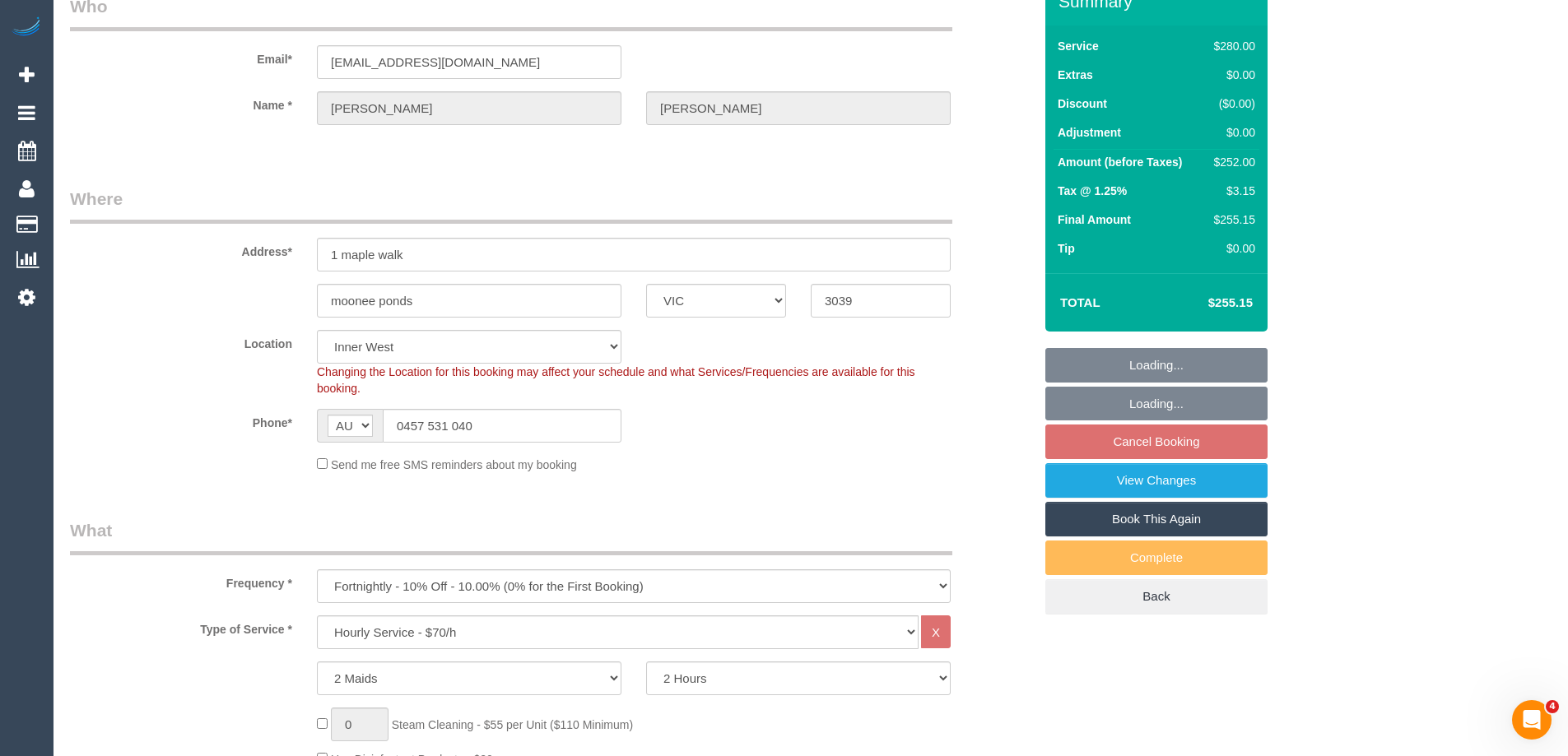
select select "number:26"
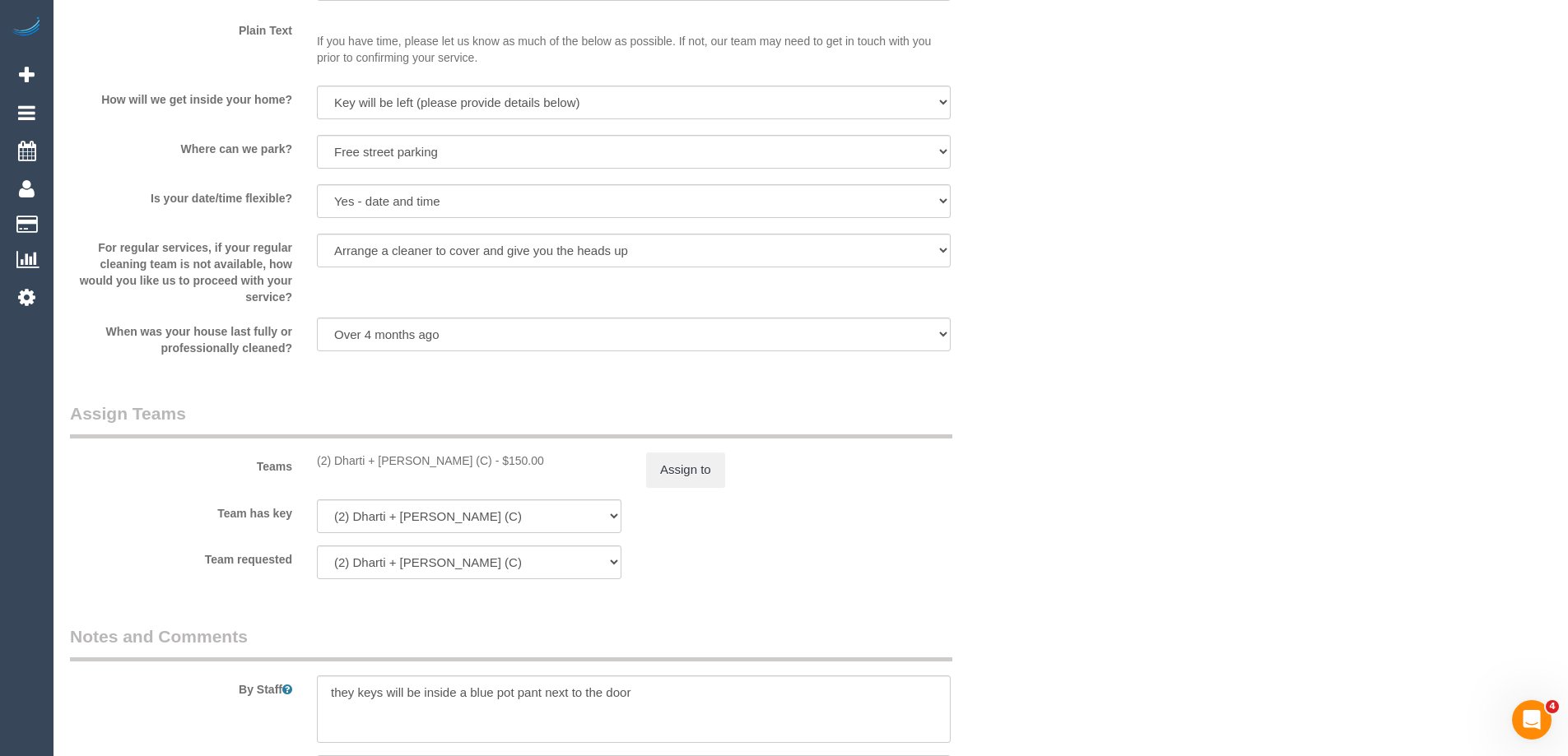
scroll to position [2450, 0]
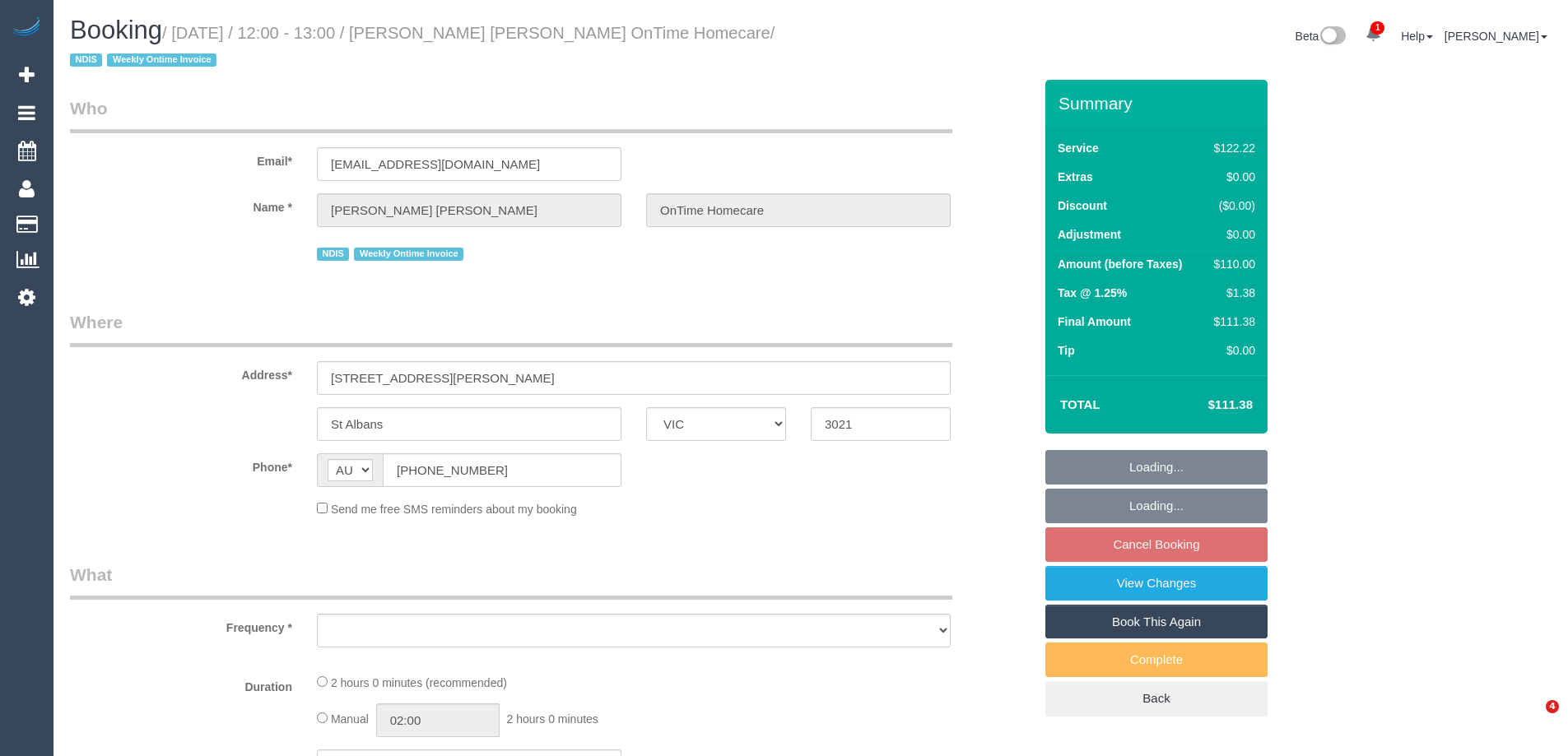
select select "VIC"
select select "number:28"
select select "number:14"
select select "number:19"
select select "number:22"
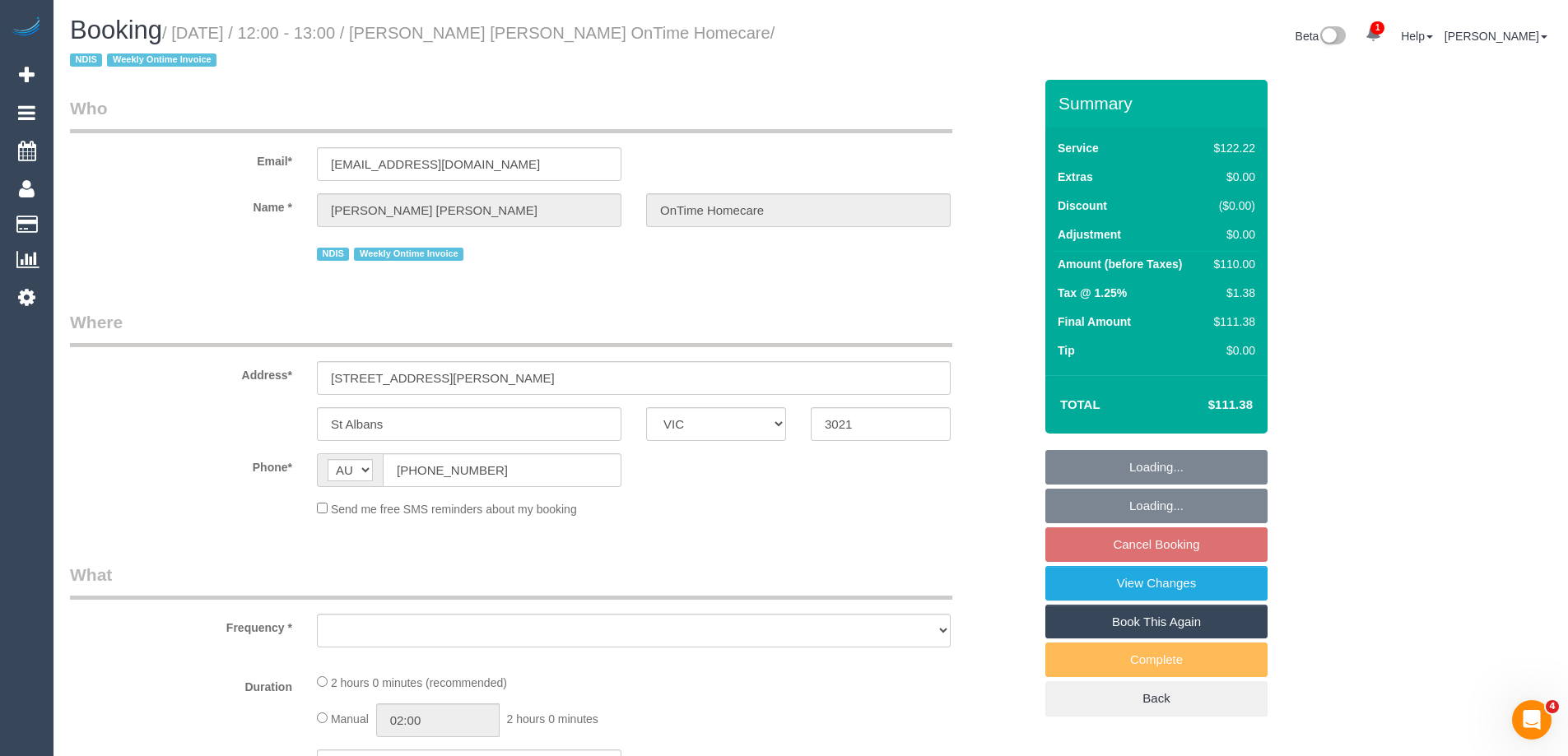
select select "number:35"
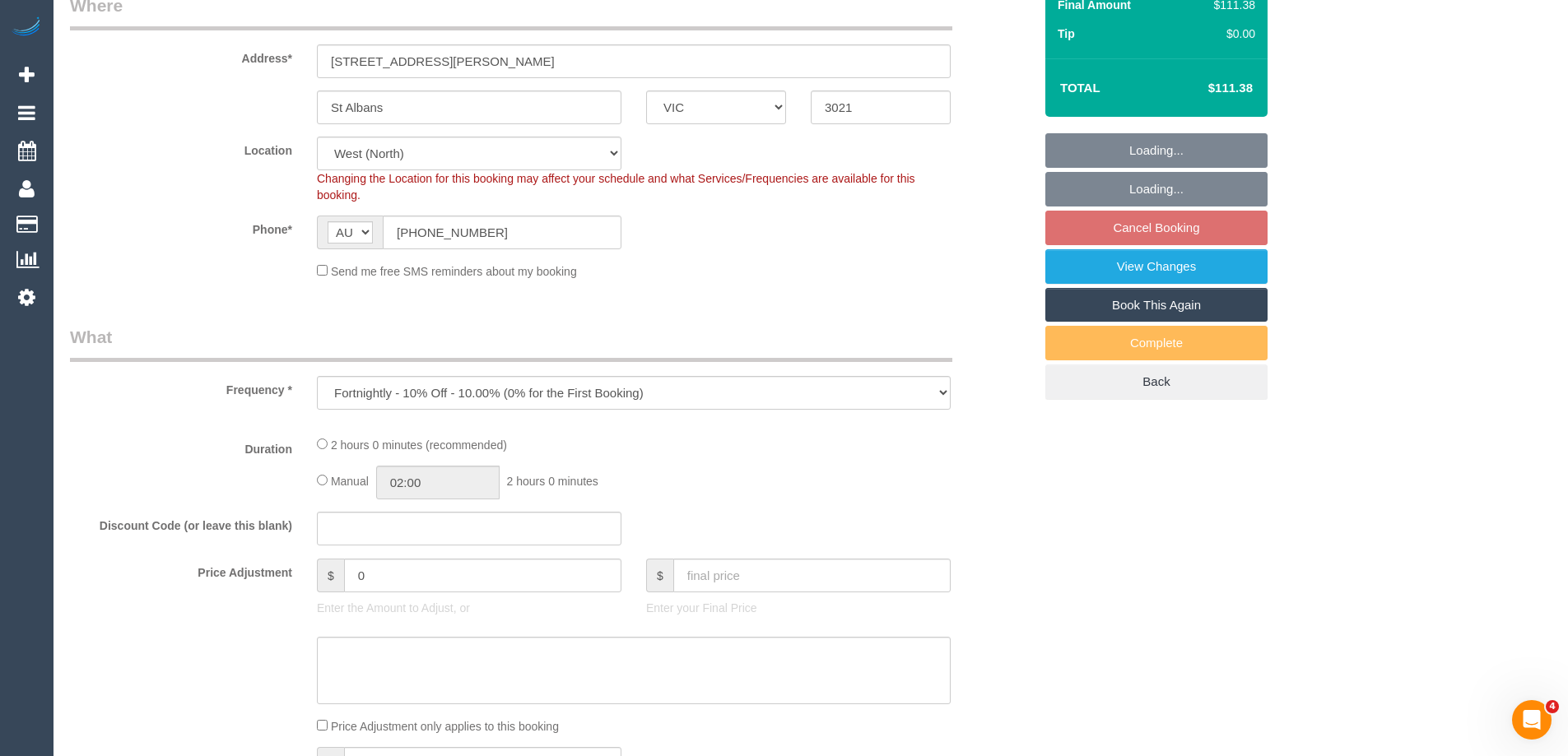
select select "object:1316"
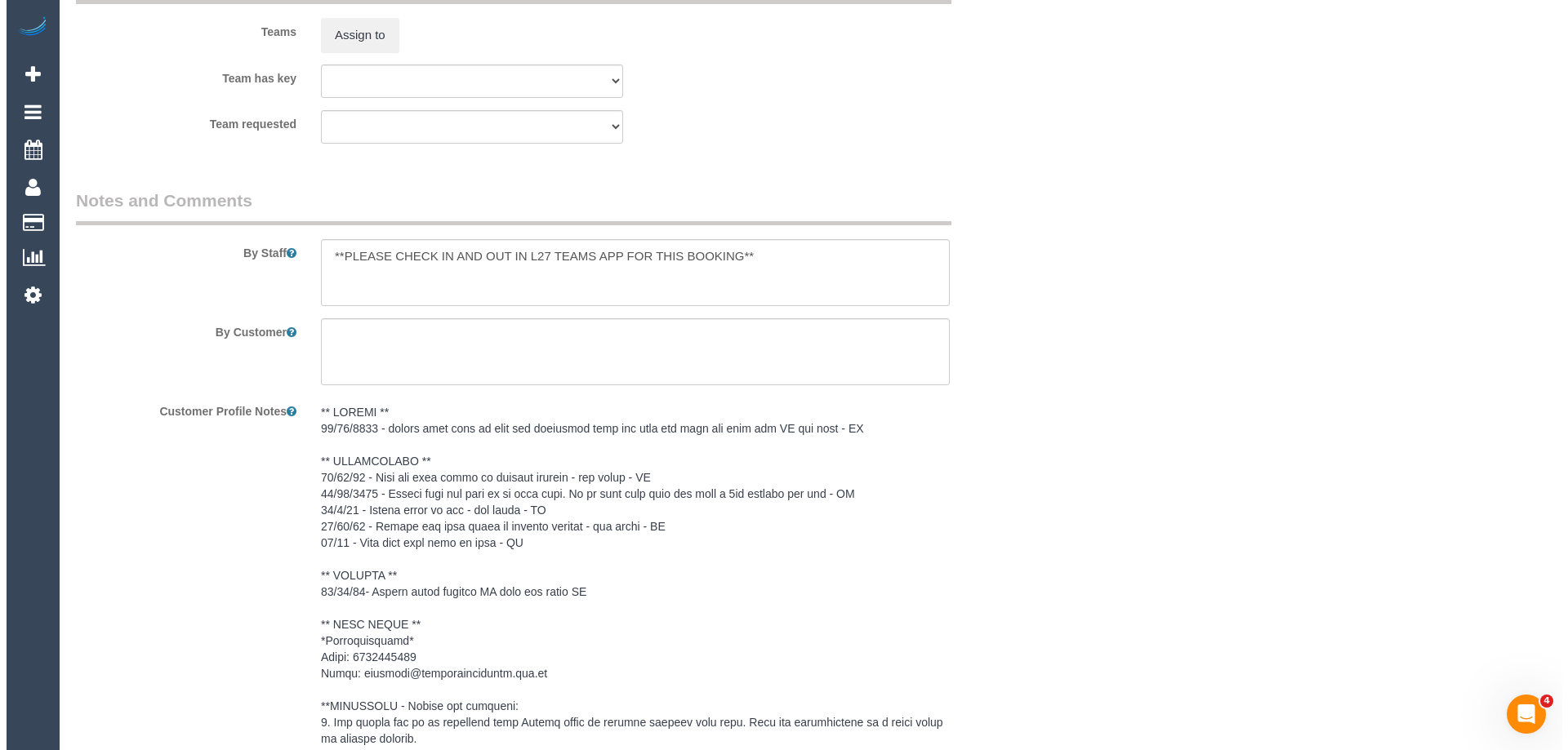
scroll to position [2123, 0]
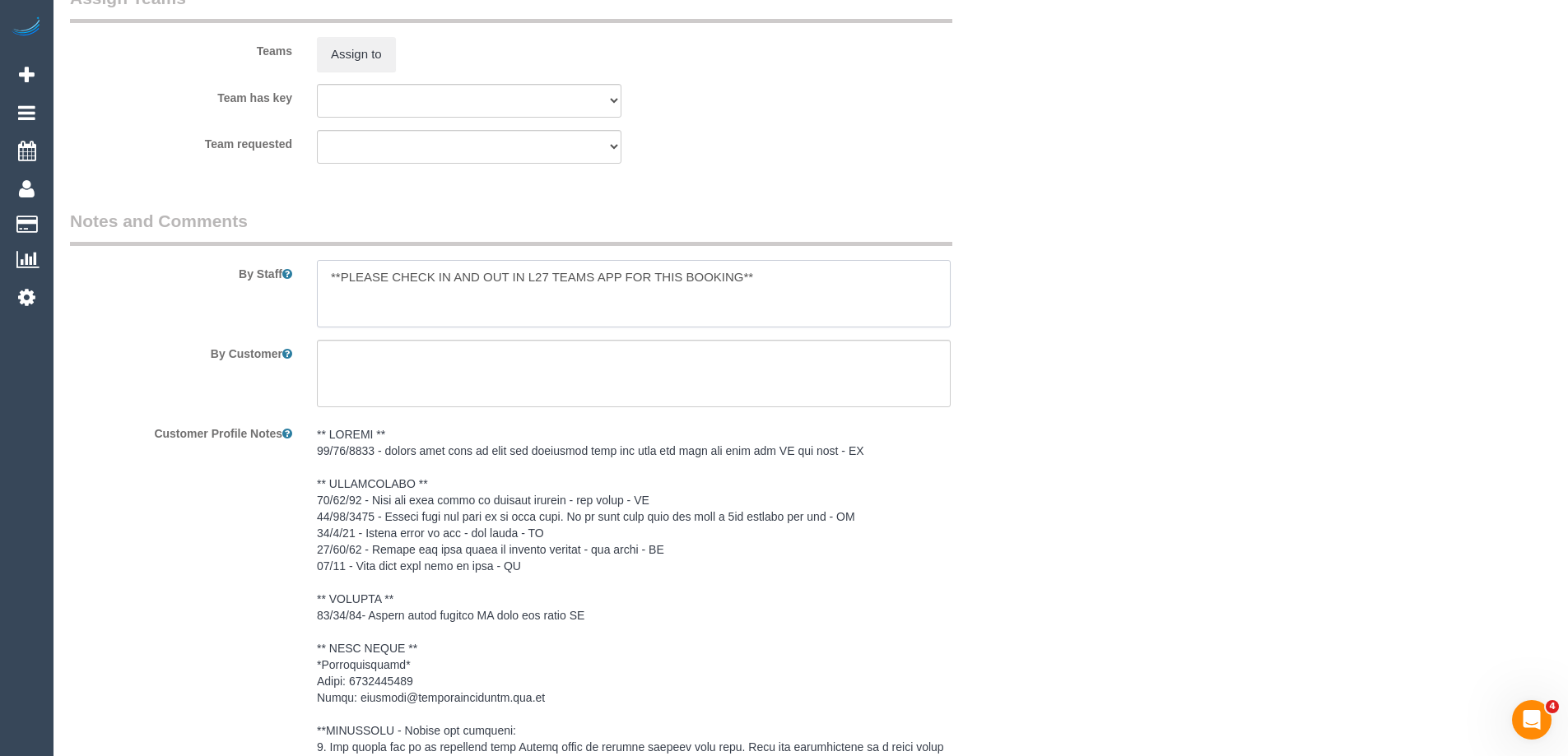
click at [324, 279] on textarea at bounding box center [634, 293] width 634 height 67
type textarea "*Cover* **PLEASE CHECK IN AND OUT IN L27 TEAMS APP FOR THIS BOOKING**"
click at [346, 55] on button "Assign to" at bounding box center [356, 54] width 79 height 35
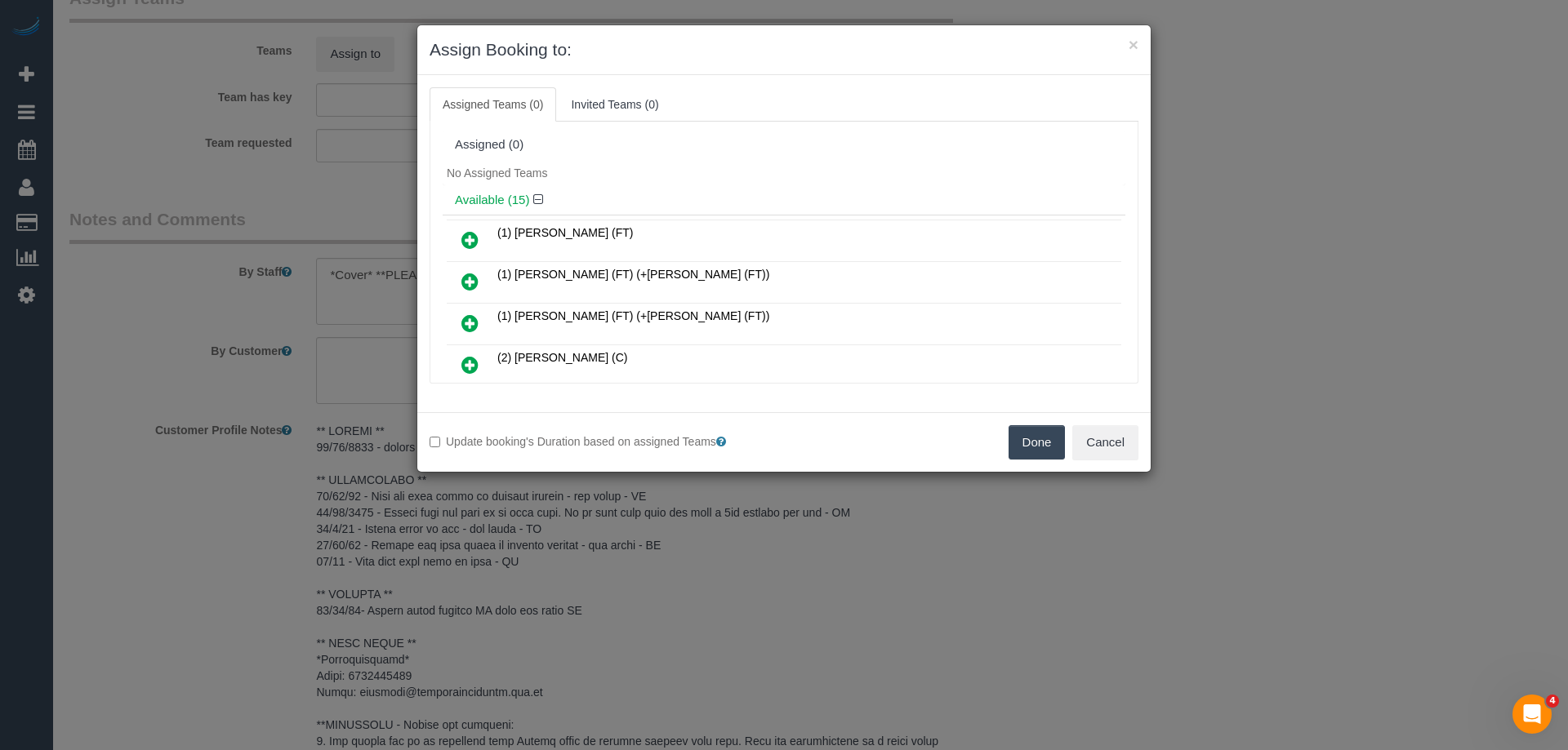
drag, startPoint x: 1116, startPoint y: 152, endPoint x: 1123, endPoint y: 166, distance: 15.7
click at [1123, 179] on div "Assigned (0) No Assigned Teams Available (15) (1) [PERSON_NAME] (FT) (1) [PERSO…" at bounding box center [784, 252] width 683 height 245
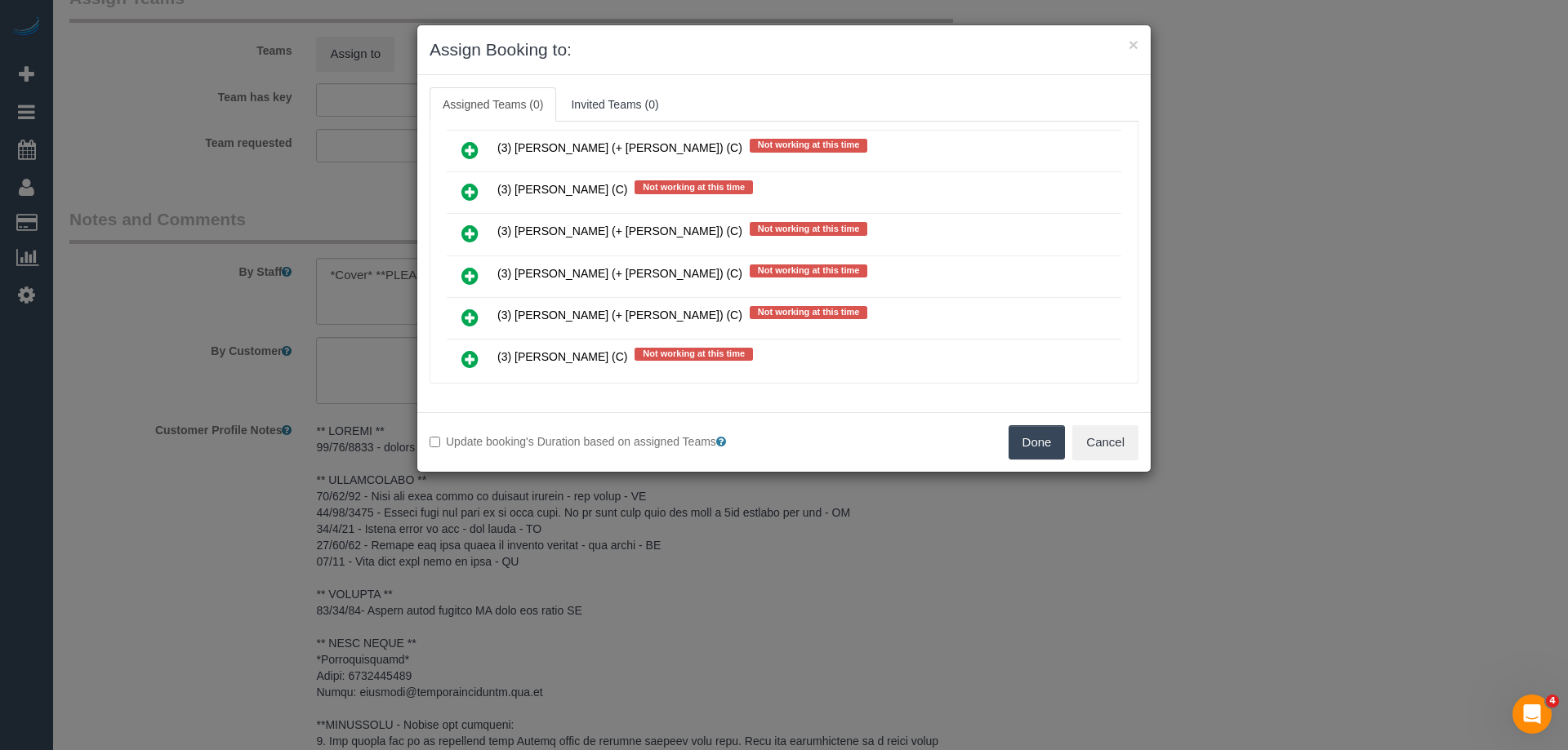
click at [485, 272] on link at bounding box center [469, 277] width 39 height 33
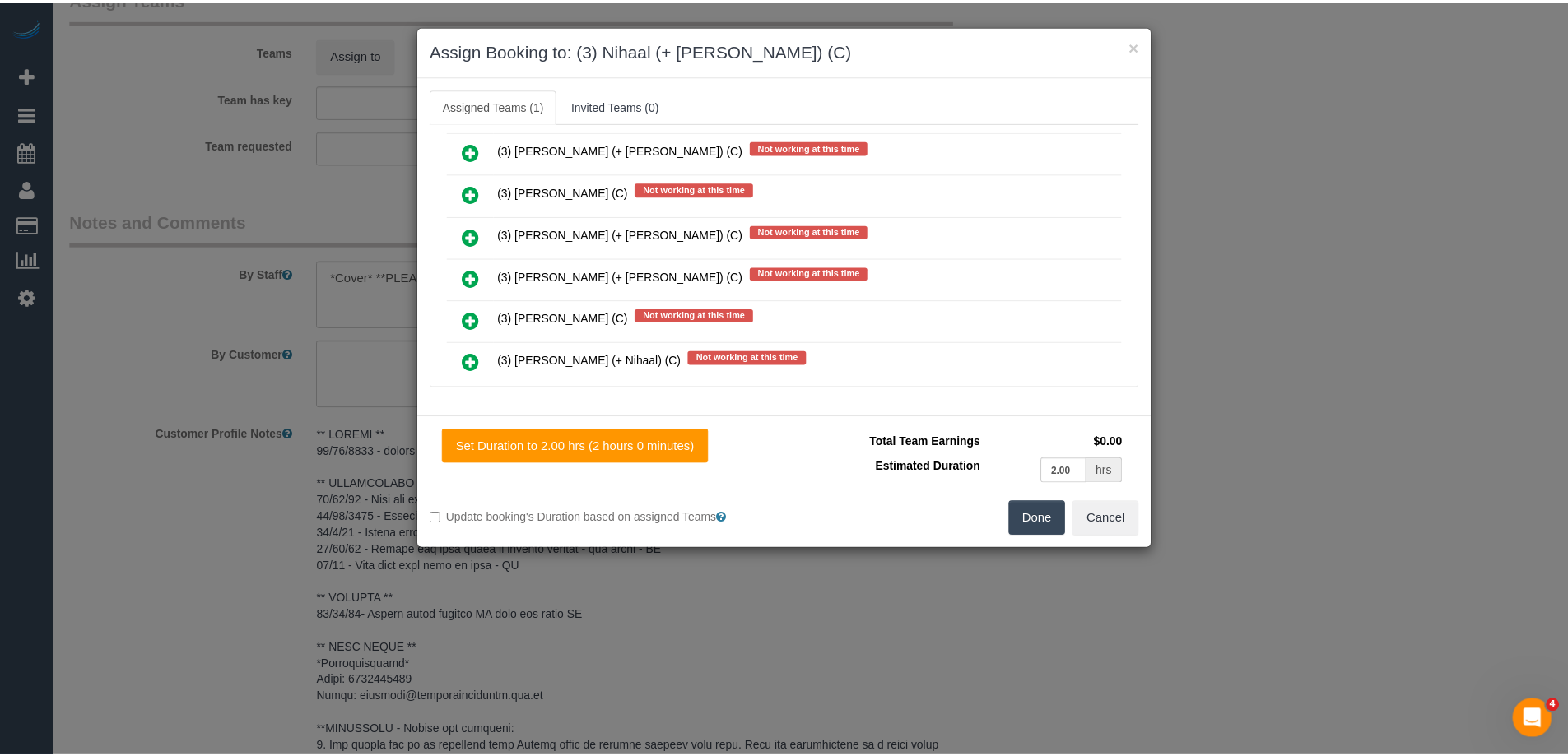
scroll to position [0, 0]
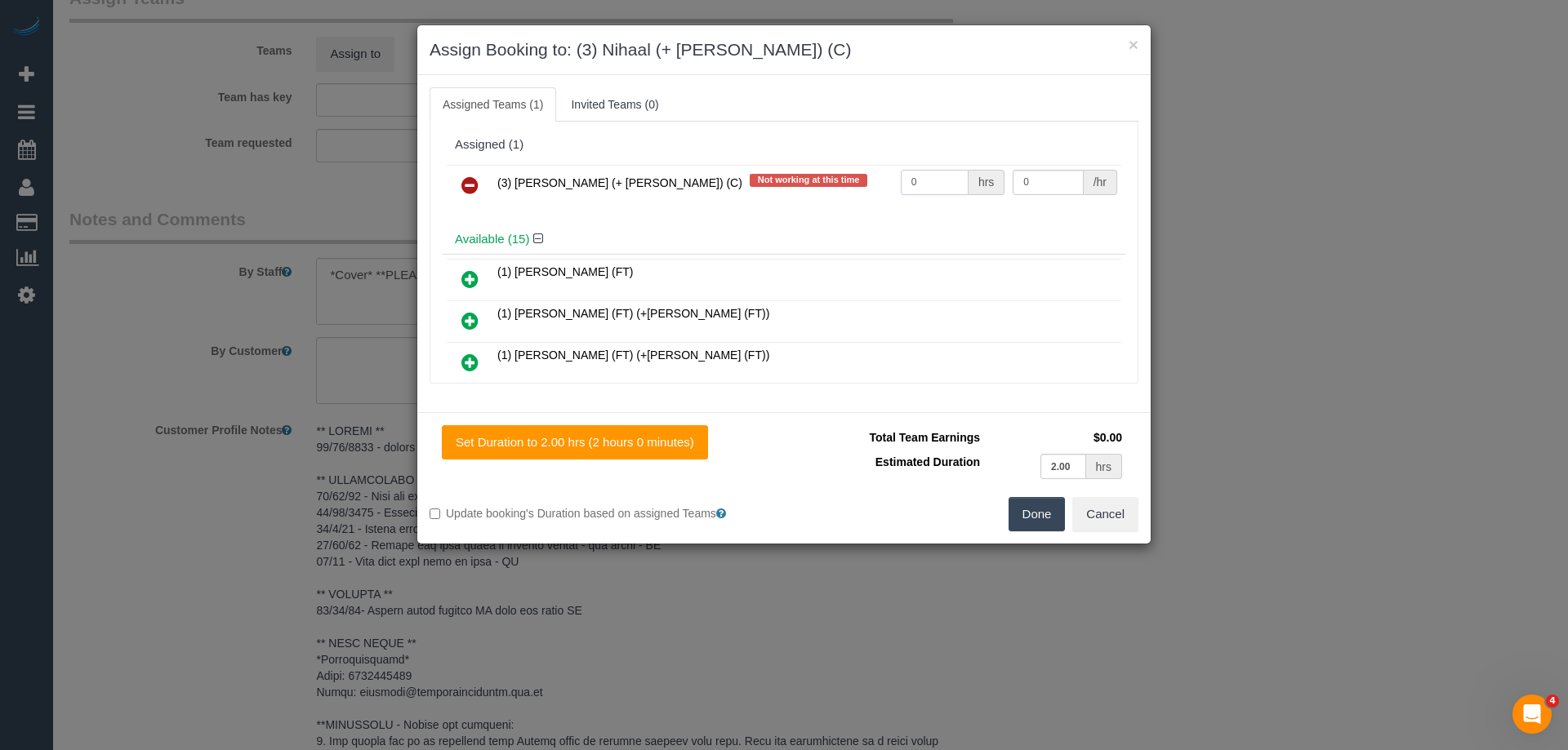
drag, startPoint x: 919, startPoint y: 185, endPoint x: 826, endPoint y: 183, distance: 93.0
click at [827, 183] on tr "(3) [PERSON_NAME] (+ [PERSON_NAME]) (C) Not working at this time 0 hrs 0 /hr" at bounding box center [784, 186] width 675 height 42
type input "2"
drag, startPoint x: 1037, startPoint y: 189, endPoint x: 916, endPoint y: 193, distance: 121.1
click at [944, 188] on tr "(3) [PERSON_NAME] (+ [PERSON_NAME]) (C) Not working at this time 2 hrs 0 /hr" at bounding box center [784, 186] width 675 height 42
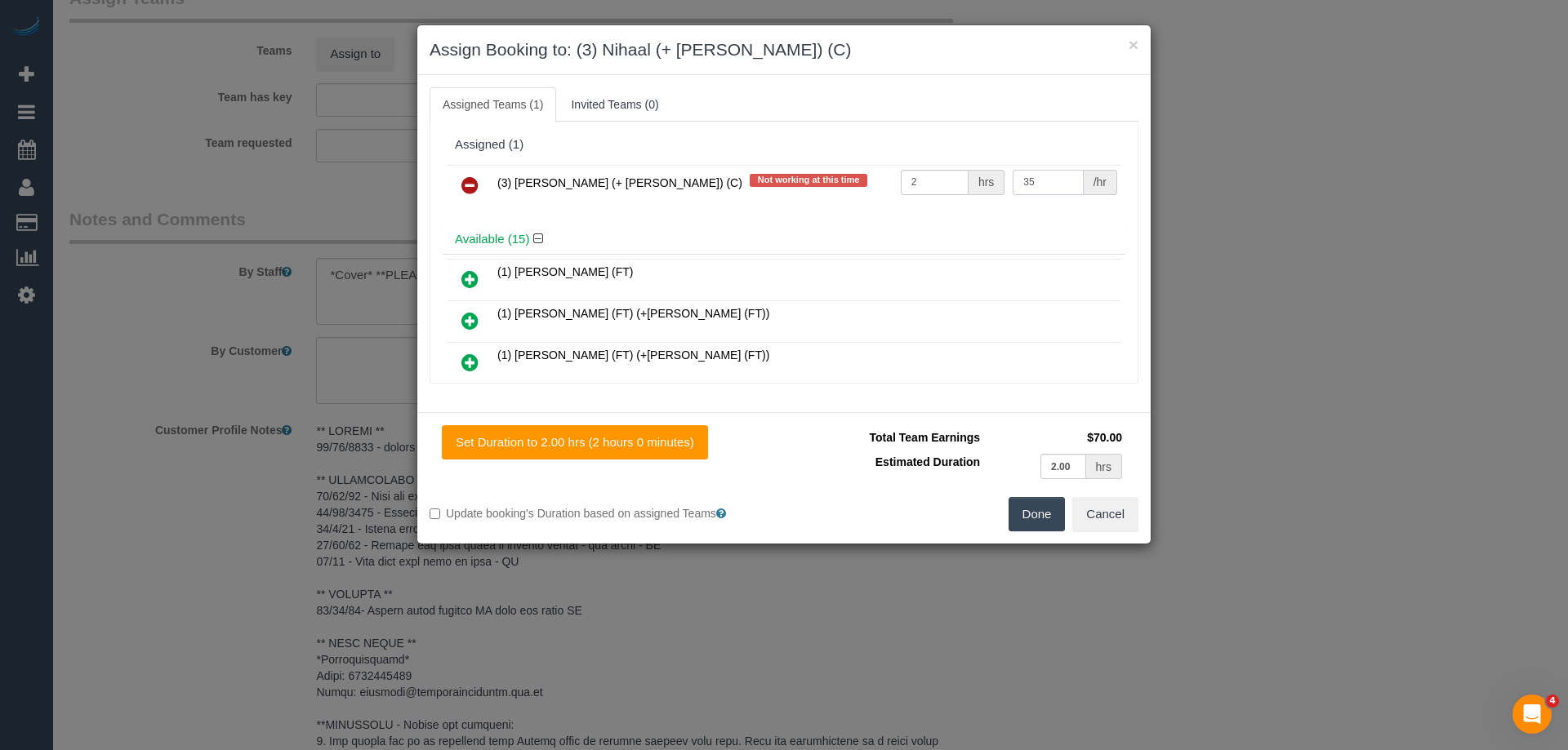
type input "35"
click at [1033, 525] on button "Done" at bounding box center [1037, 514] width 58 height 35
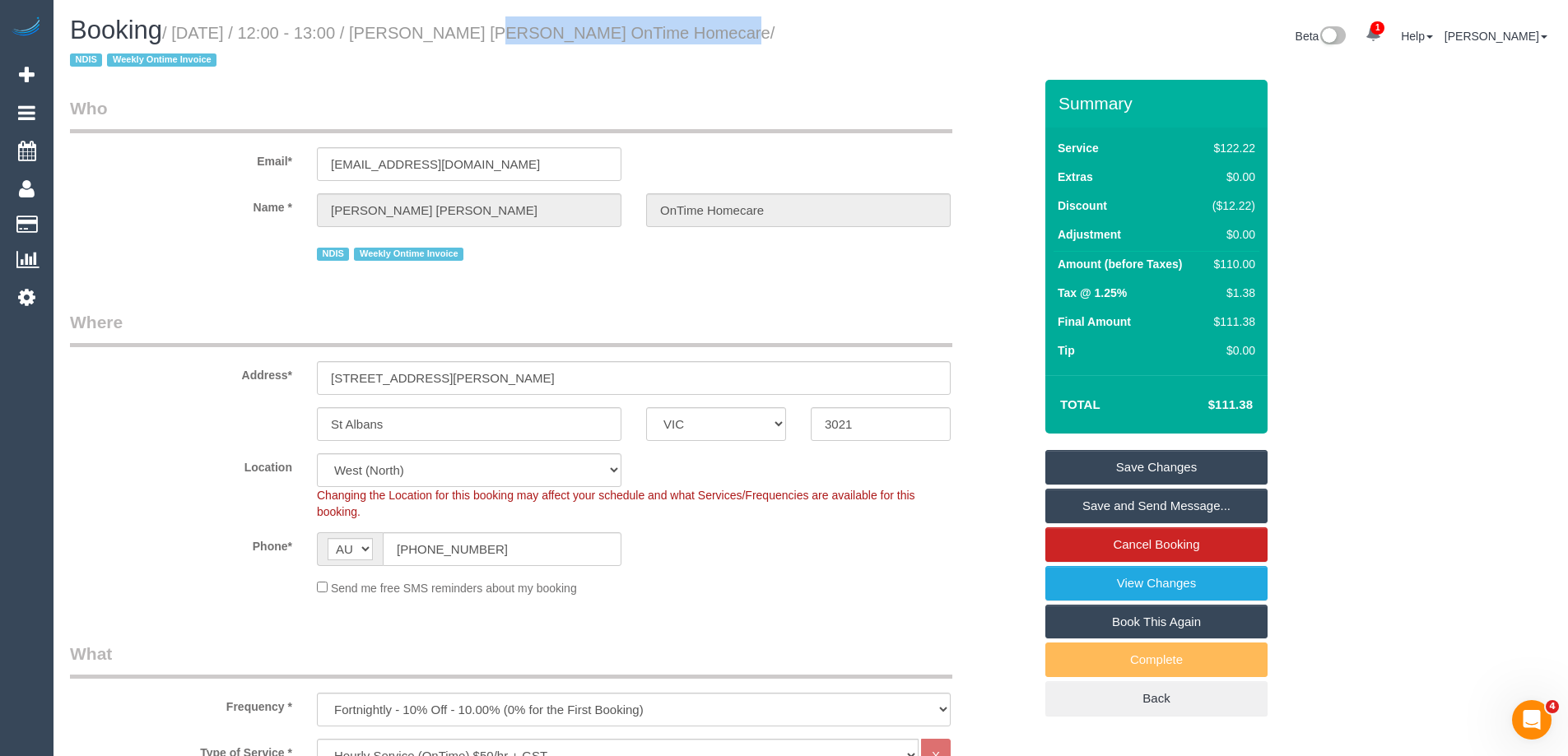
drag, startPoint x: 679, startPoint y: 31, endPoint x: 453, endPoint y: 36, distance: 226.4
click at [453, 36] on small "/ [DATE] / 12:00 - 13:00 / [PERSON_NAME] [PERSON_NAME] OnTime Homecare / NDIS W…" at bounding box center [422, 47] width 704 height 46
copy small "[PERSON_NAME] [PERSON_NAME] OnTime Homecare"
click at [1118, 462] on link "Save Changes" at bounding box center [1156, 467] width 222 height 35
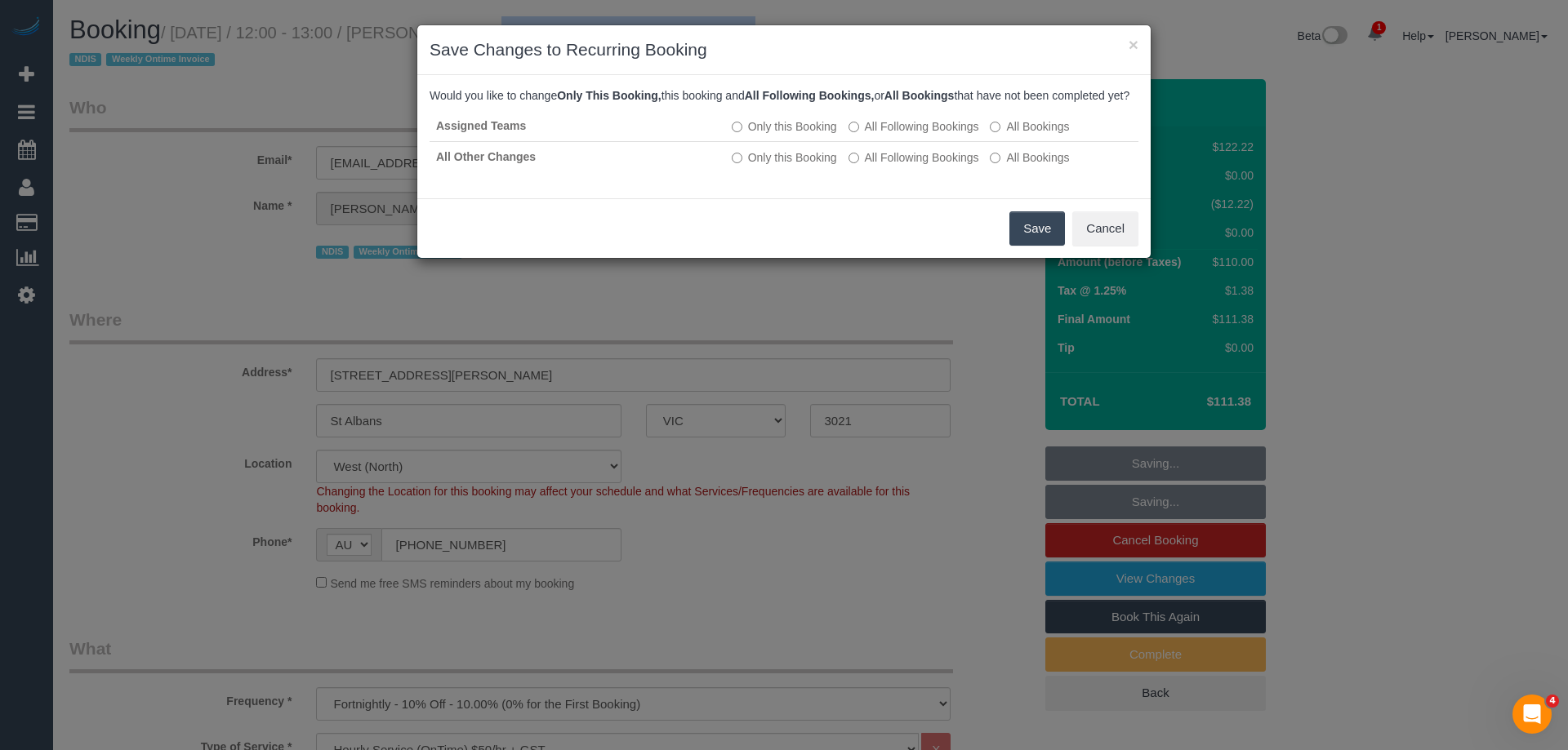
click at [1029, 240] on button "Save" at bounding box center [1037, 228] width 56 height 35
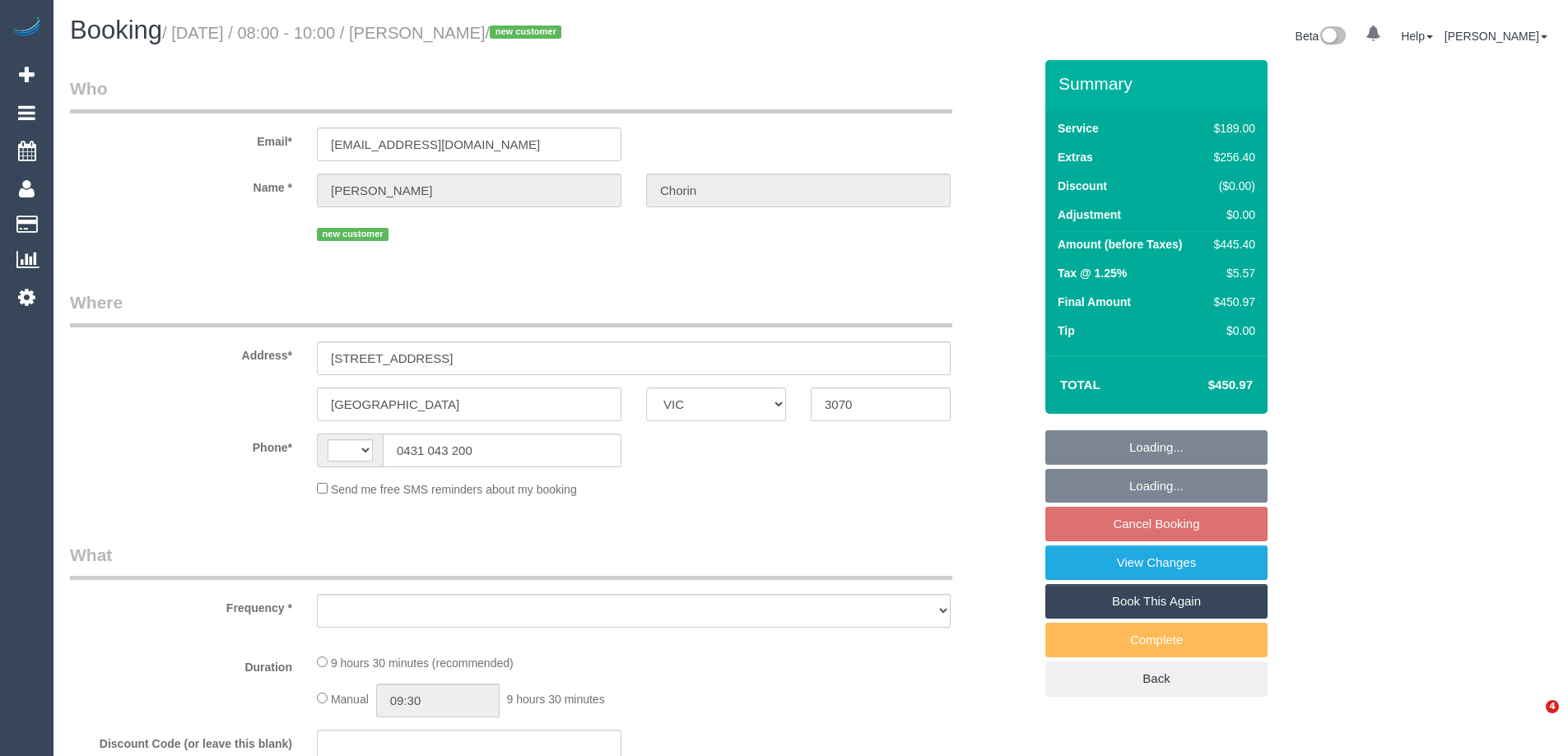
select select "VIC"
select select "string:AU"
select select "object:581"
select select "string:stripe-pm_1S5G7p2GScqysDRVwkn1UT9p"
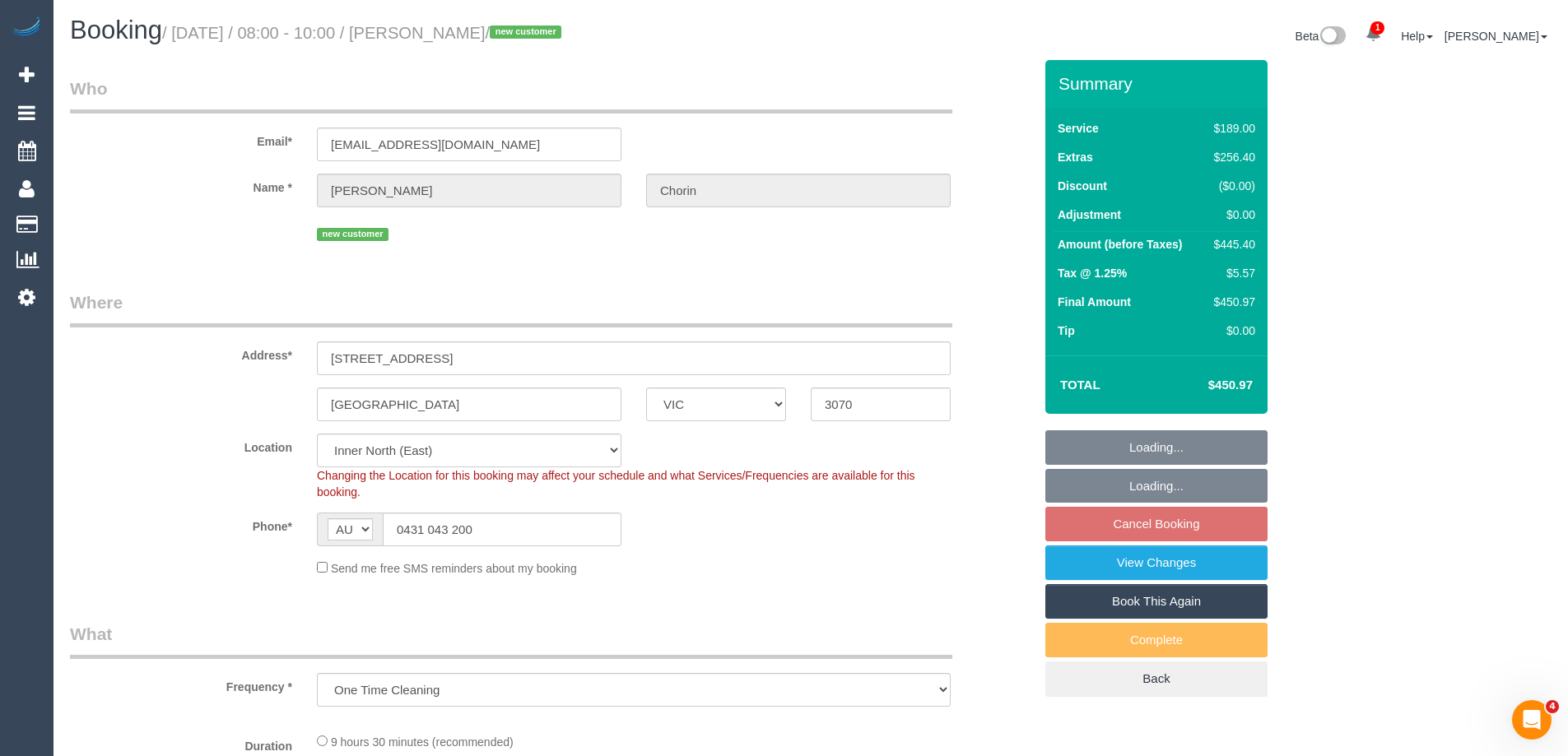
select select "object:830"
select select "number:28"
select select "number:17"
select select "number:19"
select select "number:24"
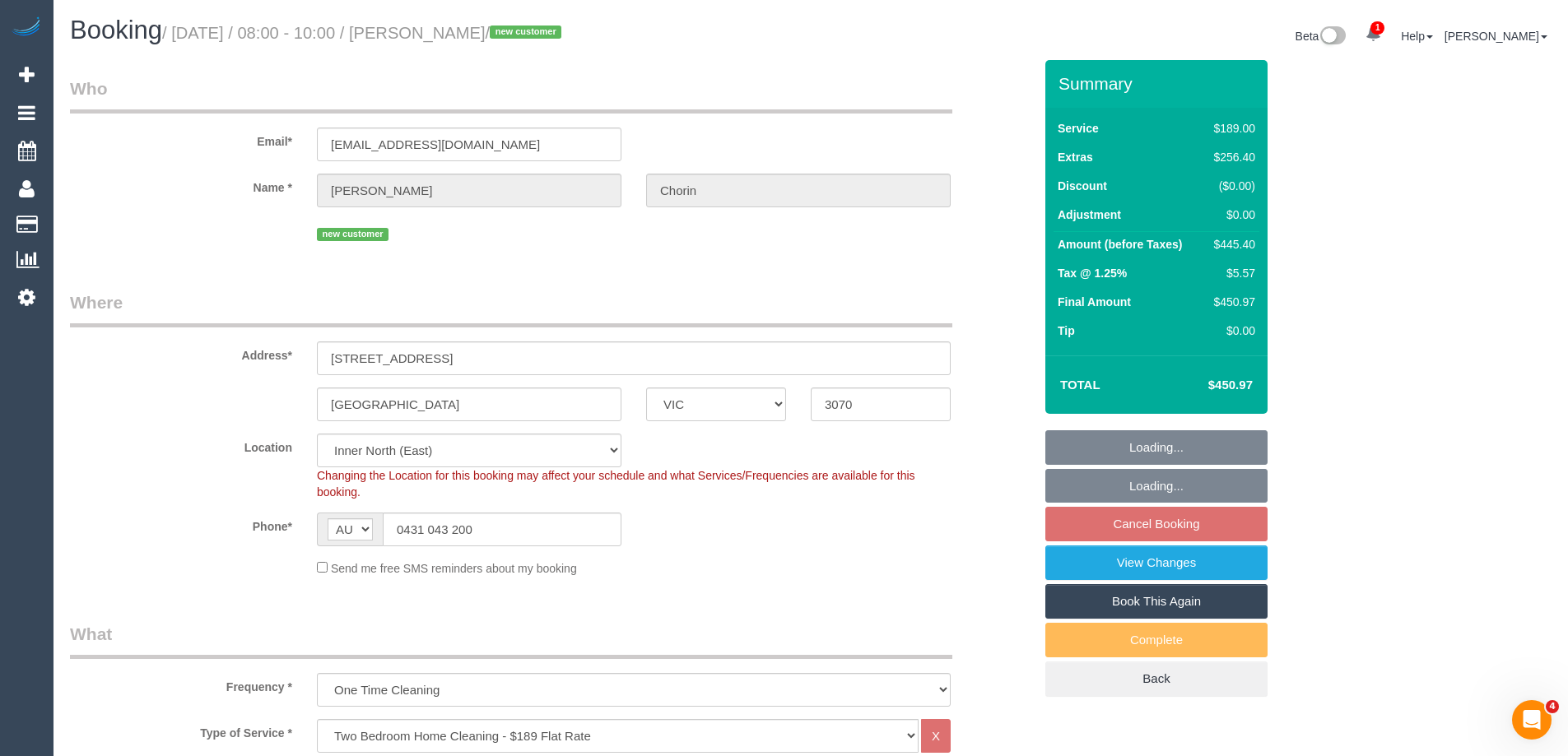
select select "spot2"
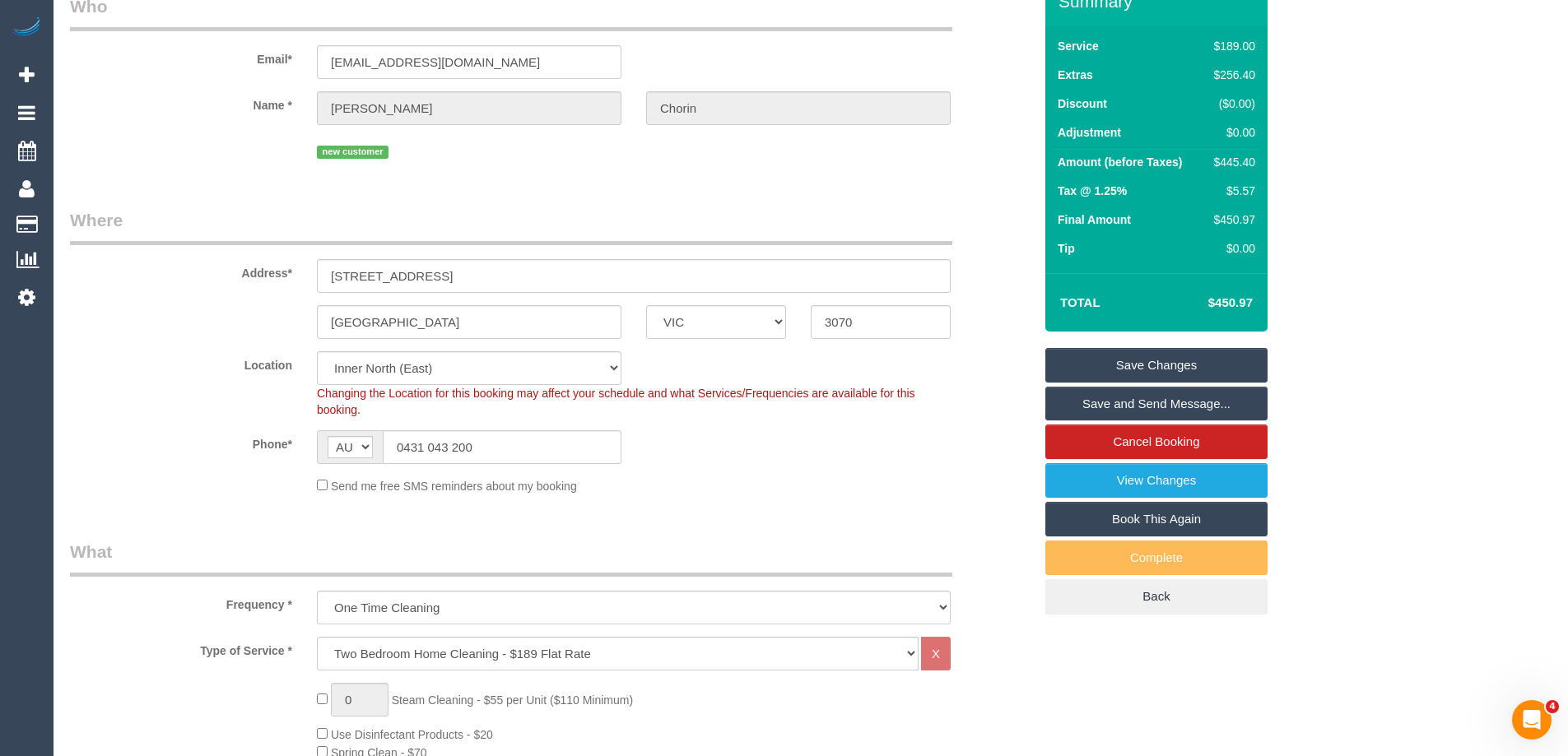
scroll to position [2830, 0]
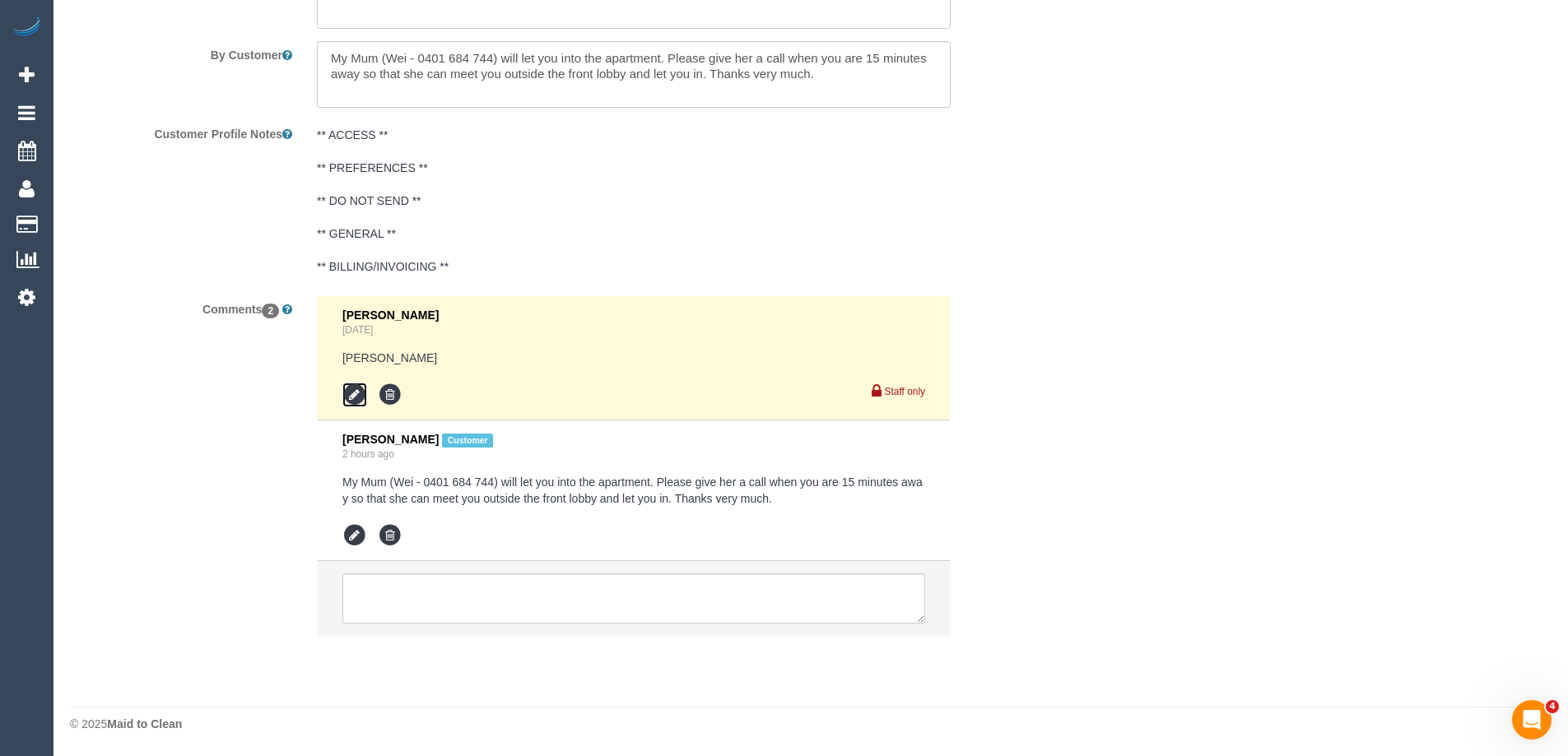
click at [363, 399] on icon at bounding box center [354, 395] width 25 height 25
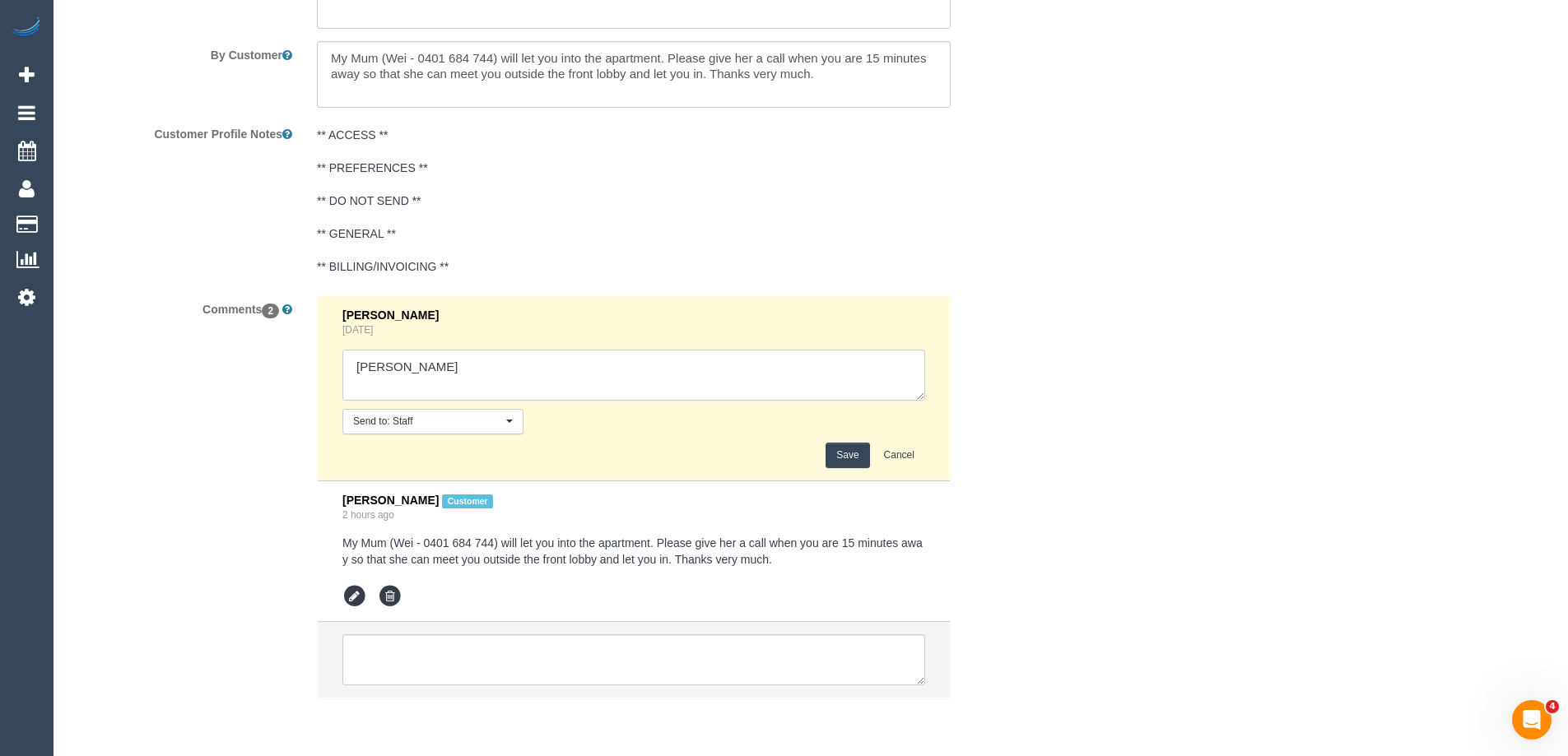
click at [449, 371] on textarea at bounding box center [633, 375] width 583 height 51
type textarea "[PERSON_NAME] Darshan - Pending"
click at [851, 453] on button "Save" at bounding box center [847, 456] width 44 height 26
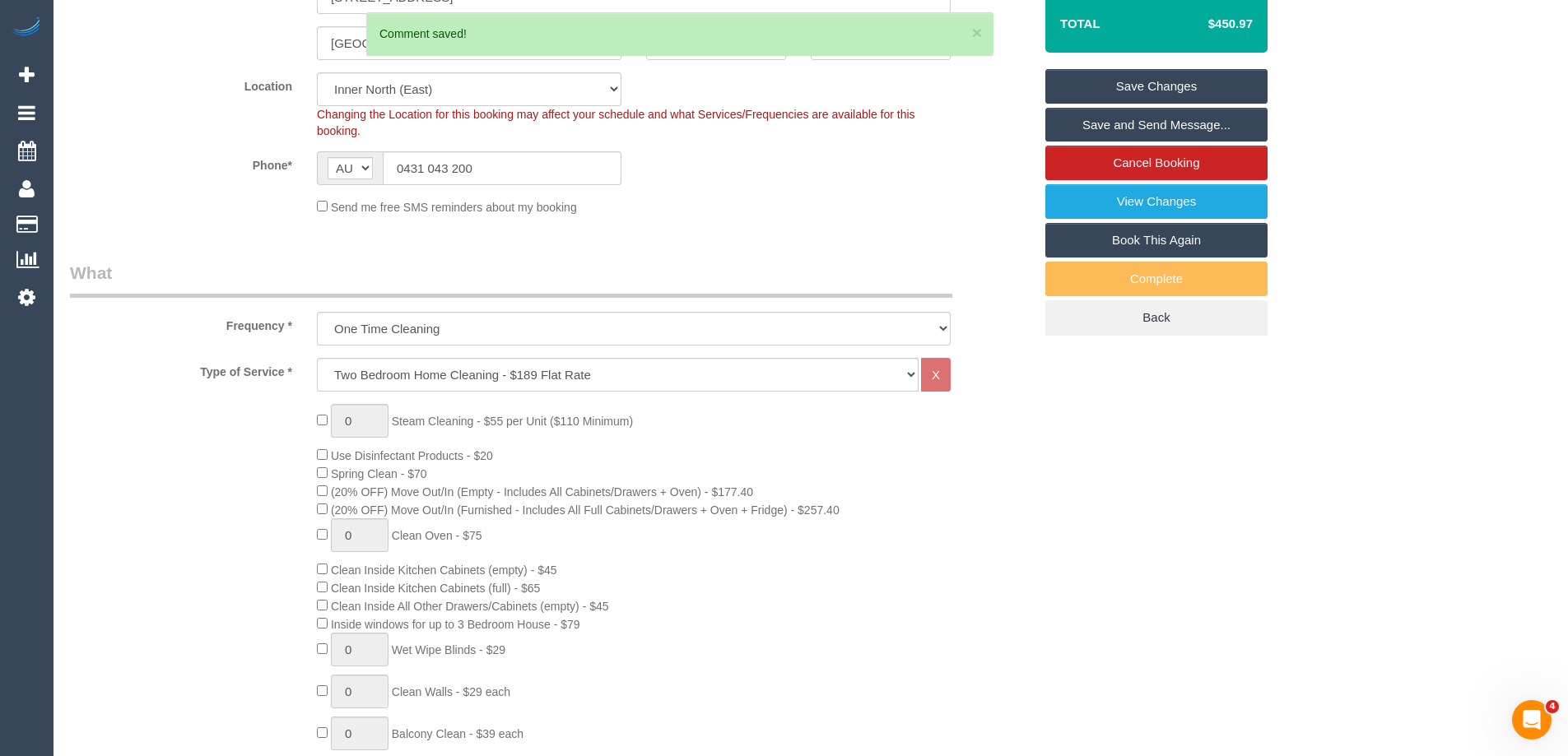
scroll to position [0, 0]
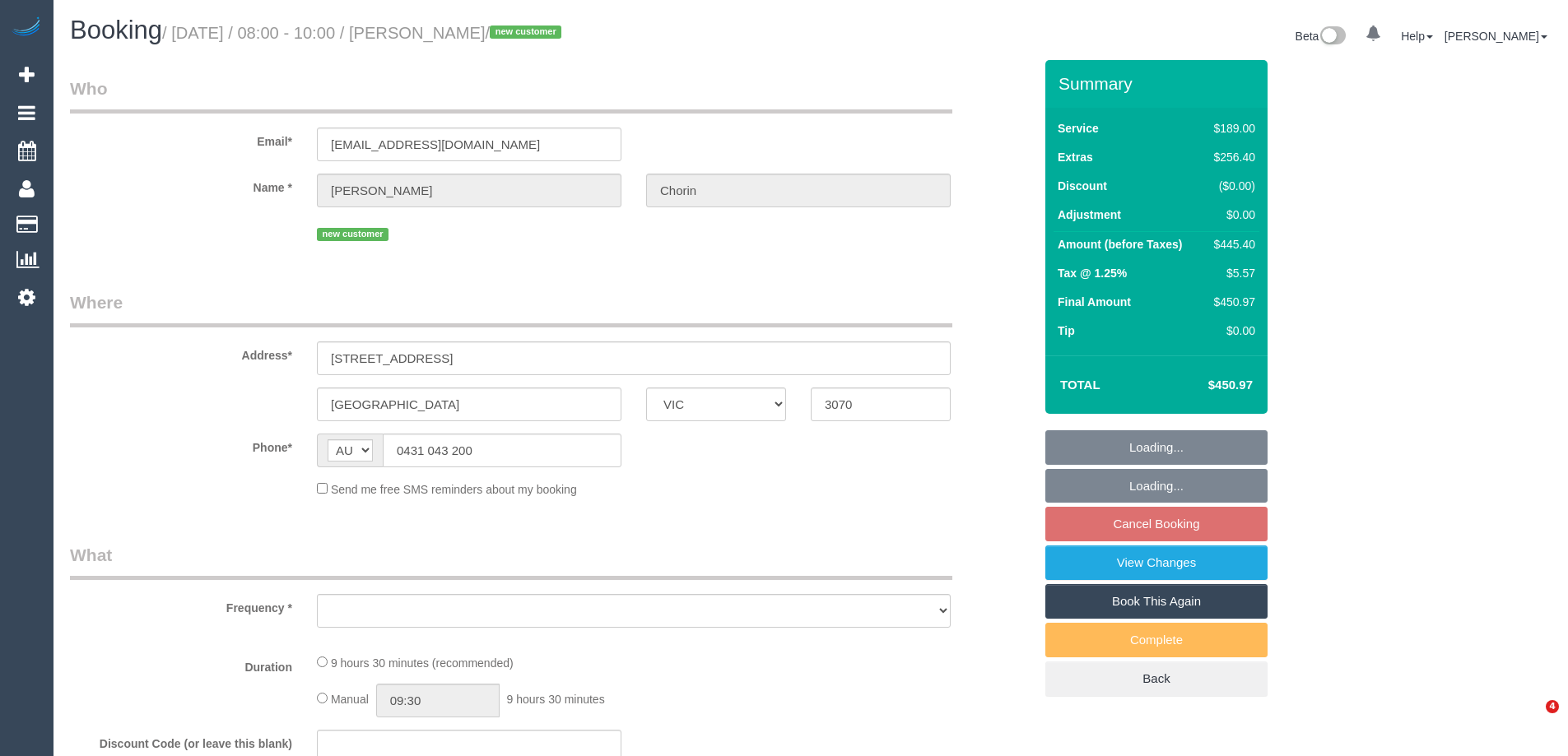
select select "VIC"
select select "string:stripe-pm_1S5G7p2GScqysDRVwkn1UT9p"
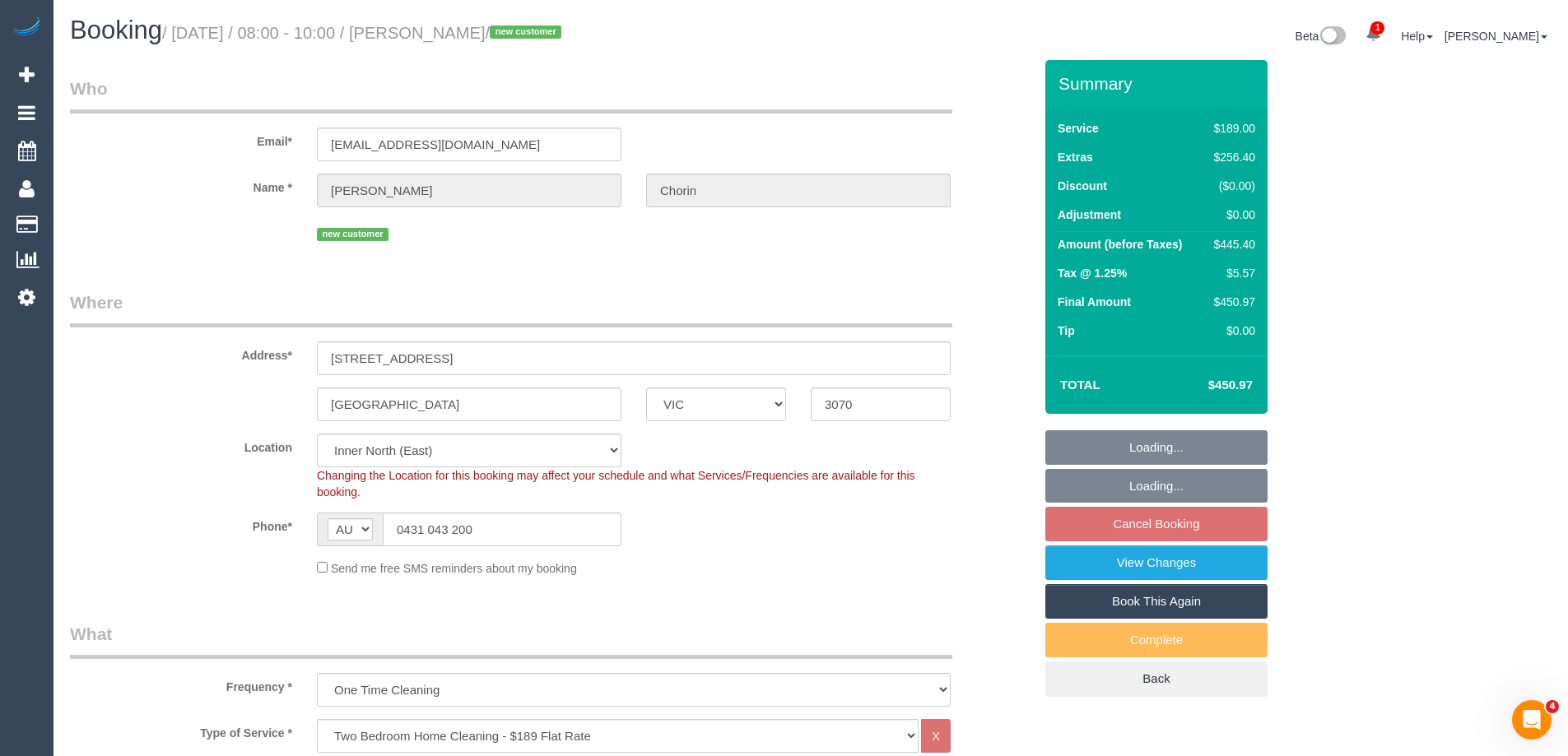
select select "object:687"
select select "spot2"
select select "number:28"
select select "number:17"
select select "number:19"
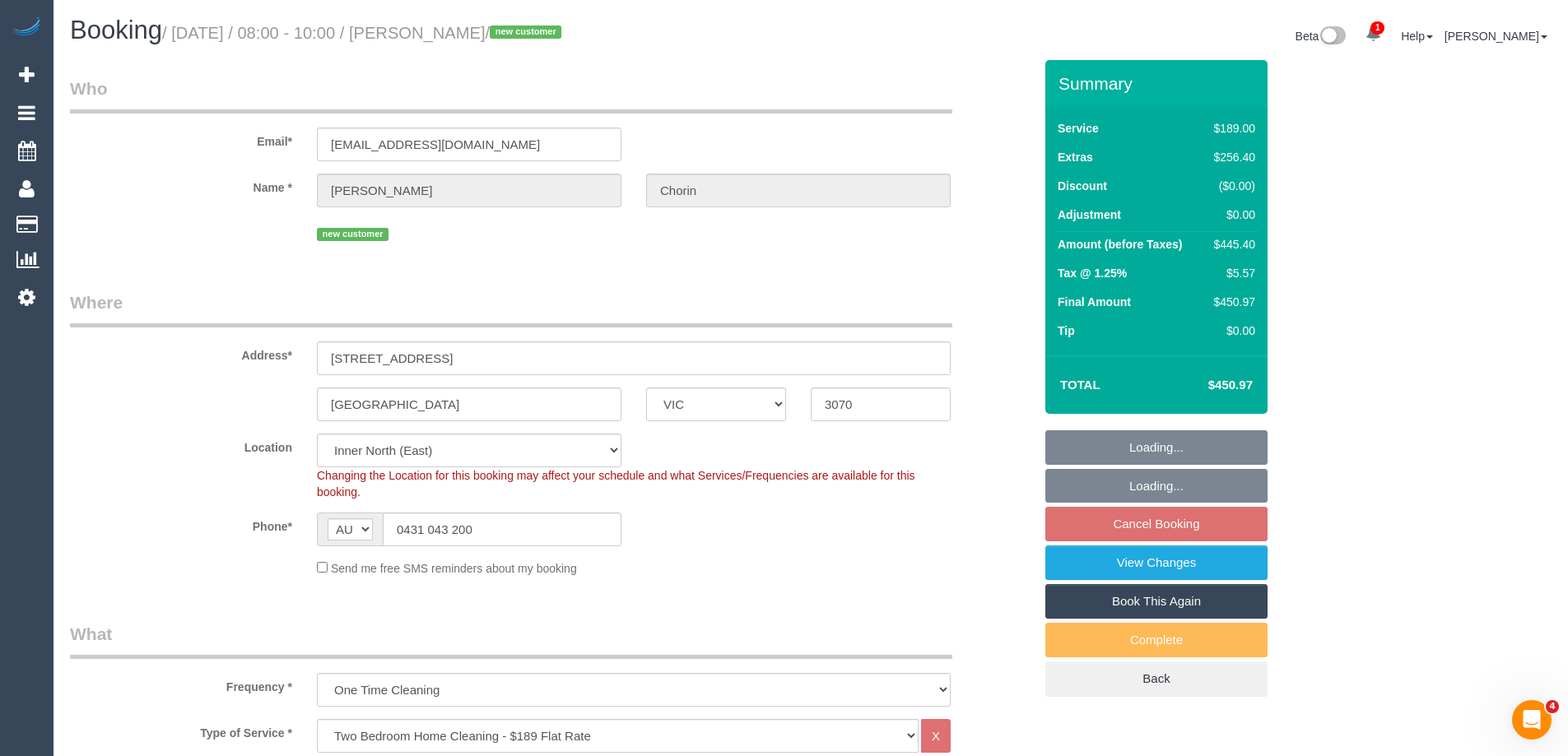
select select "number:24"
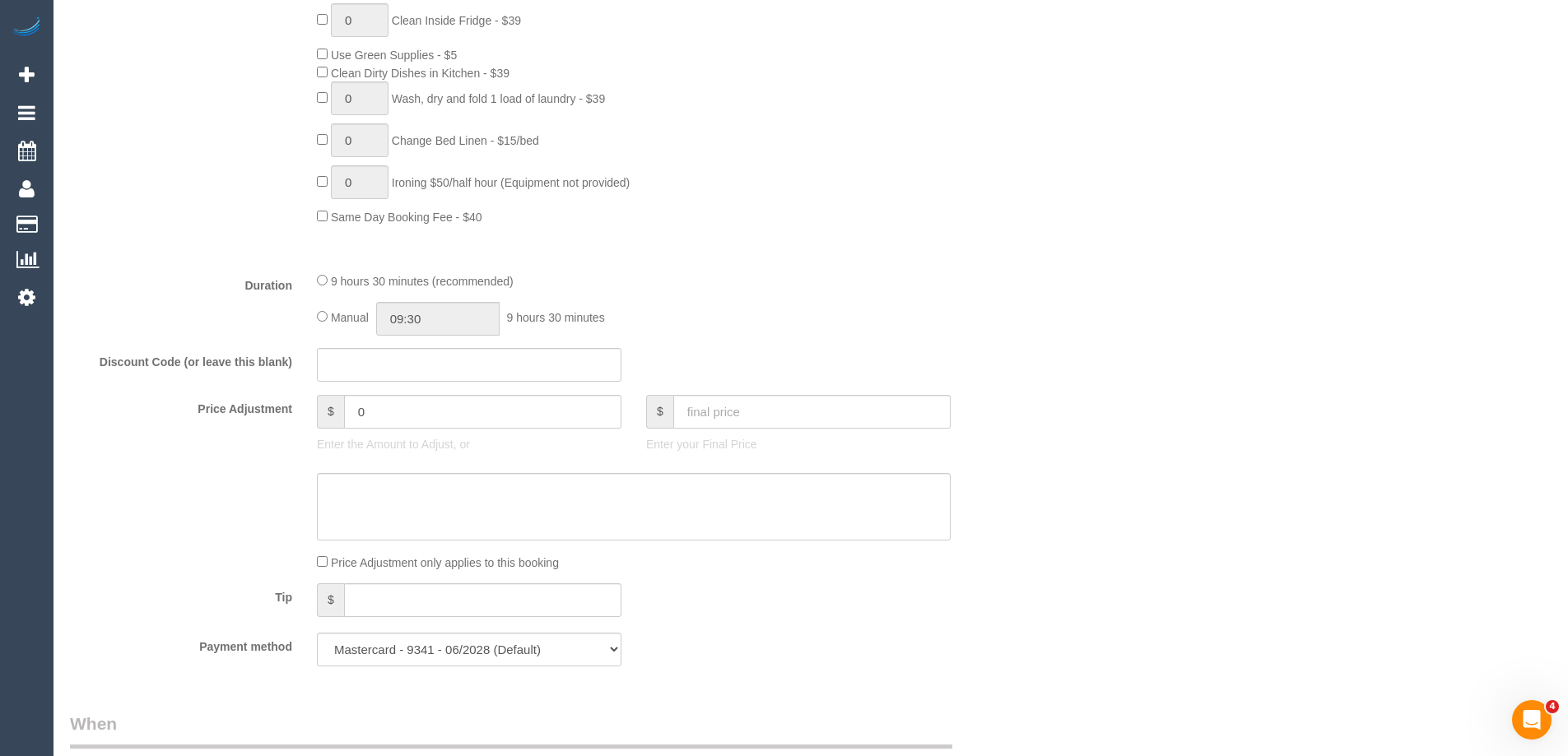
scroll to position [1234, 0]
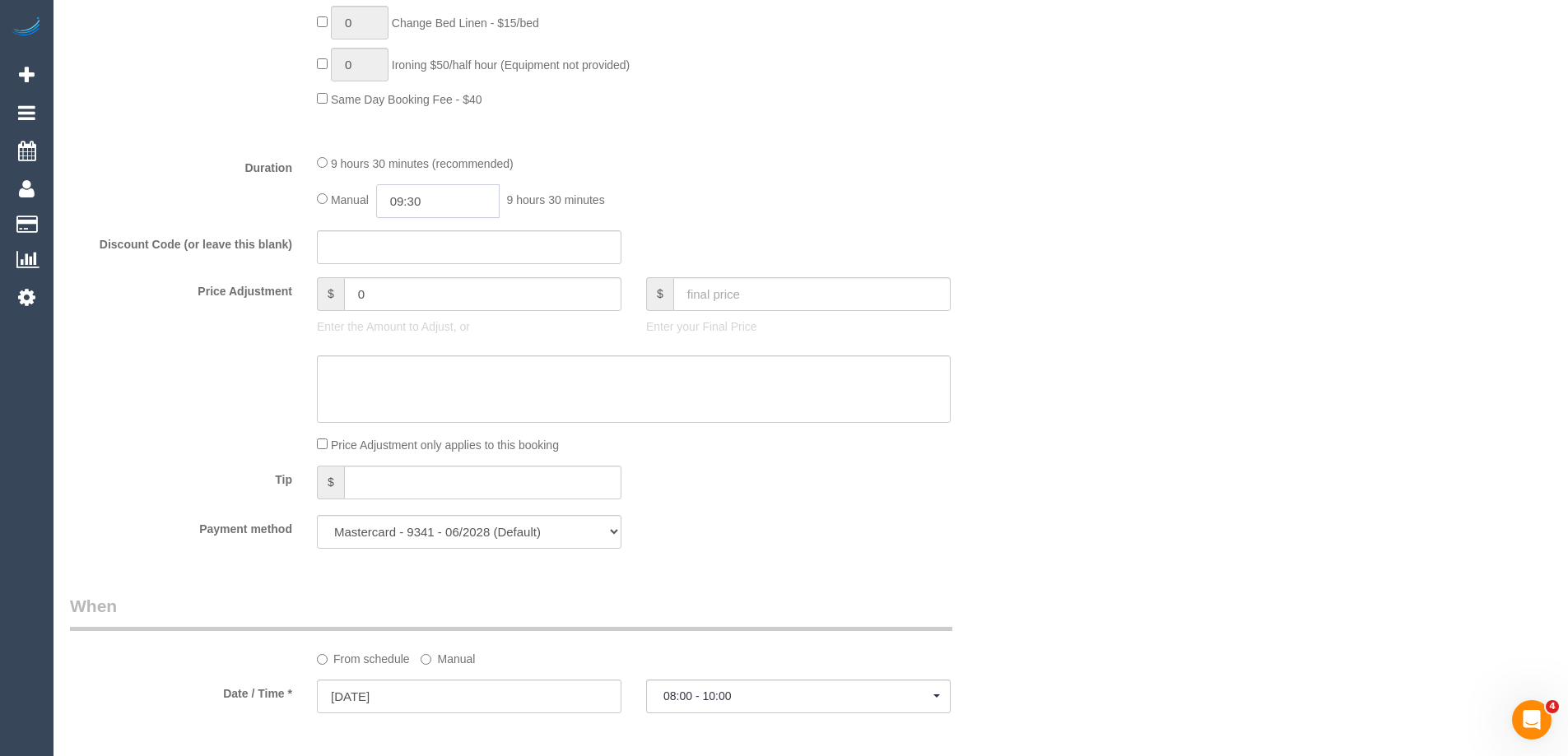
click at [430, 204] on input "09:30" at bounding box center [437, 201] width 123 height 34
type input "08:30"
click at [411, 272] on li "08:30" at bounding box center [419, 273] width 73 height 21
select select "spot26"
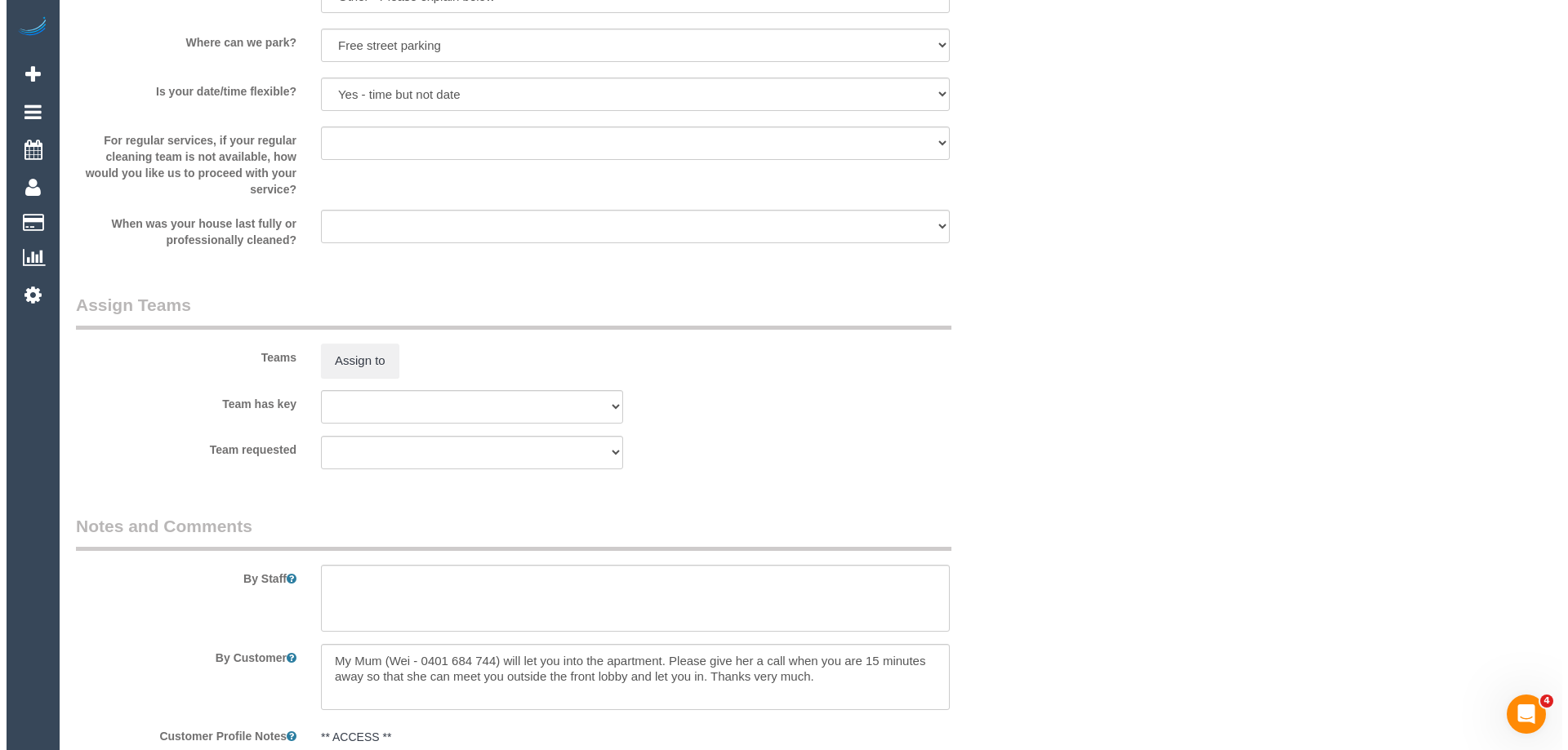
scroll to position [2449, 0]
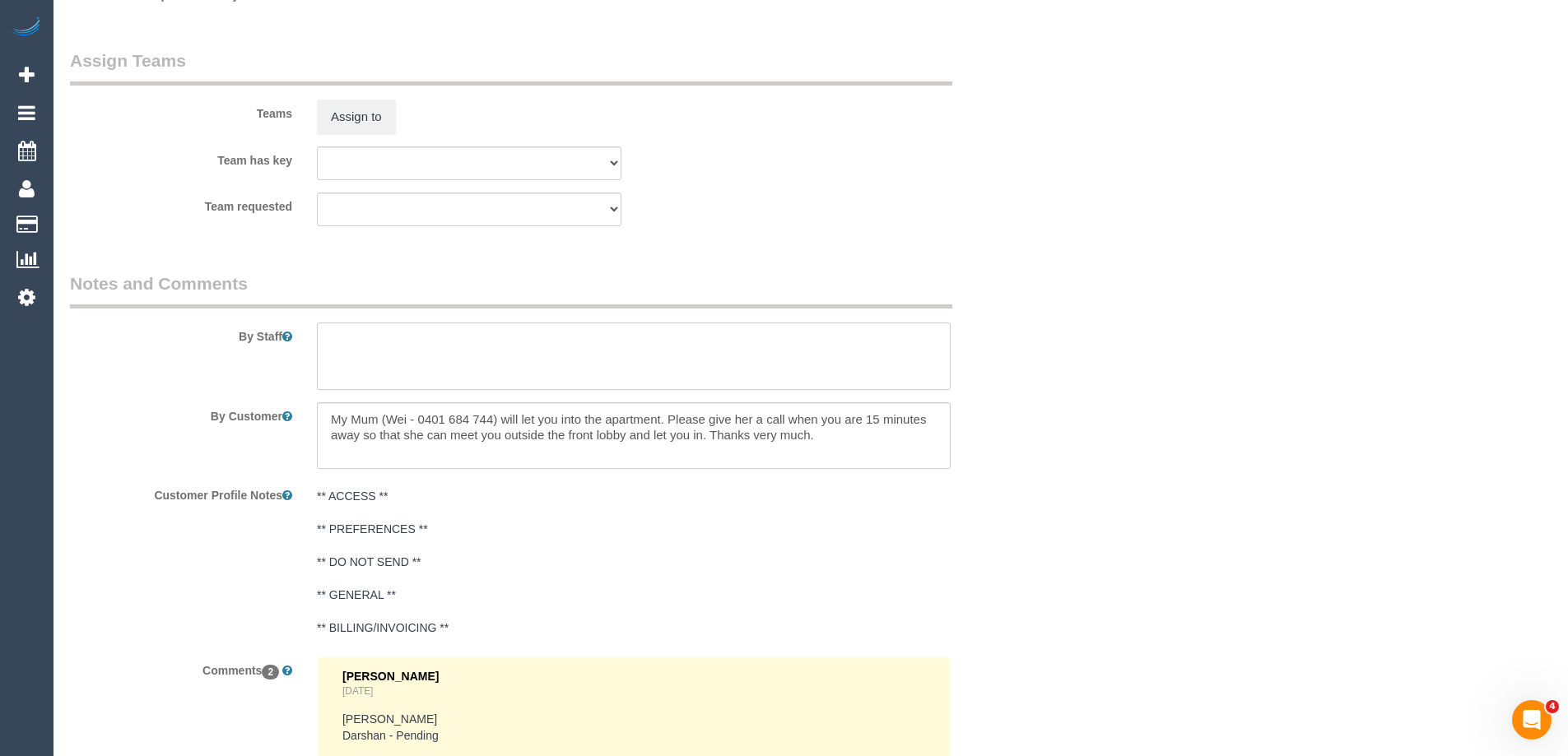
click at [351, 343] on textarea at bounding box center [634, 356] width 634 height 67
type textarea "Estimated time of 7.5-8.5 hrs"
click at [357, 114] on button "Assign to" at bounding box center [356, 117] width 79 height 35
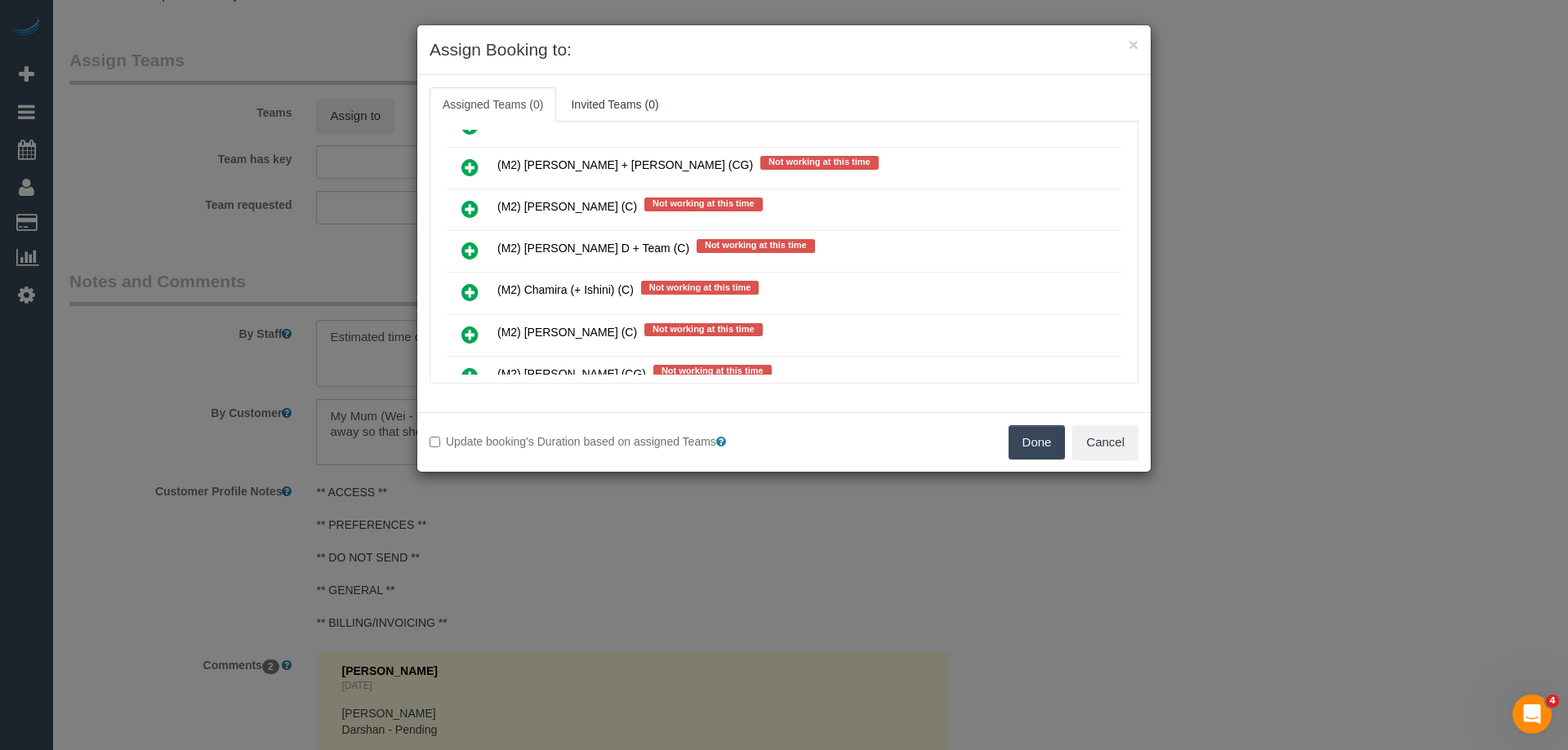
scroll to position [5225, 0]
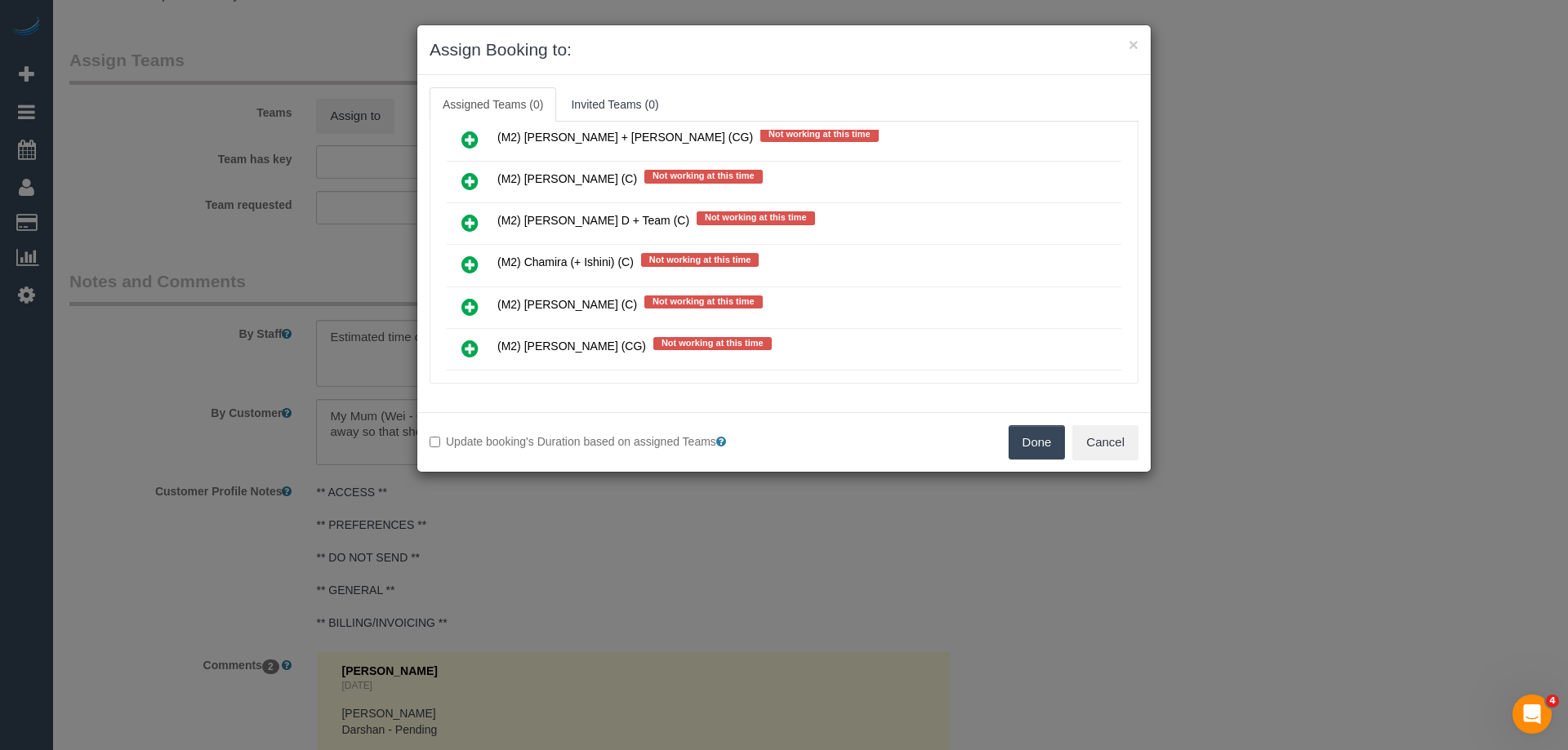
click at [476, 305] on icon at bounding box center [469, 308] width 17 height 20
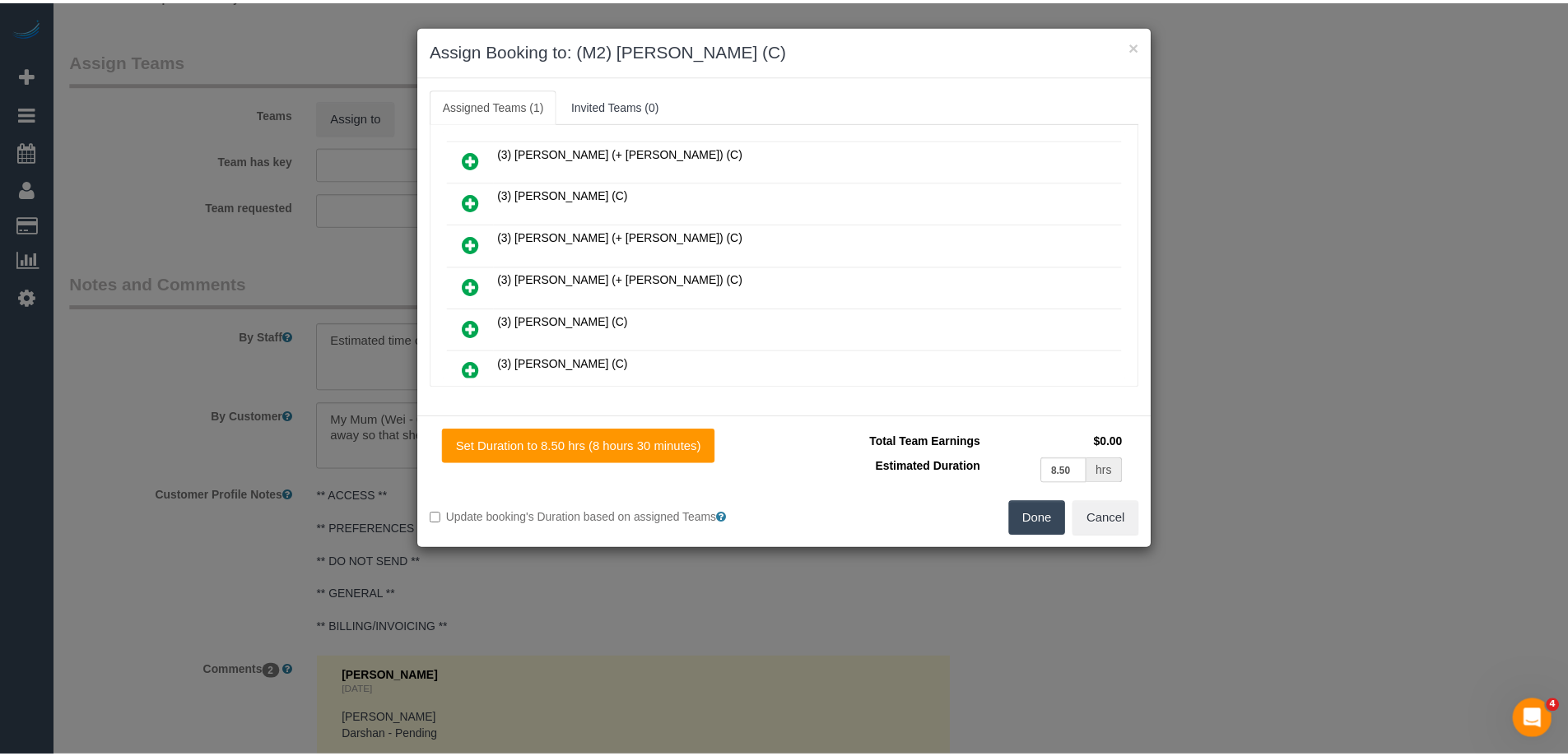
scroll to position [0, 0]
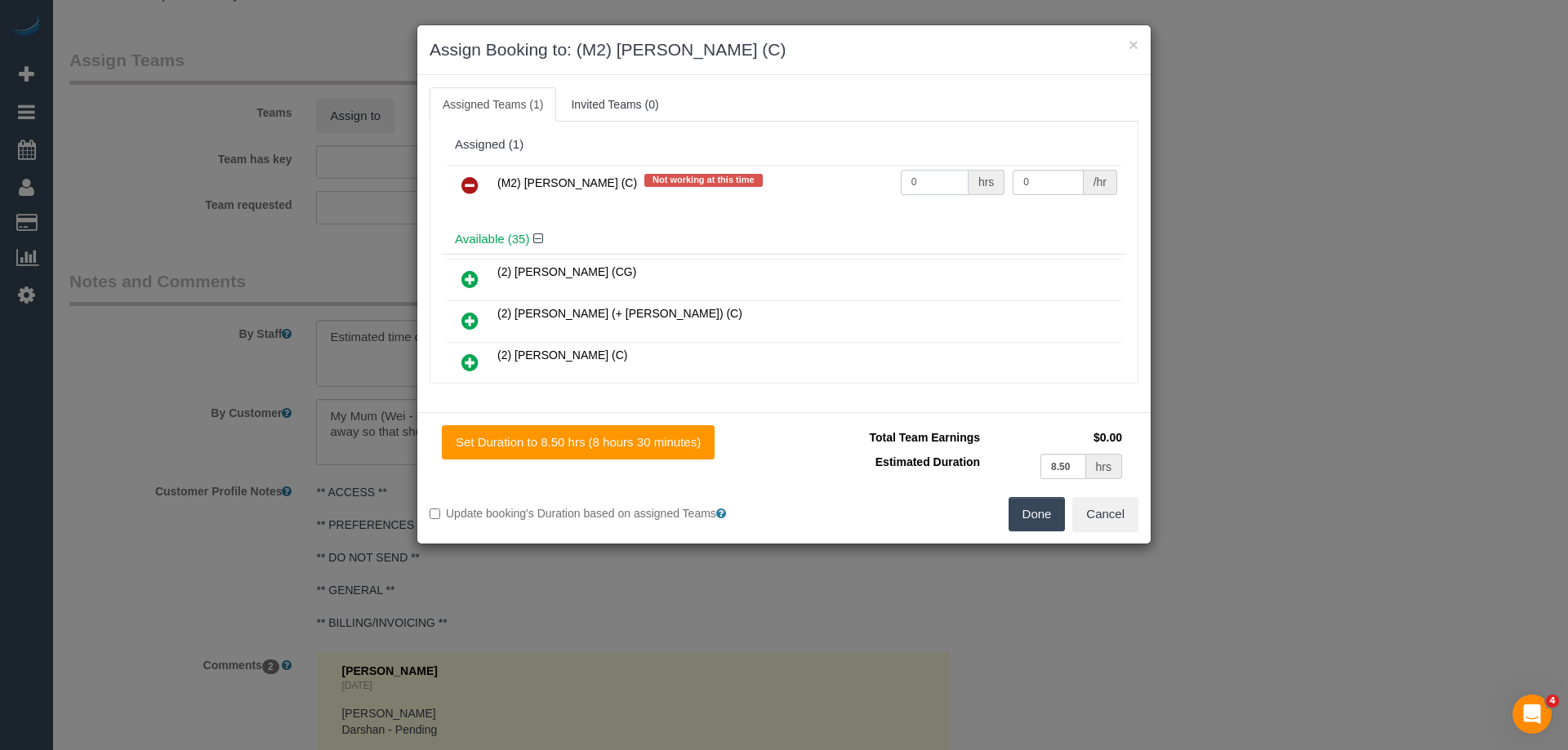
drag, startPoint x: 912, startPoint y: 184, endPoint x: 750, endPoint y: 170, distance: 162.6
click at [750, 171] on tr "(M2) Darshan Gevariya (C) Not working at this time 0 hrs 0 /hr" at bounding box center [784, 186] width 675 height 42
drag, startPoint x: 913, startPoint y: 187, endPoint x: 845, endPoint y: 173, distance: 69.4
click at [845, 173] on tr "(M2) Darshan Gevariya (C) Not working at this time 2 hrs 0 /hr" at bounding box center [784, 186] width 675 height 42
type input "1"
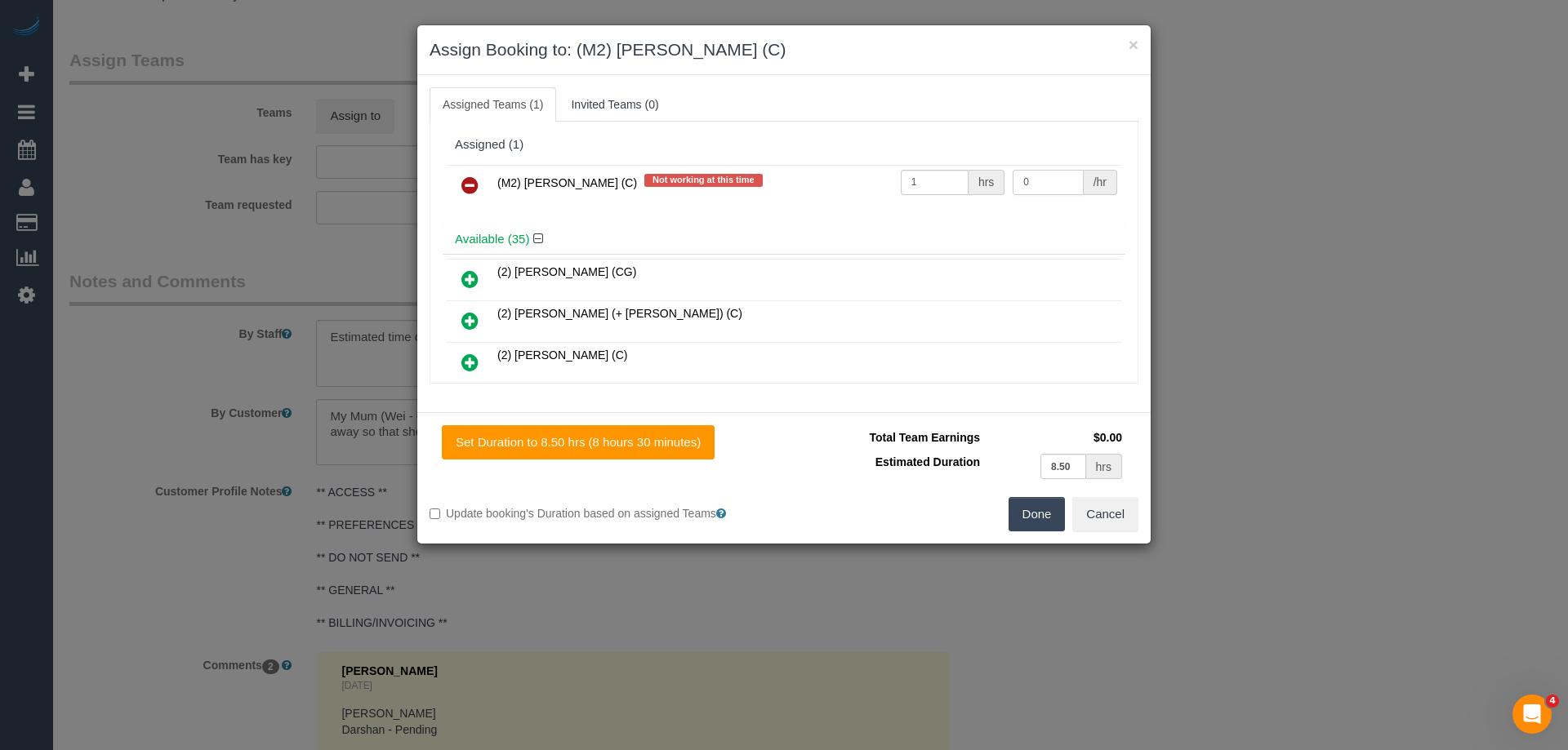
drag, startPoint x: 1040, startPoint y: 177, endPoint x: 879, endPoint y: 178, distance: 161.0
click at [879, 178] on tr "(M2) Darshan Gevariya (C) Not working at this time 1 hrs 0 /hr" at bounding box center [784, 186] width 675 height 42
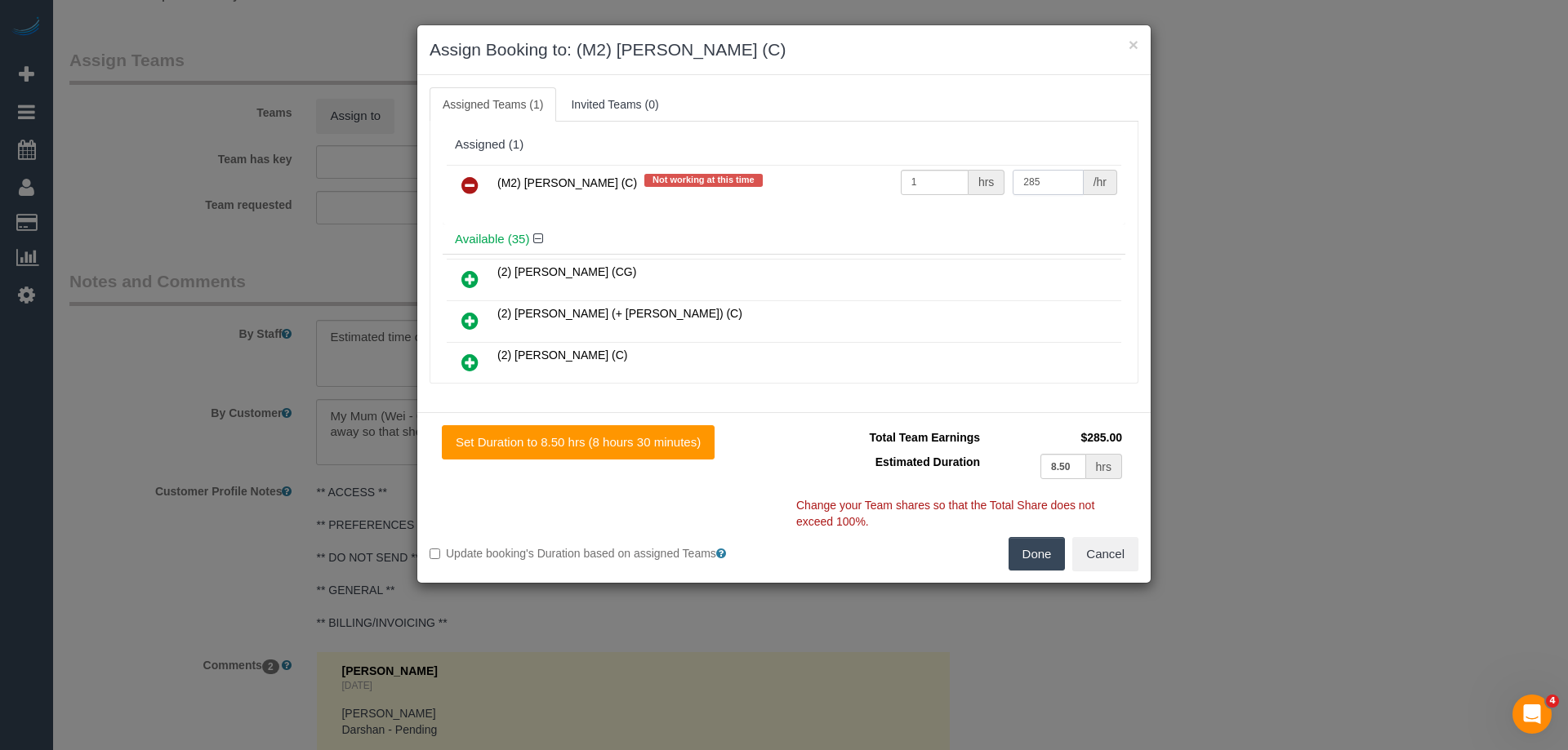
type input "285"
click at [1040, 552] on button "Done" at bounding box center [1037, 555] width 58 height 35
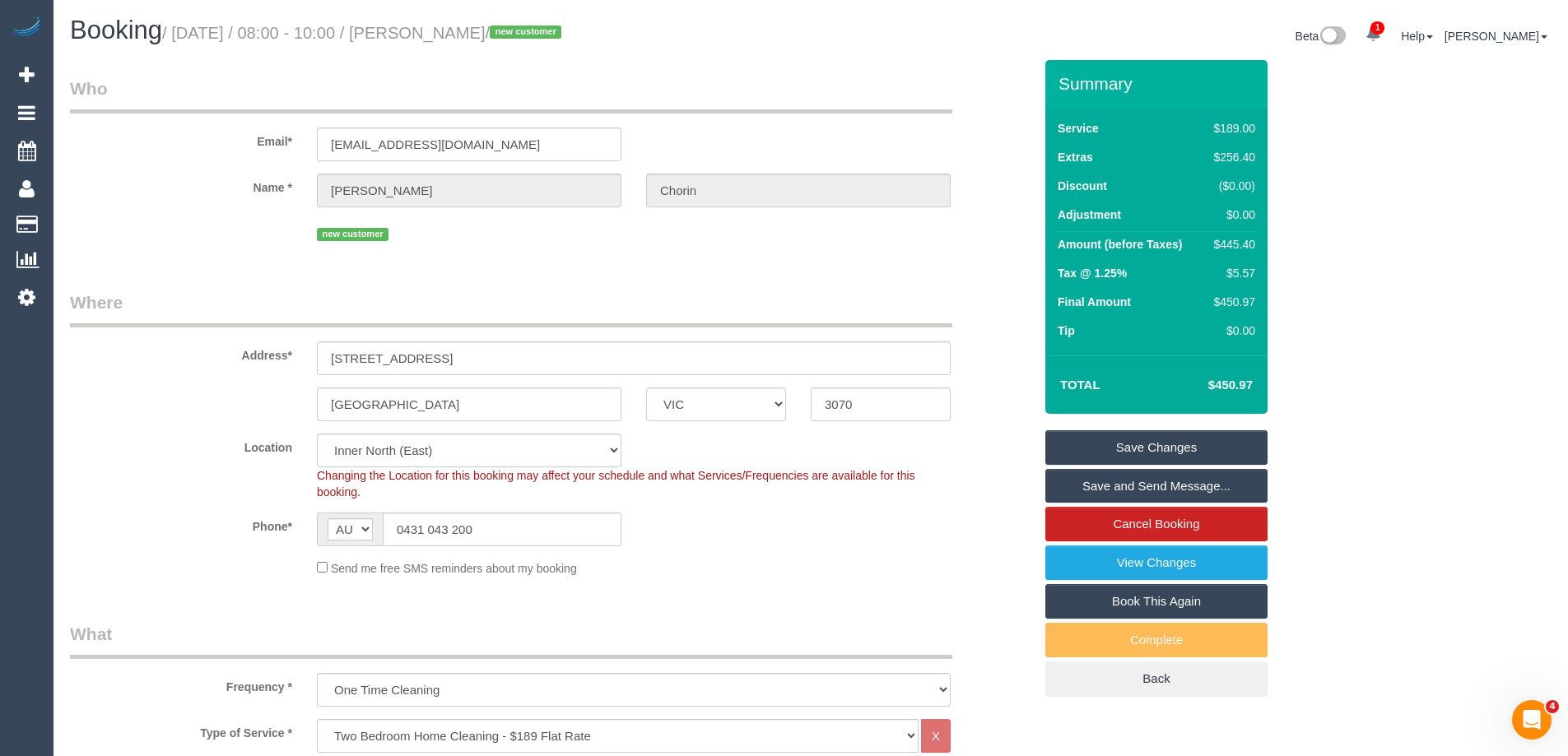
drag, startPoint x: 564, startPoint y: 33, endPoint x: 452, endPoint y: 26, distance: 112.2
click at [452, 26] on small "/ September 15, 2025 / 08:00 - 10:00 / Phoebe Chorin / new customer" at bounding box center [364, 33] width 404 height 18
copy small "Phoebe Chorin"
click at [1074, 482] on link "Save and Send Message..." at bounding box center [1156, 486] width 222 height 35
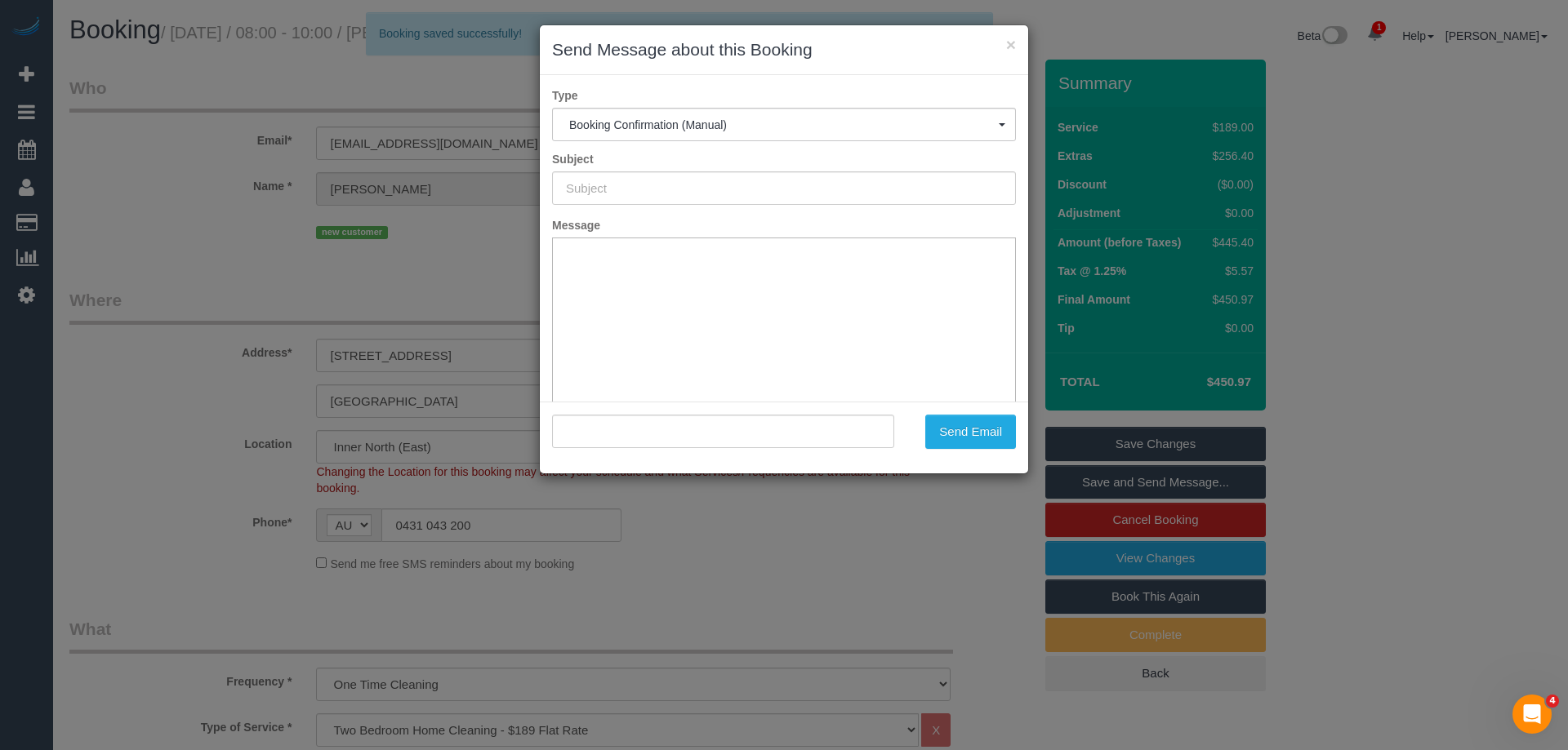
type input "Booking Confirmed"
type input ""Phoebe Chorin" <phoebechorin@gmail.com>"
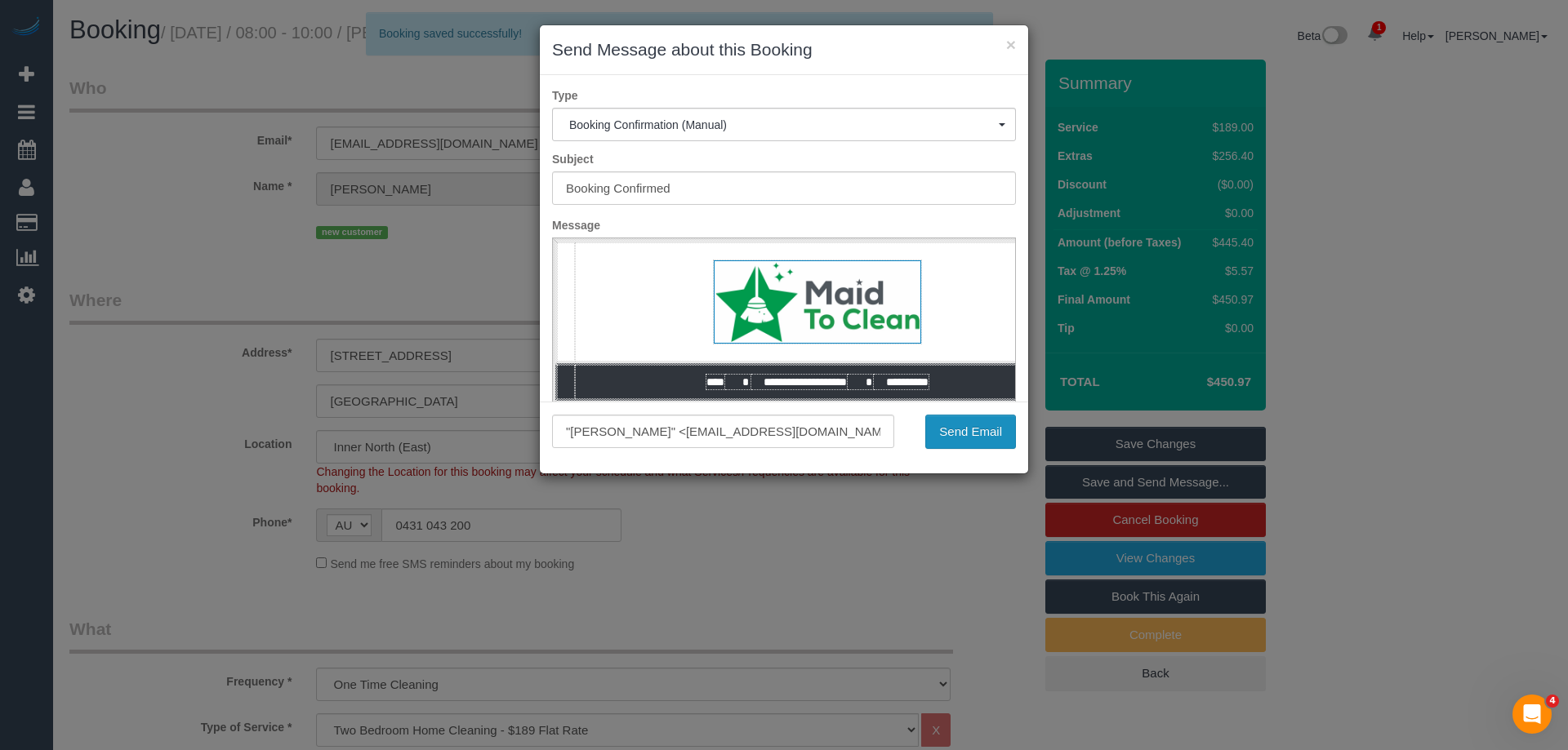
click at [968, 425] on button "Send Email" at bounding box center [970, 432] width 90 height 35
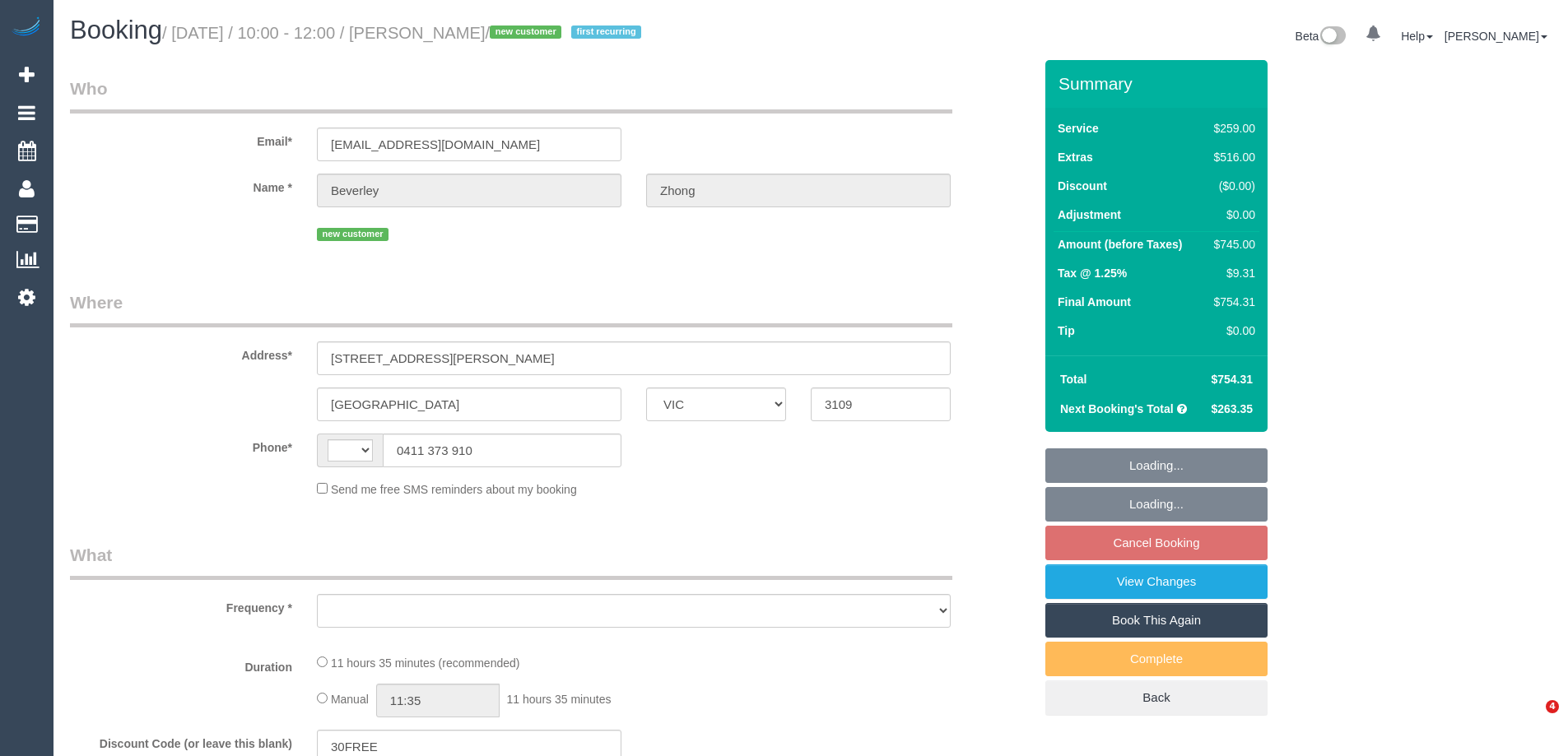
select select "VIC"
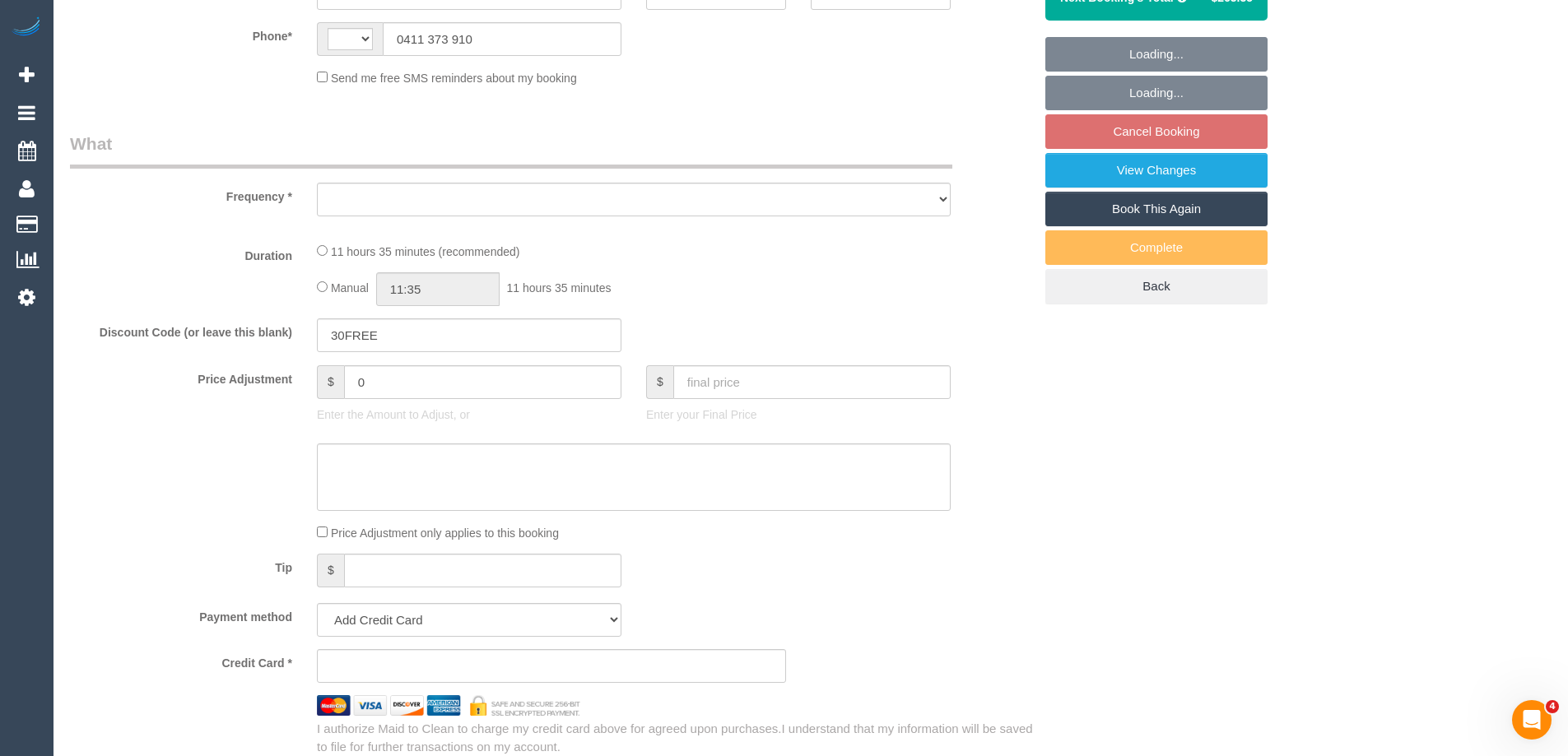
select select "string:AU"
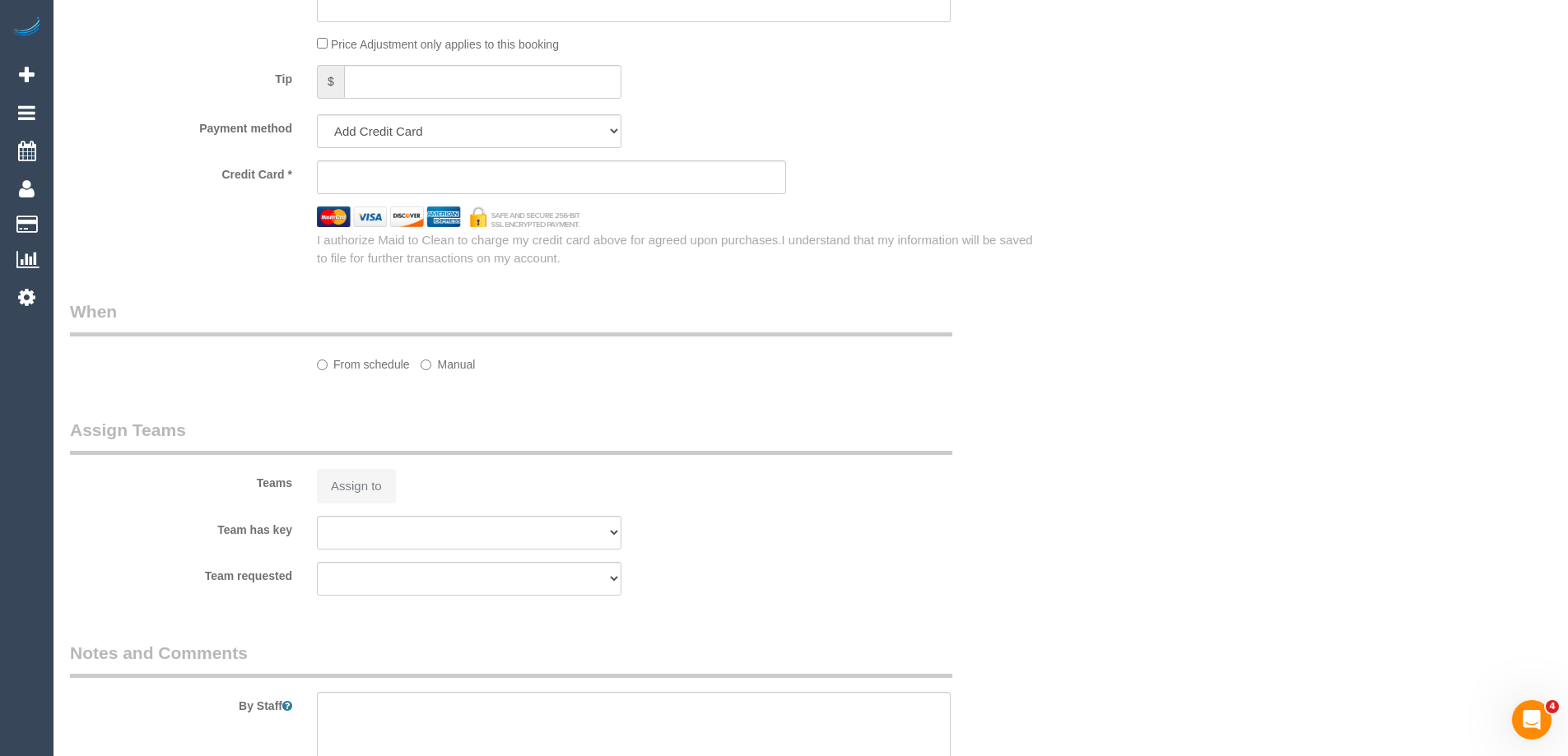
select select "object:566"
select select "string:stripe-pm_1S4WTS2GScqysDRVOIeRxT3s"
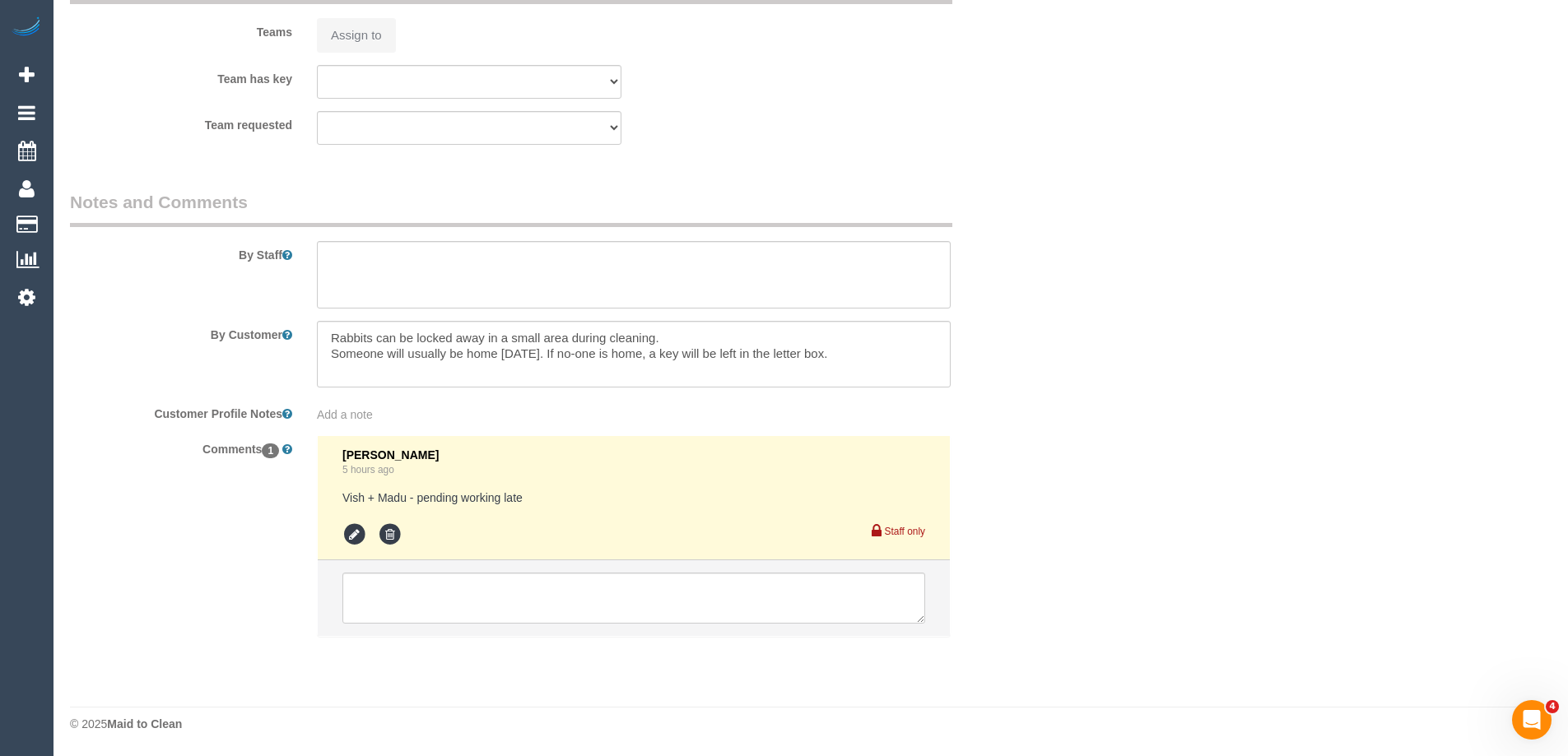
select select "number:32"
select select "number:14"
select select "number:19"
select select "number:24"
select select "number:34"
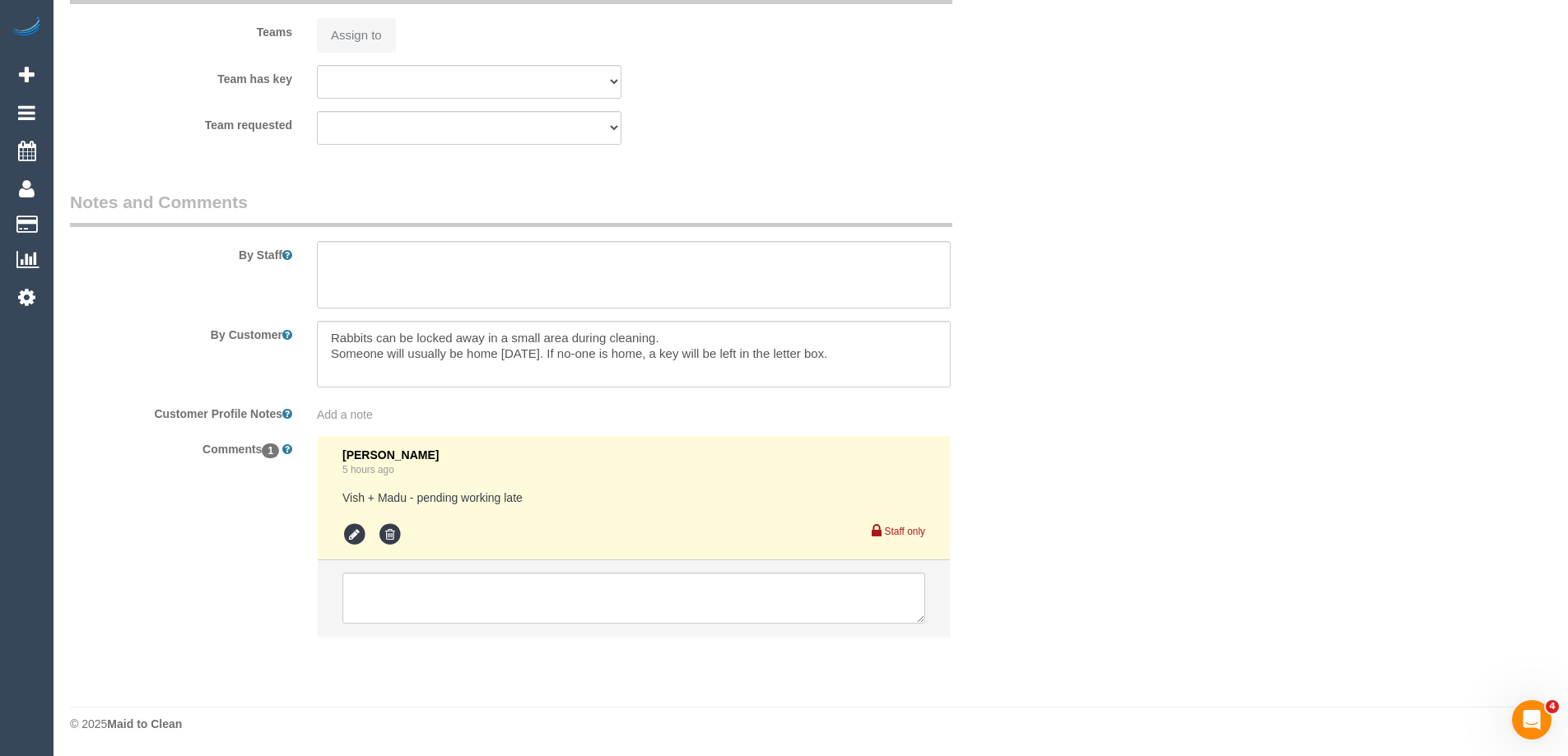
select select "number:13"
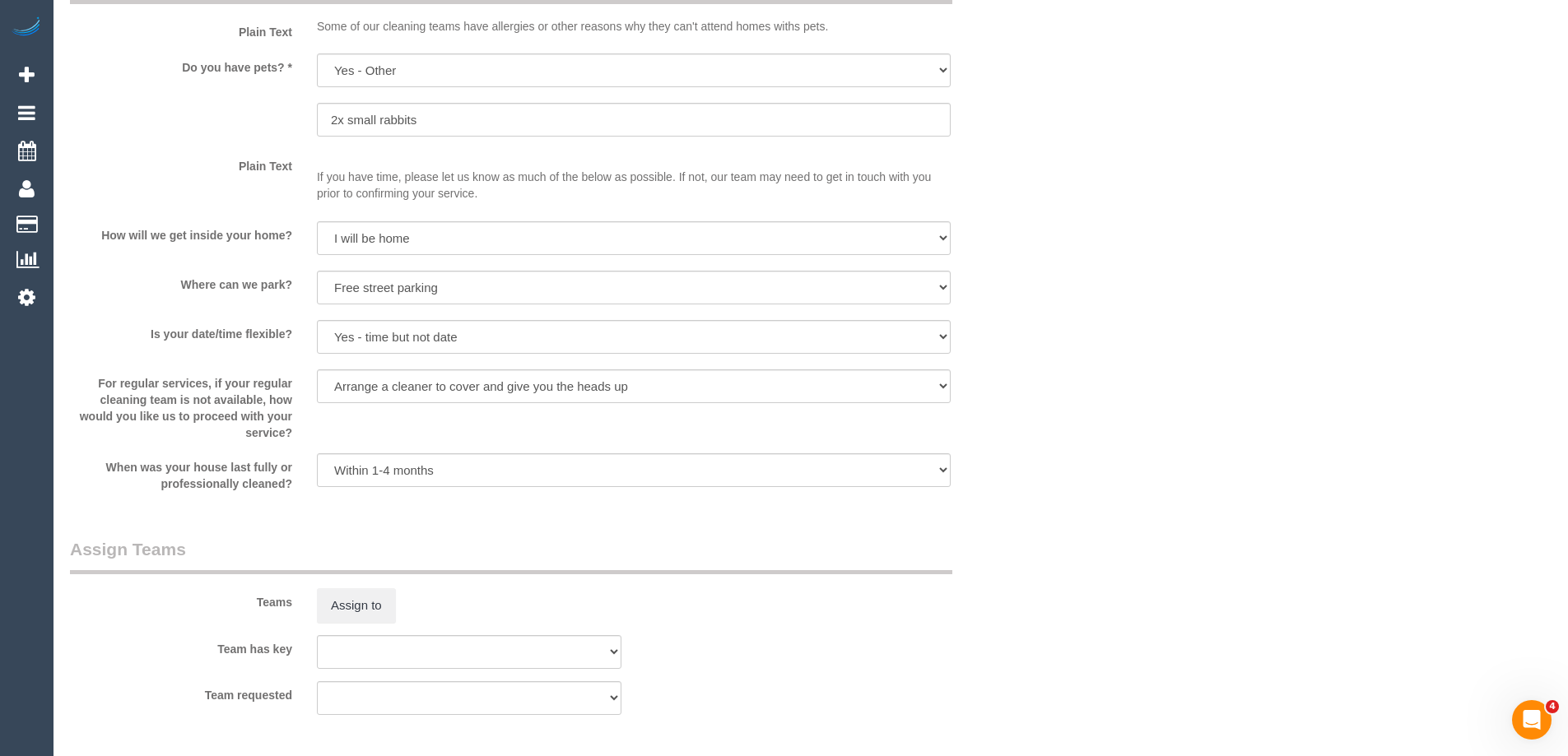
select select "object:1203"
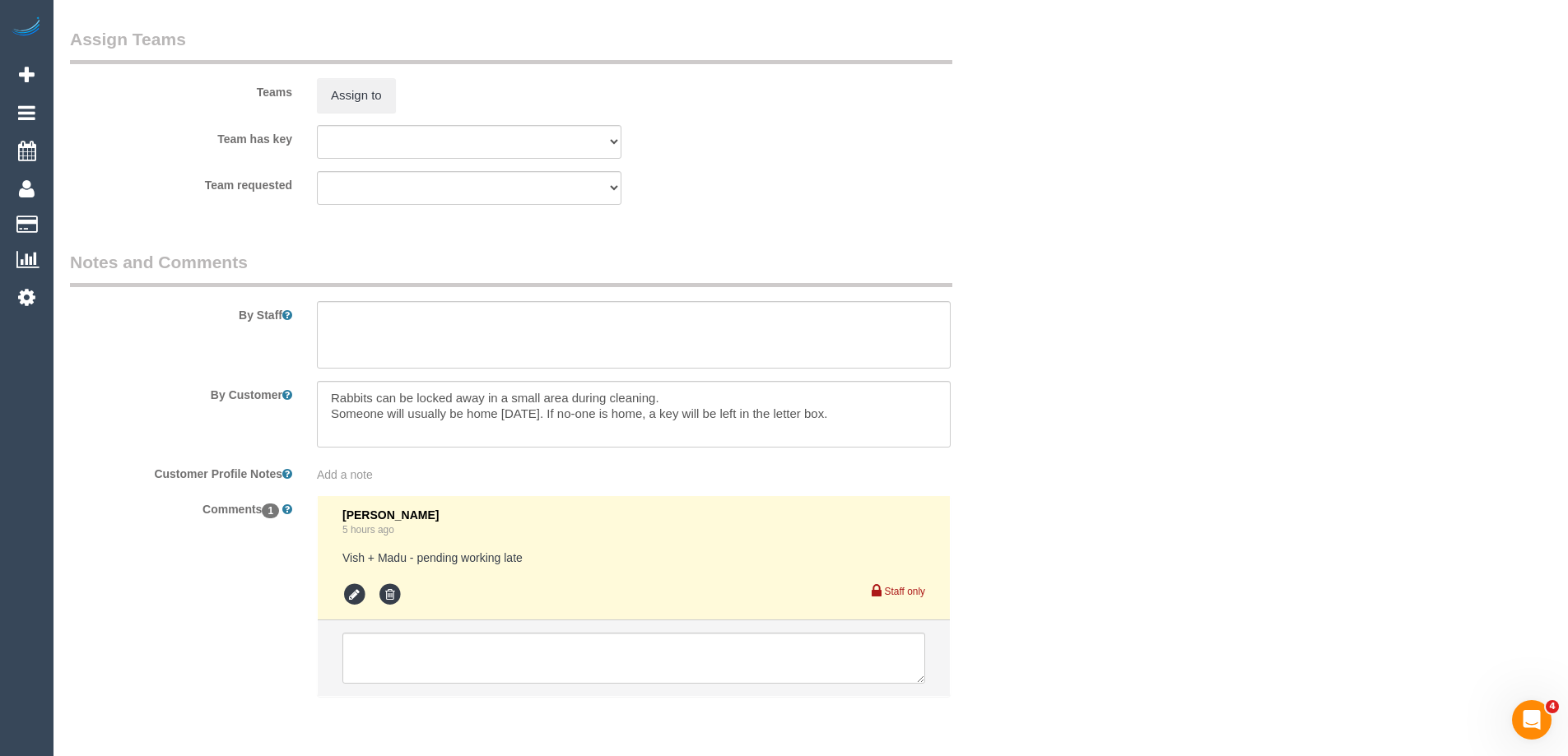
select select "spot3"
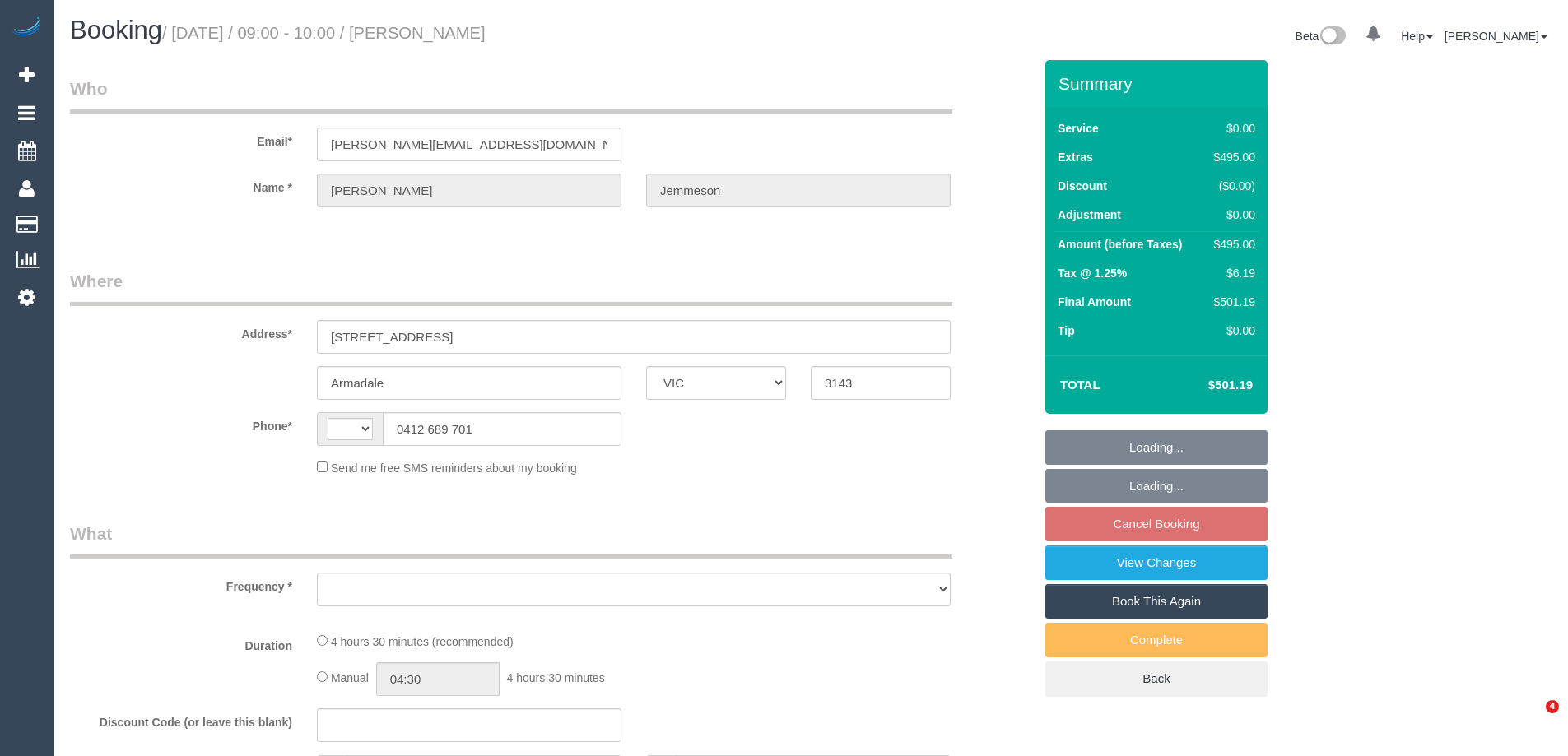
select select "VIC"
select select "number:28"
select select "number:14"
select select "number:18"
select select "number:22"
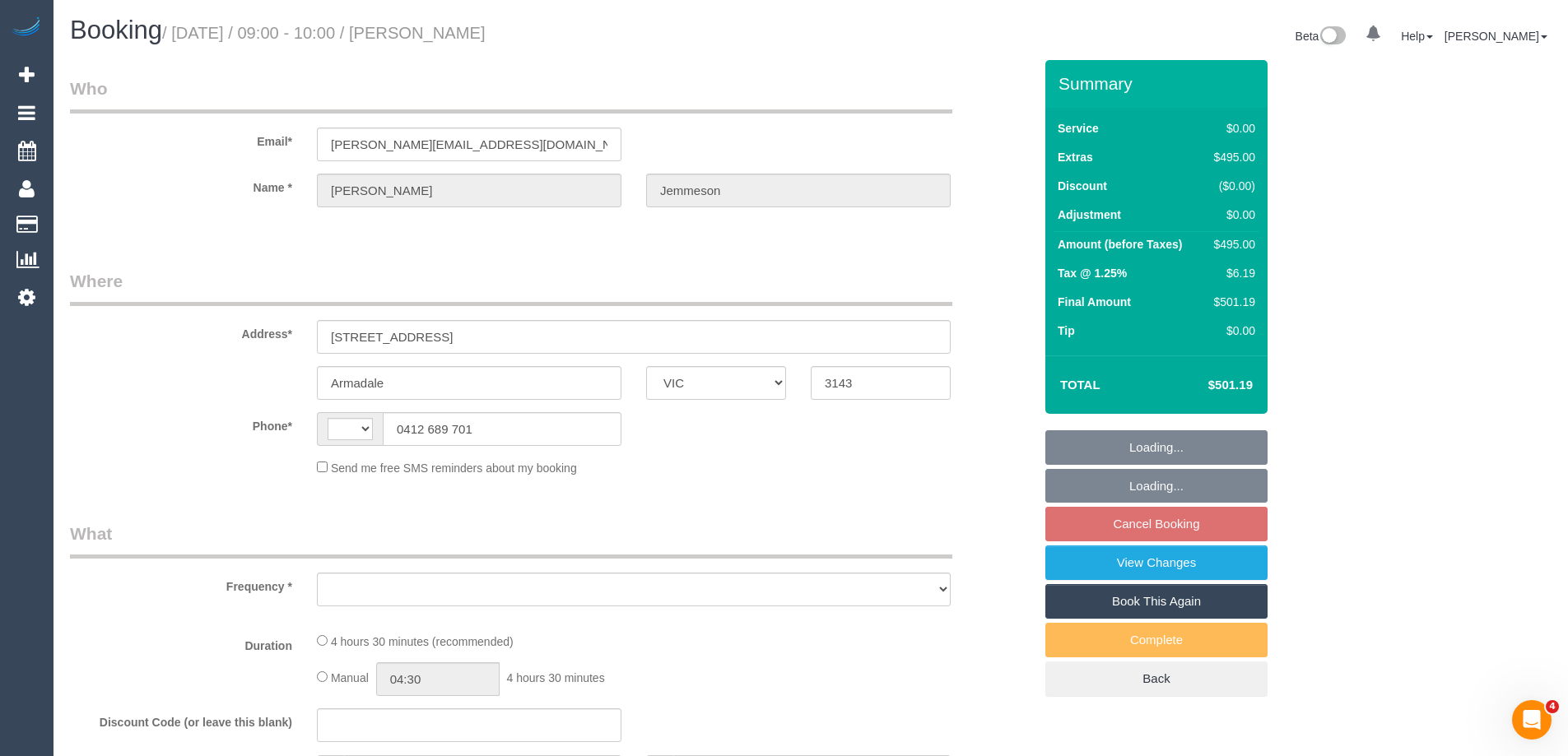
select select "string:AU"
select select "object:698"
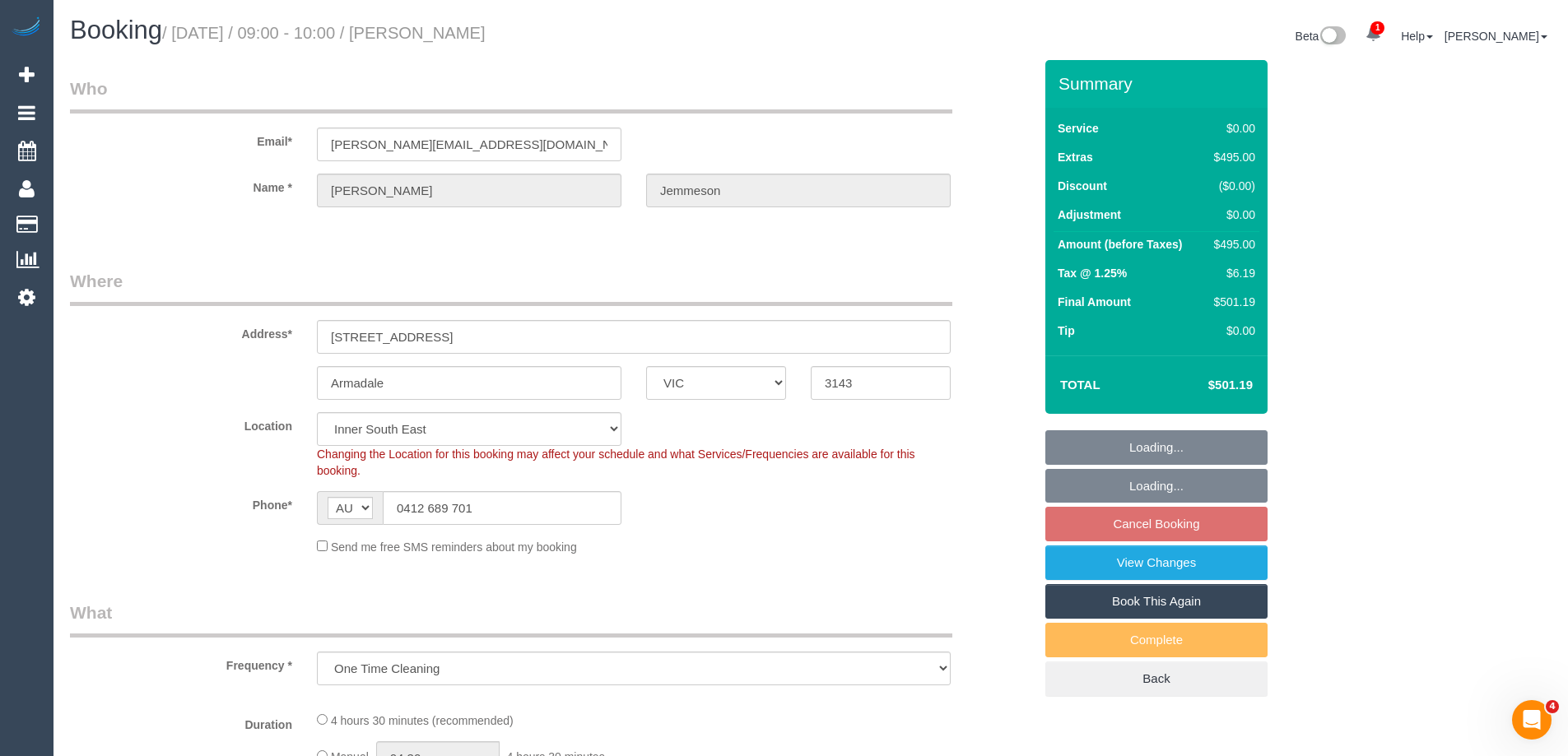
select select "string:stripe-pm_1P1FOG2GScqysDRV3NUqTSZo"
select select "object:1318"
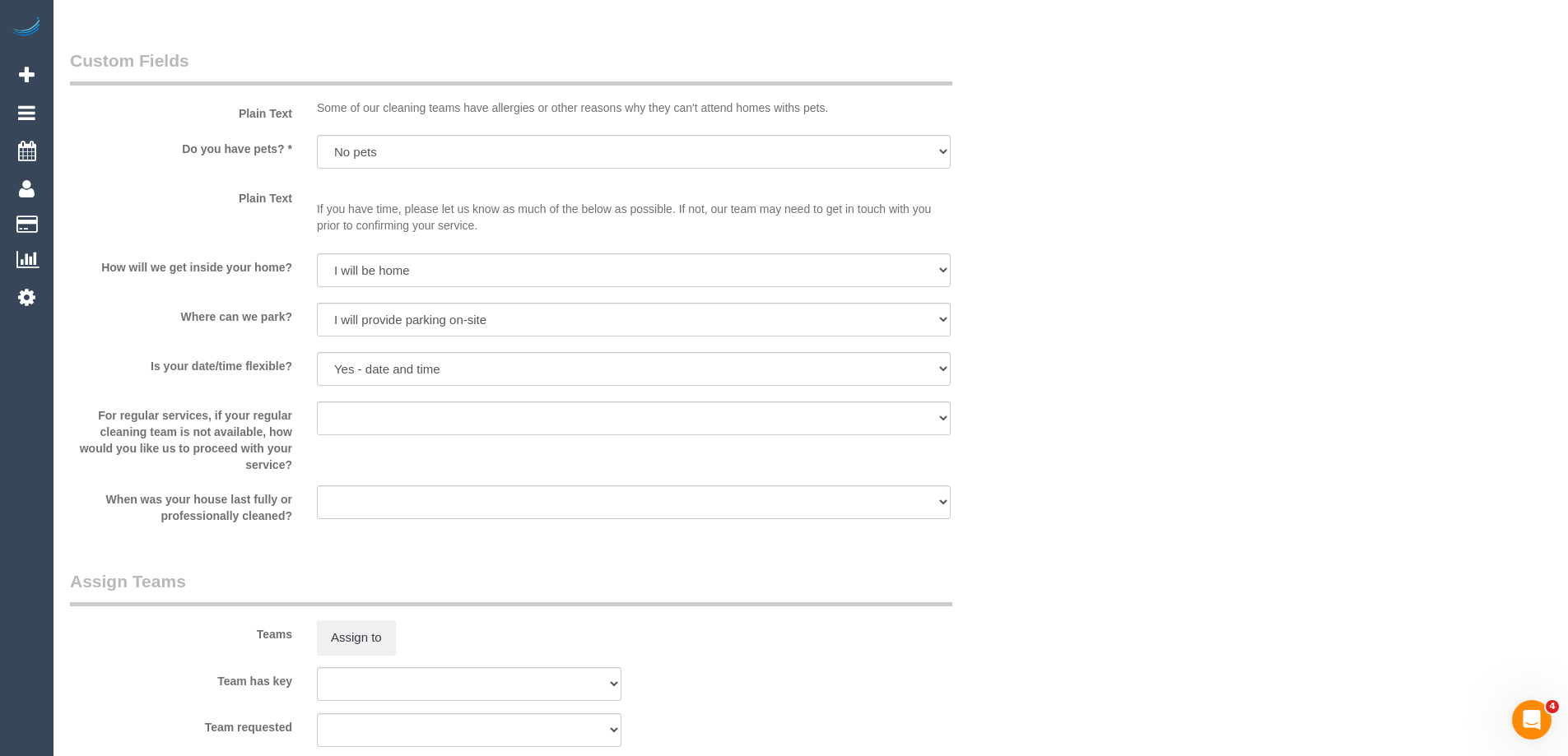
scroll to position [1975, 0]
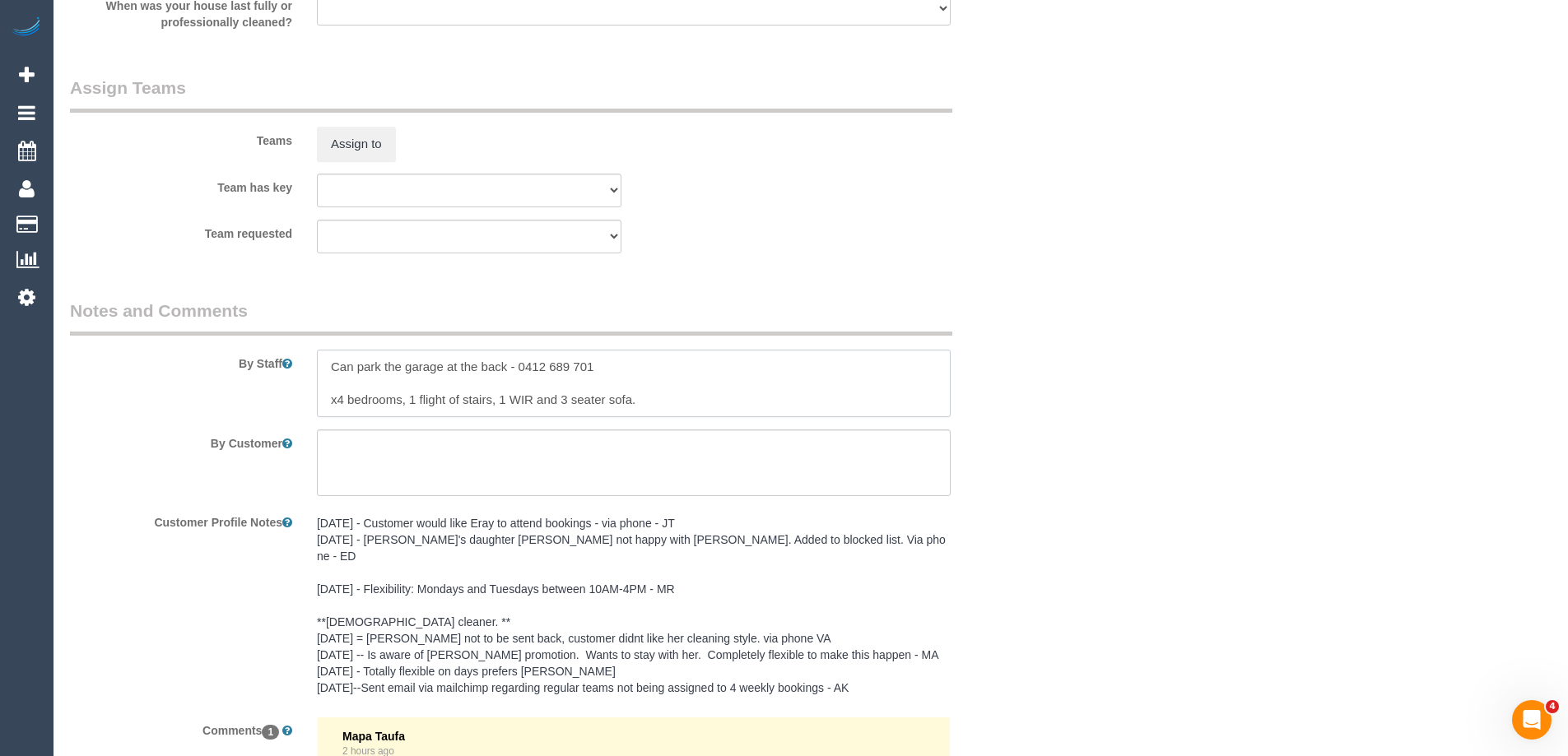
drag, startPoint x: 637, startPoint y: 397, endPoint x: 215, endPoint y: 400, distance: 422.2
click at [215, 400] on div "By Staff" at bounding box center [552, 358] width 988 height 119
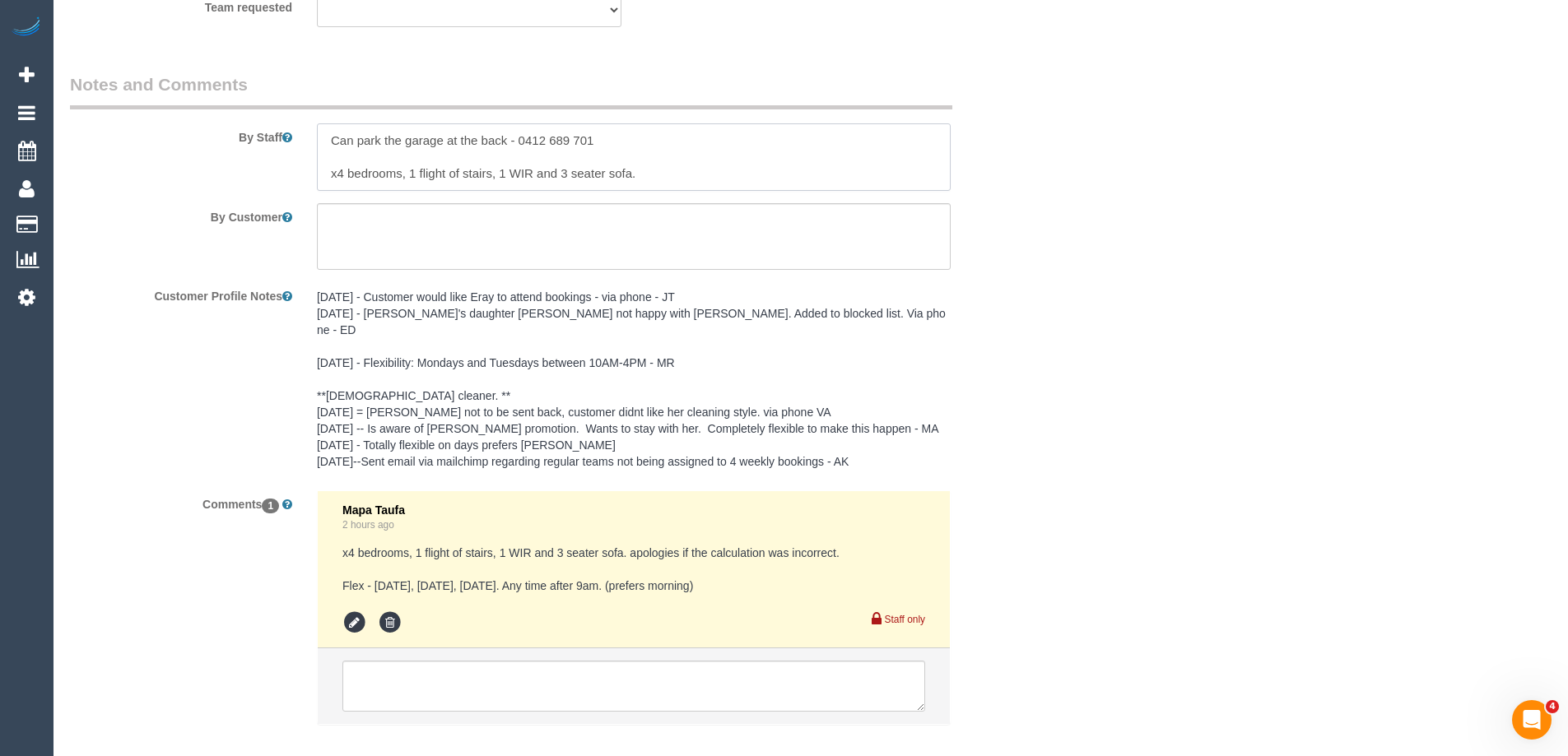
scroll to position [2273, 0]
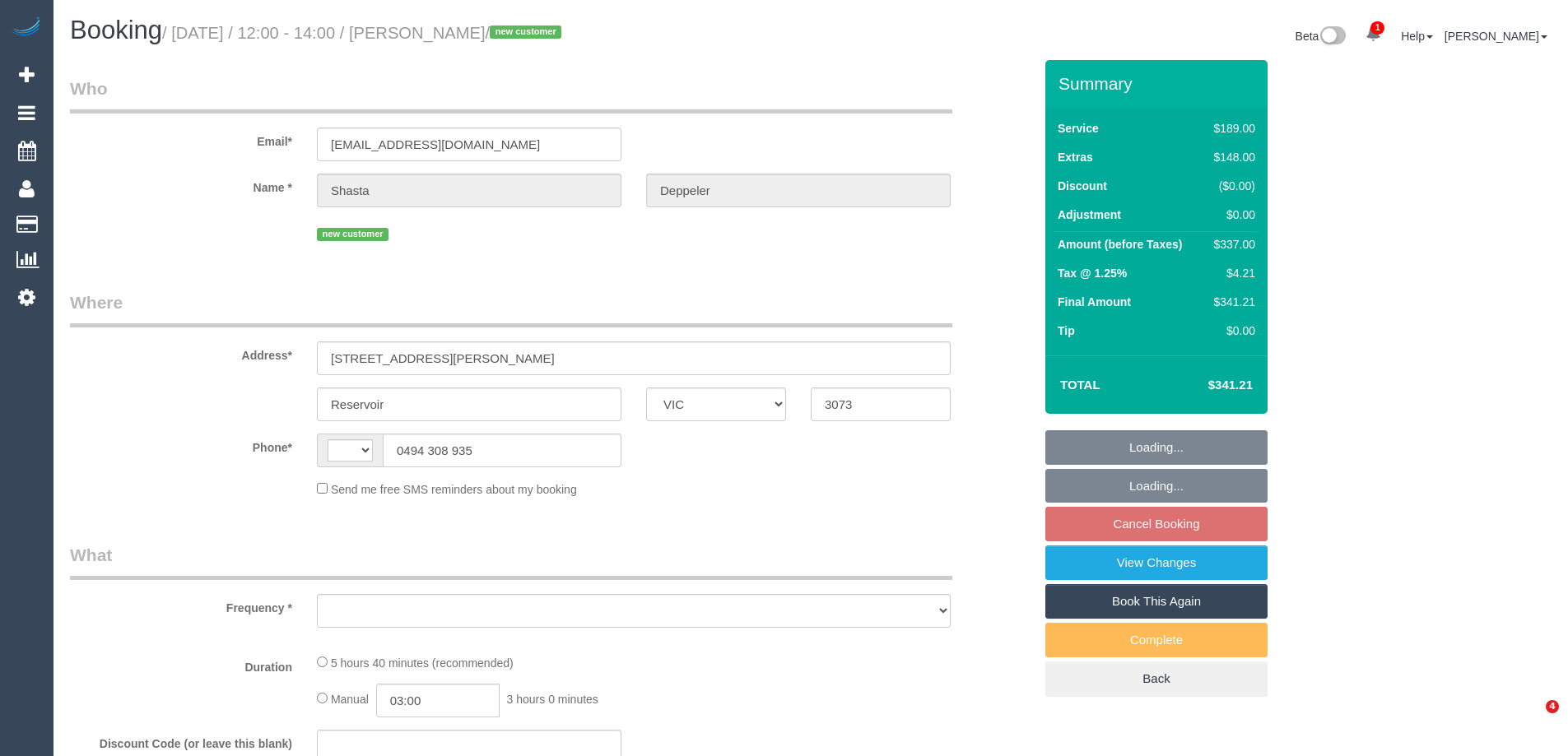
select select "VIC"
select select "string:AU"
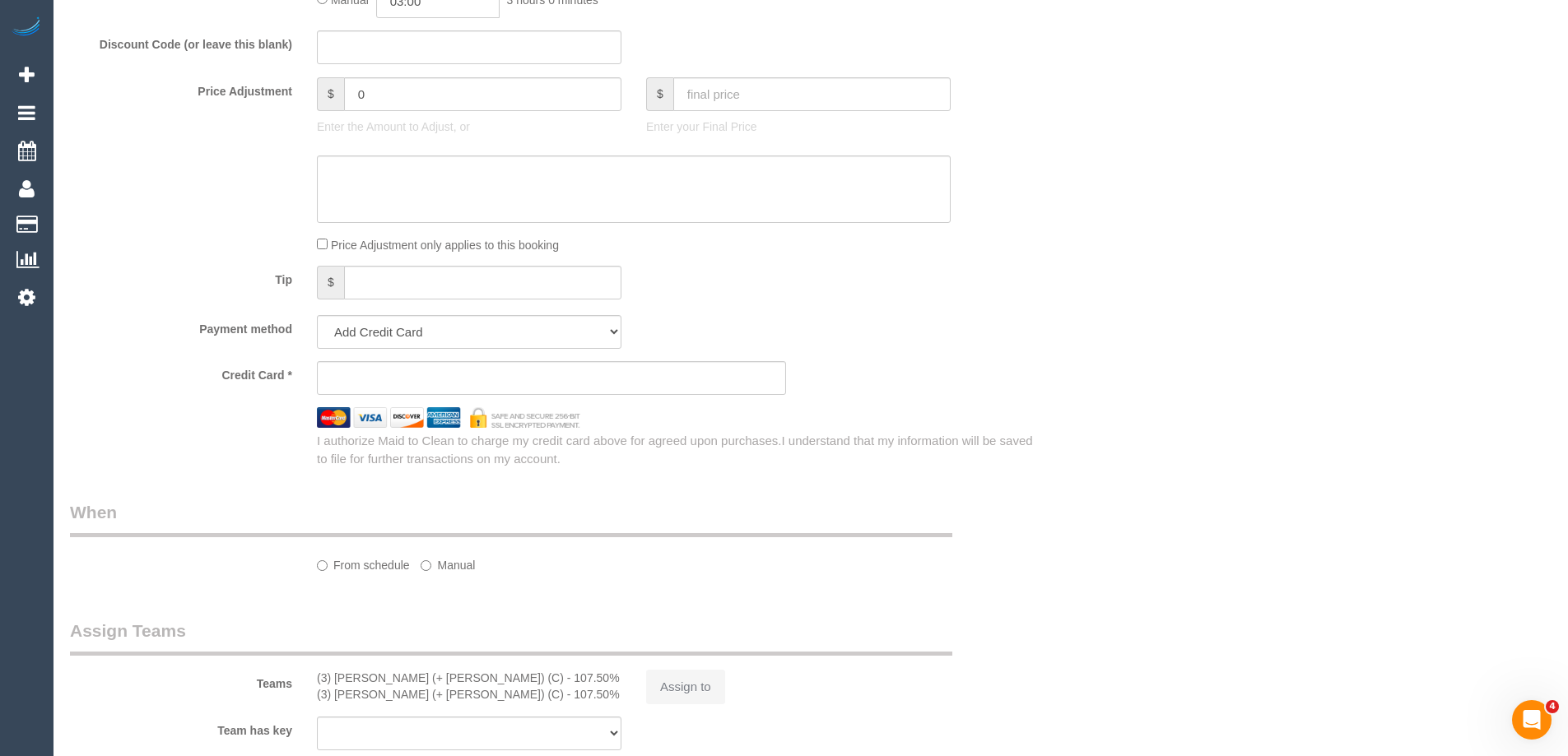
select select "string:stripe-pm_1S33XX2GScqysDRVeHb4Jnkr"
select select "number:27"
select select "number:15"
select select "number:19"
select select "number:24"
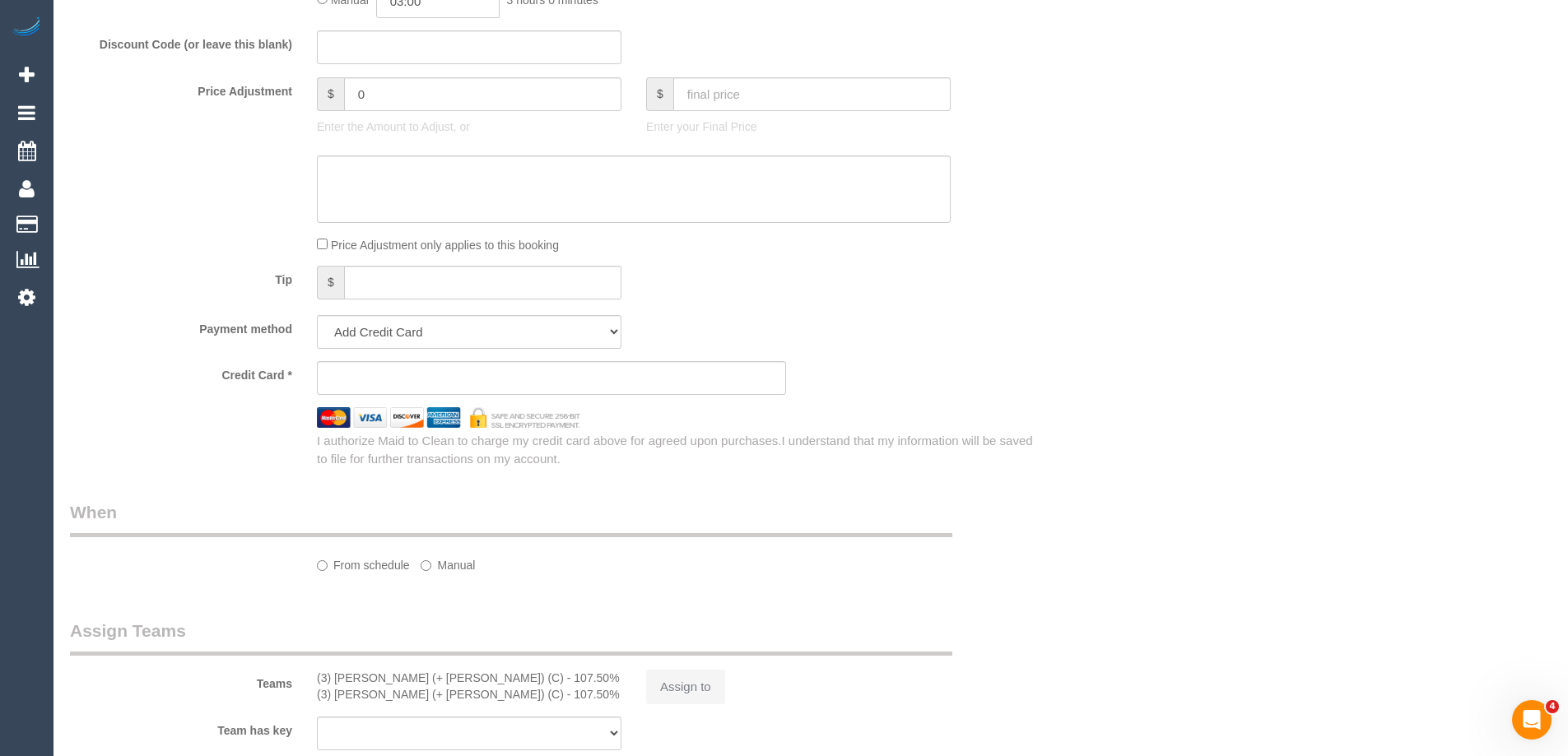
select select "number:26"
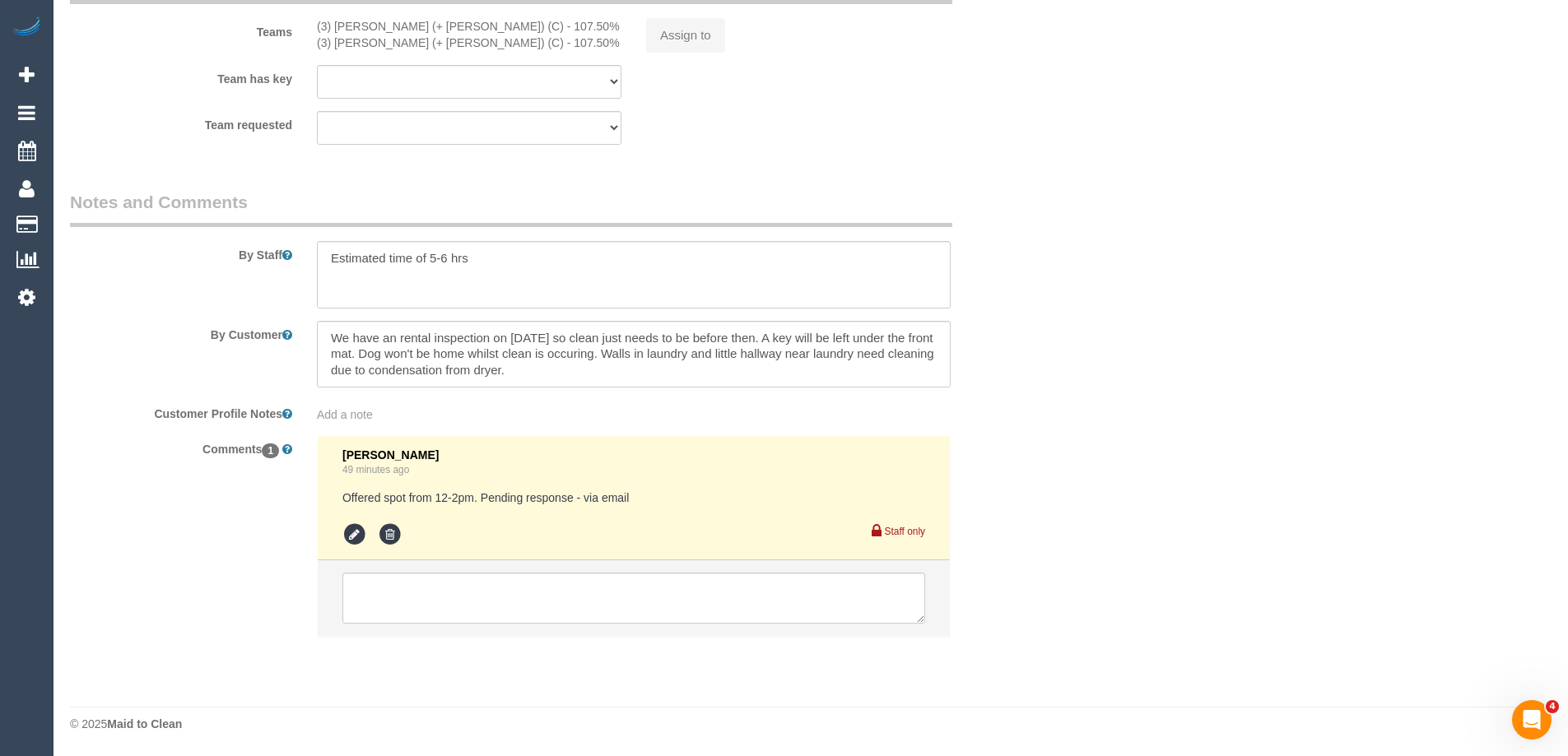
select select "object:1359"
select select "spot3"
select select "object:1465"
click at [346, 533] on icon at bounding box center [354, 535] width 25 height 25
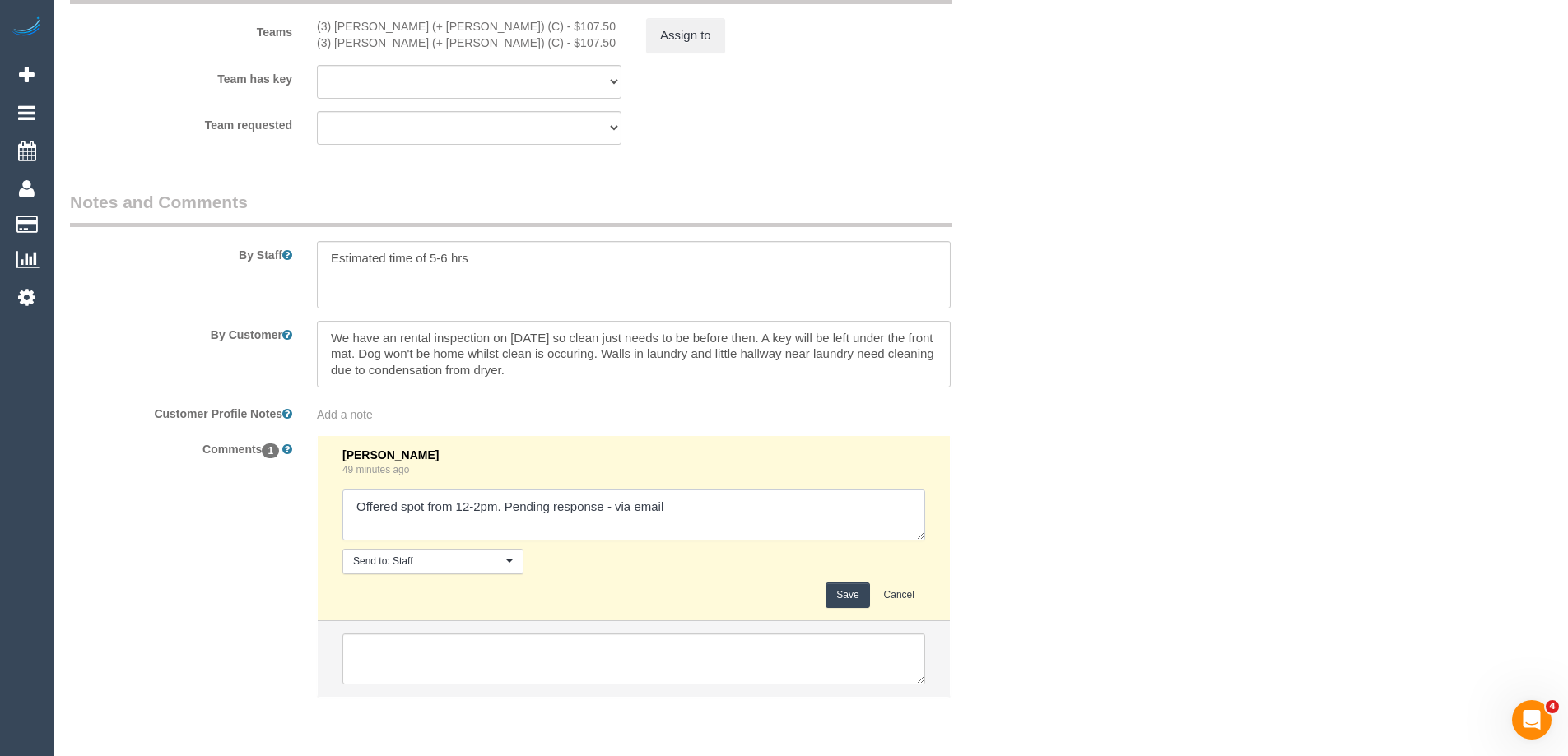
click at [612, 507] on textarea at bounding box center [633, 515] width 583 height 51
type textarea "Offered spot from 12-2pm. Pending response - confirmed via email"
click at [835, 597] on button "Save" at bounding box center [847, 596] width 44 height 26
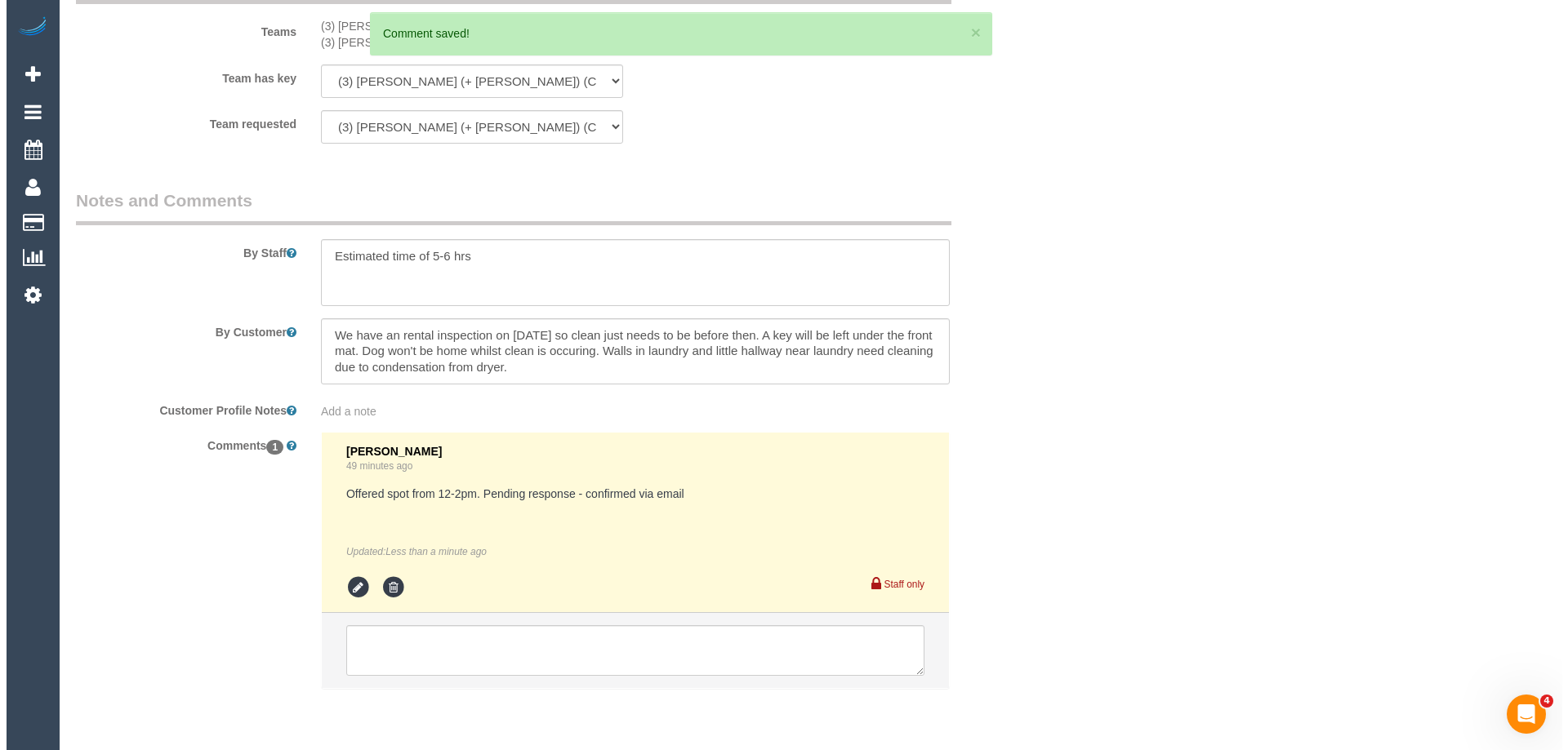
scroll to position [0, 0]
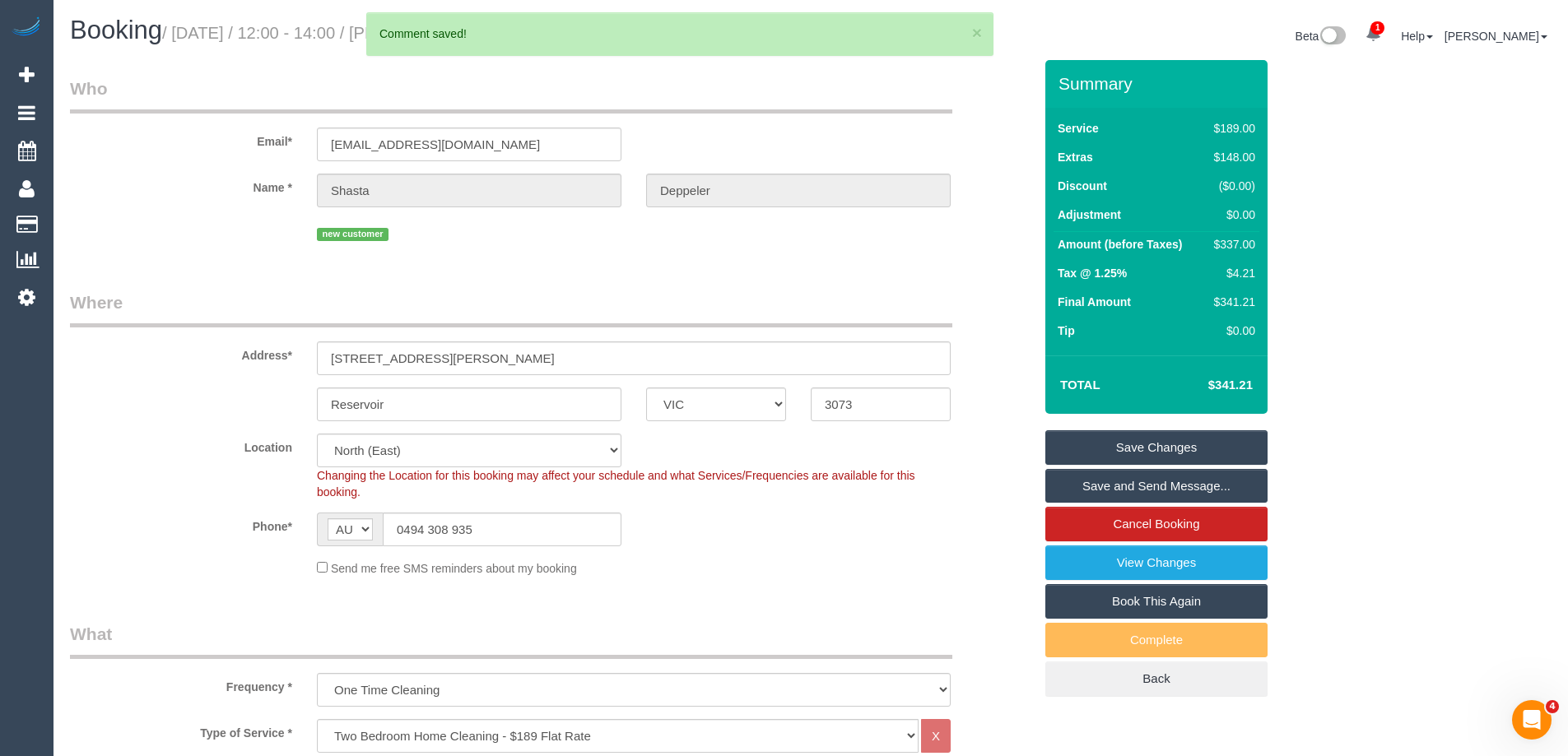
click at [1082, 492] on link "Save and Send Message..." at bounding box center [1156, 486] width 222 height 35
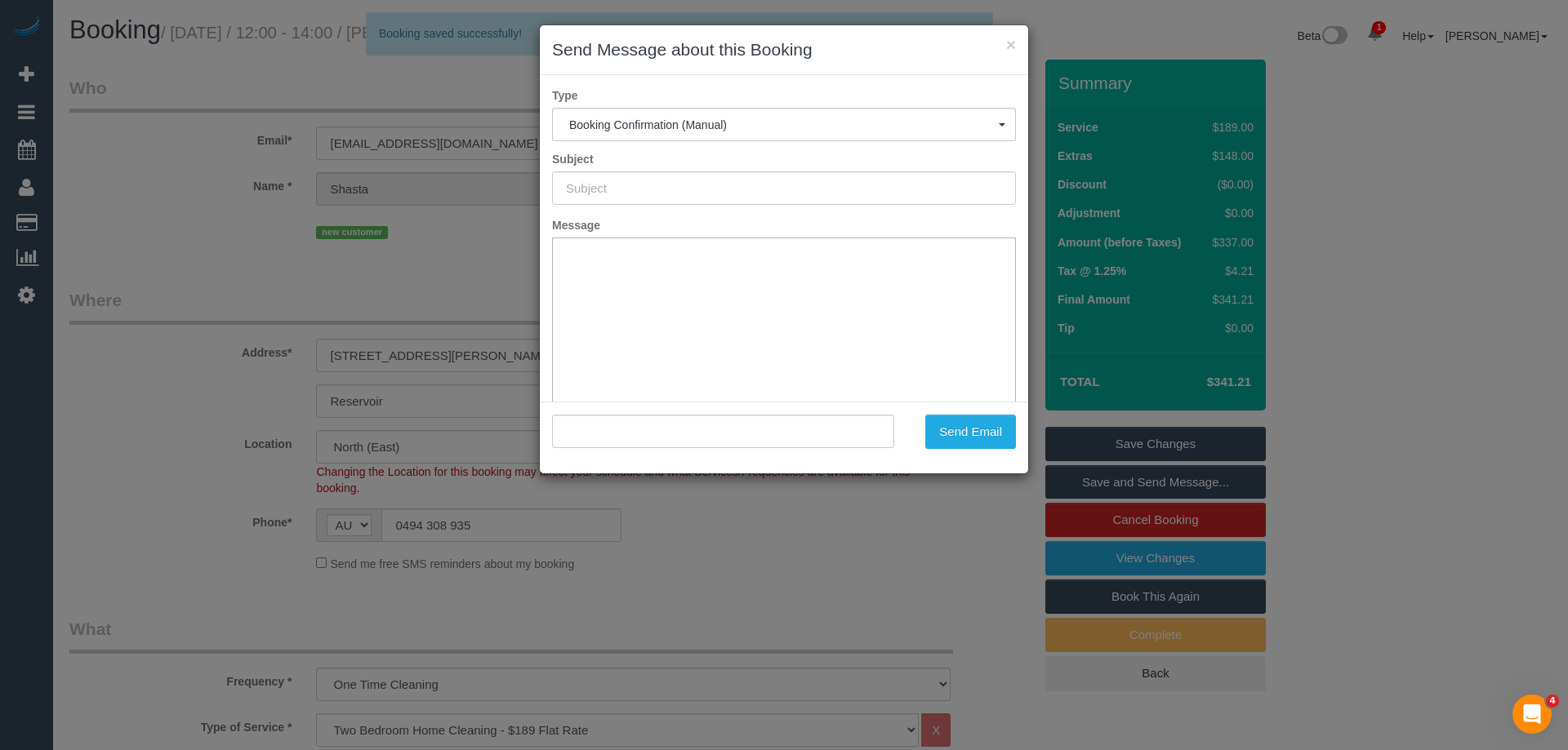
type input "Booking Confirmed"
type input ""Shasta Deppeler" <shasta.d19@gmail.com>"
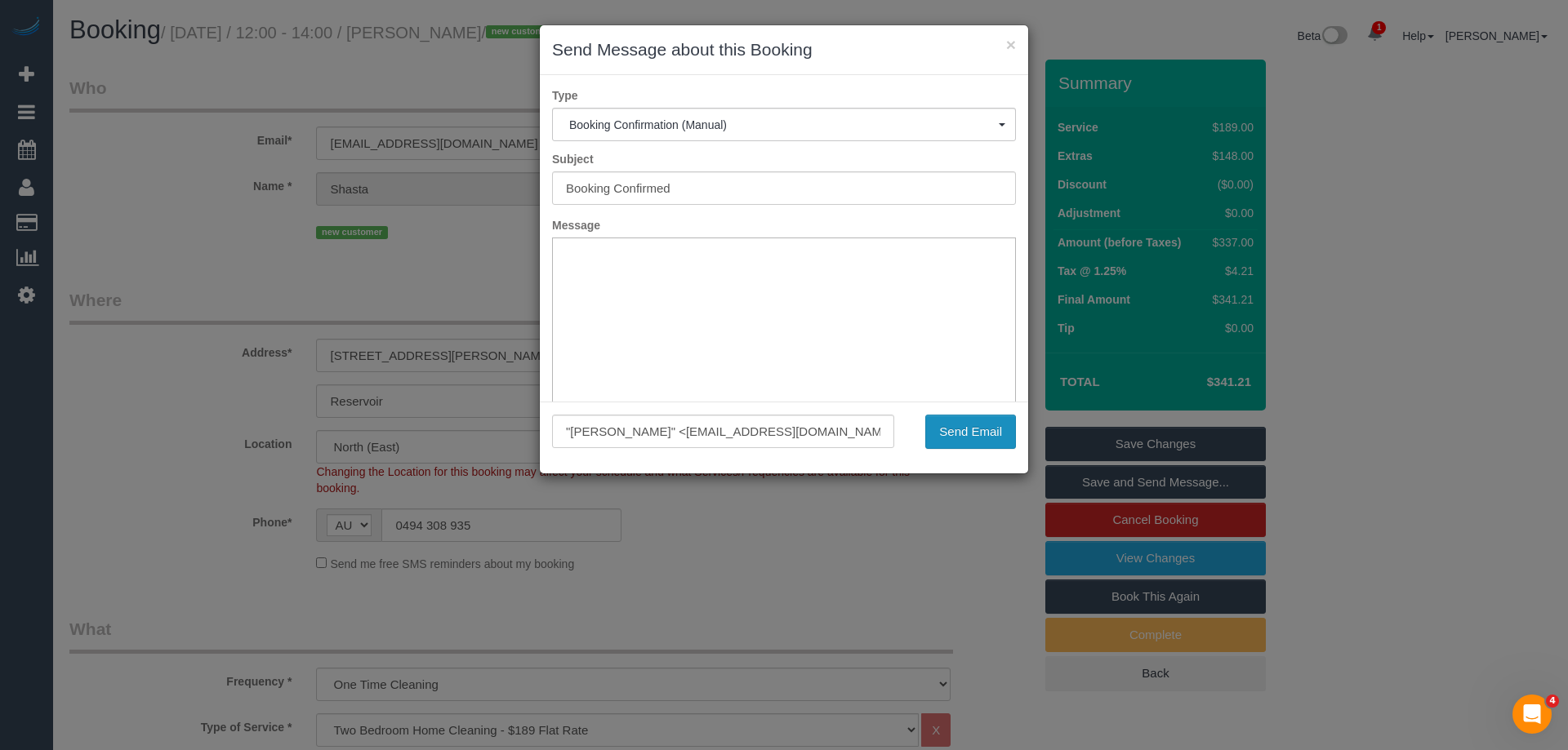
click at [945, 432] on button "Send Email" at bounding box center [970, 432] width 90 height 35
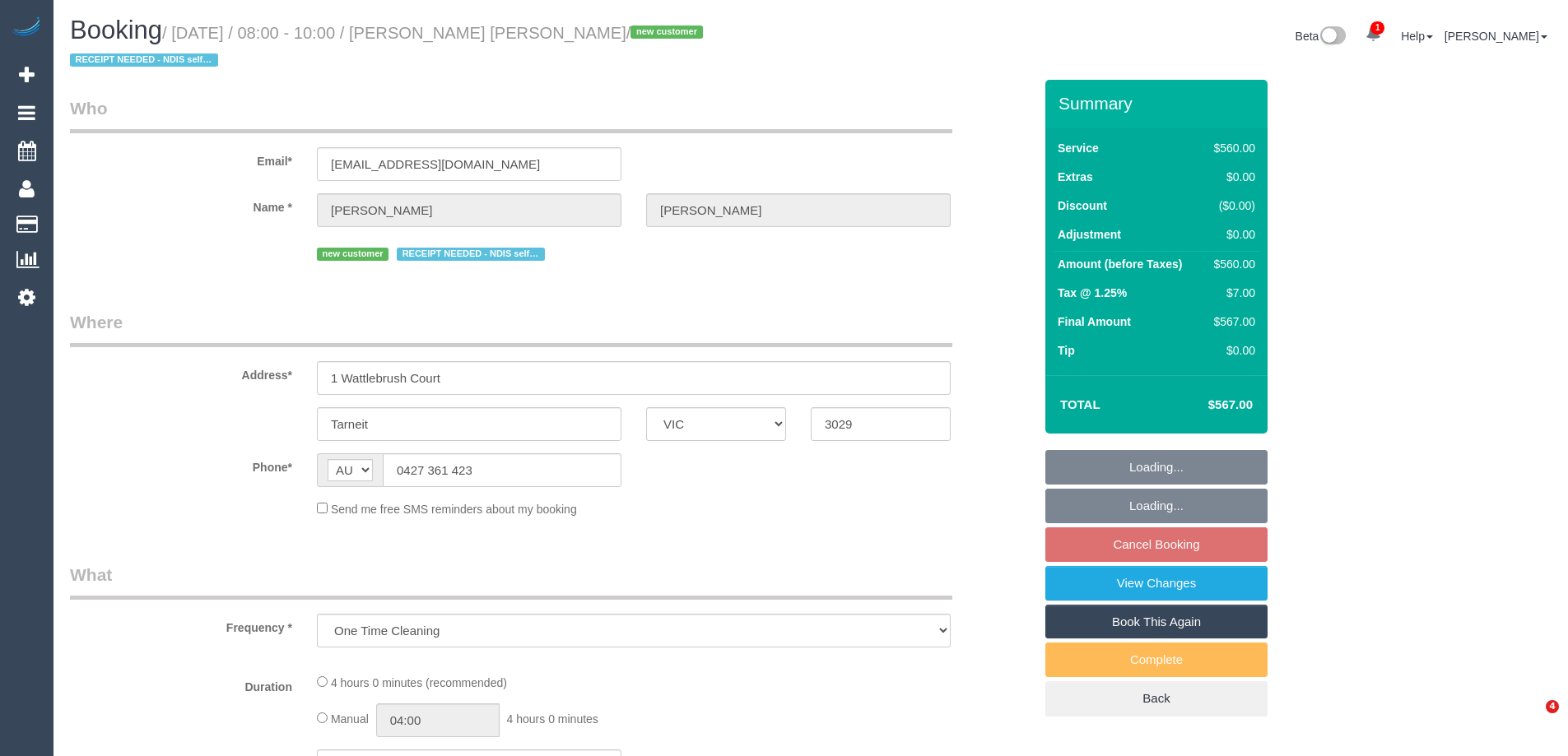
select select "VIC"
select select "string:stripe-pm_1S5G8T2GScqysDRV8dxTIIC2"
select select "2"
select select "240"
select select "number:28"
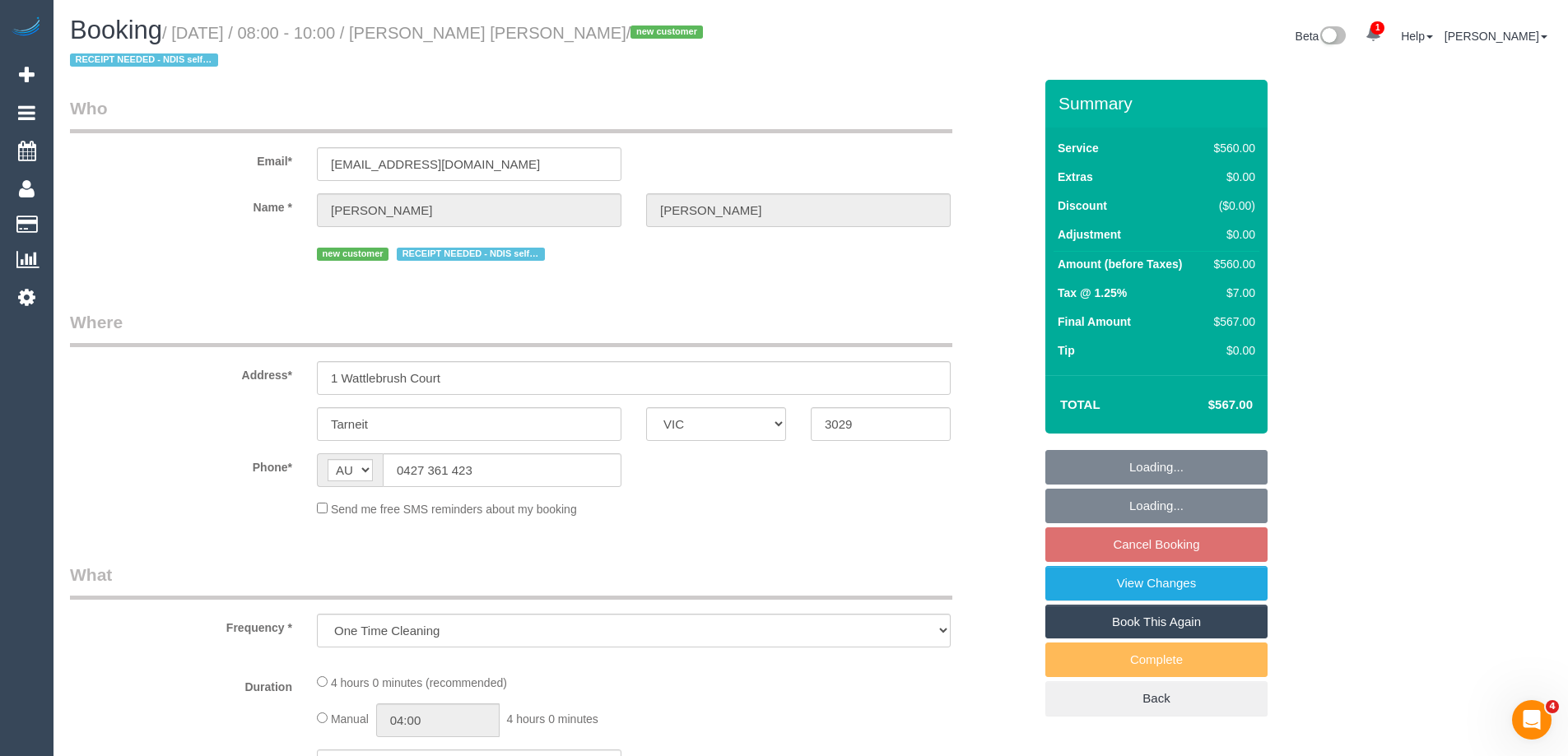
select select "number:14"
select select "number:19"
select select "number:36"
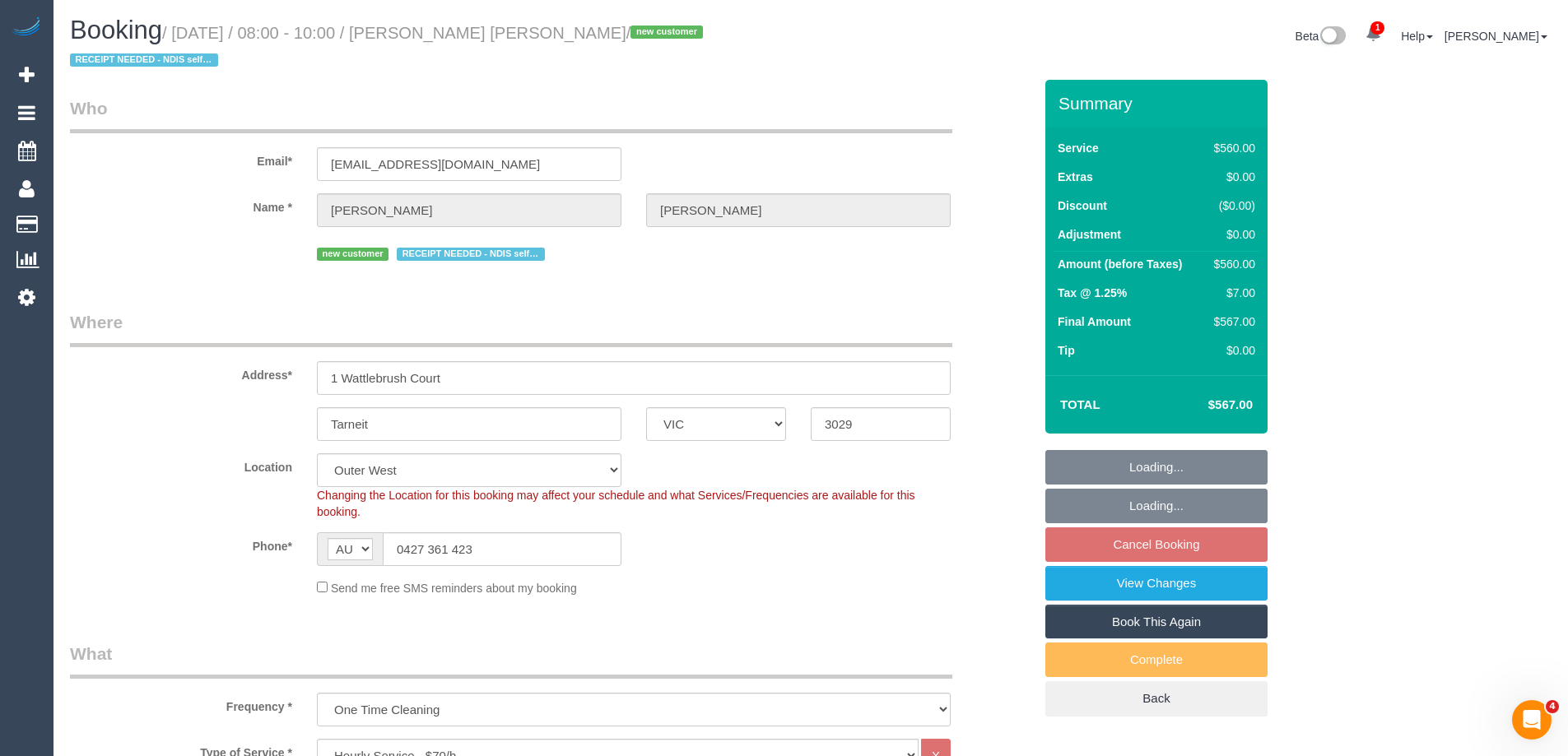
select select "object:910"
select select "spot2"
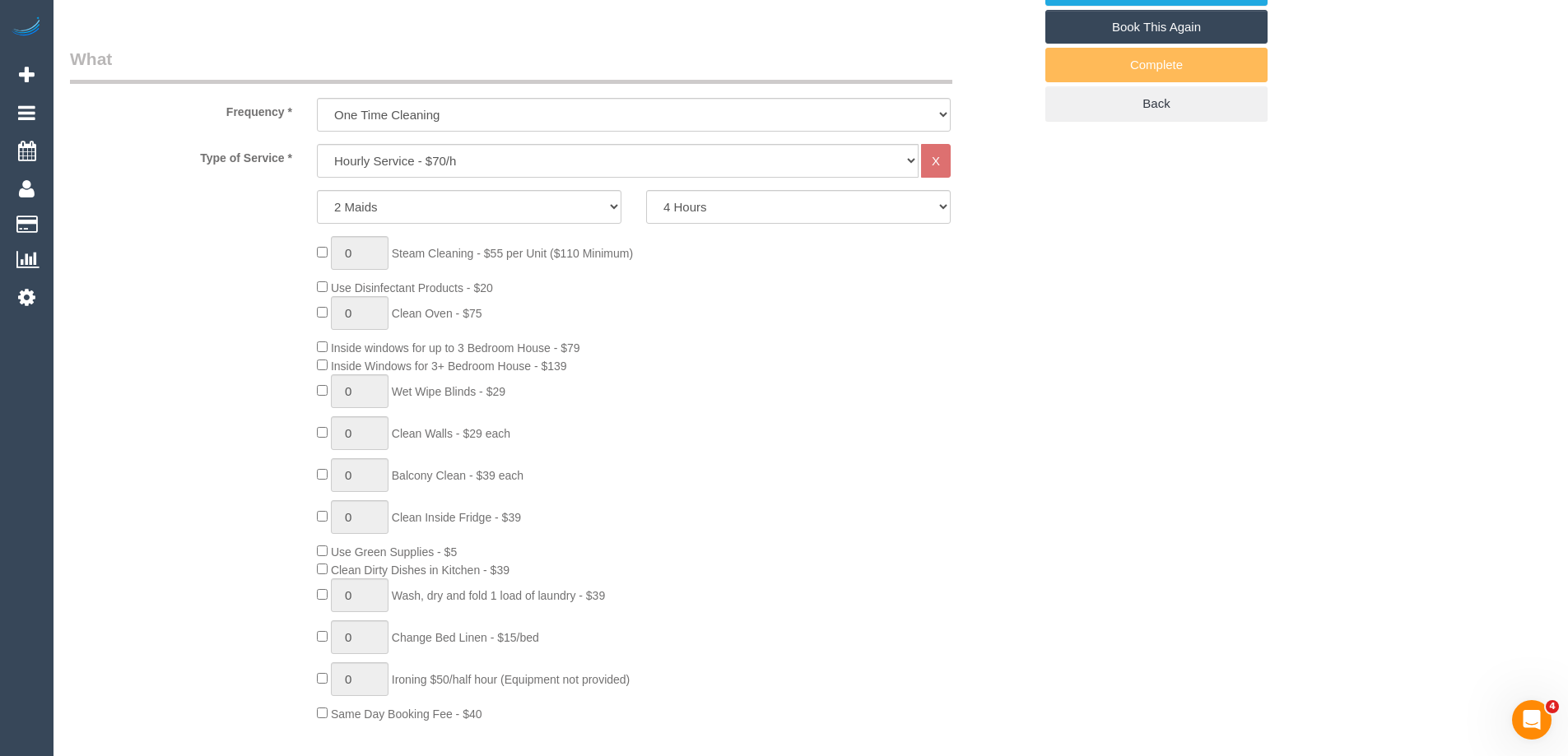
scroll to position [494, 0]
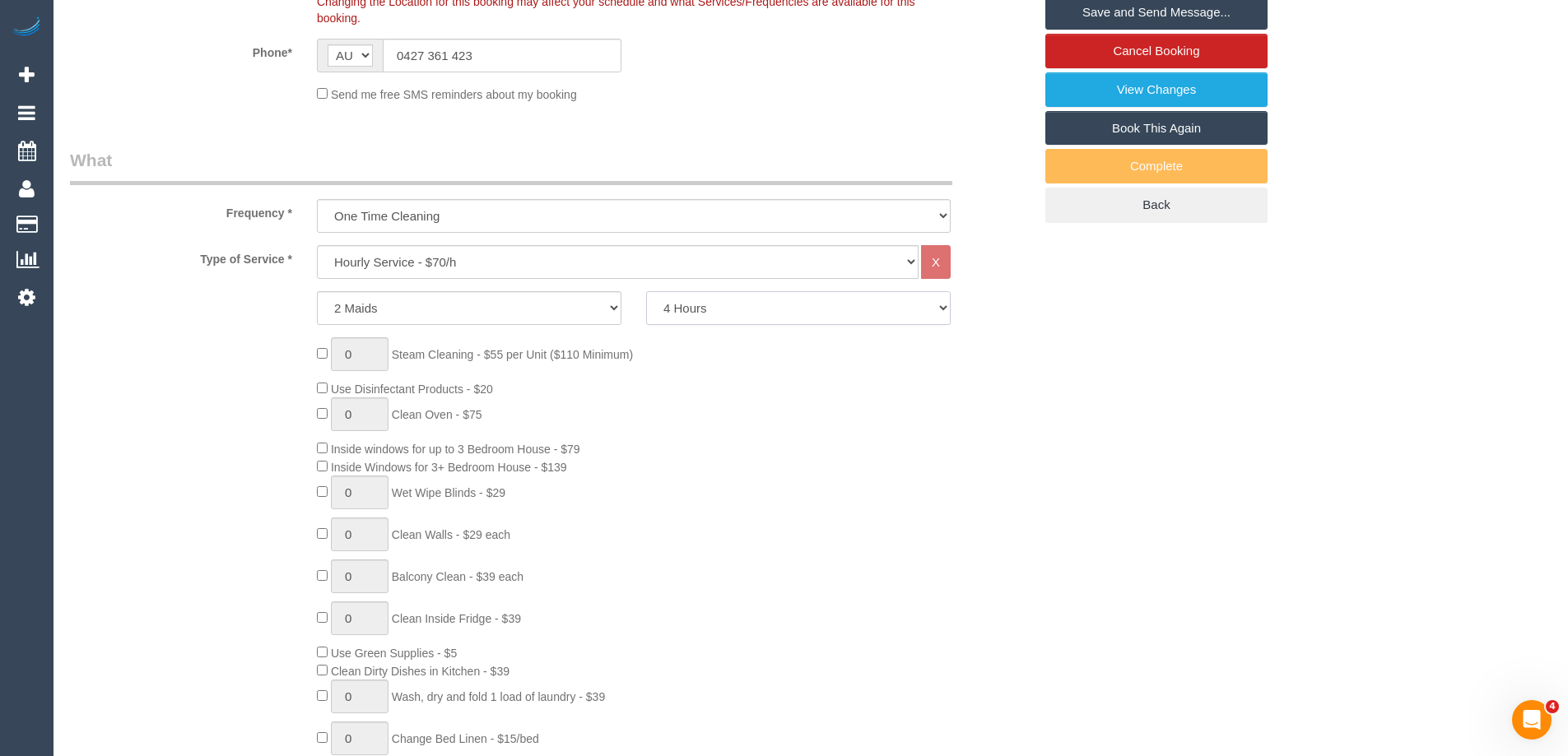
click at [697, 317] on select "2 Hours 2.5 Hours 3 Hours 3.5 Hours 4 Hours 4.5 Hours 5 Hours 5.5 Hours 6 Hours…" at bounding box center [798, 308] width 304 height 34
select select "180"
click at [646, 291] on select "2 Hours 2.5 Hours 3 Hours 3.5 Hours 4 Hours 4.5 Hours 5 Hours 5.5 Hours 6 Hours…" at bounding box center [798, 308] width 304 height 34
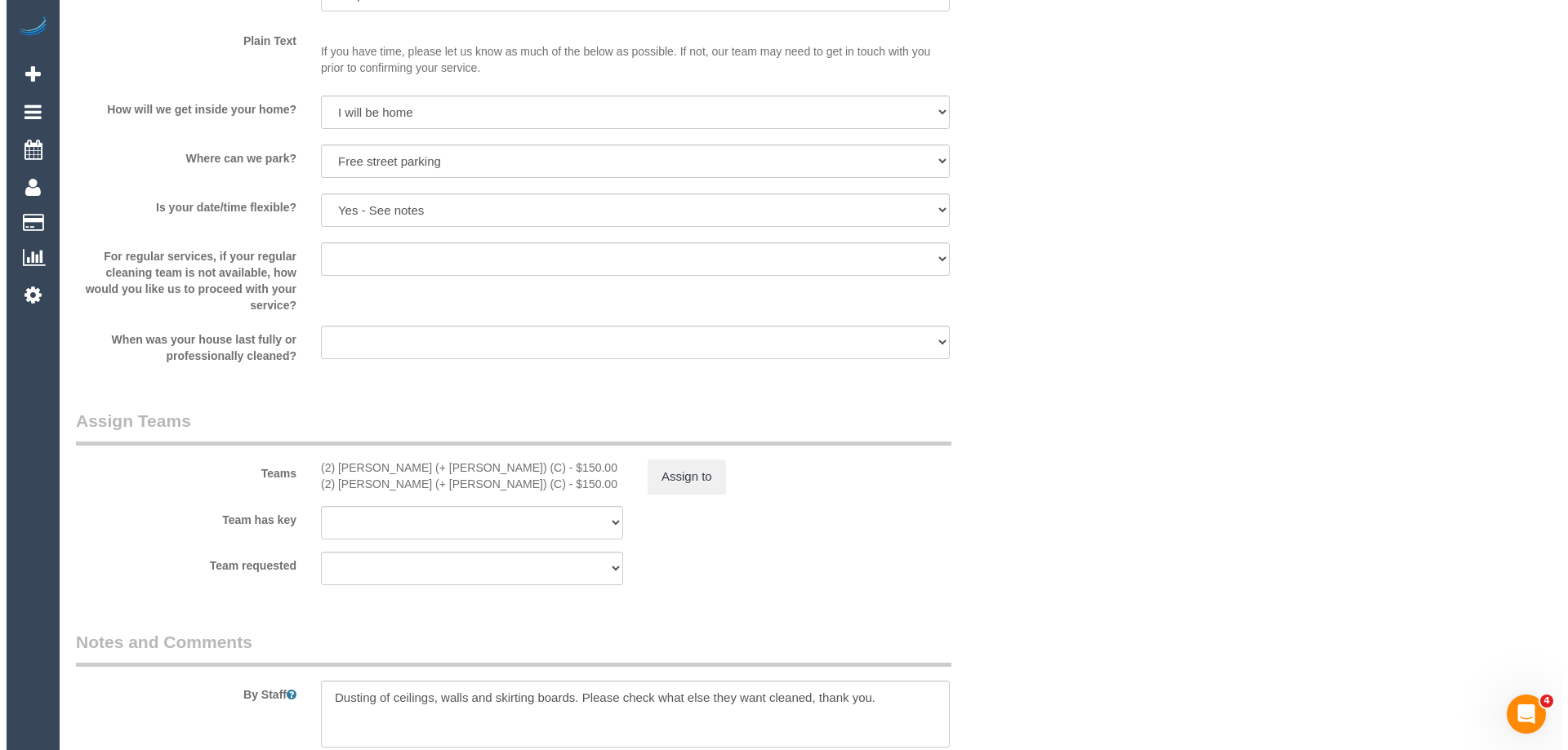
scroll to position [2286, 0]
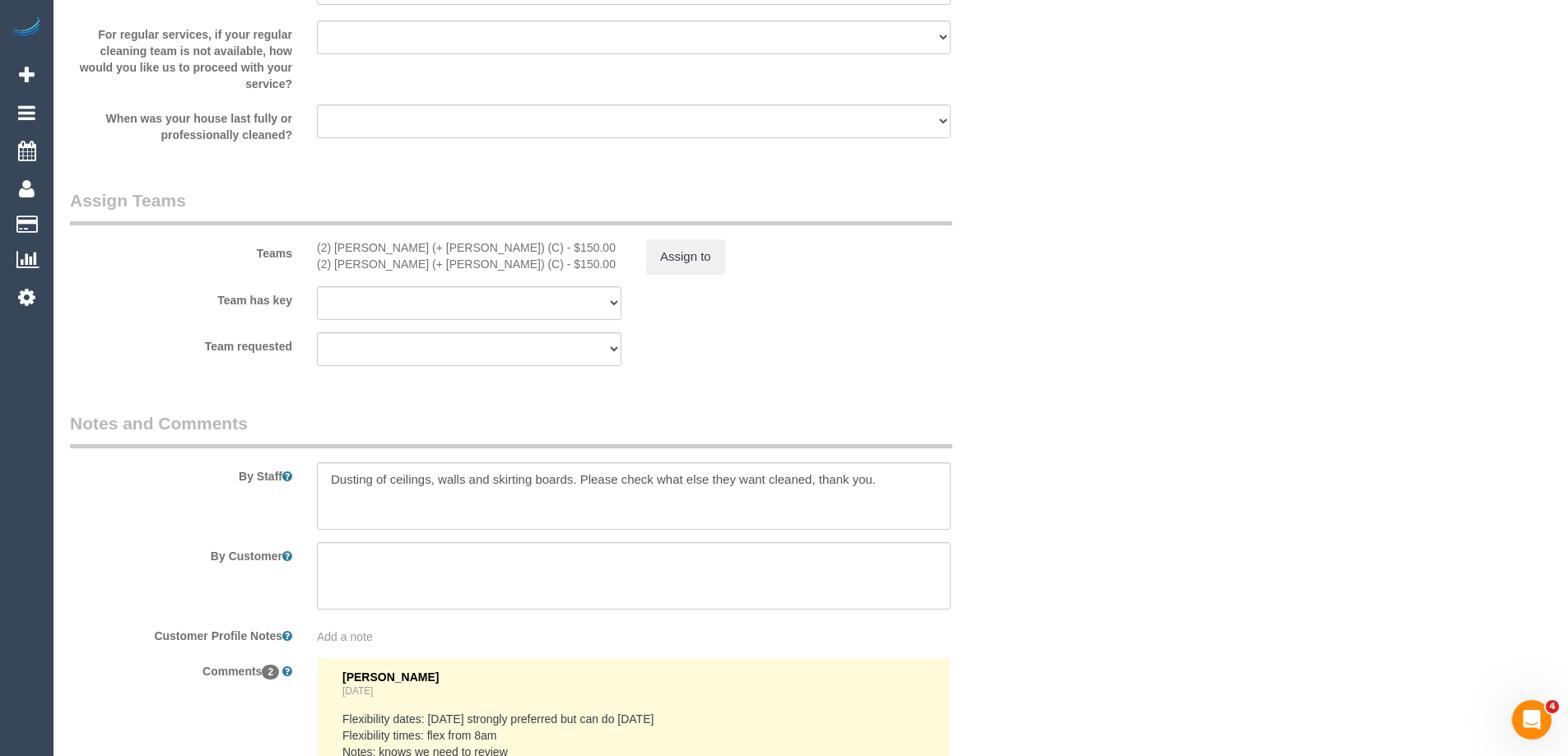
select select "spot26"
click at [660, 243] on button "Assign to" at bounding box center [685, 256] width 79 height 35
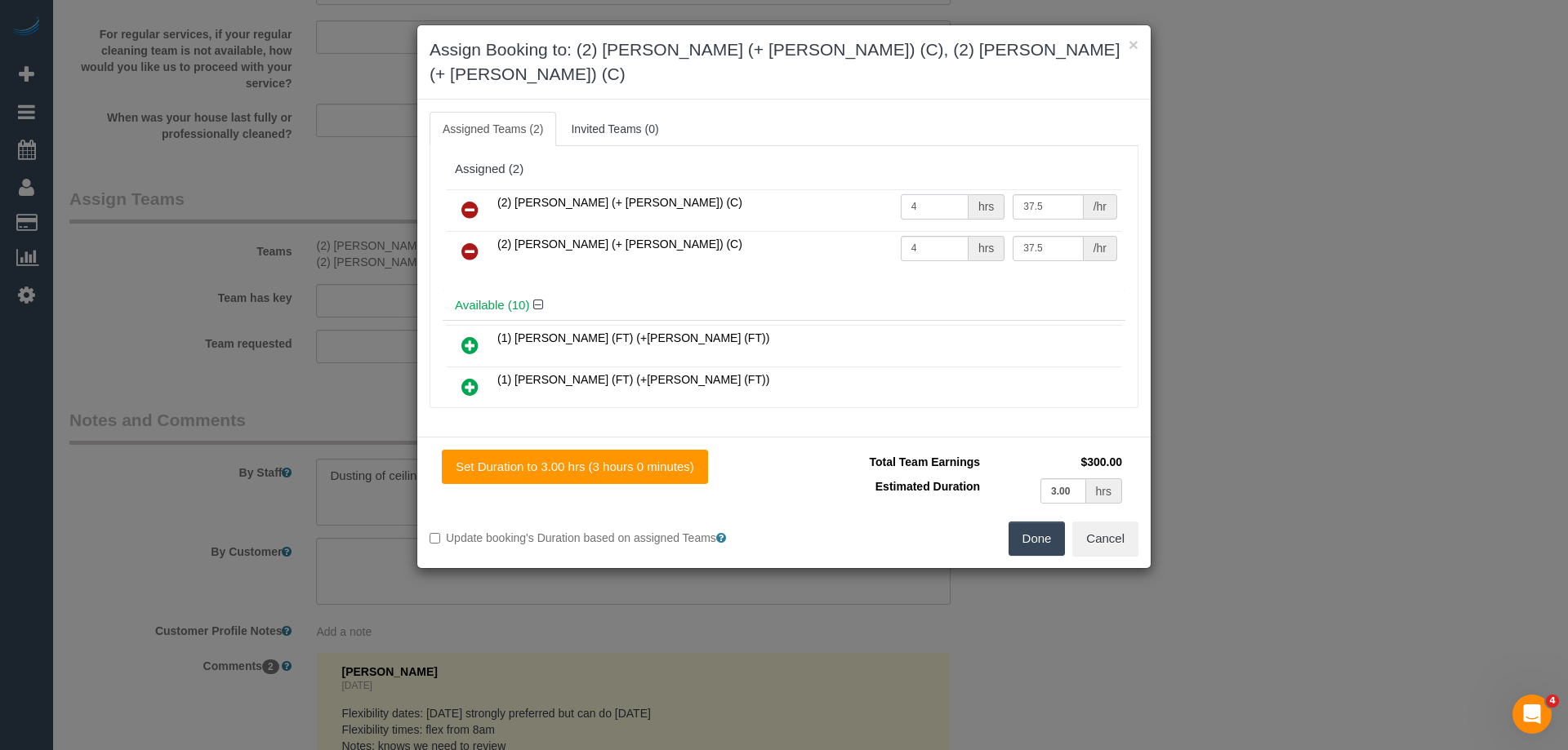
drag, startPoint x: 946, startPoint y: 182, endPoint x: 754, endPoint y: 173, distance: 192.2
click at [754, 189] on tr "(2) Chirag (+ Shachi) (C) 4 hrs 37.5 /hr" at bounding box center [784, 210] width 675 height 42
type input "3"
drag, startPoint x: 881, startPoint y: 213, endPoint x: 832, endPoint y: 213, distance: 49.0
click at [849, 231] on tr "(2) Shachi (+ Chirag) (C) 4 hrs 37.5 /hr" at bounding box center [784, 252] width 675 height 42
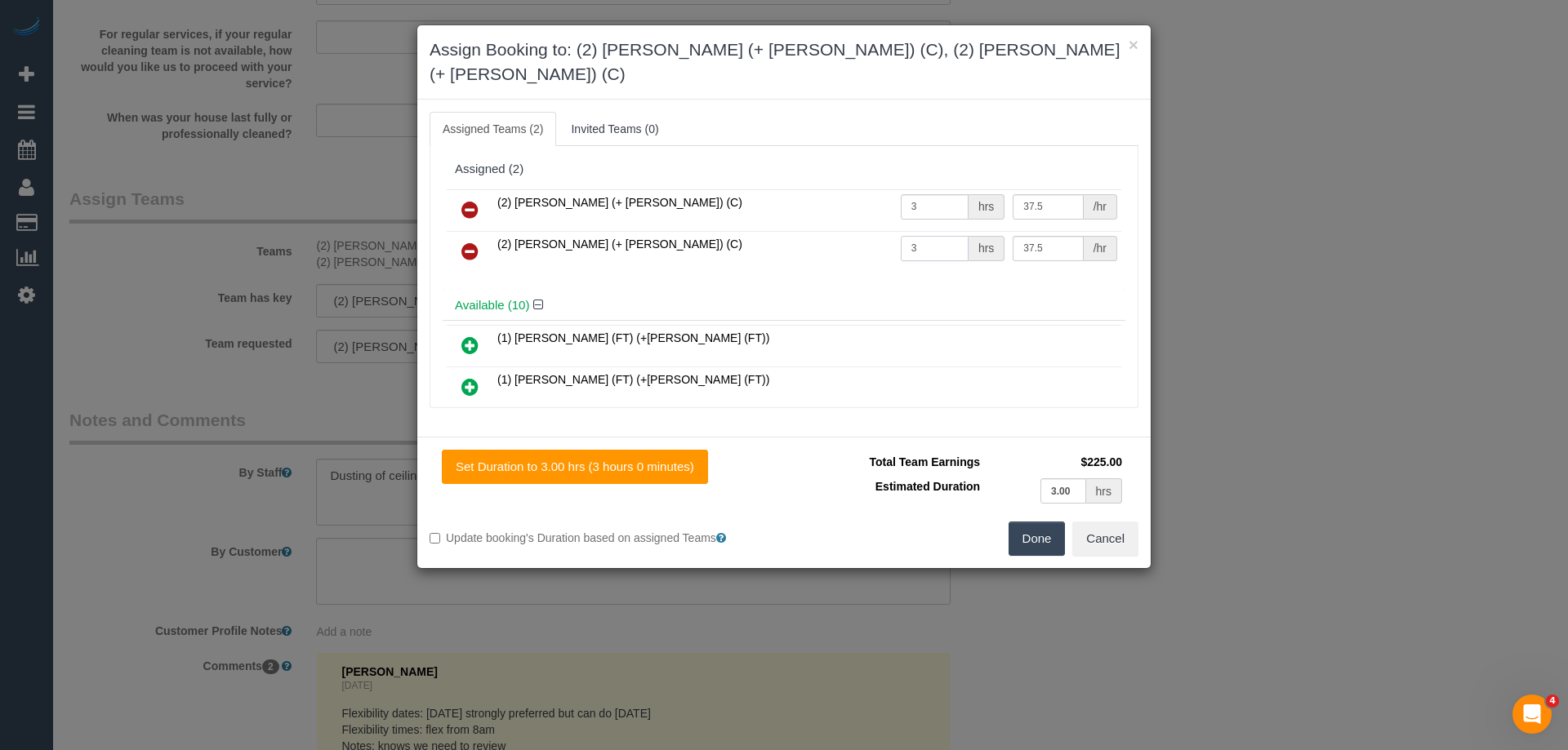
type input "3"
click at [1035, 522] on button "Done" at bounding box center [1037, 539] width 58 height 35
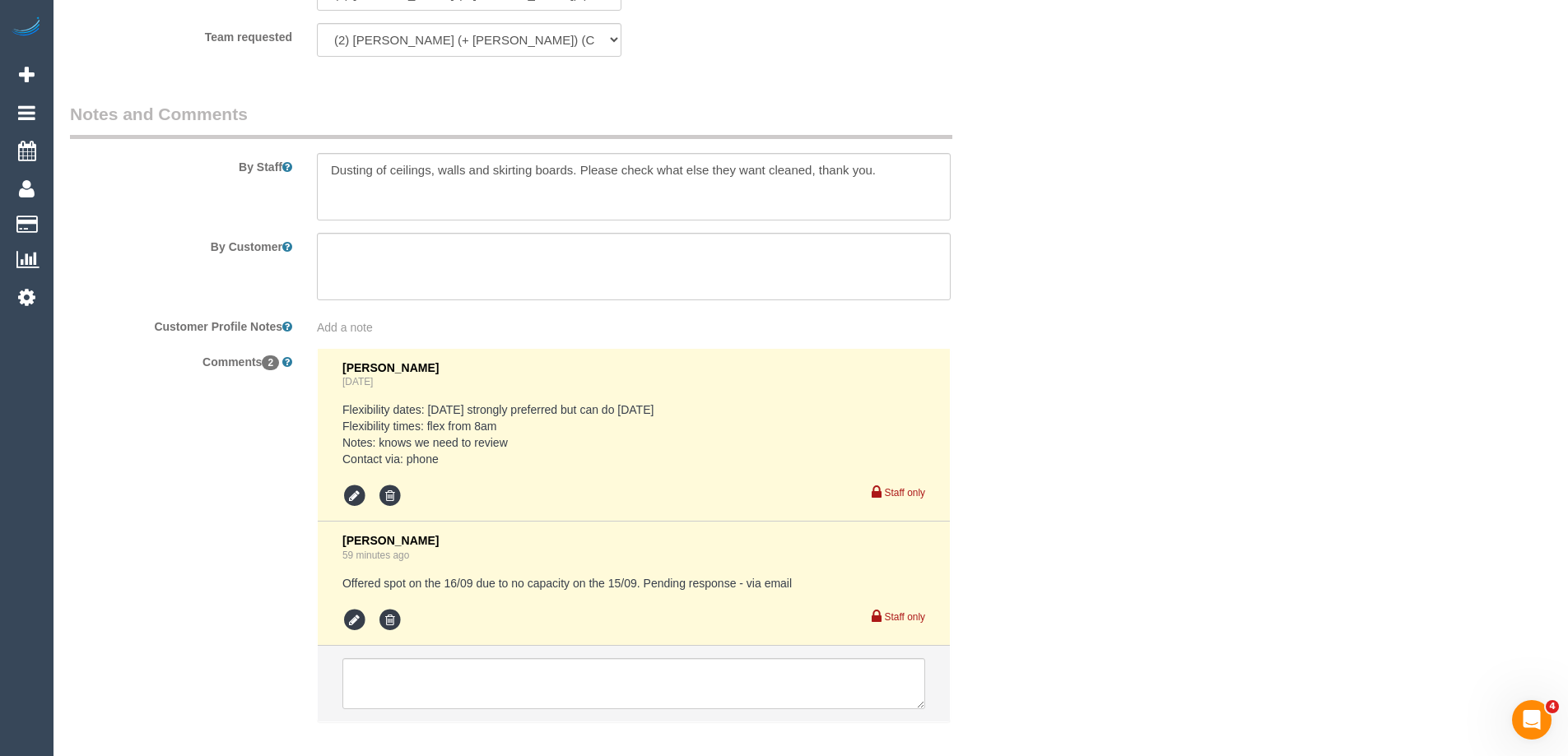
scroll to position [2699, 0]
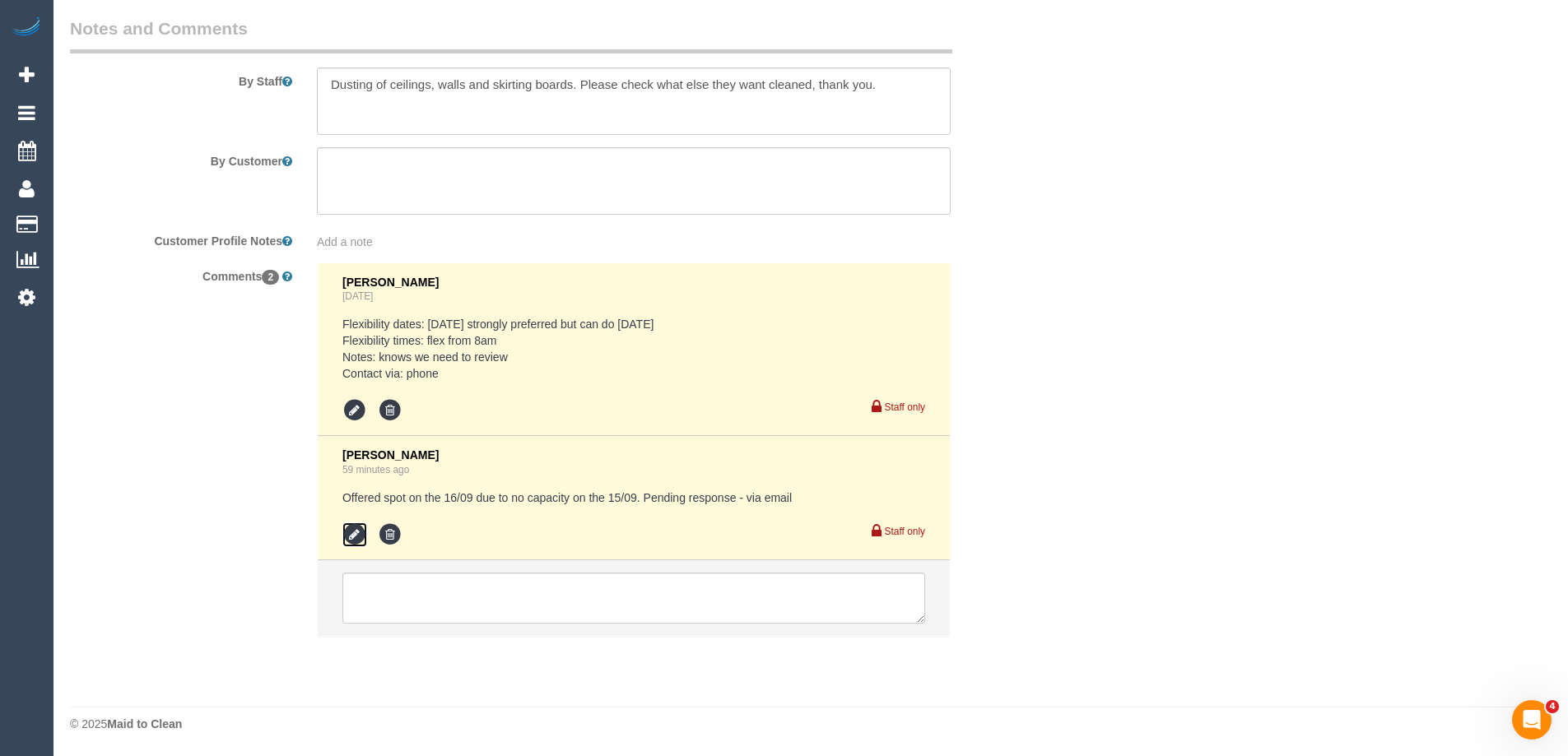
click at [346, 538] on icon at bounding box center [354, 535] width 25 height 25
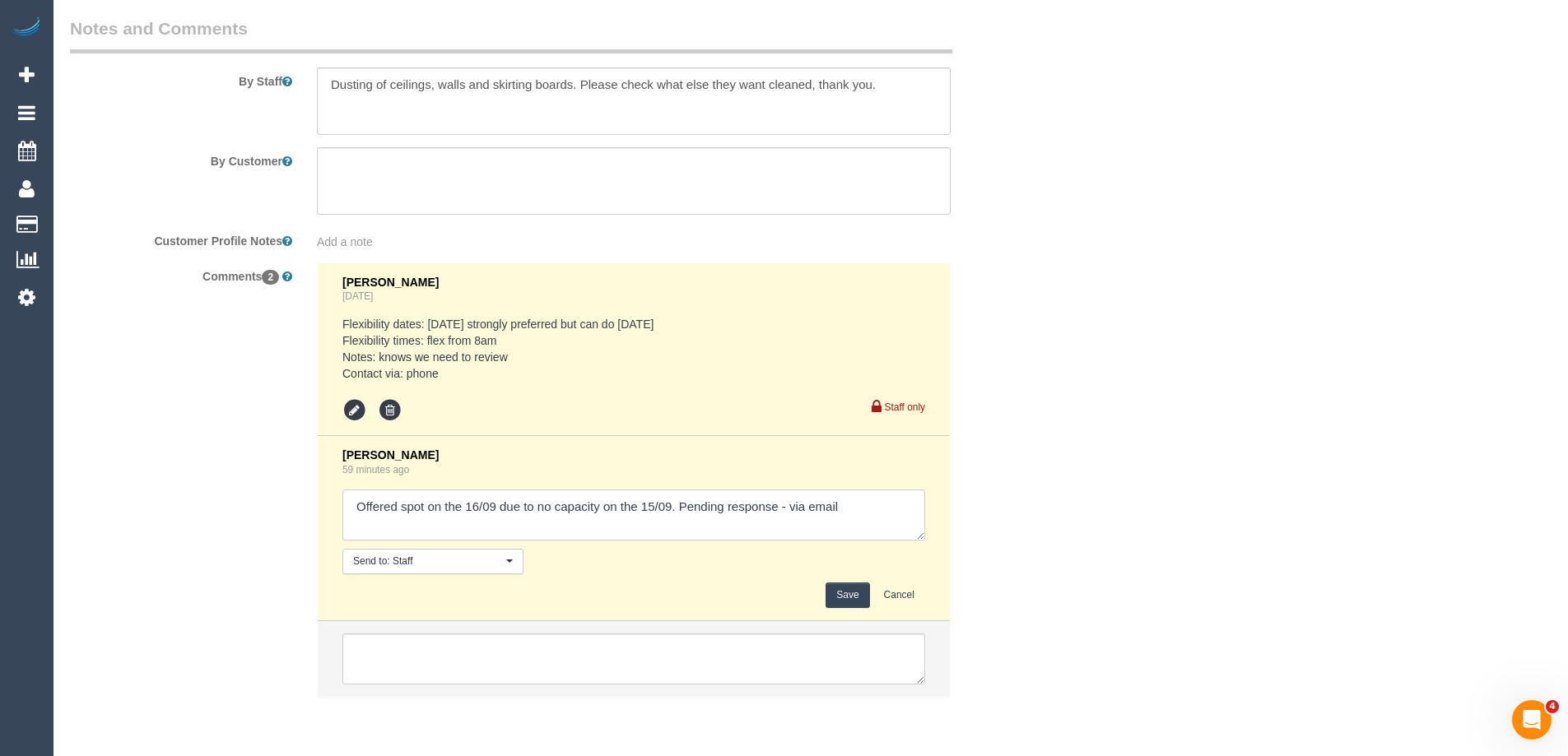
click at [787, 507] on textarea at bounding box center [633, 515] width 583 height 51
type textarea "Offered spot on the 16/09 due to no capacity on the 15/09. Pending response - c…"
click at [847, 600] on button "Save" at bounding box center [847, 596] width 44 height 26
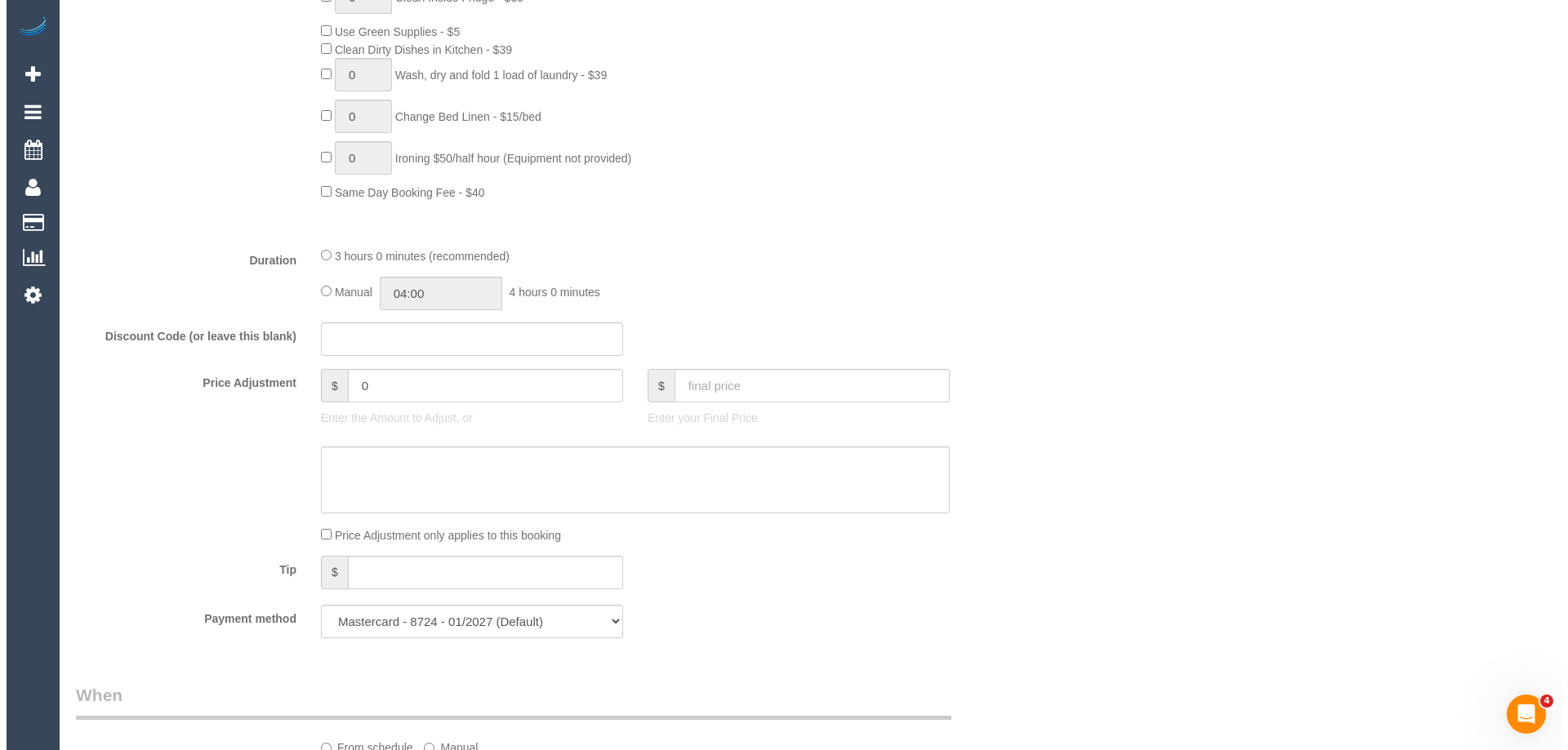
scroll to position [0, 0]
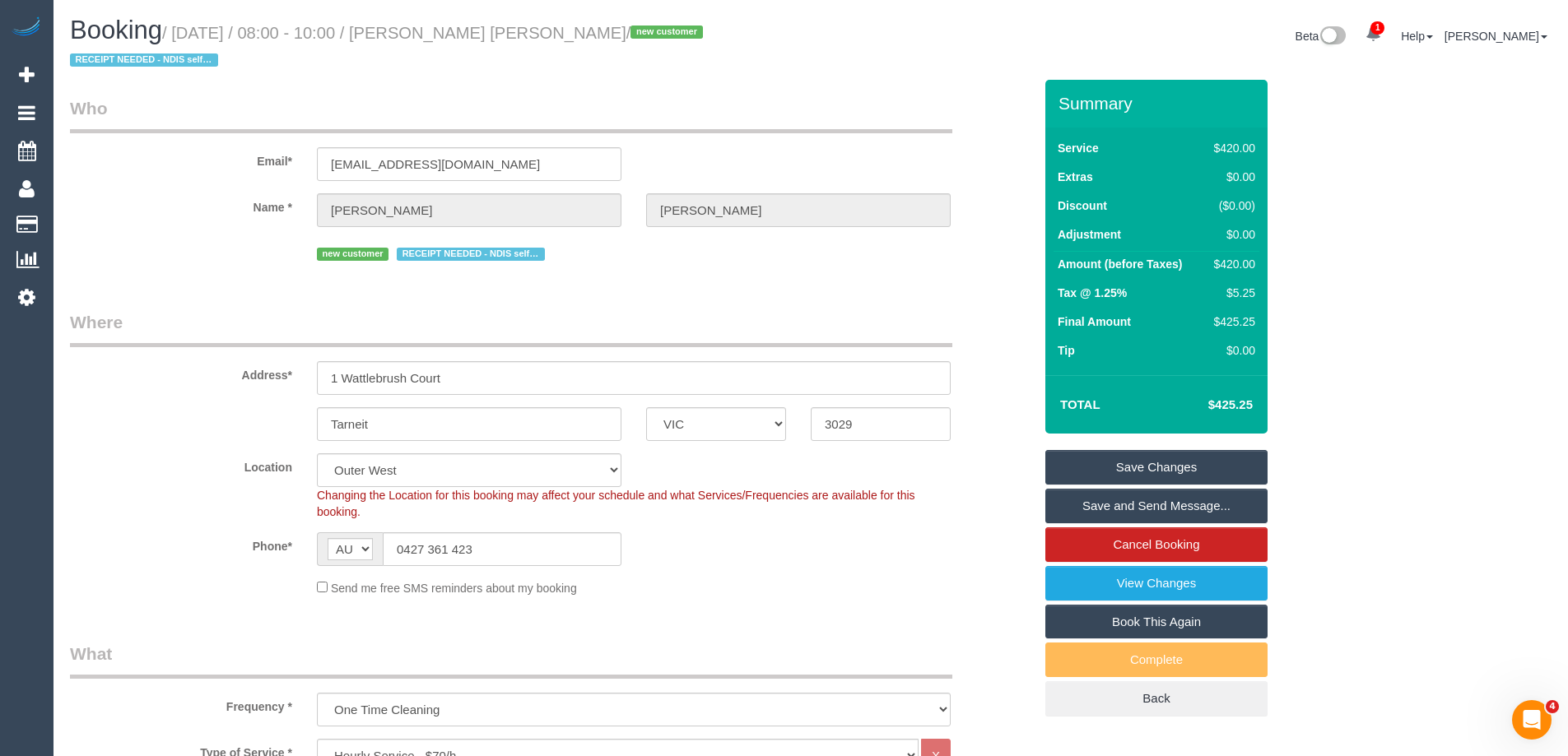
click at [1092, 511] on link "Save and Send Message..." at bounding box center [1156, 506] width 222 height 35
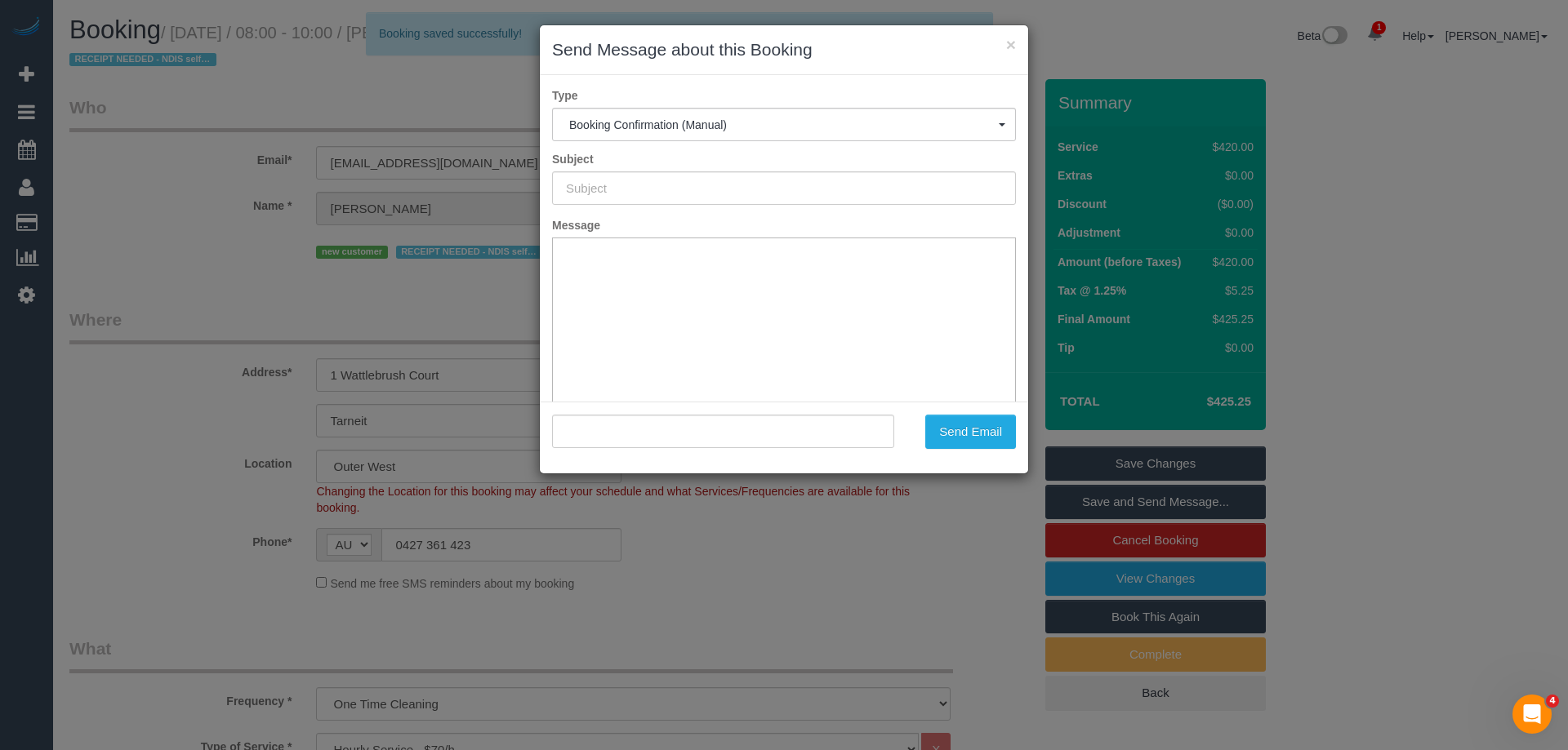
type input "Booking Confirmed"
type input ""Tomasz Noah Letowski" <k.elkhoder@gmail.com>"
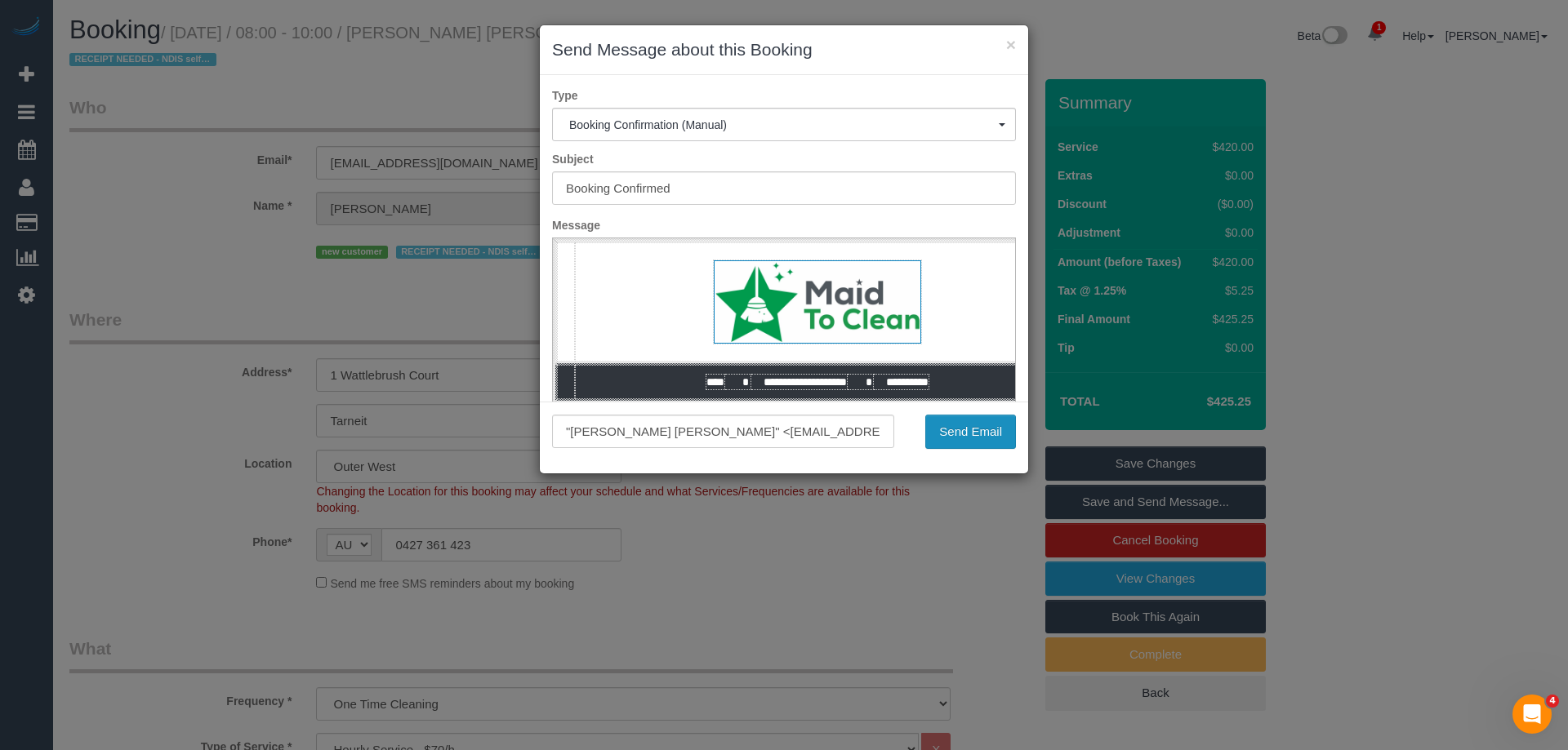
click at [960, 425] on button "Send Email" at bounding box center [970, 432] width 90 height 35
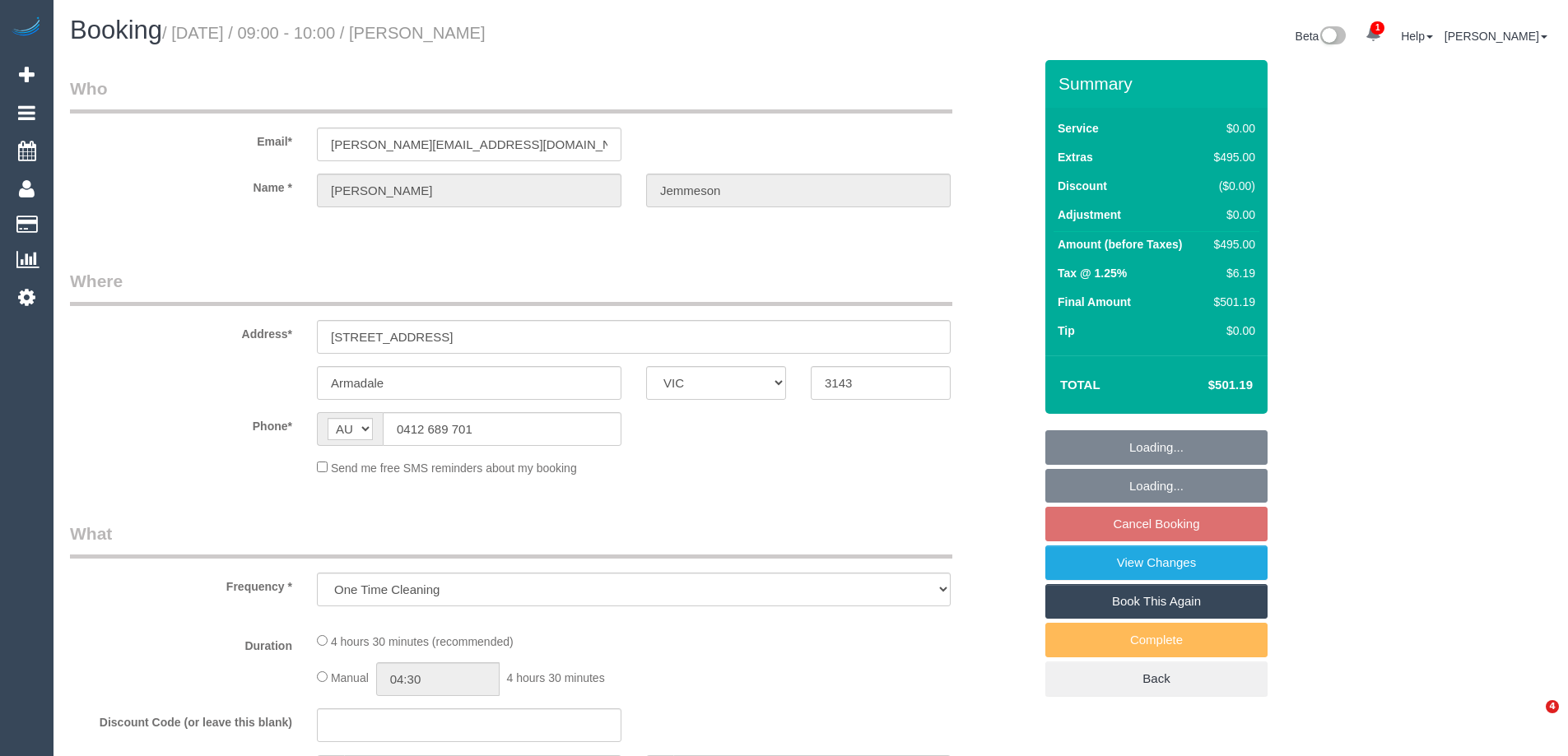
select select "VIC"
select select "string:stripe-pm_1P1FOG2GScqysDRV3NUqTSZo"
select select "number:28"
select select "number:14"
select select "number:18"
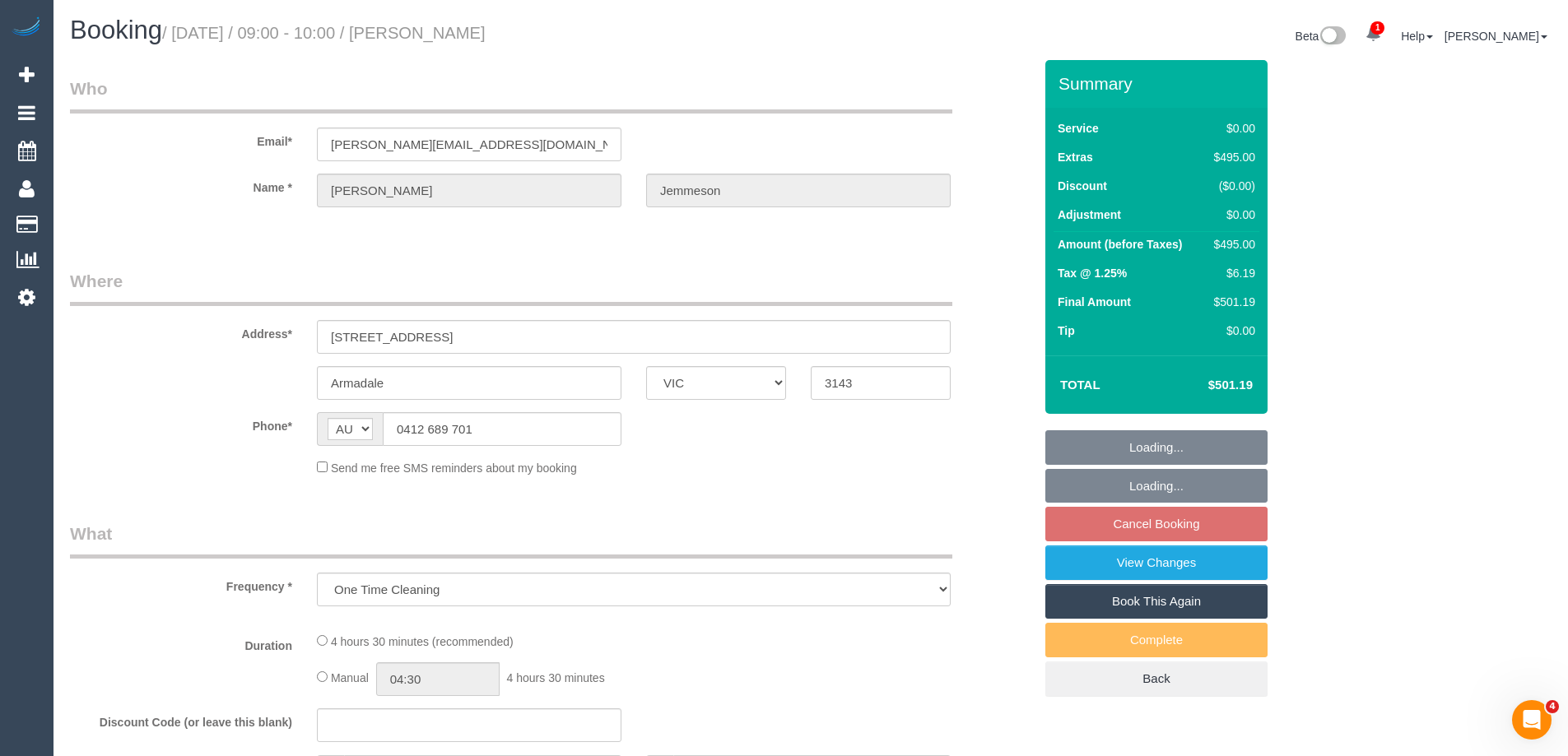
select select "number:22"
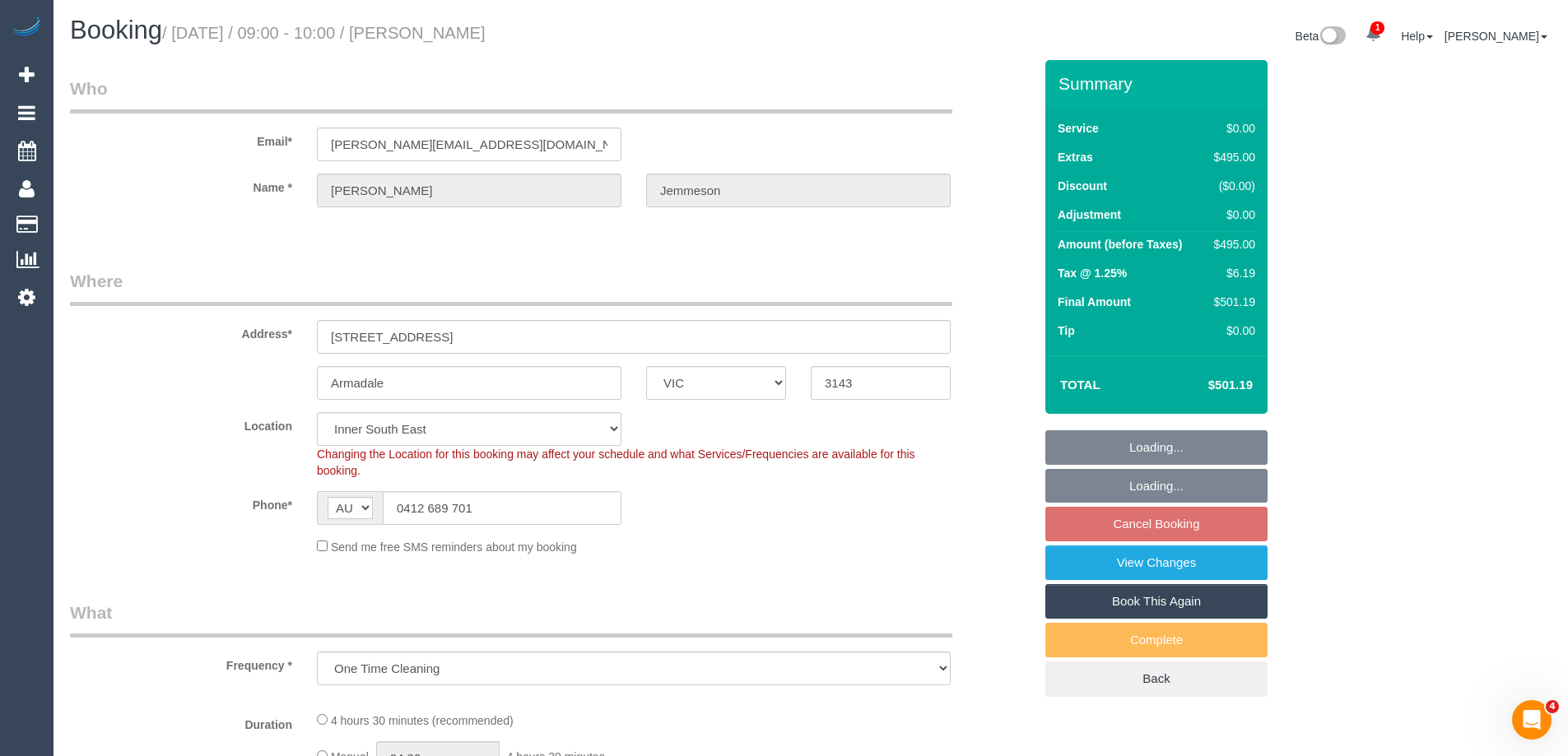
select select "object:705"
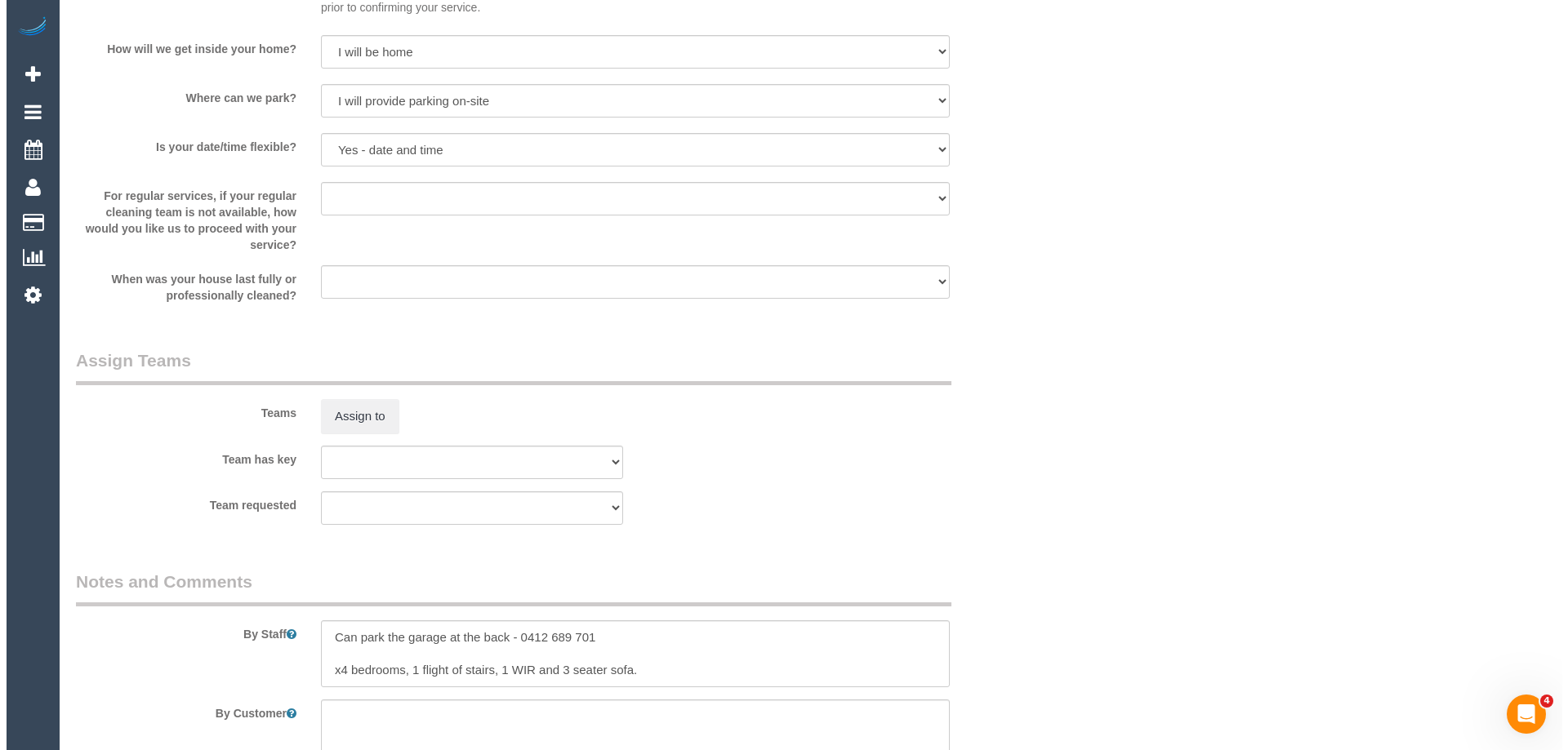
scroll to position [1878, 0]
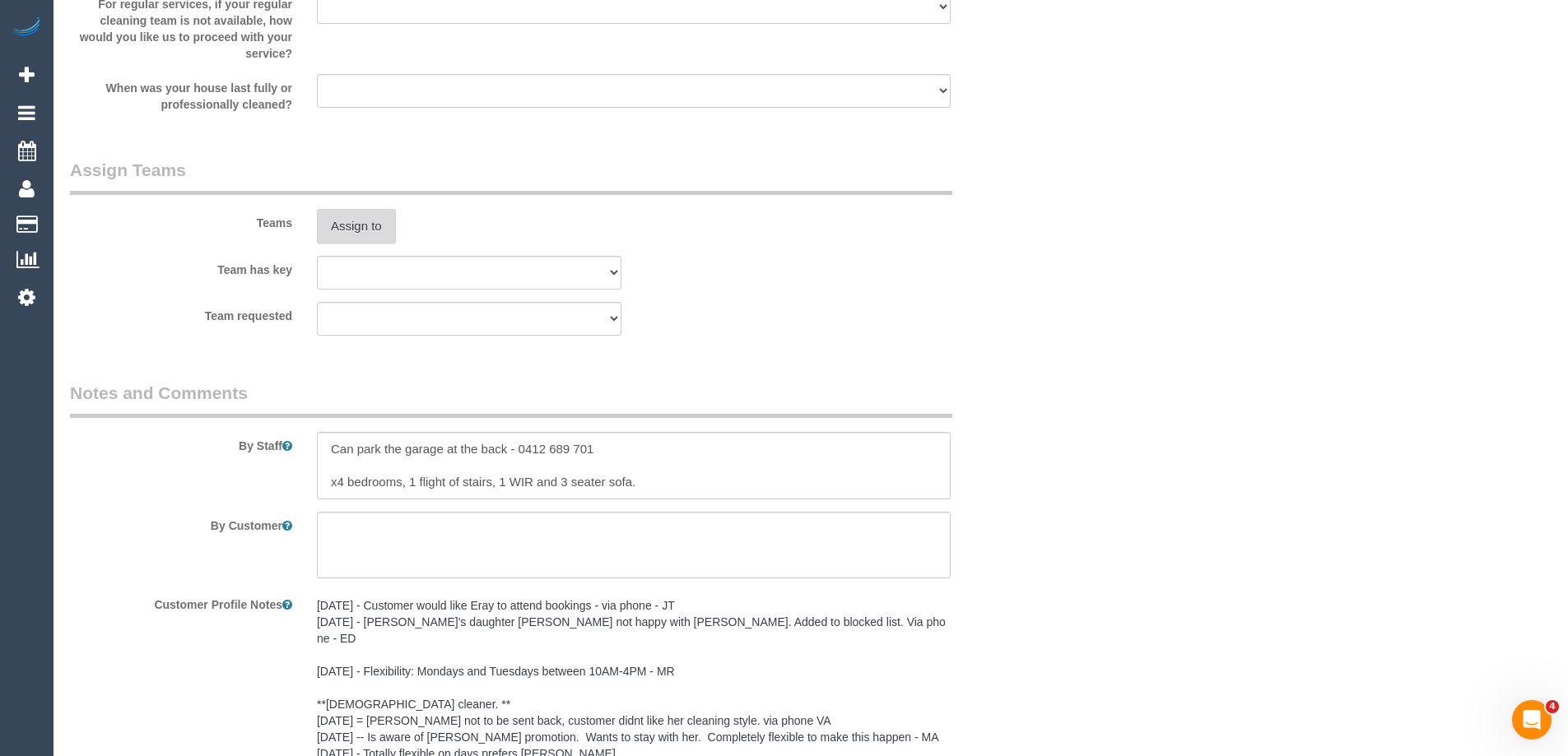
click at [372, 223] on button "Assign to" at bounding box center [356, 226] width 79 height 35
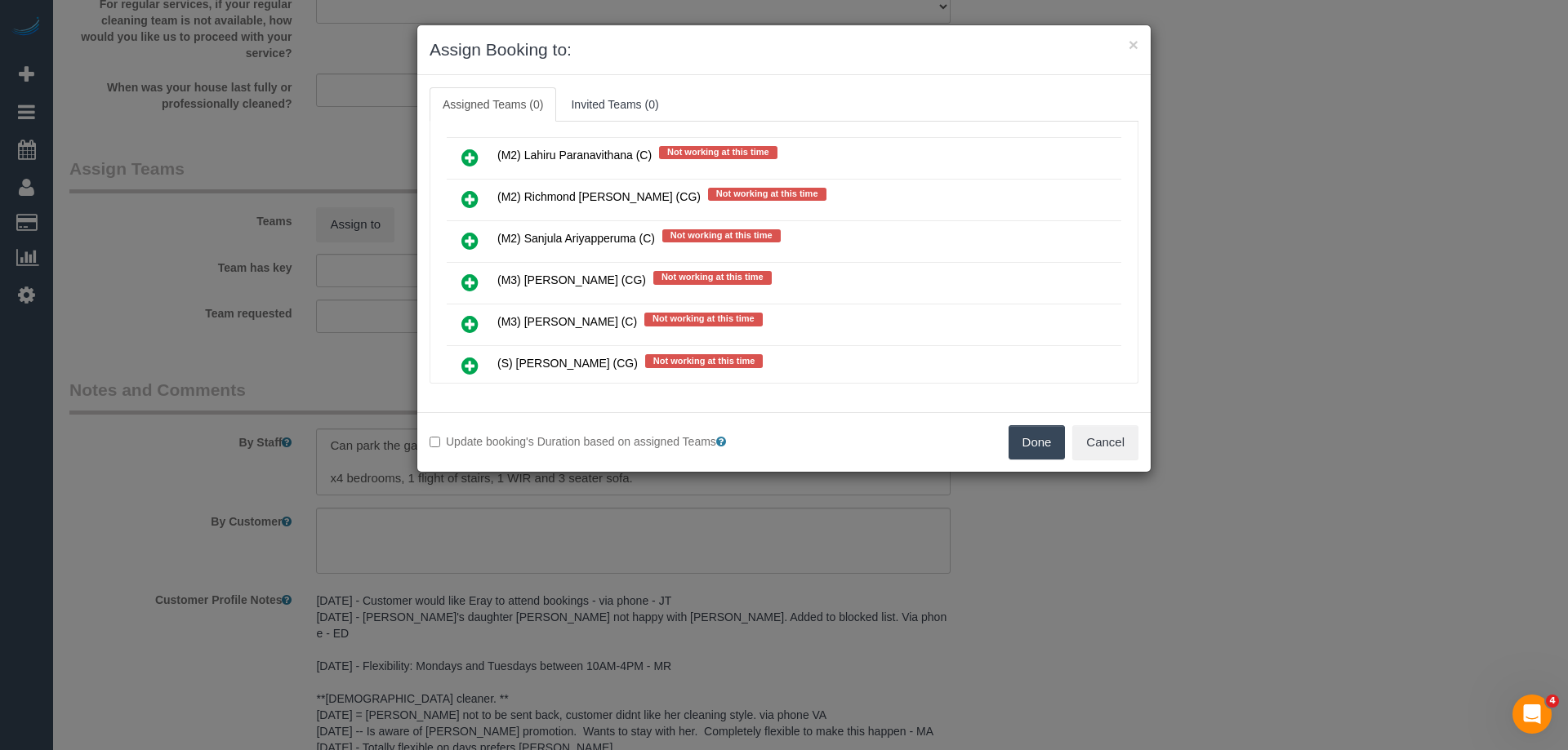
scroll to position [3592, 0]
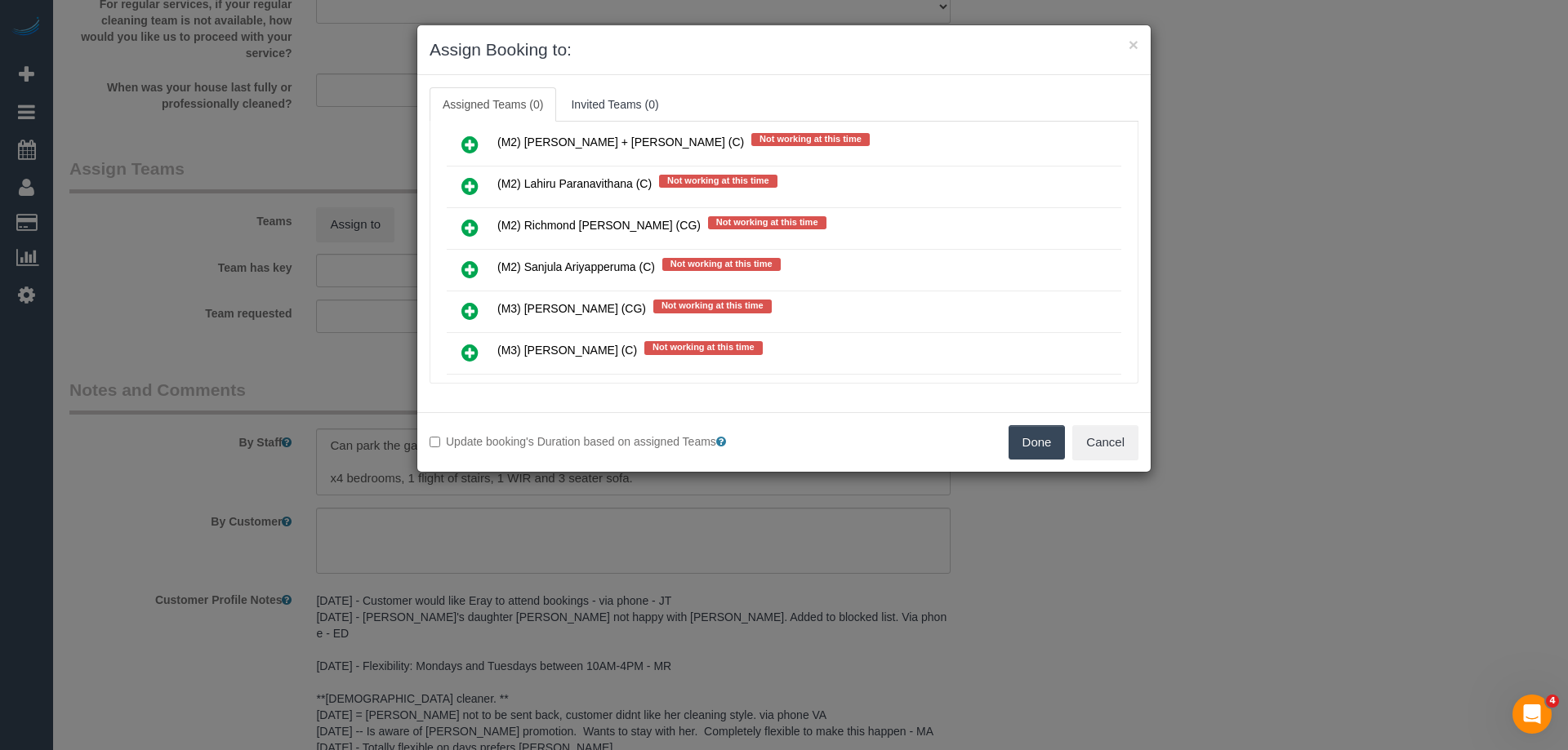
click at [469, 309] on icon at bounding box center [469, 312] width 17 height 20
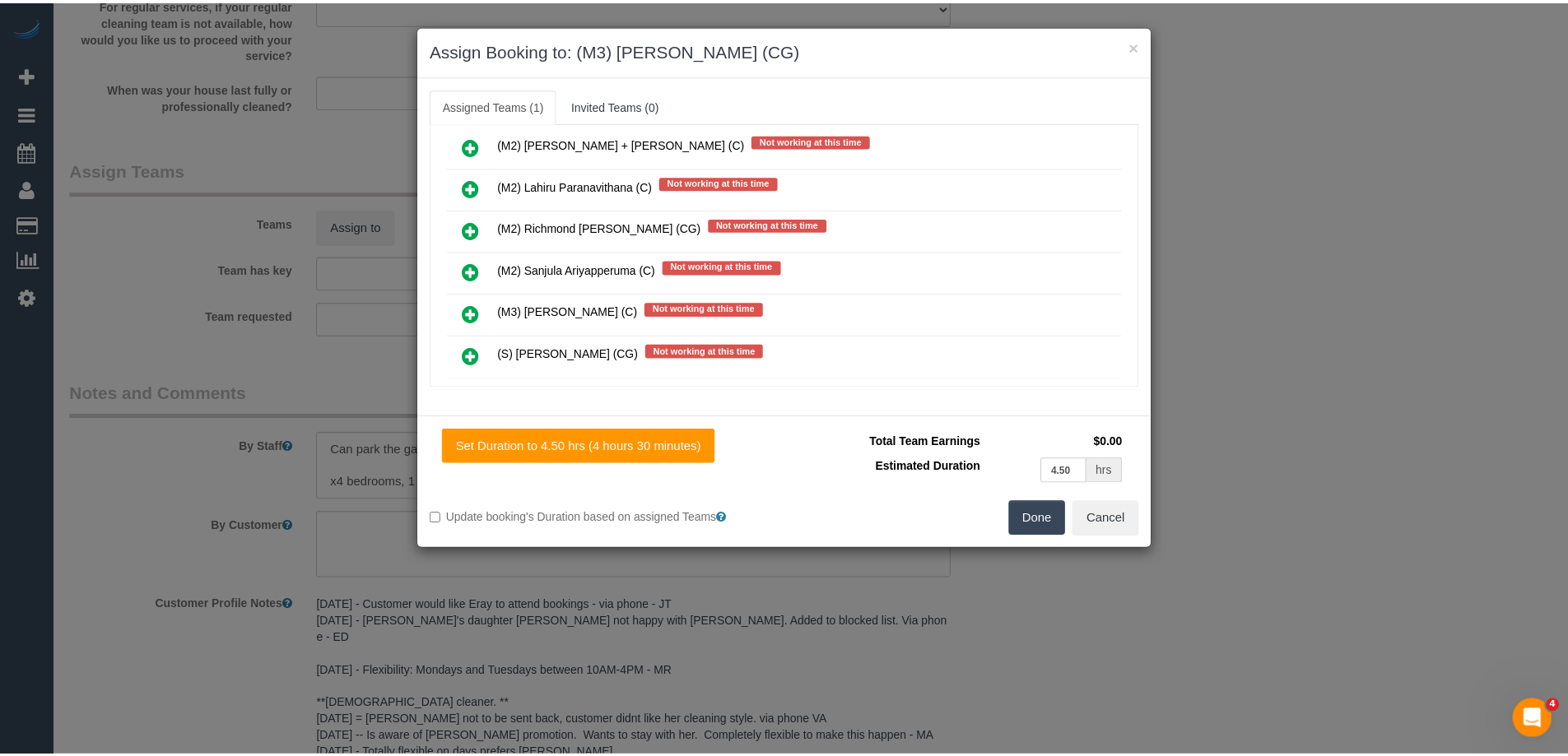
scroll to position [0, 0]
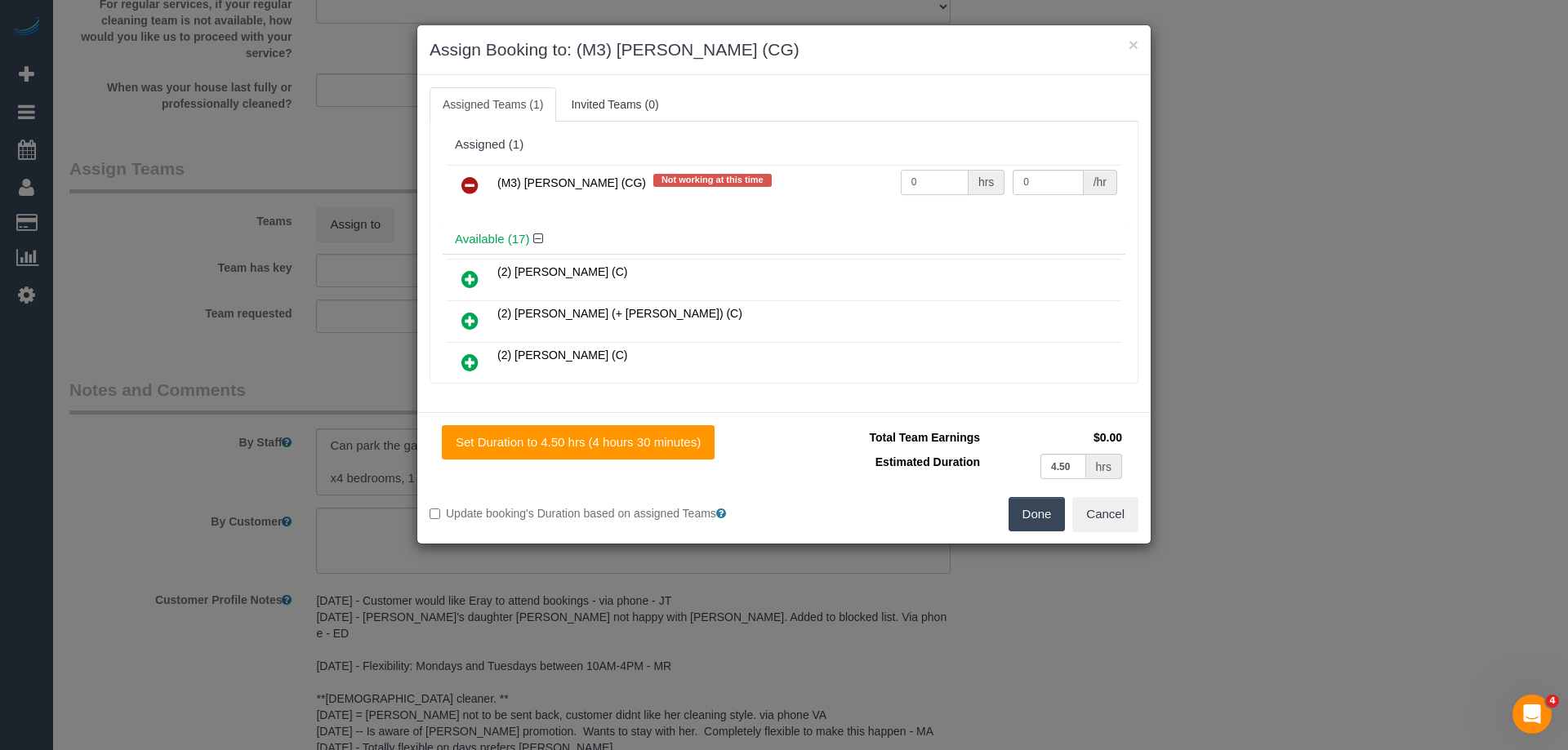
drag, startPoint x: 935, startPoint y: 183, endPoint x: 813, endPoint y: 169, distance: 122.8
click at [820, 170] on tr "(M3) [PERSON_NAME] (CG) Not working at this time 0 hrs 0 /hr" at bounding box center [784, 186] width 675 height 42
type input "1"
drag, startPoint x: 1004, startPoint y: 179, endPoint x: 865, endPoint y: 154, distance: 141.2
click at [873, 155] on div "Assigned (1) (M3) Adnan (CG) Not working at this time 1 hrs 0 /hr" at bounding box center [784, 177] width 683 height 94
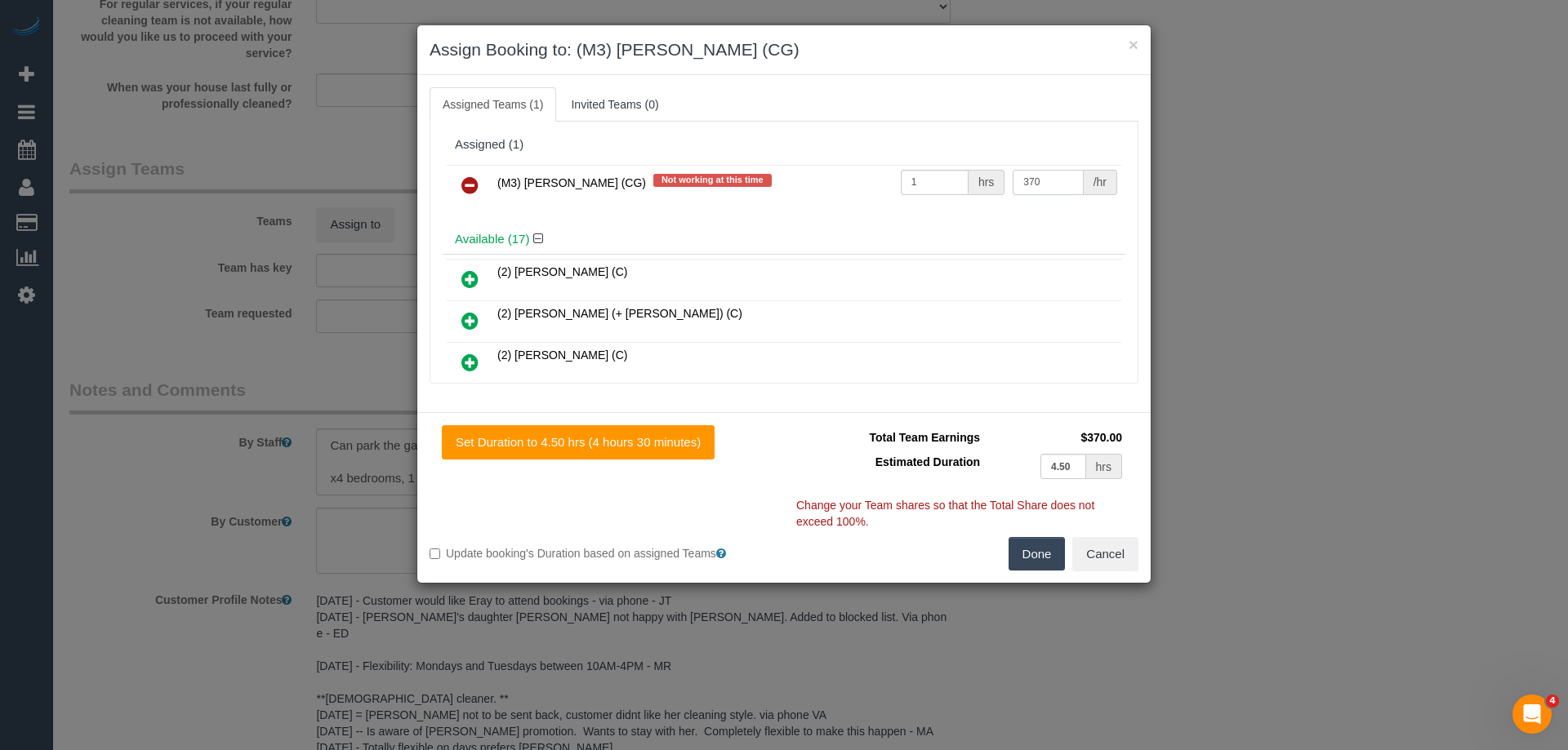
type input "370"
click at [1019, 555] on button "Done" at bounding box center [1037, 555] width 58 height 35
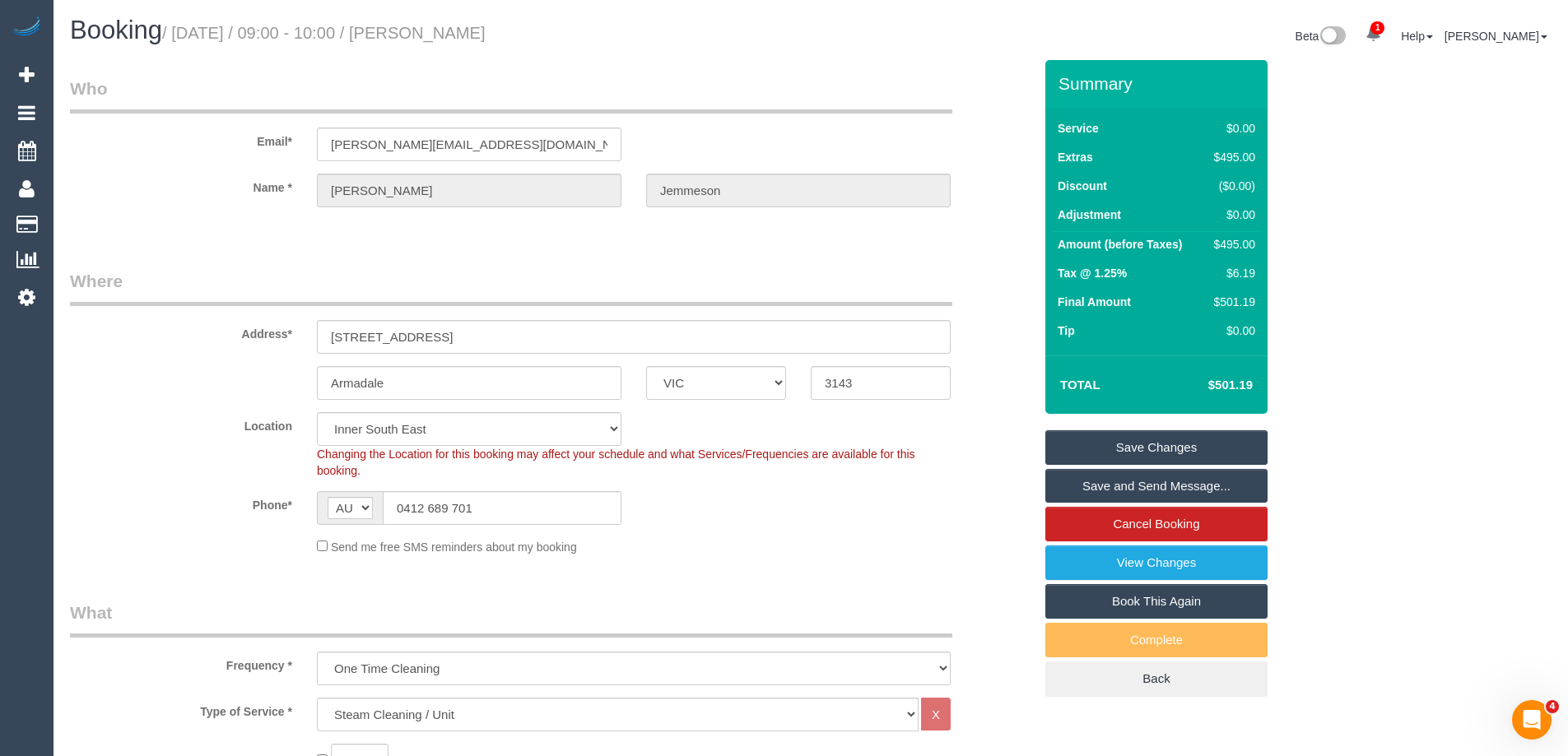
drag, startPoint x: 591, startPoint y: 32, endPoint x: 456, endPoint y: 26, distance: 135.1
click at [456, 26] on h1 "Booking / September 15, 2025 / 09:00 - 10:00 / David Jemmeson" at bounding box center [434, 30] width 728 height 28
copy small "David Jemmeson"
click at [1123, 485] on link "Save and Send Message..." at bounding box center [1156, 486] width 222 height 35
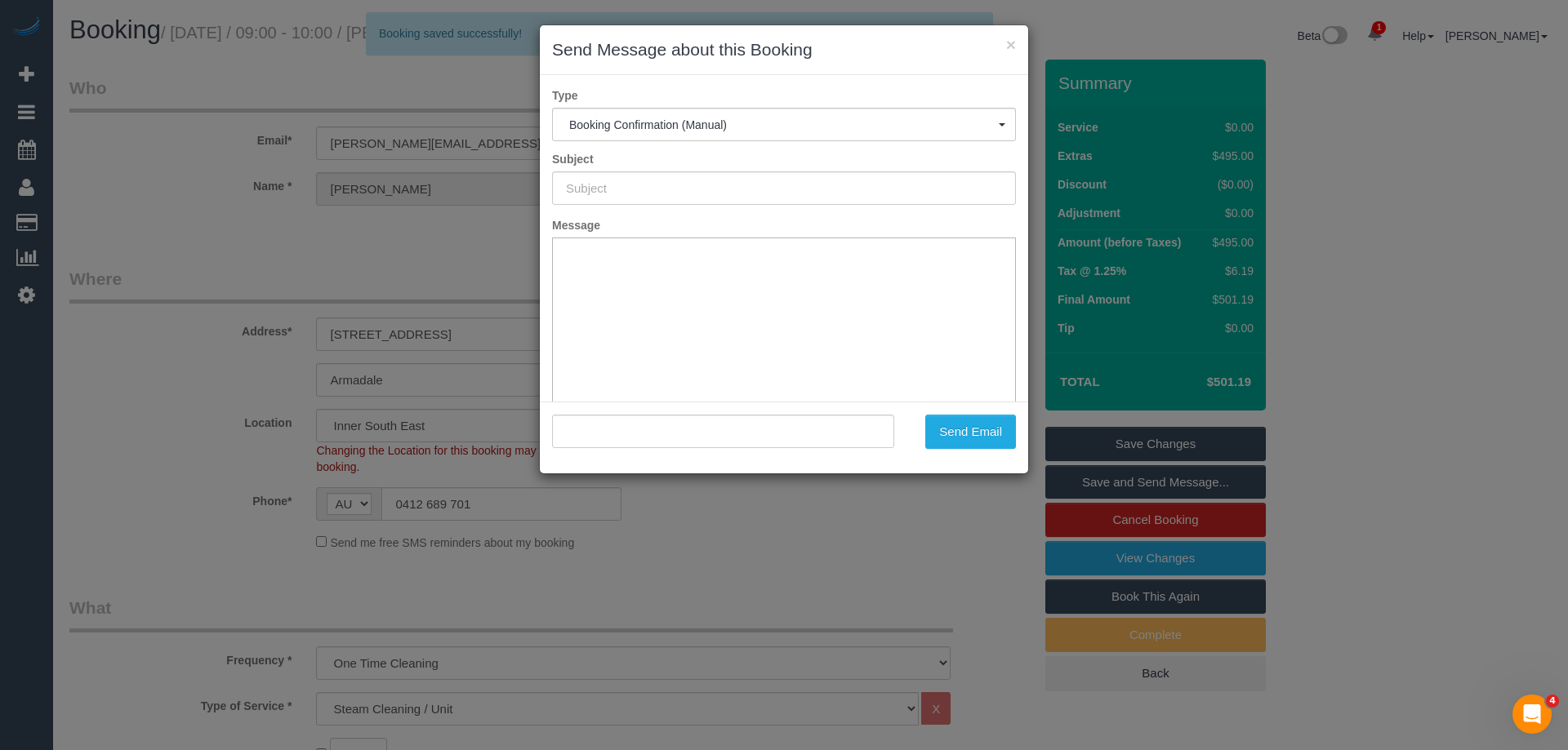
type input "Booking Confirmed"
type input ""David Jemmeson" <david@wineunplugged.com.au>"
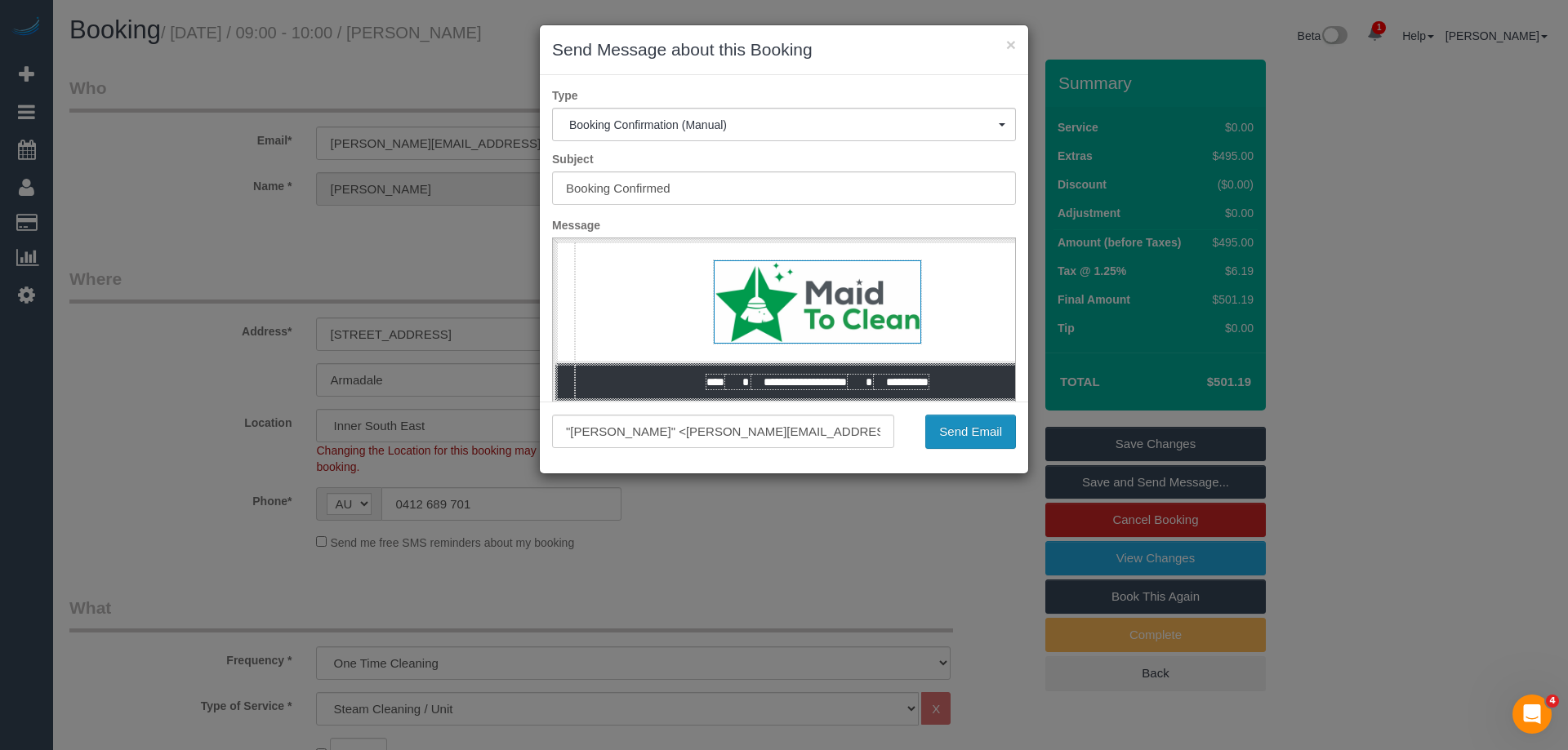
click at [990, 430] on button "Send Email" at bounding box center [970, 432] width 90 height 35
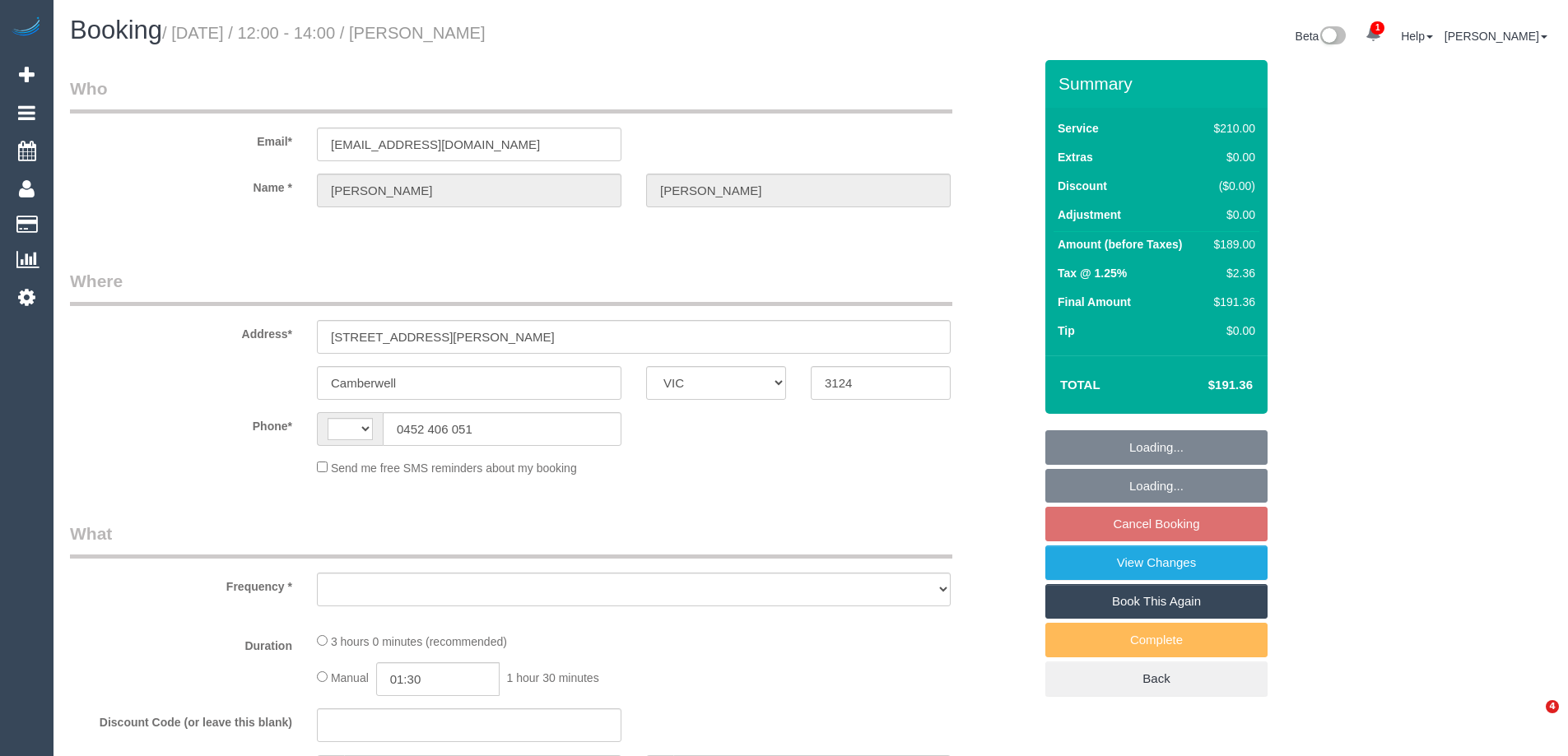
select select "VIC"
select select "string:AU"
select select "string:stripe-pm_1KbzmO2GScqysDRVRZygWpY0"
select select "180"
select select "number:28"
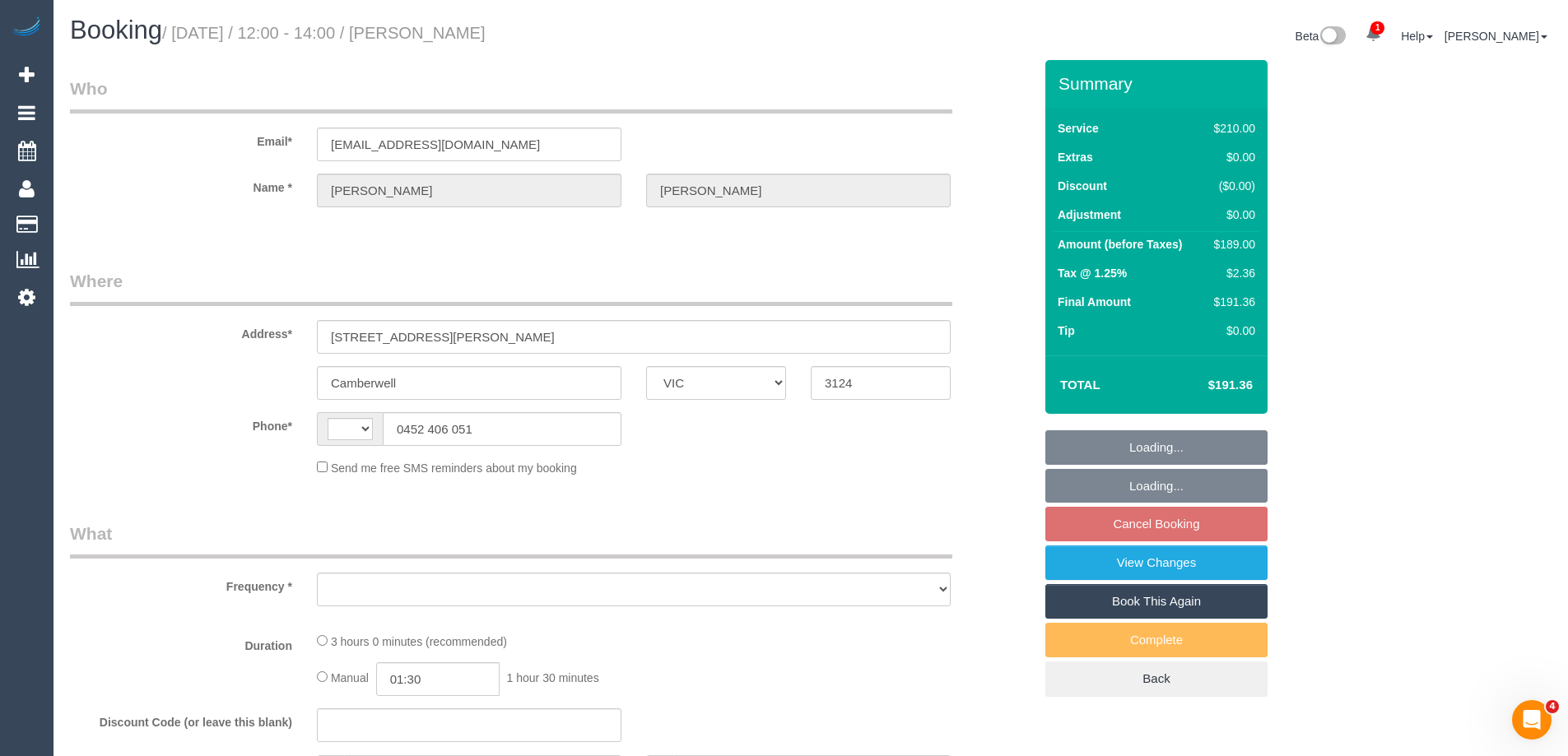
select select "number:14"
select select "number:19"
select select "number:22"
select select "number:34"
select select "number:11"
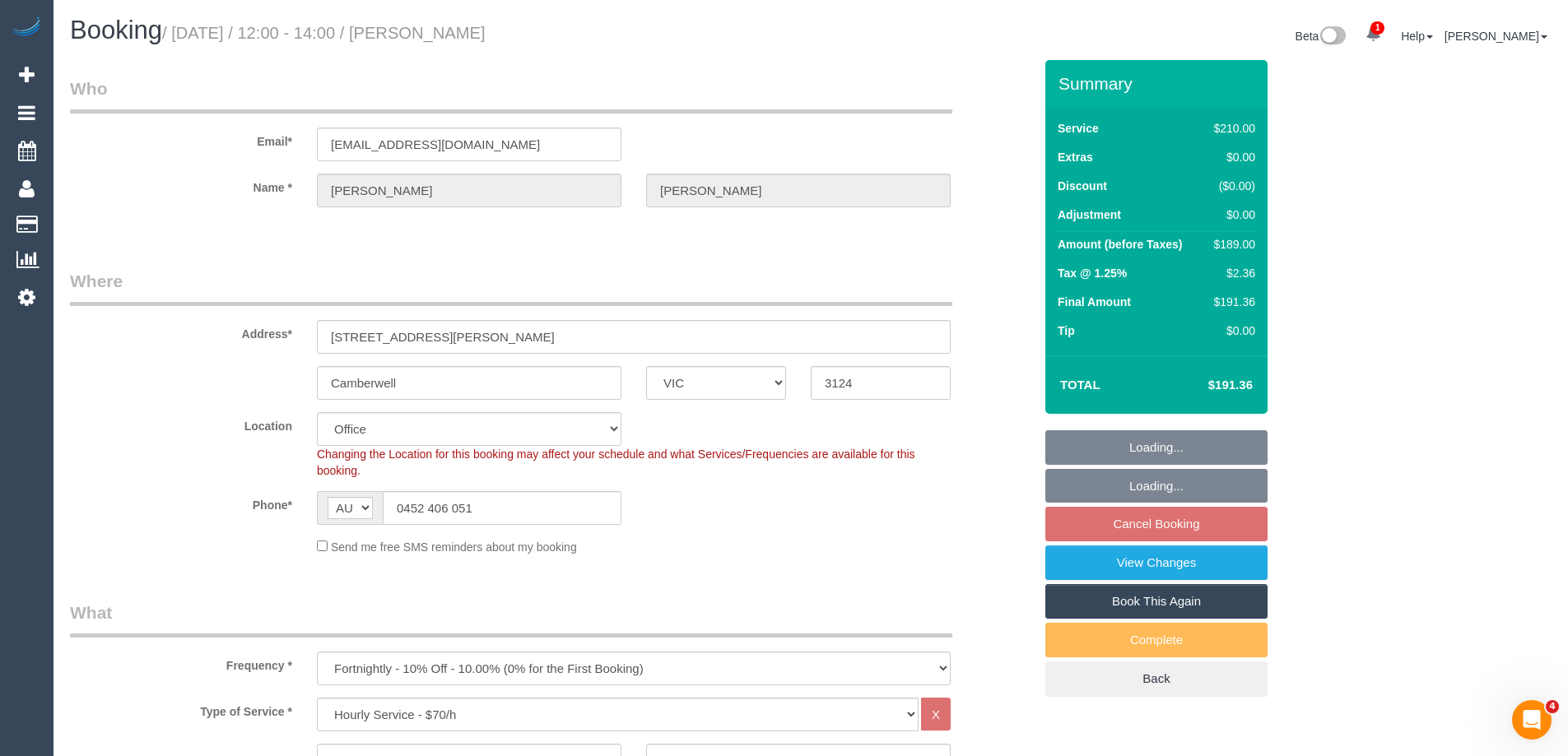
select select "object:919"
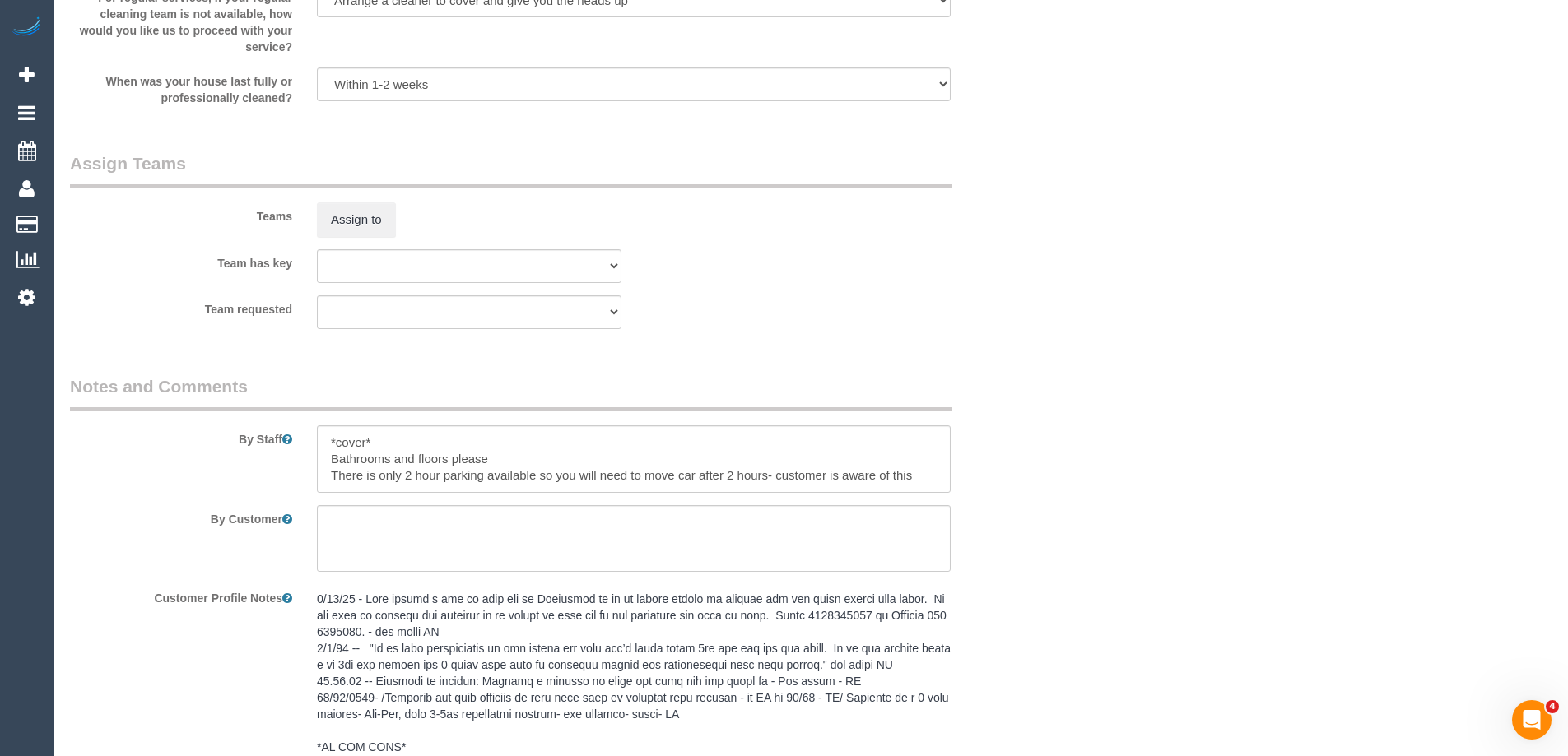
scroll to position [3127, 0]
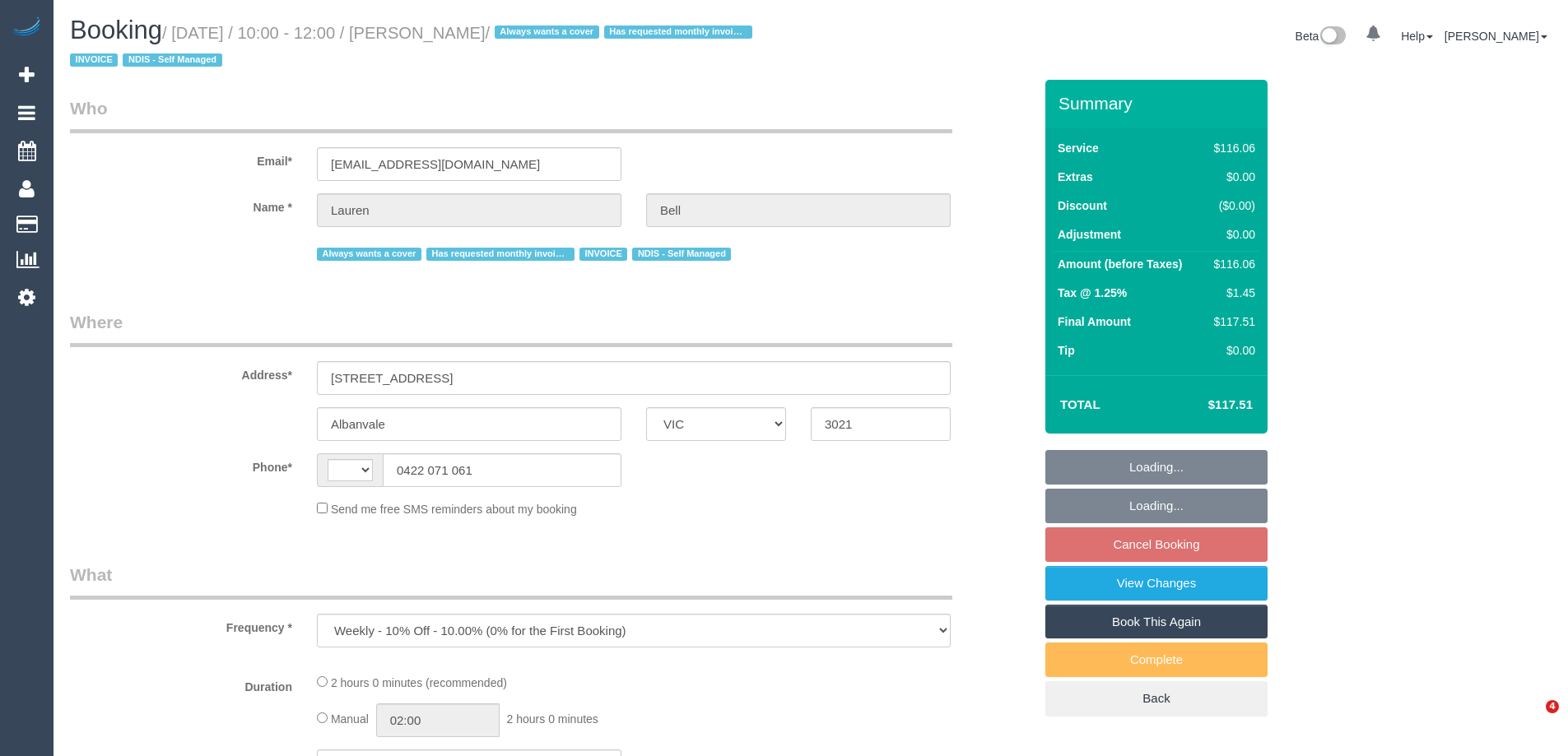
select select "VIC"
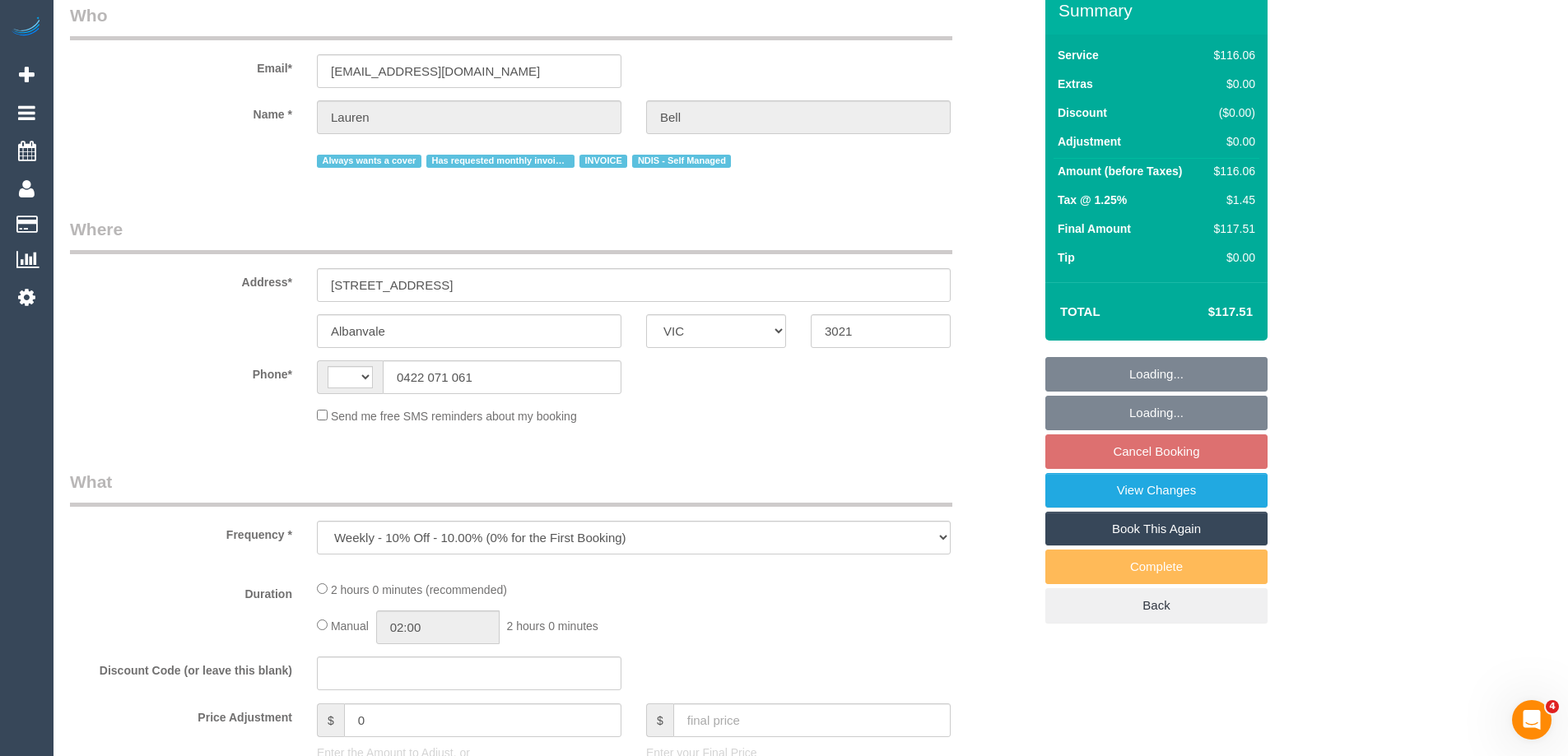
select select "number:27"
select select "number:14"
select select "number:19"
select select "number:34"
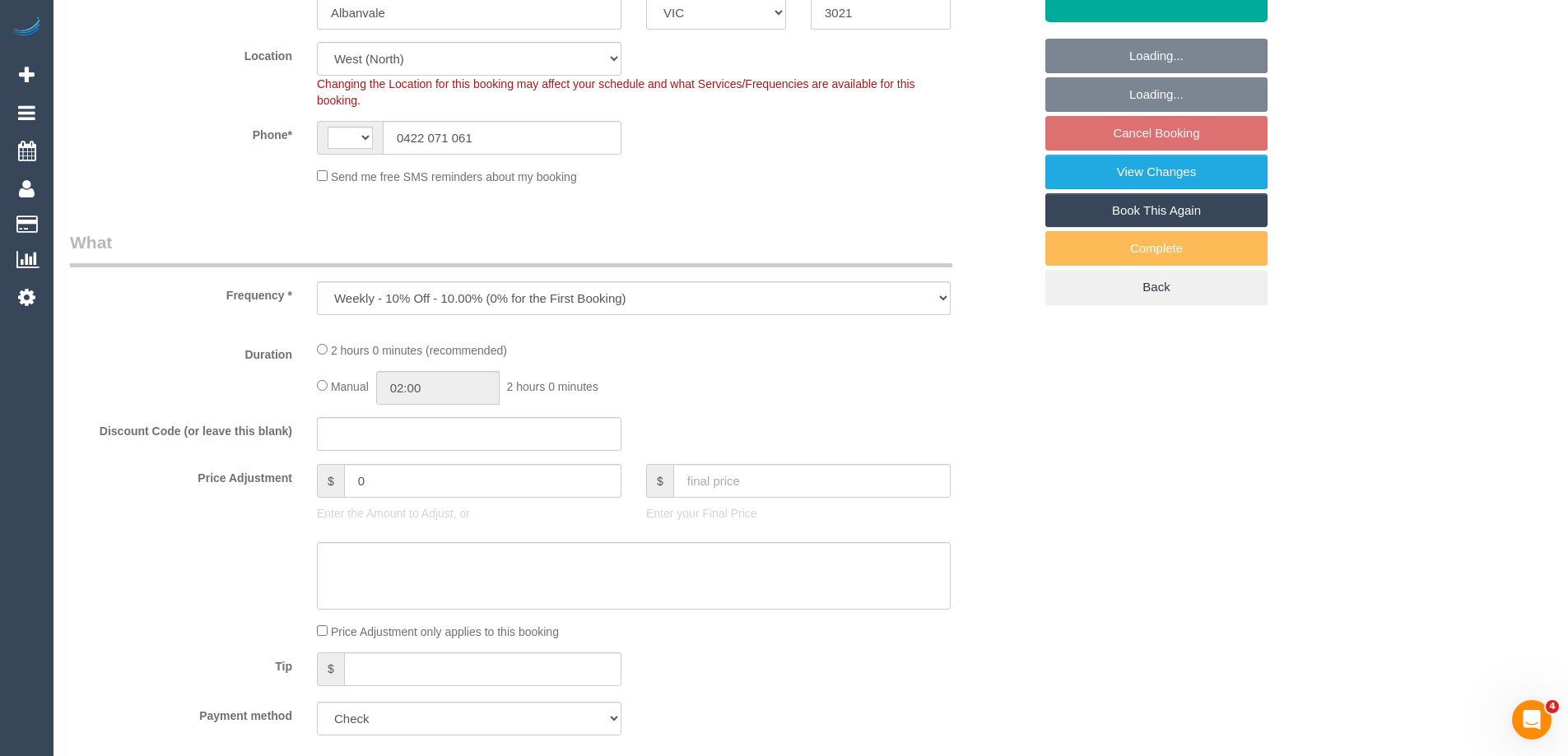
select select "object:710"
select select "string:AU"
select select "spot3"
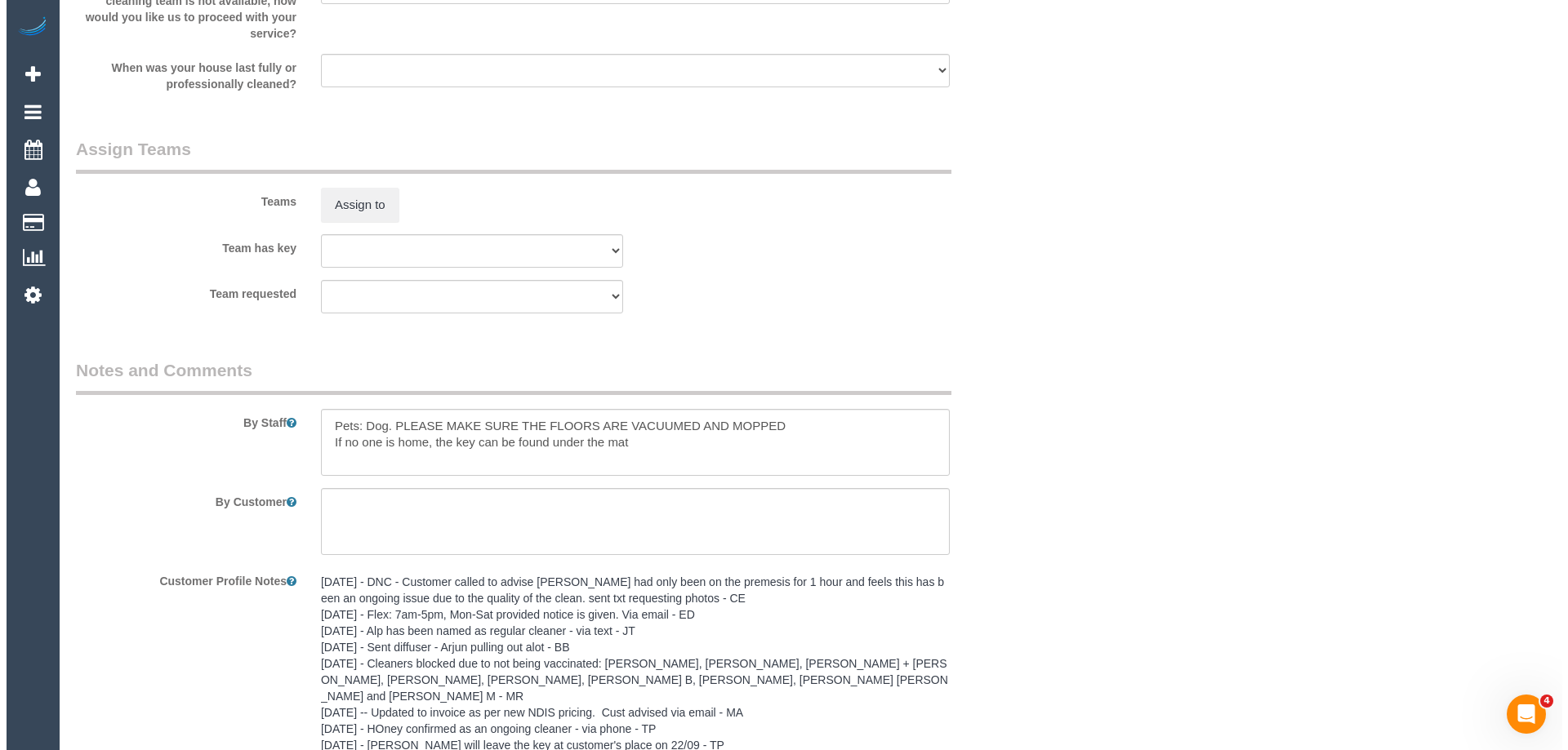
scroll to position [1878, 0]
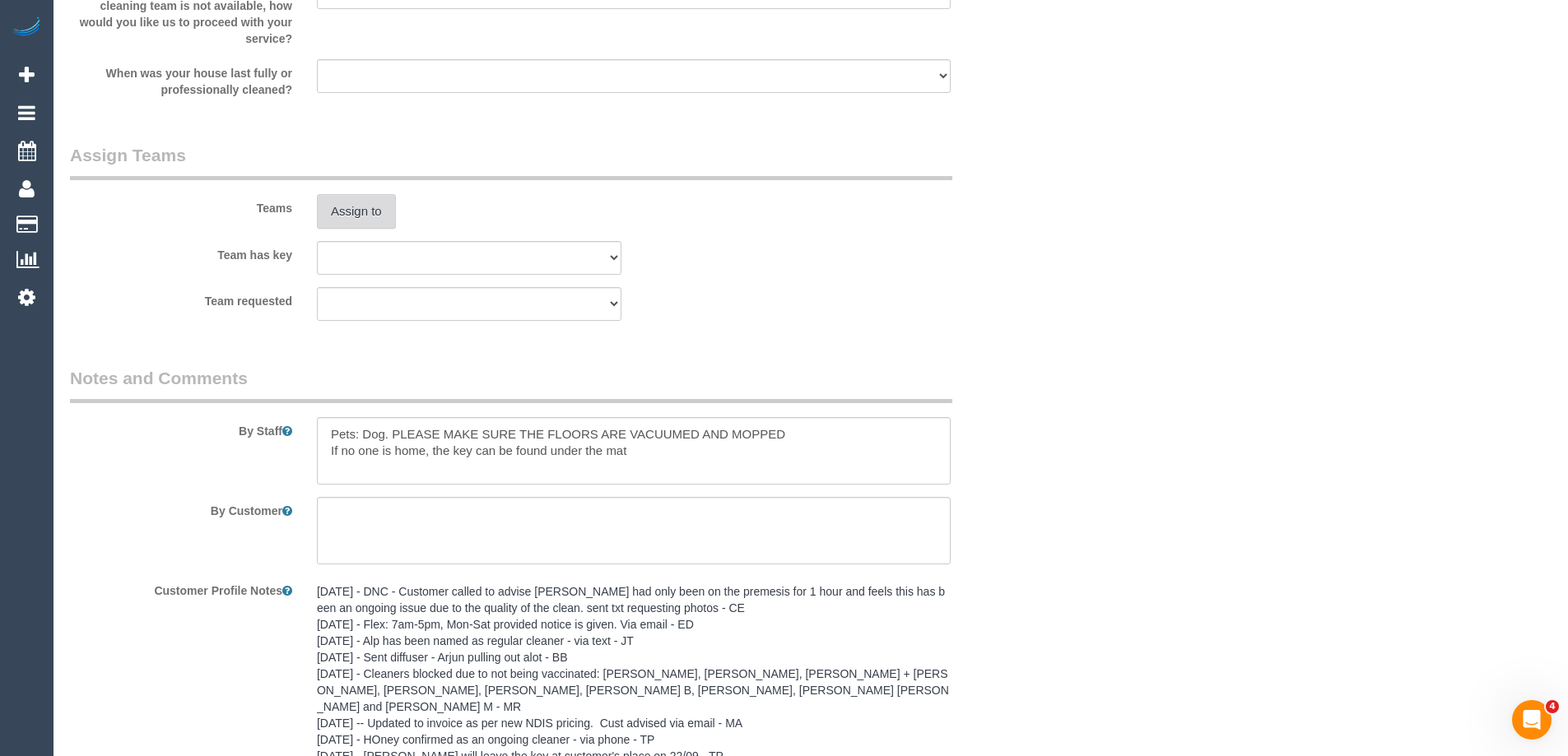
click at [354, 211] on button "Assign to" at bounding box center [356, 211] width 79 height 35
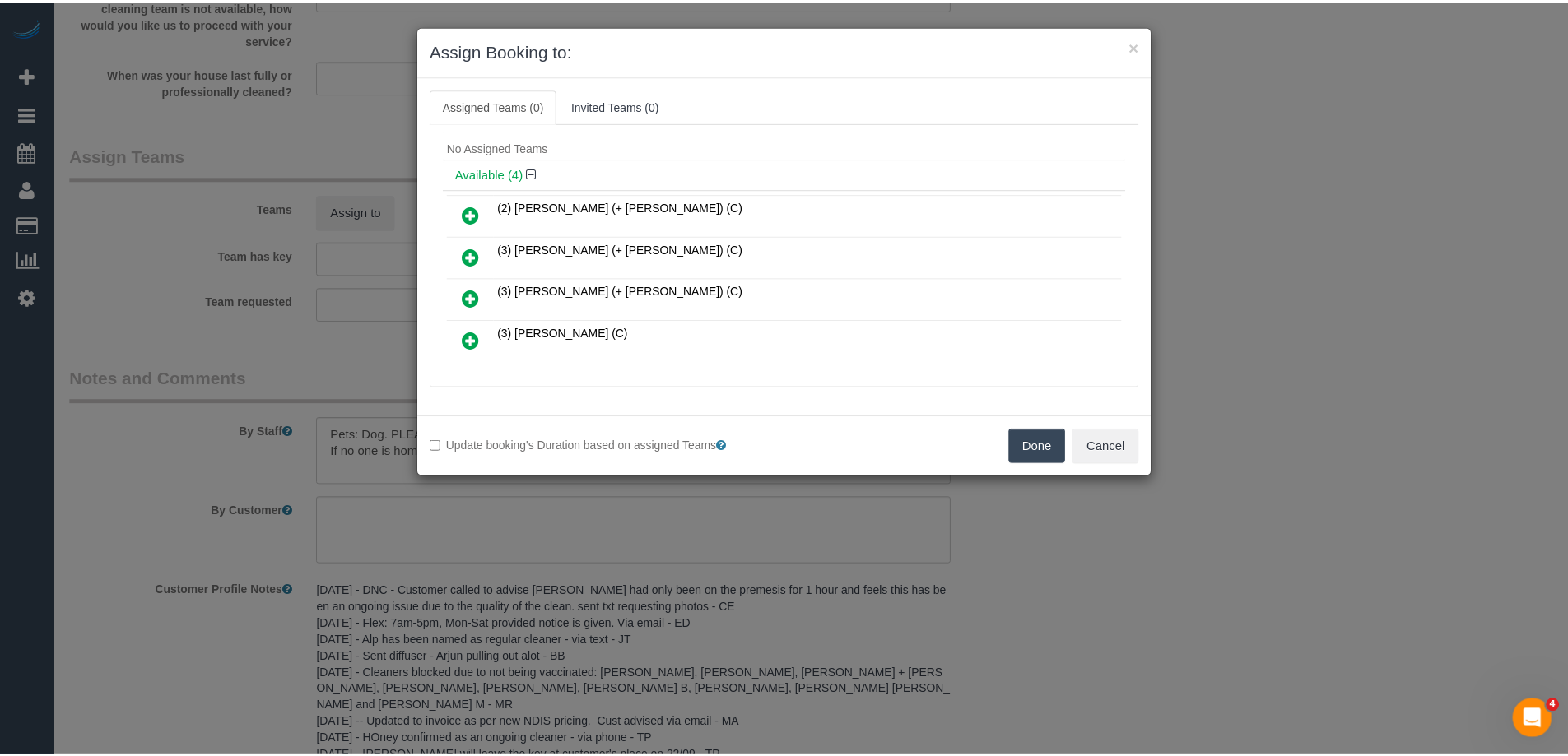
scroll to position [0, 0]
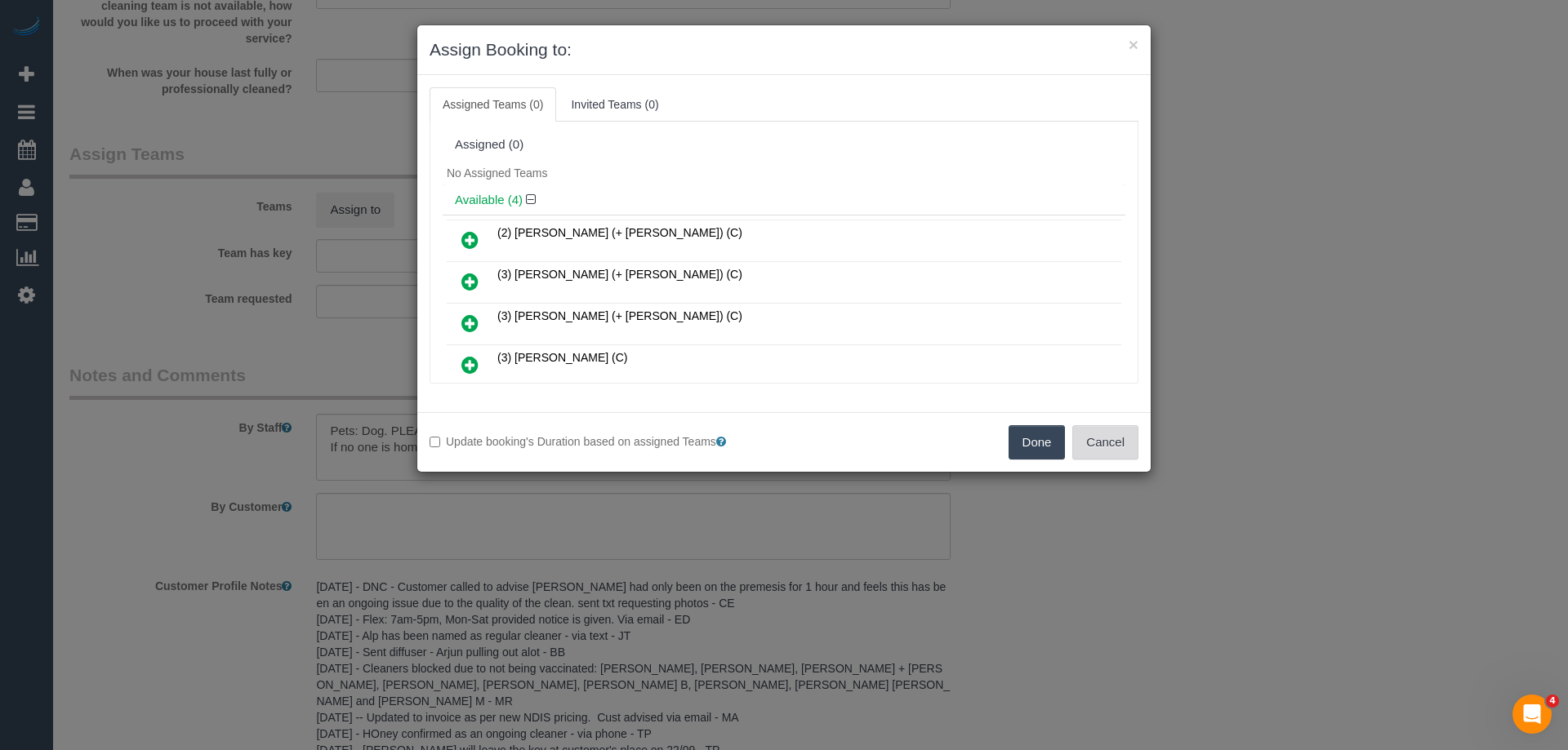
click at [1123, 440] on button "Cancel" at bounding box center [1106, 442] width 66 height 35
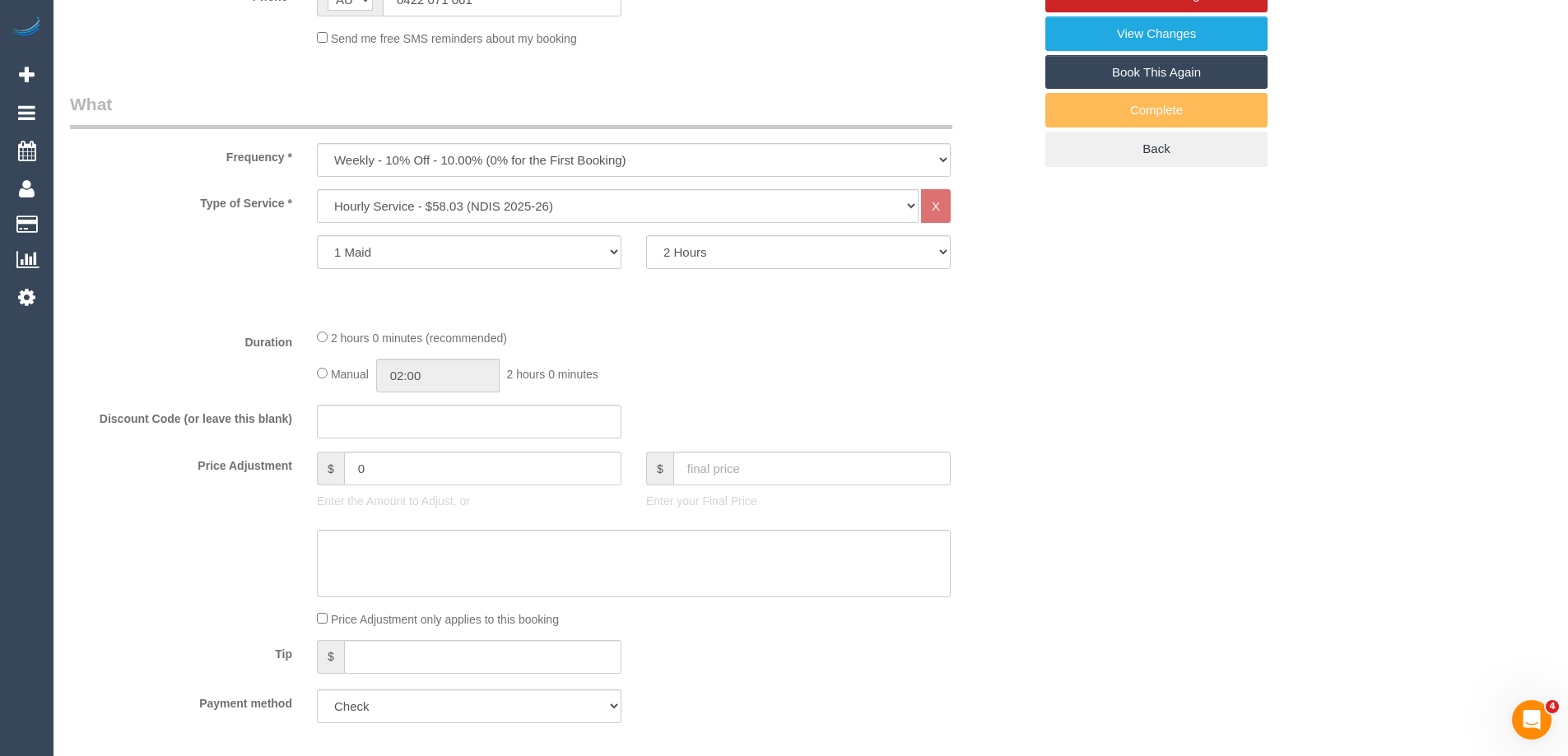
scroll to position [424, 0]
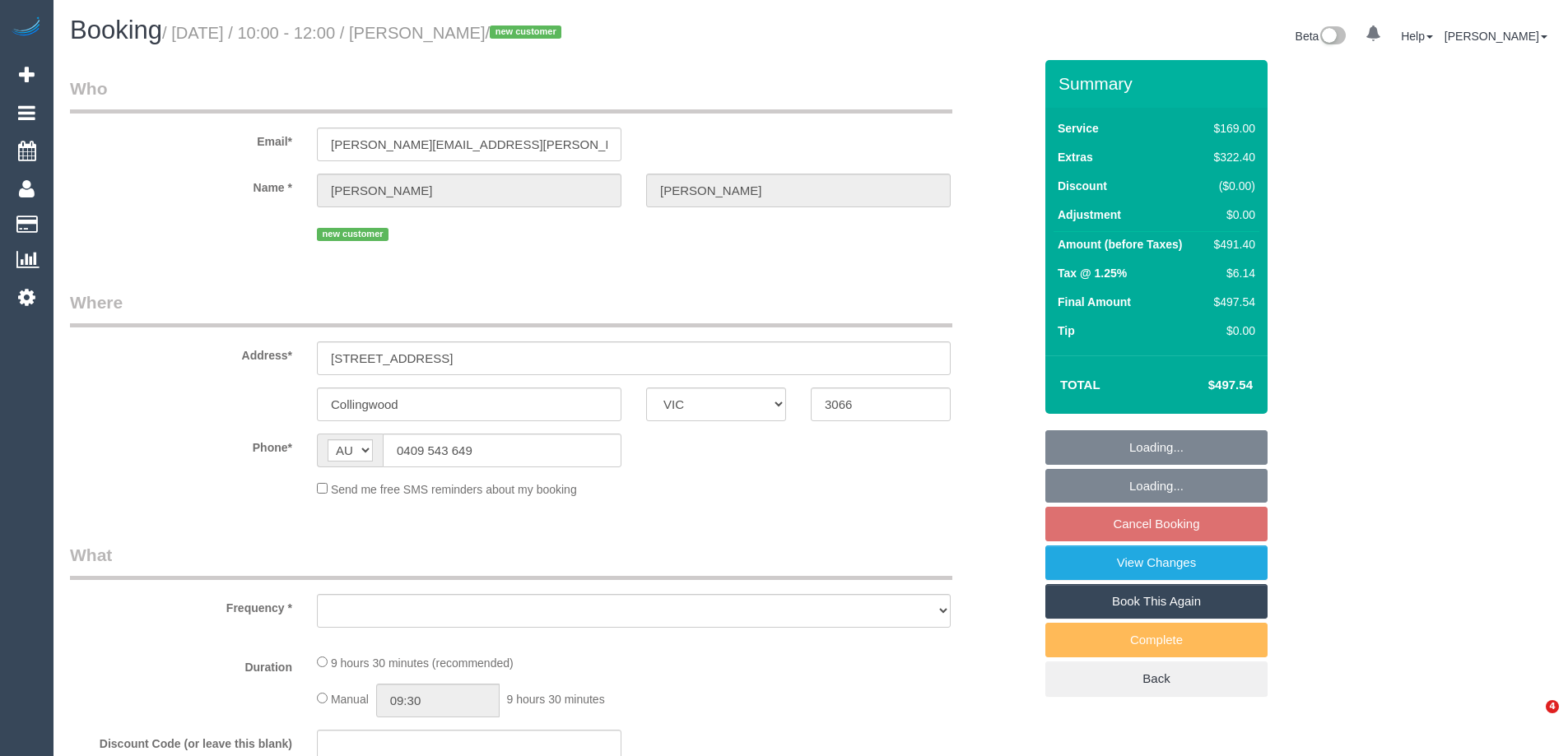
select select "VIC"
select select "object:540"
select select "string:stripe-pm_1S0w0N2GScqysDRVPzLDoc25"
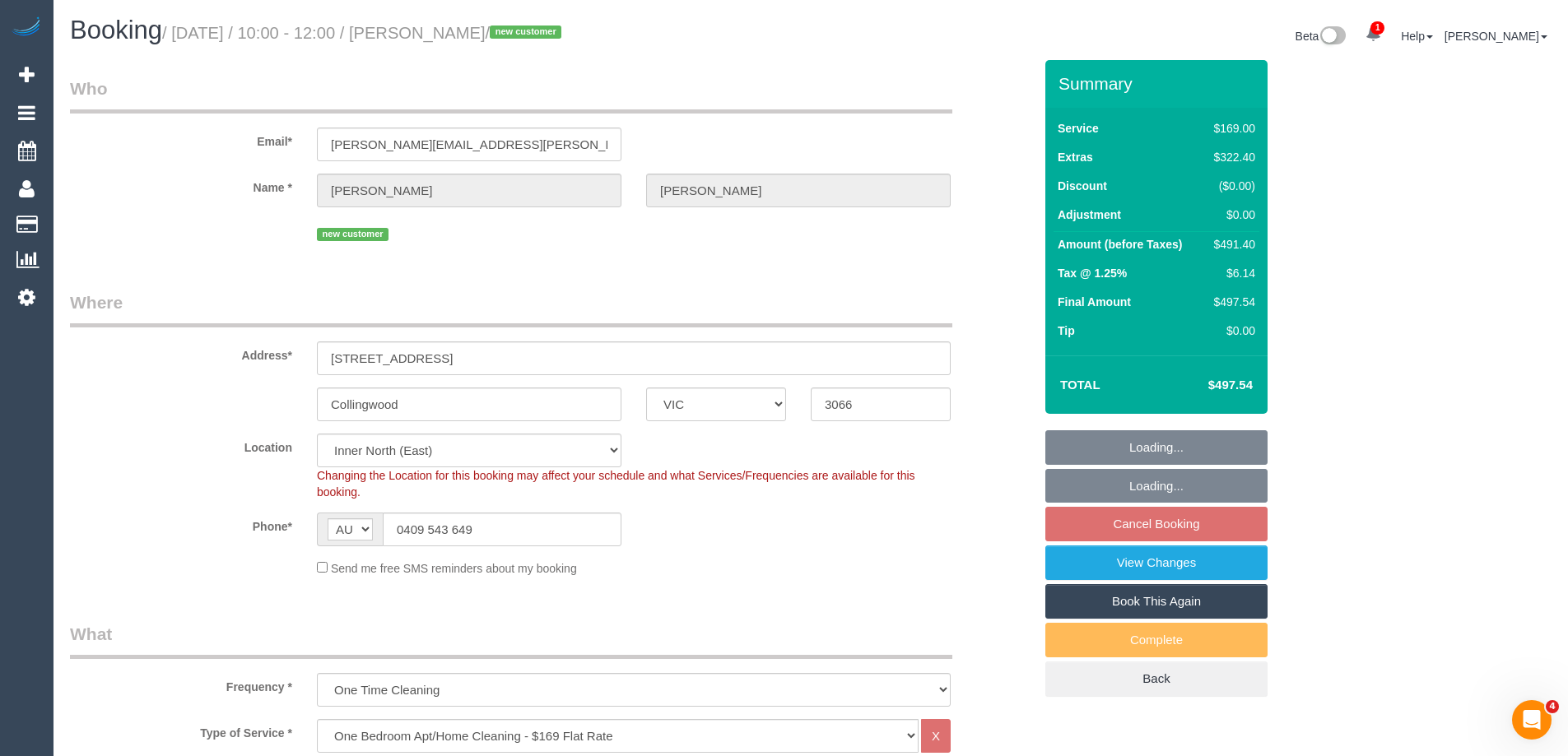
select select "object:1490"
select select "spot3"
select select "number:28"
select select "number:14"
select select "number:19"
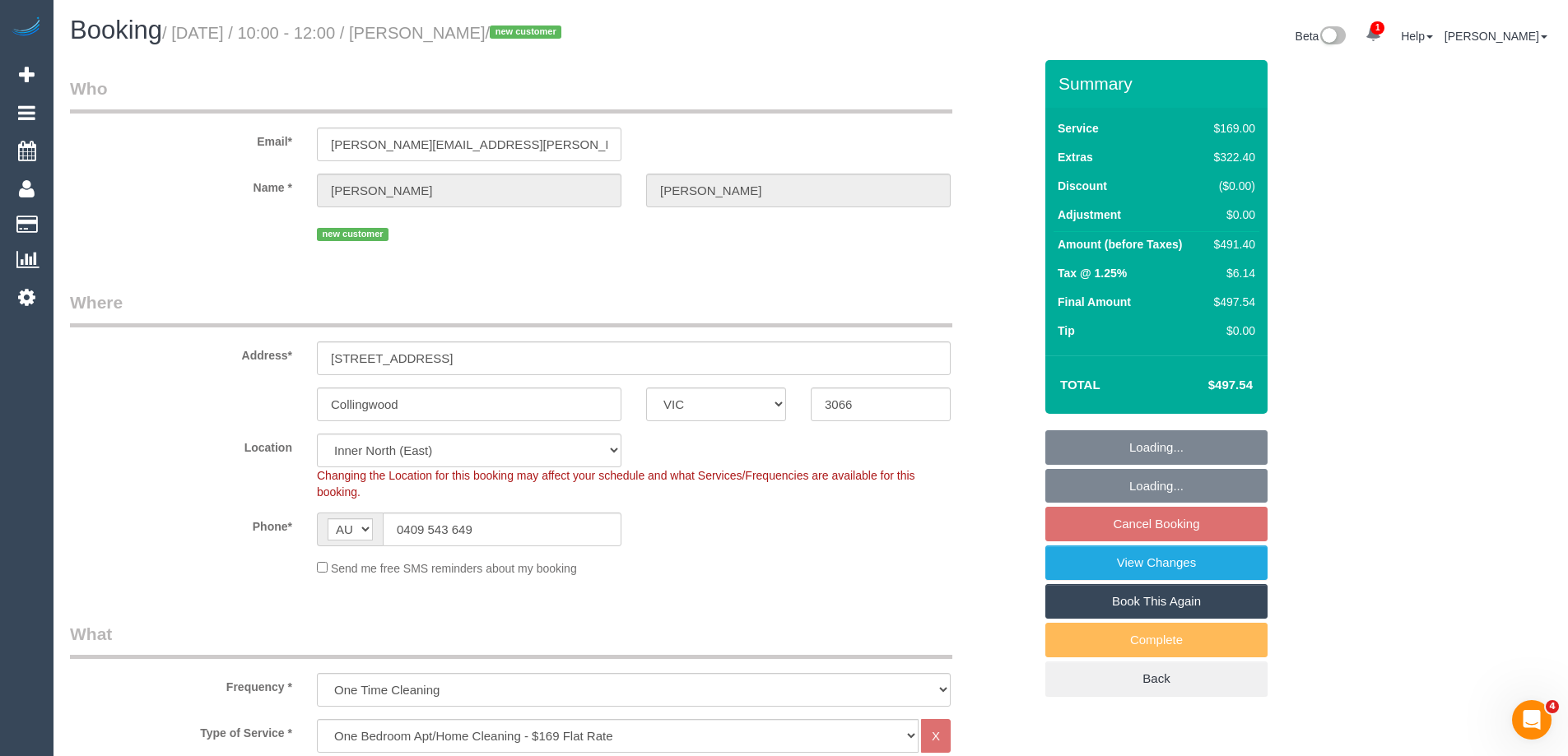
select select "number:25"
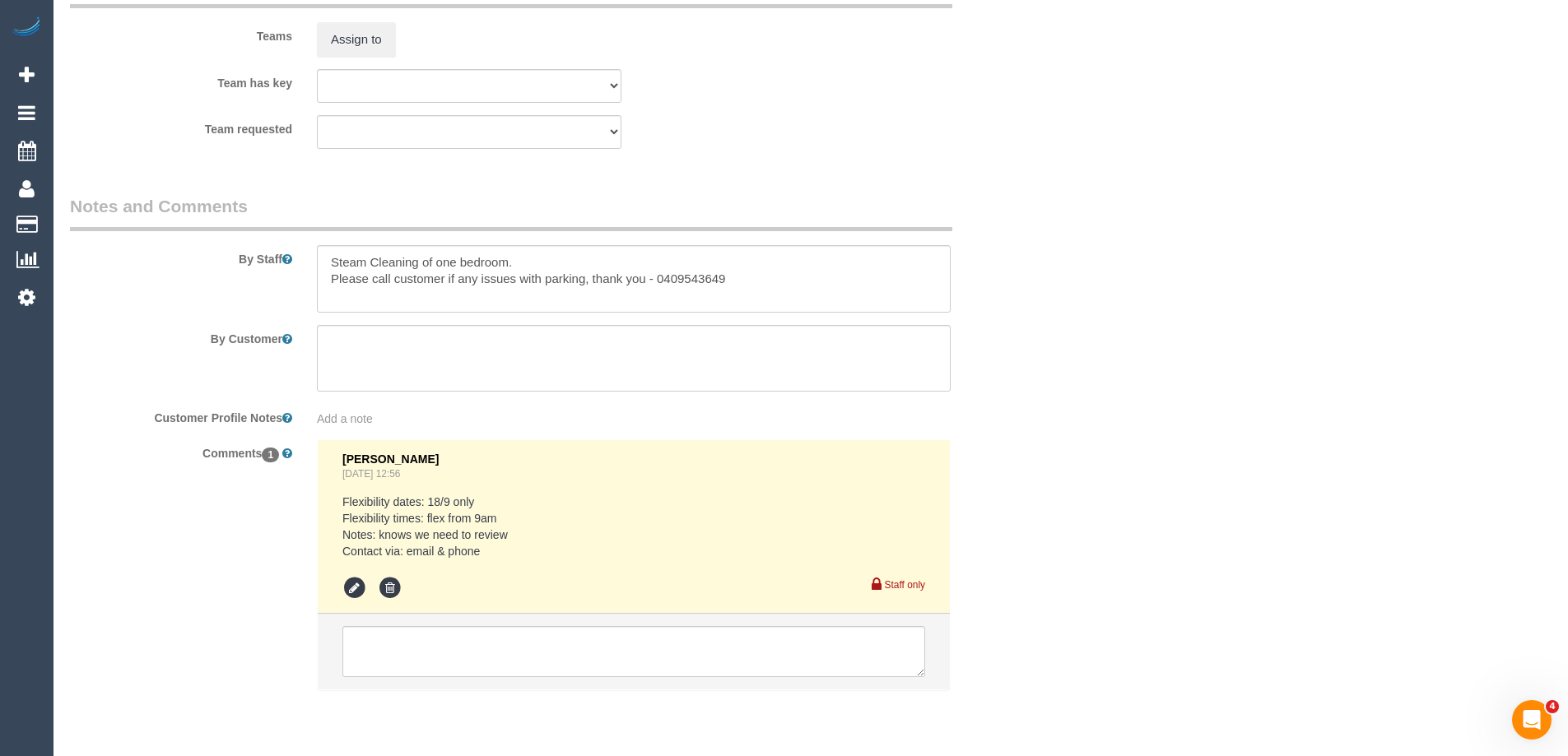
scroll to position [2600, 0]
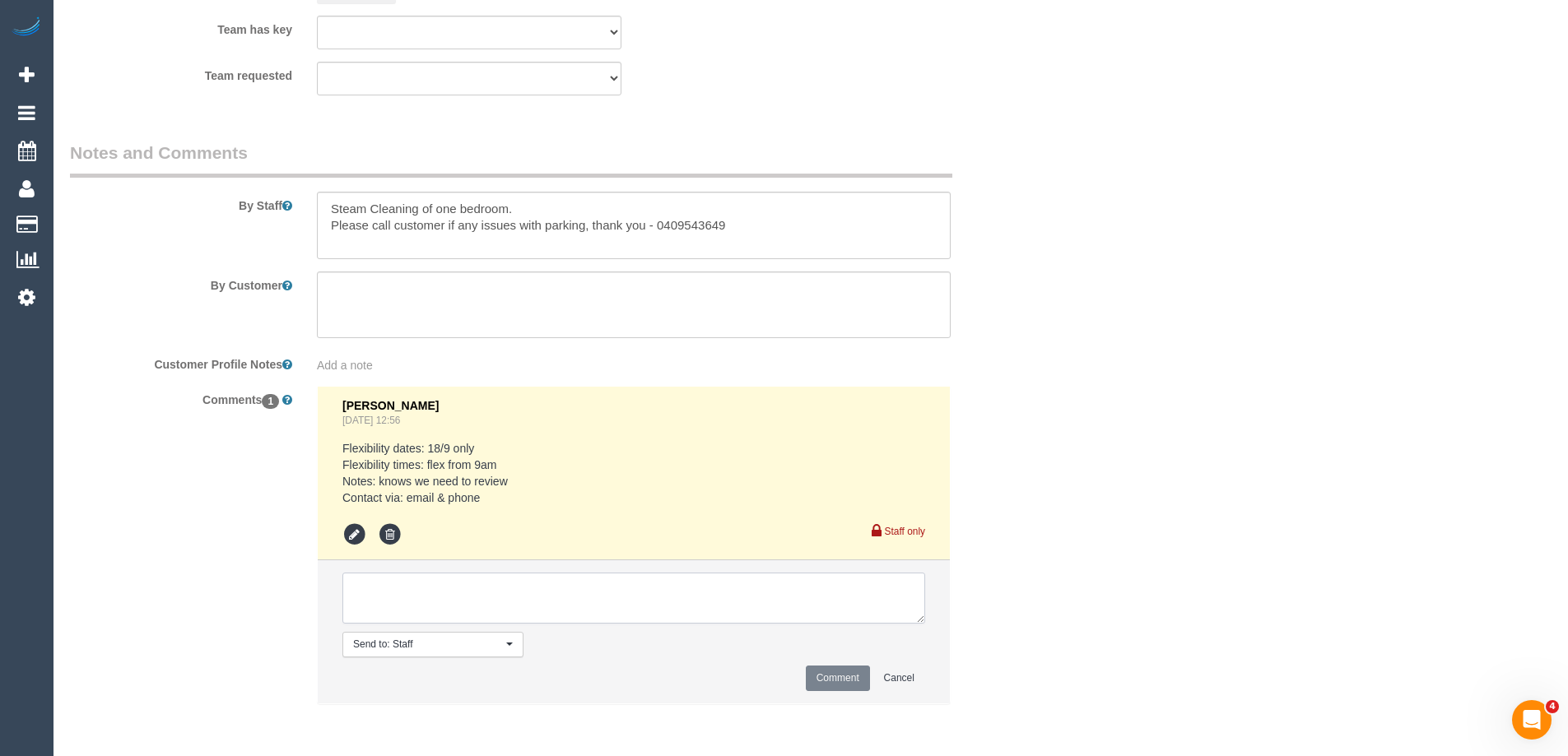
click at [373, 581] on textarea at bounding box center [633, 598] width 583 height 51
type textarea "[PERSON_NAME] + Pecky - Pending"
click at [822, 672] on button "Comment" at bounding box center [838, 679] width 64 height 26
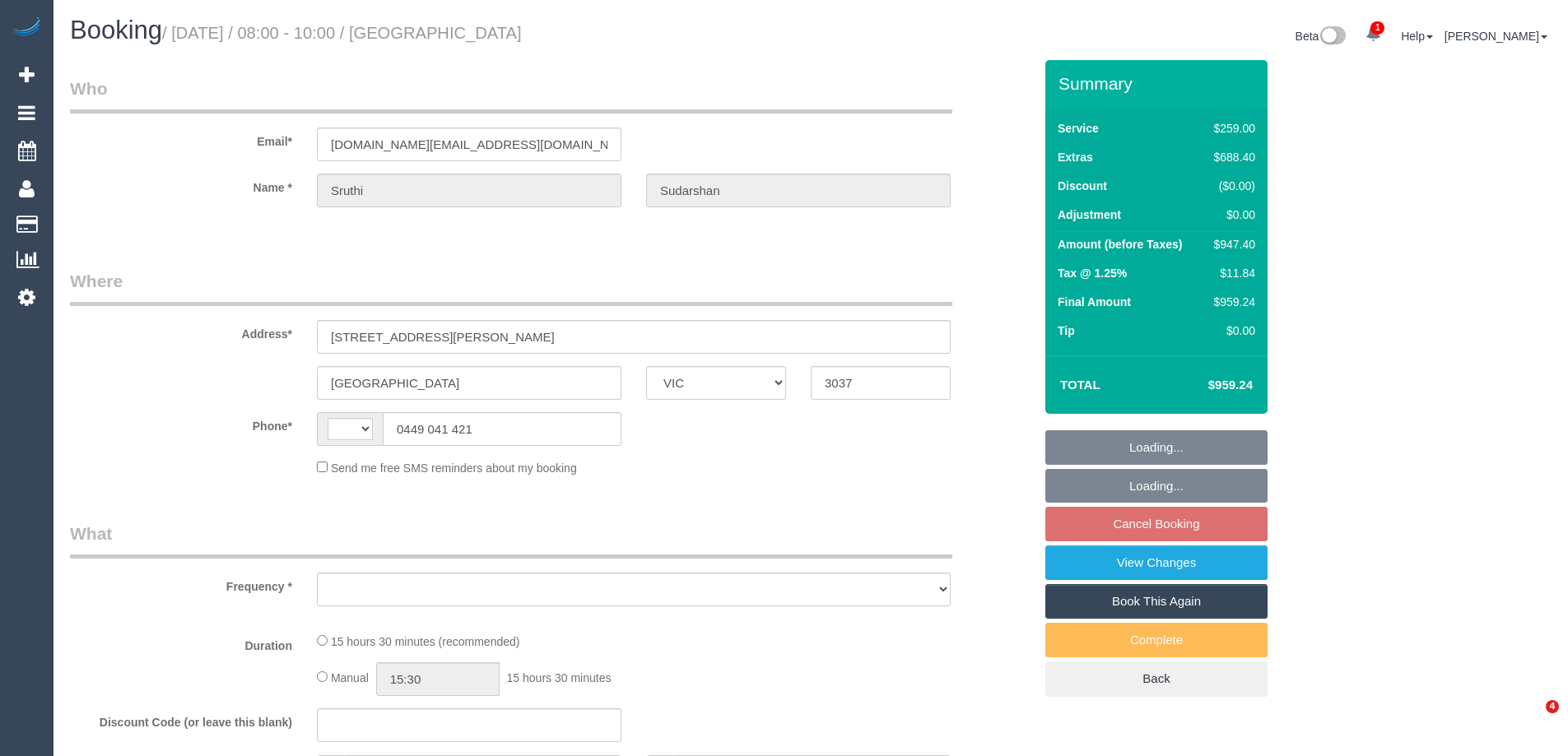
select select "VIC"
select select "string:AU"
select select "string:stripe-pm_1NQlR22GScqysDRV71LNaBFF"
select select "number:28"
select select "number:14"
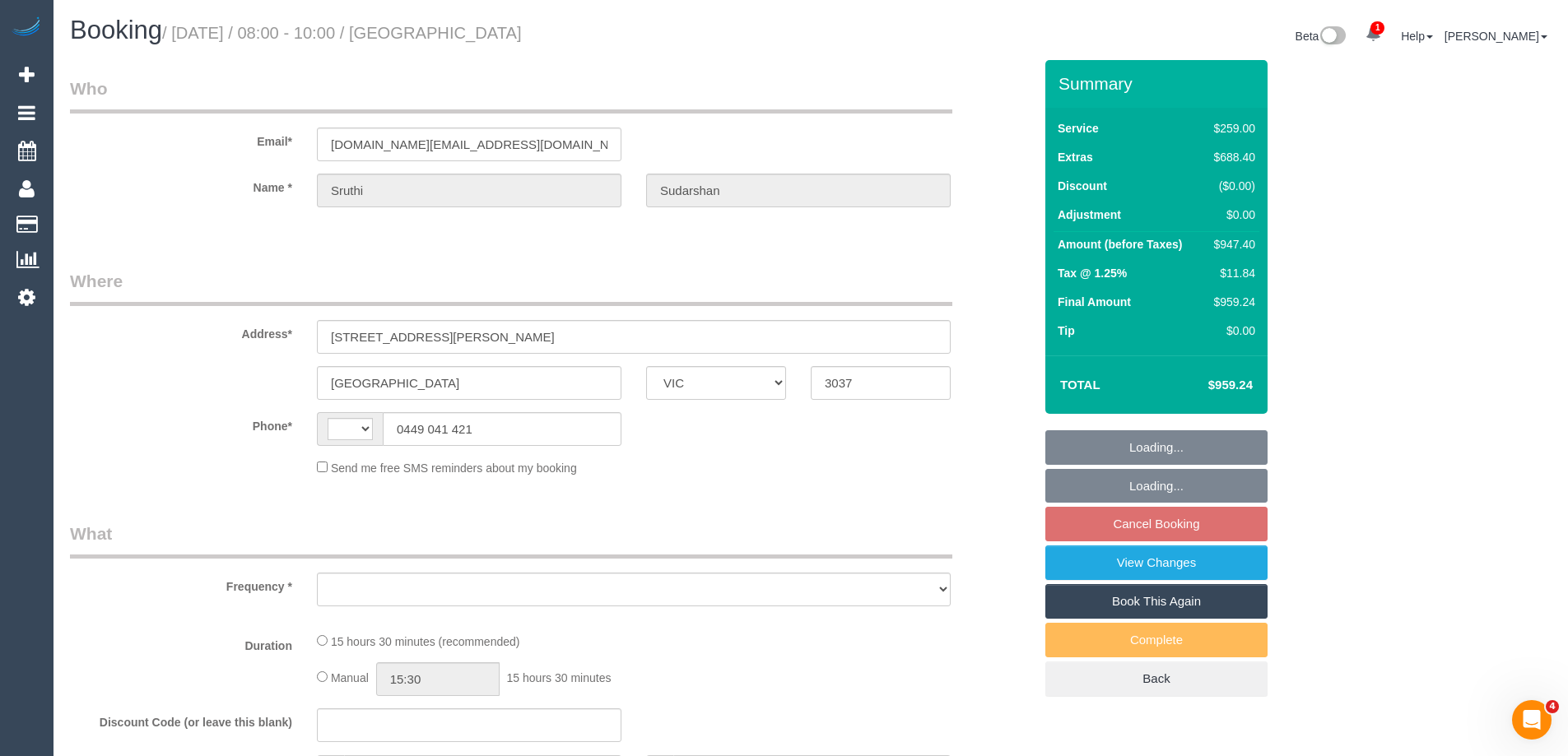
select select "number:19"
select select "number:25"
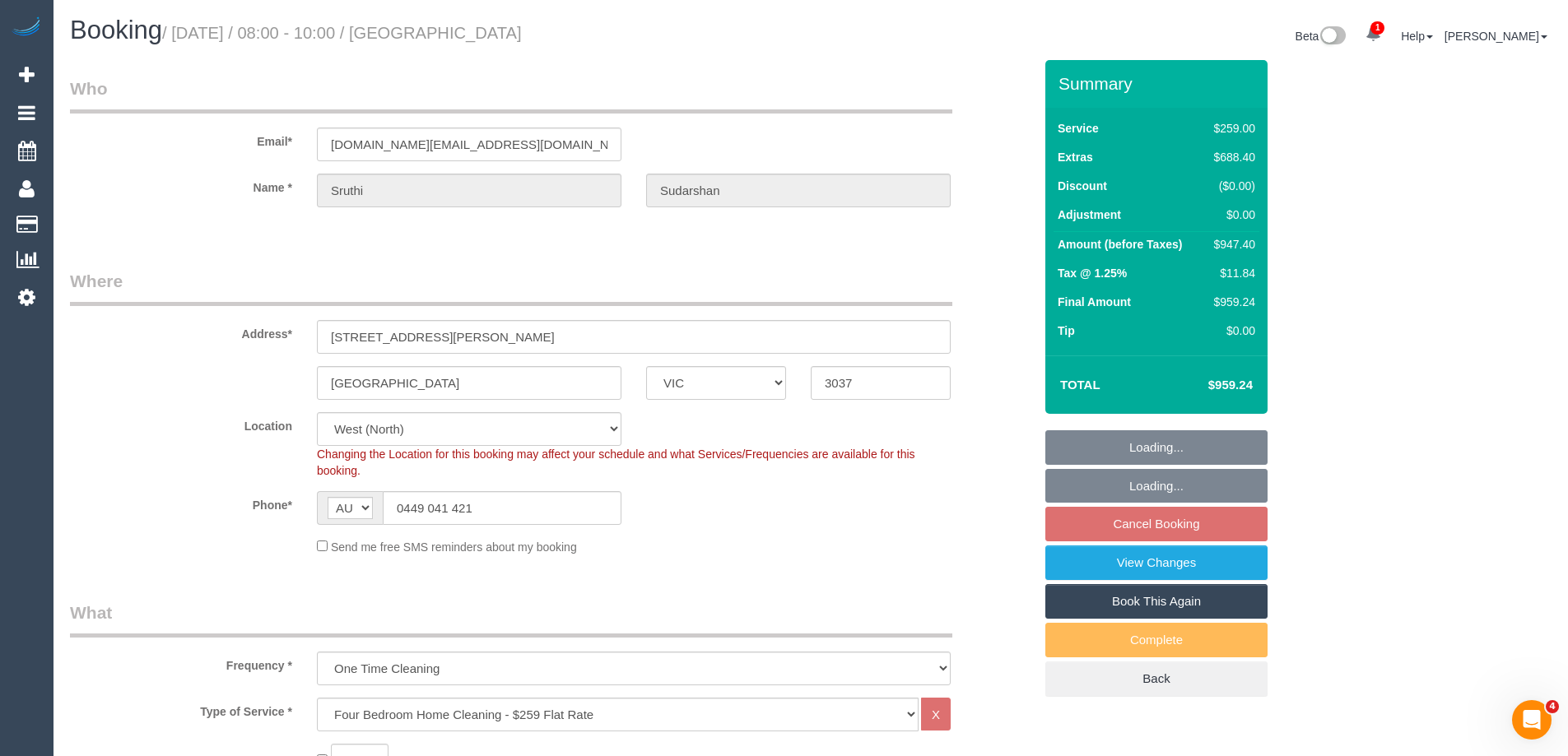
select select "object:1352"
select select "spot2"
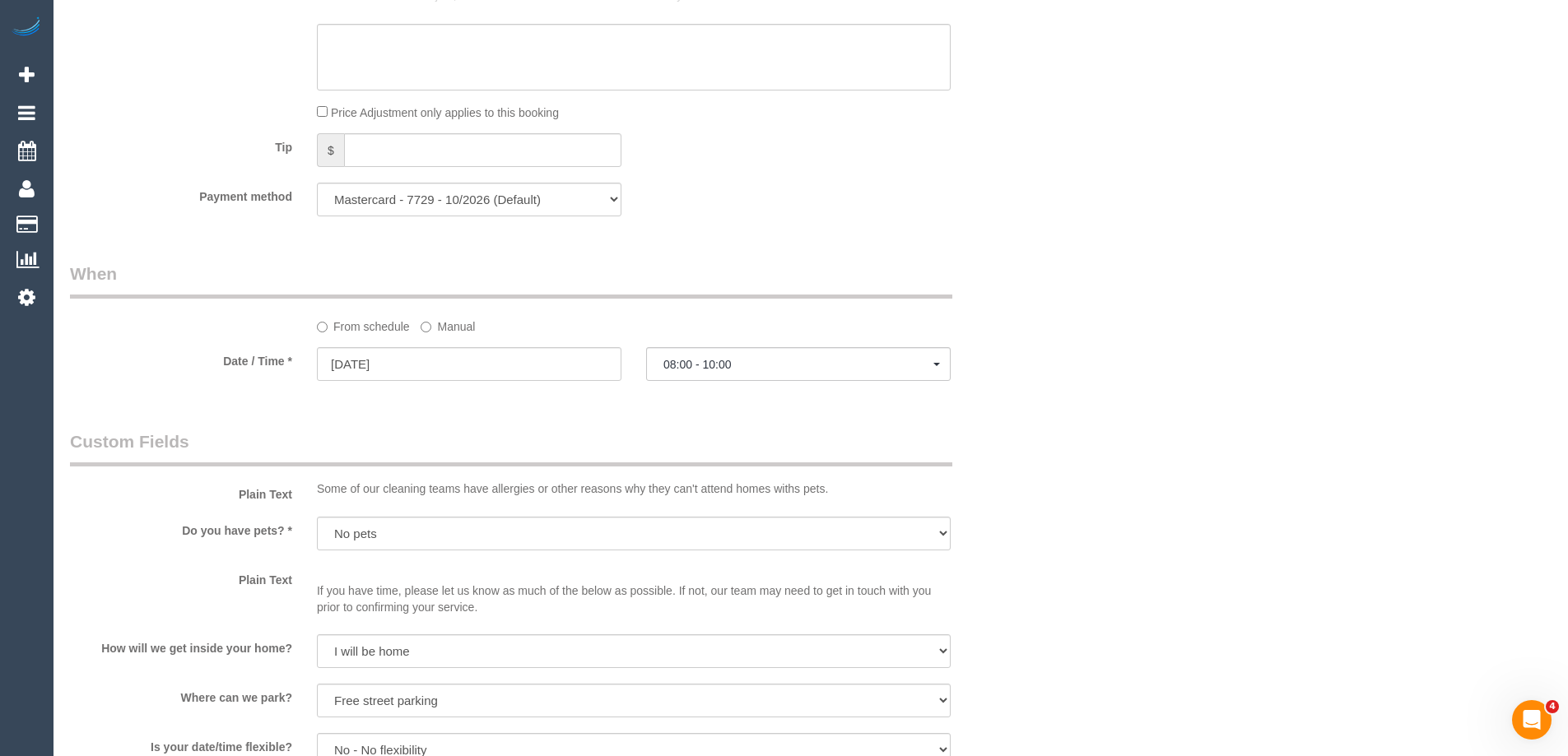
scroll to position [2668, 0]
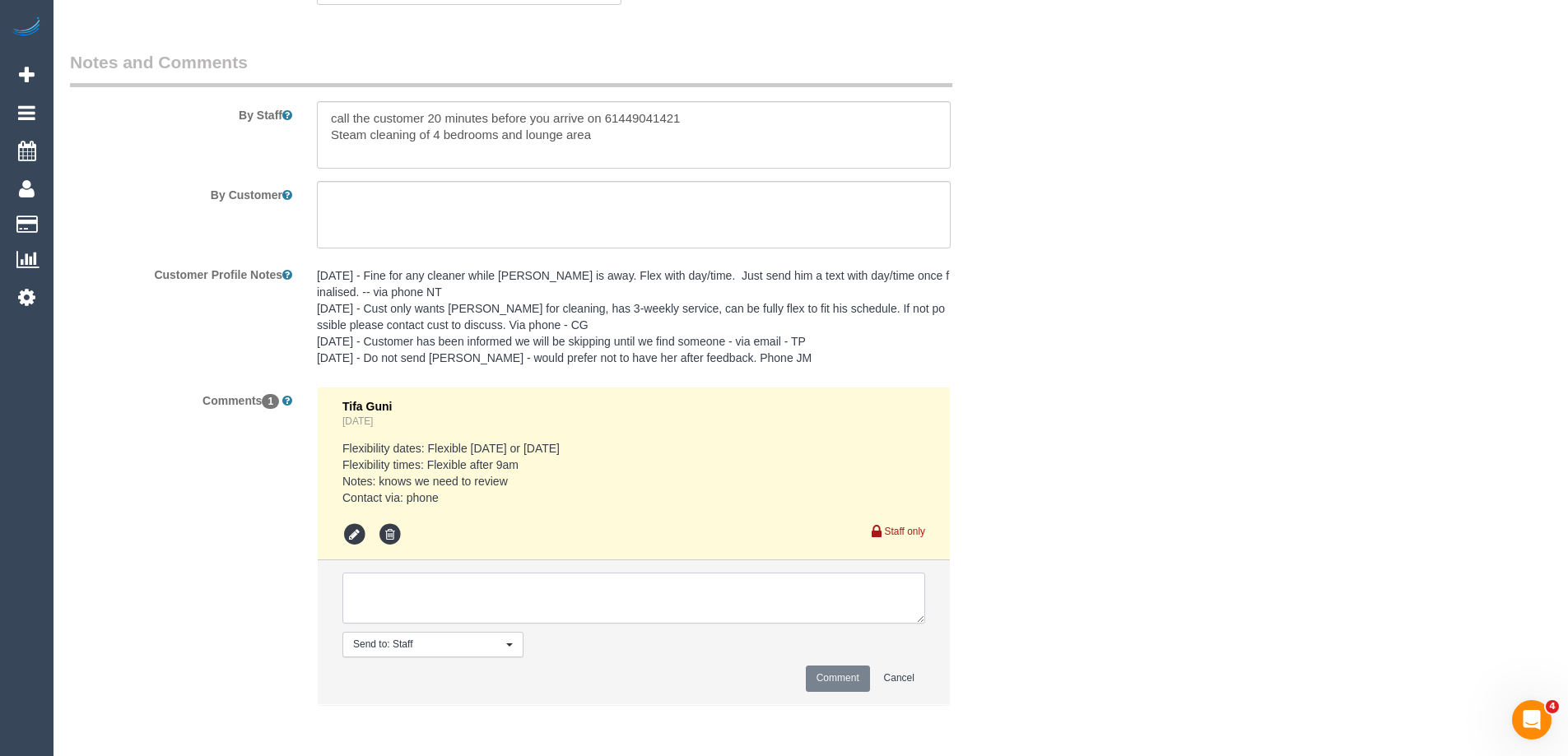
click at [397, 597] on textarea at bounding box center [633, 598] width 583 height 51
type textarea "Chamira + Ishini - Pending"
click at [844, 676] on button "Comment" at bounding box center [838, 679] width 64 height 26
click at [834, 673] on button "Comment" at bounding box center [838, 679] width 64 height 26
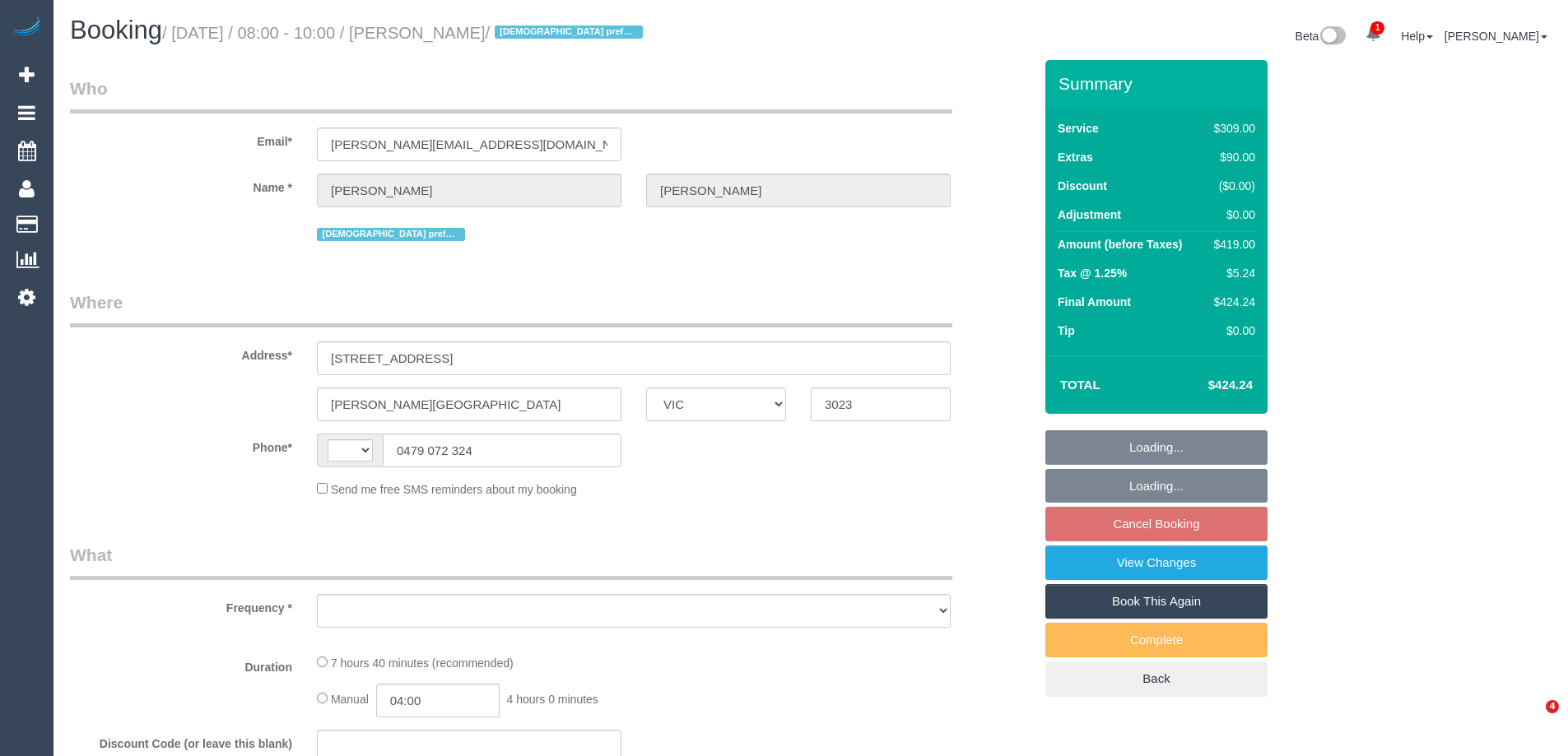
select select "VIC"
select select "string:AU"
select select "object:589"
select select "string:stripe-pm_1PxfbW2GScqysDRVeM5F8nHP"
select select "number:27"
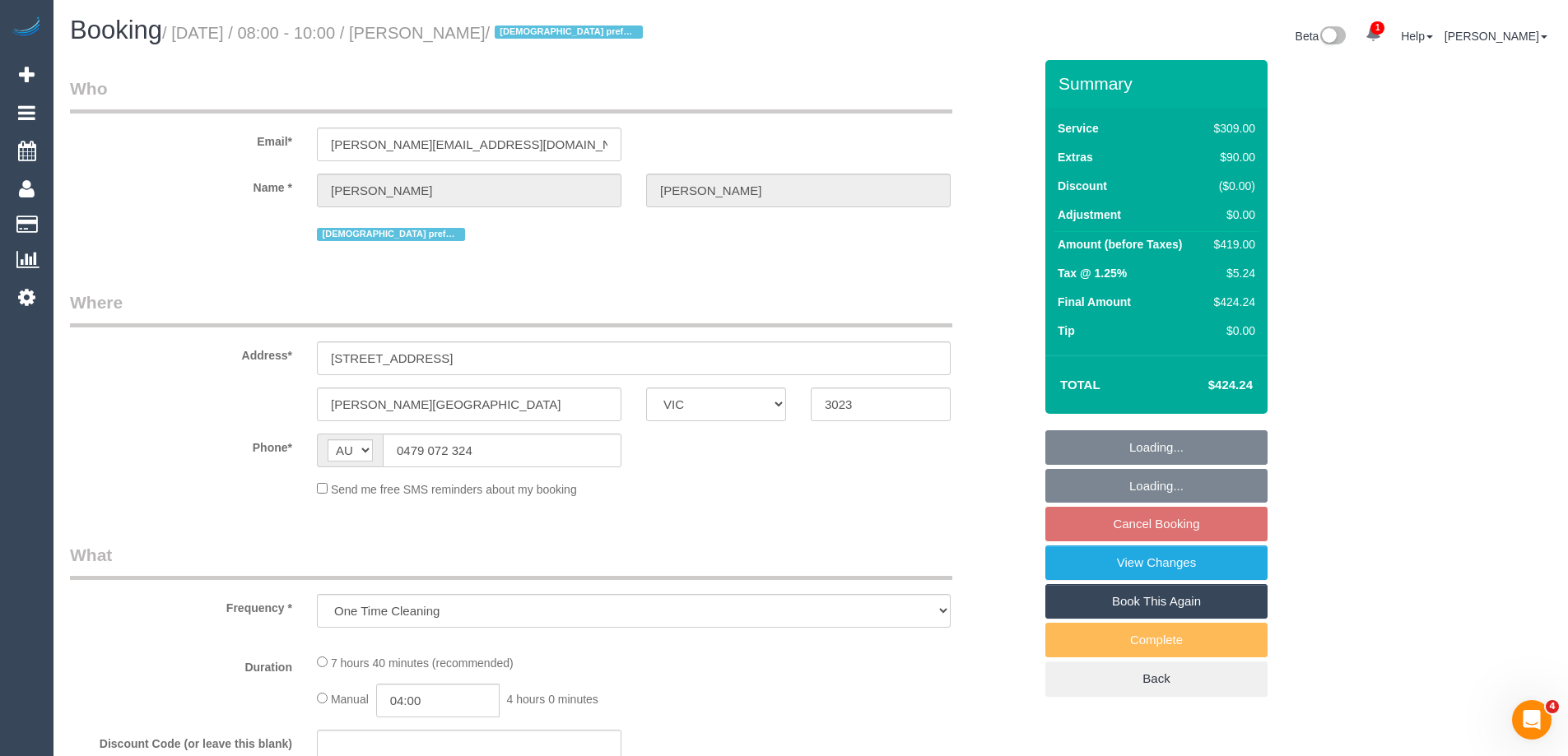
select select "number:14"
select select "number:19"
select select "number:36"
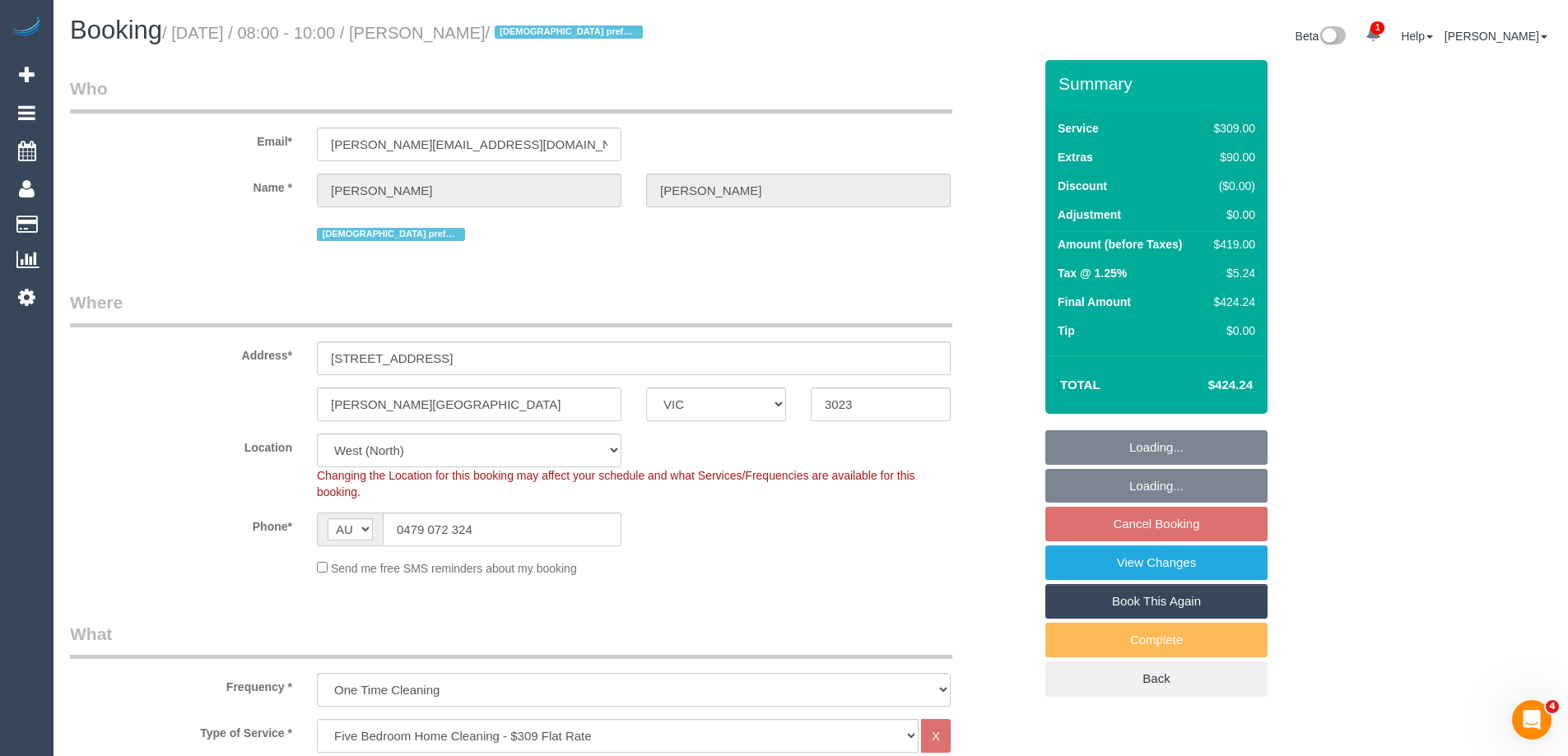
select select "object:1393"
select select "spot2"
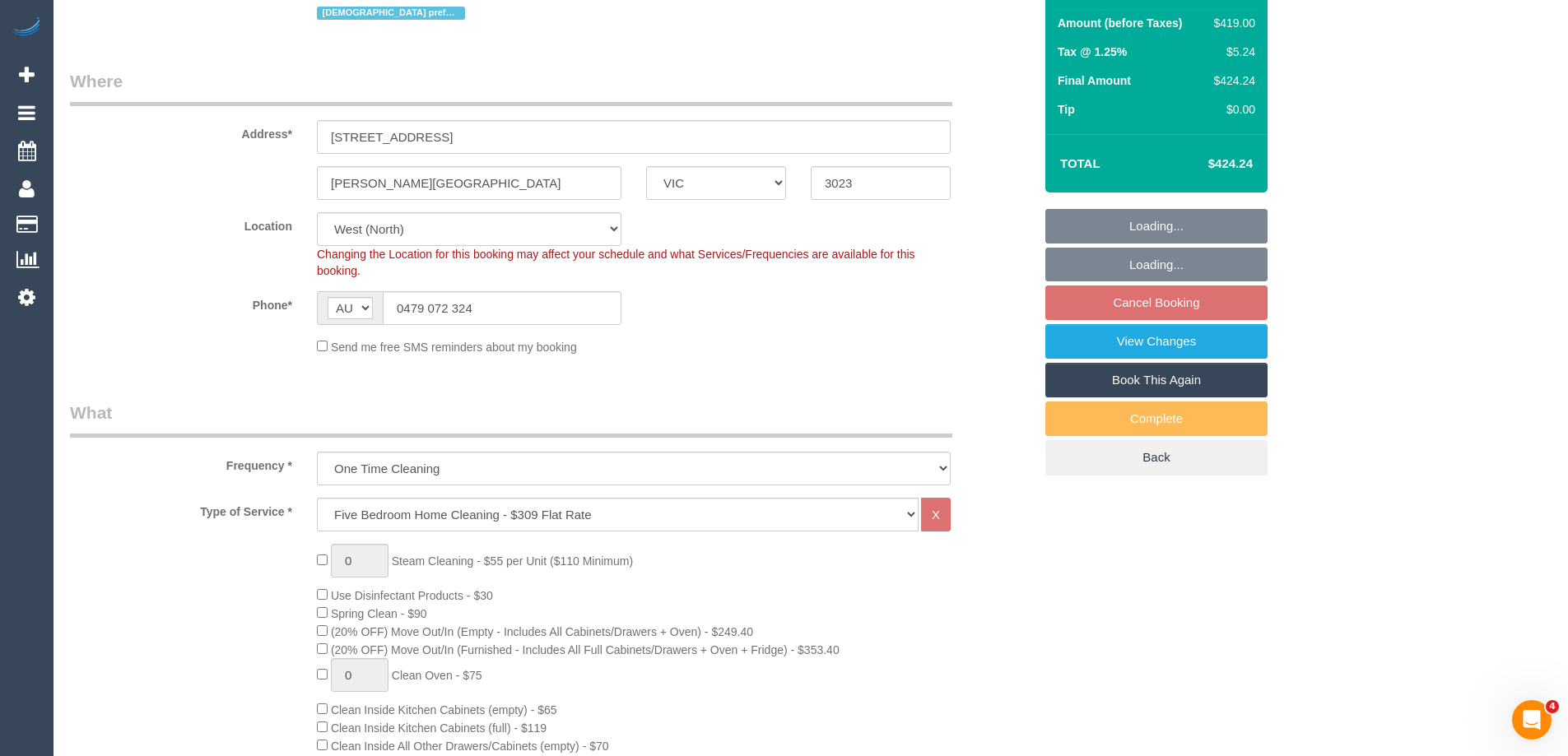
scroll to position [2797, 0]
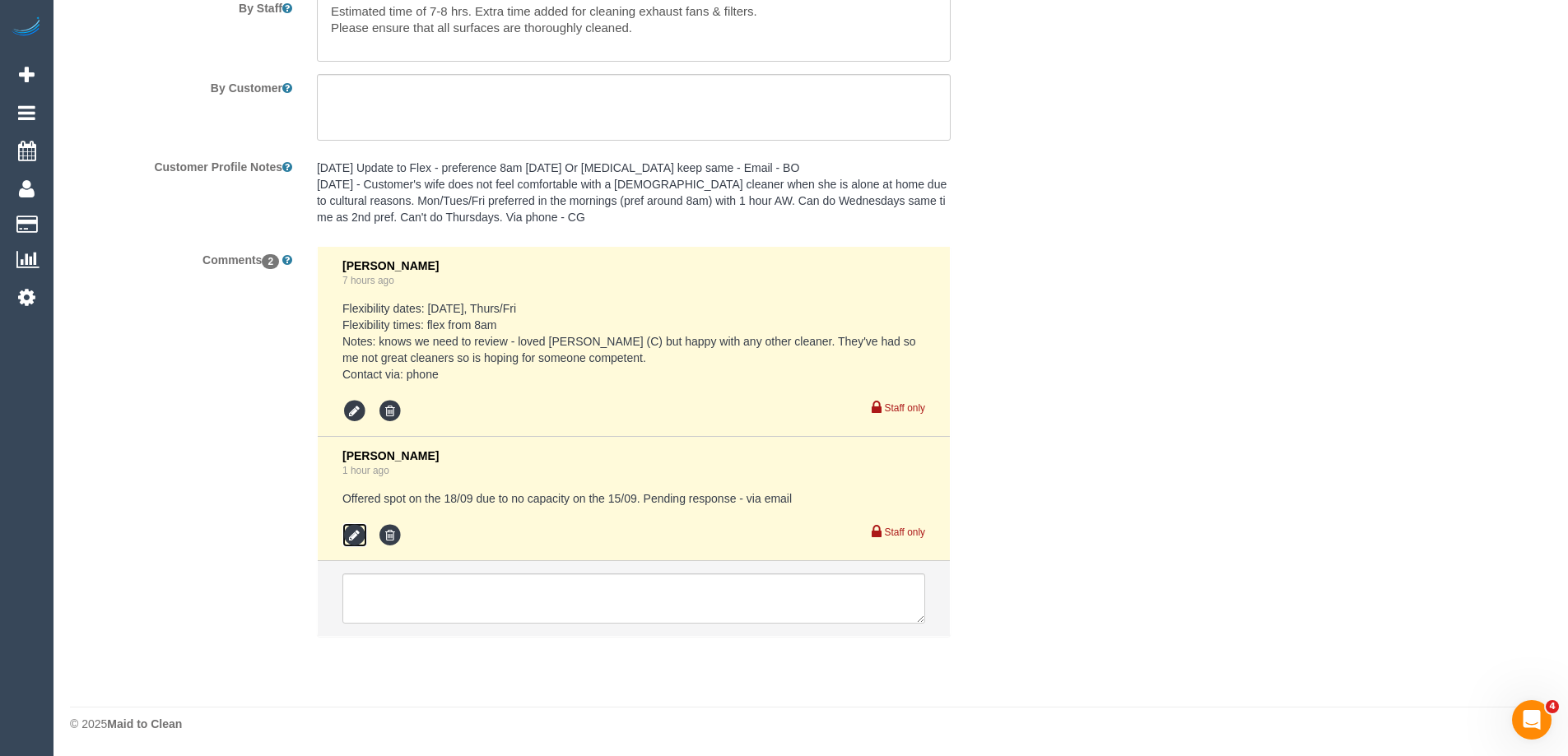
click at [356, 539] on icon at bounding box center [354, 535] width 25 height 25
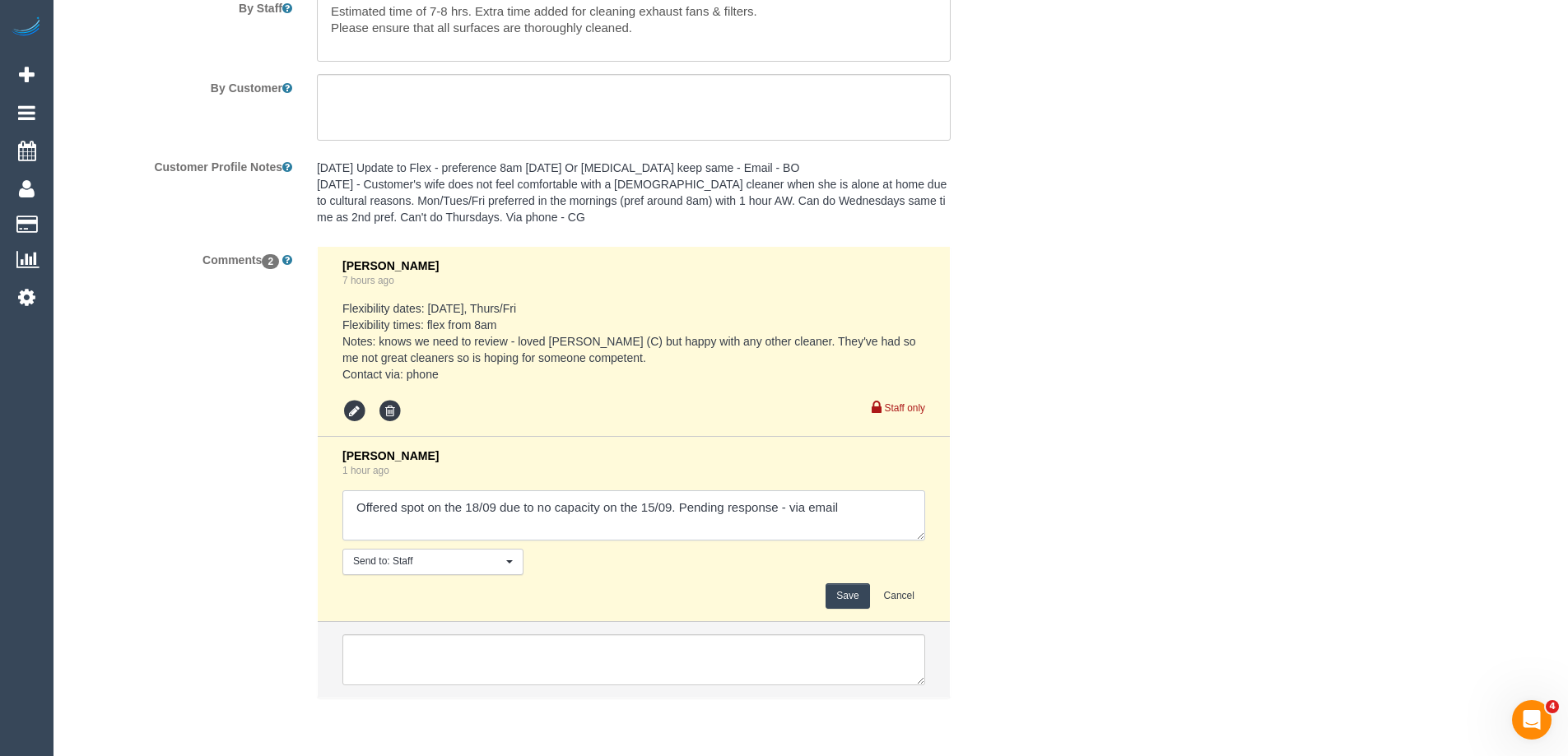
click at [787, 510] on textarea at bounding box center [633, 515] width 583 height 51
type textarea "Offered spot on the 18/09 due to no capacity on the 15/09. Pending response - c…"
drag, startPoint x: 871, startPoint y: 597, endPoint x: 838, endPoint y: 590, distance: 33.6
click at [858, 591] on div "Save Cancel" at bounding box center [633, 596] width 583 height 26
click at [838, 590] on button "Save" at bounding box center [847, 596] width 44 height 26
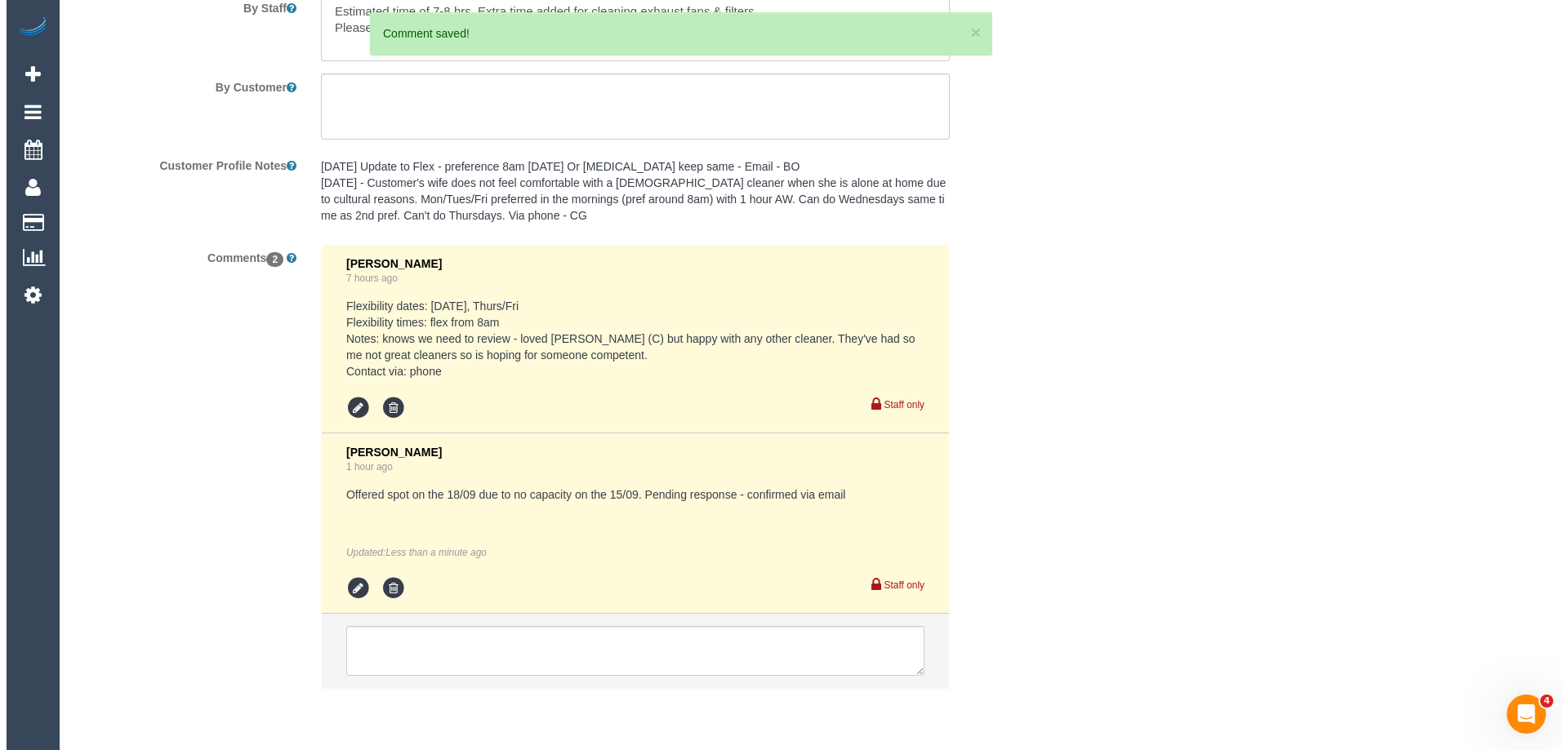
scroll to position [0, 0]
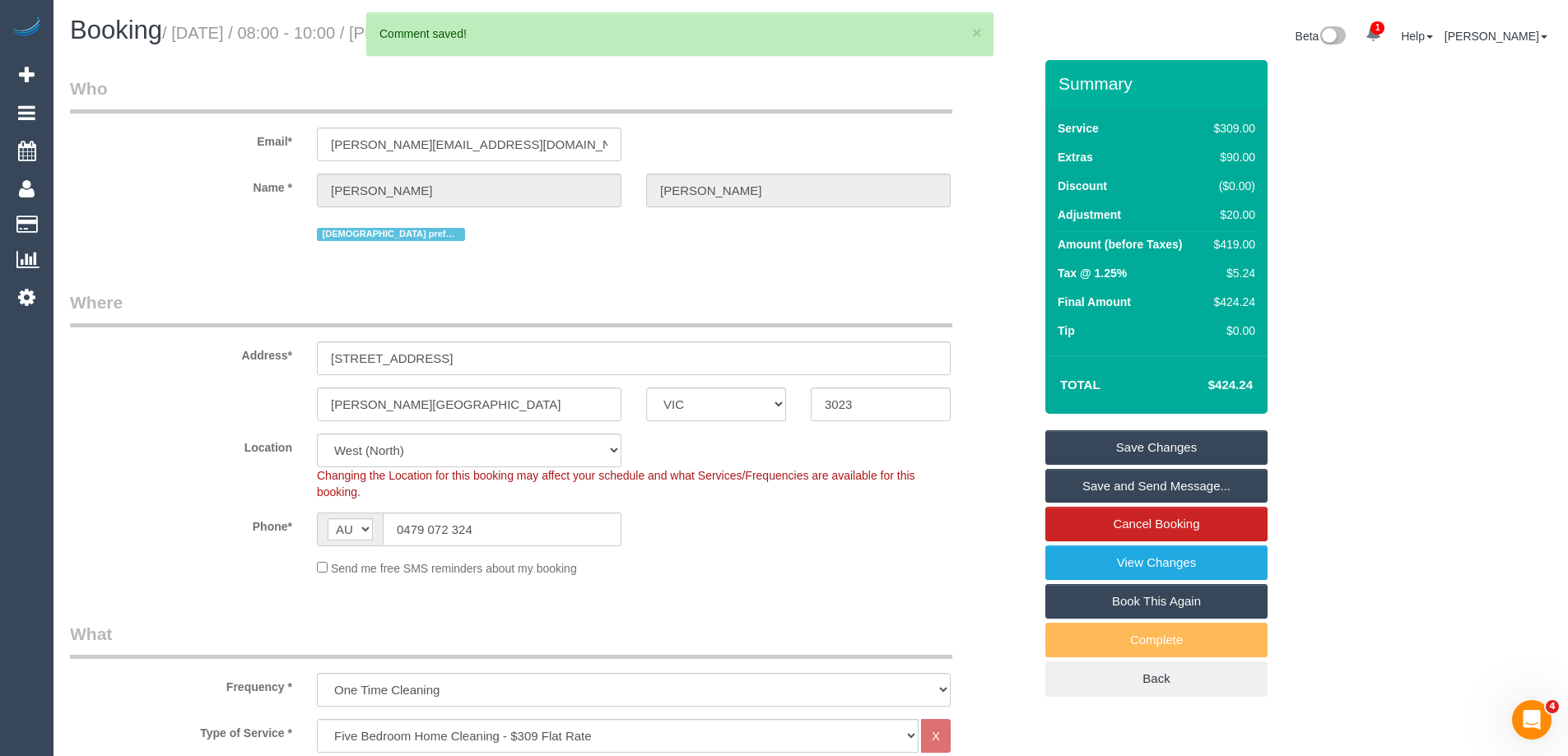
click at [1110, 487] on link "Save and Send Message..." at bounding box center [1156, 486] width 222 height 35
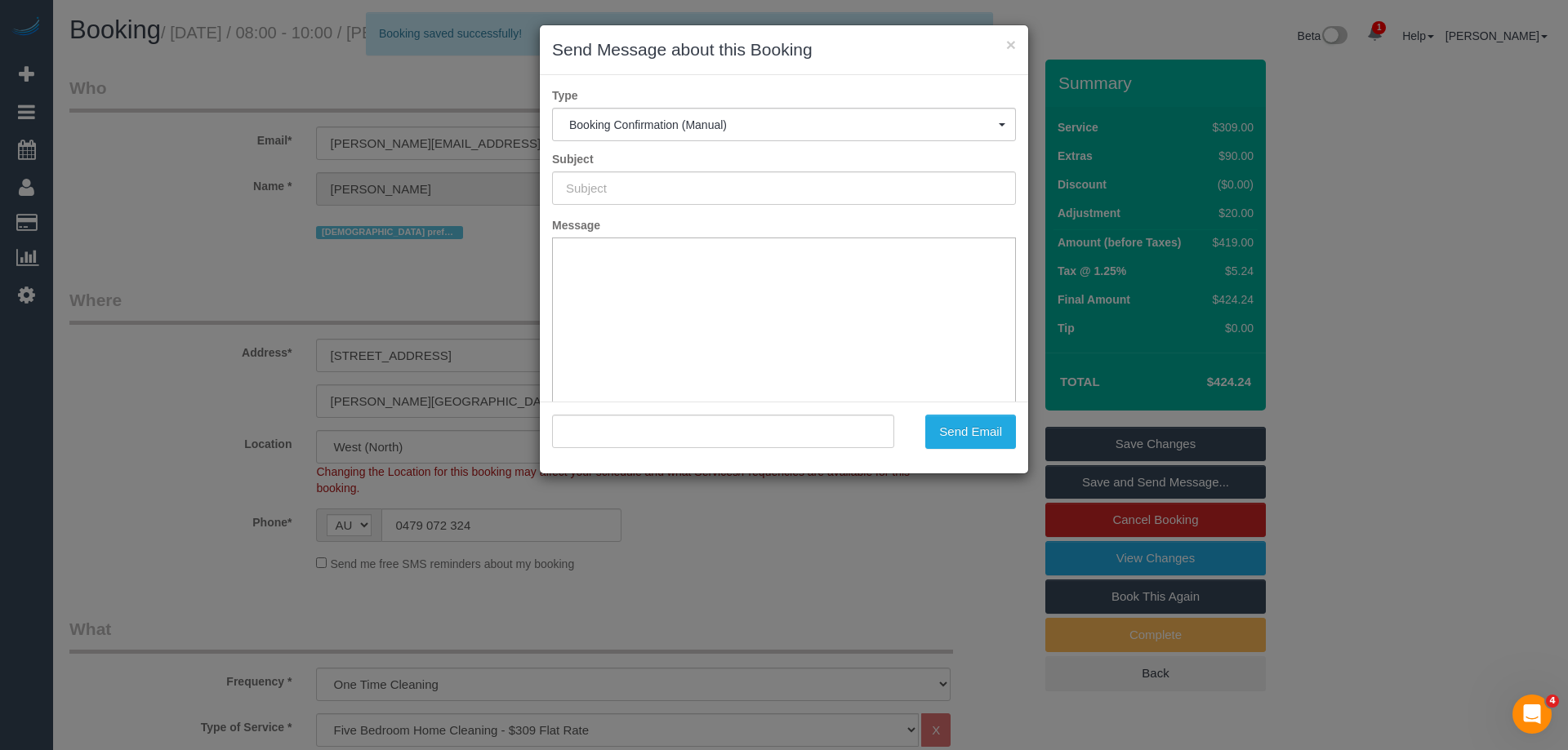
type input "Booking Confirmed"
type input ""Jamie Wright" <jamiewri@me.com>"
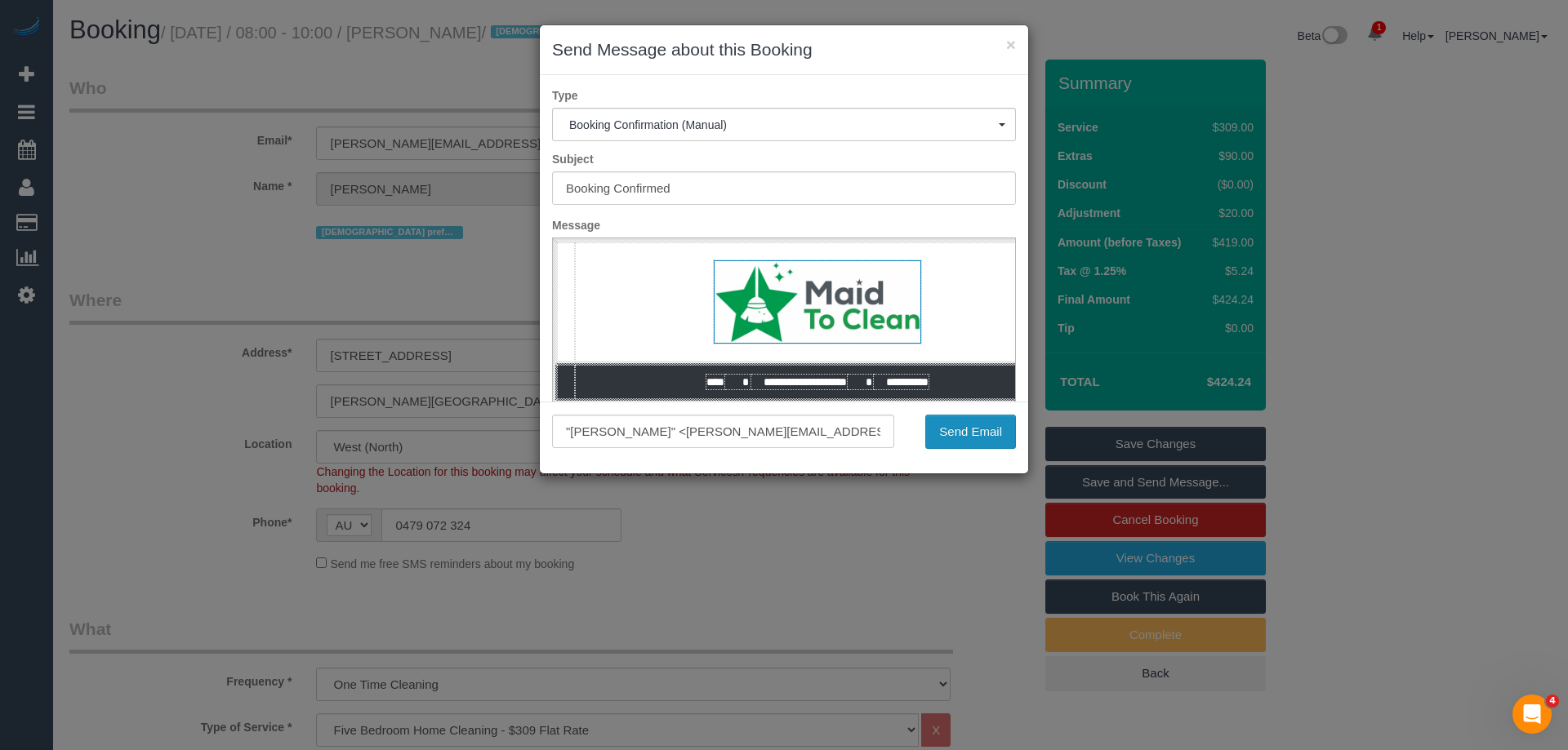
click at [971, 433] on button "Send Email" at bounding box center [970, 432] width 90 height 35
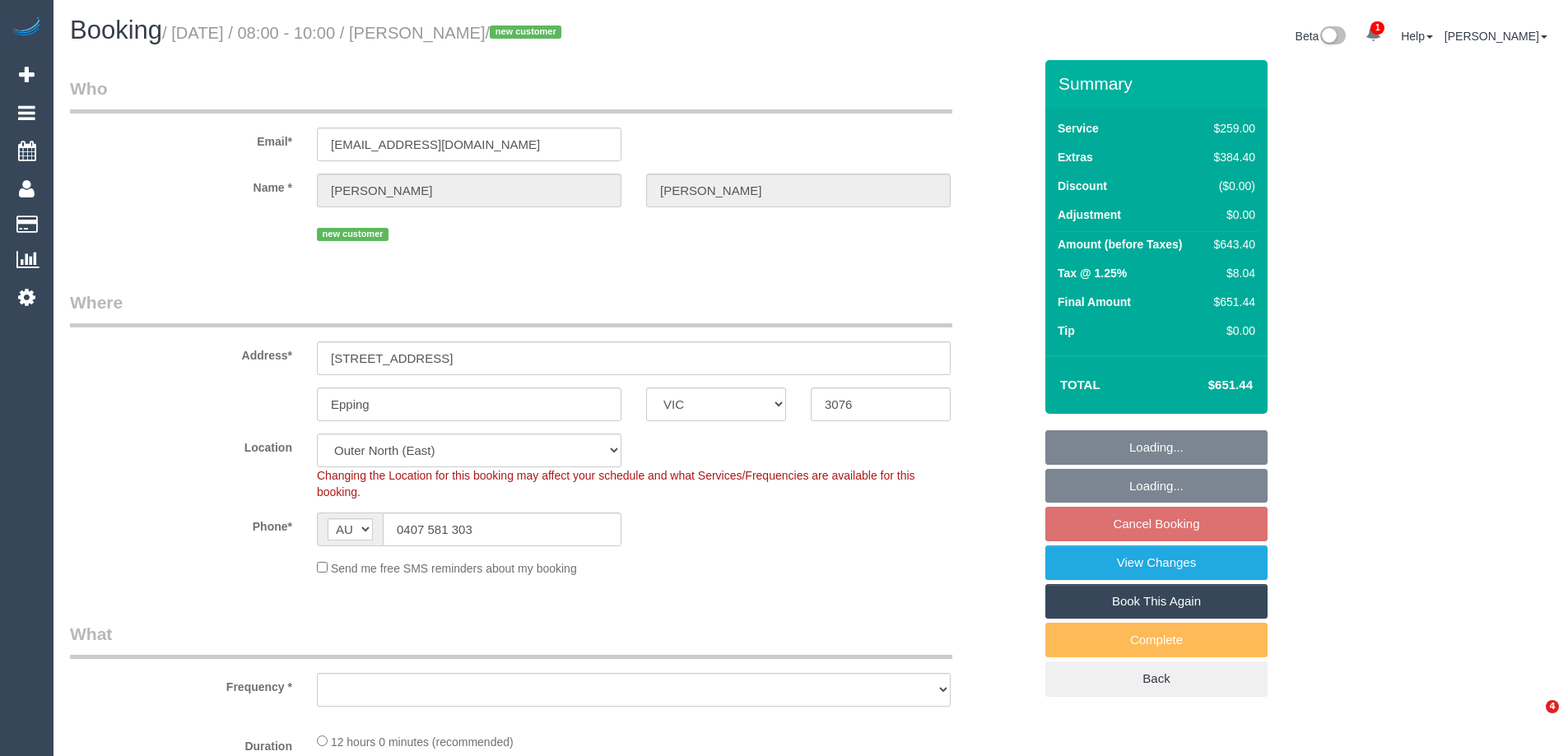
select select "VIC"
select select "string:stripe-pm_1RtGt72GScqysDRVEzdyPyCG"
select select "object:1133"
select select "number:28"
select select "number:14"
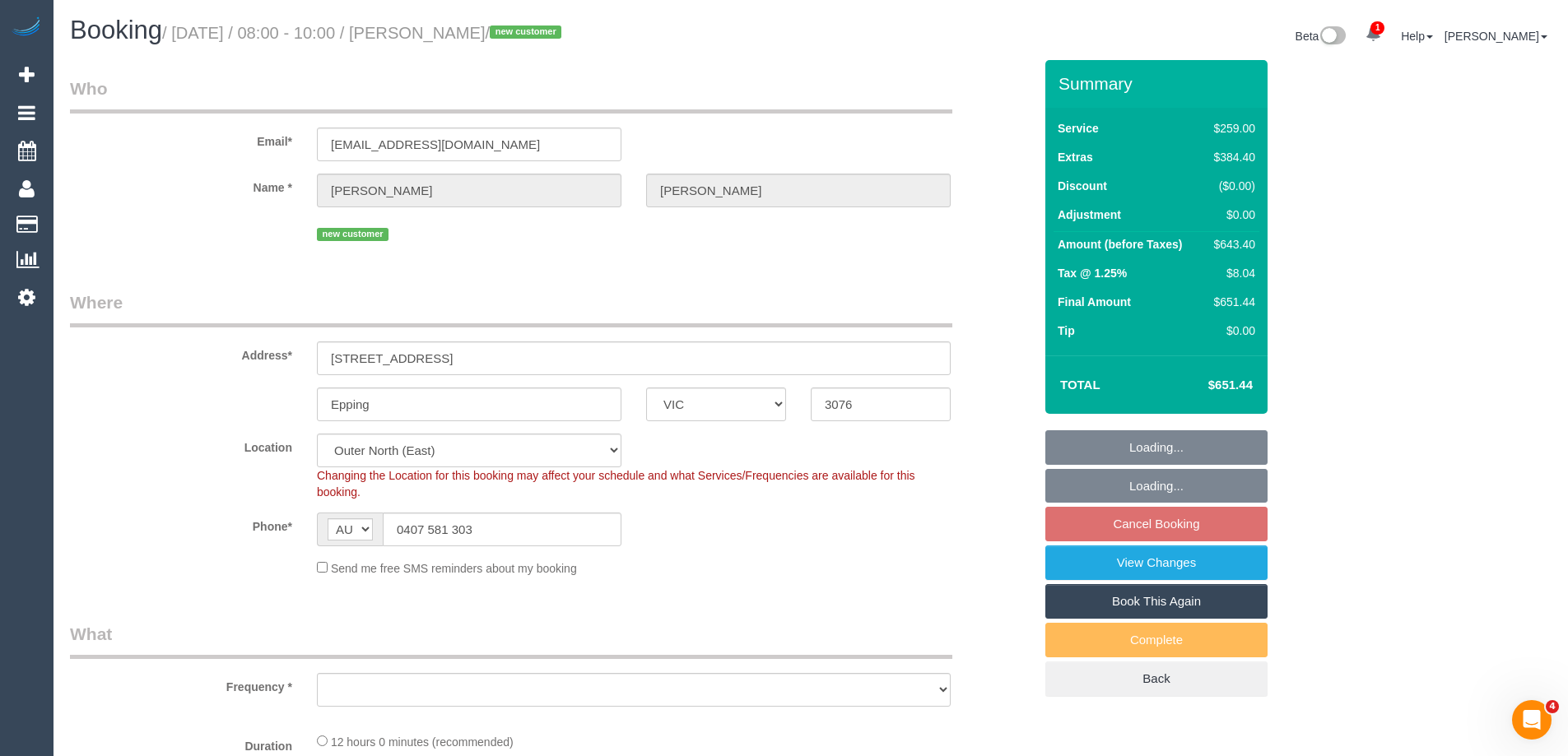
select select "number:19"
select select "number:24"
select select "spot2"
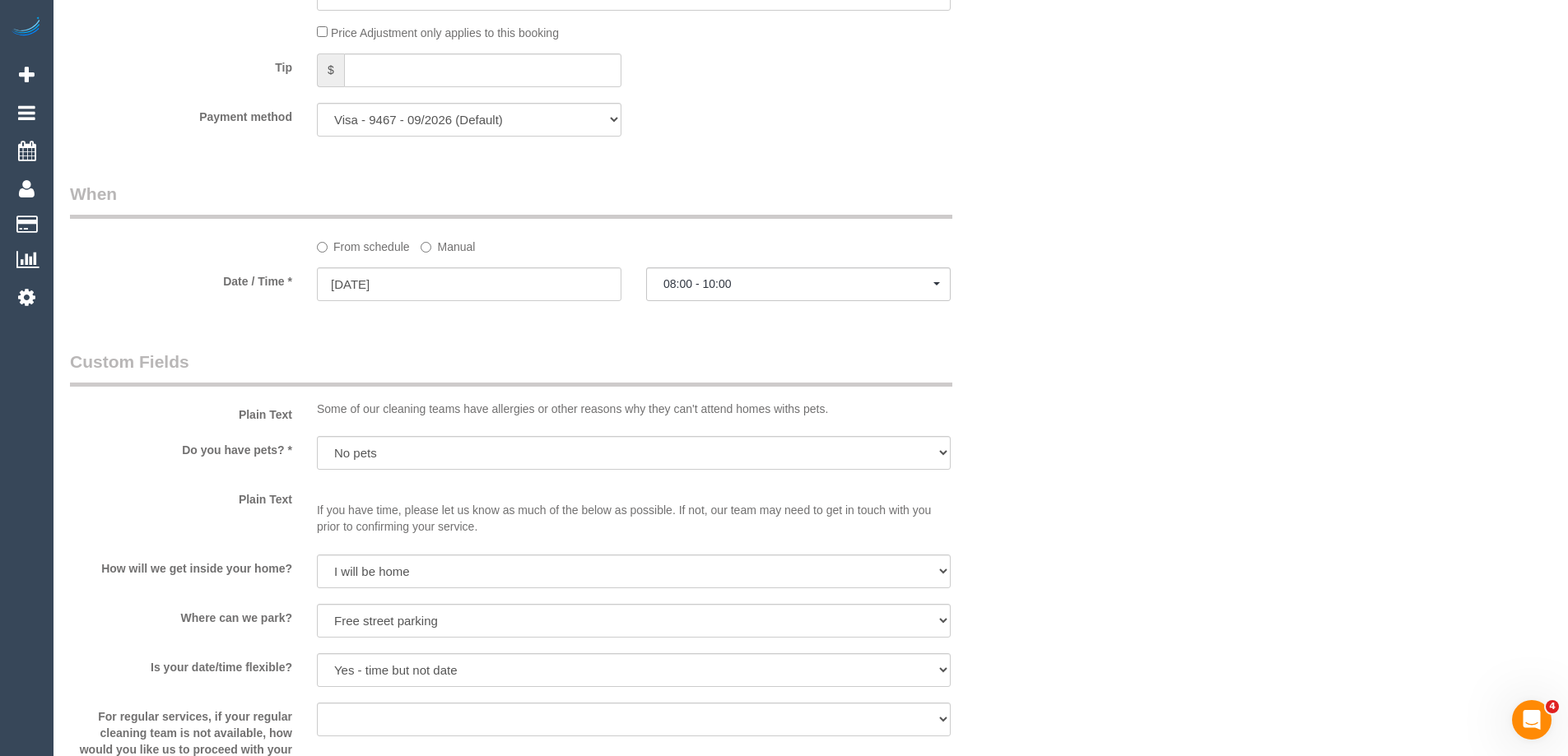
scroll to position [2723, 0]
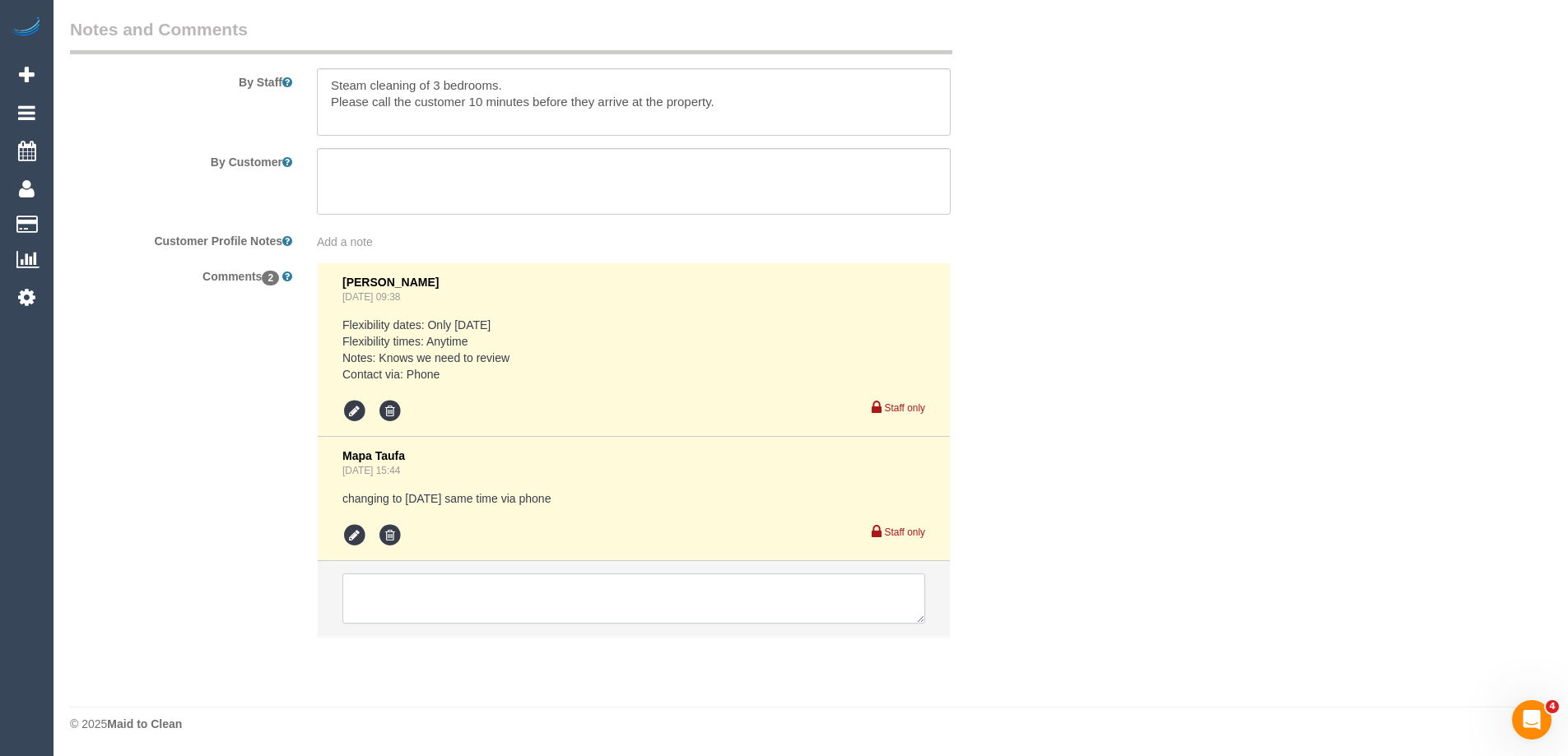
click at [426, 595] on textarea at bounding box center [633, 599] width 583 height 51
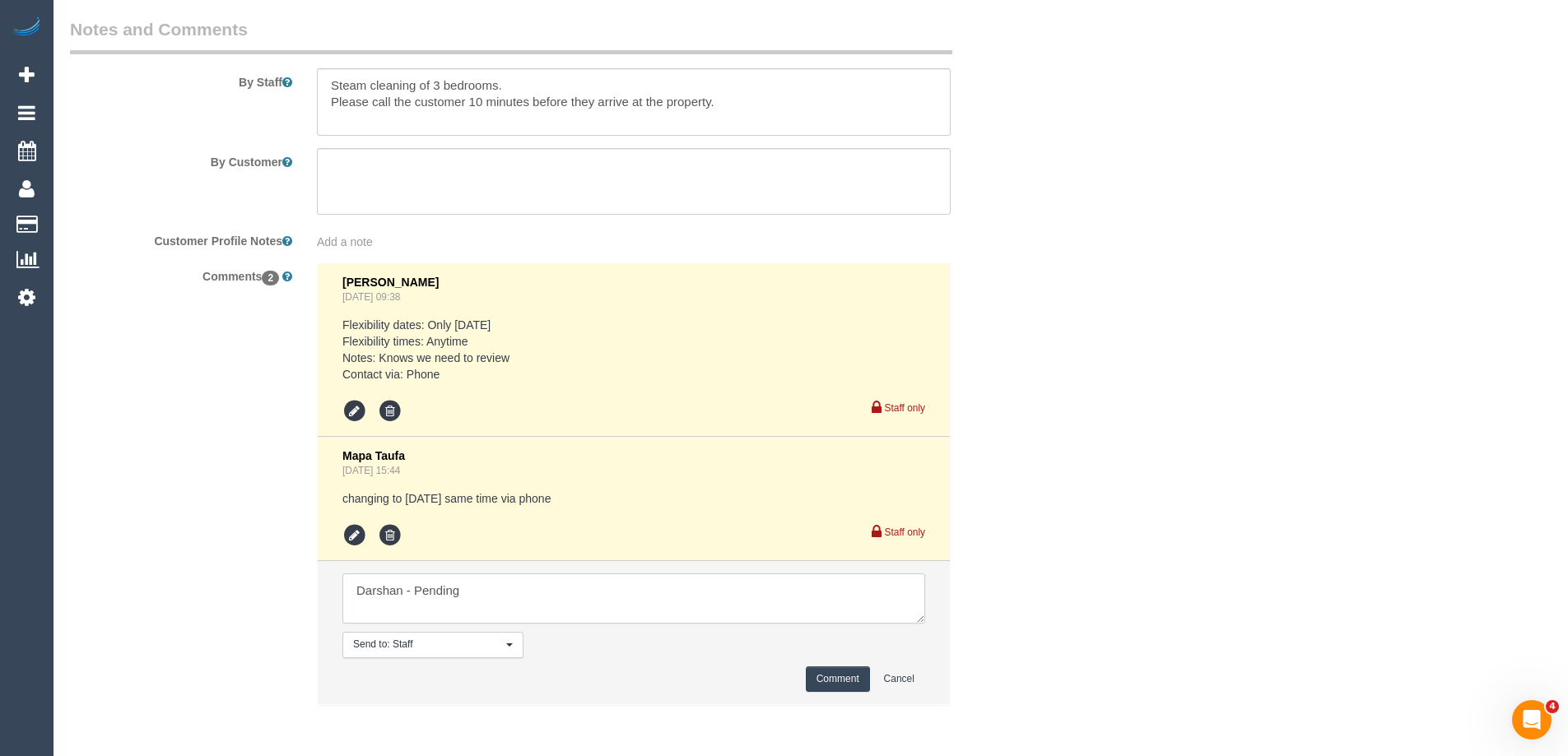
type textarea "Darshan - Pending"
click at [840, 687] on button "Comment" at bounding box center [838, 680] width 64 height 26
click at [844, 677] on button "Comment" at bounding box center [838, 680] width 64 height 26
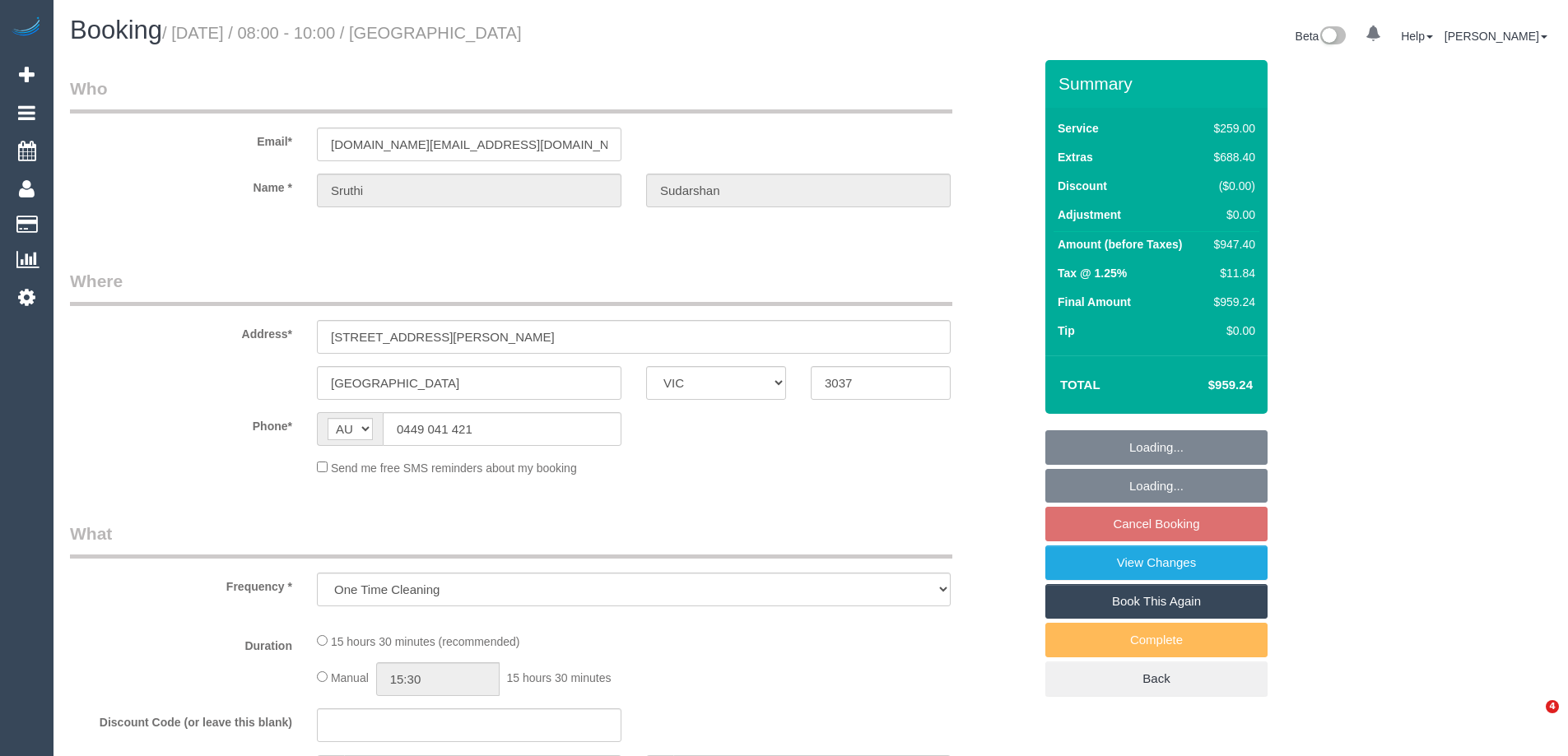
select select "VIC"
select select "number:28"
select select "number:14"
select select "number:19"
select select "number:25"
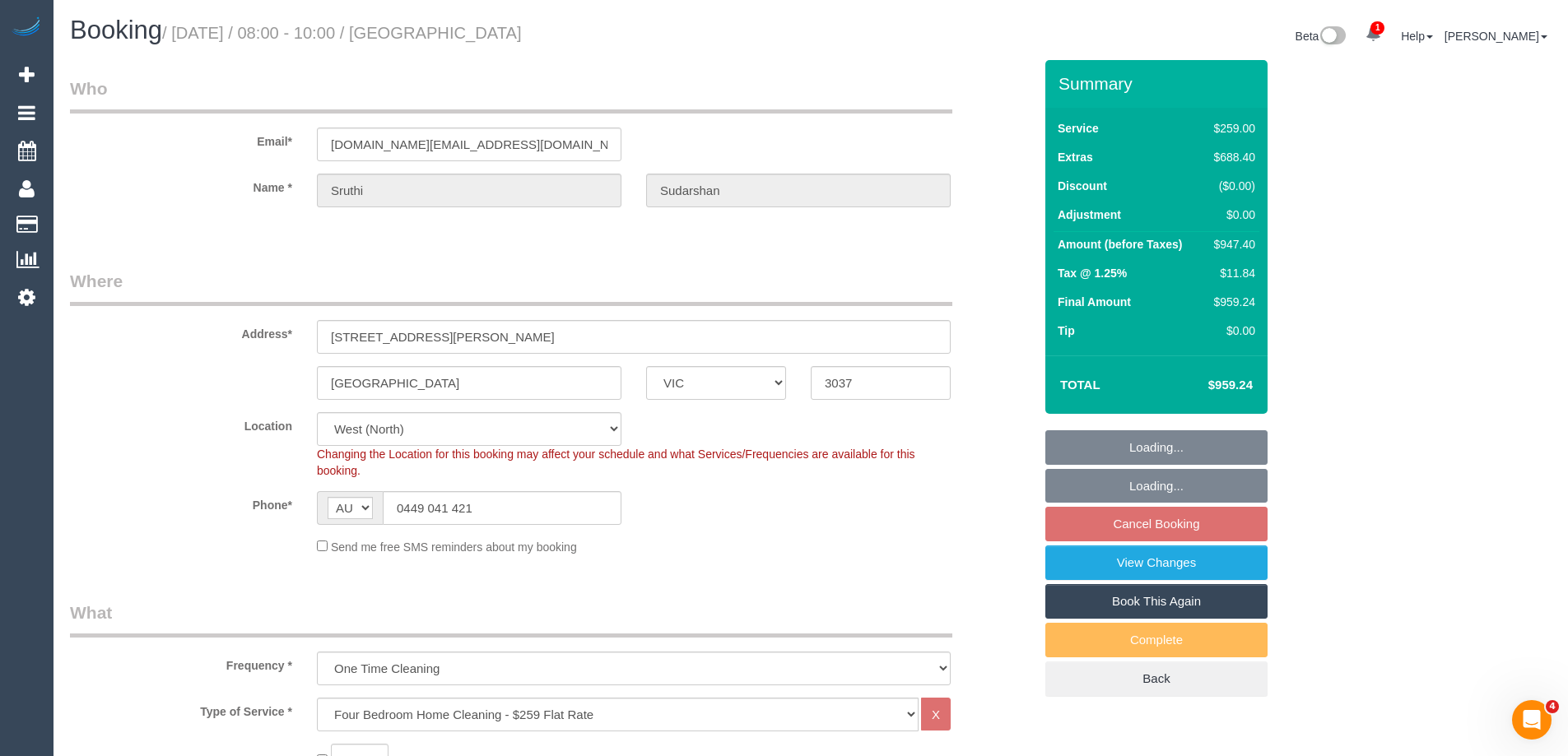
select select "object:837"
select select "string:stripe-pm_1NQlR22GScqysDRV71LNaBFF"
select select "spot2"
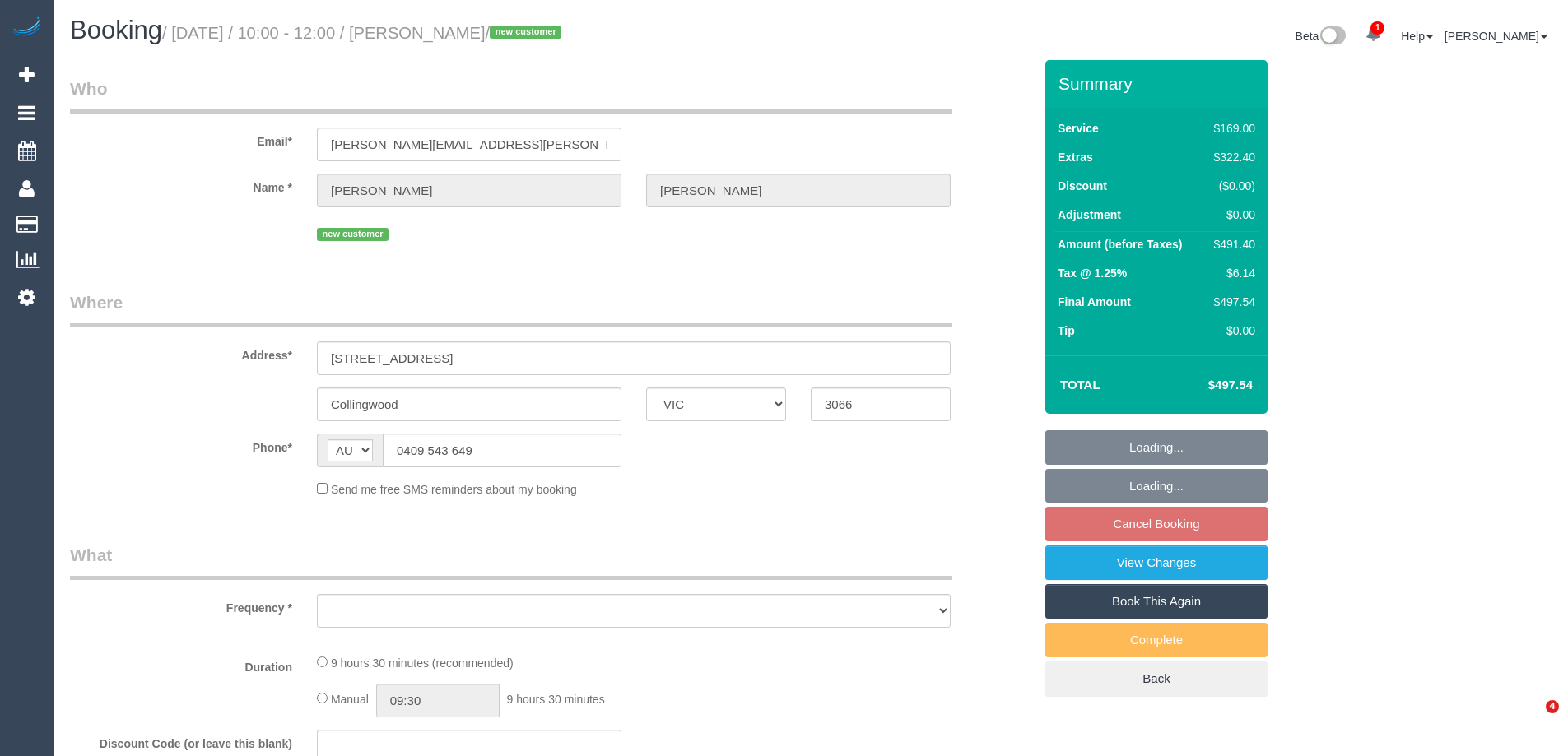
select select "VIC"
select select "string:stripe-pm_1S0w0N2GScqysDRVPzLDoc25"
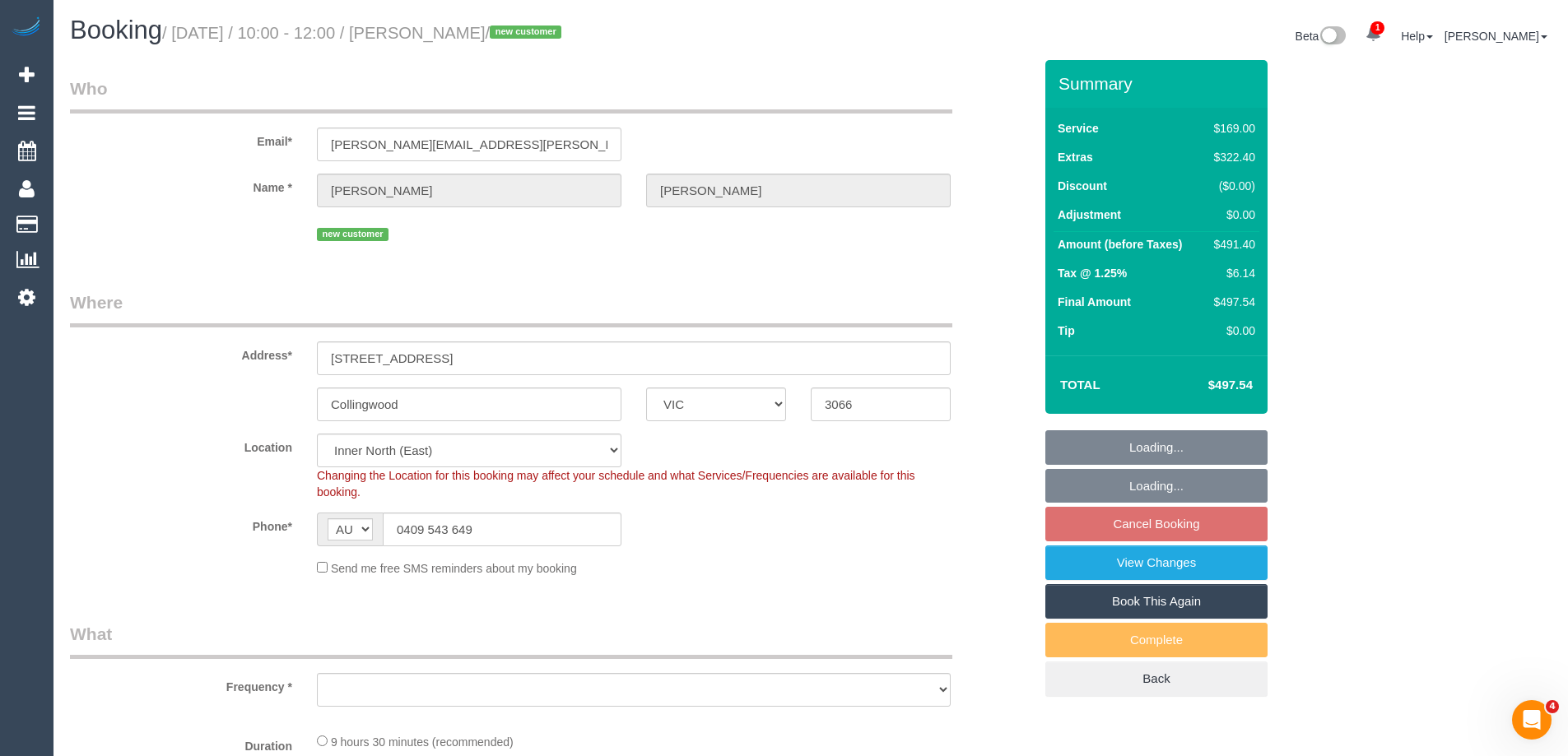
select select "number:28"
select select "number:14"
select select "number:19"
select select "number:25"
select select "object:1553"
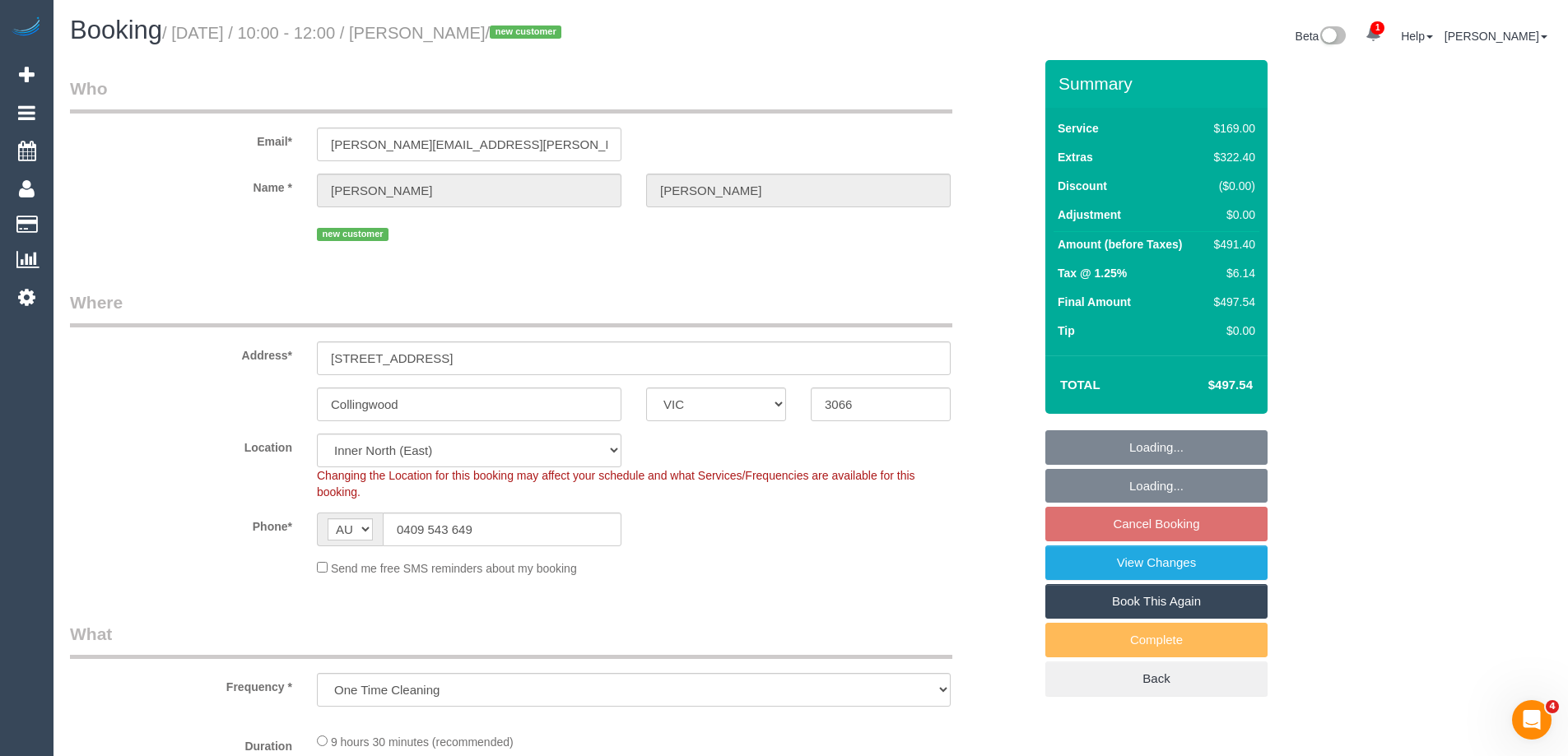
select select "spot3"
select select "object:1659"
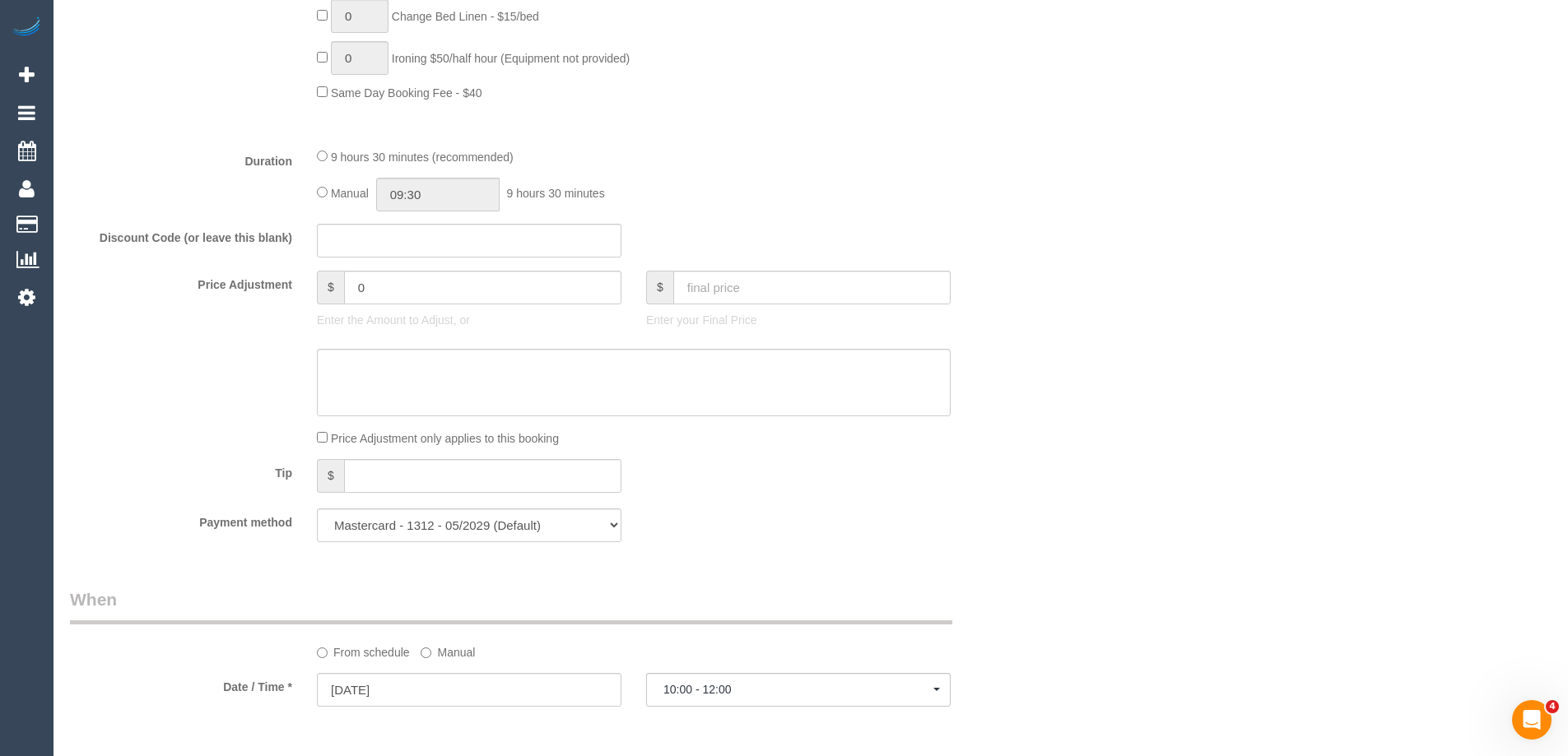
scroll to position [1317, 0]
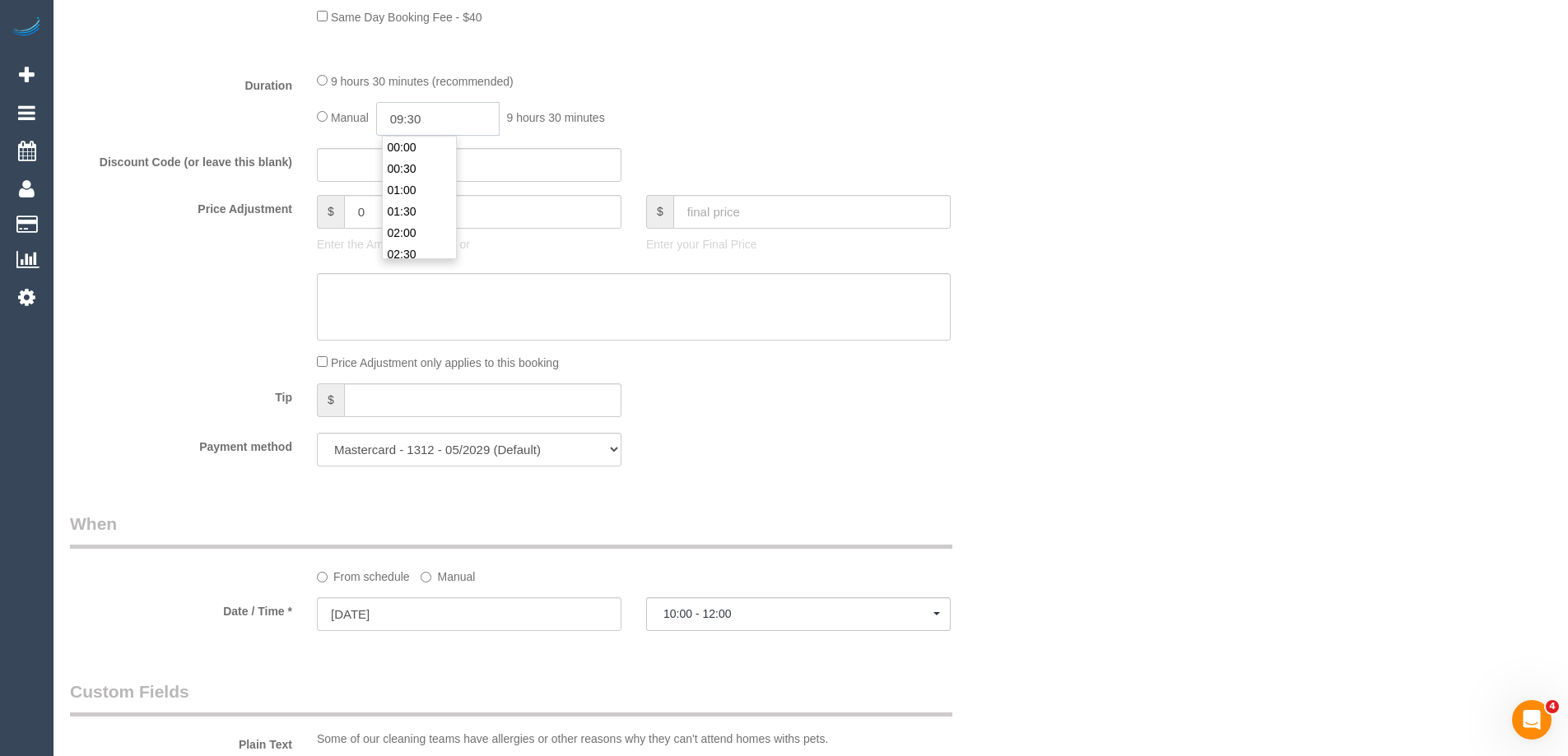
click at [496, 124] on input "09:30" at bounding box center [437, 119] width 123 height 34
type input "03:30"
click at [431, 142] on li "03:30" at bounding box center [419, 142] width 73 height 21
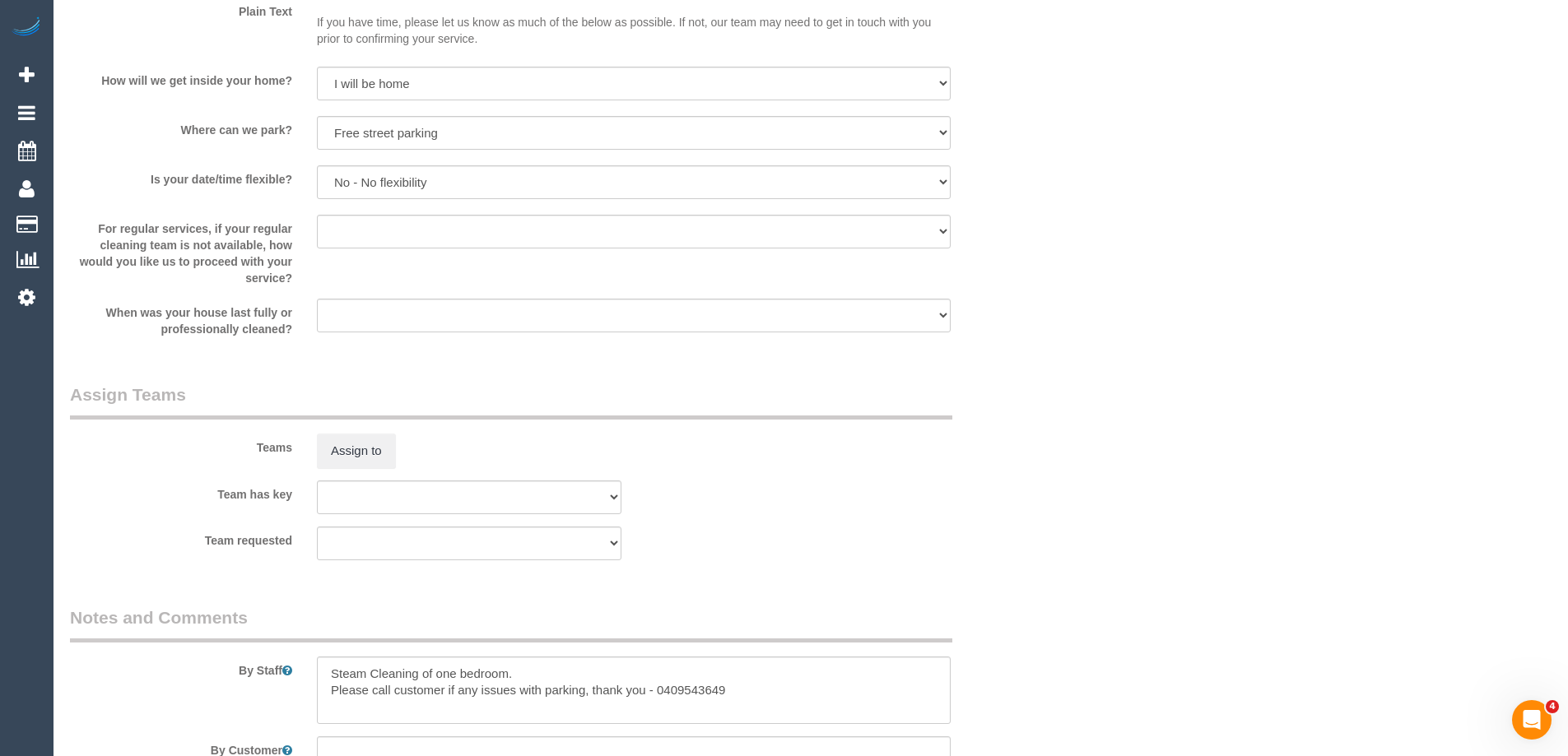
scroll to position [2387, 0]
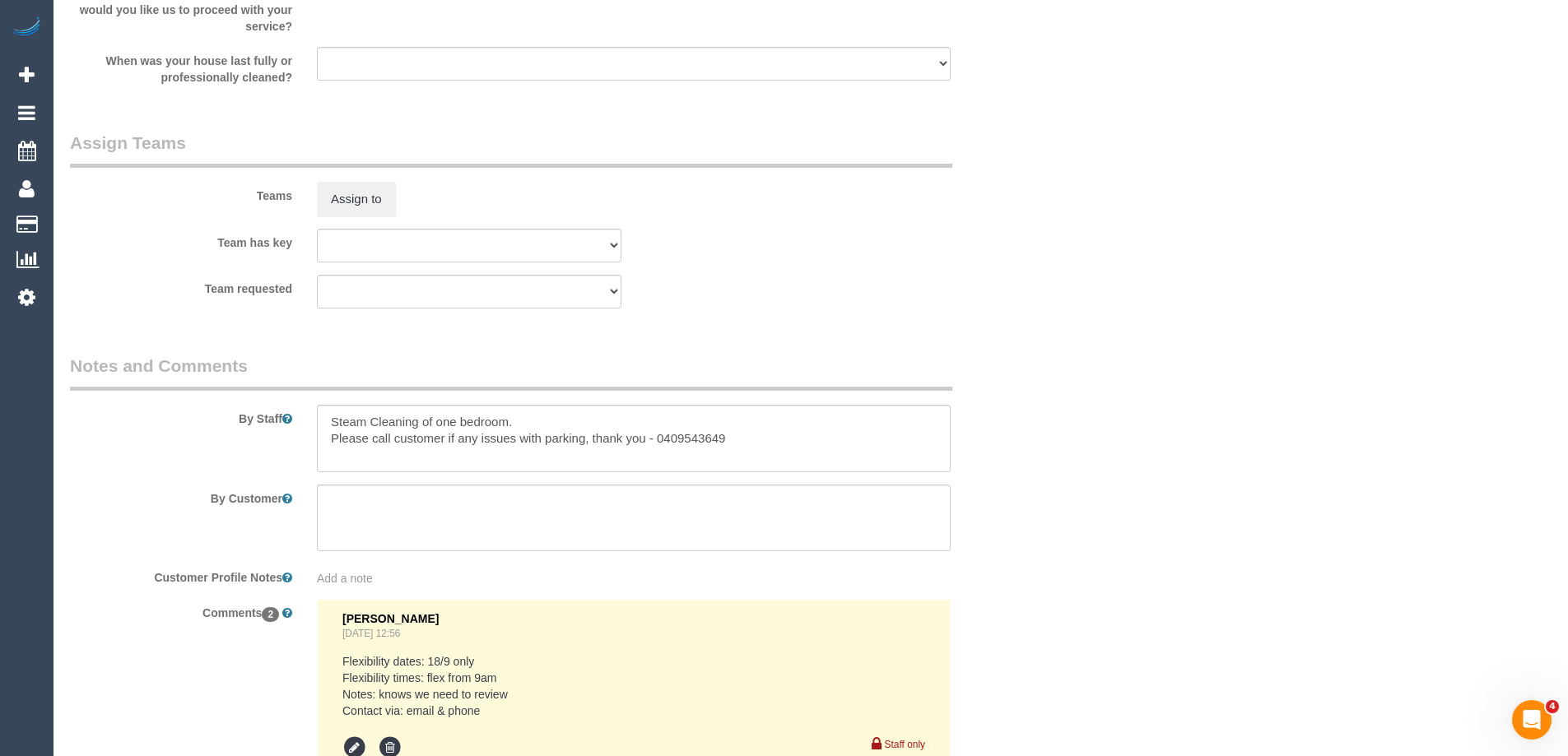
select select "spot24"
click at [332, 418] on textarea at bounding box center [634, 438] width 634 height 67
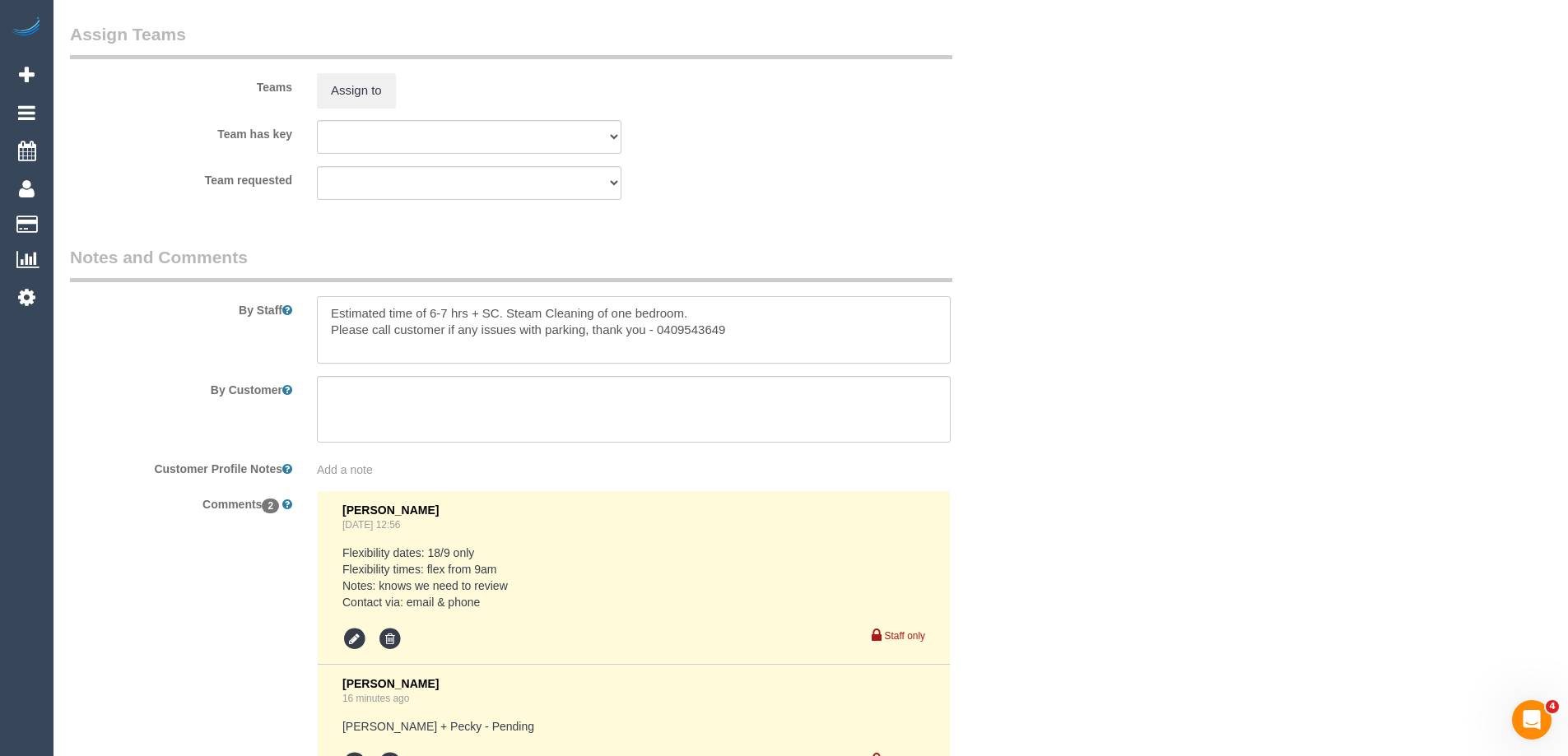
scroll to position [2723, 0]
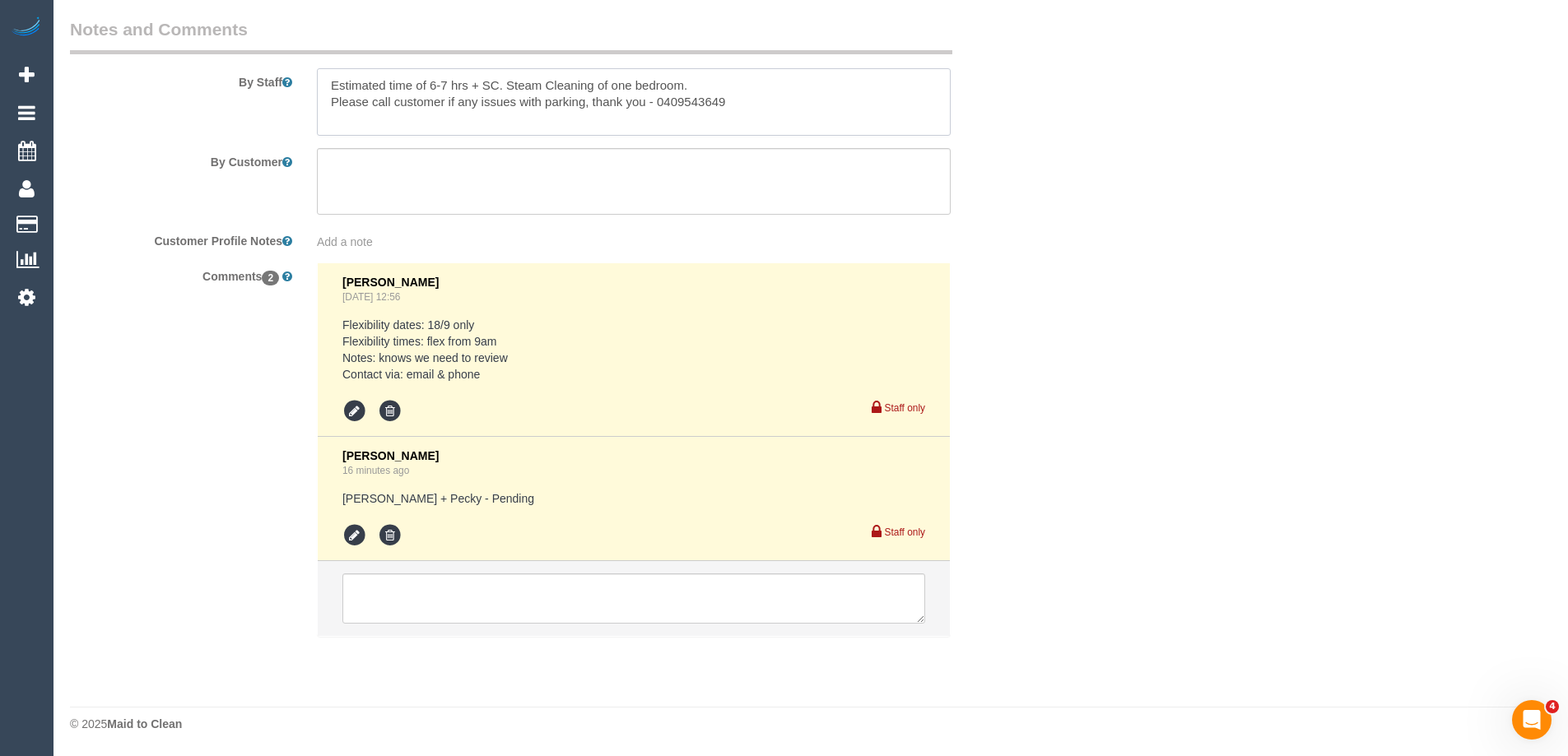
type textarea "Estimated time of 6-7 hrs + SC. Steam Cleaning of one bedroom. Please call cust…"
click at [356, 534] on icon at bounding box center [354, 535] width 25 height 25
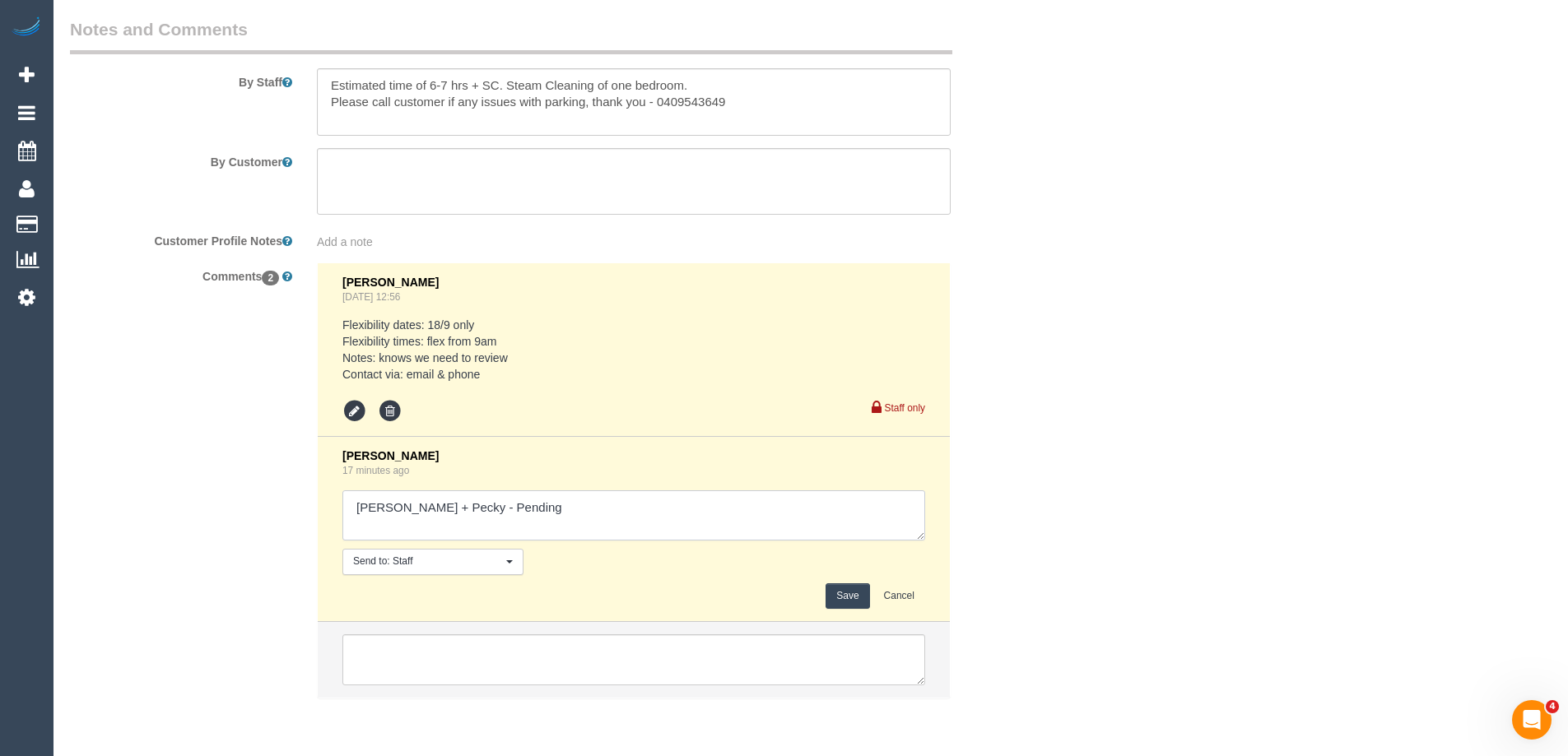
drag, startPoint x: 465, startPoint y: 509, endPoint x: 701, endPoint y: 511, distance: 236.2
click at [701, 511] on textarea at bounding box center [633, 515] width 583 height 51
type textarea "Daniel + Pecky - Confirmed"
click at [854, 600] on button "Save" at bounding box center [847, 596] width 44 height 26
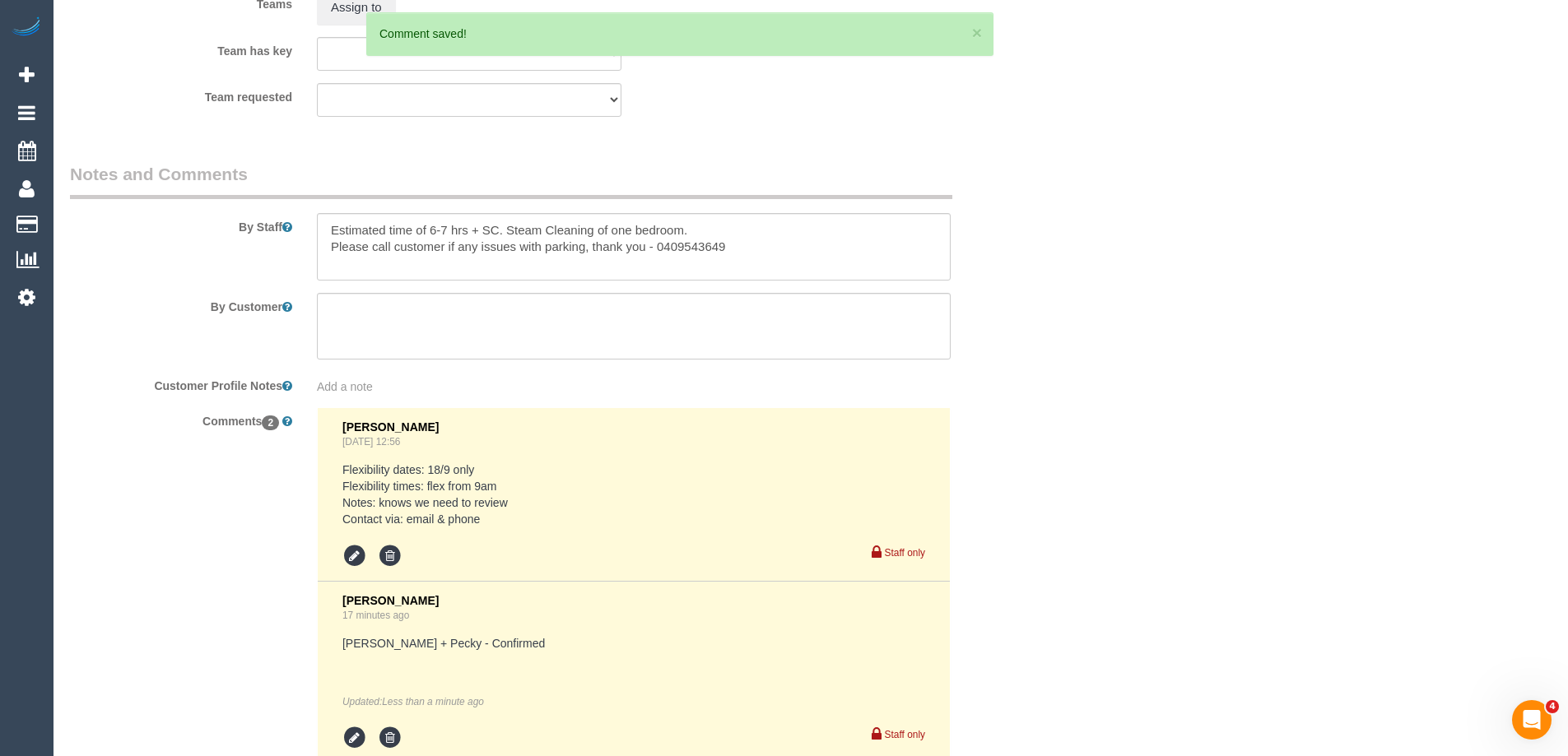
scroll to position [2312, 0]
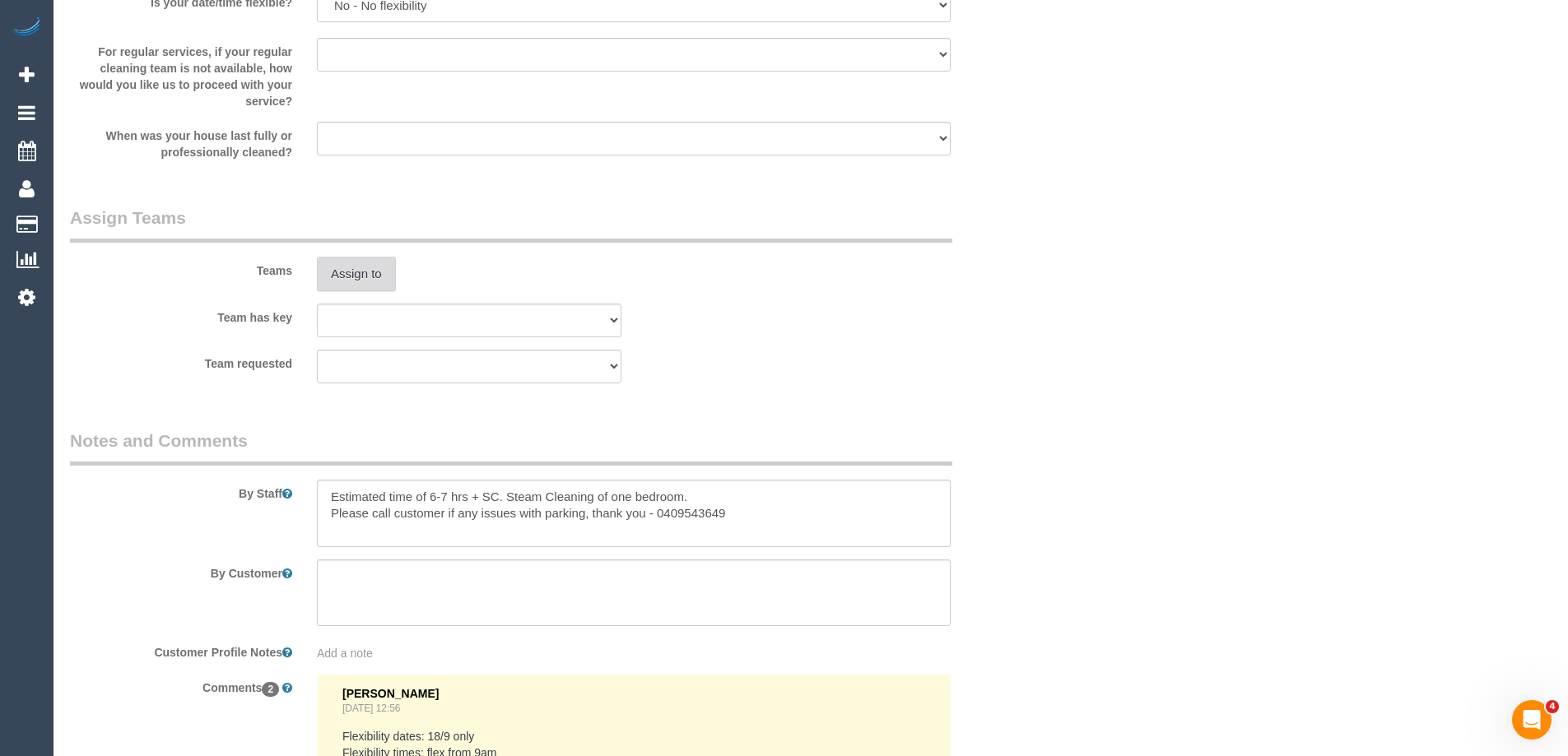
click at [352, 273] on button "Assign to" at bounding box center [356, 274] width 79 height 35
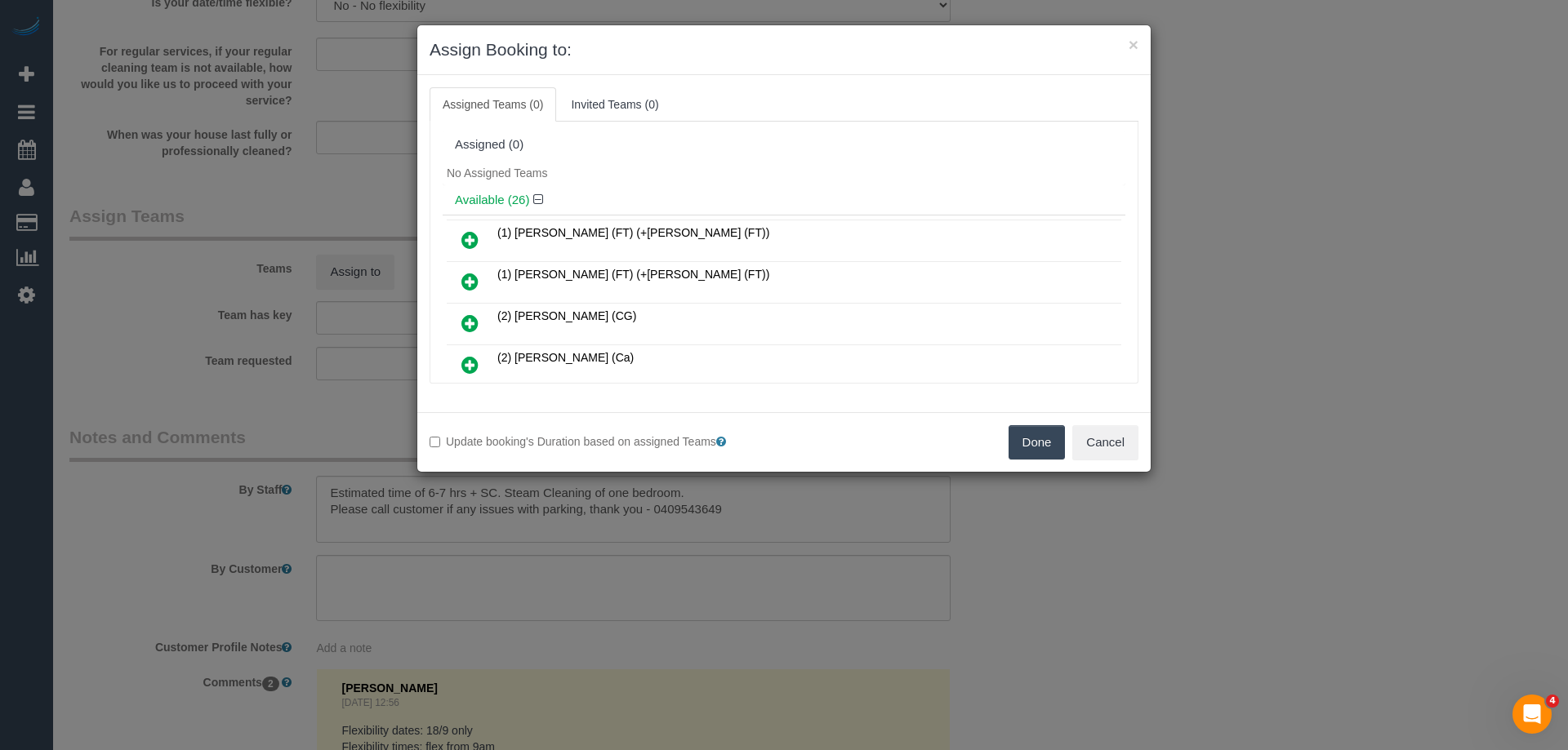
click at [1029, 439] on button "Done" at bounding box center [1037, 442] width 58 height 35
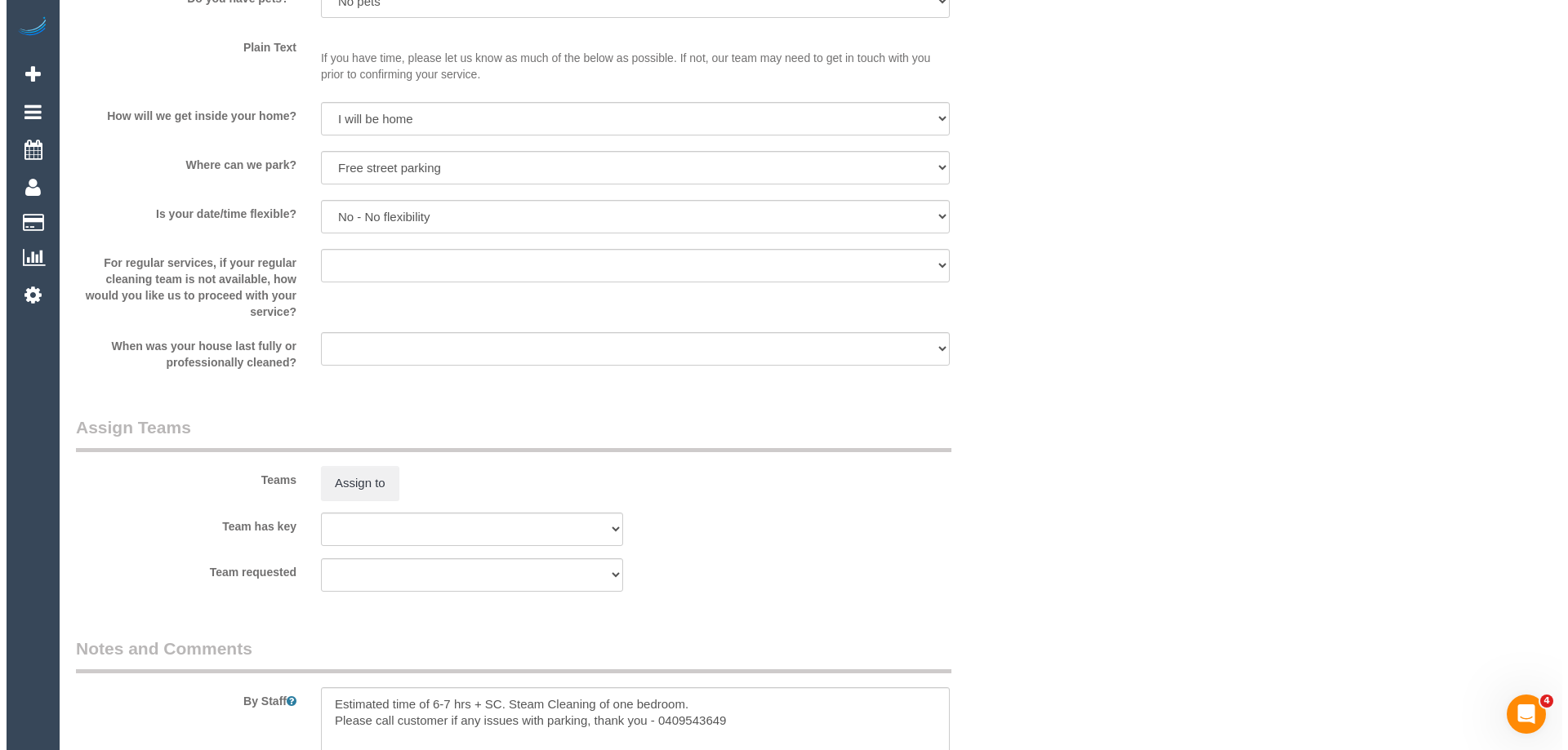
scroll to position [2286, 0]
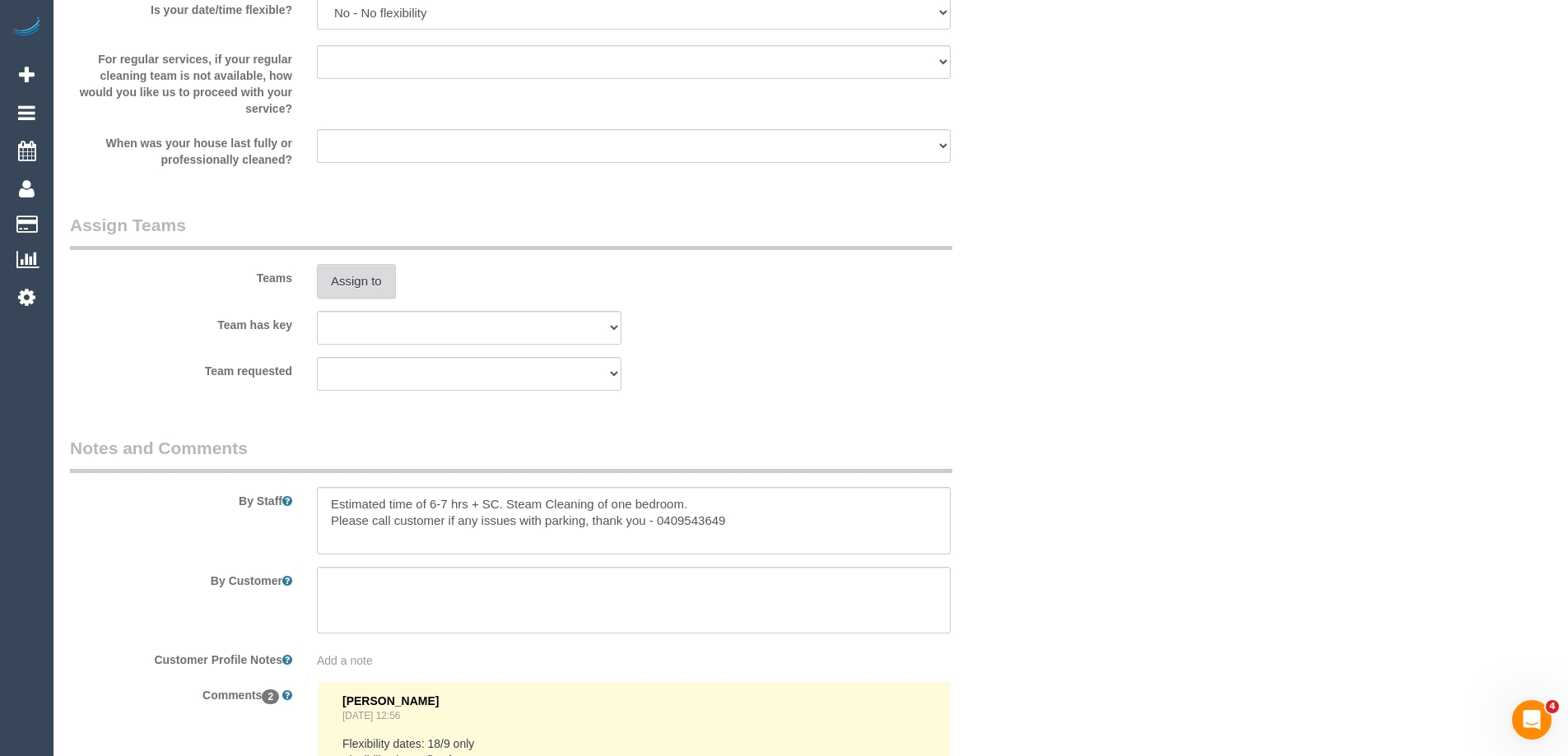
click at [348, 289] on button "Assign to" at bounding box center [356, 281] width 79 height 35
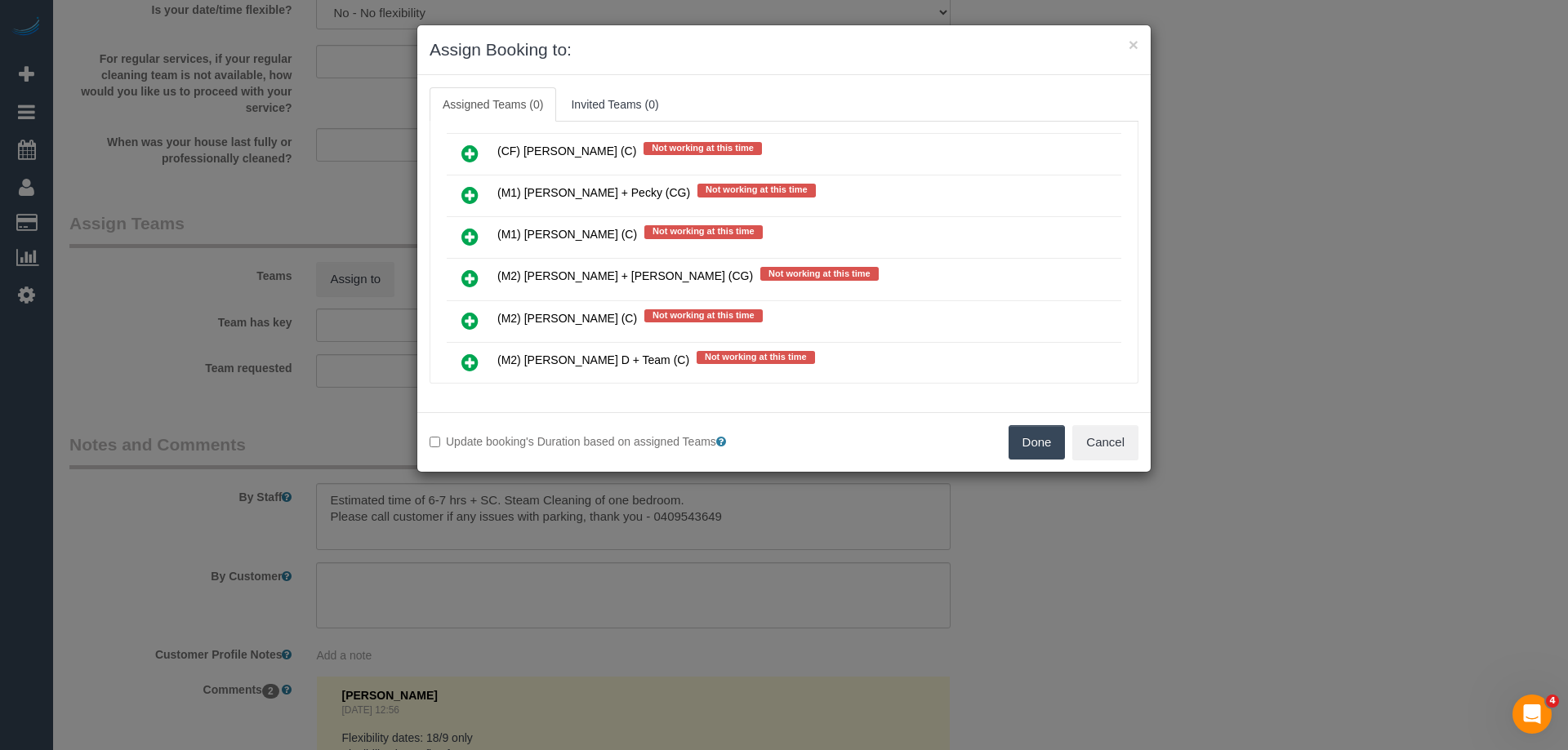
click at [468, 192] on icon at bounding box center [469, 195] width 17 height 20
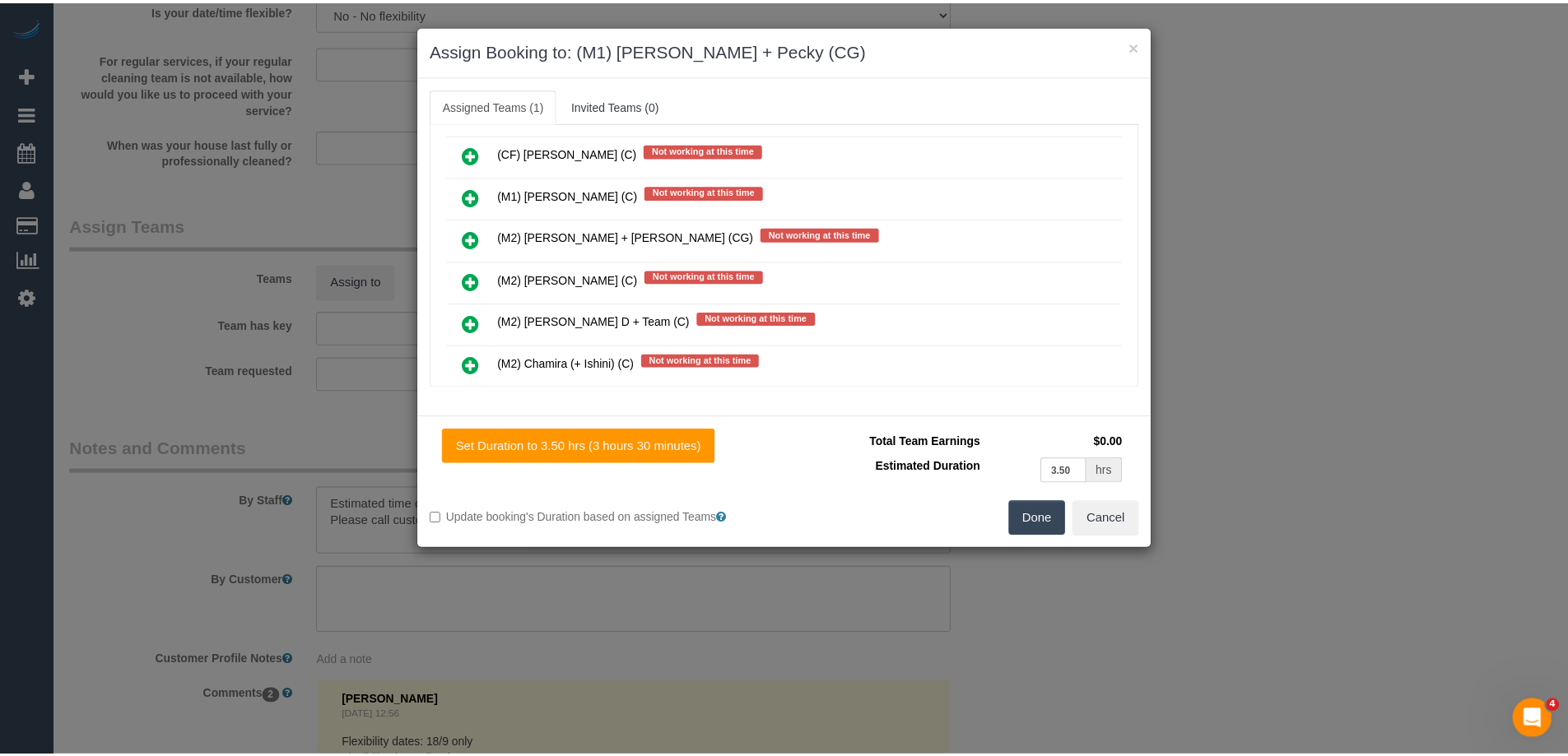
scroll to position [0, 0]
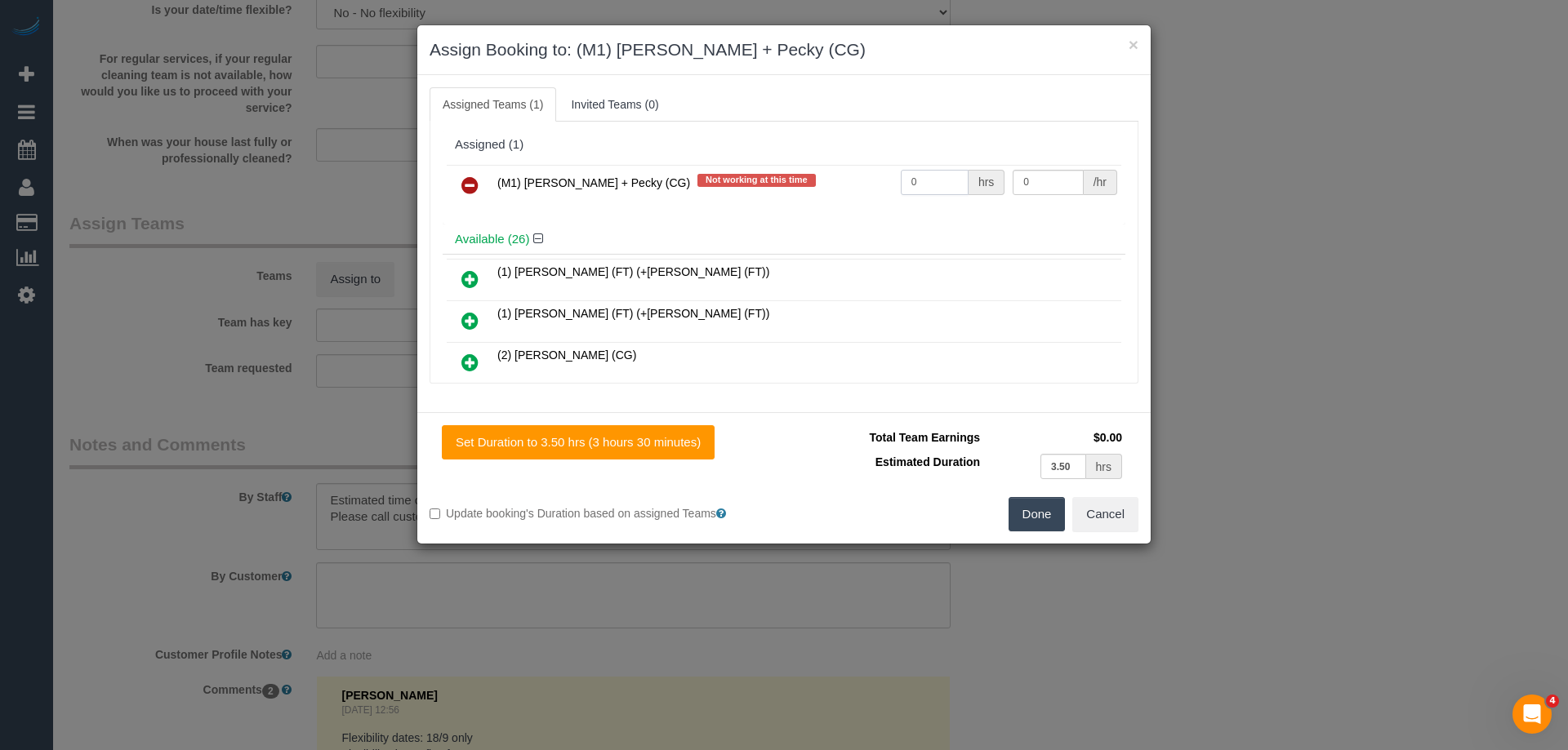
drag, startPoint x: 911, startPoint y: 182, endPoint x: 892, endPoint y: 179, distance: 19.2
click at [901, 180] on input "0" at bounding box center [935, 183] width 67 height 26
type input "1"
drag, startPoint x: 1019, startPoint y: 183, endPoint x: 978, endPoint y: 178, distance: 41.3
click at [978, 178] on tr "(M1) Daniel + Pecky (CG) Not working at this time 1 hrs 0 /hr" at bounding box center [784, 186] width 675 height 42
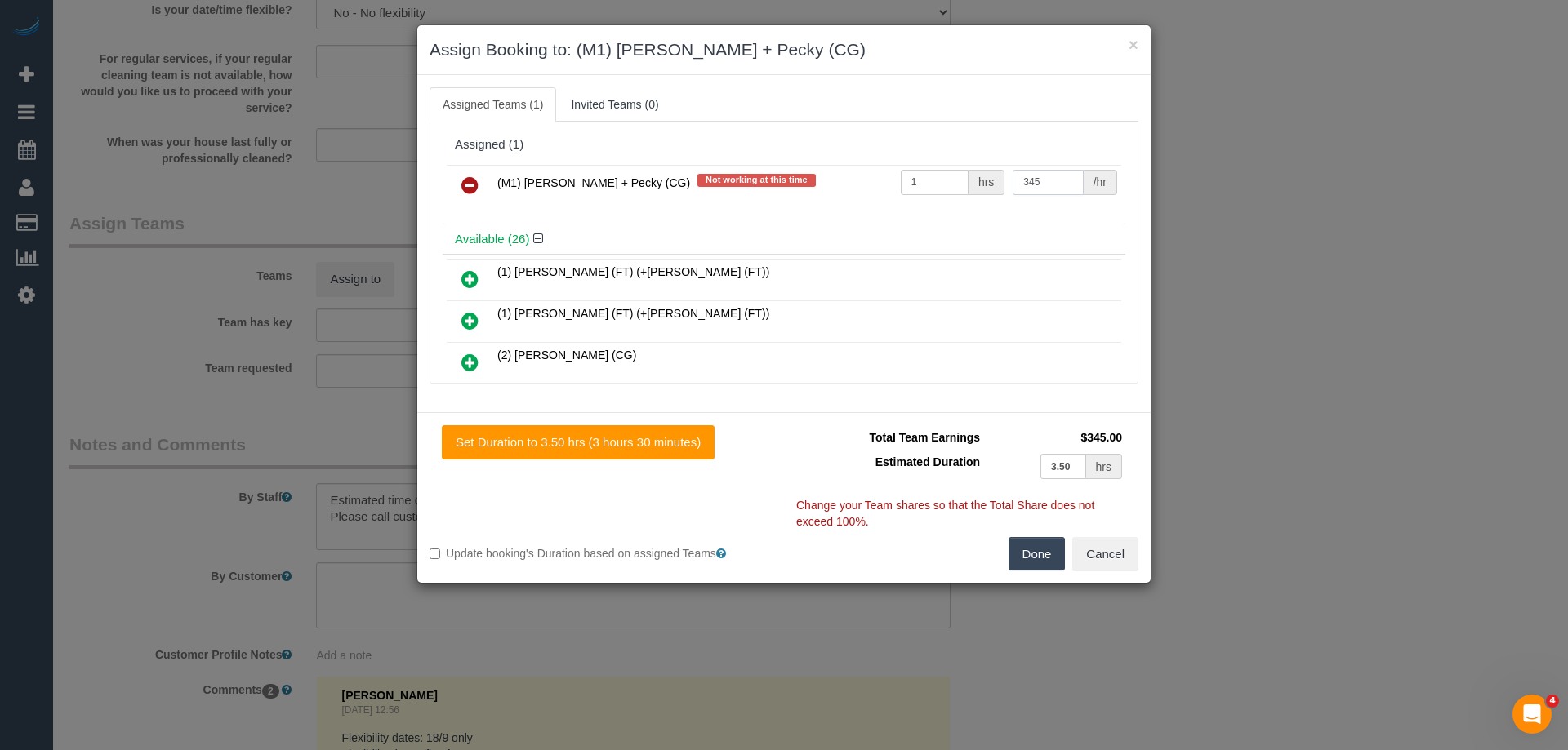
type input "345"
click at [1029, 547] on button "Done" at bounding box center [1037, 555] width 58 height 35
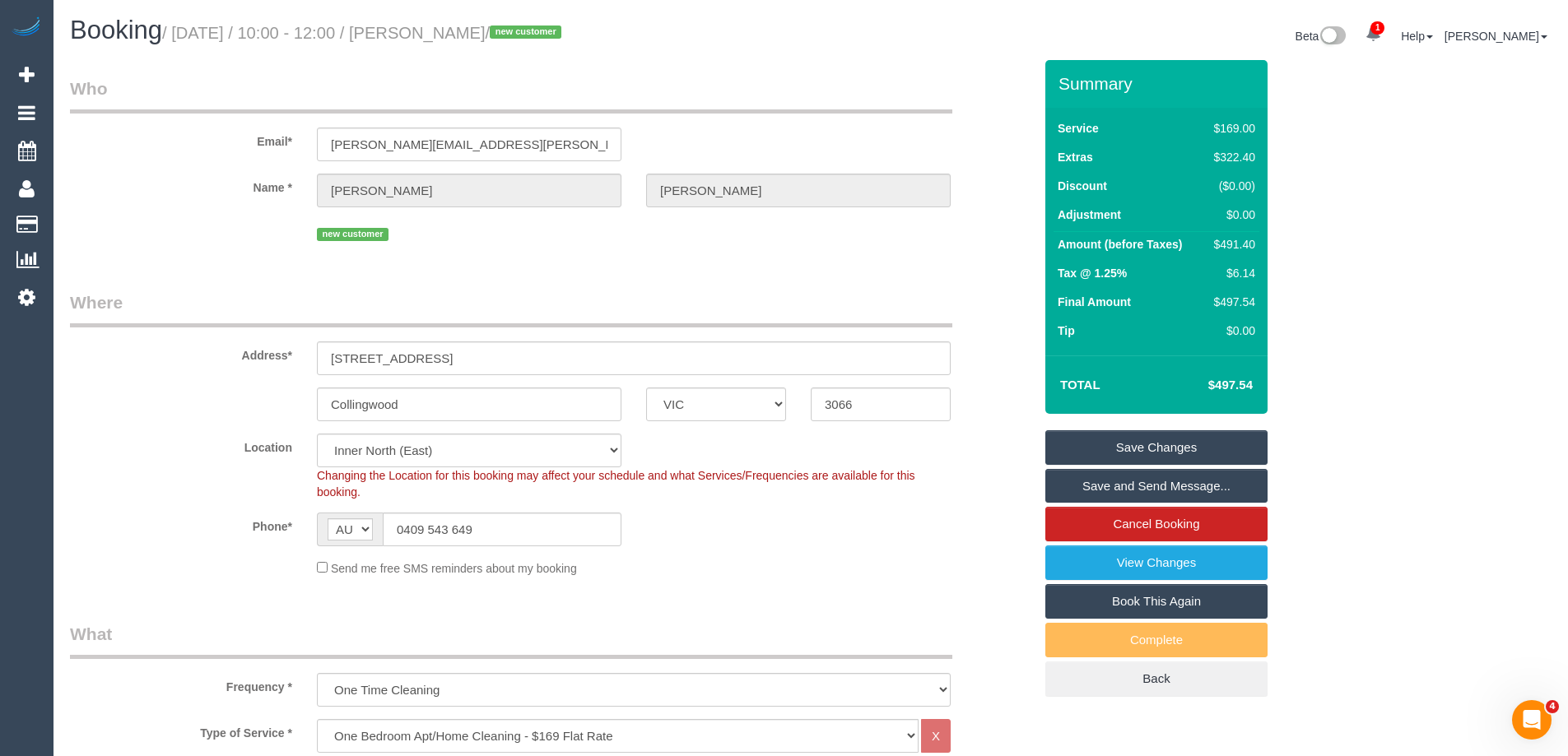
drag, startPoint x: 574, startPoint y: 36, endPoint x: 453, endPoint y: 42, distance: 120.3
click at [453, 42] on h1 "Booking / September 18, 2025 / 10:00 - 12:00 / Jessica Deveny / new customer" at bounding box center [434, 30] width 728 height 28
copy small "Jessica Deveny"
click at [1095, 481] on link "Save and Send Message..." at bounding box center [1156, 486] width 222 height 35
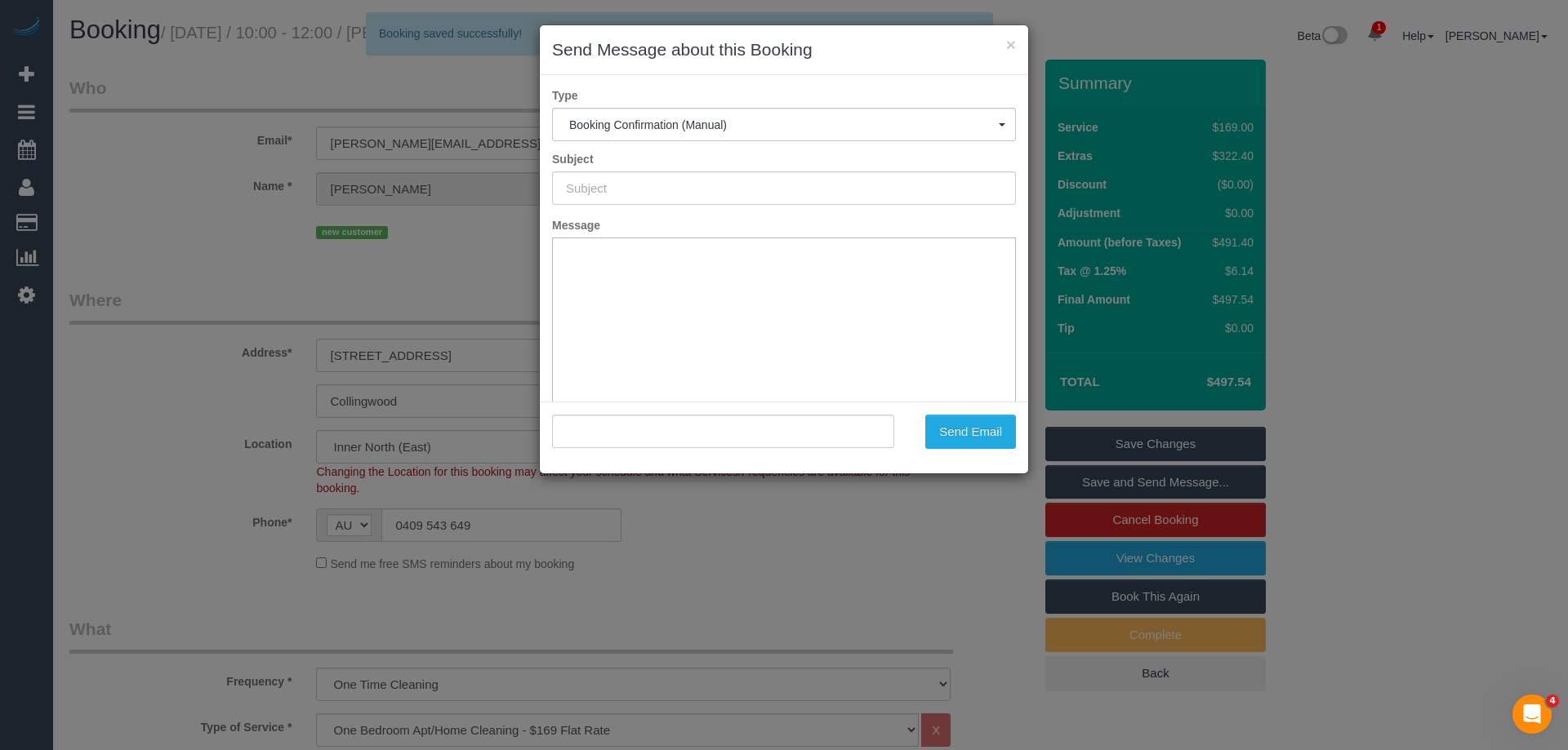
type input "Booking Confirmed"
type input ""Jessica Deveny" <jessica.deveny@ikon.edu.au>"
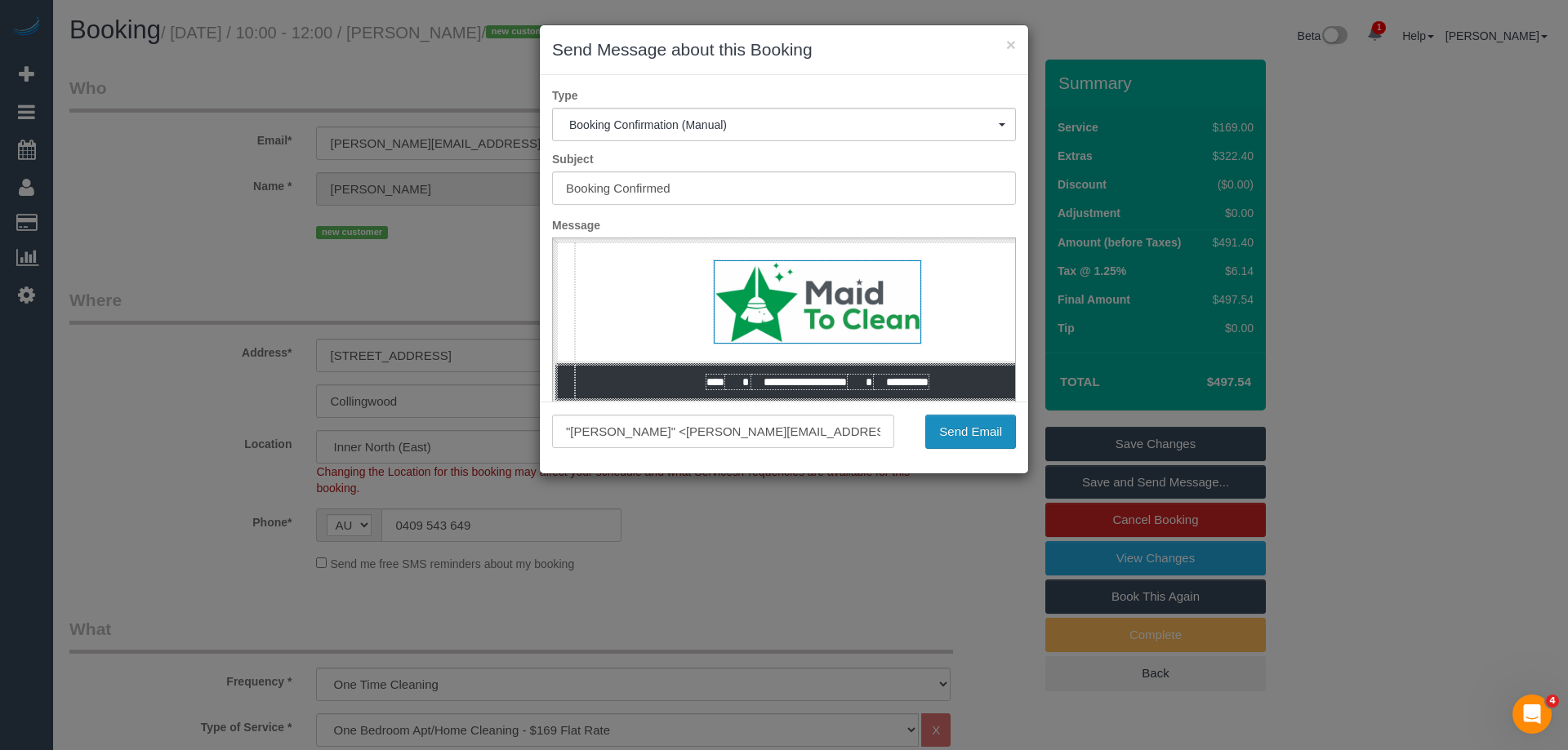
click at [977, 432] on button "Send Email" at bounding box center [970, 432] width 90 height 35
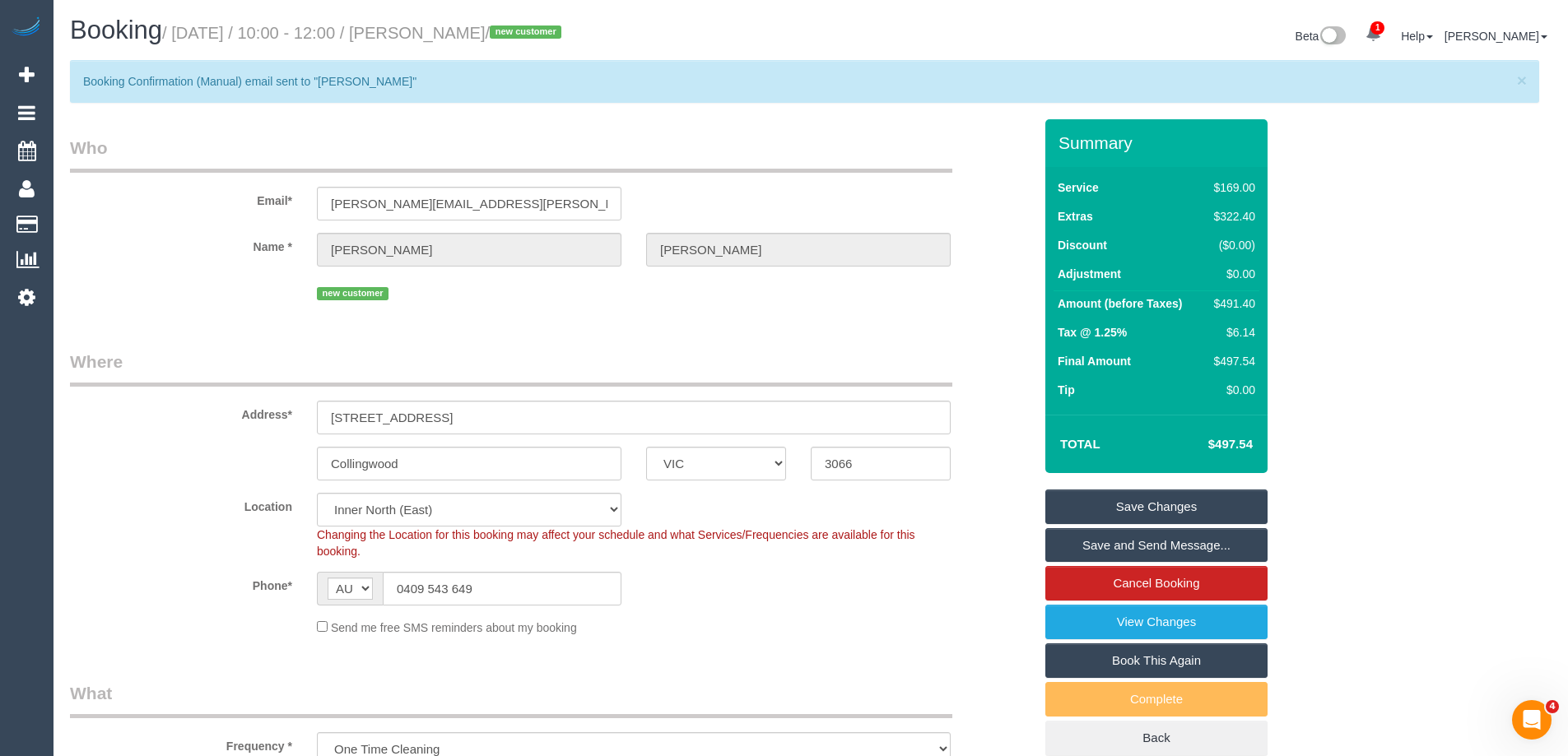
drag, startPoint x: 504, startPoint y: 108, endPoint x: 509, endPoint y: 91, distance: 18.2
click at [504, 108] on div "× Booking Confirmation (Manual) email sent to "Jessica Deveny"" at bounding box center [810, 89] width 1481 height 59
drag, startPoint x: 569, startPoint y: 35, endPoint x: 457, endPoint y: 30, distance: 112.9
click at [457, 30] on small "/ September 18, 2025 / 10:00 - 12:00 / Jessica Deveny / new customer" at bounding box center [364, 33] width 404 height 18
copy small "Jessica Deveny"
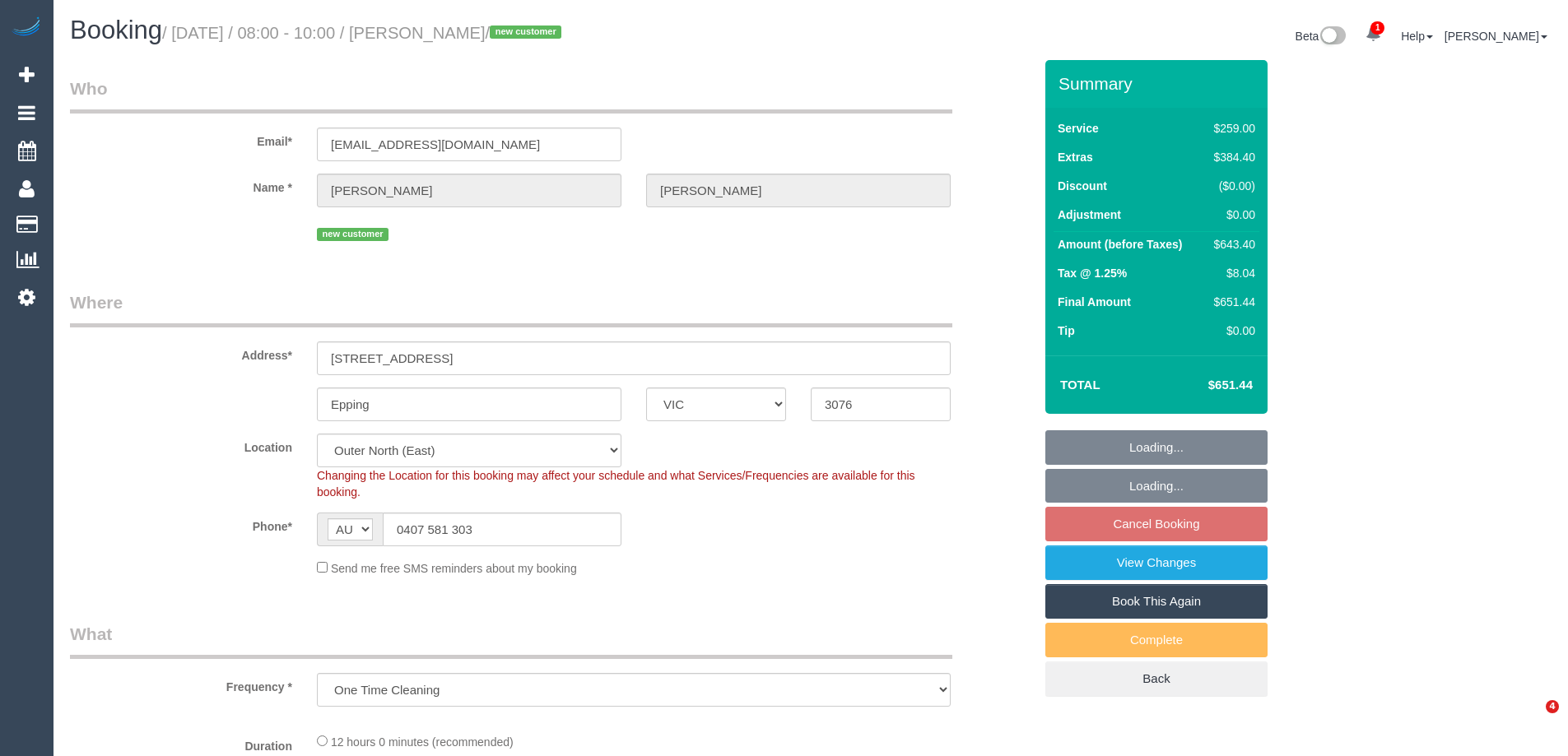
select select "VIC"
select select "string:stripe-pm_1RtGt72GScqysDRVEzdyPyCG"
select select "object:718"
select select "spot2"
select select "number:28"
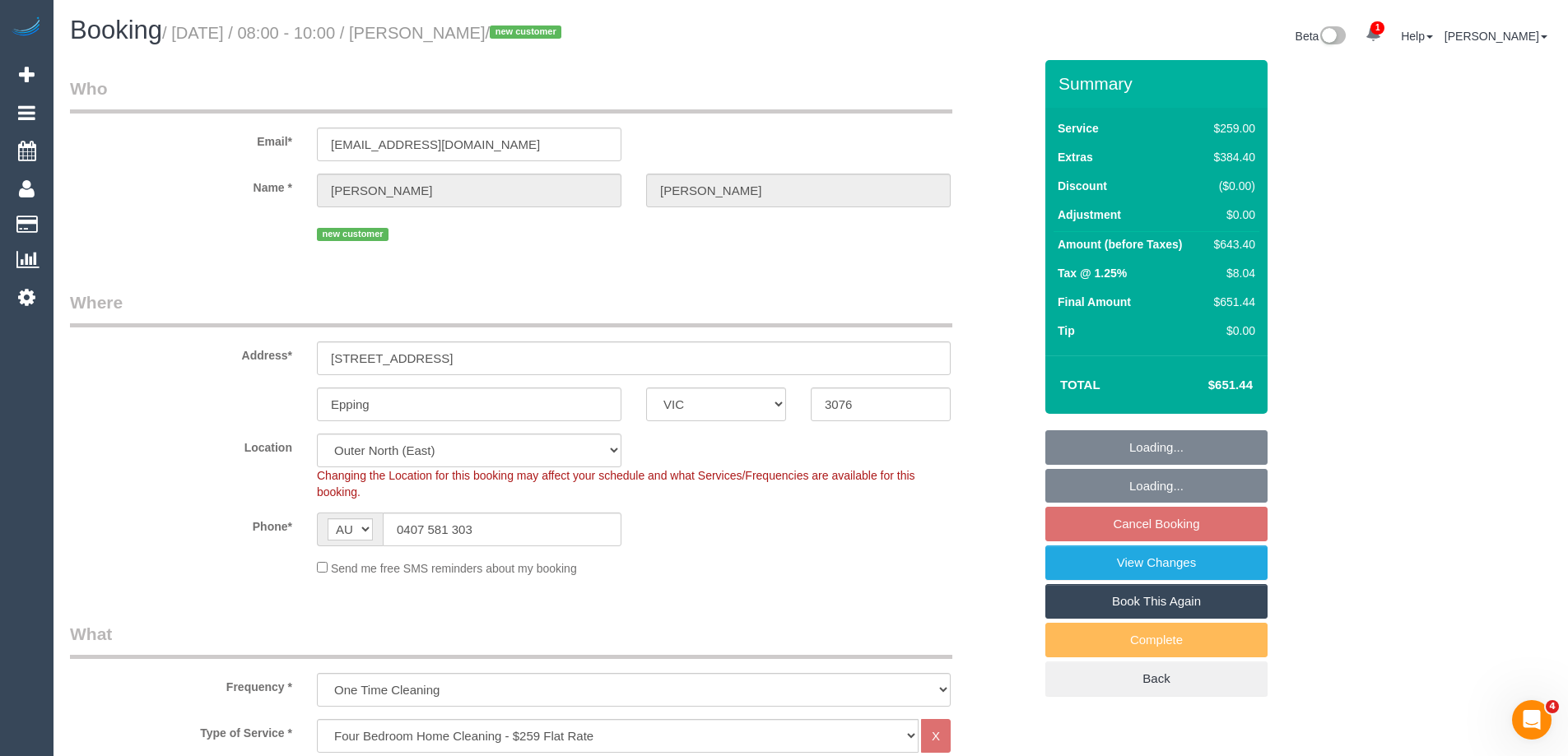
select select "number:14"
select select "number:19"
select select "number:24"
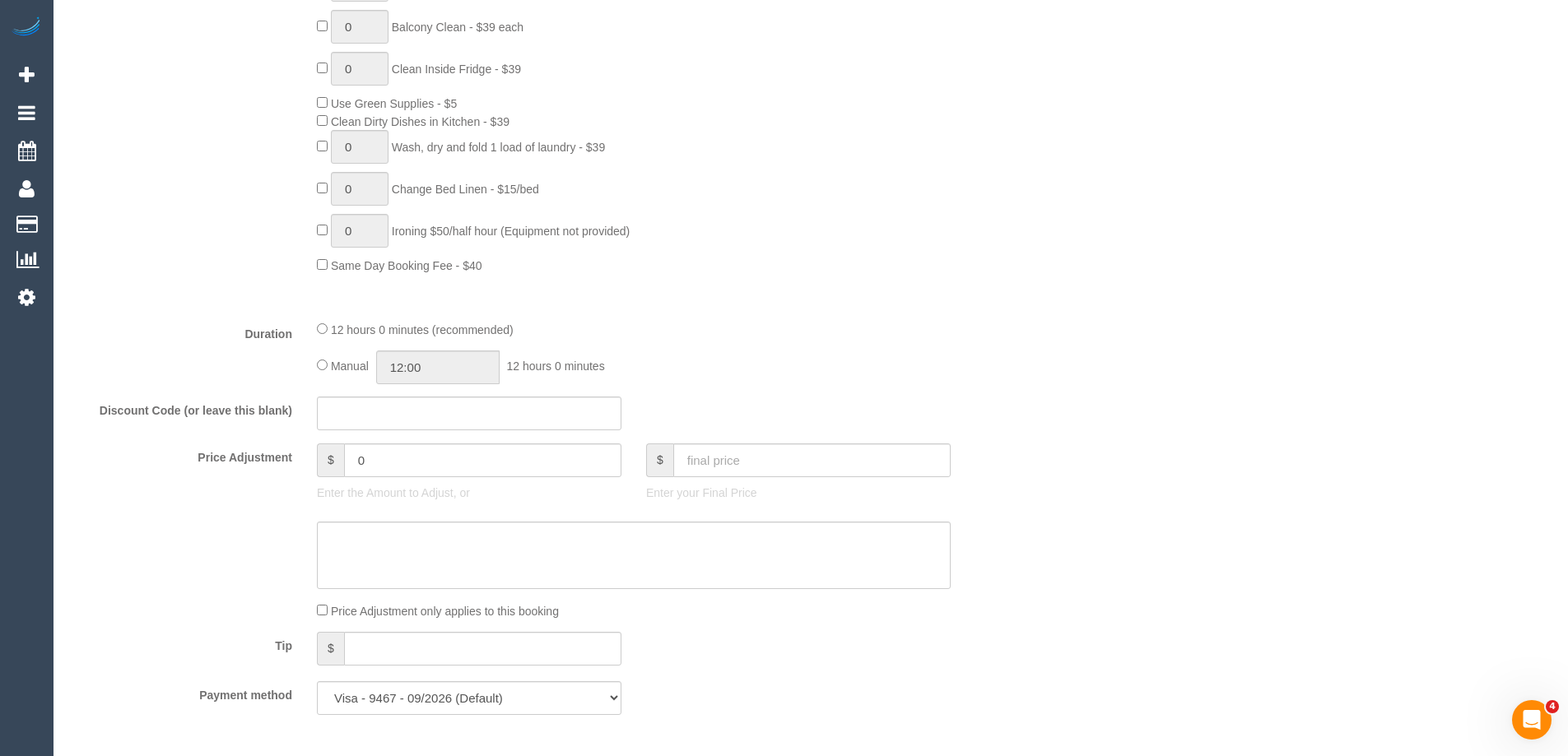
scroll to position [1070, 0]
click at [403, 366] on input "12:00" at bounding box center [437, 366] width 123 height 34
type input "09:00"
click at [420, 416] on li "09:00" at bounding box center [419, 418] width 73 height 21
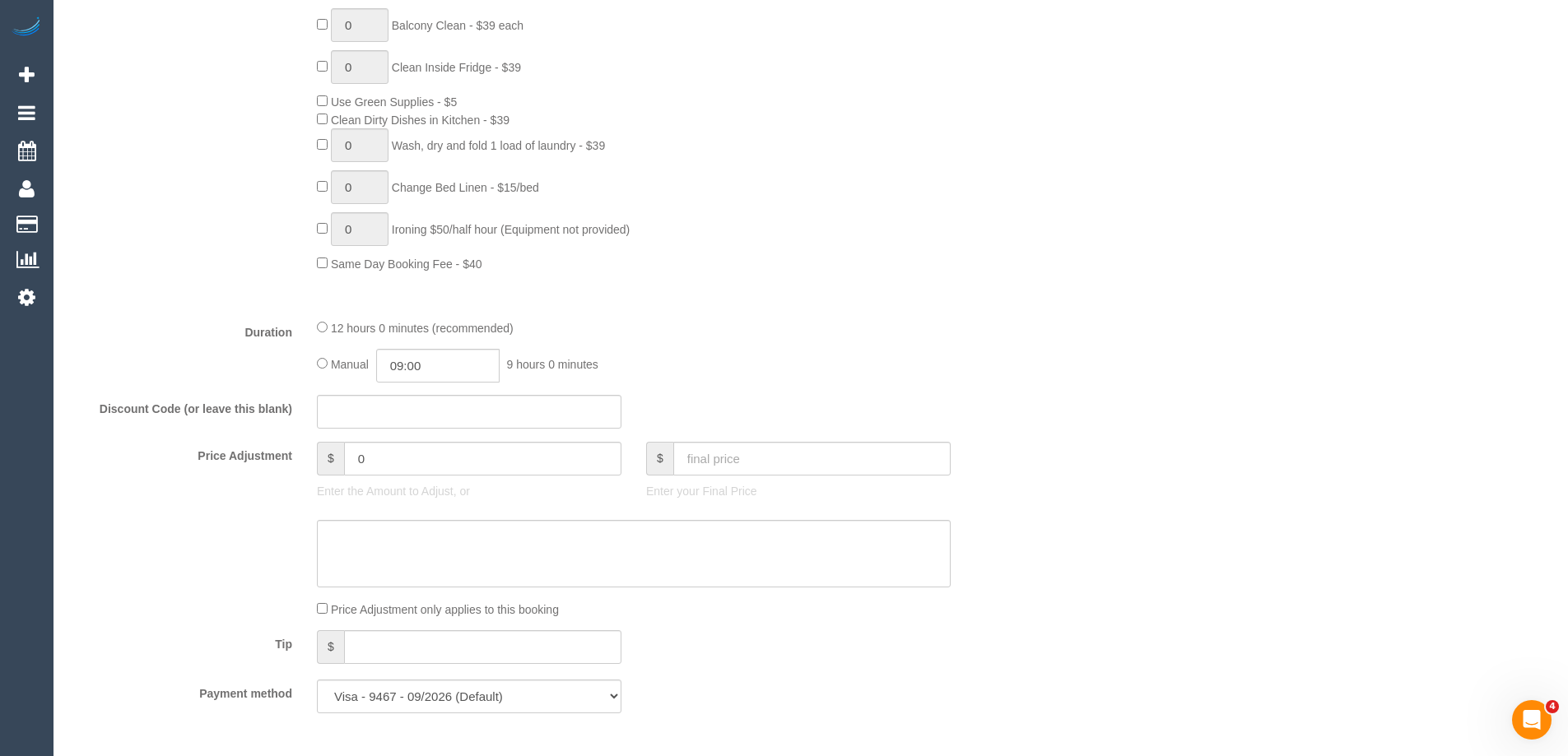
select select "spot23"
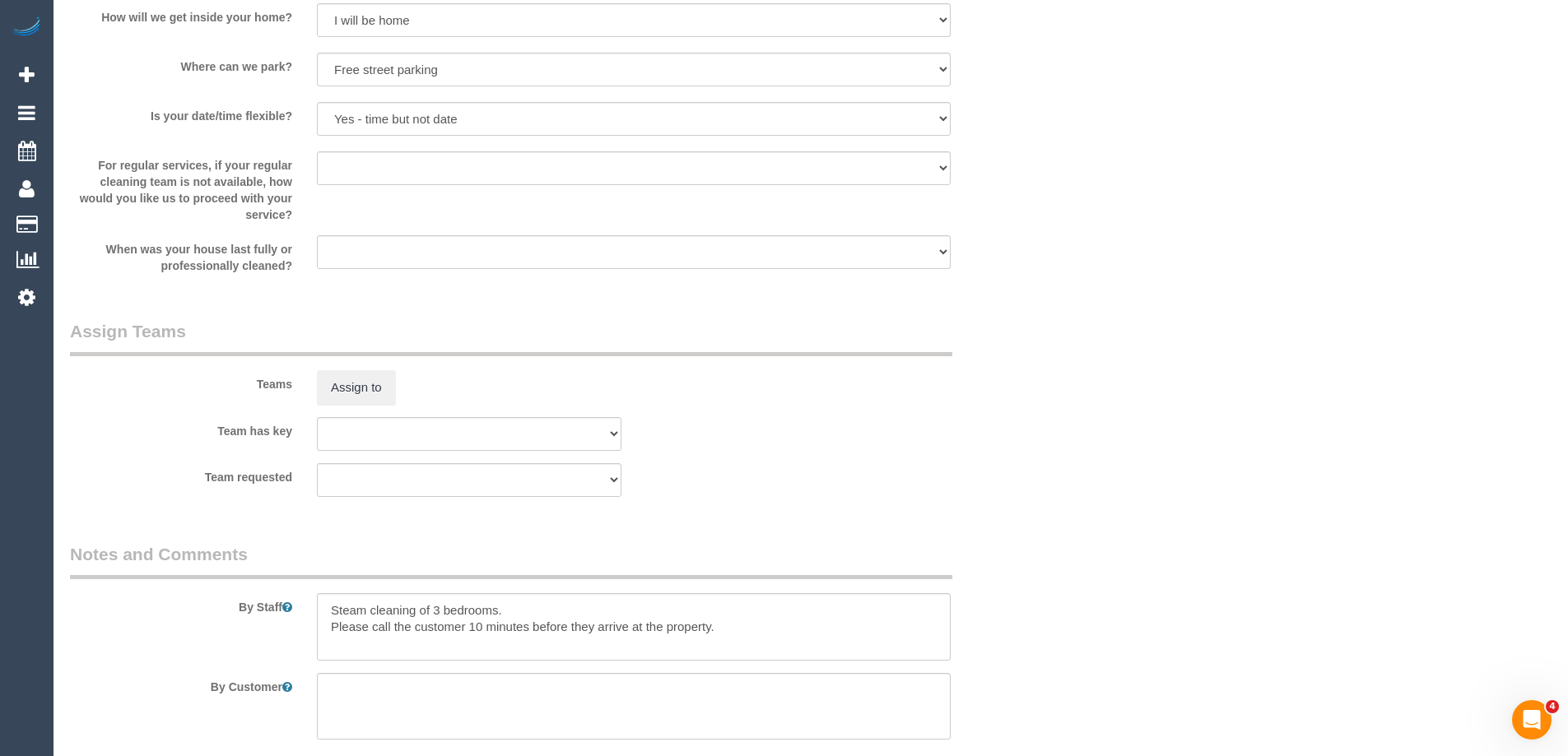
scroll to position [2551, 0]
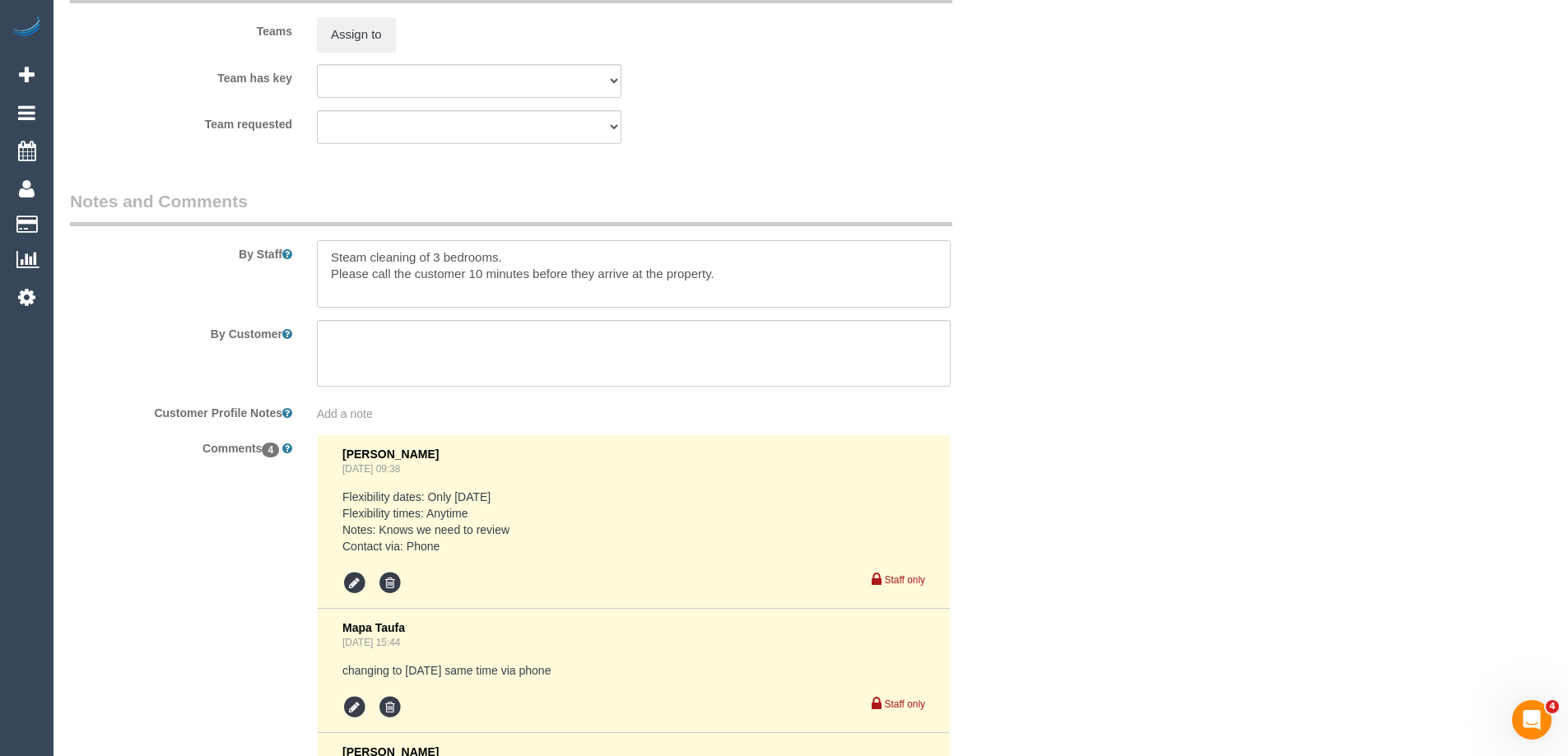
click at [328, 251] on textarea at bounding box center [634, 273] width 634 height 67
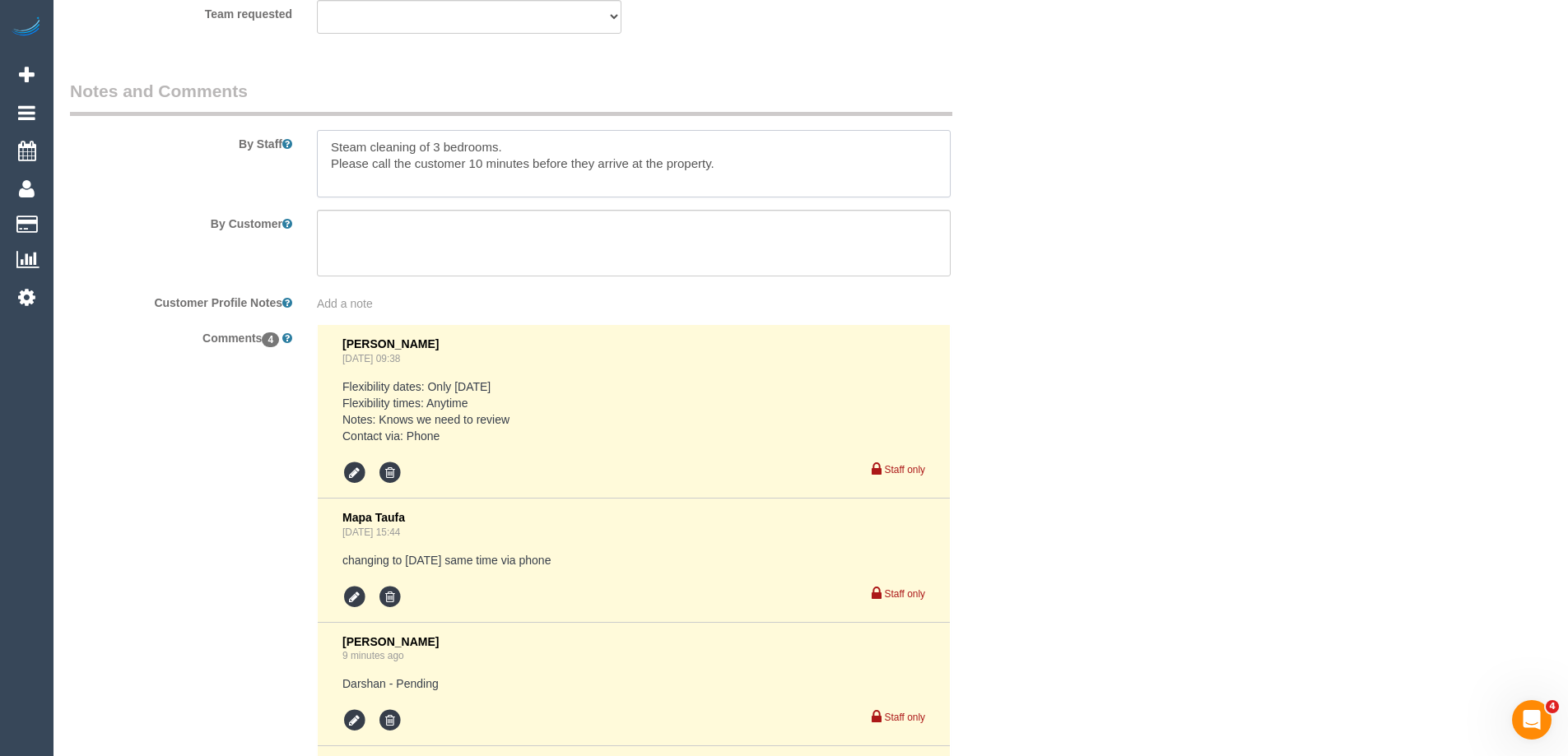
scroll to position [2880, 0]
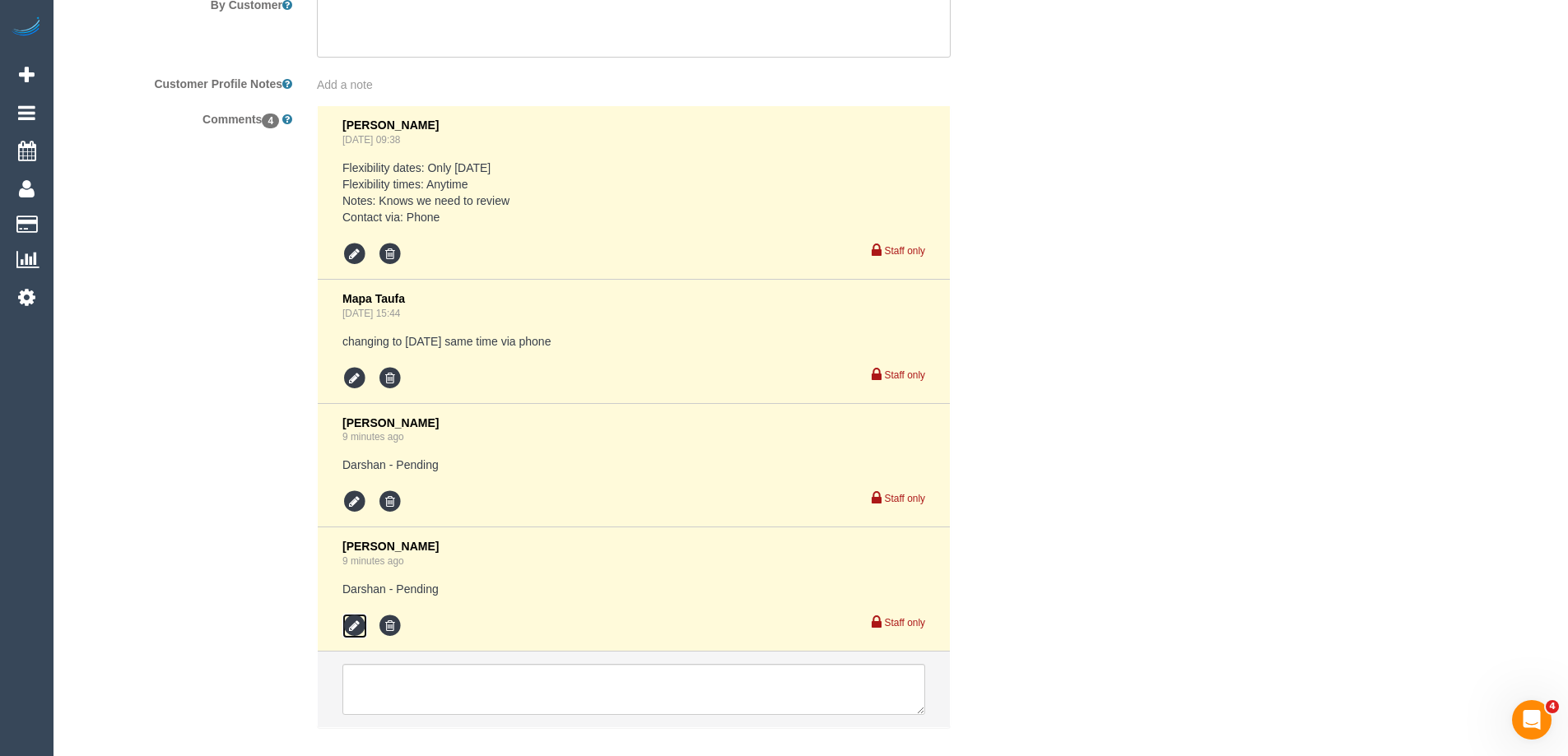
click at [353, 618] on icon at bounding box center [354, 626] width 25 height 25
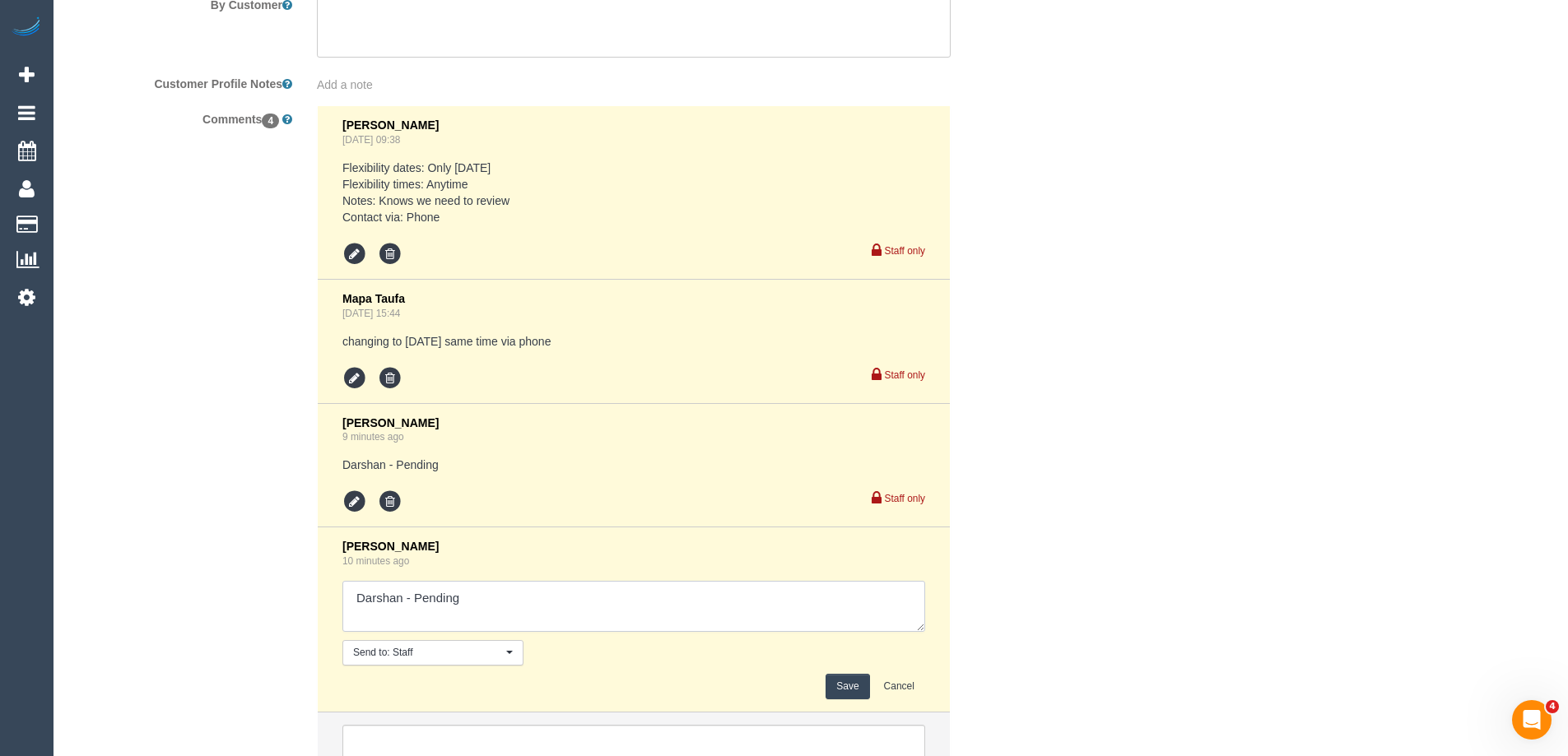
drag, startPoint x: 413, startPoint y: 601, endPoint x: 605, endPoint y: 607, distance: 191.9
click at [605, 607] on textarea at bounding box center [633, 606] width 583 height 51
type textarea "Darshan - Confirmed"
click at [842, 687] on button "Save" at bounding box center [847, 687] width 44 height 26
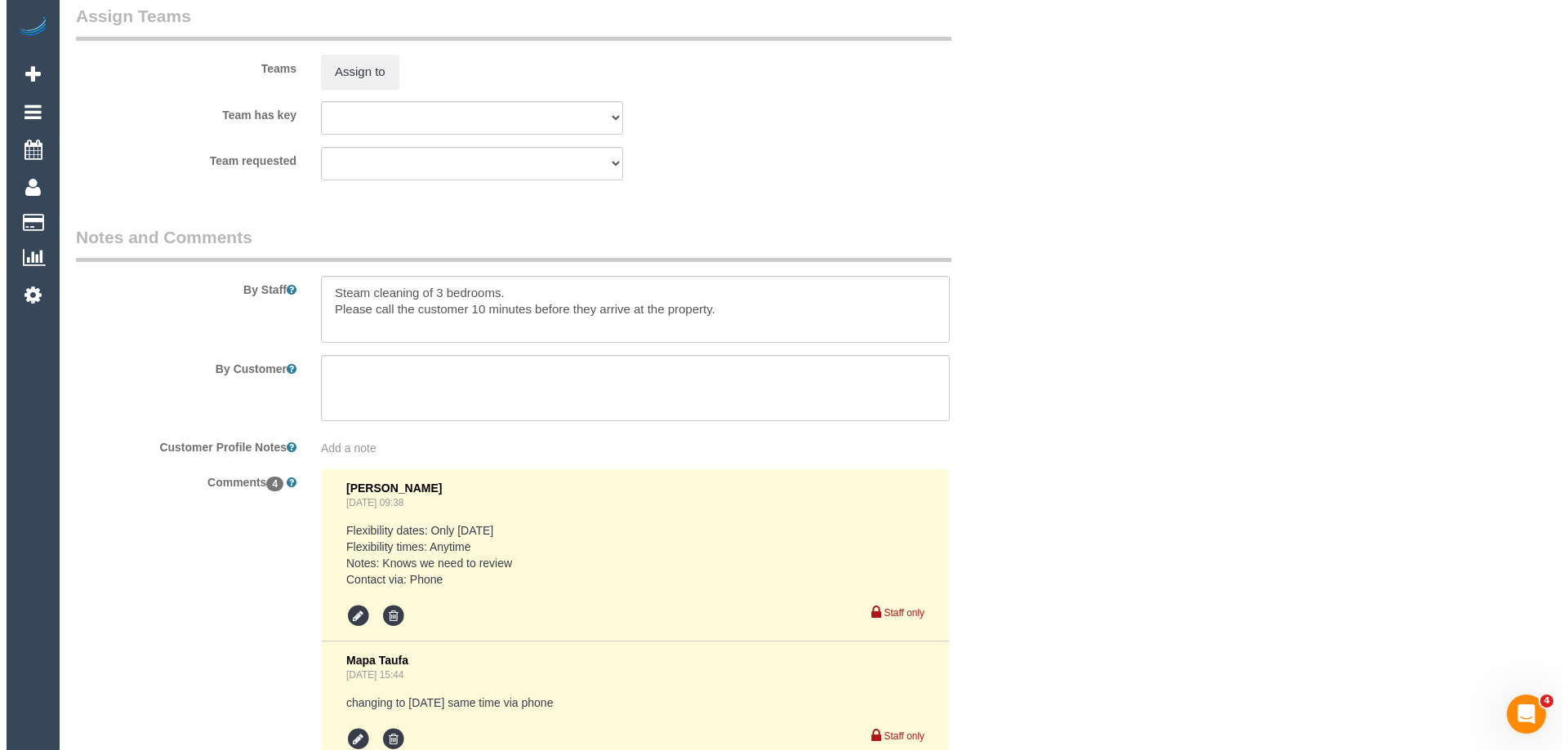
scroll to position [2449, 0]
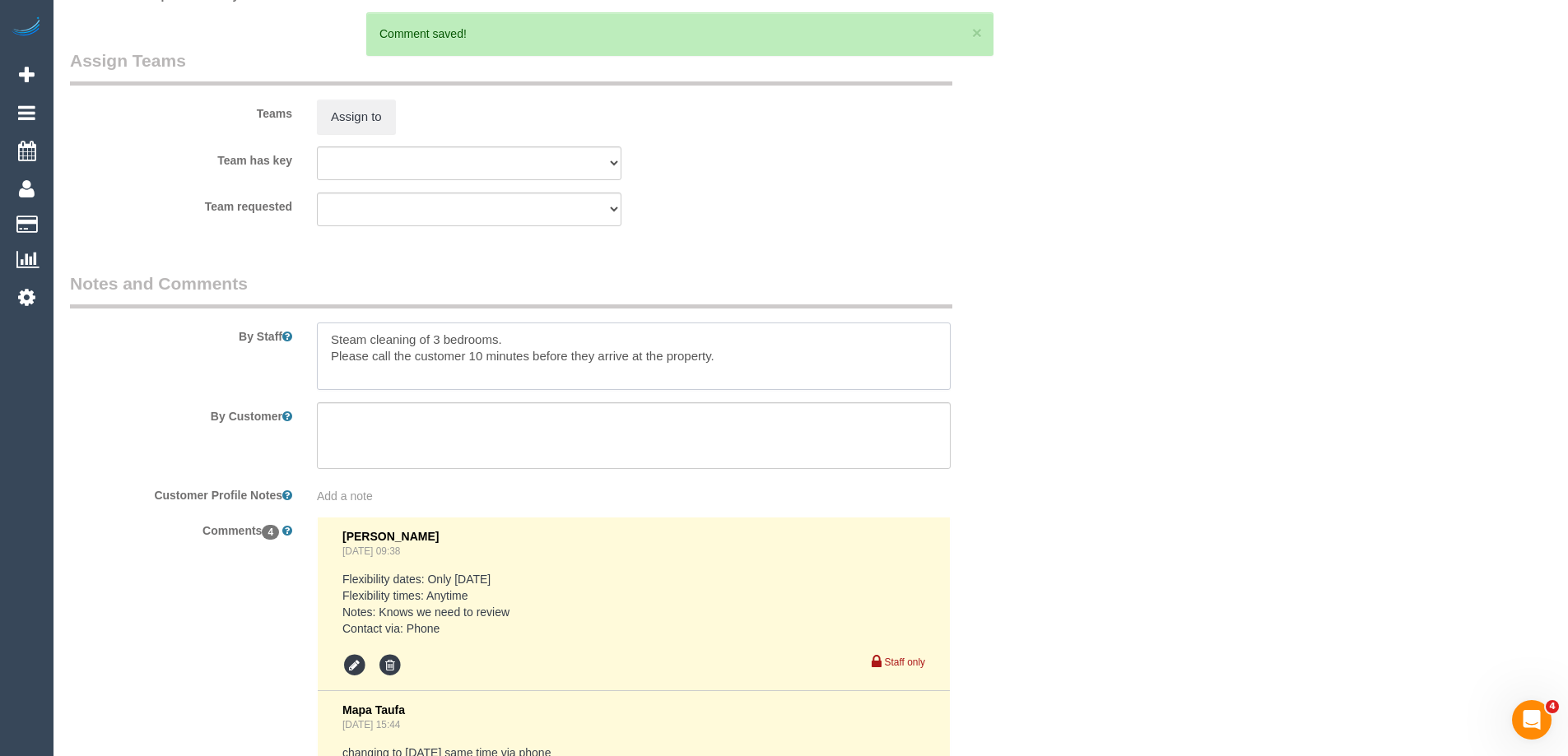
click at [324, 334] on textarea at bounding box center [634, 356] width 634 height 67
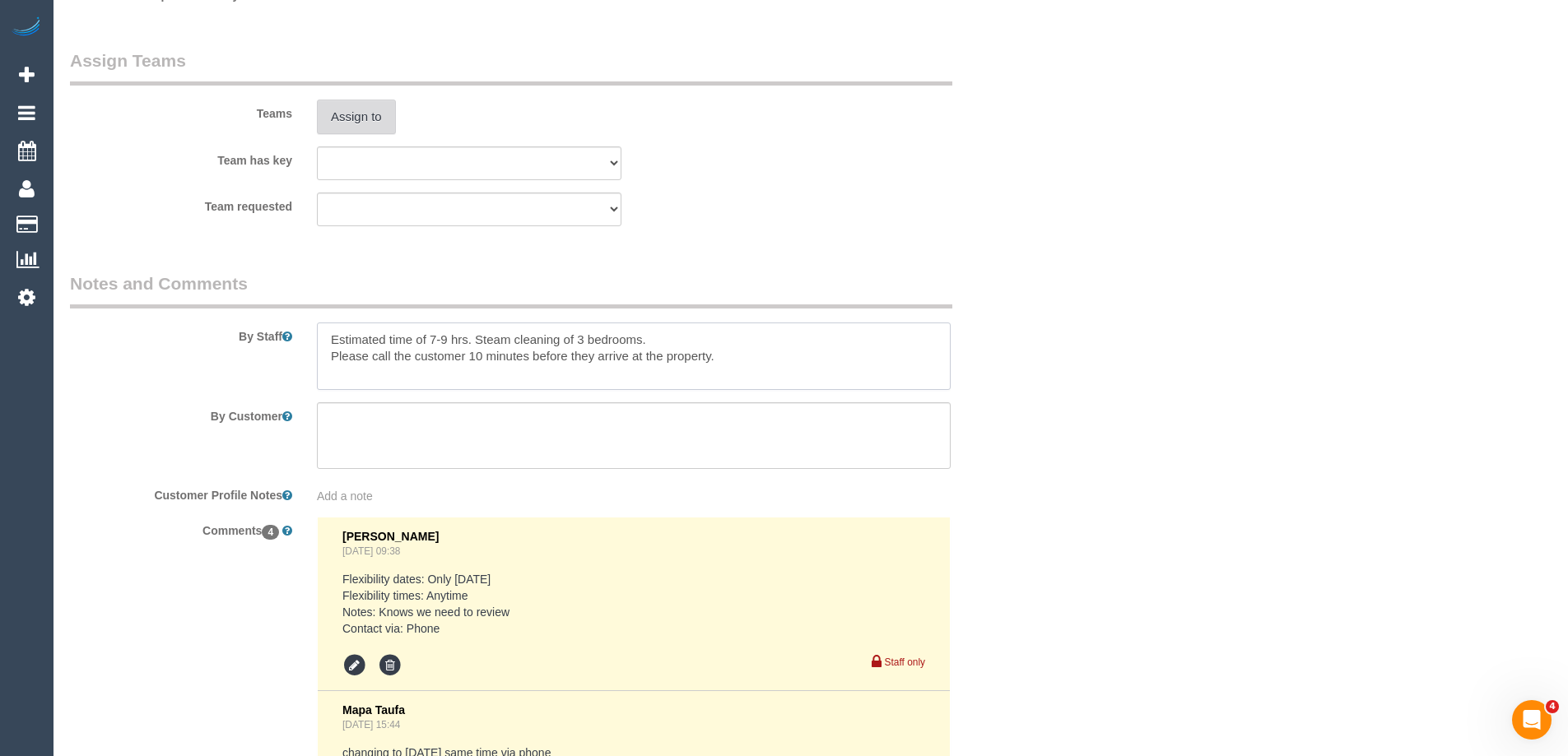
type textarea "Estimated time of 7-9 hrs. Steam cleaning of 3 bedrooms. Please call the custom…"
click at [368, 131] on button "Assign to" at bounding box center [356, 117] width 79 height 35
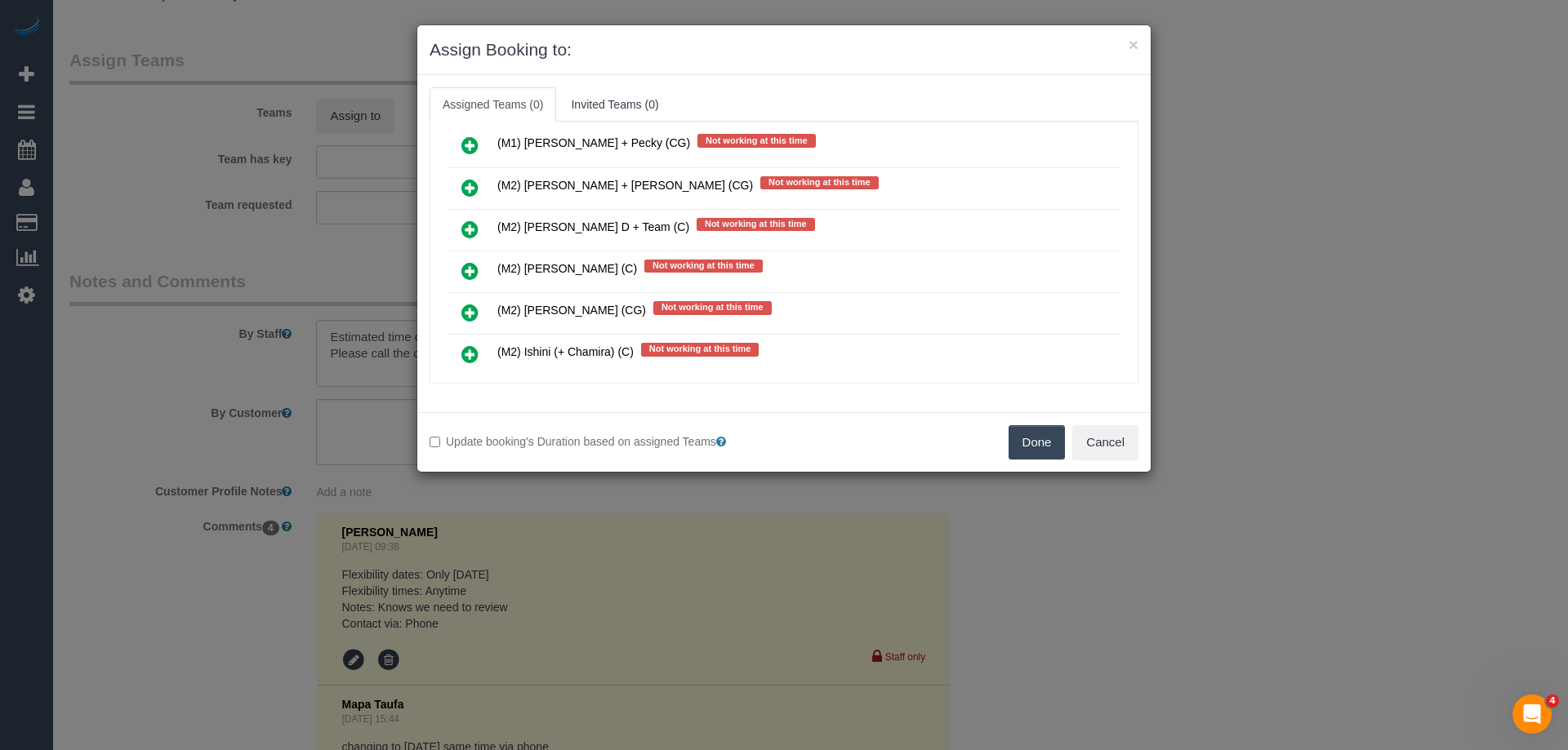
click at [469, 265] on icon at bounding box center [469, 271] width 17 height 20
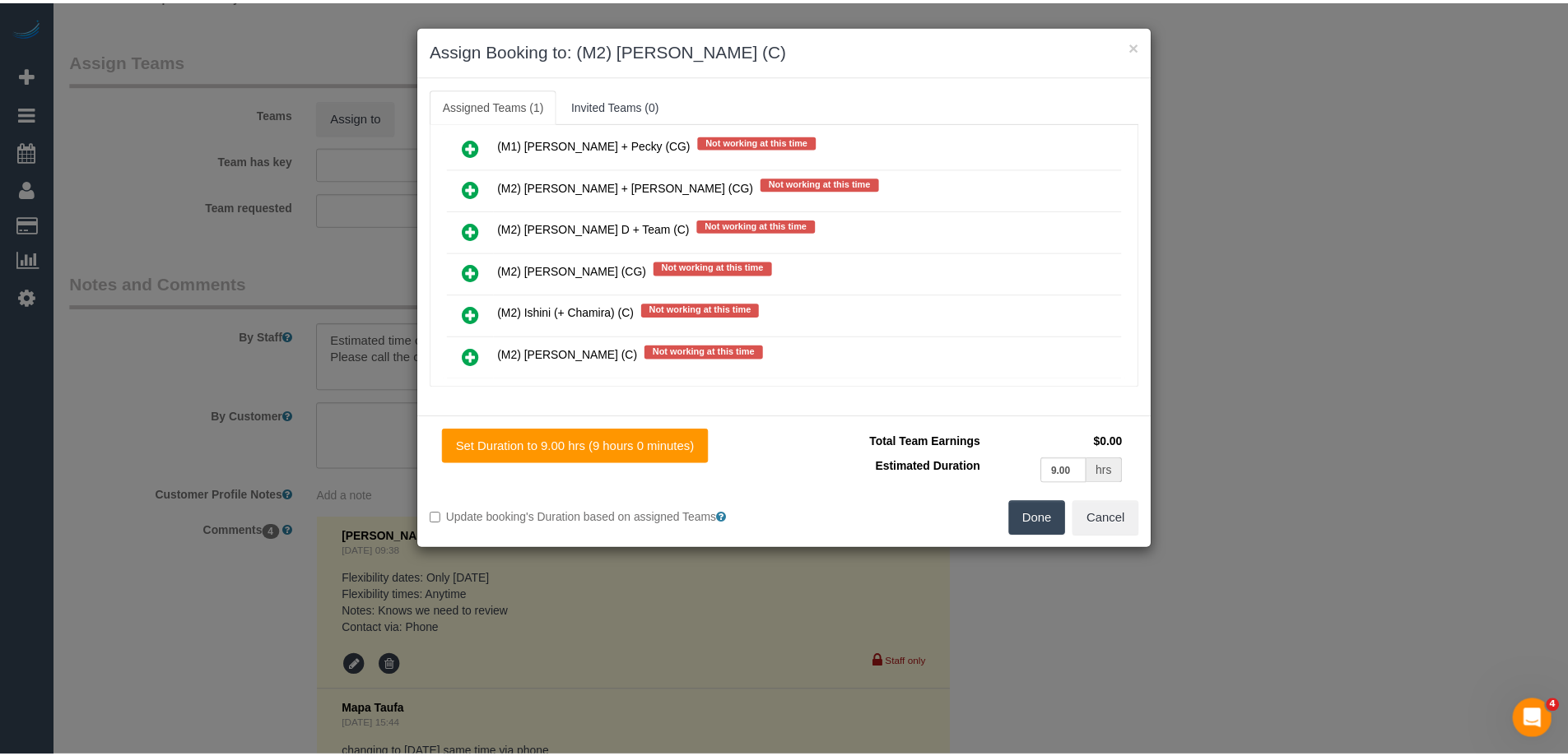
scroll to position [0, 0]
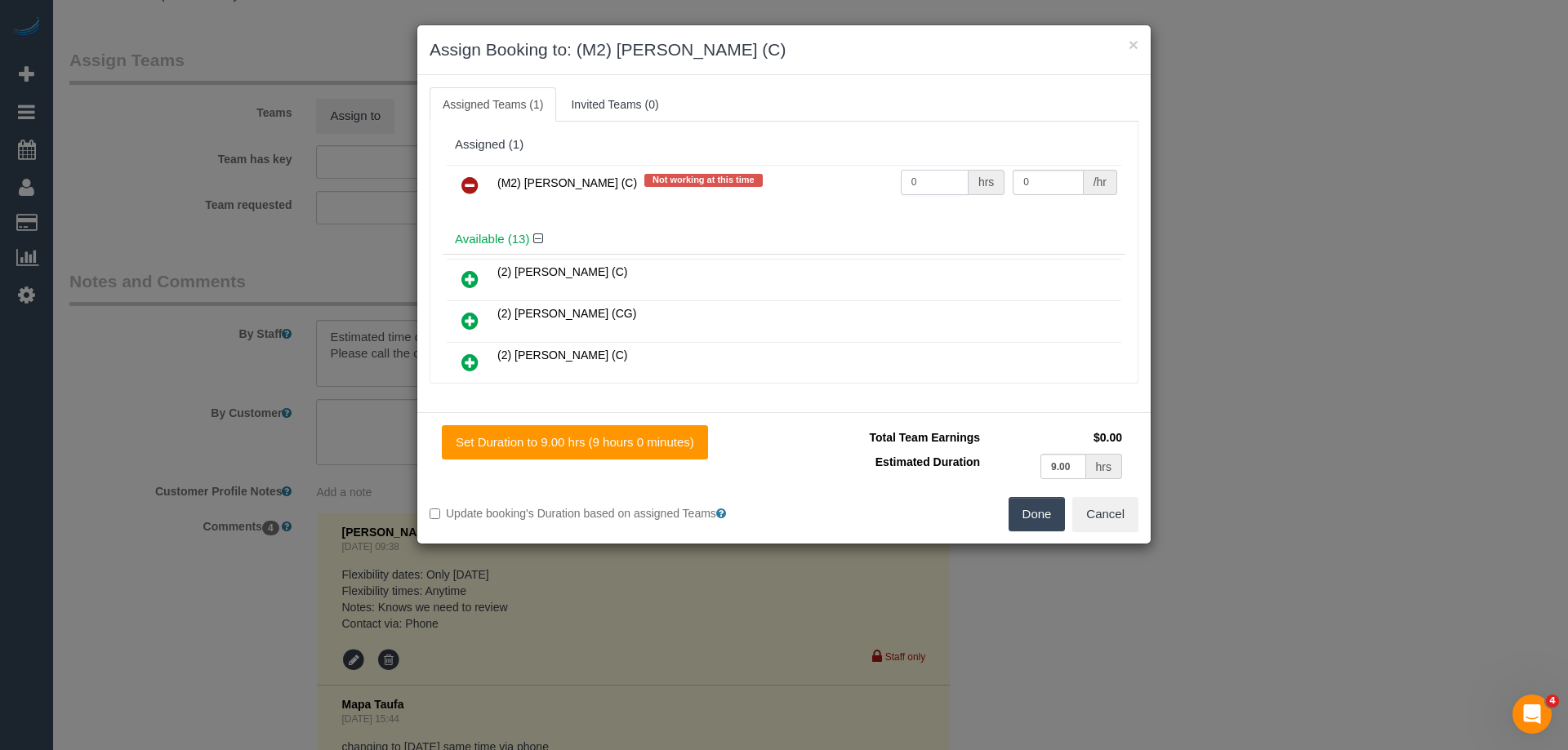
drag, startPoint x: 951, startPoint y: 177, endPoint x: 799, endPoint y: 173, distance: 152.1
click at [799, 173] on tr "(M2) [PERSON_NAME] (C) Not working at this time 0 hrs 0 /hr" at bounding box center [784, 186] width 675 height 42
type input "1"
drag, startPoint x: 1044, startPoint y: 184, endPoint x: 913, endPoint y: 159, distance: 133.4
click at [913, 159] on div "Assigned (1) (M2) [PERSON_NAME] (C) Not working at this time 1 hrs 0 /hr" at bounding box center [784, 177] width 683 height 94
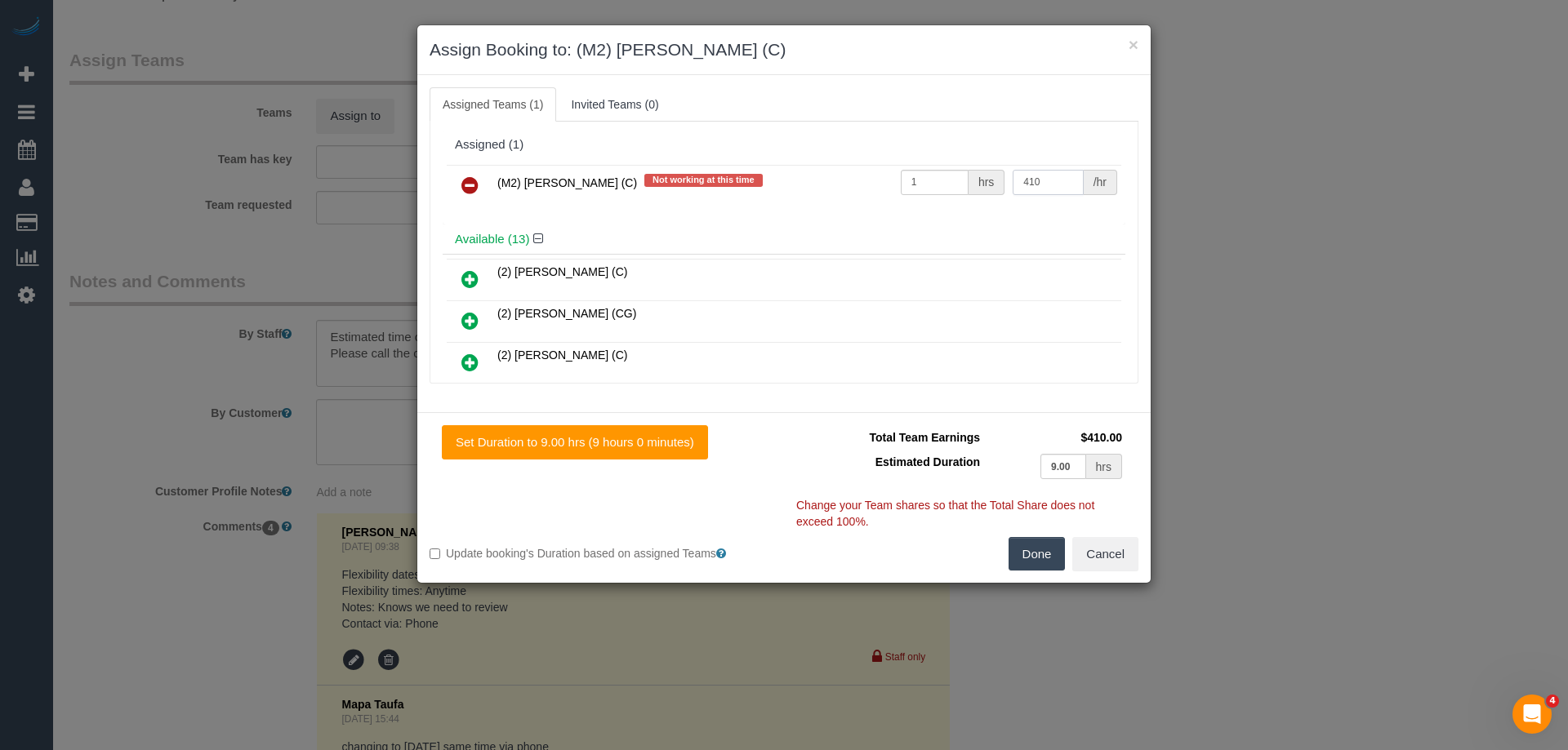
type input "410"
click at [1054, 555] on button "Done" at bounding box center [1037, 555] width 58 height 35
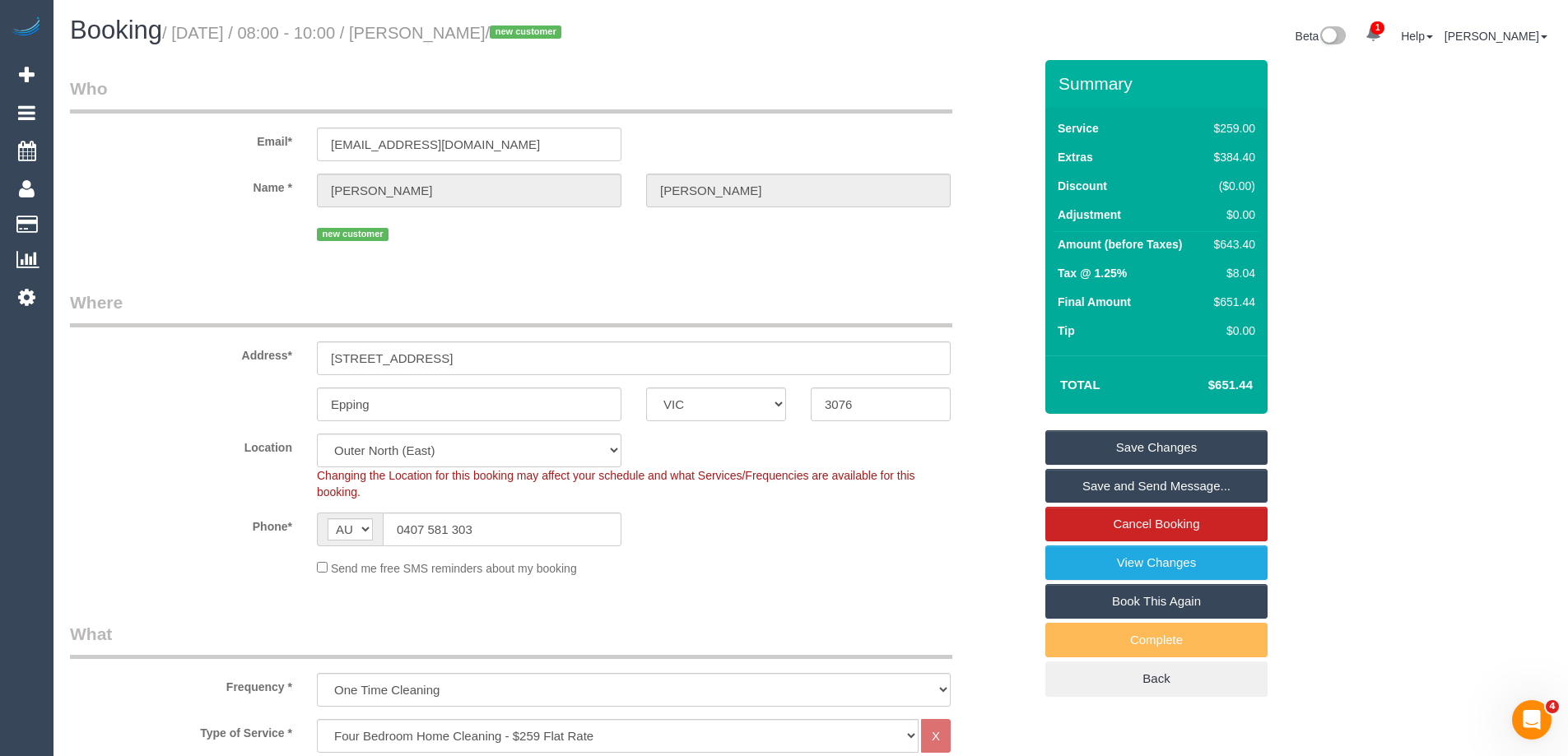
drag, startPoint x: 574, startPoint y: 37, endPoint x: 453, endPoint y: 35, distance: 120.2
click at [453, 35] on small "/ [DATE] / 08:00 - 10:00 / [PERSON_NAME] / new customer" at bounding box center [364, 33] width 404 height 18
copy small "[PERSON_NAME]"
click at [1099, 480] on link "Save and Send Message..." at bounding box center [1156, 486] width 222 height 35
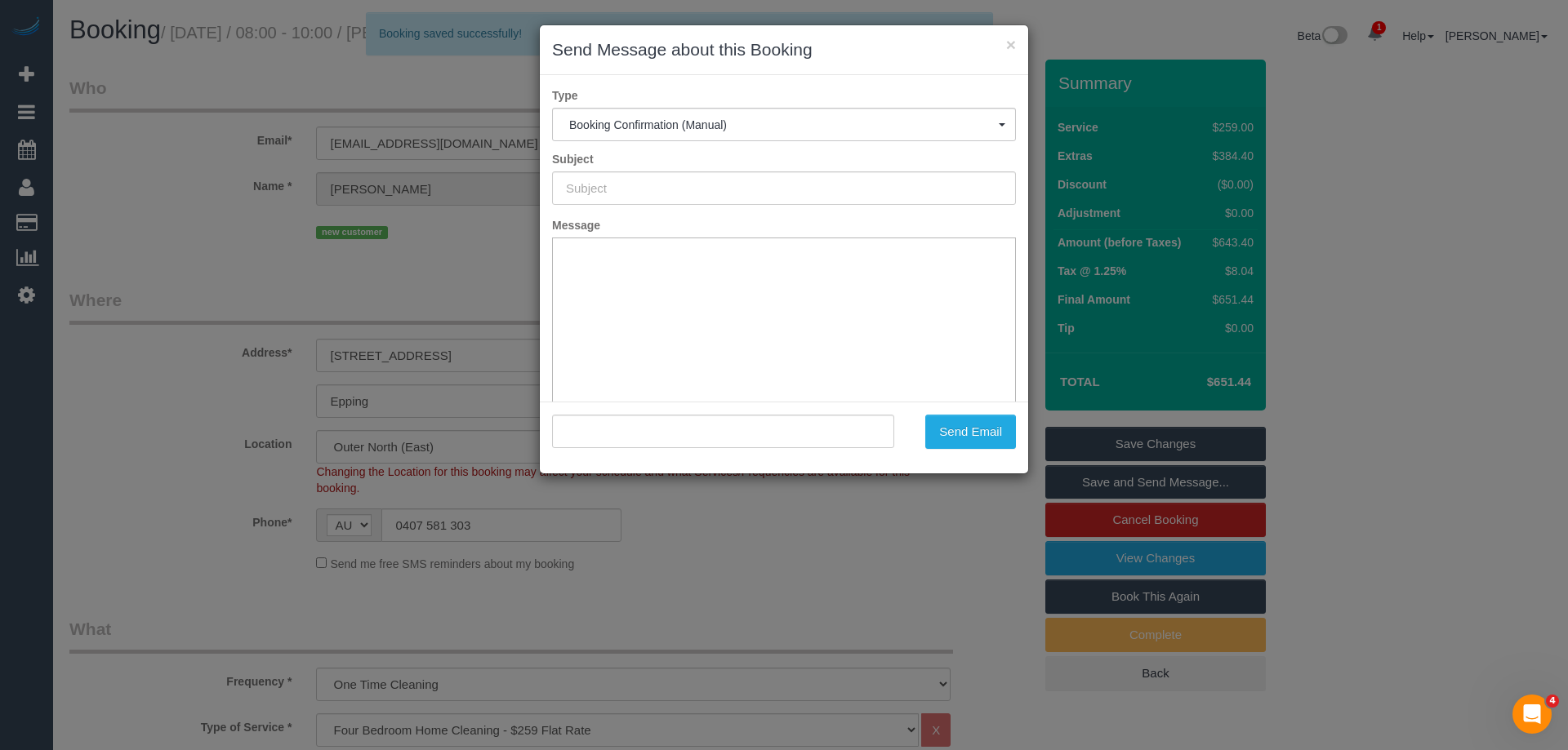
type input "Booking Confirmed"
type input ""[PERSON_NAME]" <[EMAIL_ADDRESS][DOMAIN_NAME]>"
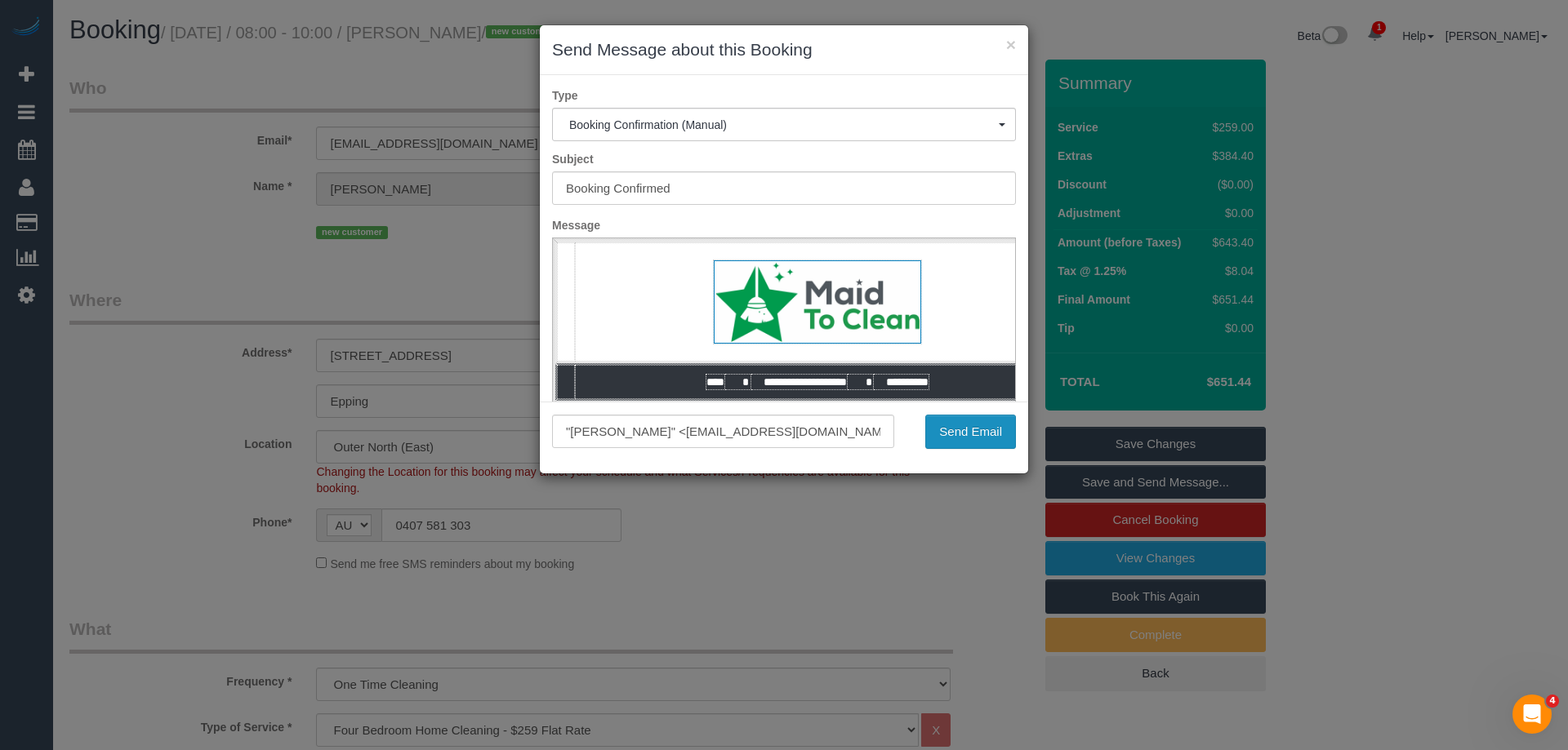
click at [963, 427] on button "Send Email" at bounding box center [970, 432] width 90 height 35
